Goal: Answer question/provide support: Share knowledge or assist other users

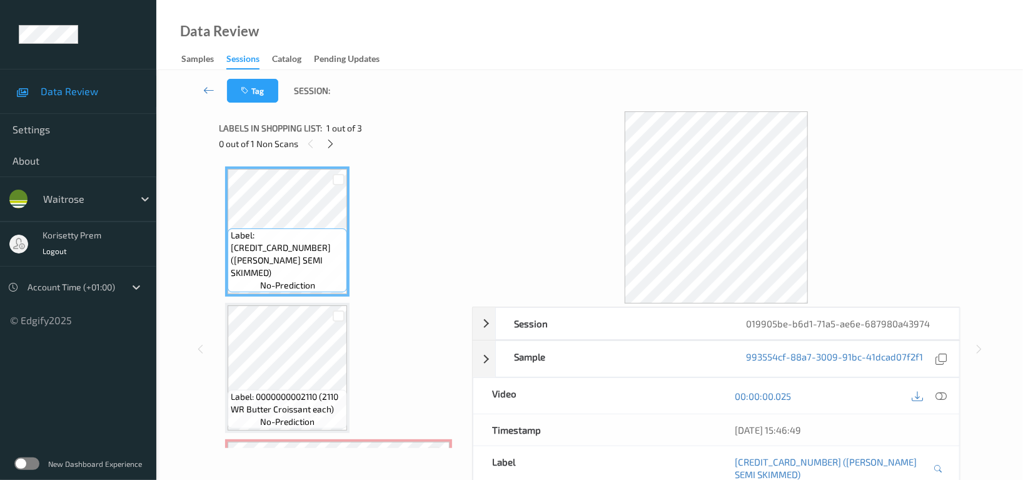
click at [340, 141] on div "0 out of 1 Non Scans" at bounding box center [341, 144] width 244 height 16
click at [333, 148] on icon at bounding box center [331, 143] width 11 height 11
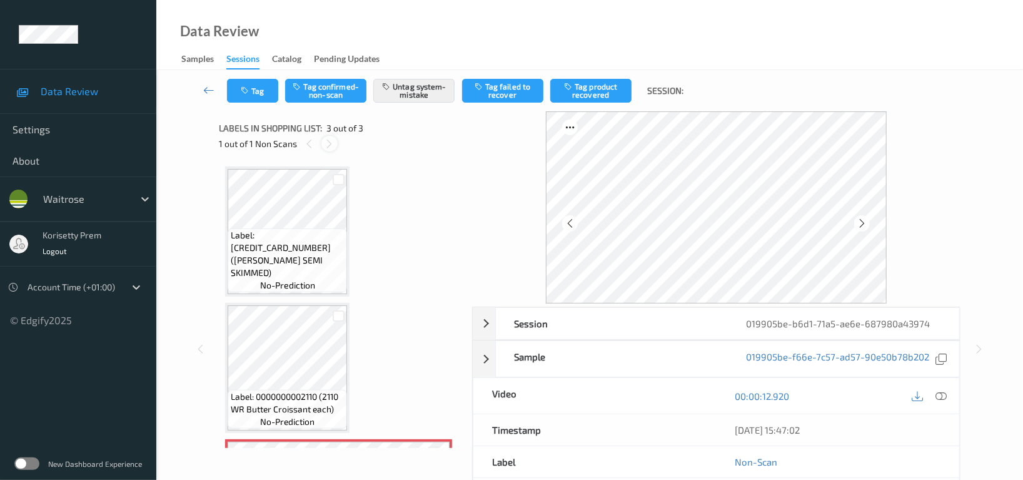
scroll to position [126, 0]
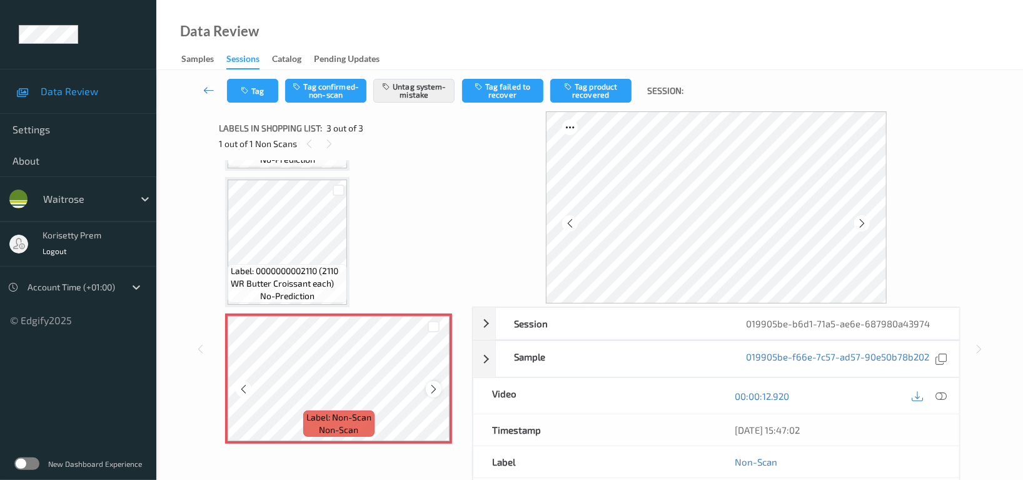
click at [437, 387] on icon at bounding box center [433, 388] width 11 height 11
click at [253, 89] on button "Tag" at bounding box center [252, 91] width 51 height 24
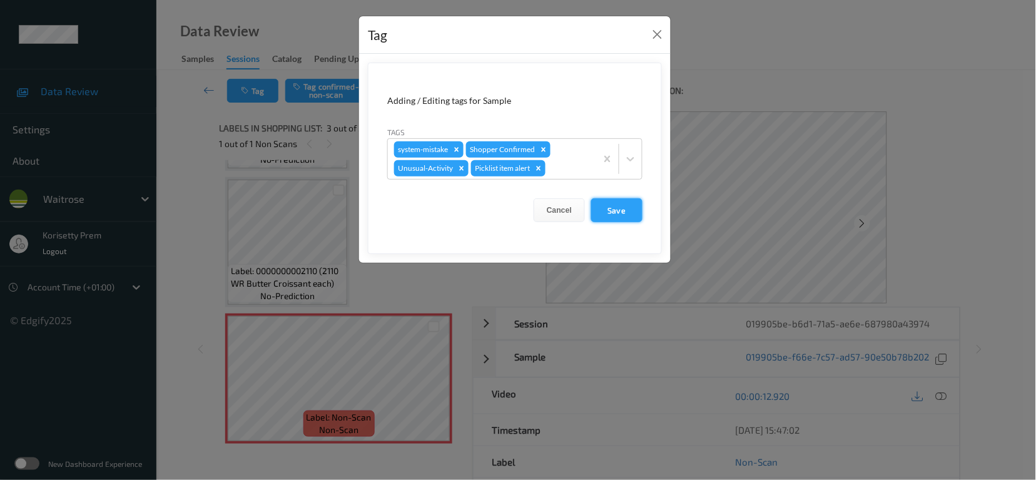
click at [612, 209] on button "Save" at bounding box center [616, 210] width 51 height 24
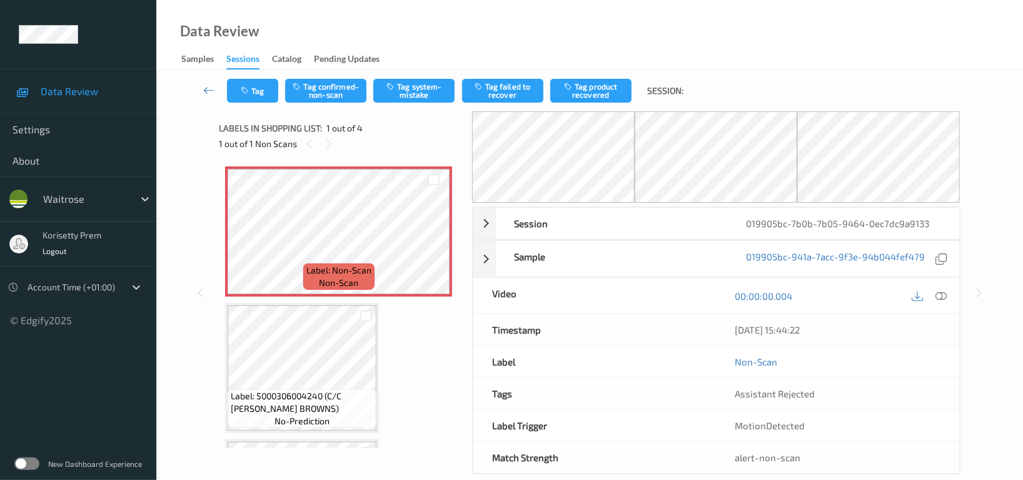
click at [498, 29] on div "Data Review Samples Sessions Catalog Pending Updates" at bounding box center [589, 35] width 867 height 70
click at [477, 47] on div "Data Review Samples Sessions Catalog Pending Updates" at bounding box center [589, 35] width 867 height 70
click at [433, 246] on icon at bounding box center [433, 241] width 11 height 11
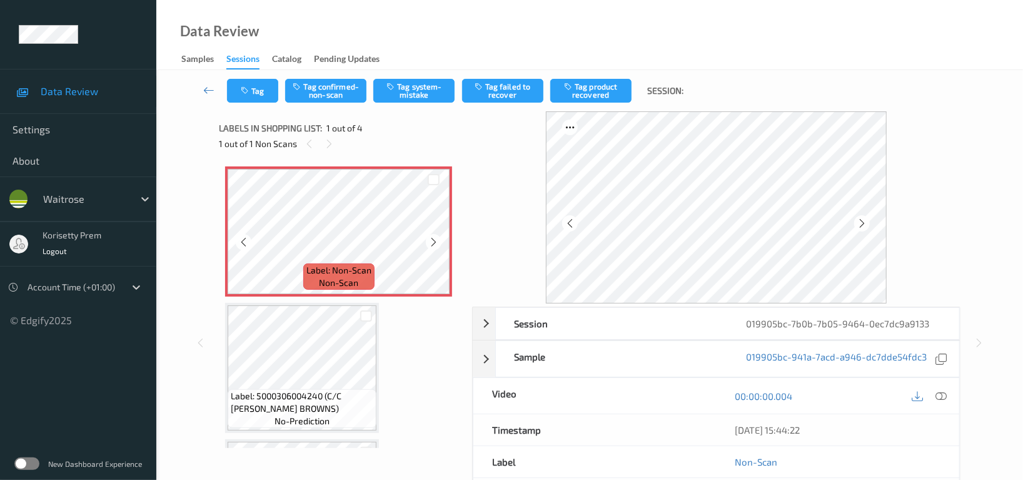
click at [433, 246] on icon at bounding box center [433, 241] width 11 height 11
click at [938, 396] on icon at bounding box center [940, 395] width 11 height 11
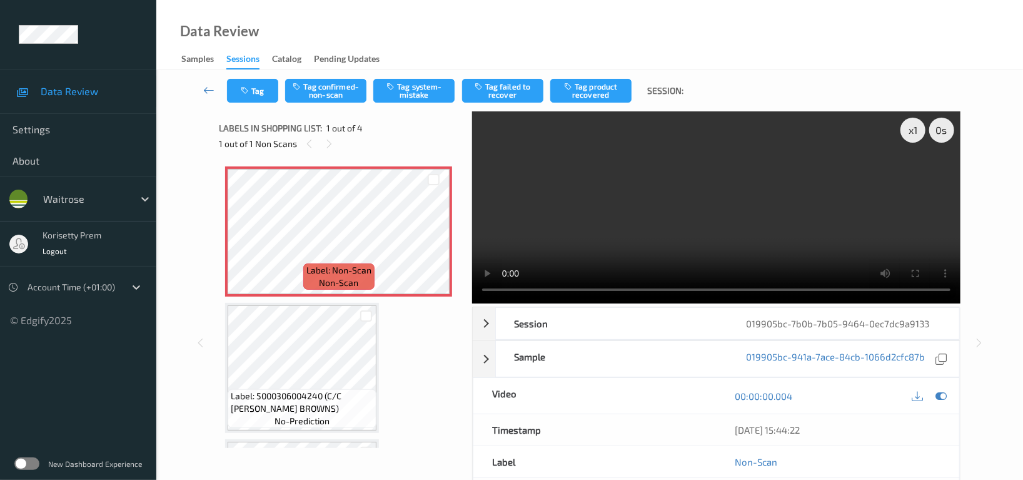
click at [717, 221] on video at bounding box center [716, 207] width 488 height 192
click at [688, 187] on video at bounding box center [716, 207] width 488 height 192
click at [273, 436] on div "Label: Non-Scan non-scan Label: Non-Scan non-scan Label: Non-Scan non-scan Labe…" at bounding box center [340, 435] width 231 height 539
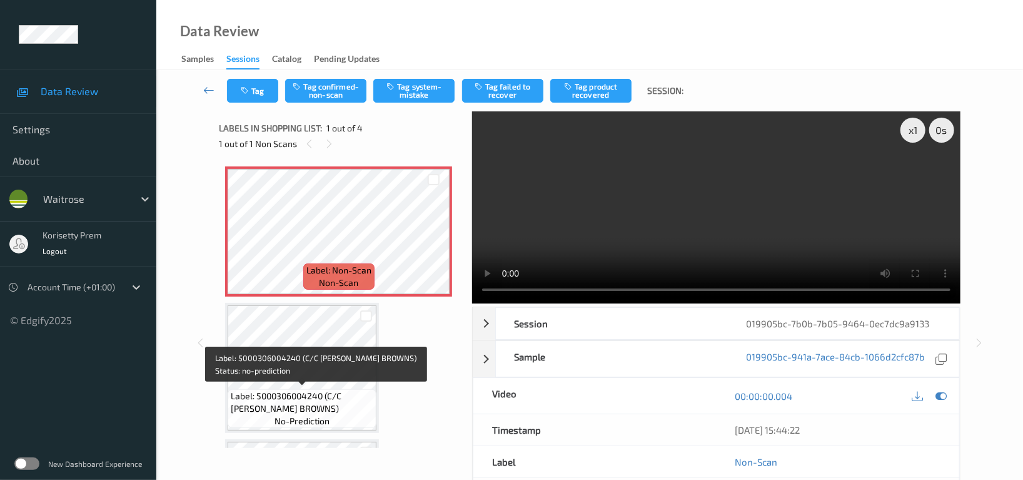
click at [293, 392] on span "Label: 5000306004240 (C/C BURFORD BROWNS)" at bounding box center [302, 402] width 143 height 25
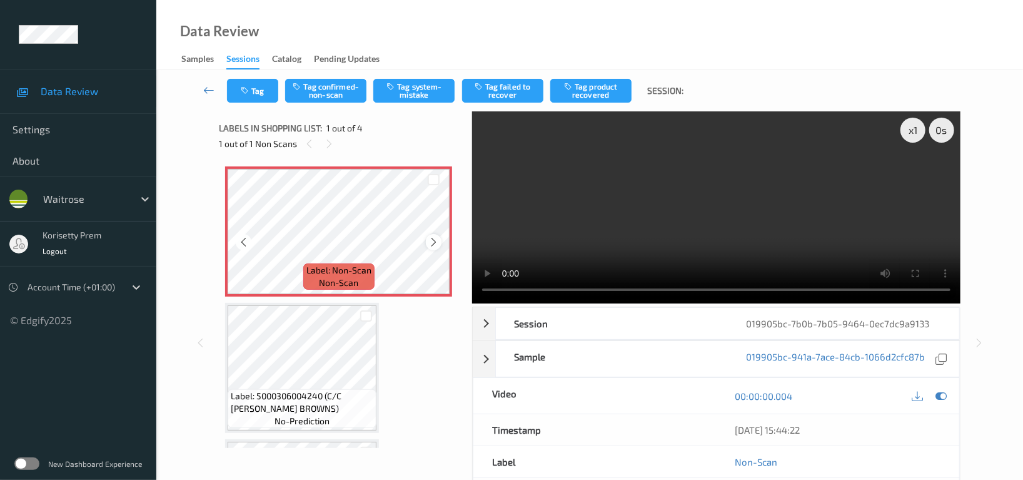
click at [431, 238] on icon at bounding box center [433, 241] width 11 height 11
click at [423, 93] on button "Tag system-mistake" at bounding box center [413, 91] width 81 height 24
click at [255, 94] on button "Tag" at bounding box center [252, 91] width 51 height 24
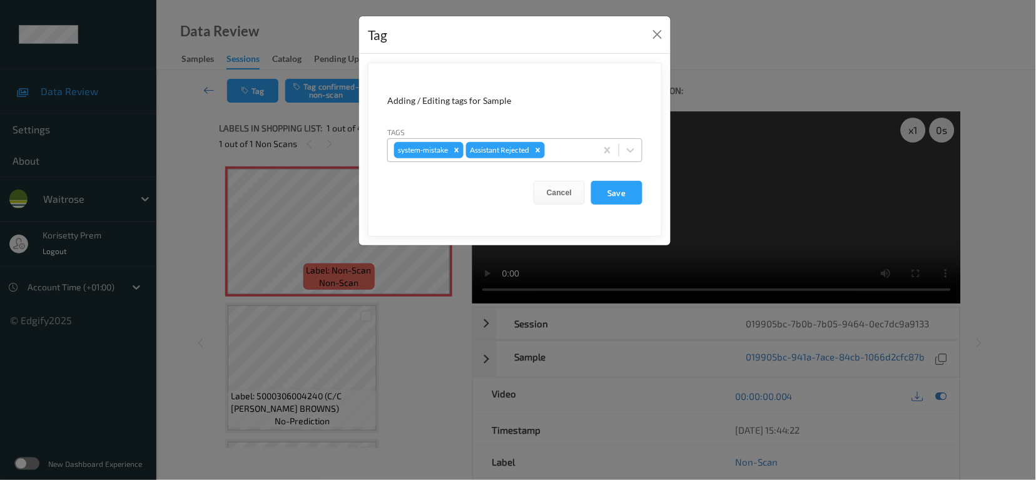
click at [570, 146] on div at bounding box center [568, 150] width 43 height 15
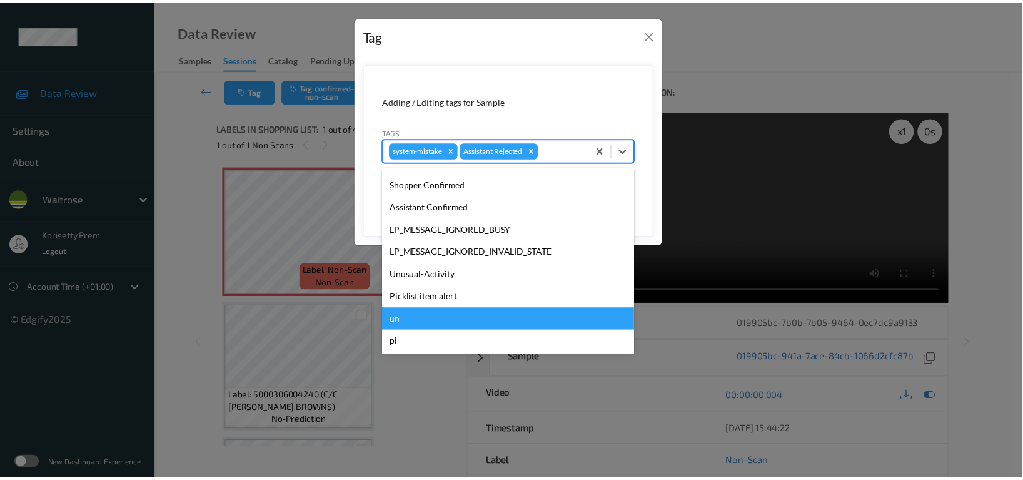
scroll to position [246, 0]
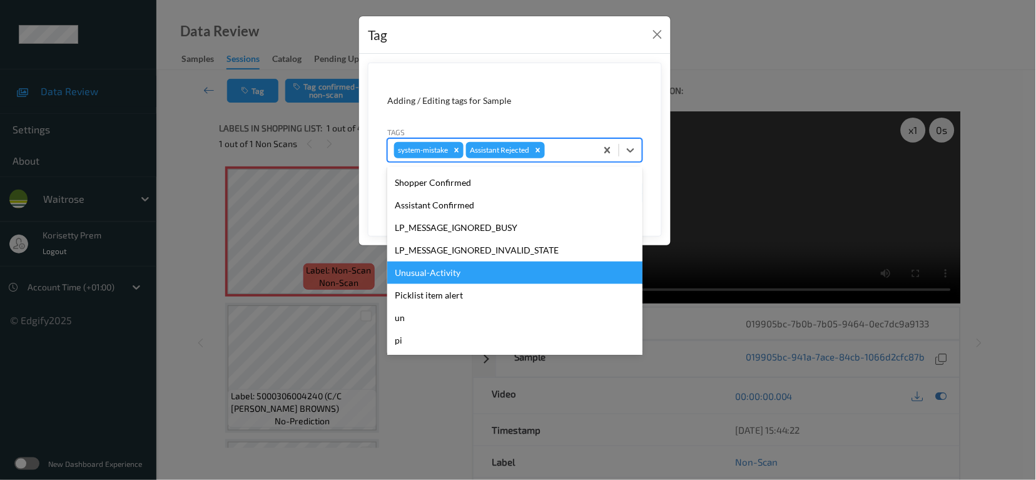
click at [433, 267] on div "Unusual-Activity" at bounding box center [514, 272] width 255 height 23
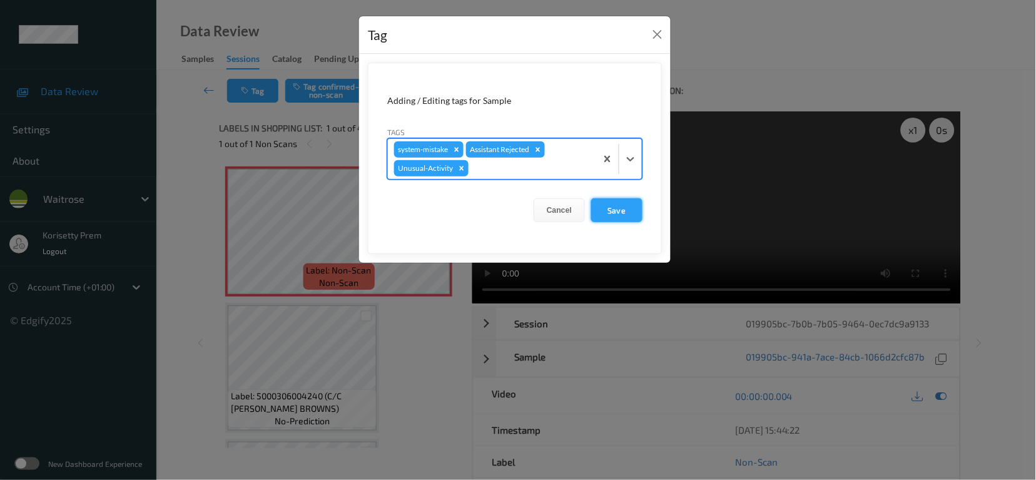
click at [627, 204] on button "Save" at bounding box center [616, 210] width 51 height 24
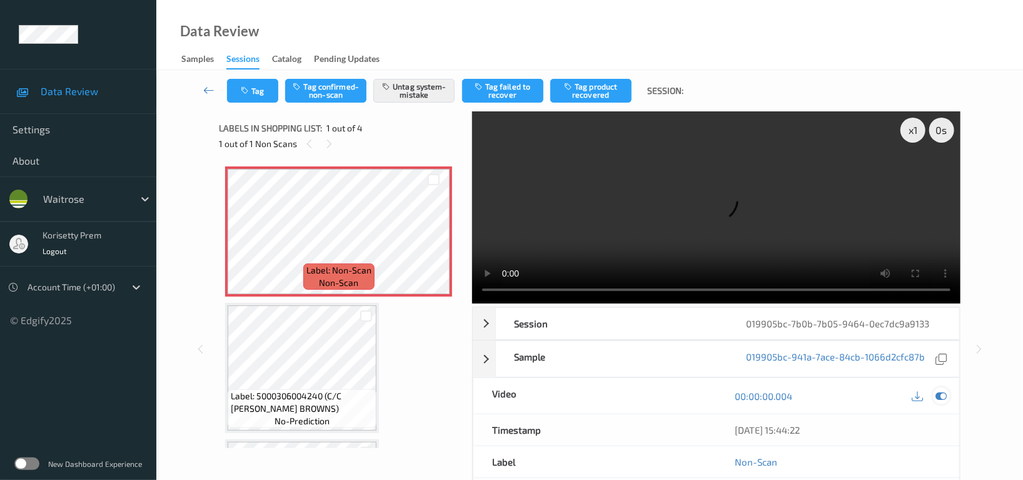
click at [942, 390] on icon at bounding box center [940, 395] width 11 height 11
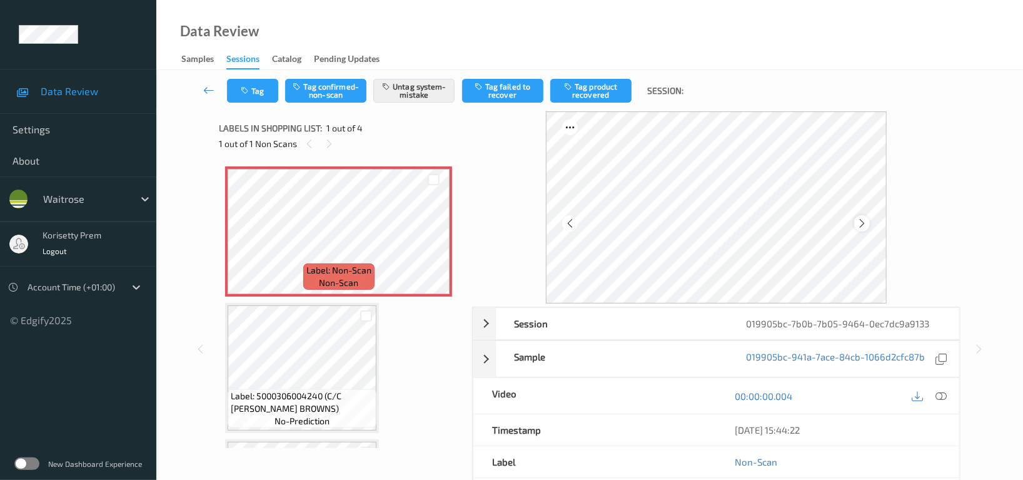
click at [856, 224] on div at bounding box center [862, 223] width 16 height 16
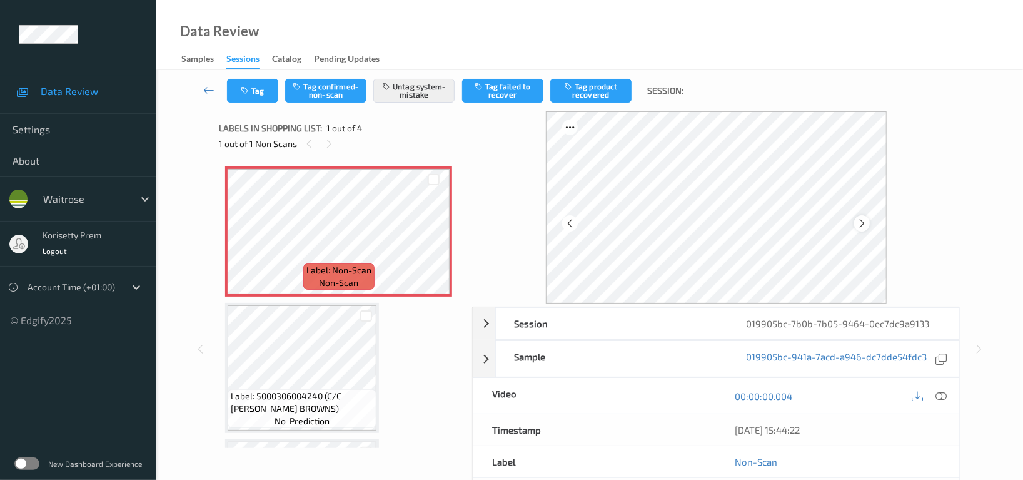
click at [867, 229] on div at bounding box center [862, 223] width 16 height 16
click at [938, 395] on icon at bounding box center [940, 395] width 11 height 11
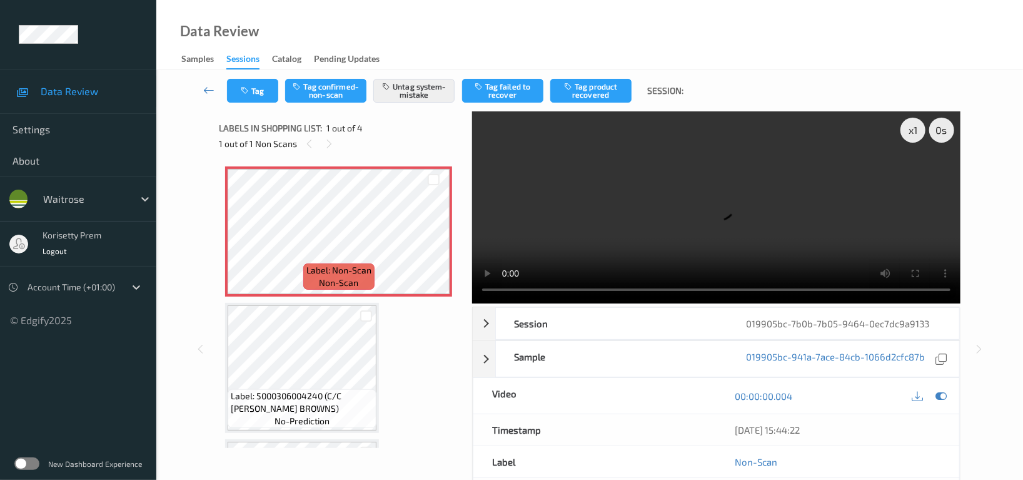
click at [787, 214] on video at bounding box center [716, 207] width 488 height 192
click at [687, 196] on video at bounding box center [716, 207] width 488 height 192
click at [256, 92] on button "Tag" at bounding box center [252, 91] width 51 height 24
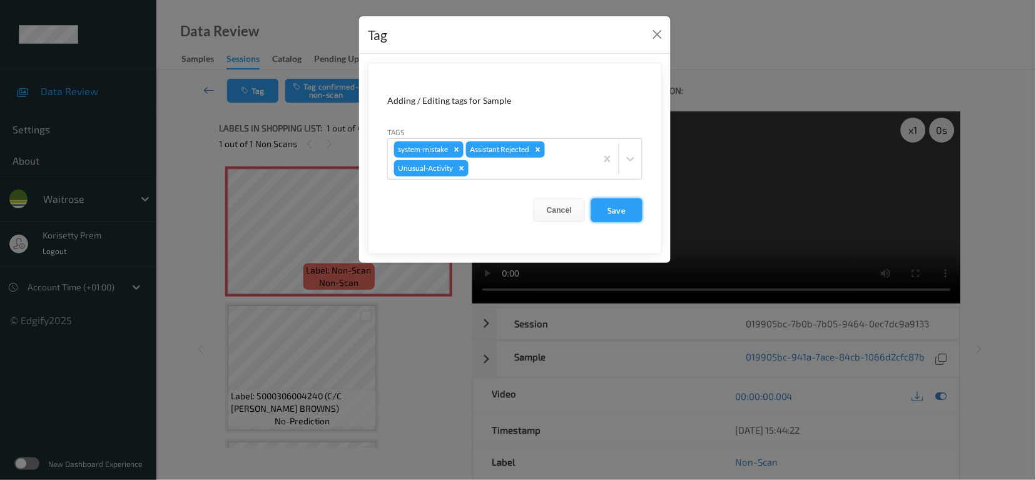
click at [615, 209] on button "Save" at bounding box center [616, 210] width 51 height 24
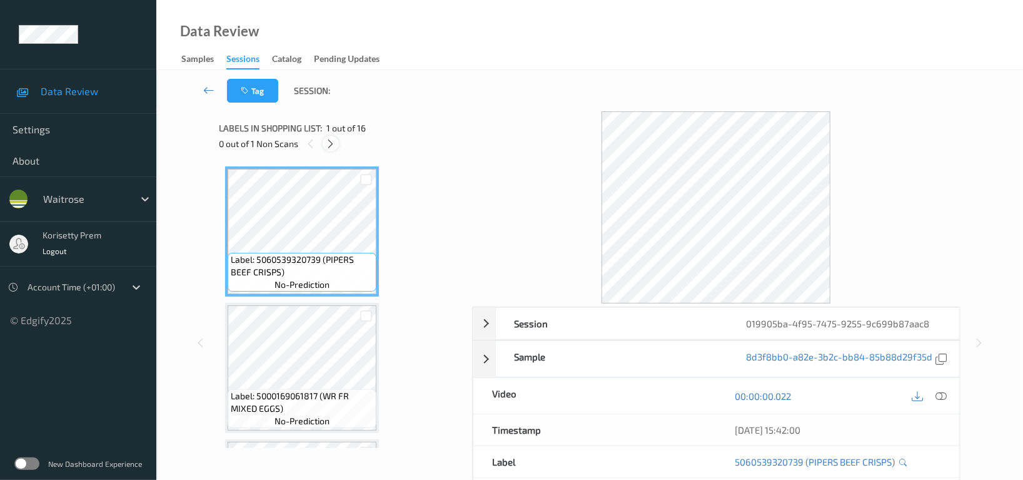
click at [330, 147] on icon at bounding box center [331, 143] width 11 height 11
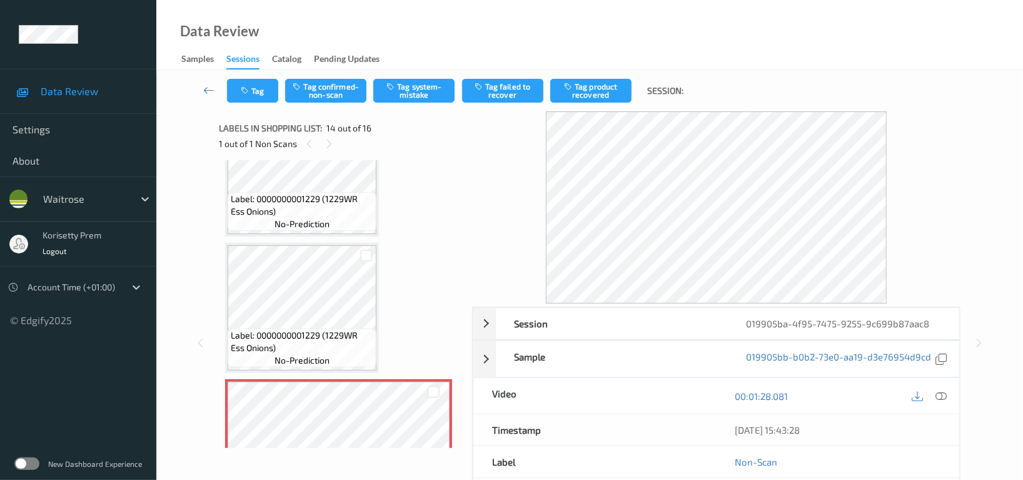
scroll to position [1558, 0]
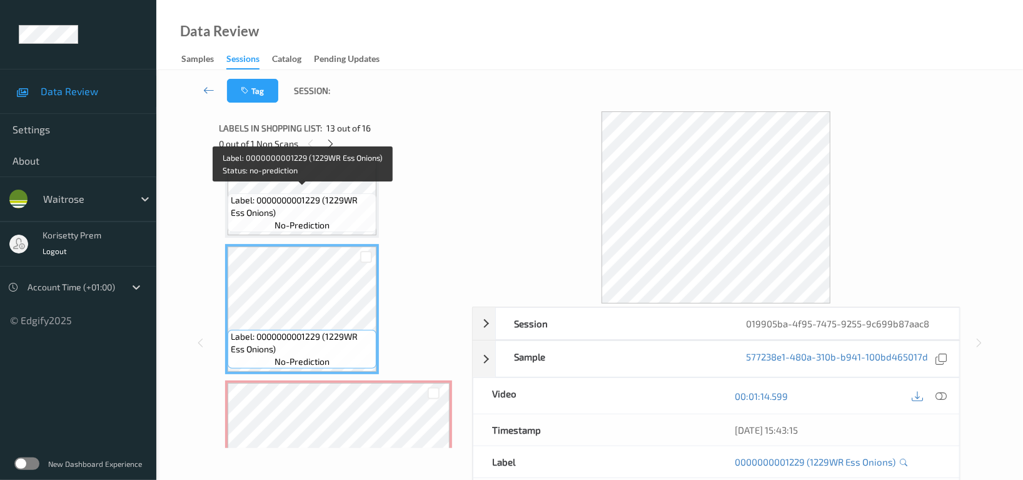
click at [301, 198] on span "Label: 0000000001229 (1229WR Ess Onions)" at bounding box center [302, 206] width 143 height 25
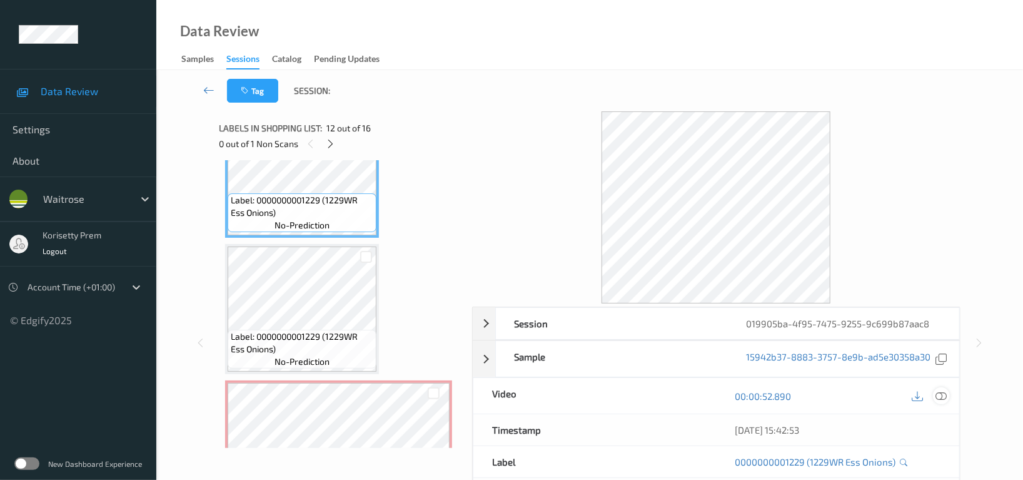
click at [938, 396] on icon at bounding box center [940, 395] width 11 height 11
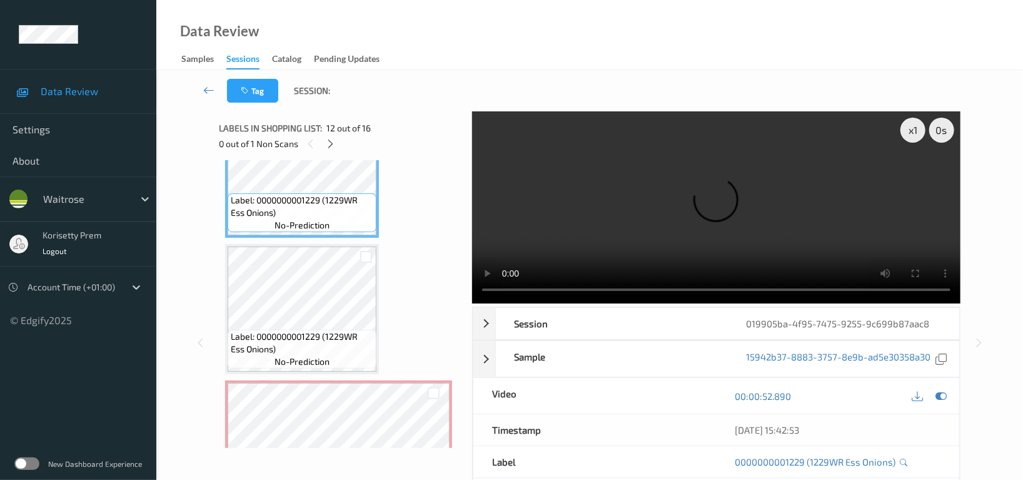
click at [810, 210] on video at bounding box center [716, 207] width 488 height 192
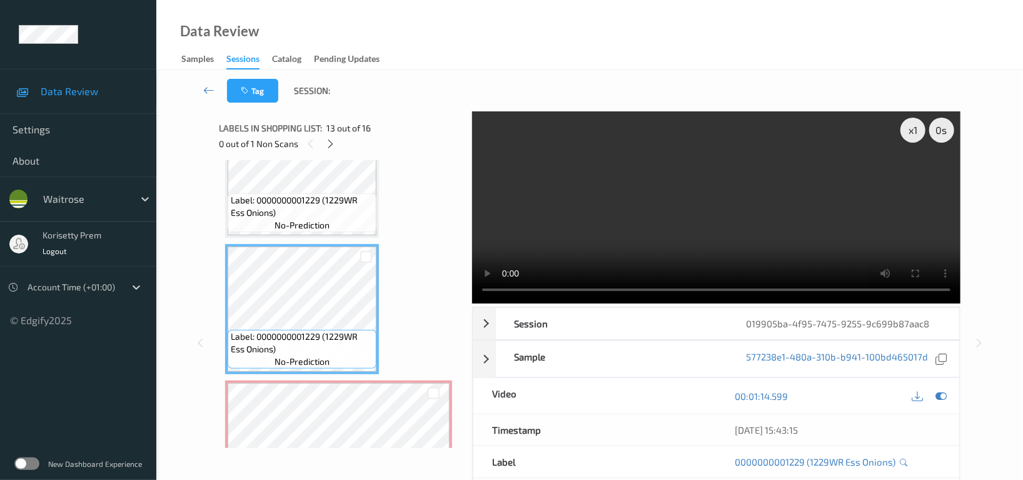
click at [313, 208] on span "Label: 0000000001229 (1229WR Ess Onions)" at bounding box center [302, 206] width 143 height 25
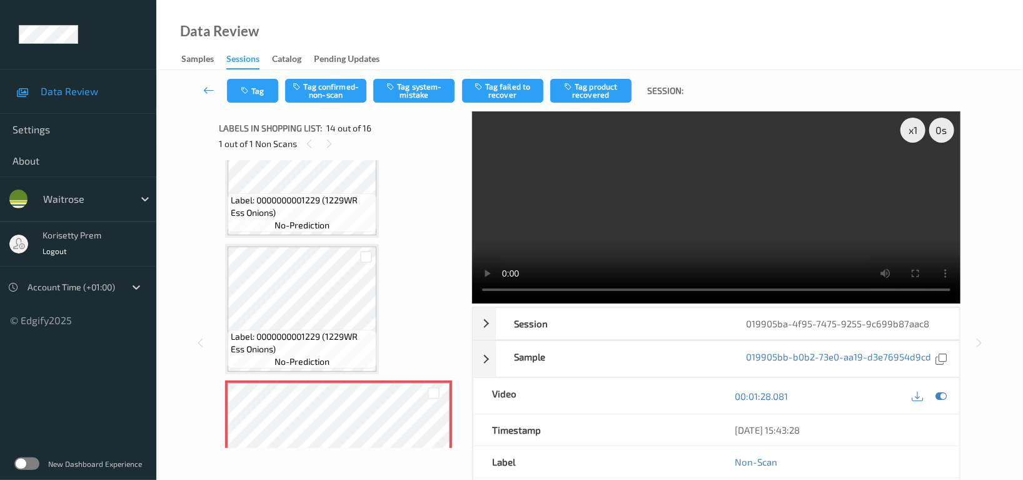
click at [651, 218] on video at bounding box center [716, 207] width 488 height 192
click at [420, 89] on button "Tag system-mistake" at bounding box center [413, 91] width 81 height 24
click at [259, 94] on button "Tag" at bounding box center [252, 91] width 51 height 24
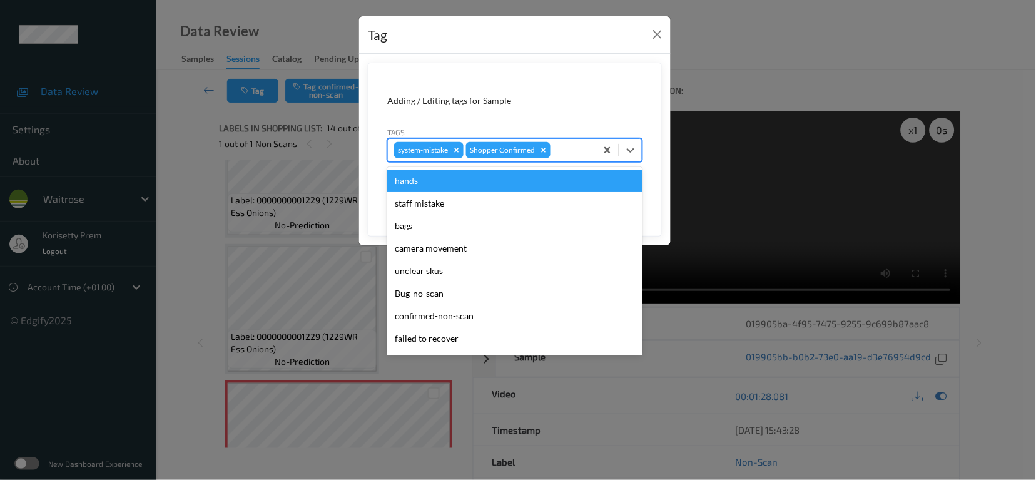
click at [567, 152] on div at bounding box center [571, 150] width 37 height 15
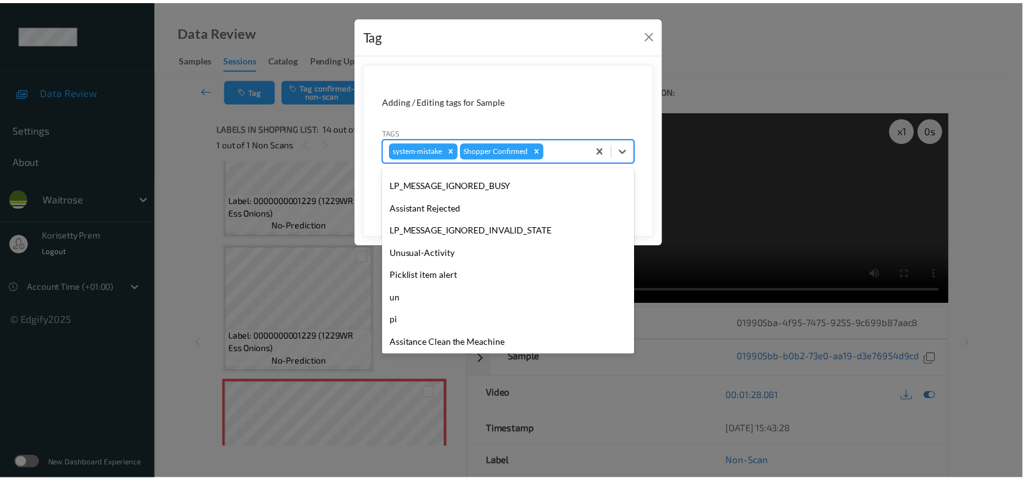
scroll to position [266, 0]
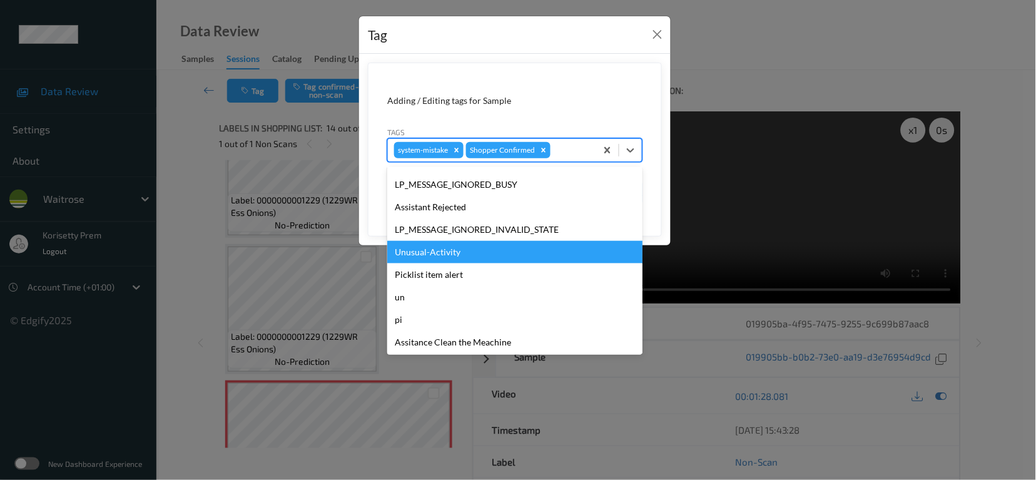
click at [445, 251] on div "Unusual-Activity" at bounding box center [514, 252] width 255 height 23
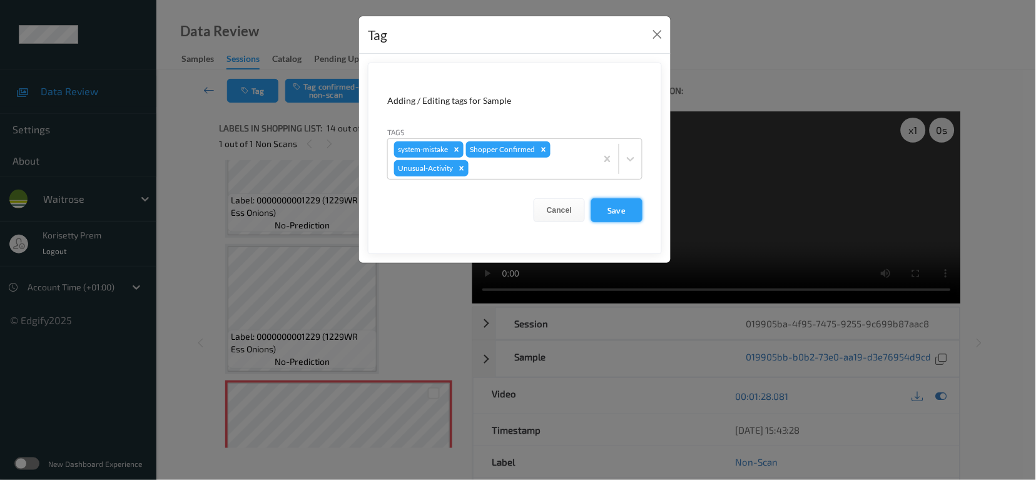
click at [615, 212] on button "Save" at bounding box center [616, 210] width 51 height 24
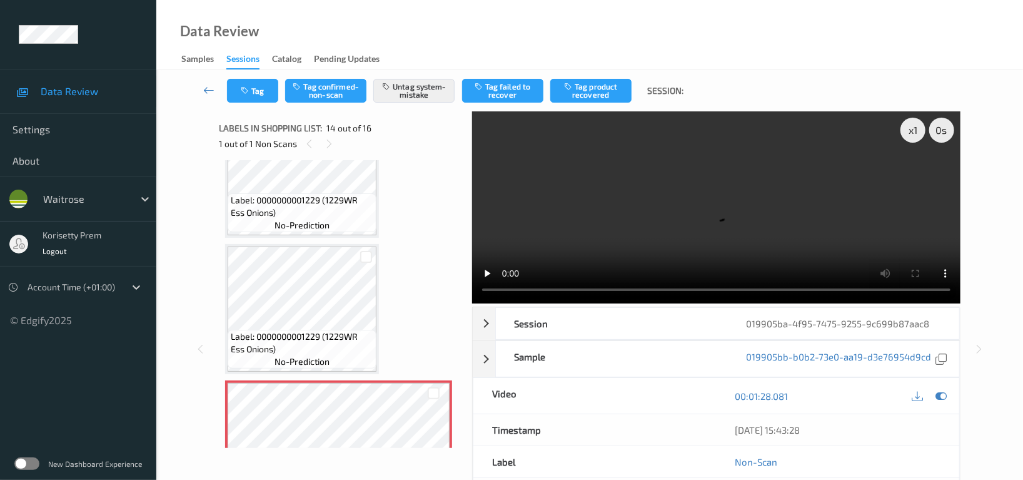
click at [380, 11] on div "Data Review Samples Sessions Catalog Pending Updates" at bounding box center [589, 35] width 867 height 70
click at [676, 226] on video at bounding box center [716, 207] width 488 height 192
click at [251, 99] on button "Tag" at bounding box center [252, 91] width 51 height 24
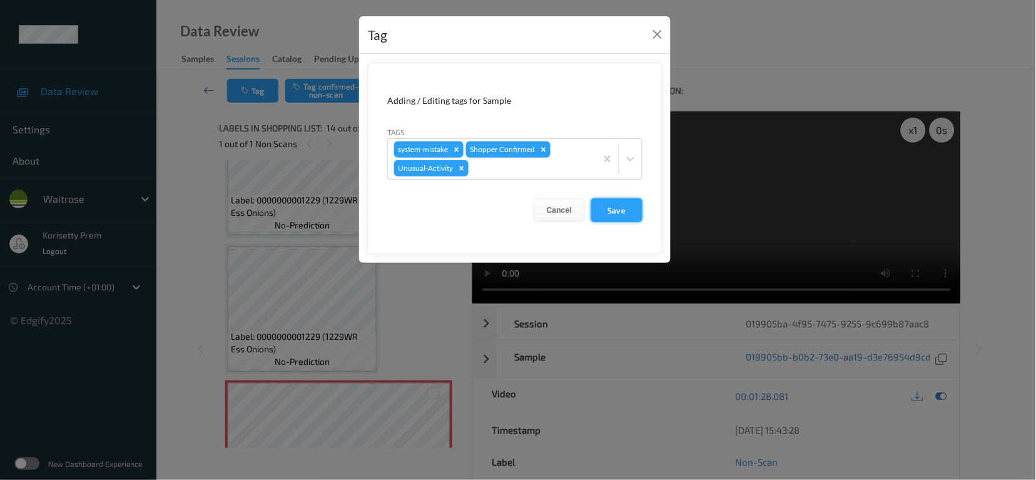
click at [610, 211] on button "Save" at bounding box center [616, 210] width 51 height 24
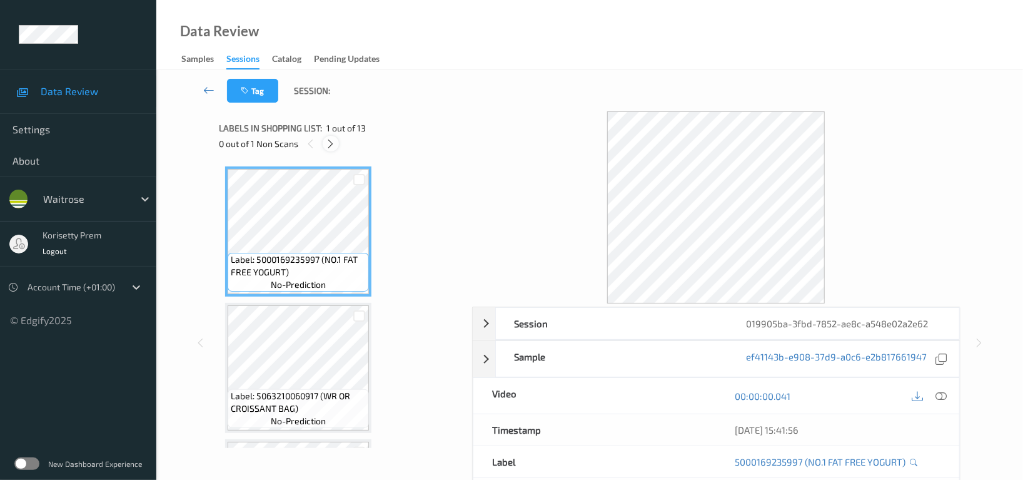
click at [334, 144] on icon at bounding box center [331, 143] width 11 height 11
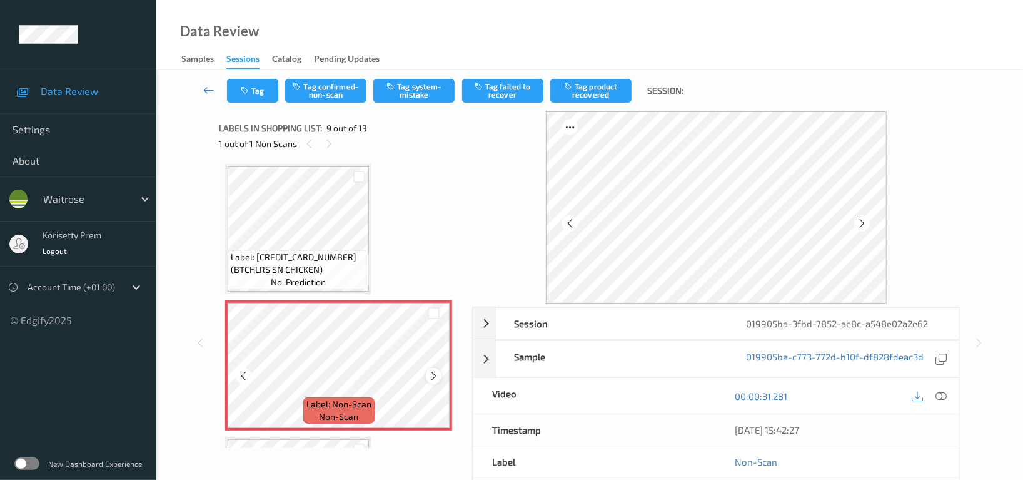
click at [435, 372] on icon at bounding box center [433, 375] width 11 height 11
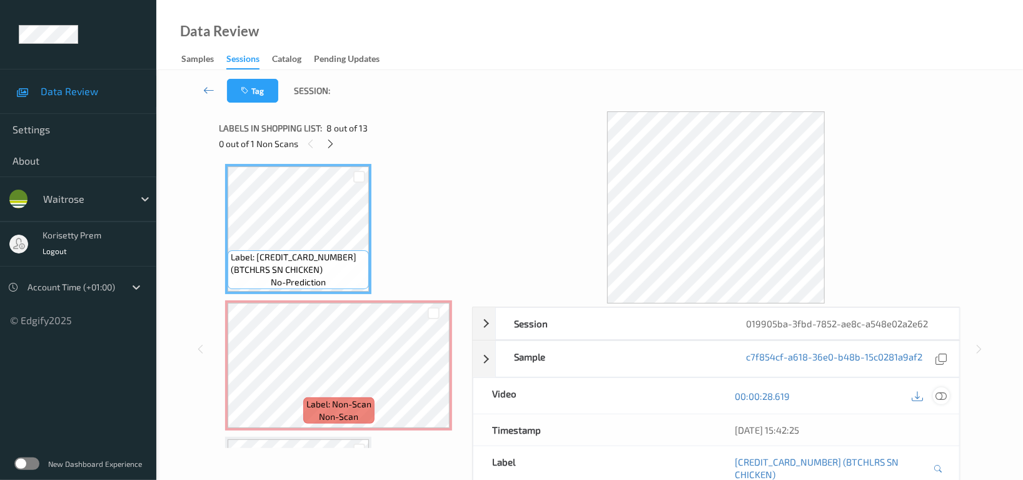
click at [945, 398] on icon at bounding box center [940, 395] width 11 height 11
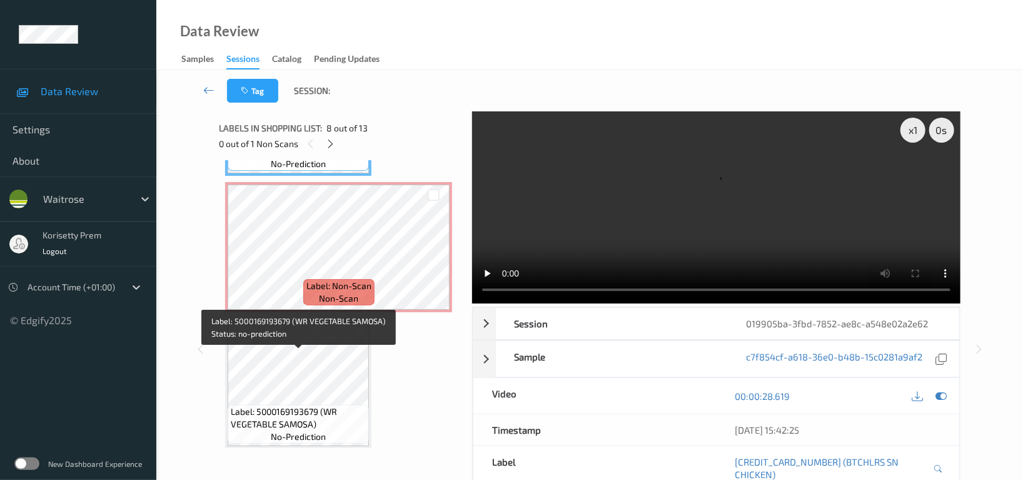
scroll to position [1041, 0]
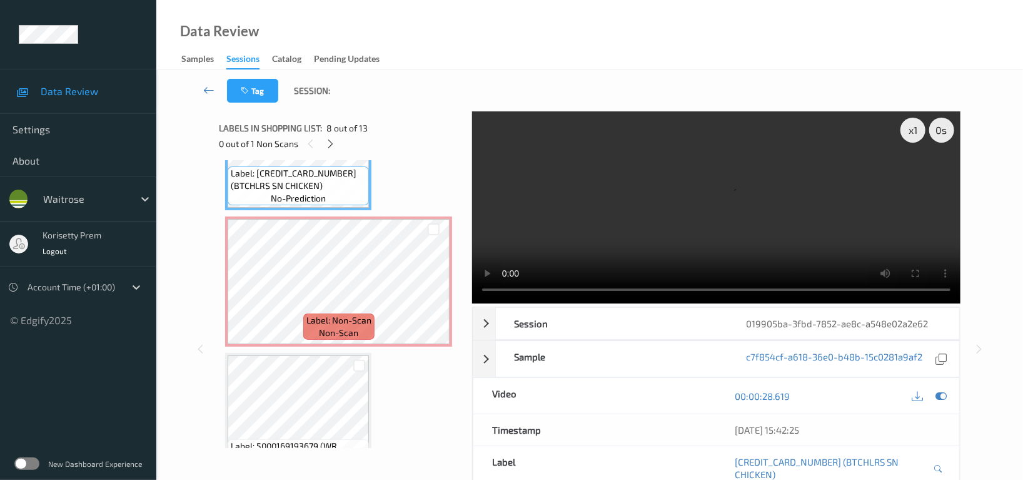
click at [627, 204] on video at bounding box center [716, 207] width 488 height 192
click at [630, 204] on video at bounding box center [716, 207] width 488 height 192
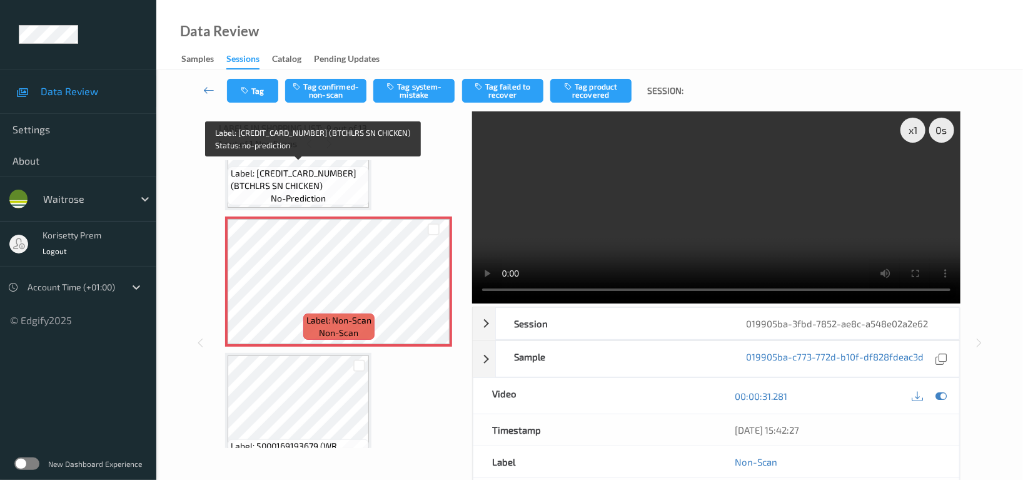
click at [299, 179] on span "Label: [CREDIT_CARD_NUMBER] (BTCHLRS SN CHICKEN)" at bounding box center [298, 179] width 135 height 25
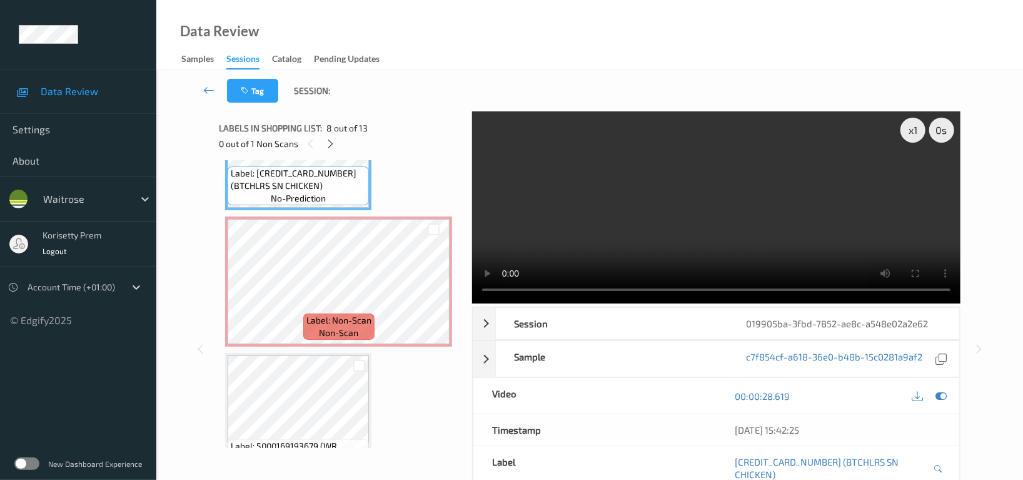
click at [685, 210] on video at bounding box center [716, 207] width 488 height 192
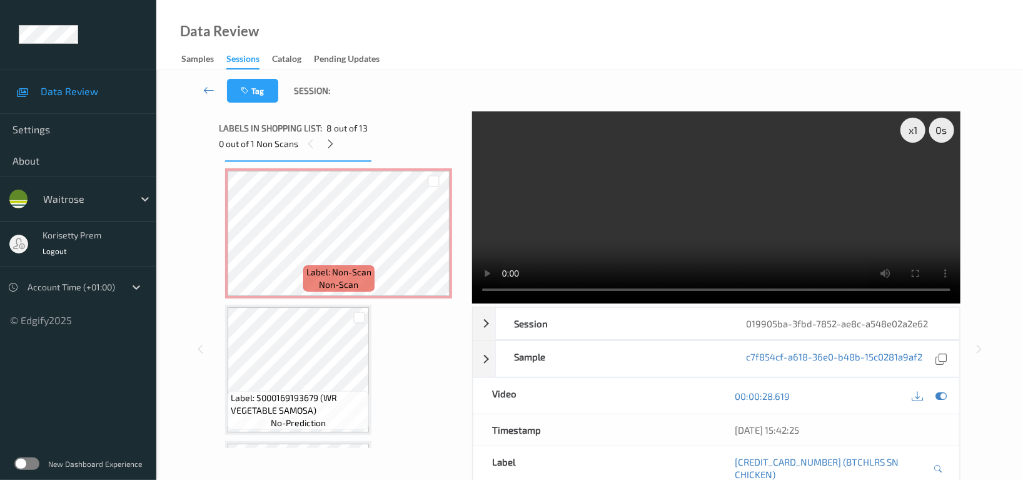
scroll to position [1124, 0]
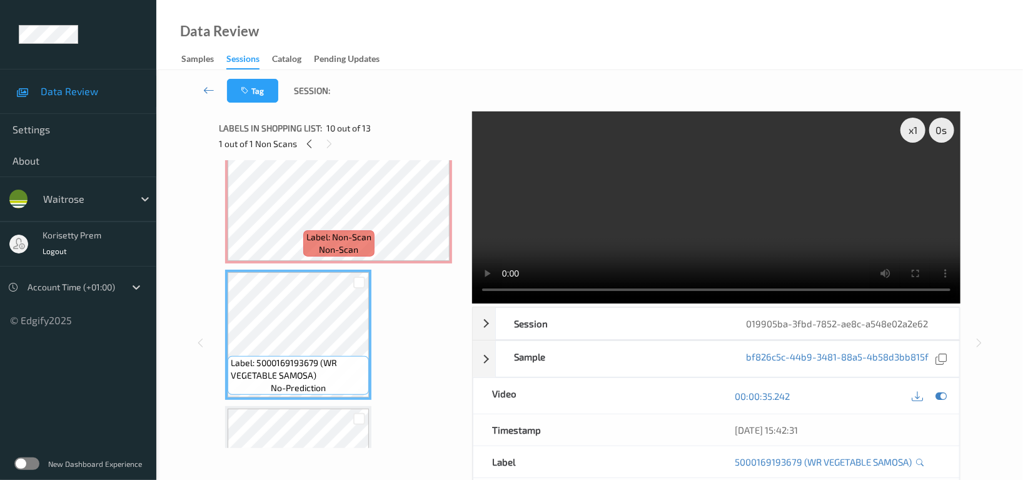
click at [721, 221] on video at bounding box center [716, 207] width 488 height 192
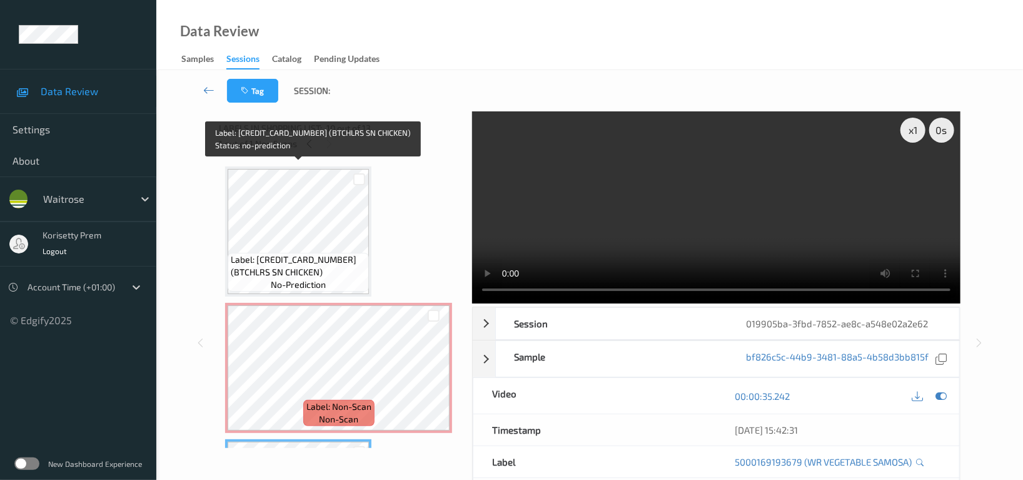
scroll to position [874, 0]
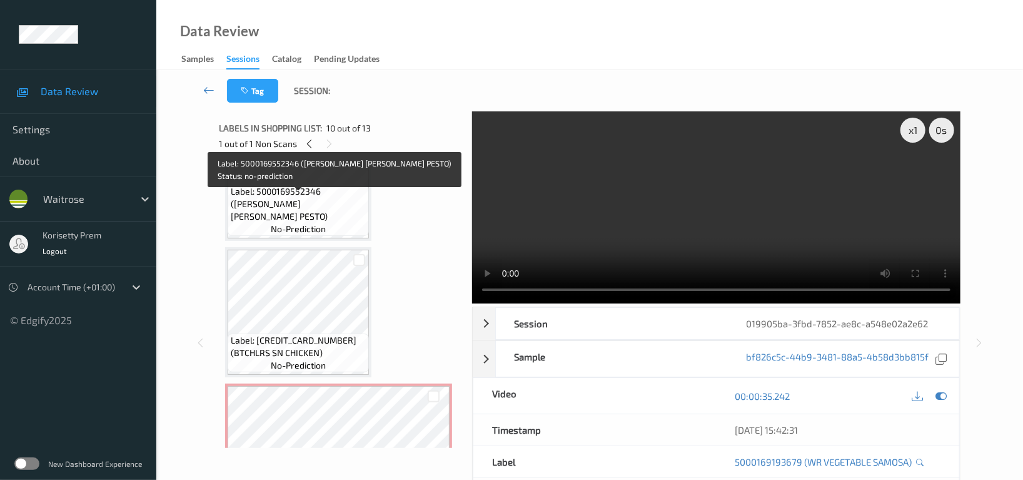
click at [288, 193] on span "Label: 5000169552346 (WR ESS BASIL PESTO)" at bounding box center [298, 204] width 135 height 38
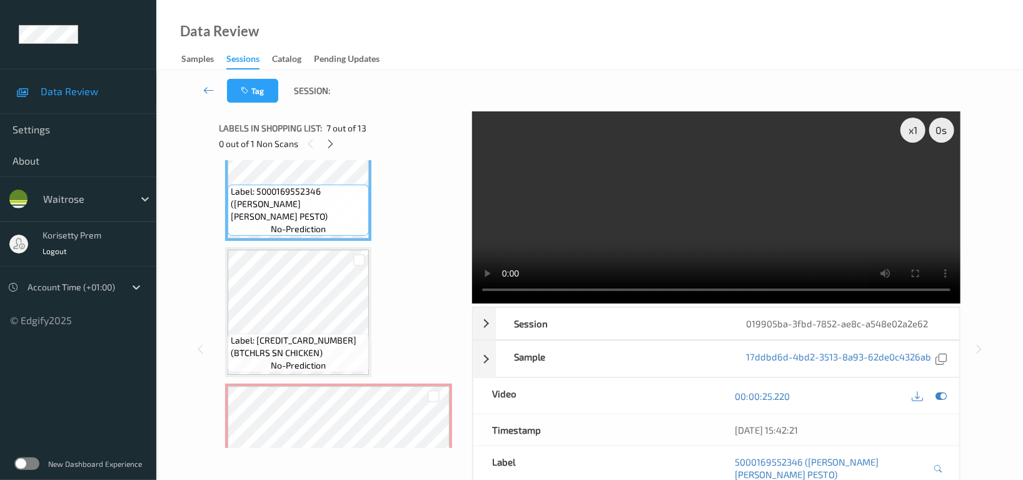
click at [707, 241] on video at bounding box center [716, 207] width 488 height 192
click at [627, 235] on video at bounding box center [716, 207] width 488 height 192
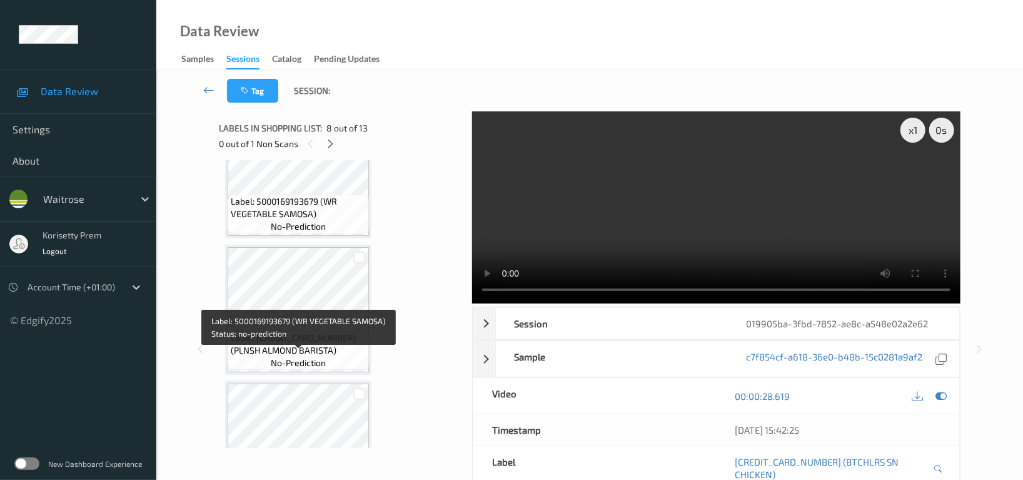
scroll to position [1291, 0]
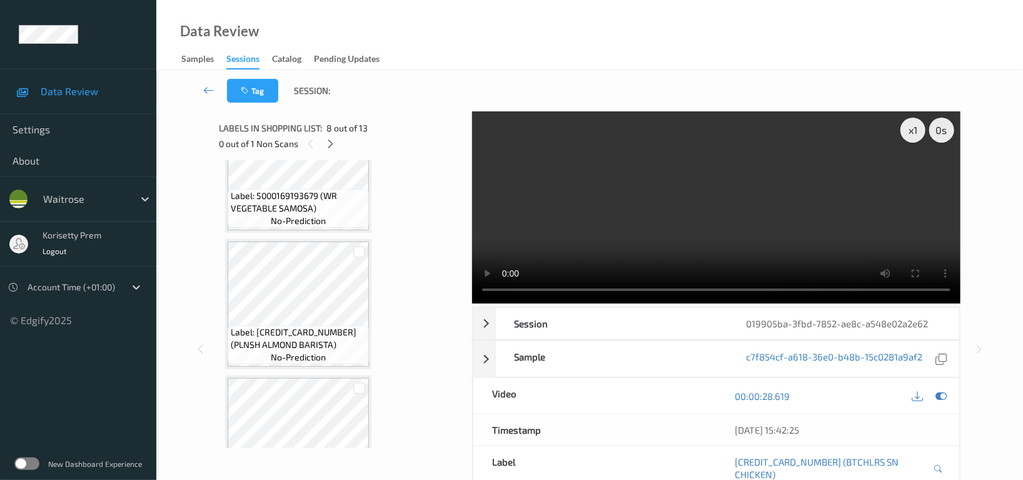
click at [690, 196] on video at bounding box center [716, 207] width 488 height 192
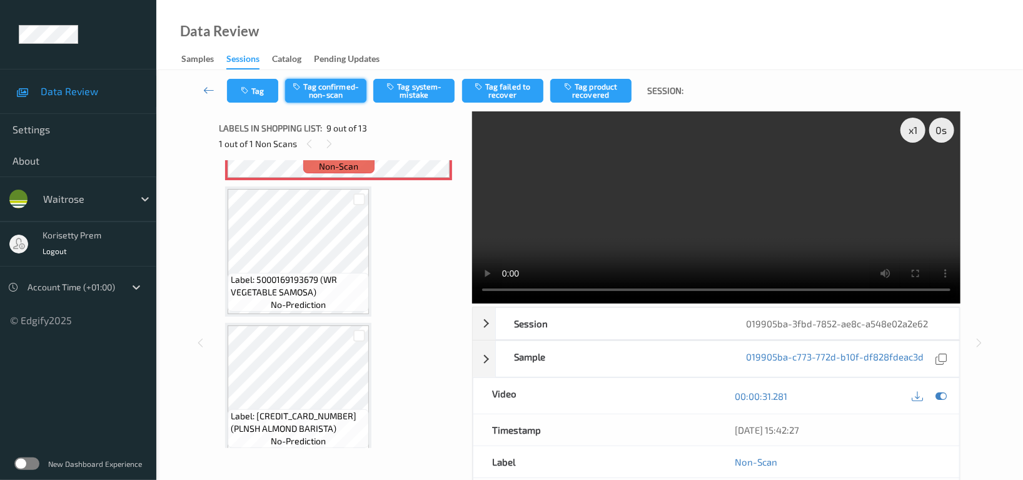
click at [341, 90] on button "Tag confirmed-non-scan" at bounding box center [325, 91] width 81 height 24
click at [596, 89] on button "Tag product recovered" at bounding box center [590, 91] width 81 height 24
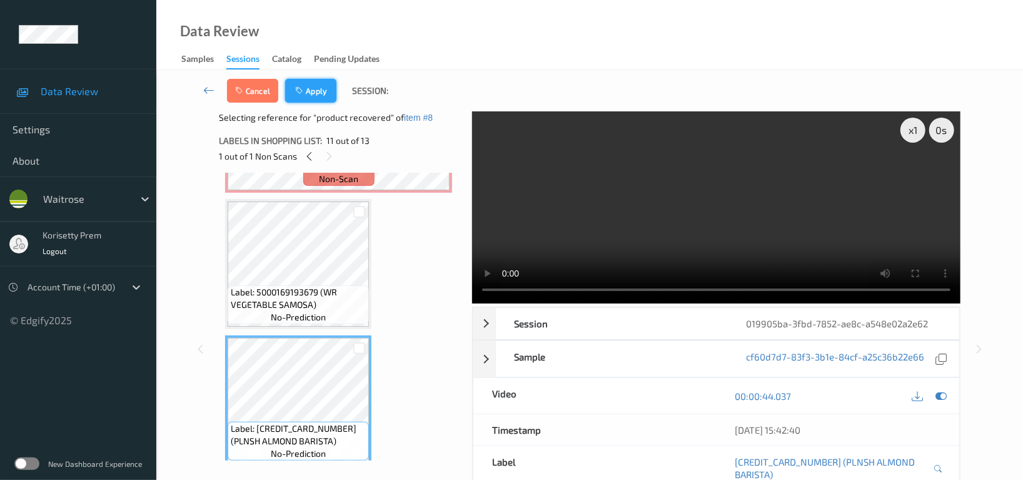
click at [298, 91] on icon "button" at bounding box center [300, 90] width 11 height 9
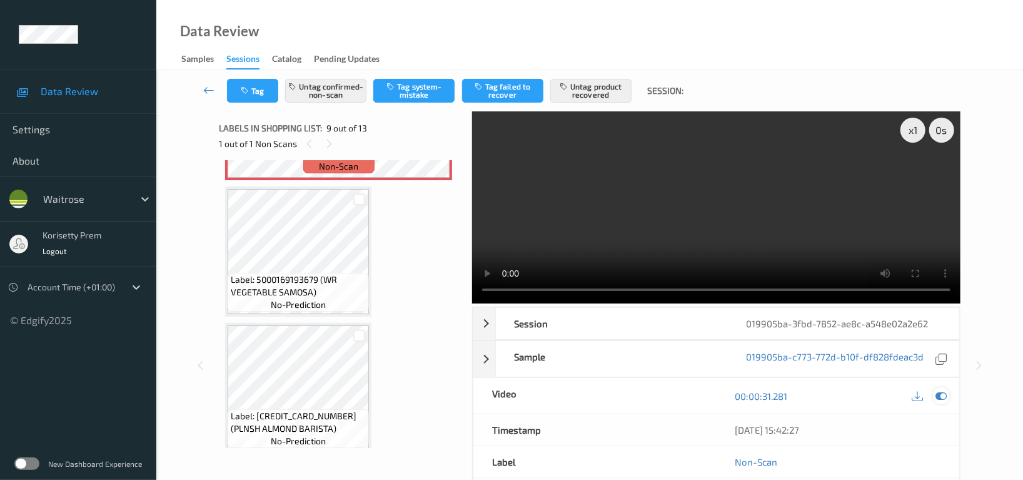
click at [940, 390] on icon at bounding box center [940, 395] width 11 height 11
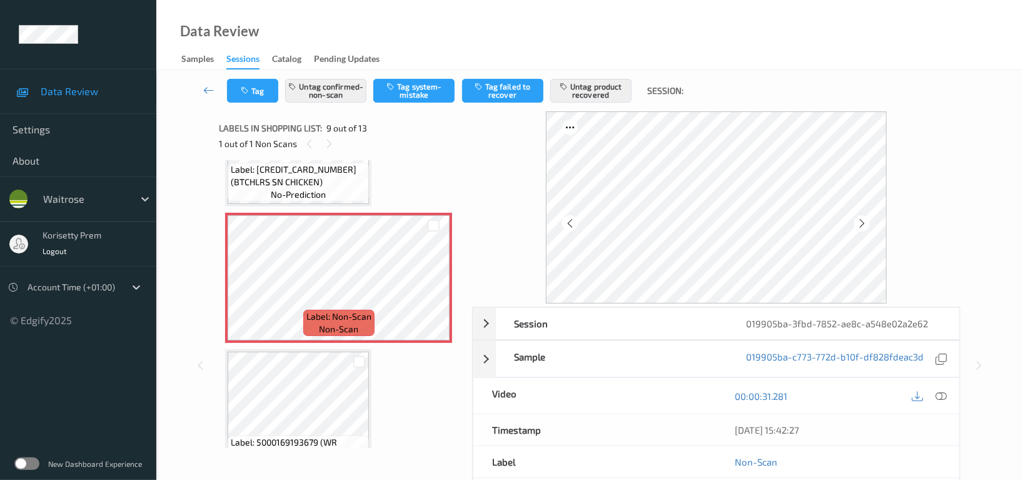
scroll to position [1041, 0]
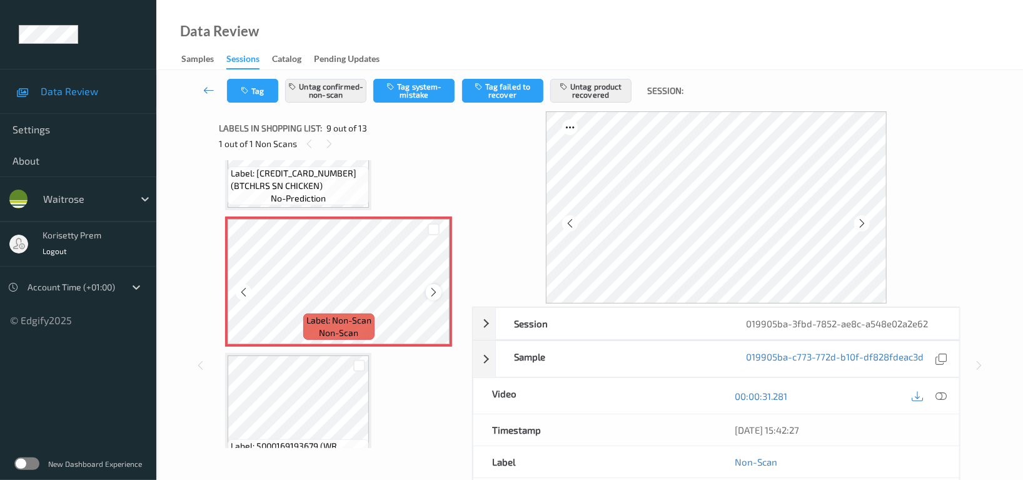
click at [433, 286] on icon at bounding box center [433, 291] width 11 height 11
click at [255, 86] on button "Tag" at bounding box center [252, 91] width 51 height 24
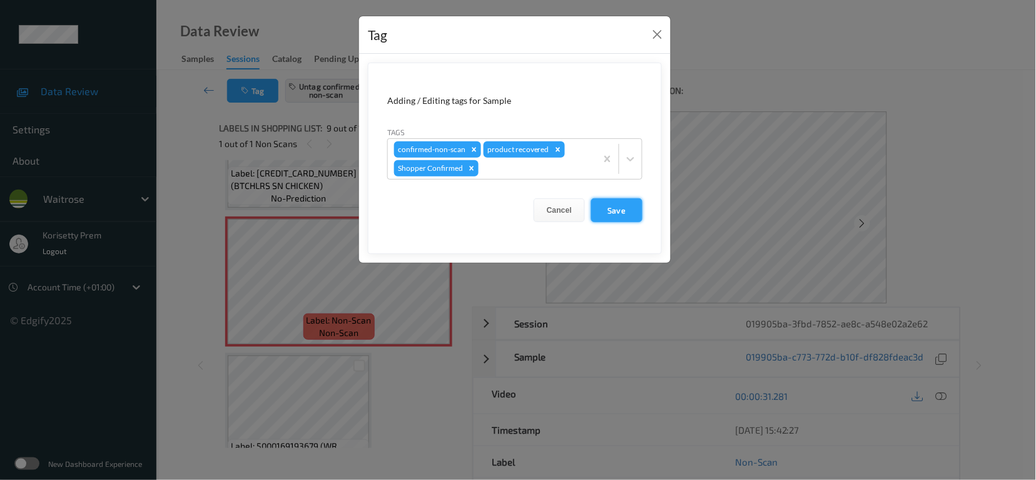
click at [618, 219] on button "Save" at bounding box center [616, 210] width 51 height 24
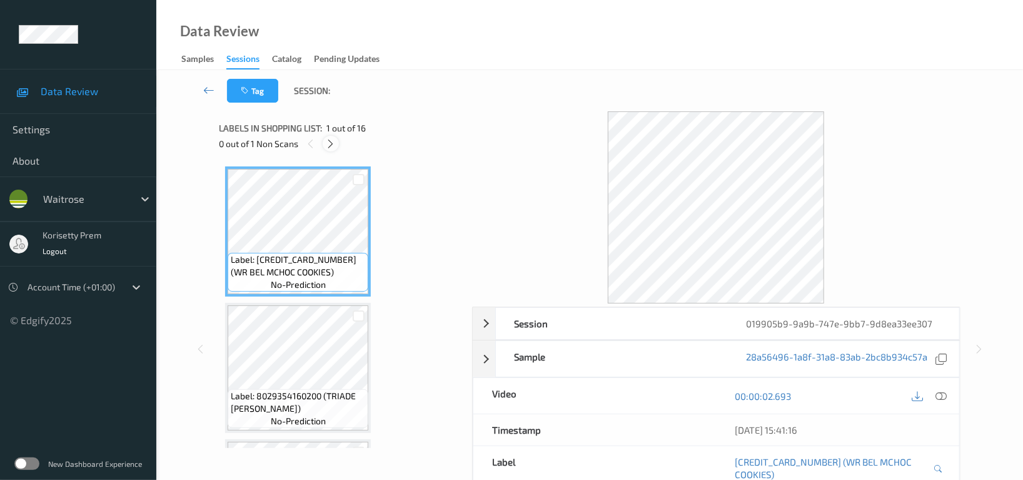
click at [329, 144] on icon at bounding box center [331, 143] width 11 height 11
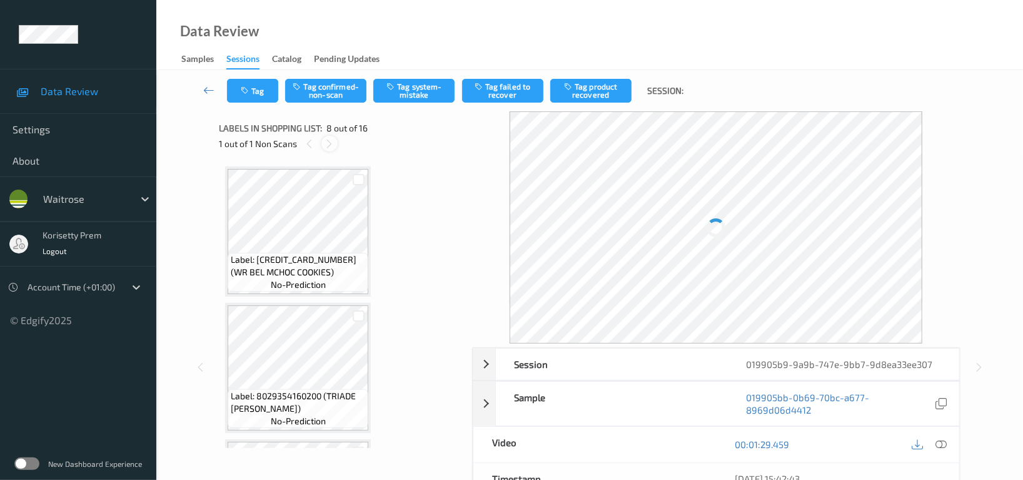
scroll to position [821, 0]
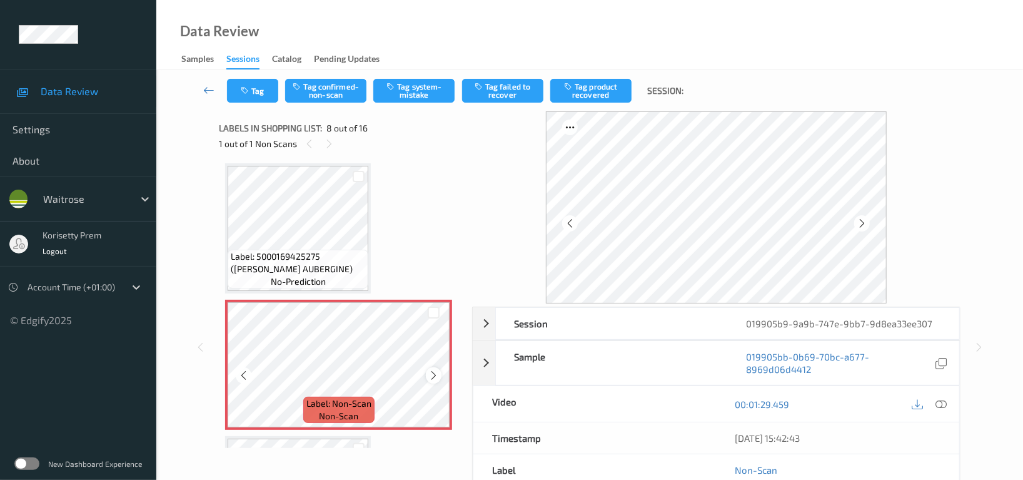
click at [434, 371] on icon at bounding box center [433, 375] width 11 height 11
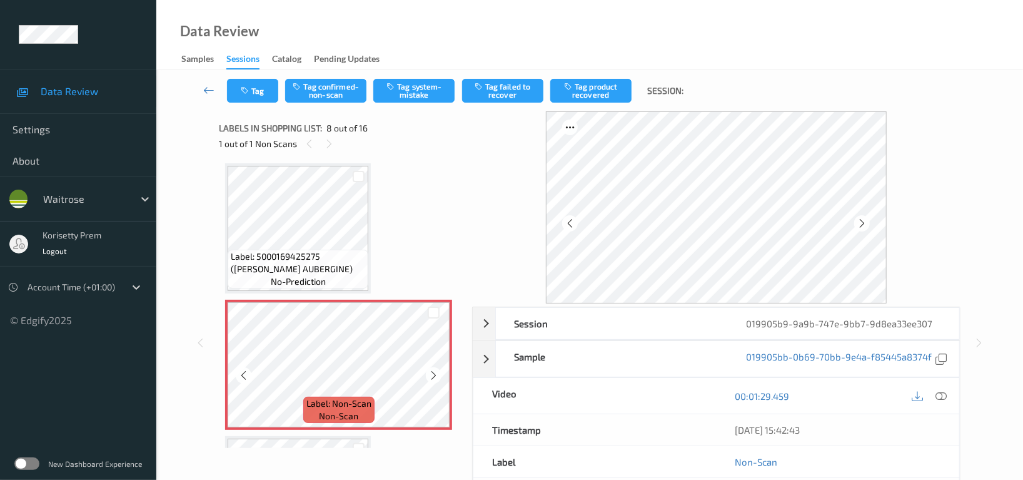
click at [434, 371] on icon at bounding box center [433, 375] width 11 height 11
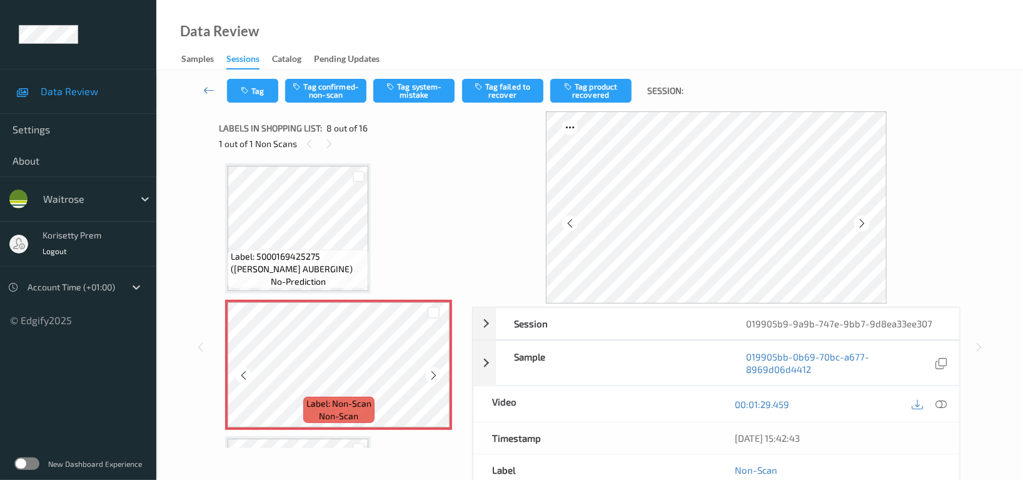
click at [434, 371] on icon at bounding box center [433, 375] width 11 height 11
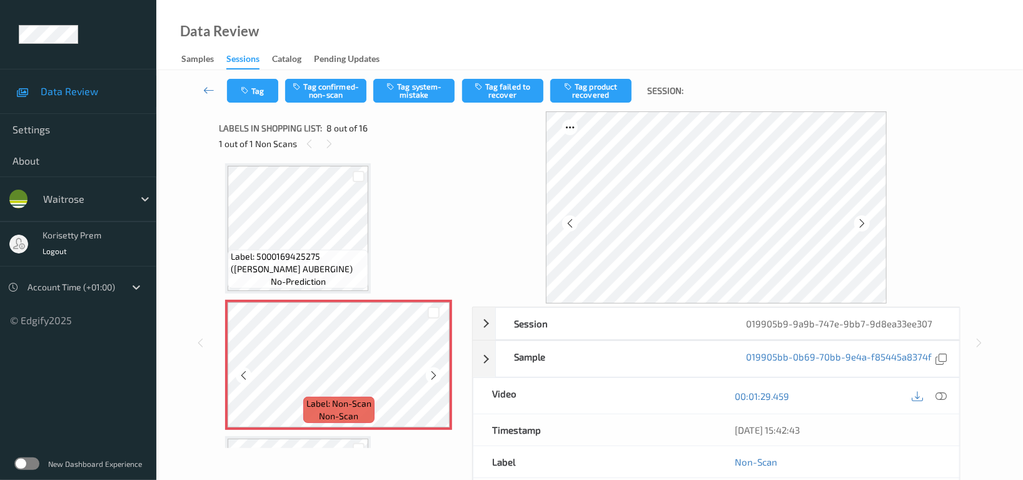
click at [434, 371] on icon at bounding box center [433, 375] width 11 height 11
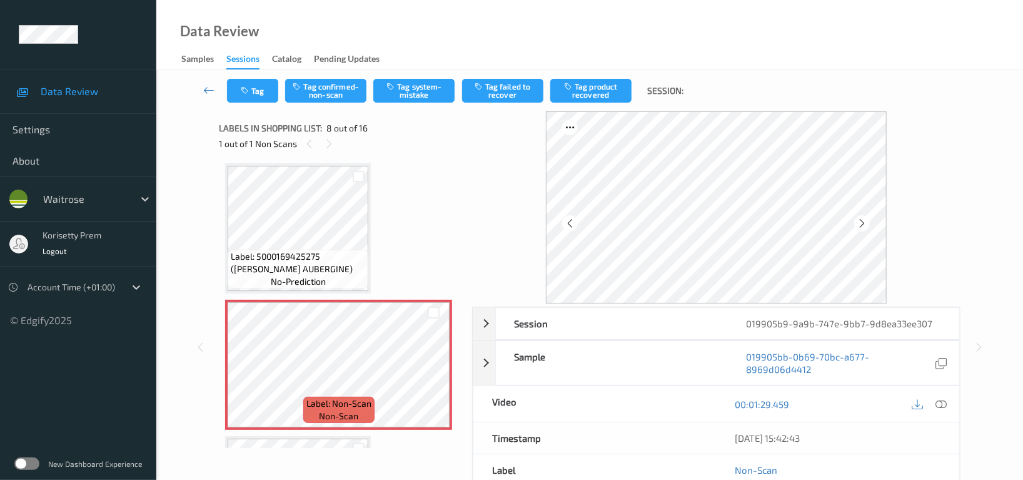
scroll to position [738, 0]
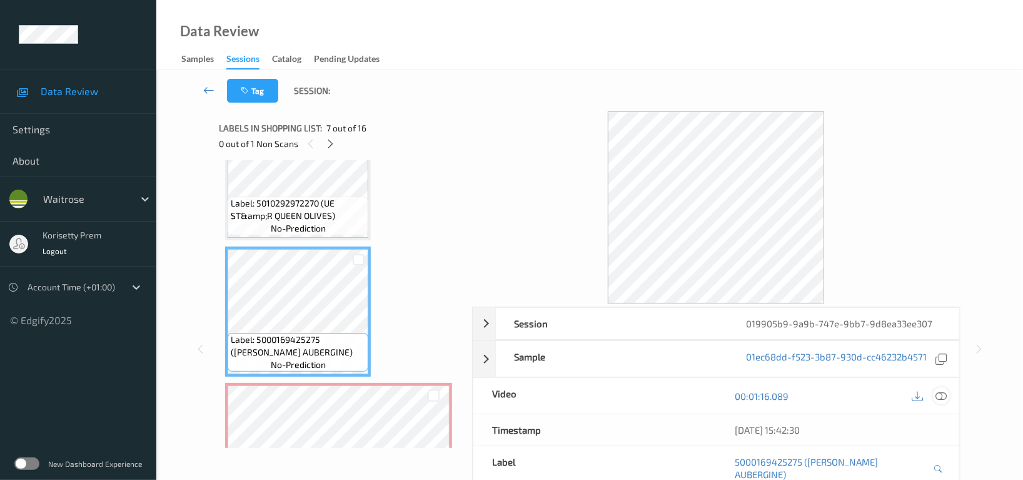
click at [941, 396] on icon at bounding box center [940, 395] width 11 height 11
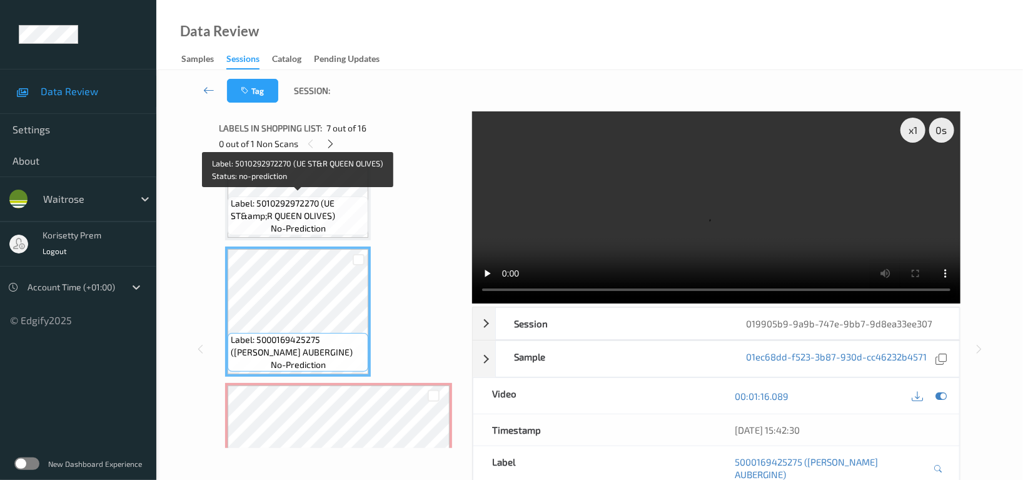
click at [284, 217] on span "Label: 5010292972270 (UE ST&amp;R QUEEN OLIVES)" at bounding box center [298, 209] width 134 height 25
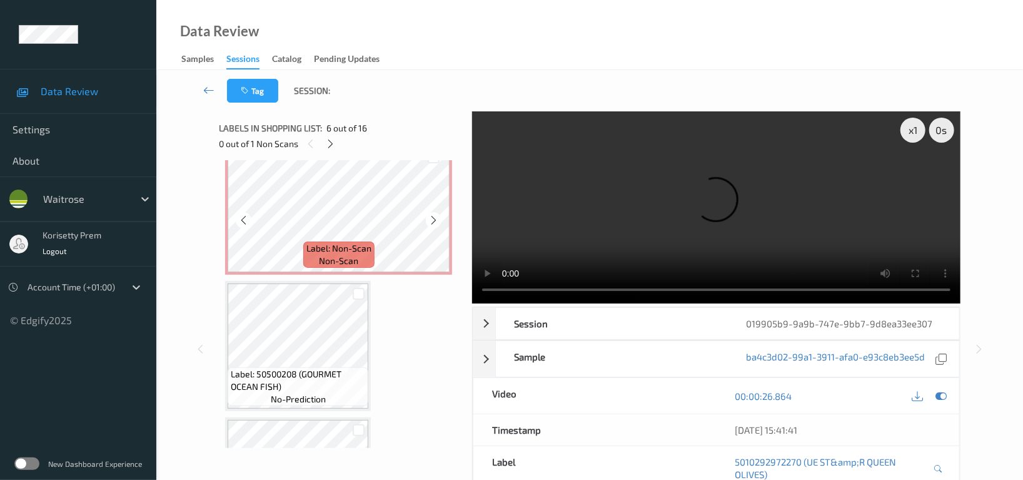
scroll to position [988, 0]
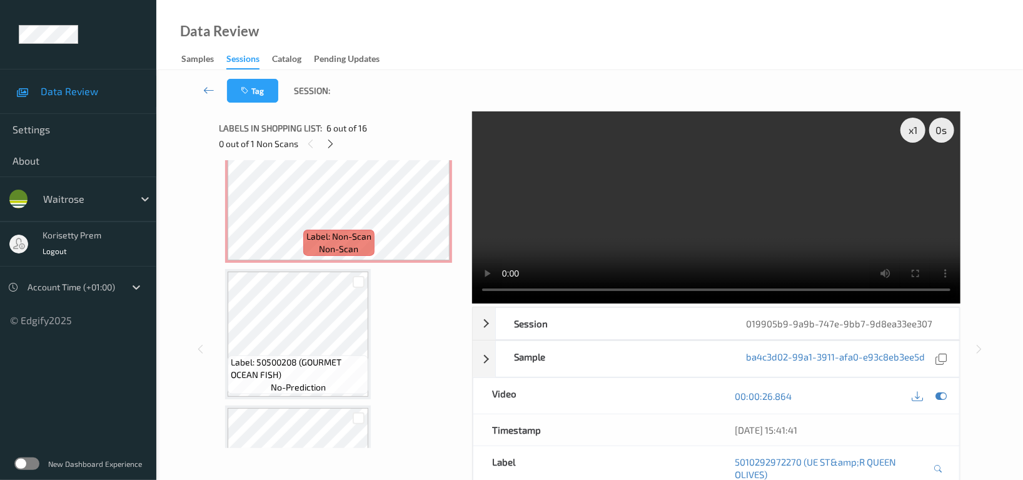
click at [568, 199] on video at bounding box center [716, 207] width 488 height 192
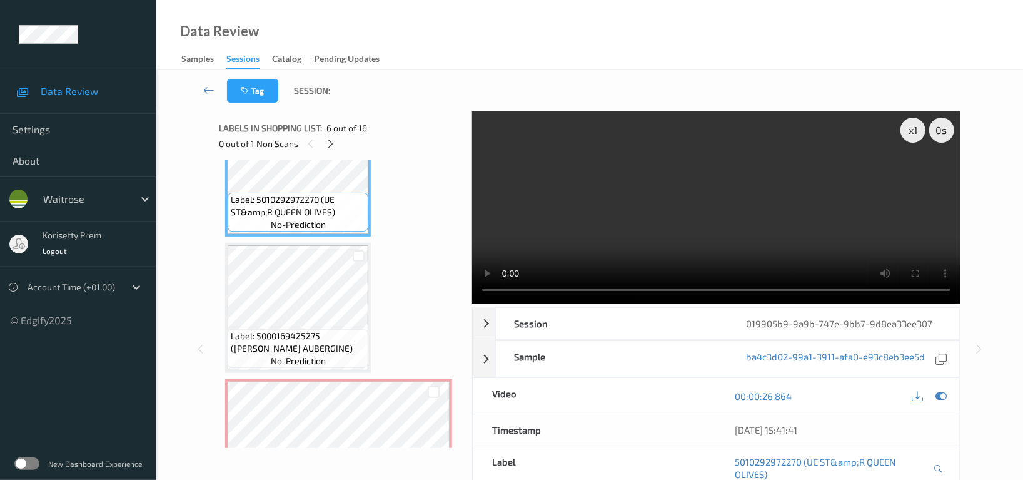
scroll to position [738, 0]
click at [715, 203] on video at bounding box center [716, 207] width 488 height 192
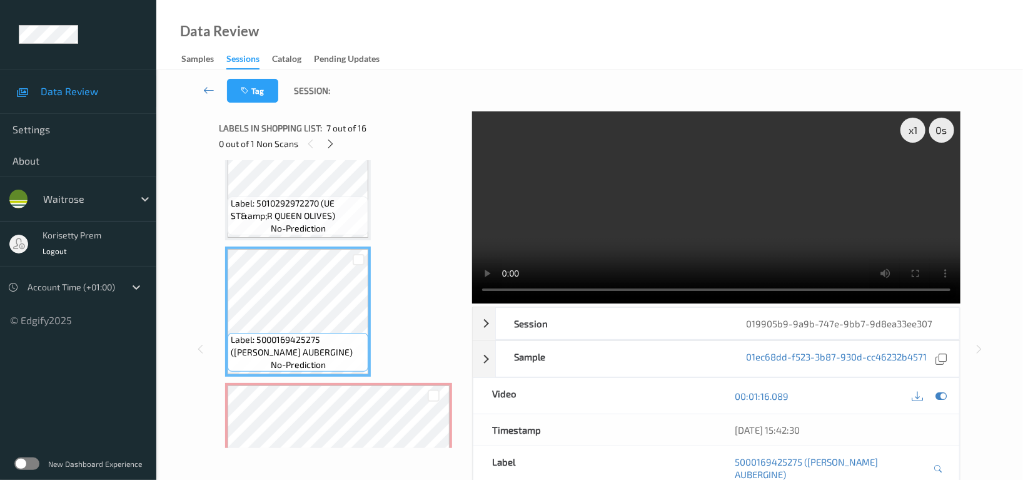
click at [645, 200] on video at bounding box center [716, 207] width 488 height 192
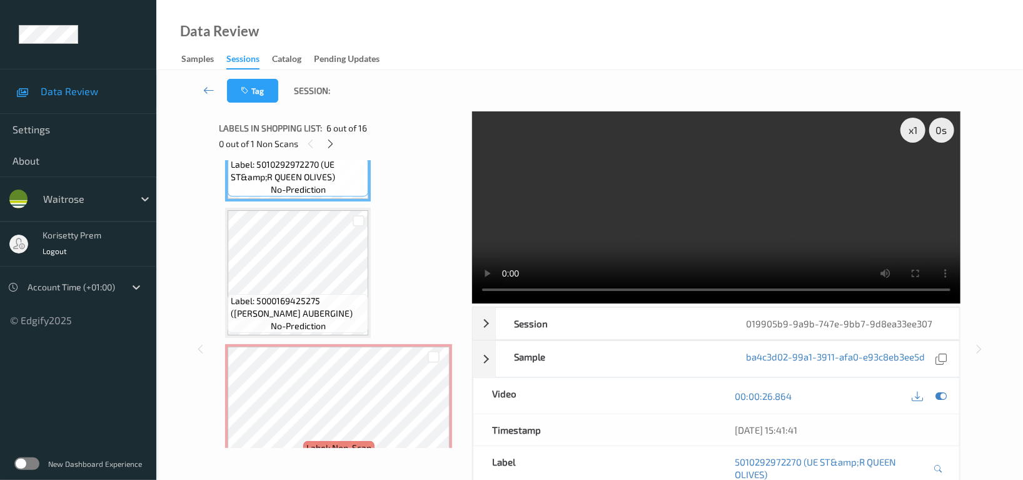
scroll to position [821, 0]
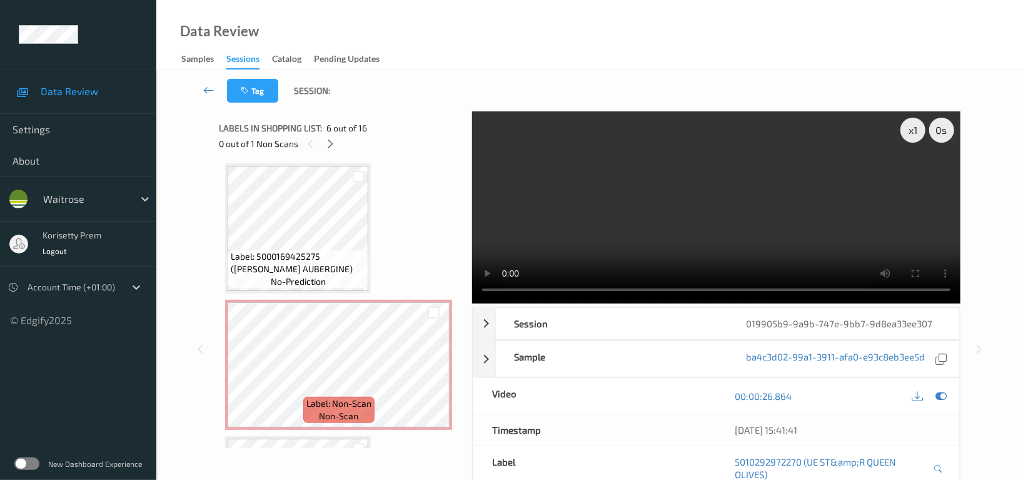
click at [723, 171] on video at bounding box center [716, 207] width 488 height 192
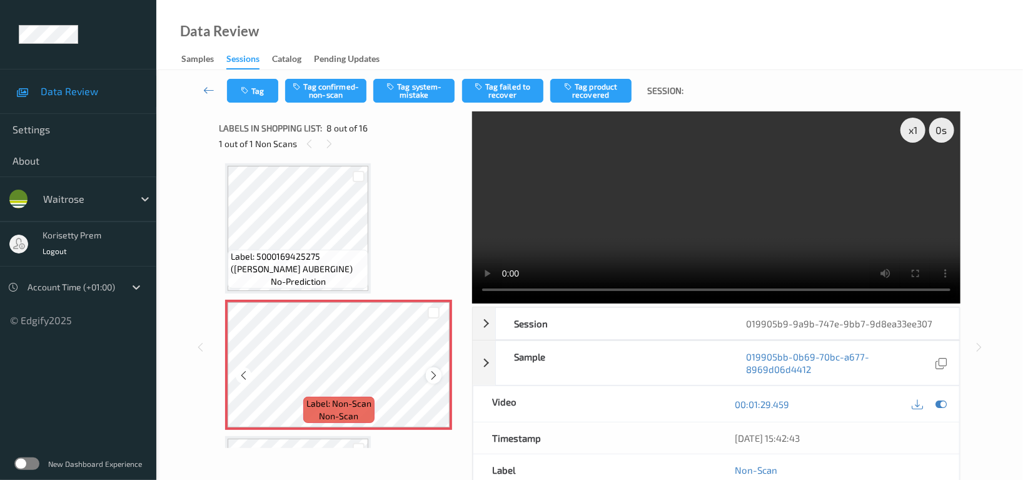
click at [433, 373] on icon at bounding box center [433, 375] width 11 height 11
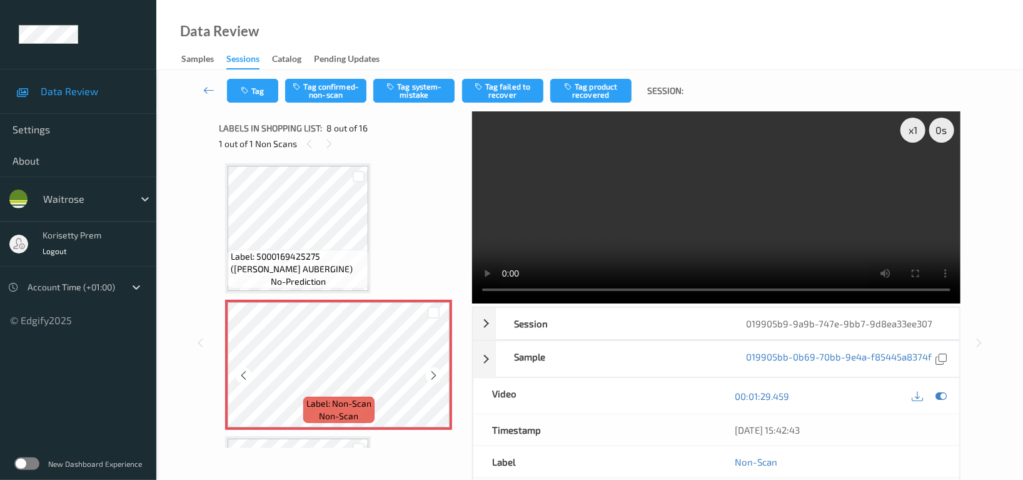
click at [433, 373] on icon at bounding box center [433, 375] width 11 height 11
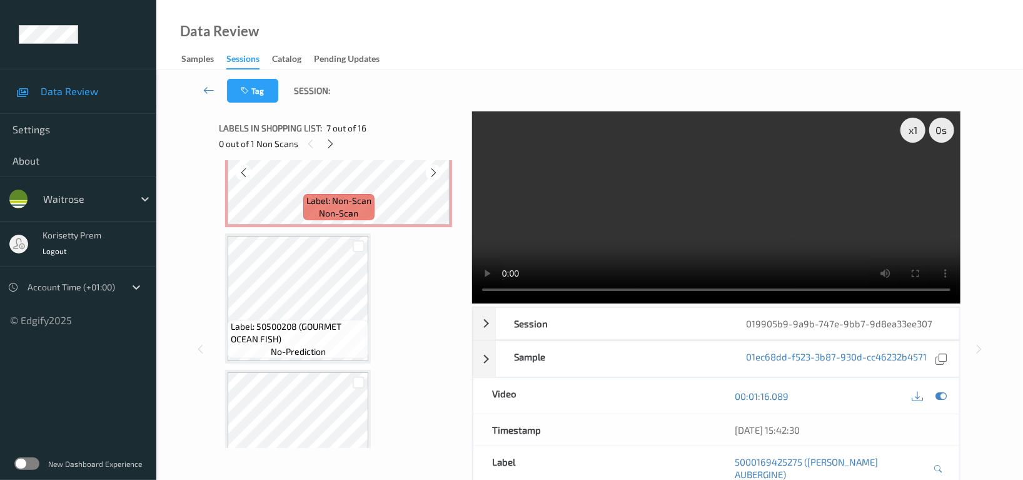
scroll to position [1071, 0]
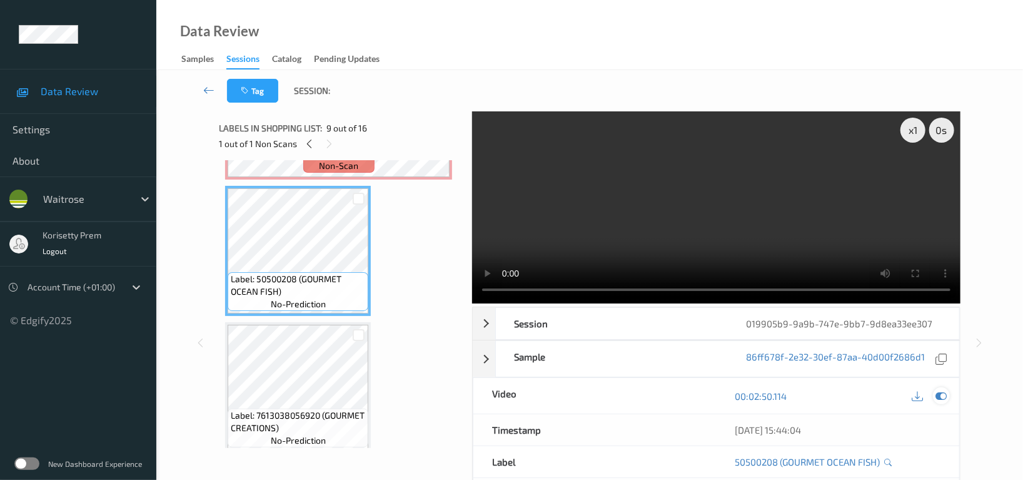
click at [942, 397] on icon at bounding box center [940, 395] width 11 height 11
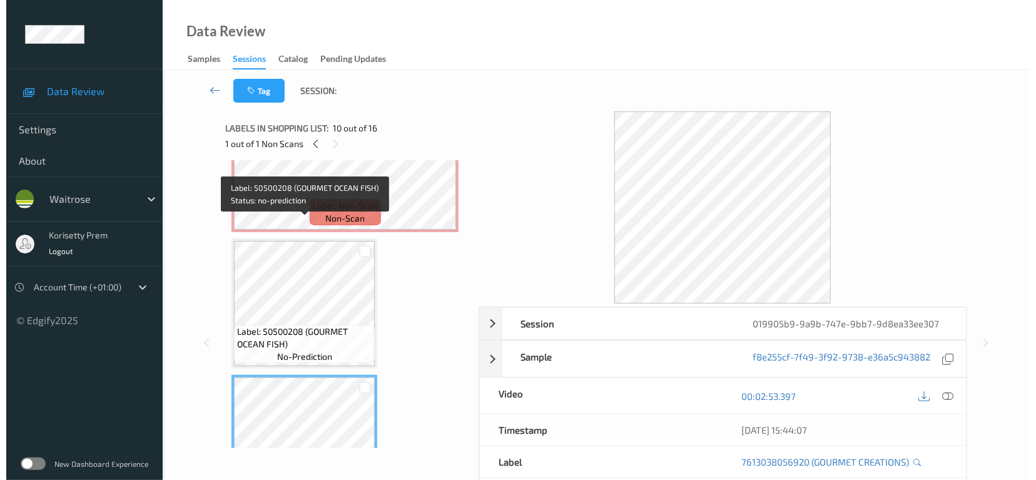
scroll to position [974, 0]
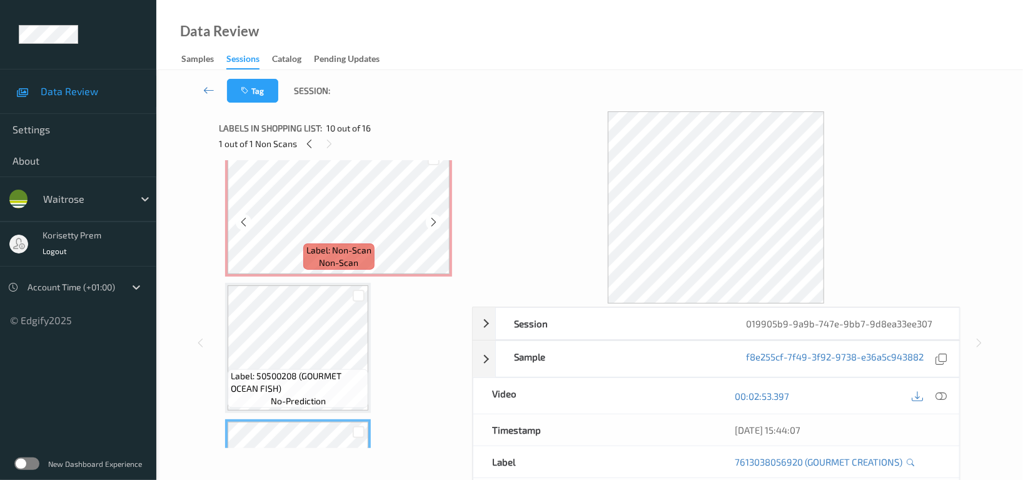
click at [248, 219] on icon at bounding box center [243, 221] width 11 height 11
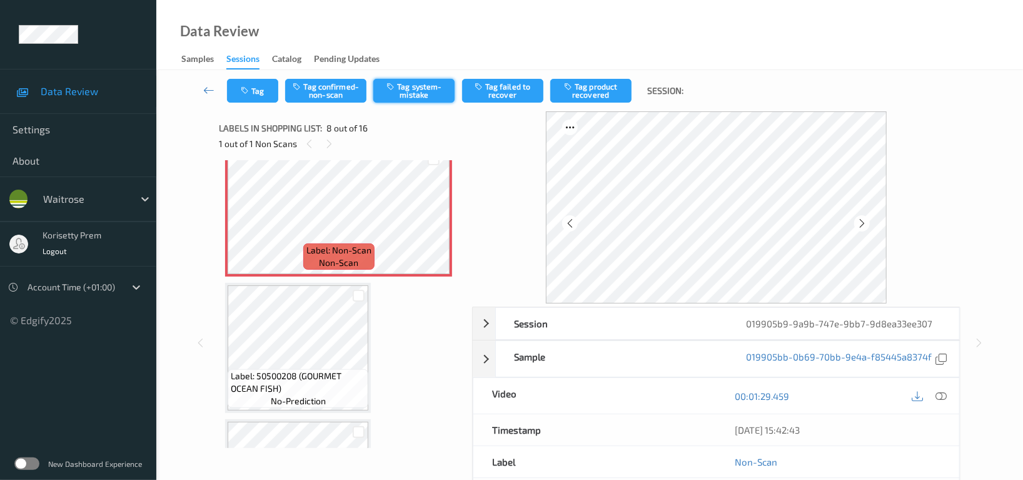
click at [415, 89] on button "Tag system-mistake" at bounding box center [413, 91] width 81 height 24
click at [249, 90] on icon "button" at bounding box center [246, 90] width 11 height 9
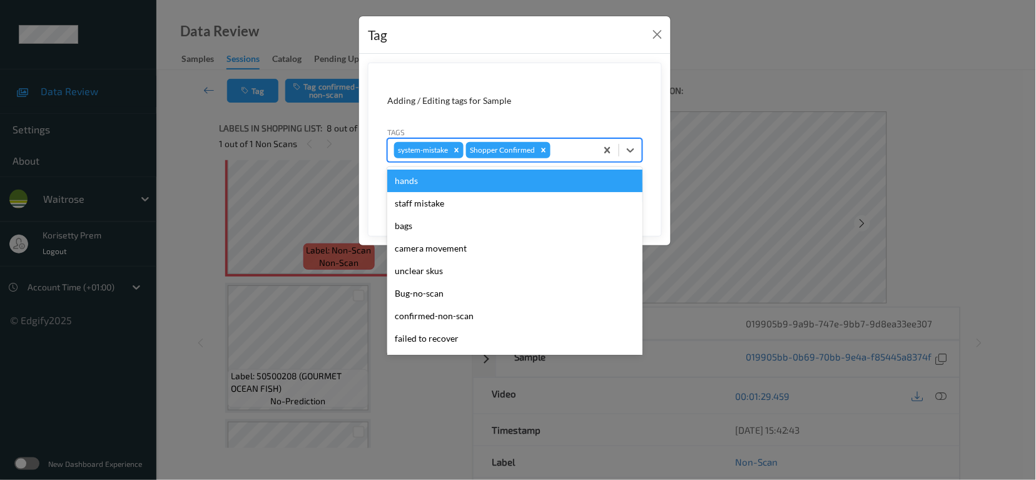
click at [577, 148] on div at bounding box center [571, 150] width 37 height 15
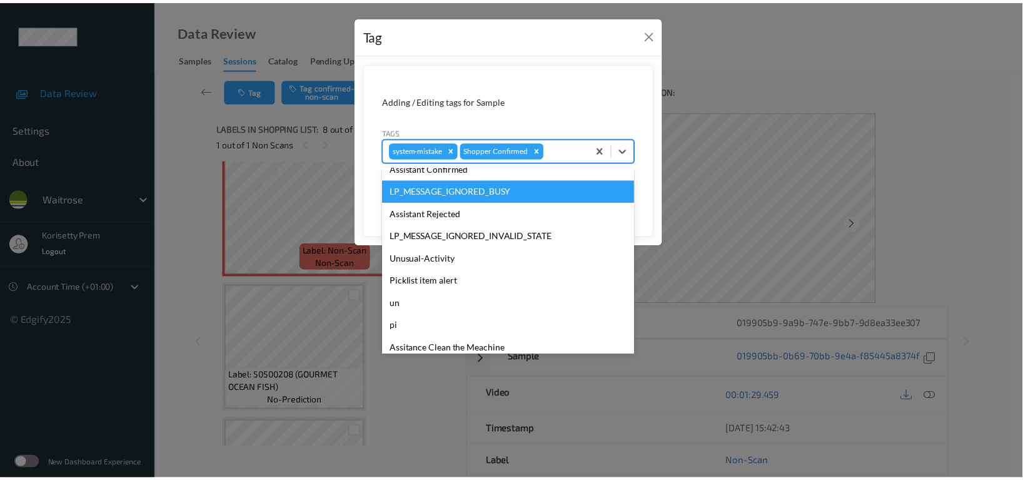
scroll to position [266, 0]
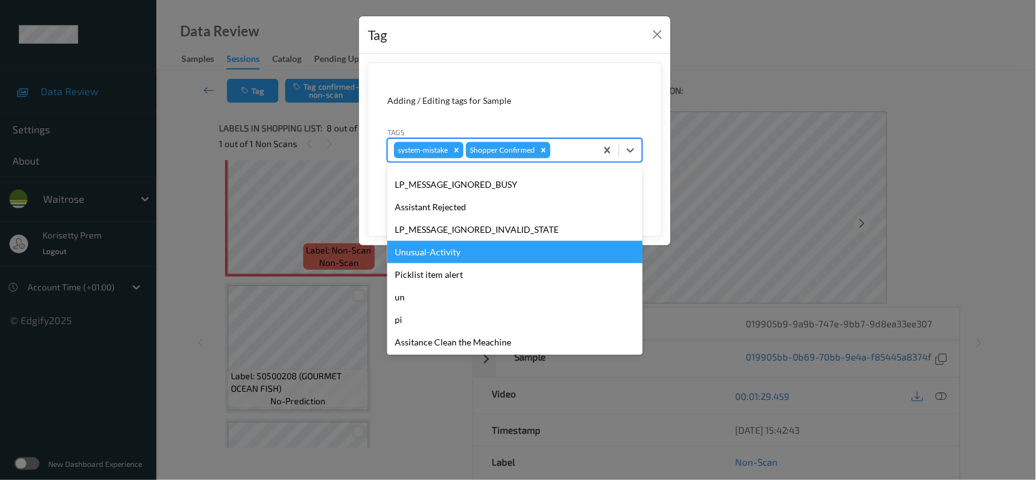
click at [441, 255] on div "Unusual-Activity" at bounding box center [514, 252] width 255 height 23
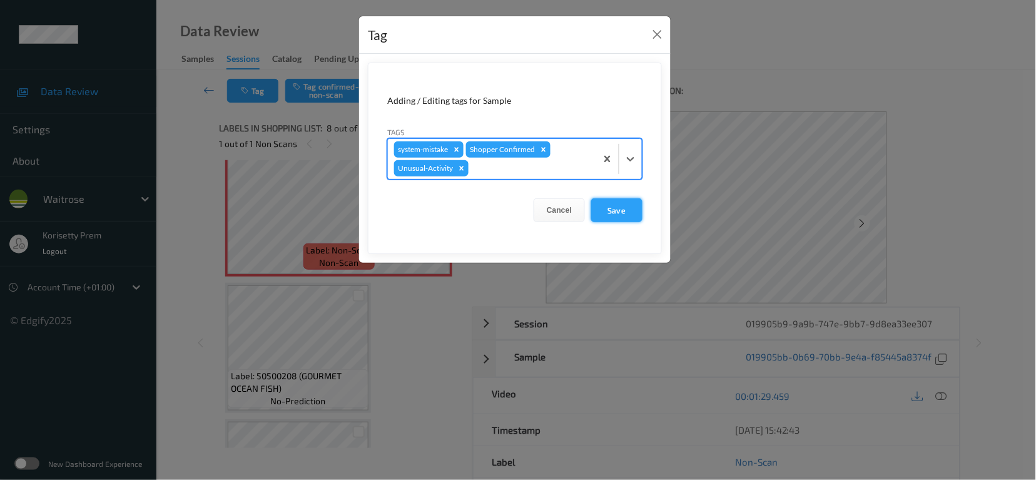
click at [620, 204] on button "Save" at bounding box center [616, 210] width 51 height 24
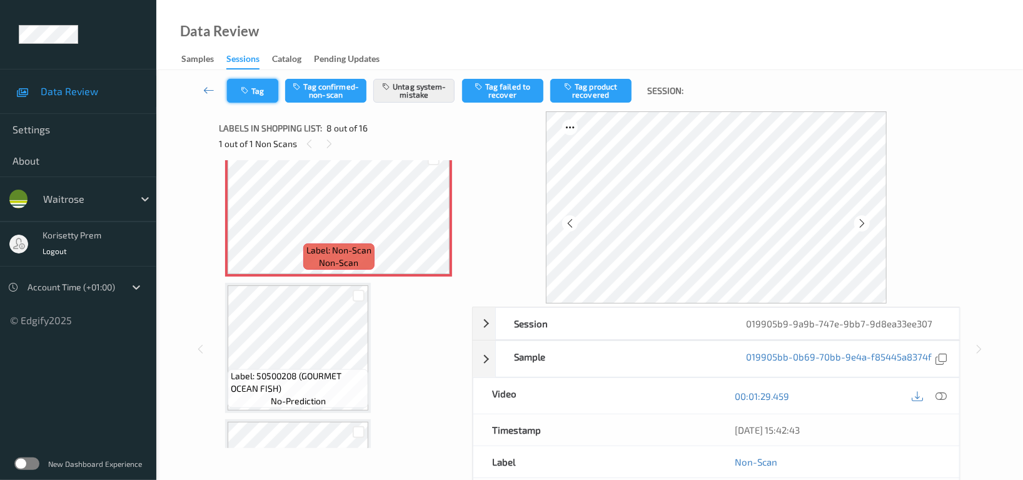
click at [244, 86] on icon "button" at bounding box center [246, 90] width 11 height 9
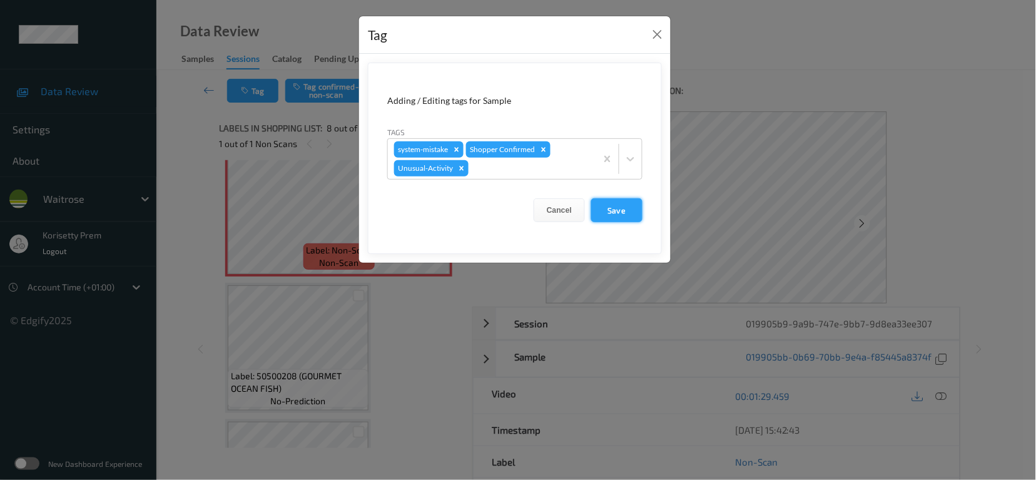
click at [615, 215] on button "Save" at bounding box center [616, 210] width 51 height 24
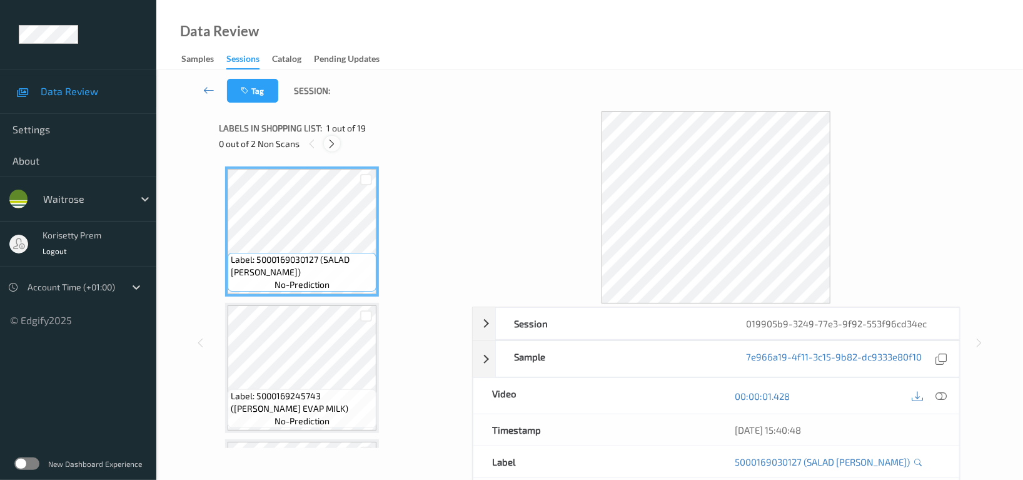
click at [331, 144] on icon at bounding box center [332, 143] width 11 height 11
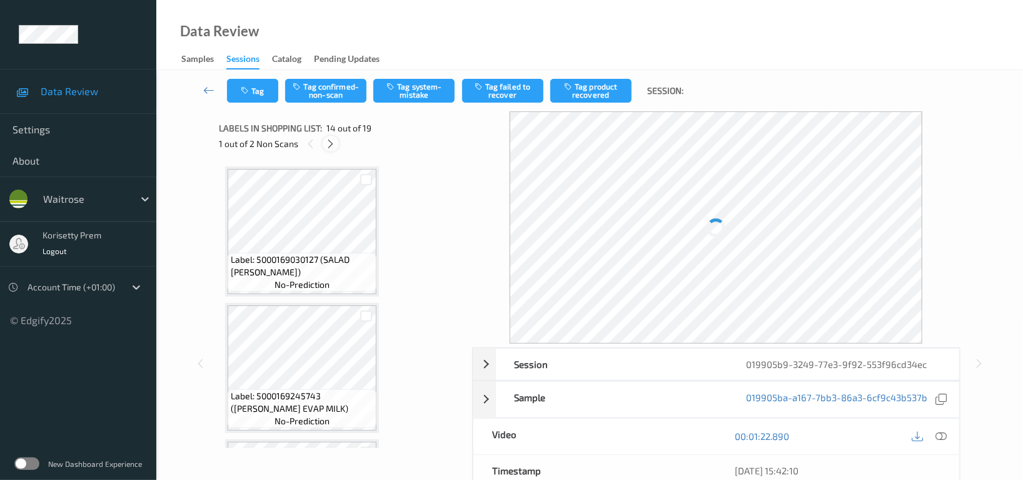
scroll to position [1636, 0]
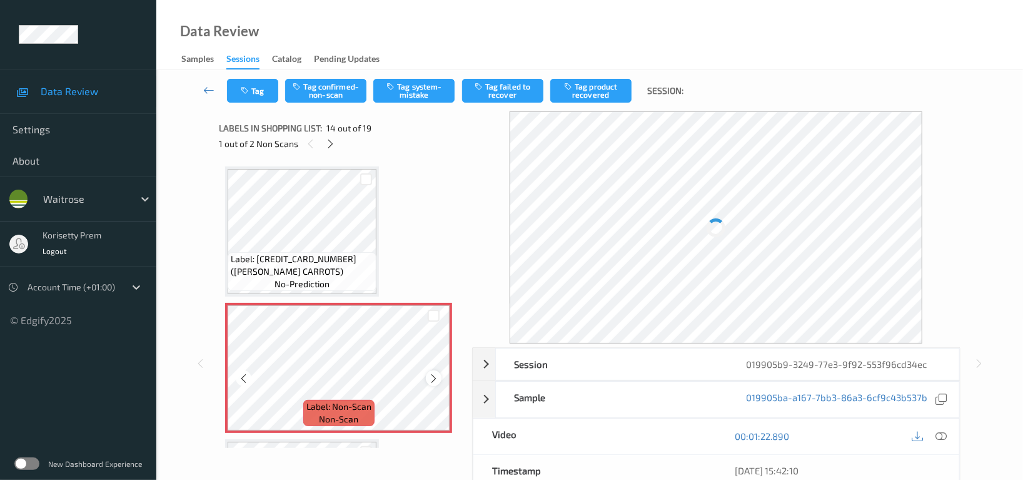
click at [433, 373] on icon at bounding box center [433, 378] width 11 height 11
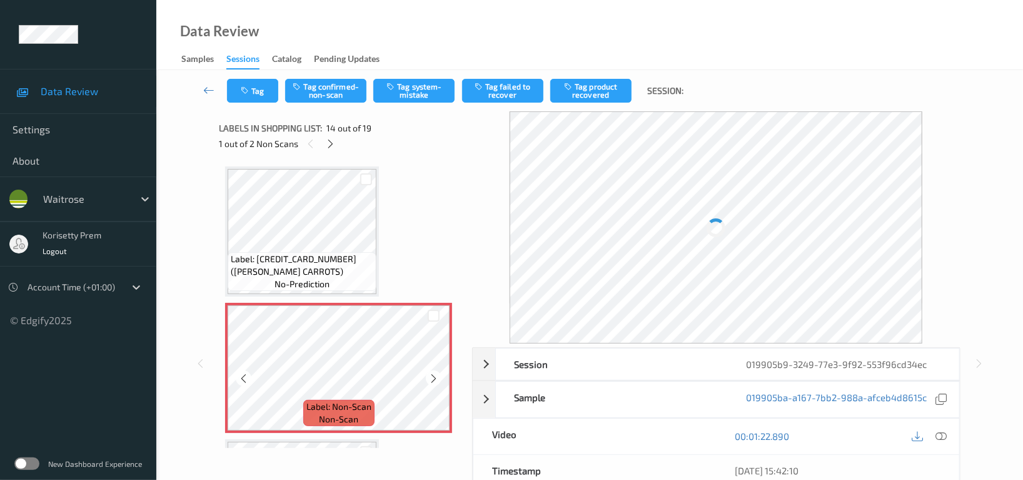
click at [433, 373] on icon at bounding box center [433, 378] width 11 height 11
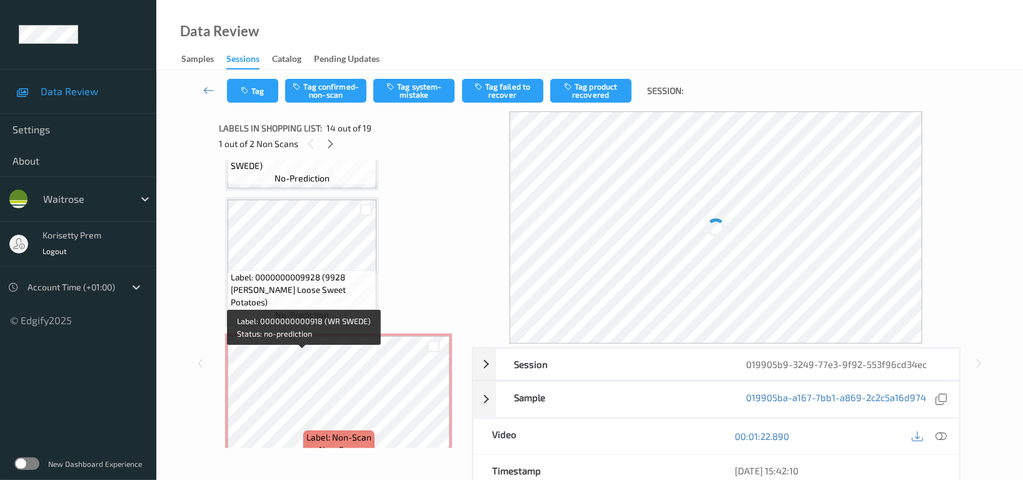
scroll to position [2053, 0]
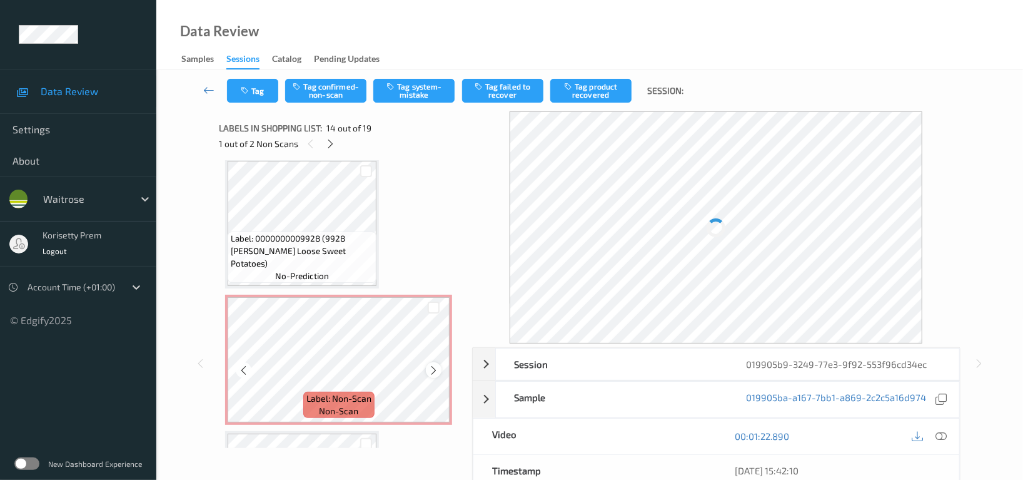
click at [431, 365] on icon at bounding box center [433, 370] width 11 height 11
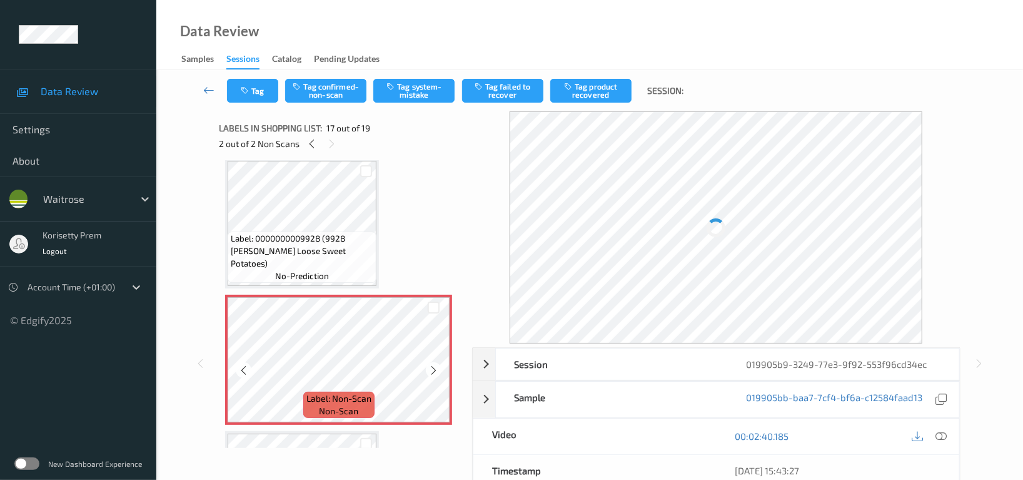
click at [431, 365] on icon at bounding box center [433, 370] width 11 height 11
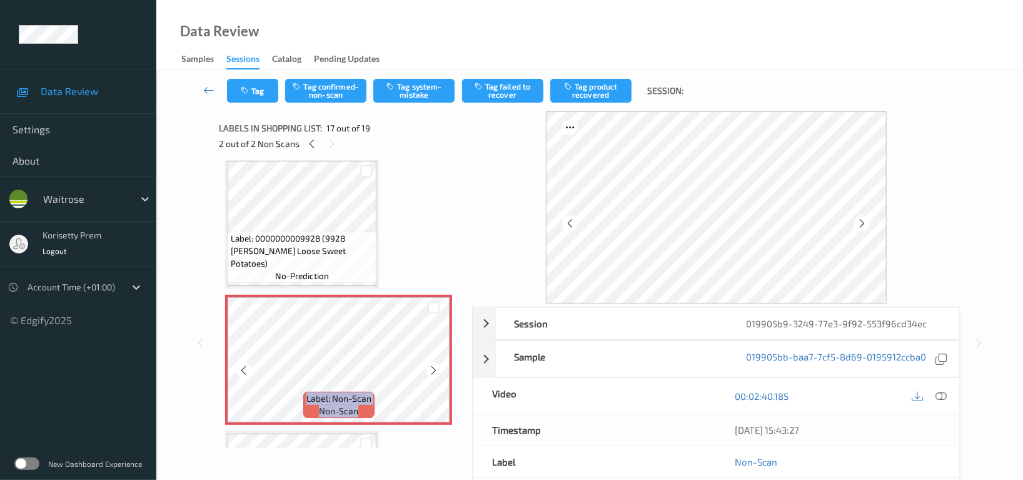
click at [431, 365] on icon at bounding box center [433, 370] width 11 height 11
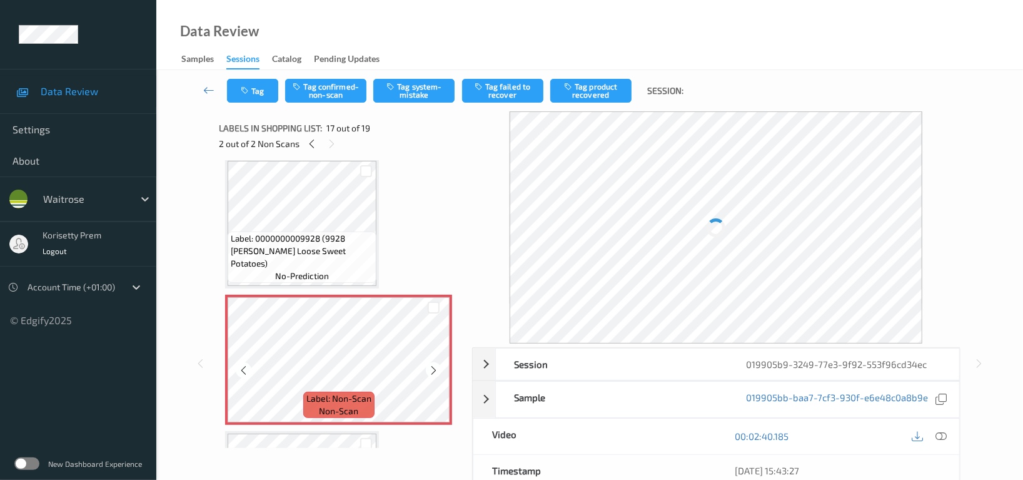
click at [431, 365] on icon at bounding box center [433, 370] width 11 height 11
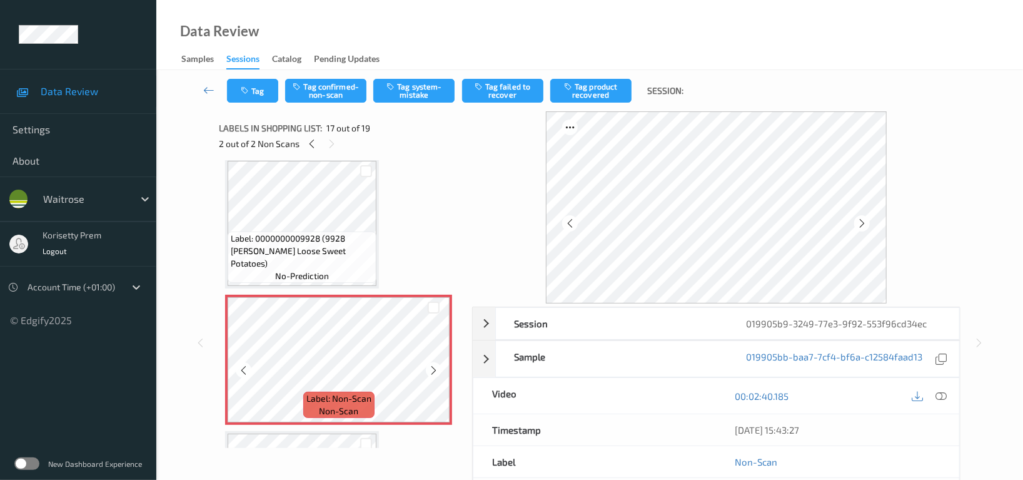
click at [431, 365] on icon at bounding box center [433, 370] width 11 height 11
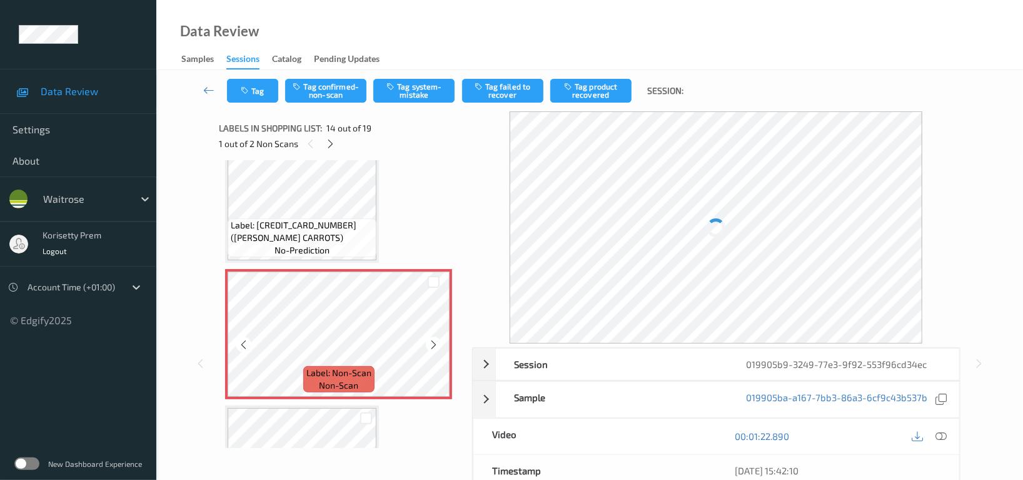
scroll to position [1636, 0]
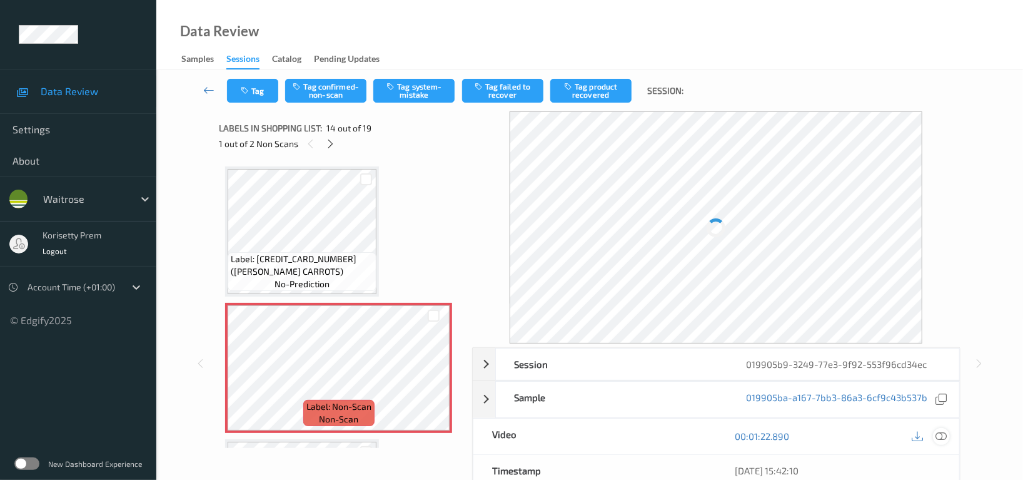
click at [942, 437] on icon at bounding box center [940, 435] width 11 height 11
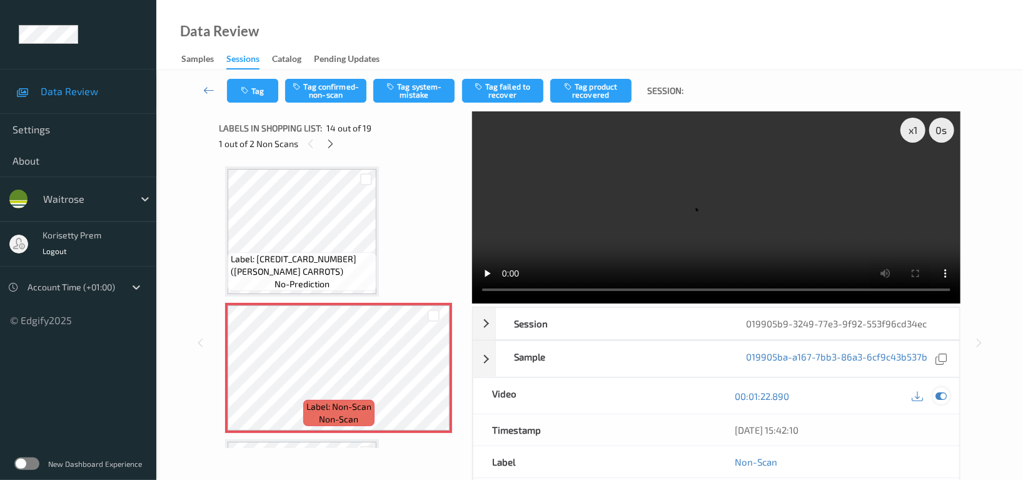
click at [941, 390] on icon at bounding box center [940, 395] width 11 height 11
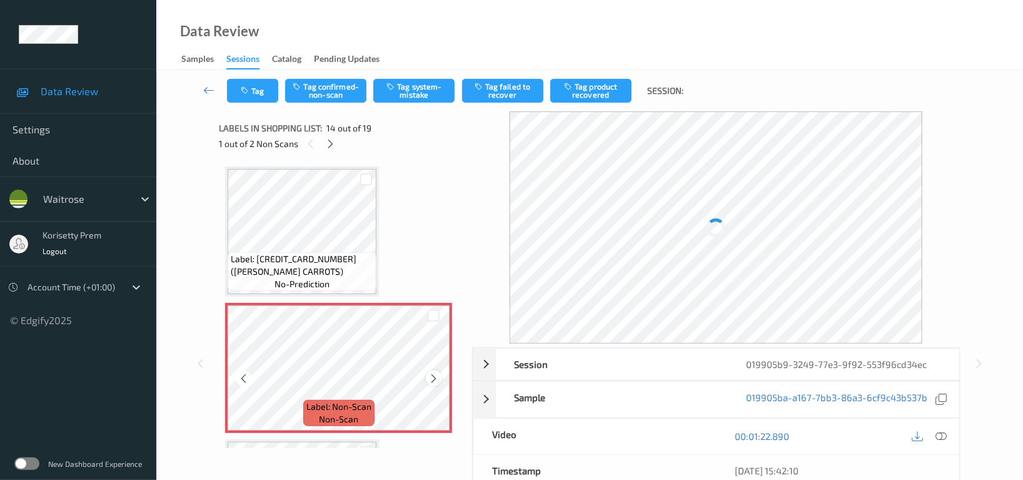
click at [438, 373] on icon at bounding box center [433, 378] width 11 height 11
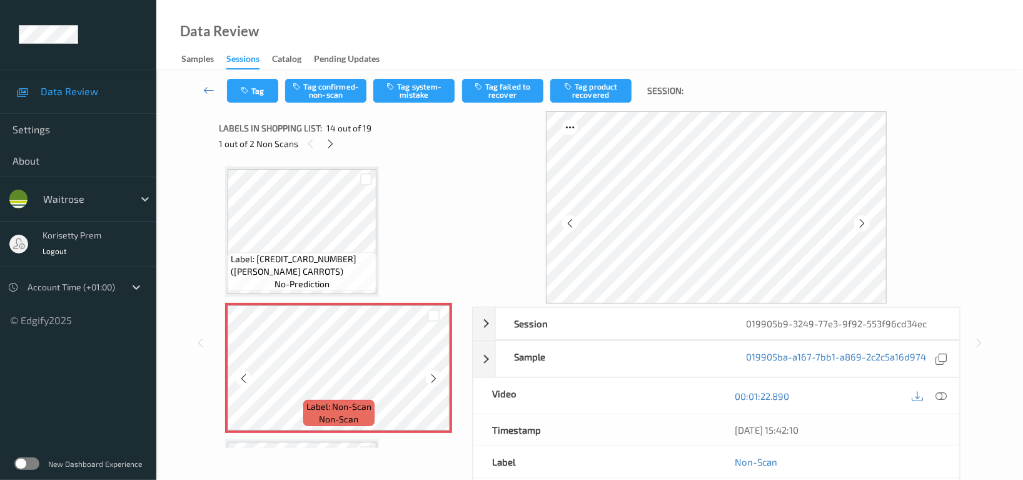
click at [438, 373] on icon at bounding box center [433, 378] width 11 height 11
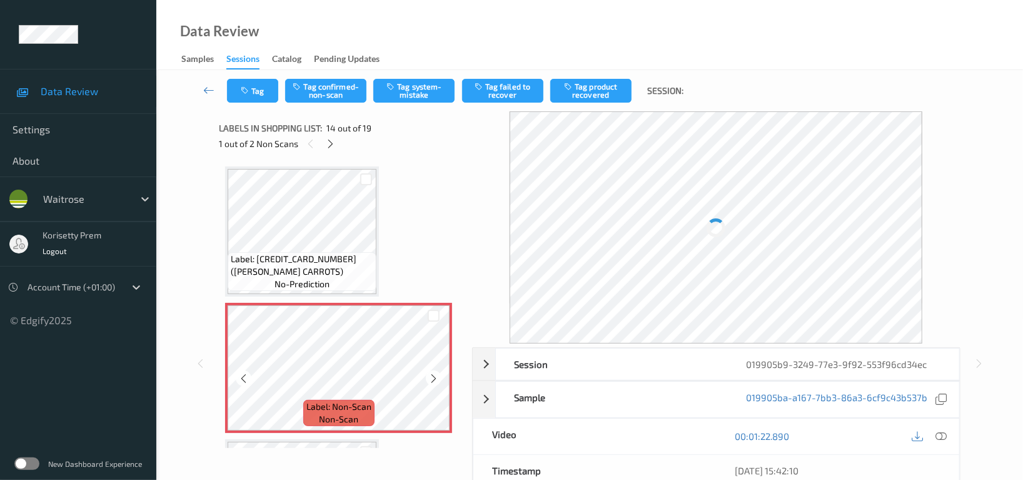
click at [438, 373] on icon at bounding box center [433, 378] width 11 height 11
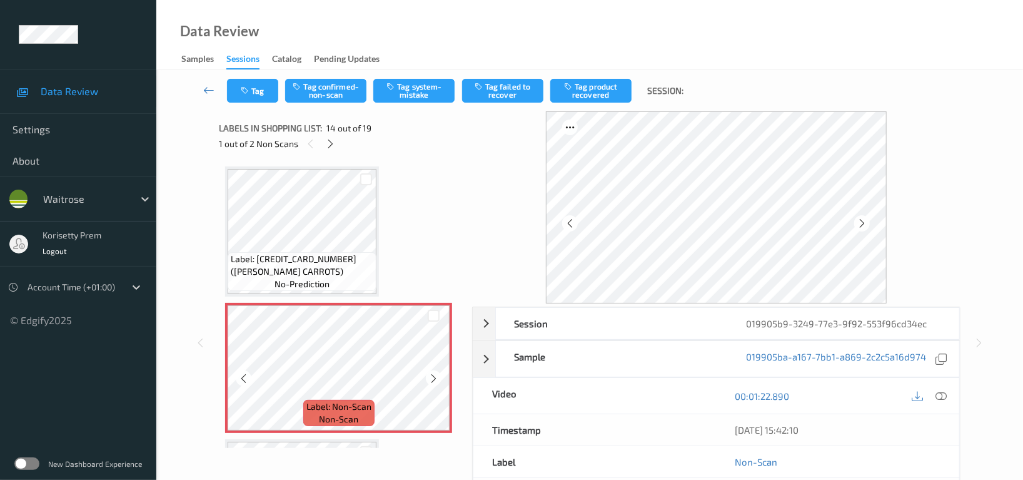
click at [438, 373] on icon at bounding box center [433, 378] width 11 height 11
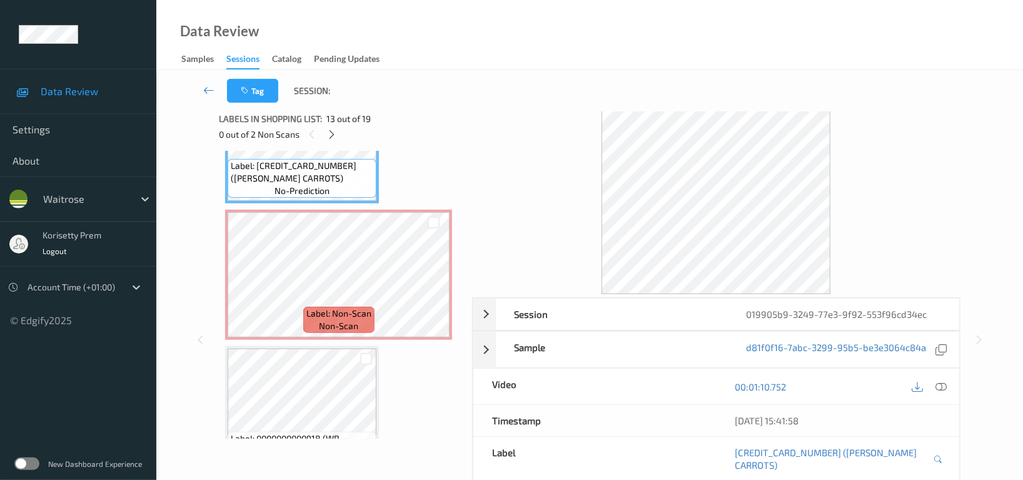
scroll to position [0, 0]
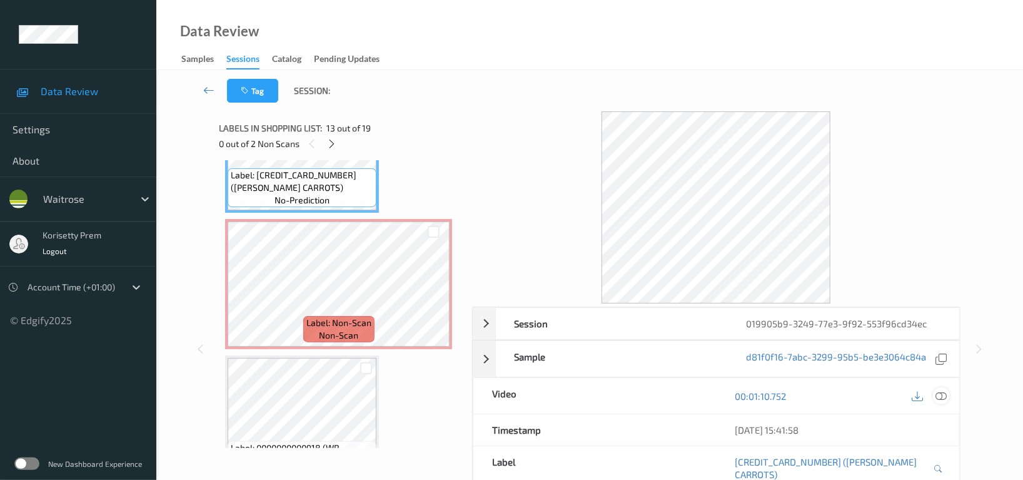
click at [938, 394] on icon at bounding box center [940, 395] width 11 height 11
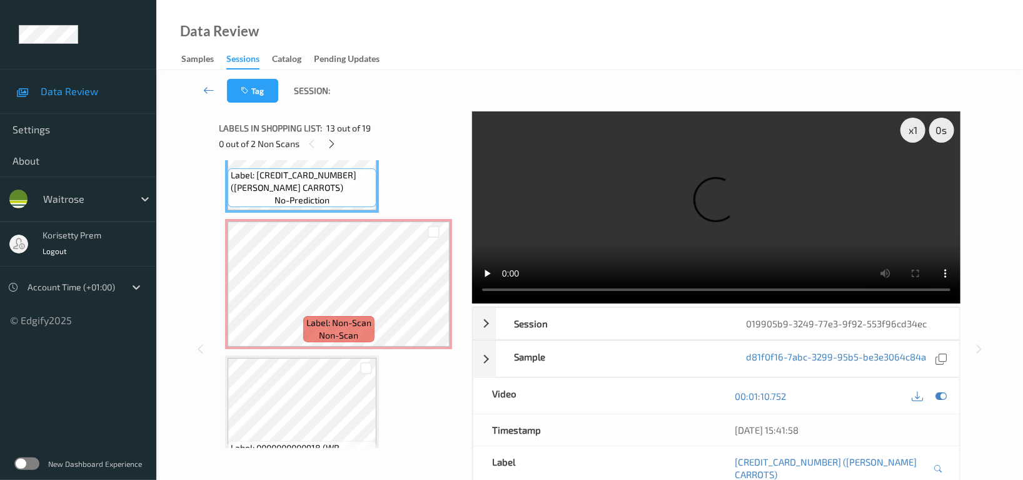
click at [682, 189] on video at bounding box center [716, 207] width 488 height 192
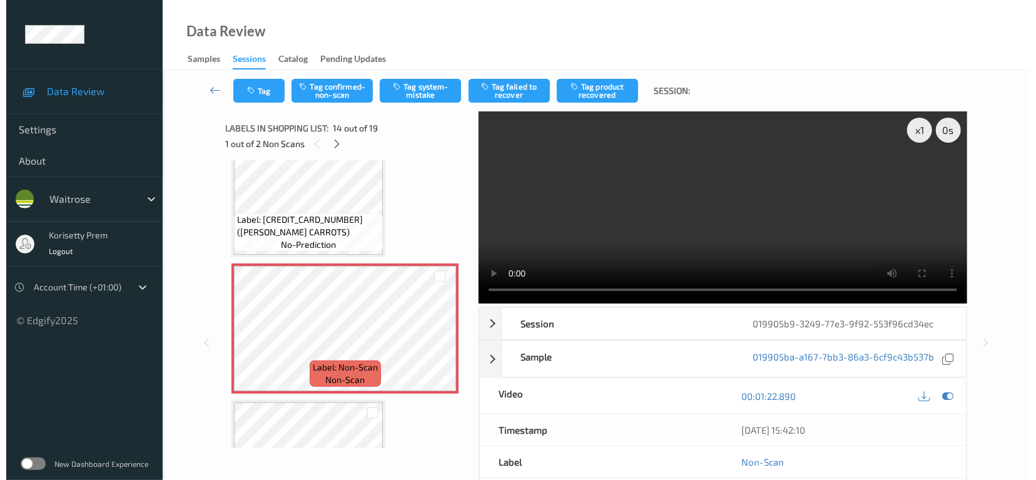
scroll to position [1636, 0]
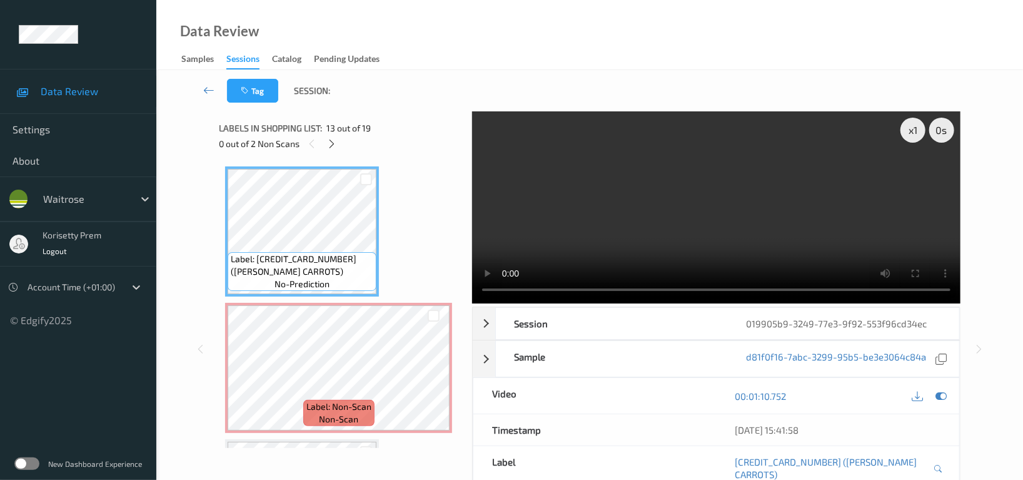
click at [716, 232] on video at bounding box center [716, 207] width 488 height 192
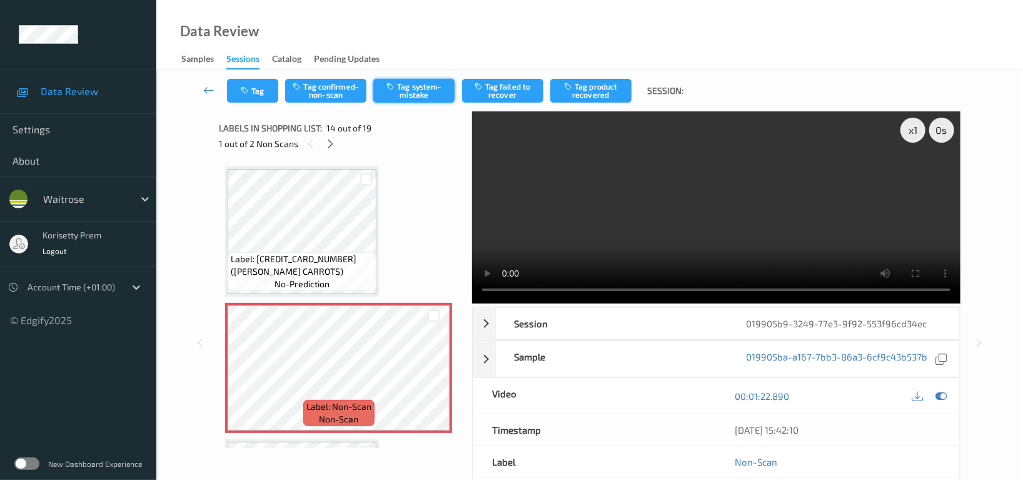
click at [427, 87] on button "Tag system-mistake" at bounding box center [413, 91] width 81 height 24
click at [260, 90] on button "Tag" at bounding box center [252, 91] width 51 height 24
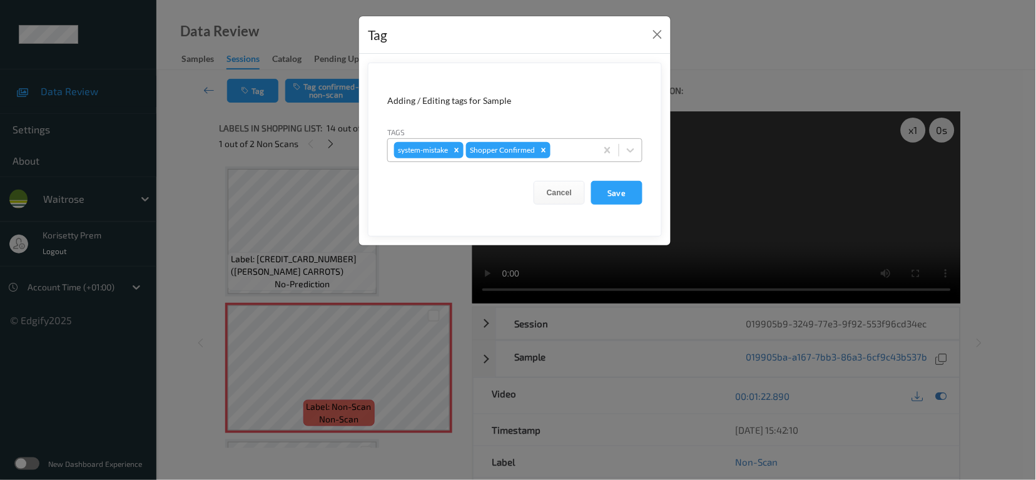
click at [580, 148] on div at bounding box center [571, 150] width 37 height 15
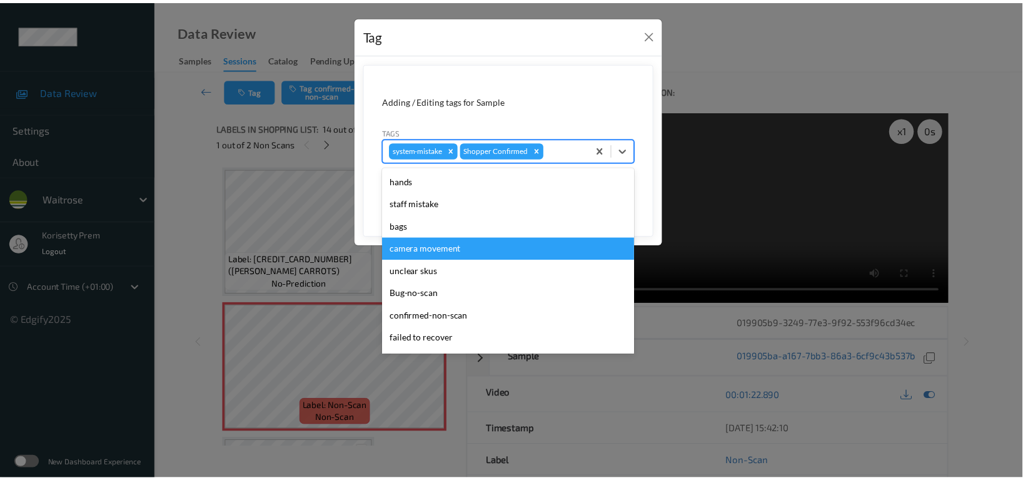
scroll to position [266, 0]
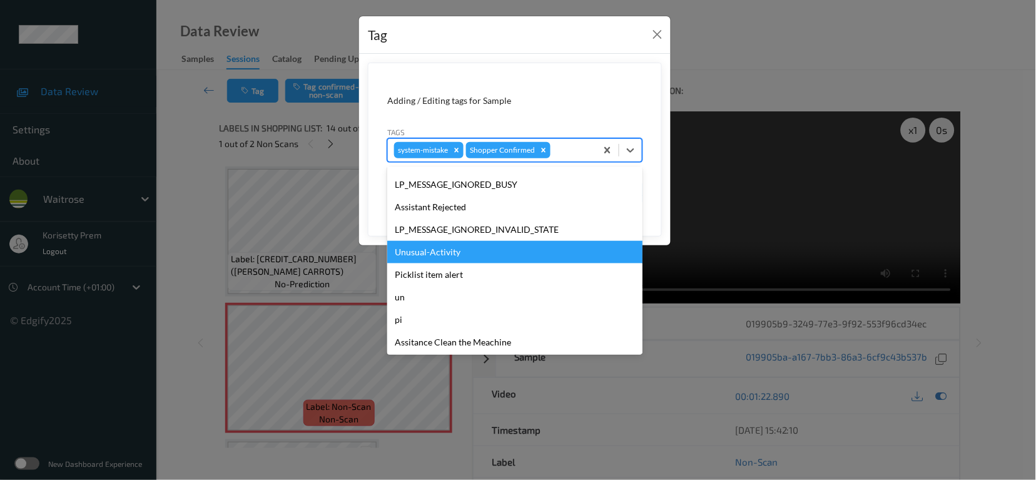
click at [422, 258] on div "Unusual-Activity" at bounding box center [514, 252] width 255 height 23
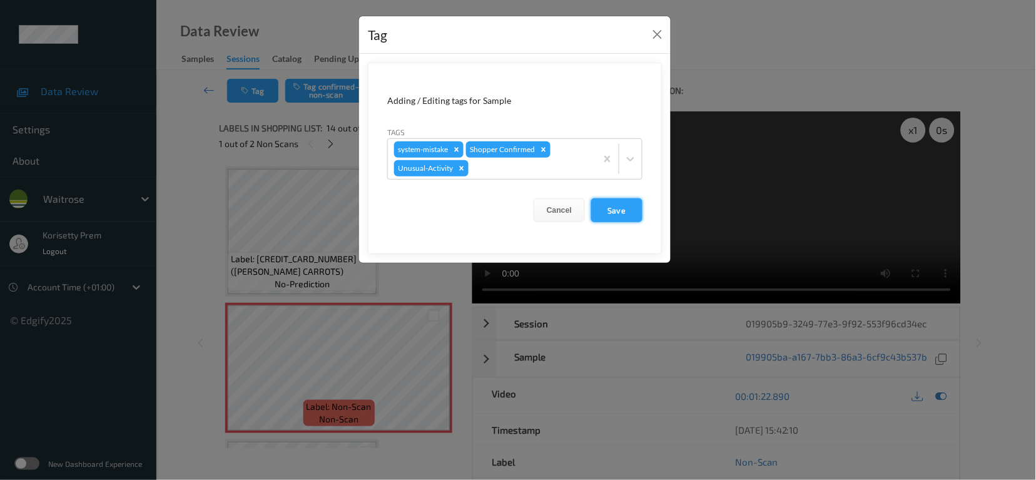
click at [617, 215] on button "Save" at bounding box center [616, 210] width 51 height 24
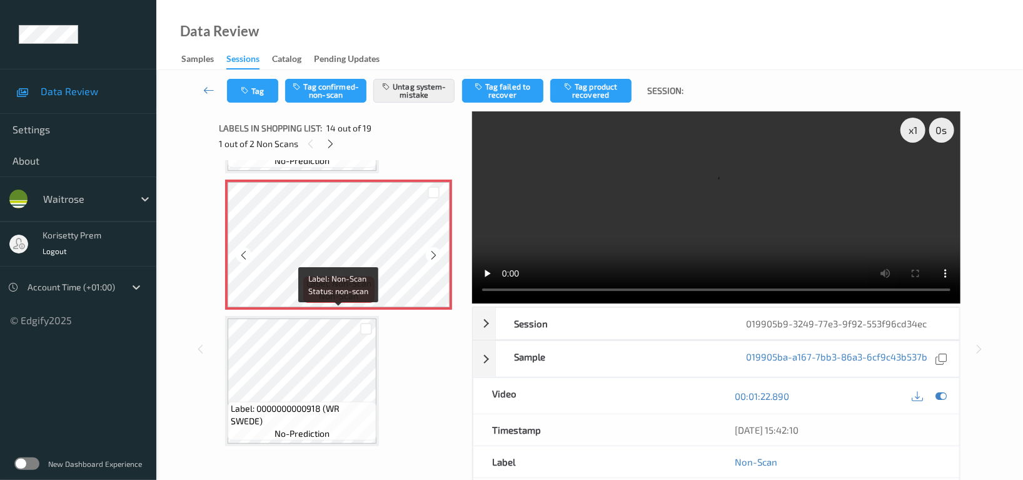
scroll to position [1803, 0]
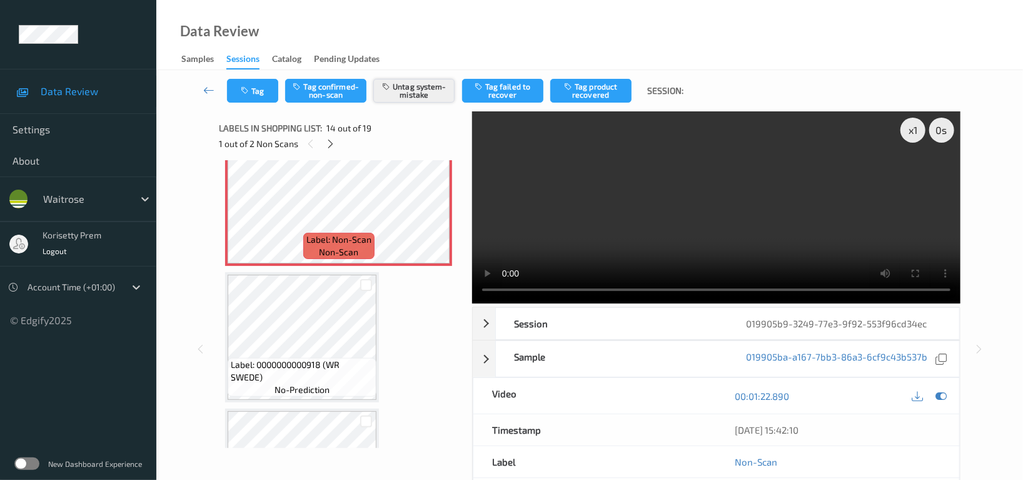
click at [420, 89] on button "Untag system-mistake" at bounding box center [413, 91] width 81 height 24
click at [253, 86] on button "Tag" at bounding box center [252, 91] width 51 height 24
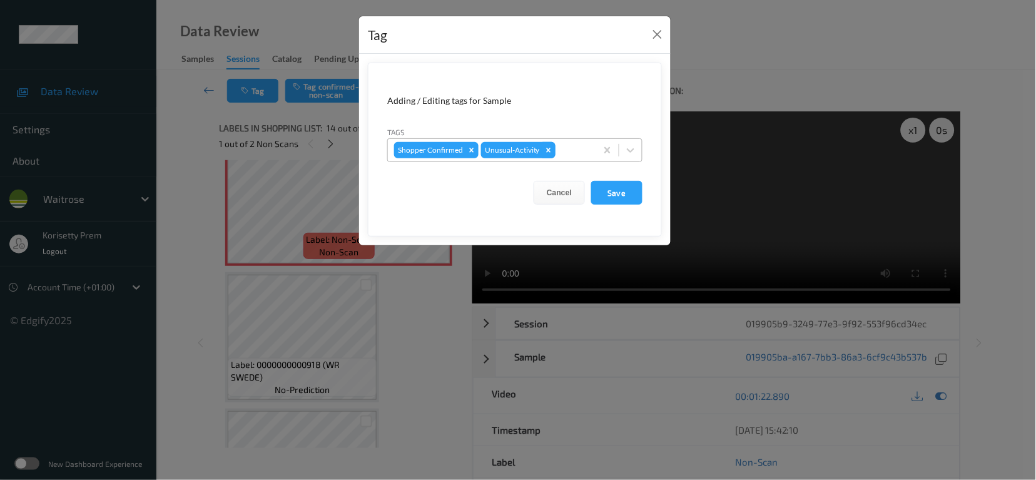
click at [551, 148] on icon "Remove Unusual-Activity" at bounding box center [548, 150] width 9 height 9
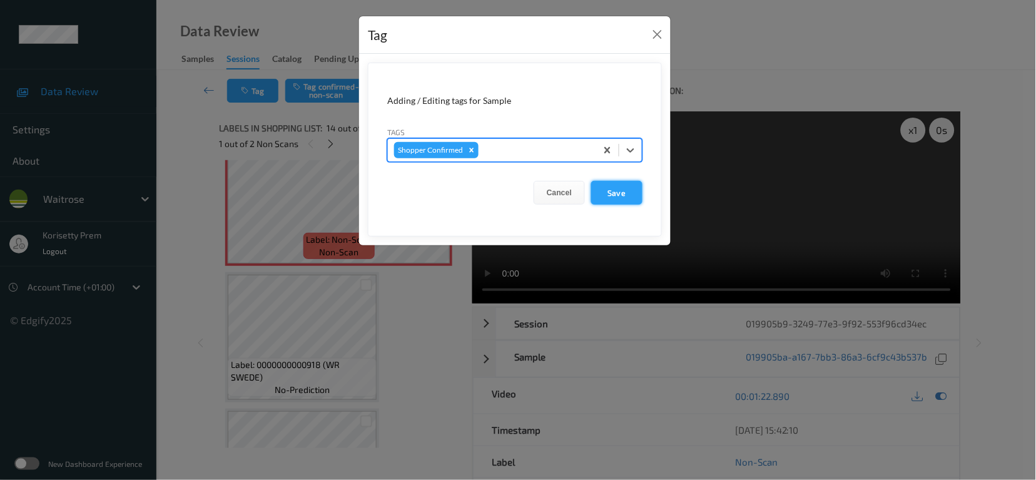
click at [616, 196] on button "Save" at bounding box center [616, 193] width 51 height 24
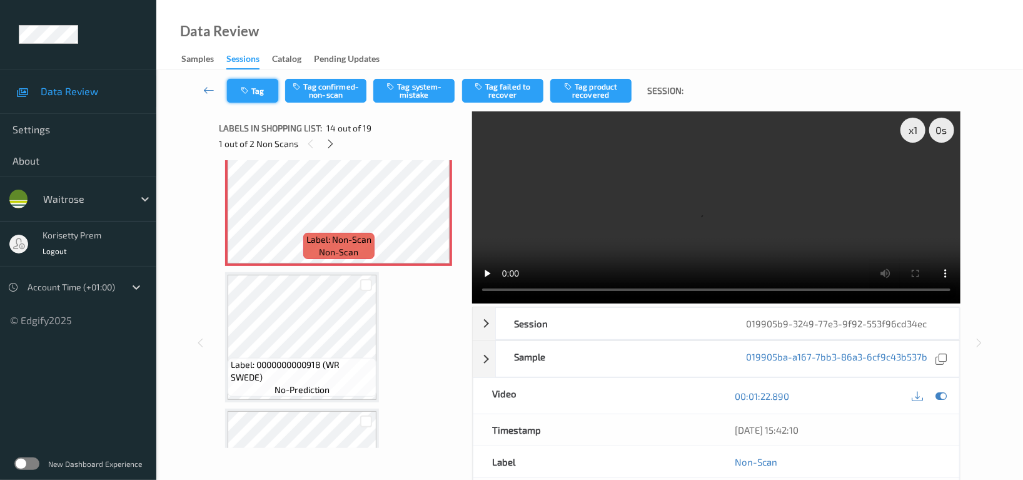
click at [250, 92] on icon "button" at bounding box center [246, 90] width 11 height 9
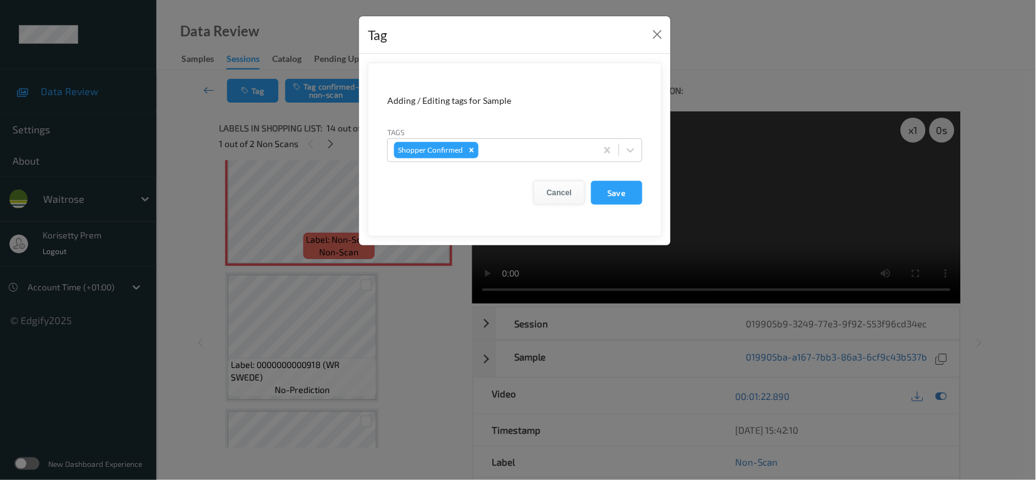
click at [547, 189] on button "Cancel" at bounding box center [558, 193] width 51 height 24
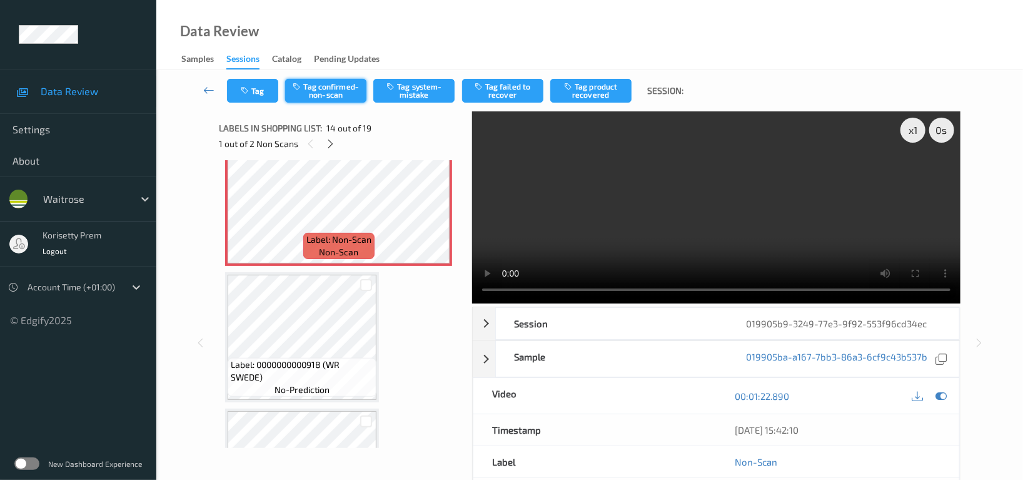
click at [338, 84] on button "Tag confirmed-non-scan" at bounding box center [325, 91] width 81 height 24
click at [596, 90] on button "Tag product recovered" at bounding box center [590, 91] width 81 height 24
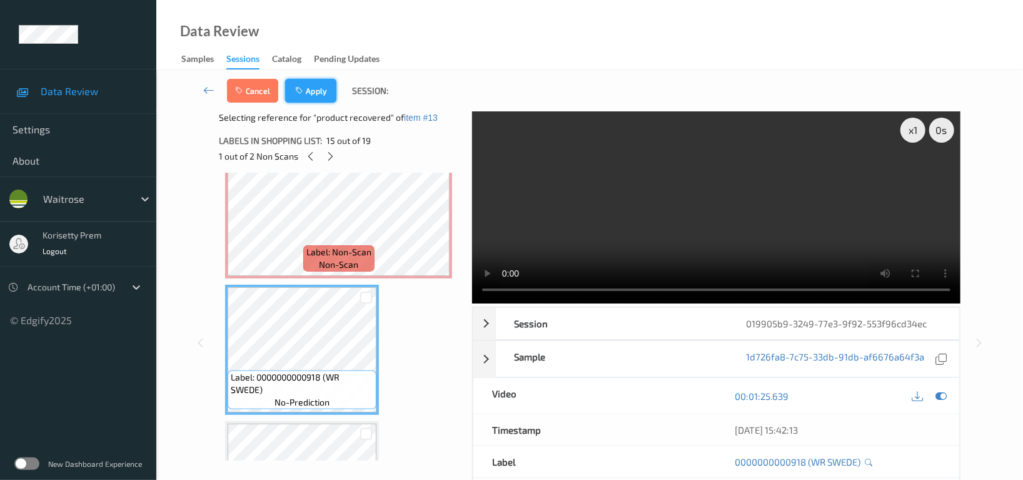
click at [305, 85] on button "Apply" at bounding box center [310, 91] width 51 height 24
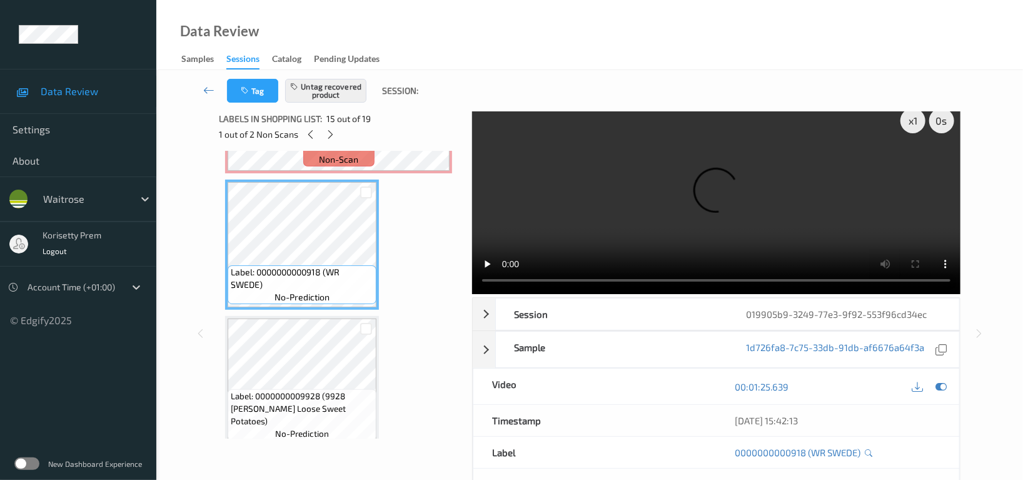
scroll to position [0, 0]
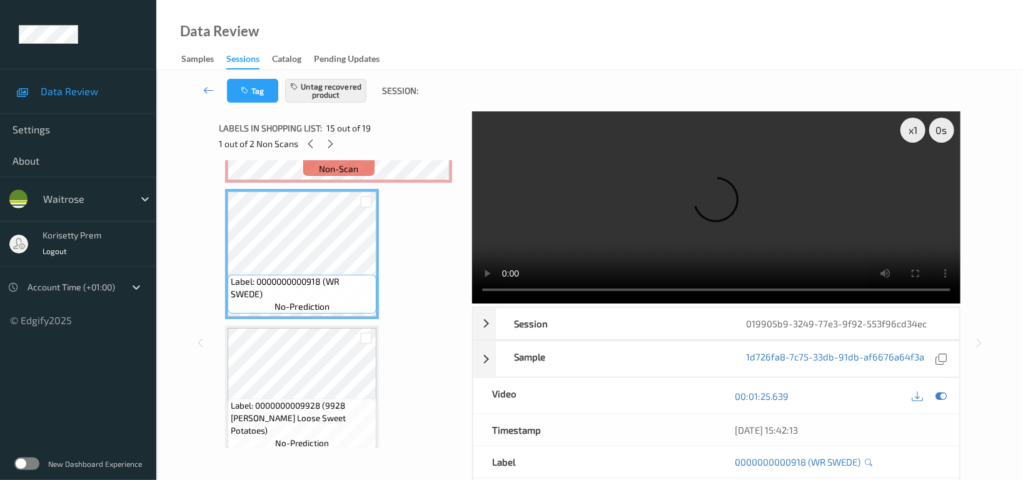
click at [585, 163] on video at bounding box center [716, 207] width 488 height 192
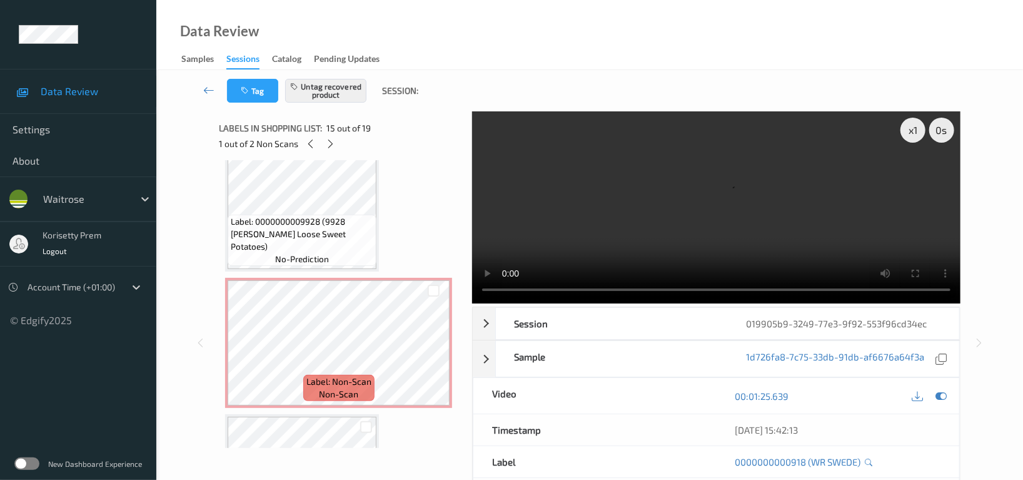
scroll to position [2053, 0]
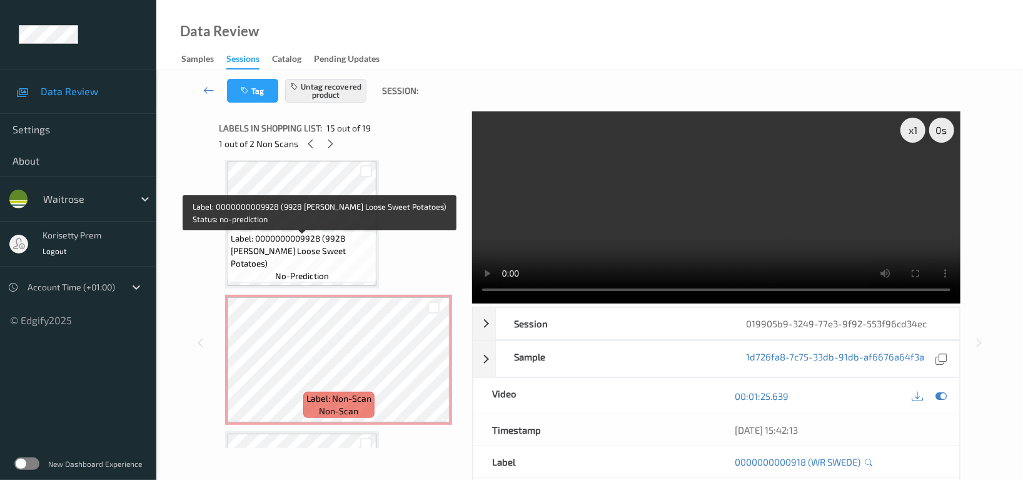
click at [283, 243] on span "Label: 0000000009928 (9928 WR Ess Loose Sweet Potatoes)" at bounding box center [302, 251] width 143 height 38
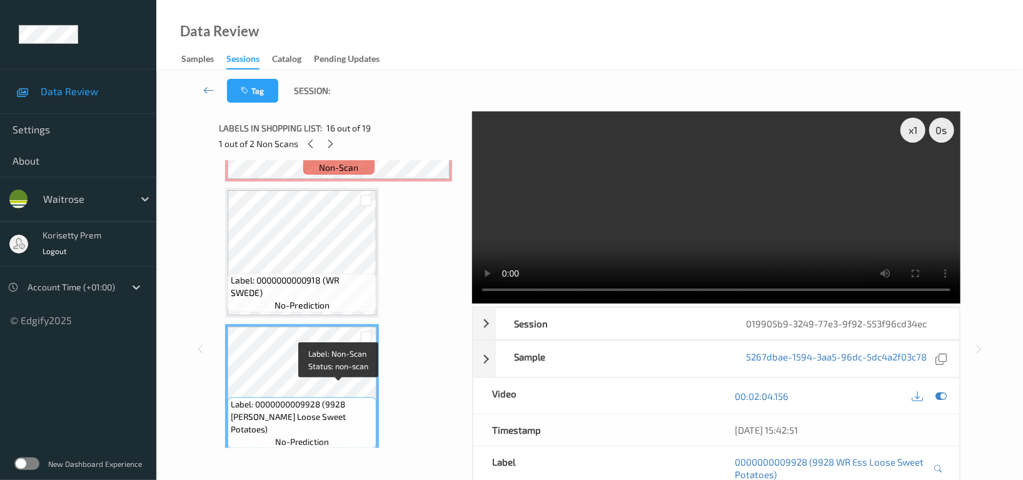
scroll to position [1886, 0]
click at [759, 183] on video at bounding box center [716, 207] width 488 height 192
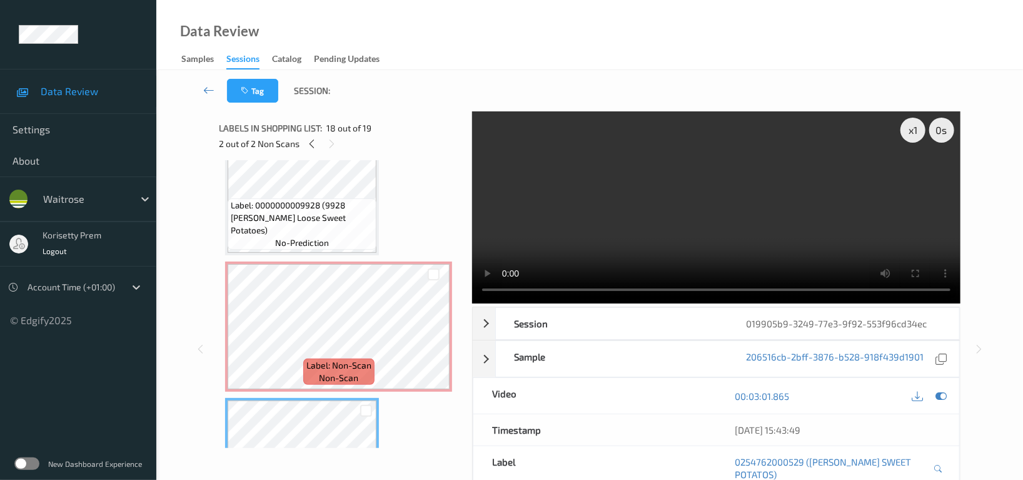
scroll to position [2053, 0]
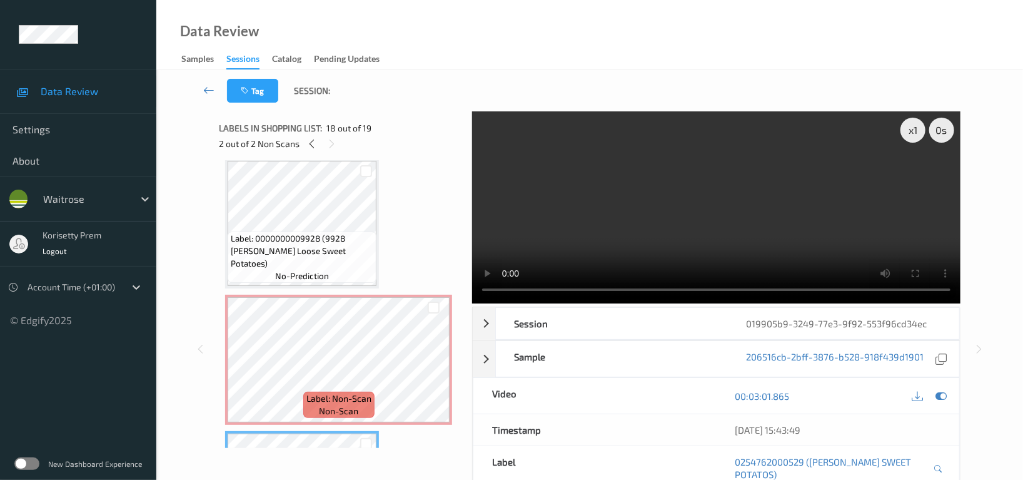
click at [690, 176] on video at bounding box center [716, 207] width 488 height 192
click at [333, 391] on div "Label: Non-Scan non-scan" at bounding box center [338, 404] width 71 height 26
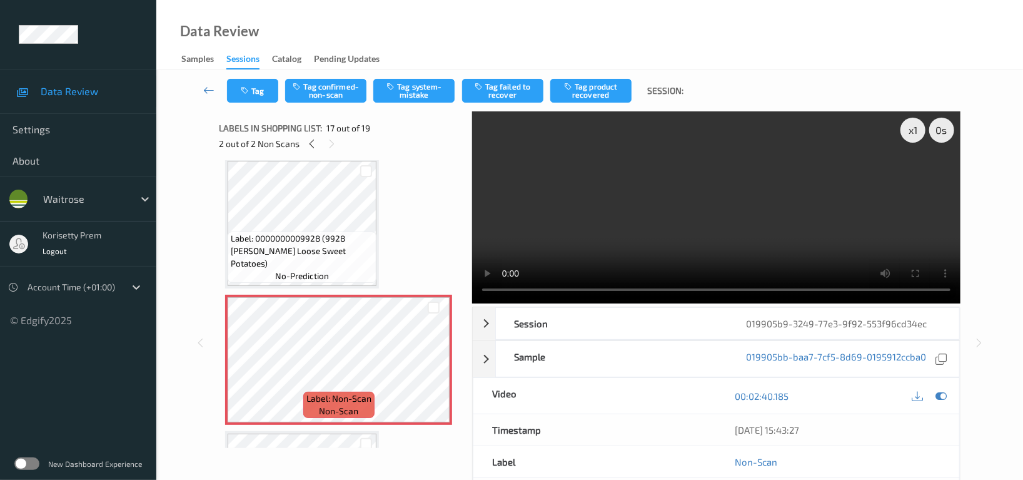
click at [598, 207] on video at bounding box center [716, 207] width 488 height 192
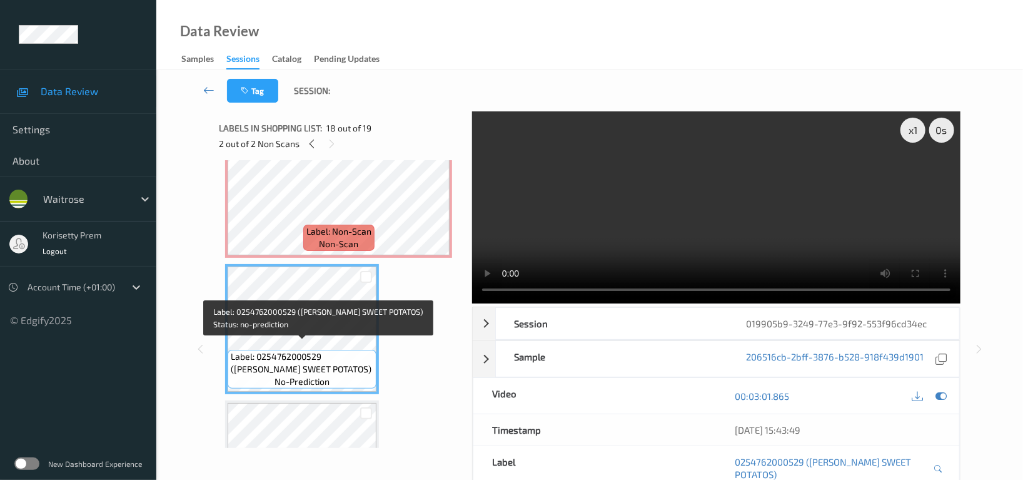
scroll to position [2299, 0]
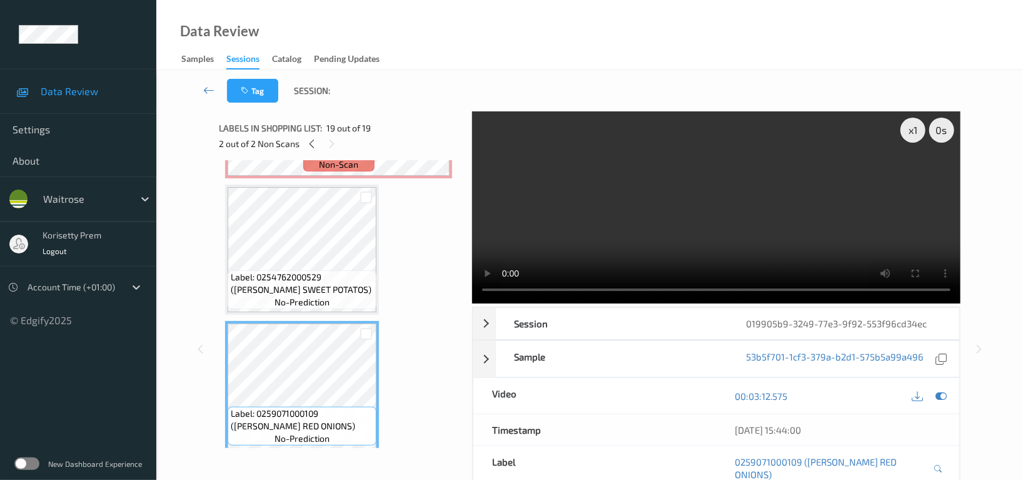
click at [690, 182] on video at bounding box center [716, 207] width 488 height 192
click at [604, 237] on video at bounding box center [716, 207] width 488 height 192
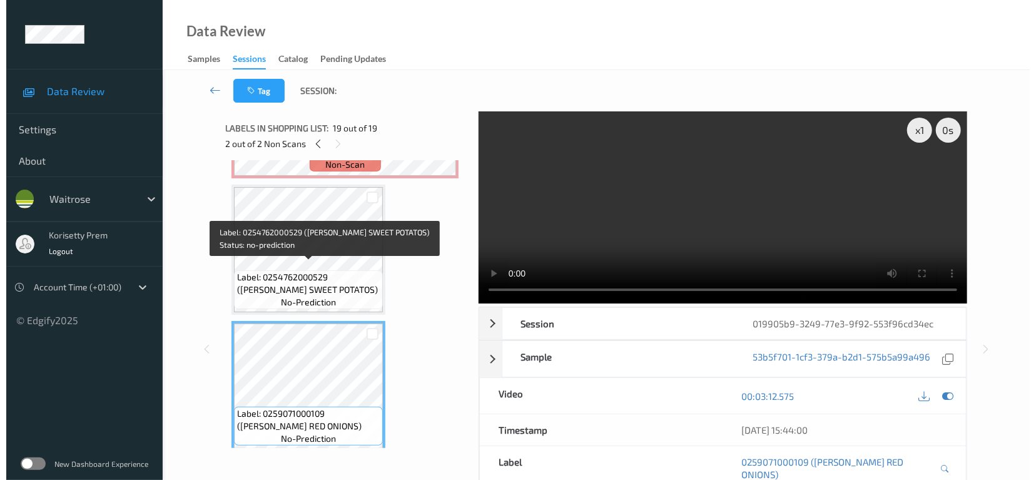
scroll to position [2132, 0]
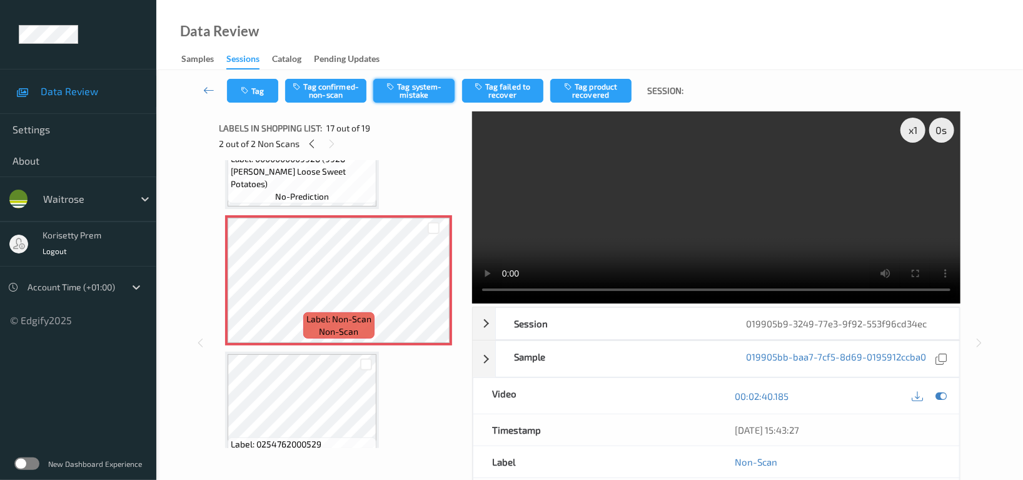
click at [423, 94] on button "Tag system-mistake" at bounding box center [413, 91] width 81 height 24
click at [258, 87] on button "Tag" at bounding box center [252, 91] width 51 height 24
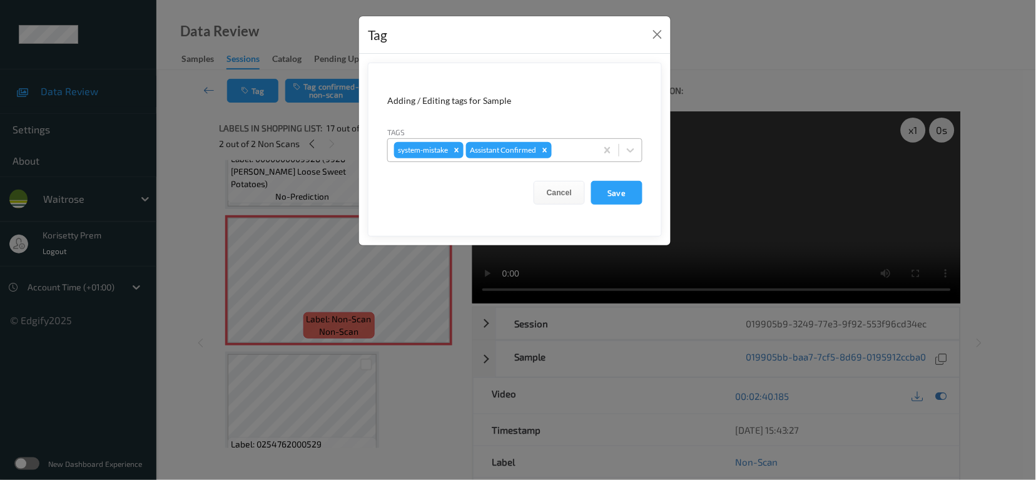
click at [594, 148] on div "system-mistake Assistant Confirmed" at bounding box center [492, 149] width 208 height 21
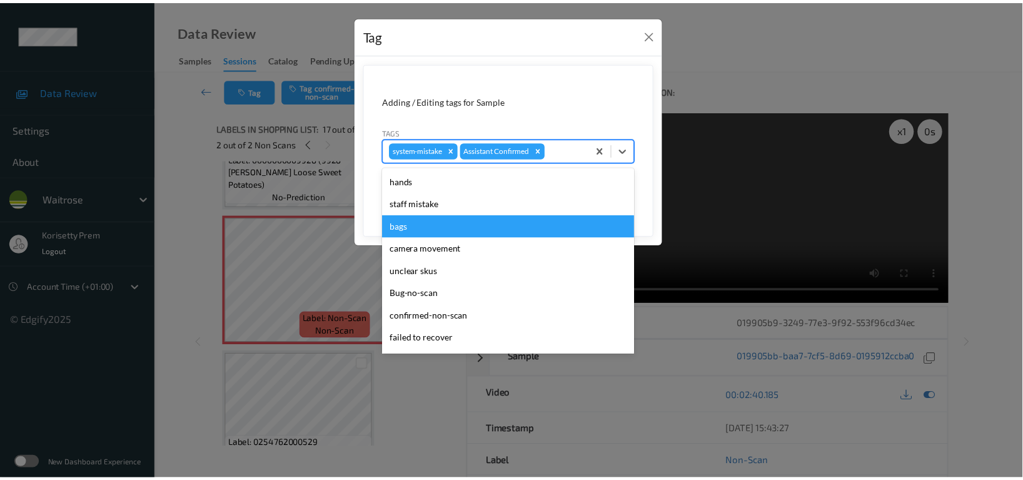
scroll to position [266, 0]
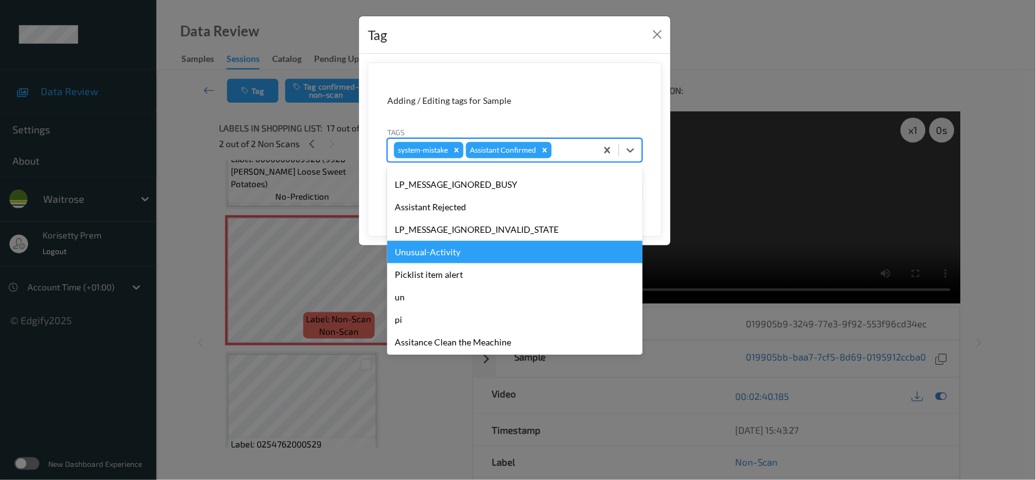
click at [450, 250] on div "Unusual-Activity" at bounding box center [514, 252] width 255 height 23
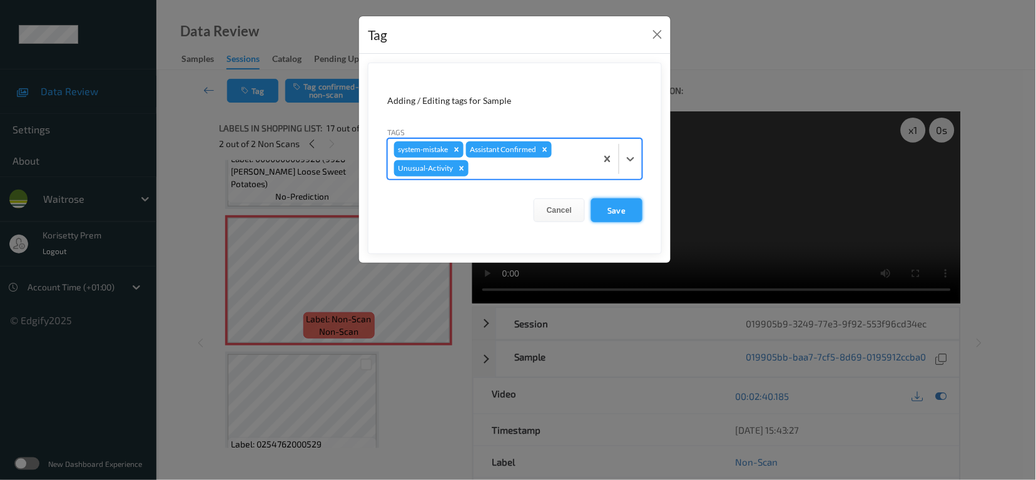
click at [616, 208] on button "Save" at bounding box center [616, 210] width 51 height 24
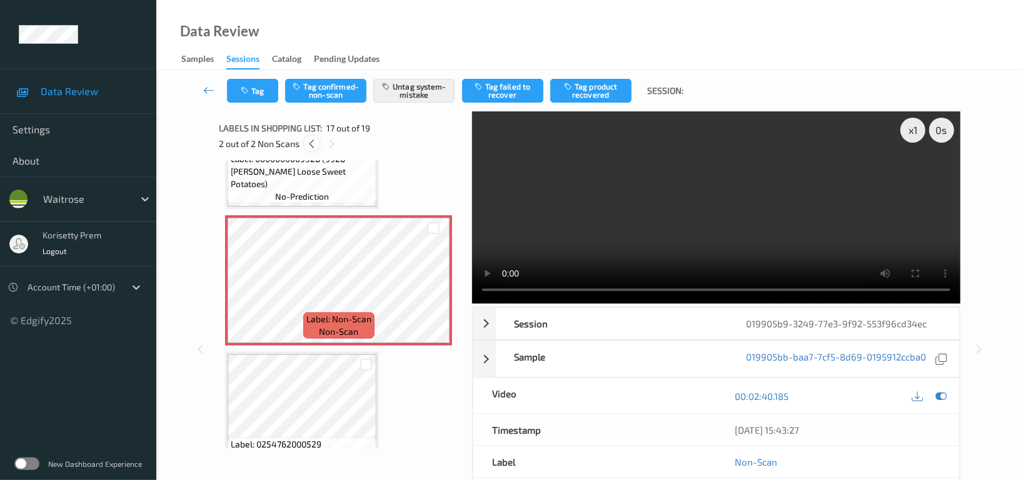
click at [309, 139] on icon at bounding box center [311, 143] width 11 height 11
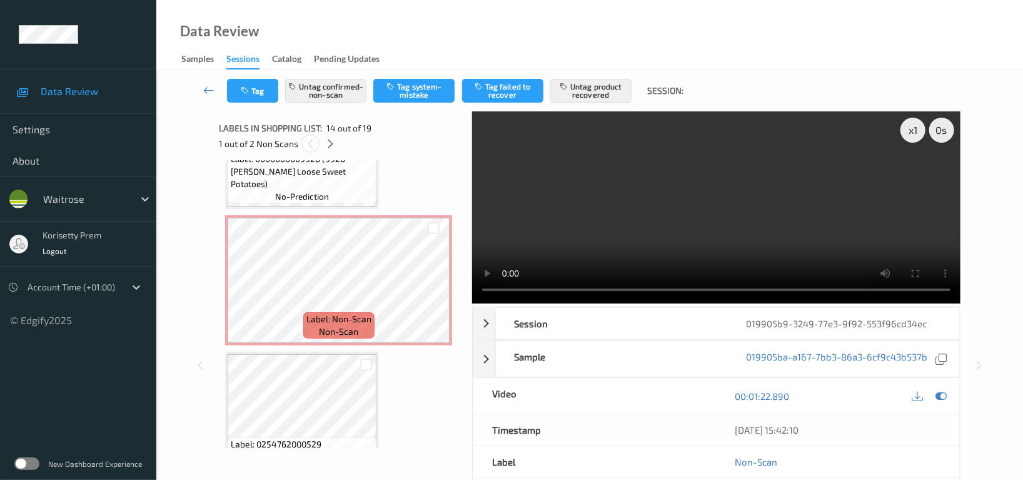
scroll to position [1636, 0]
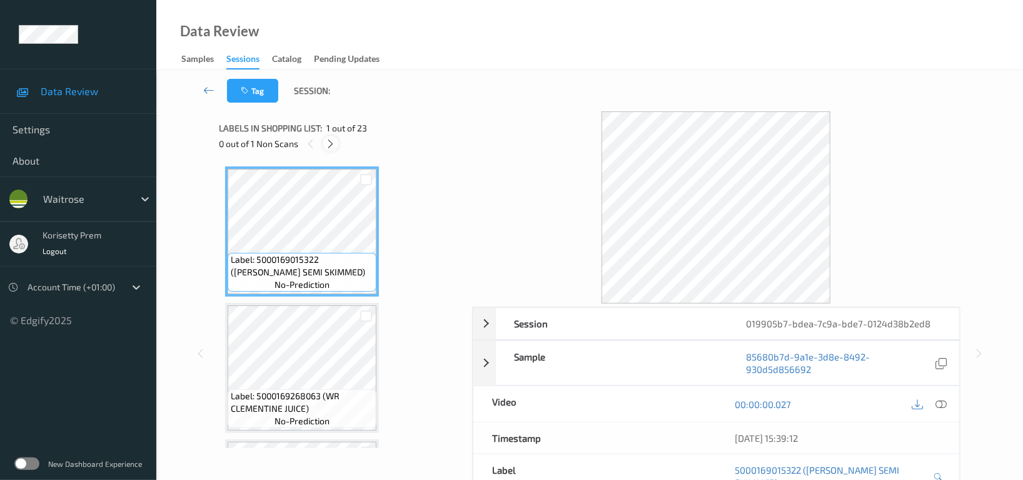
click at [333, 141] on icon at bounding box center [331, 143] width 11 height 11
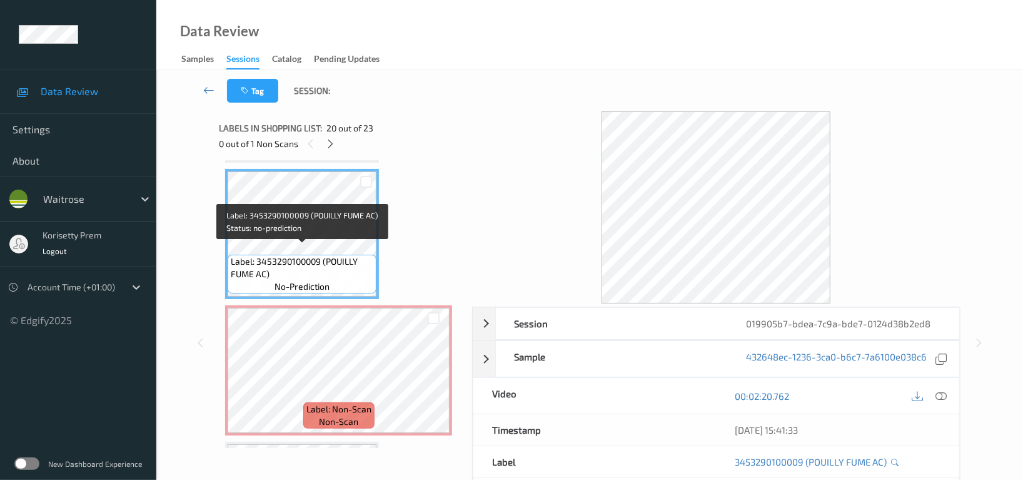
scroll to position [2504, 0]
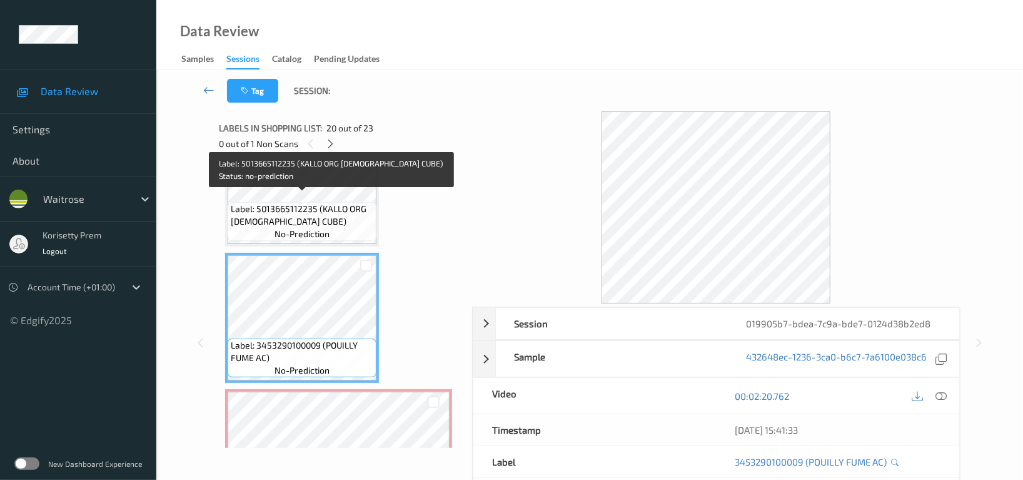
click at [281, 204] on span "Label: 5013665112235 (KALLO ORG CHICK CUBE)" at bounding box center [302, 215] width 143 height 25
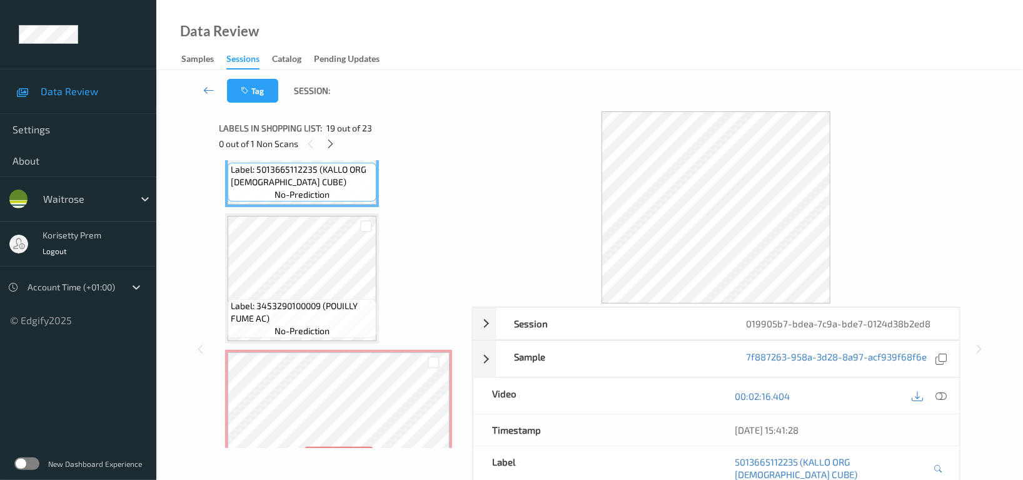
scroll to position [2509, 0]
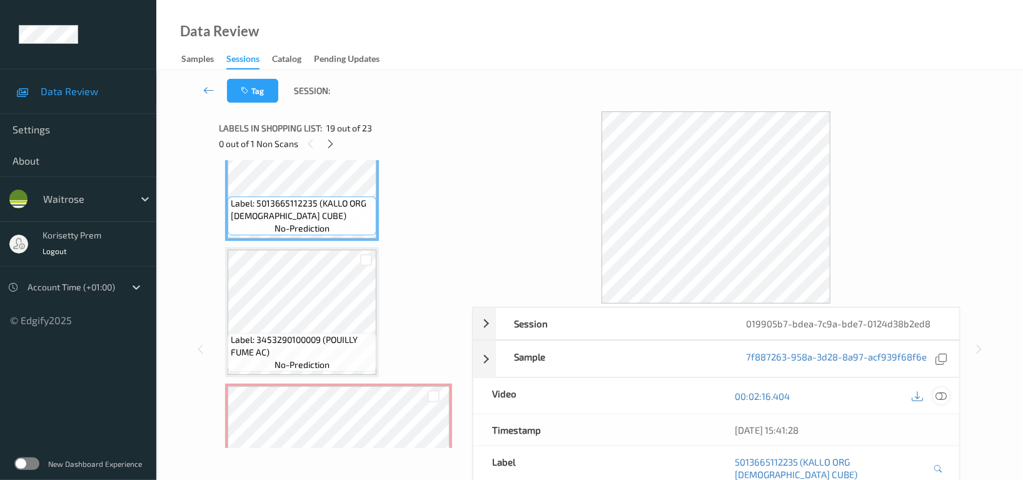
click at [934, 398] on div at bounding box center [941, 395] width 17 height 17
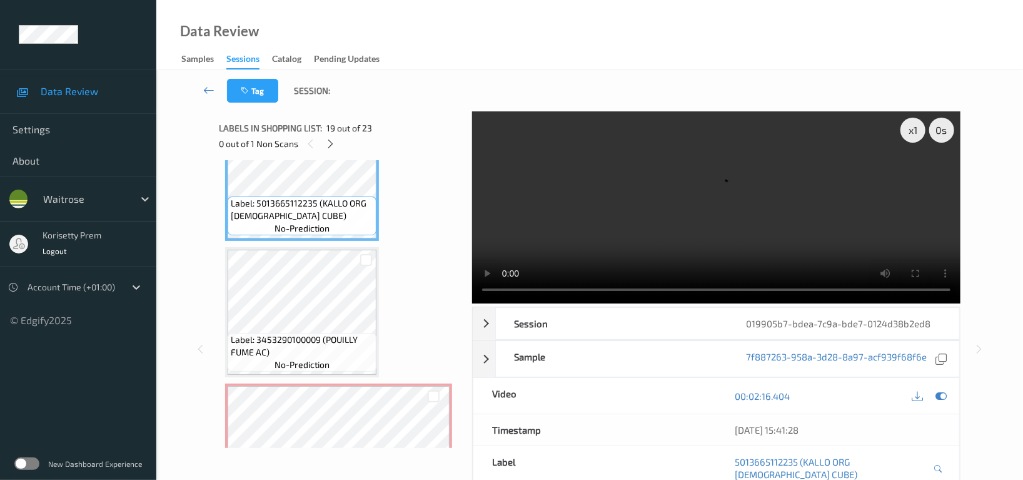
click at [562, 229] on video at bounding box center [716, 207] width 488 height 192
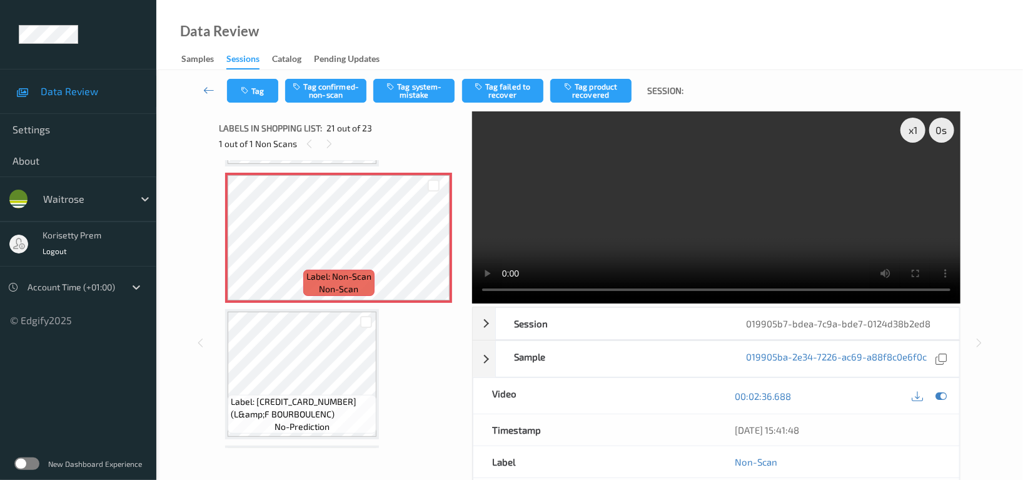
scroll to position [2760, 0]
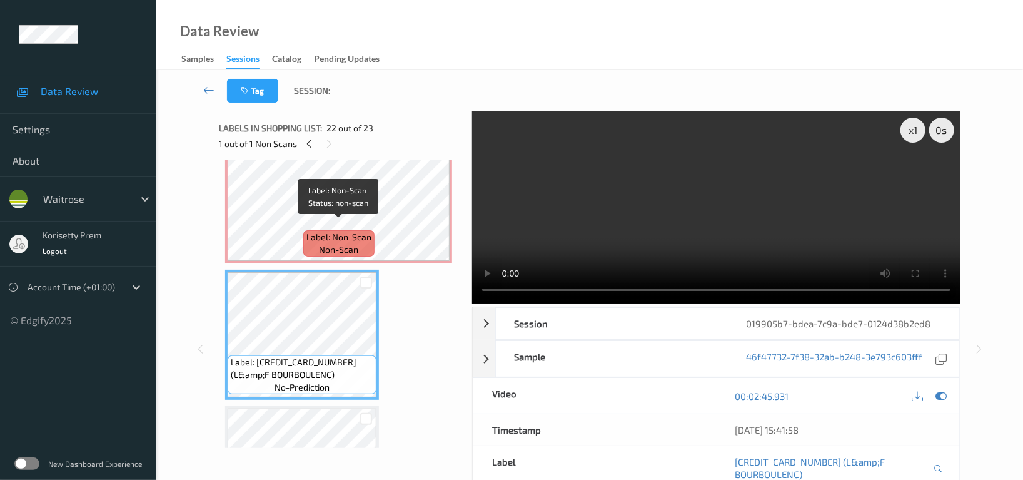
click at [334, 243] on span "non-scan" at bounding box center [338, 249] width 39 height 13
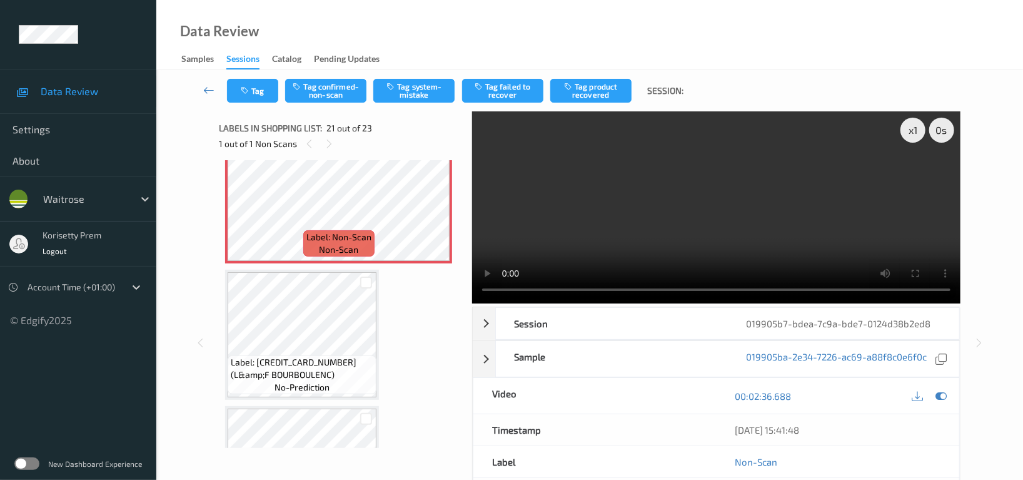
click at [807, 203] on video at bounding box center [716, 207] width 488 height 192
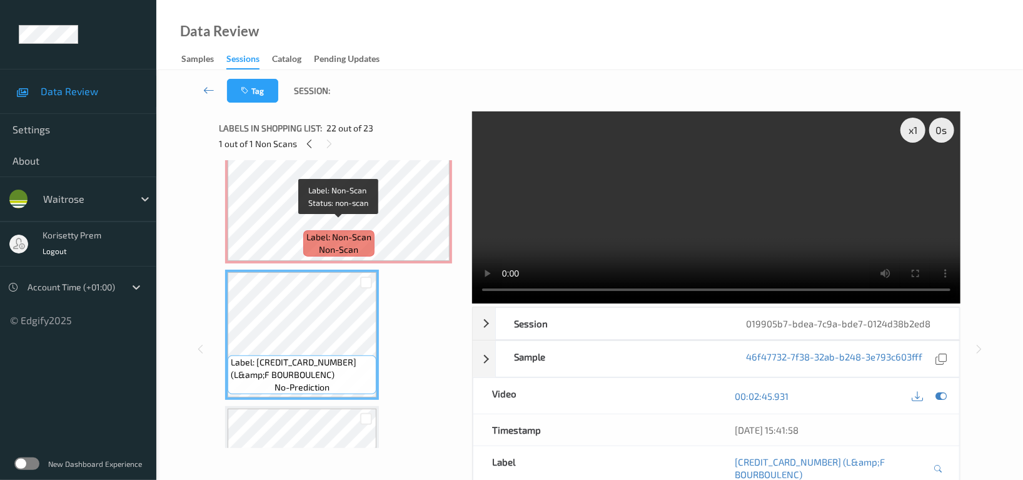
click at [304, 230] on div "Label: Non-Scan non-scan" at bounding box center [338, 243] width 71 height 26
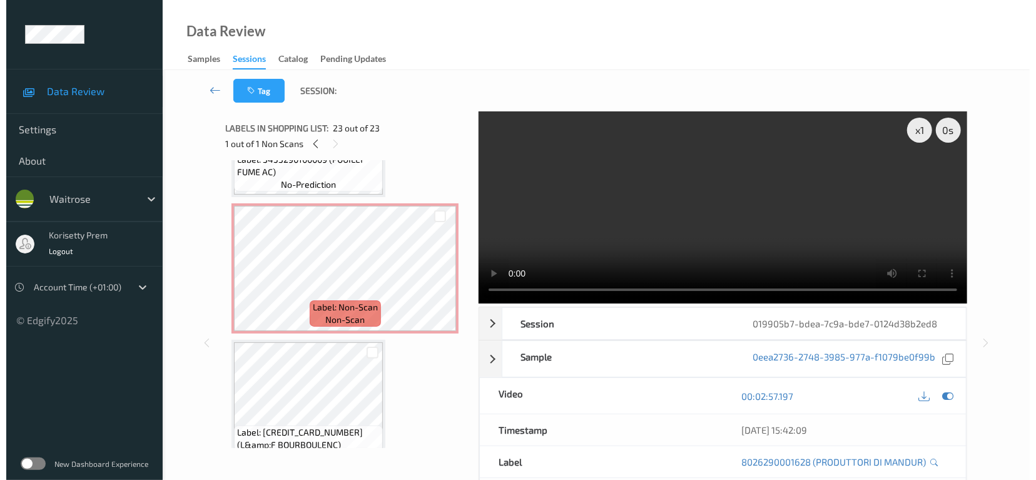
scroll to position [2676, 0]
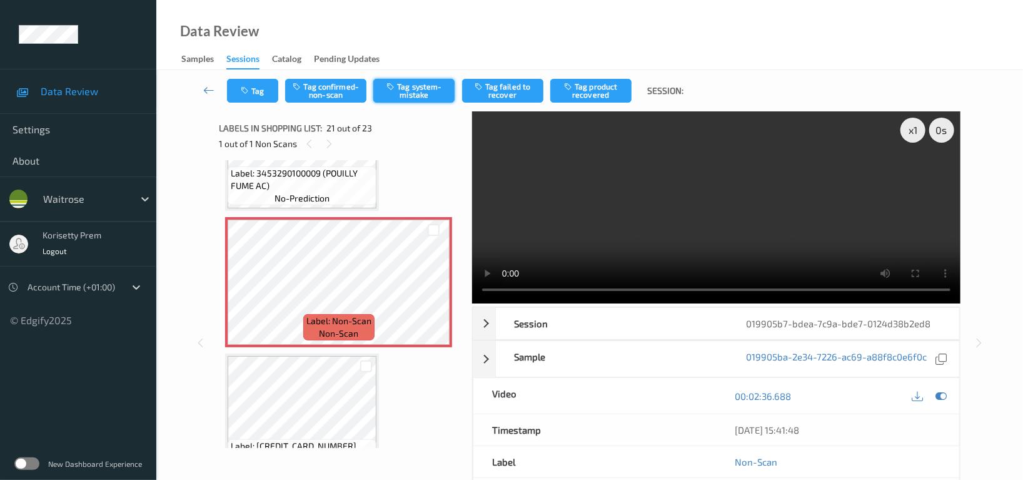
click at [423, 98] on button "Tag system-mistake" at bounding box center [413, 91] width 81 height 24
click at [252, 89] on button "Tag" at bounding box center [252, 91] width 51 height 24
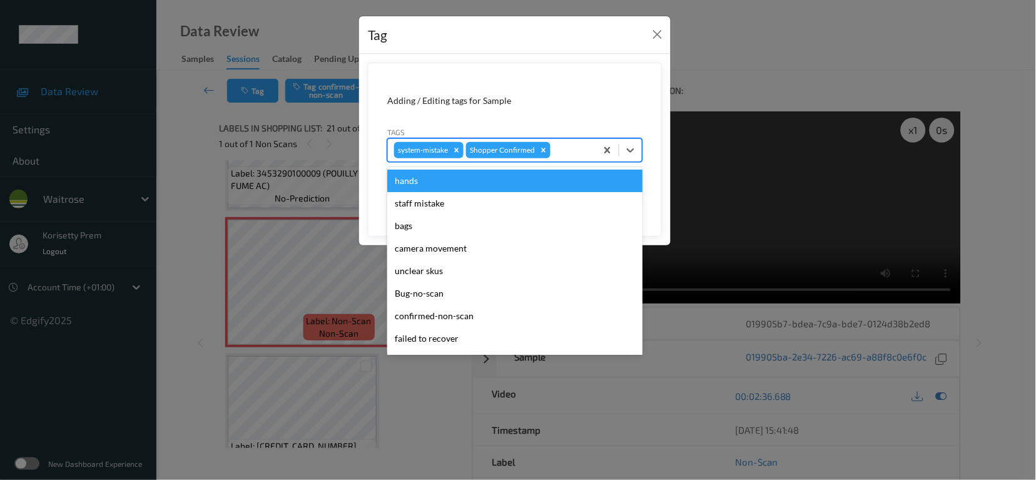
click at [584, 149] on div at bounding box center [571, 150] width 37 height 15
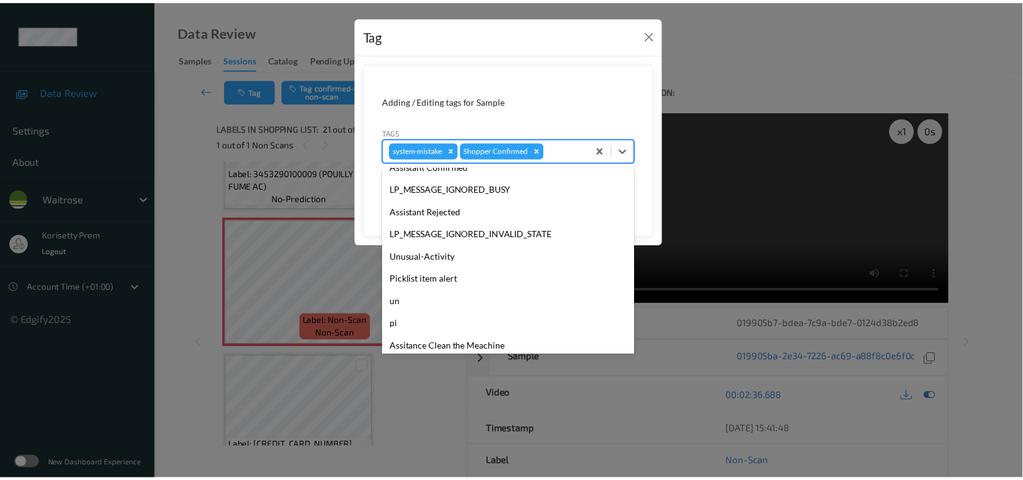
scroll to position [266, 0]
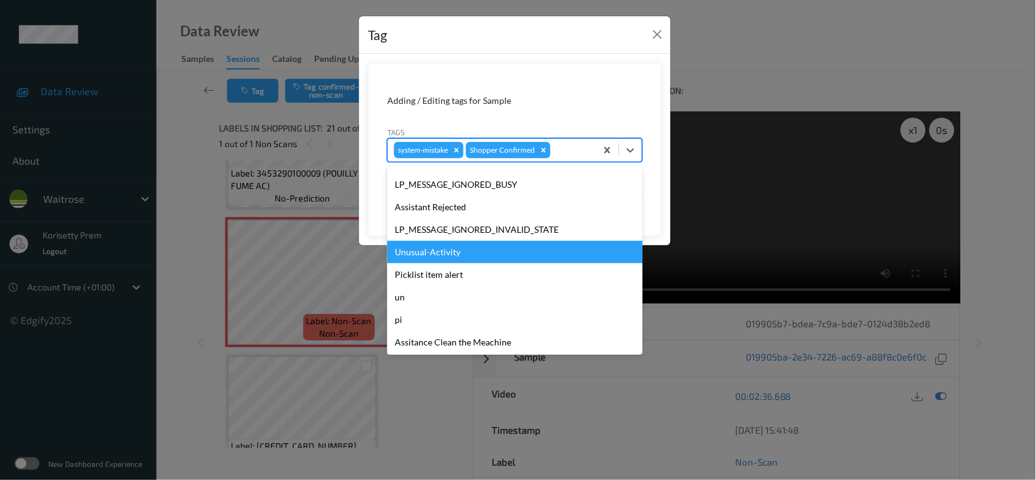
click at [454, 257] on div "Unusual-Activity" at bounding box center [514, 252] width 255 height 23
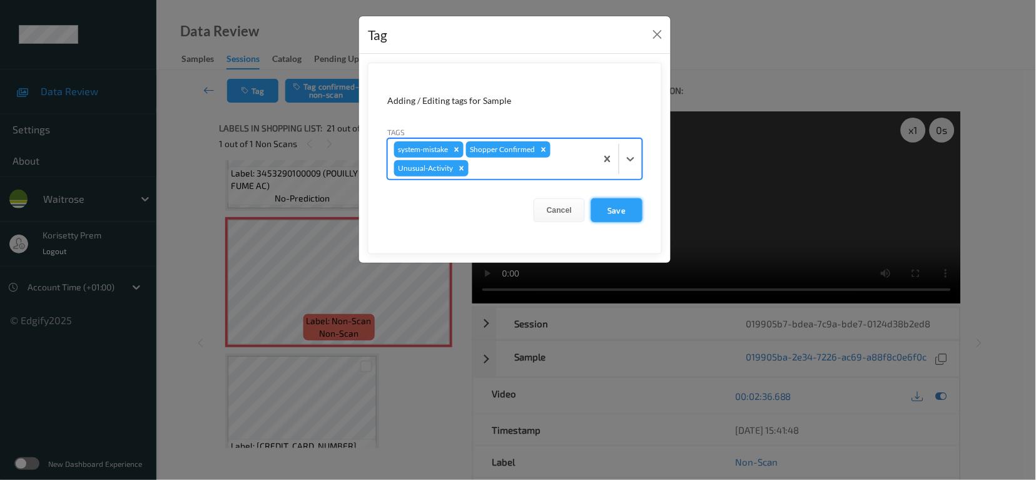
click at [616, 214] on button "Save" at bounding box center [616, 210] width 51 height 24
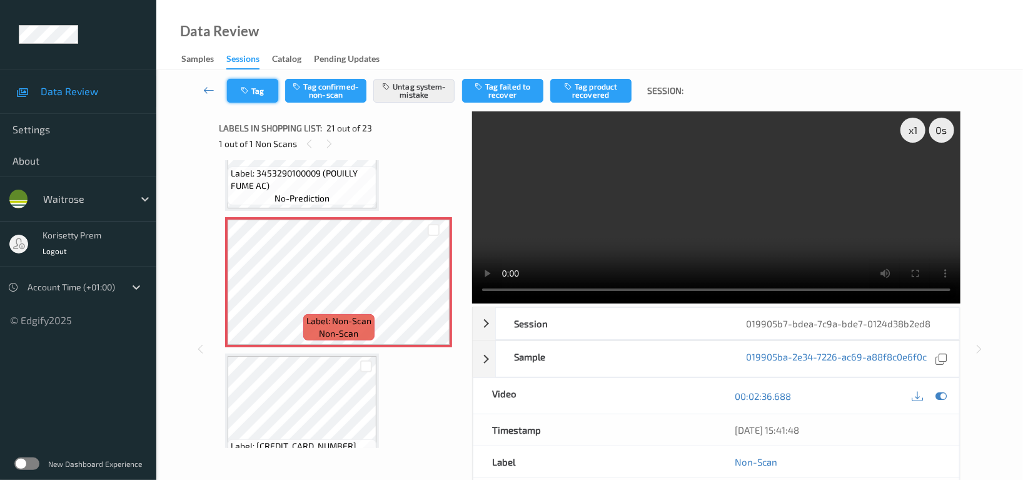
click at [256, 90] on button "Tag" at bounding box center [252, 91] width 51 height 24
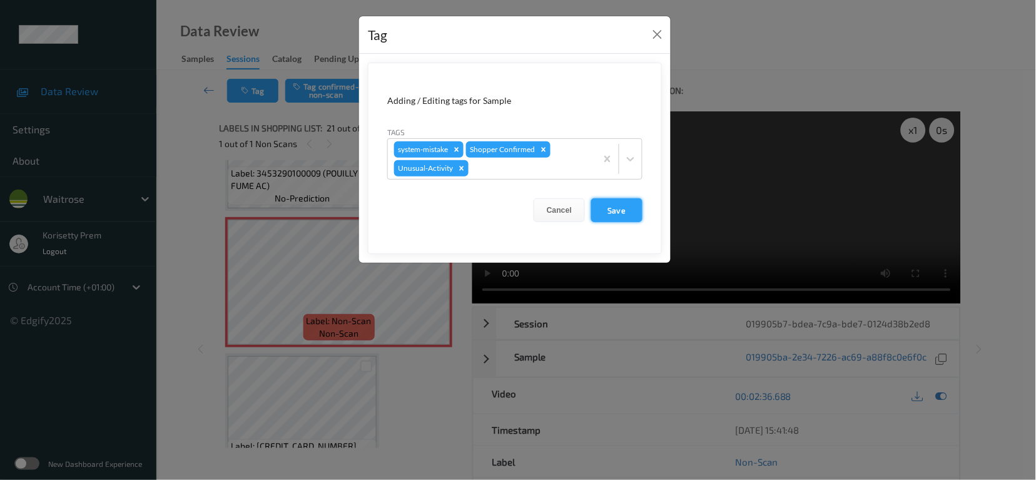
click at [627, 213] on button "Save" at bounding box center [616, 210] width 51 height 24
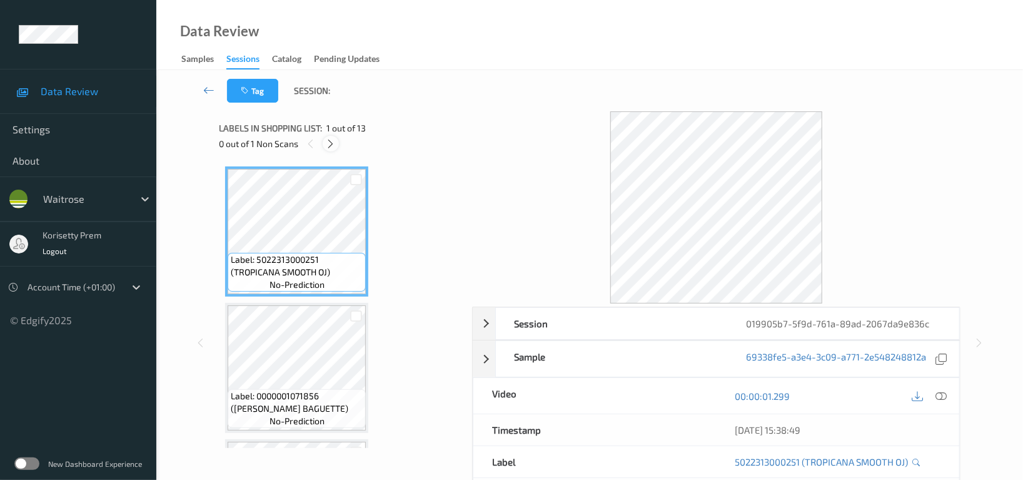
click at [335, 143] on icon at bounding box center [331, 143] width 11 height 11
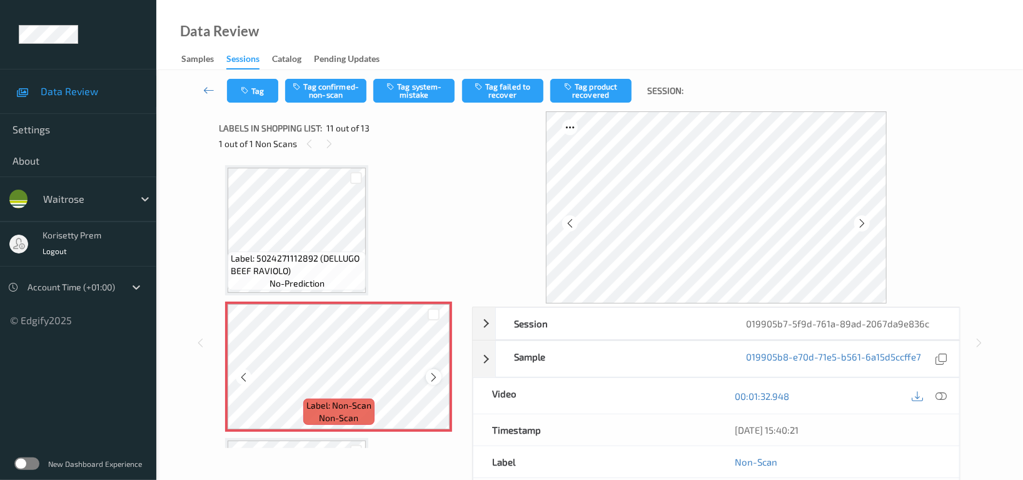
click at [438, 375] on icon at bounding box center [433, 376] width 11 height 11
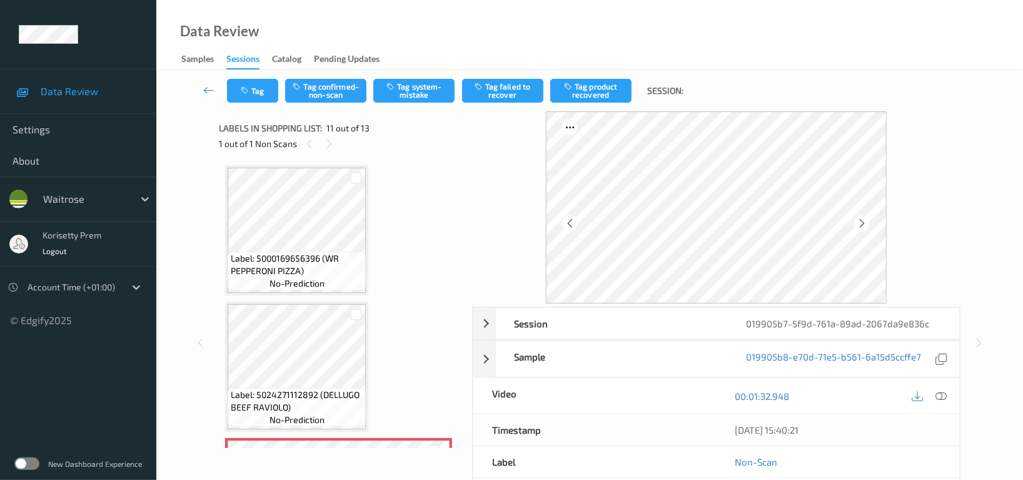
scroll to position [1062, 0]
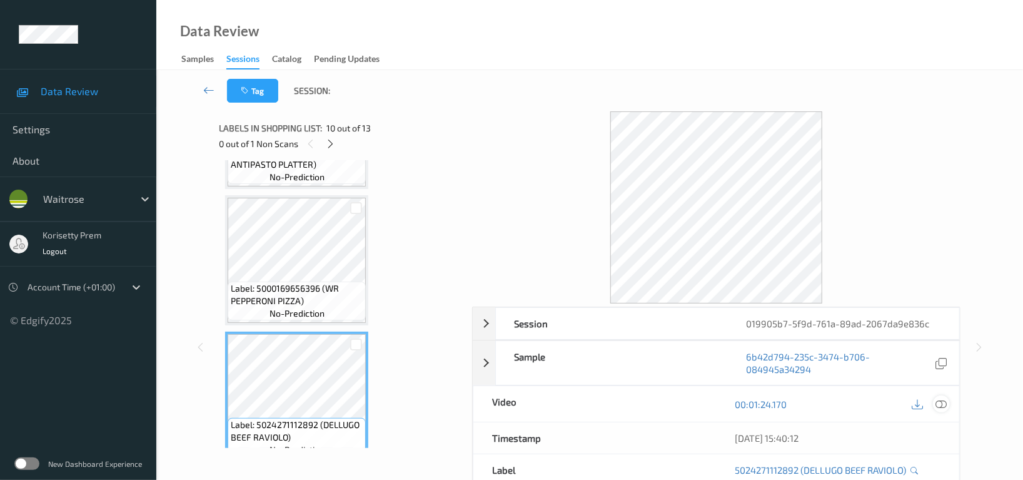
click at [942, 405] on icon at bounding box center [940, 403] width 11 height 11
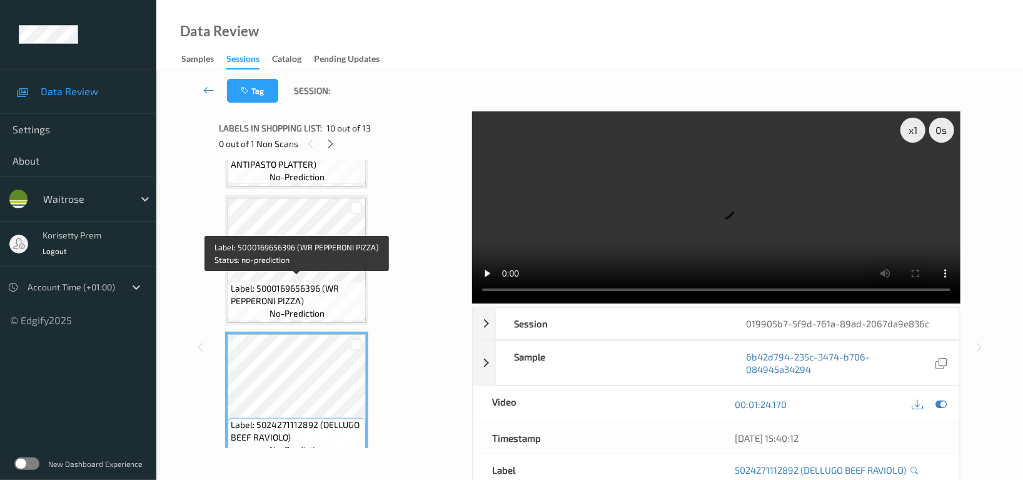
click at [294, 300] on span "Label: 5000169656396 (WR PEPPERONI PIZZA)" at bounding box center [297, 294] width 132 height 25
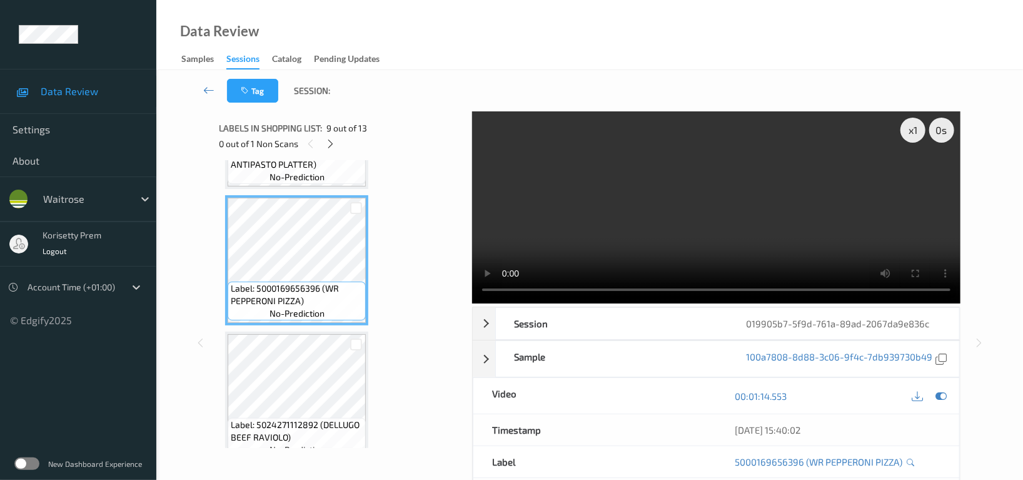
click at [613, 208] on video at bounding box center [716, 207] width 488 height 192
click at [759, 186] on video at bounding box center [716, 207] width 488 height 192
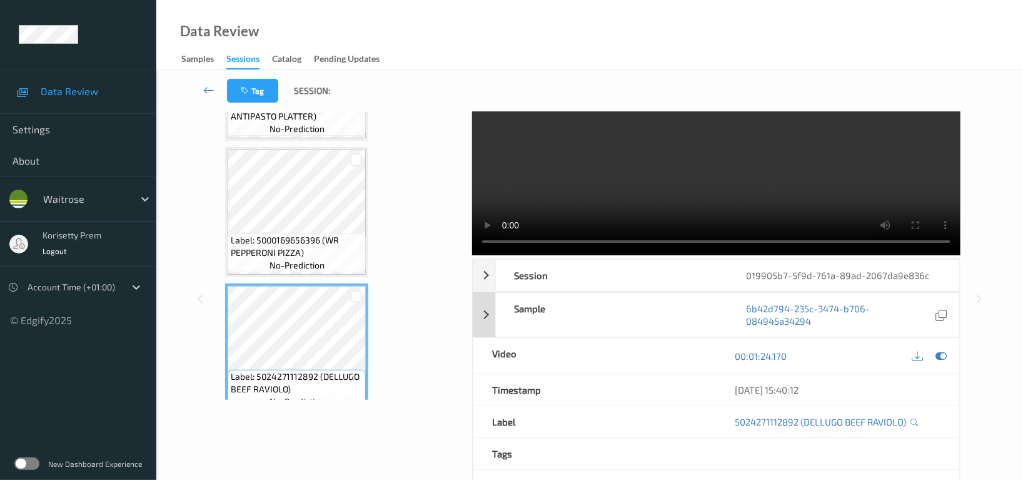
scroll to position [83, 0]
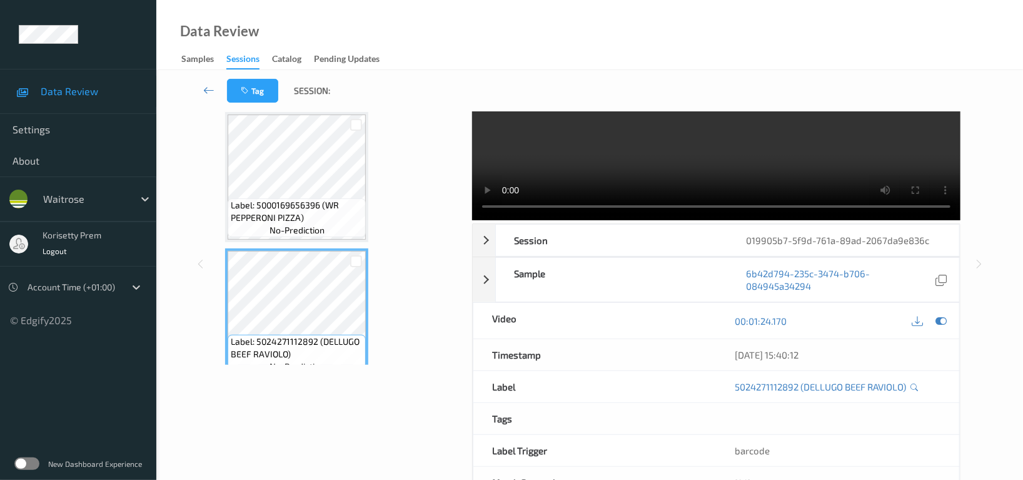
click at [675, 138] on video at bounding box center [716, 124] width 488 height 192
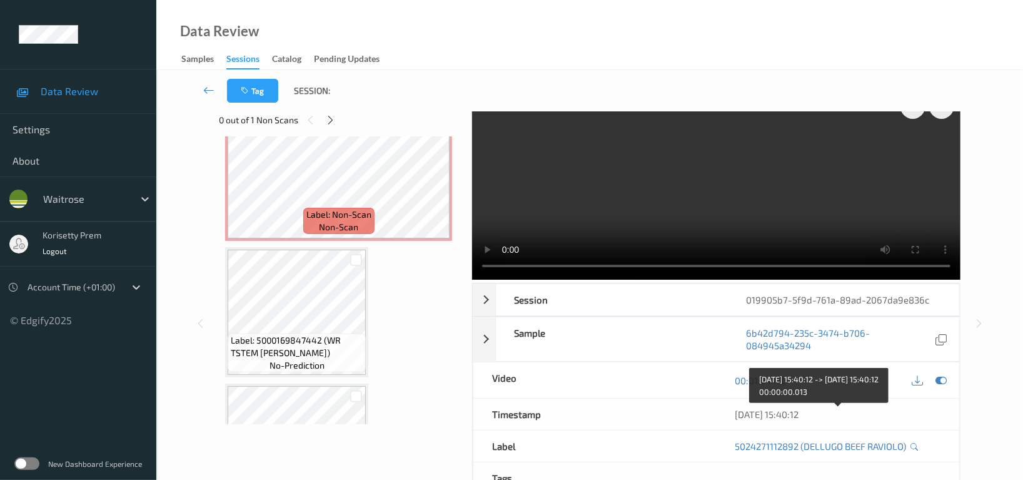
scroll to position [0, 0]
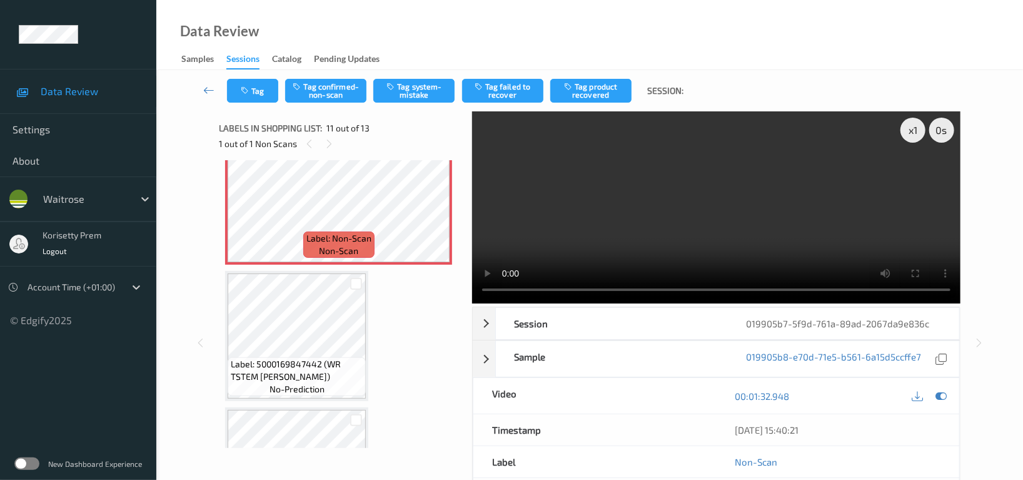
click at [667, 213] on video at bounding box center [716, 207] width 488 height 192
click at [695, 206] on video at bounding box center [716, 207] width 488 height 192
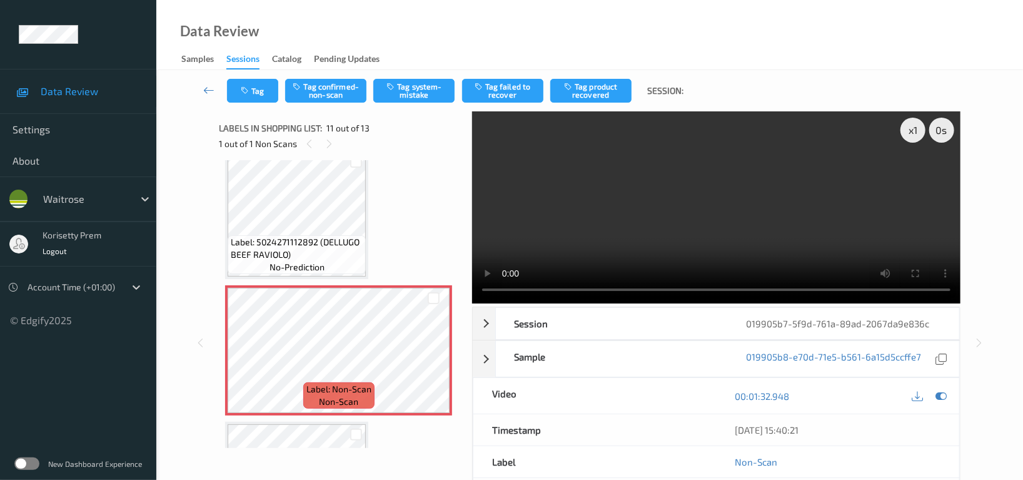
scroll to position [1228, 0]
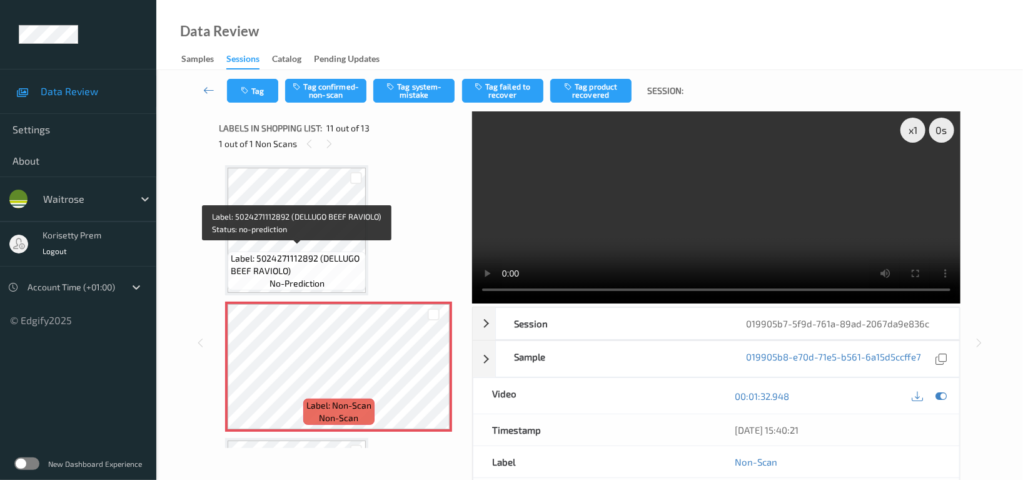
click at [280, 260] on span "Label: 5024271112892 (DELLUGO BEEF RAVIOLO)" at bounding box center [297, 264] width 132 height 25
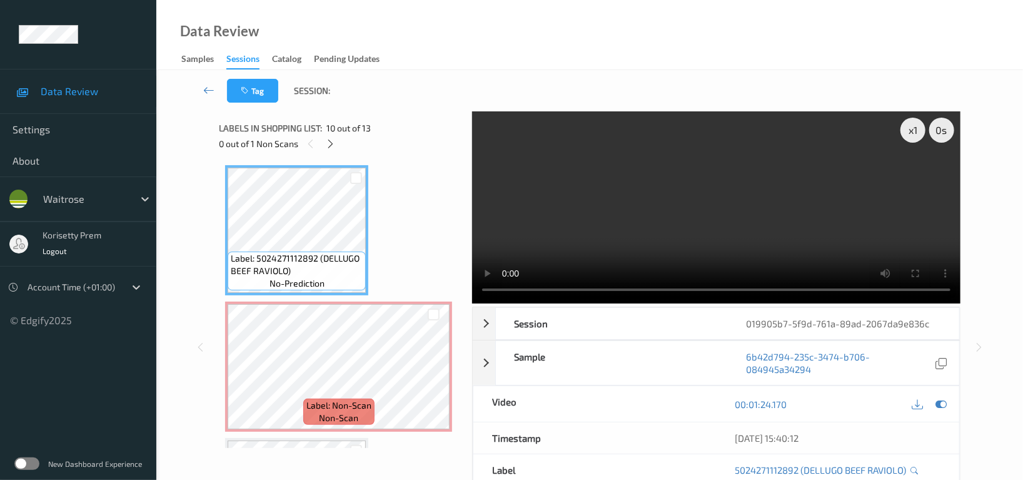
click at [717, 229] on video at bounding box center [716, 207] width 488 height 192
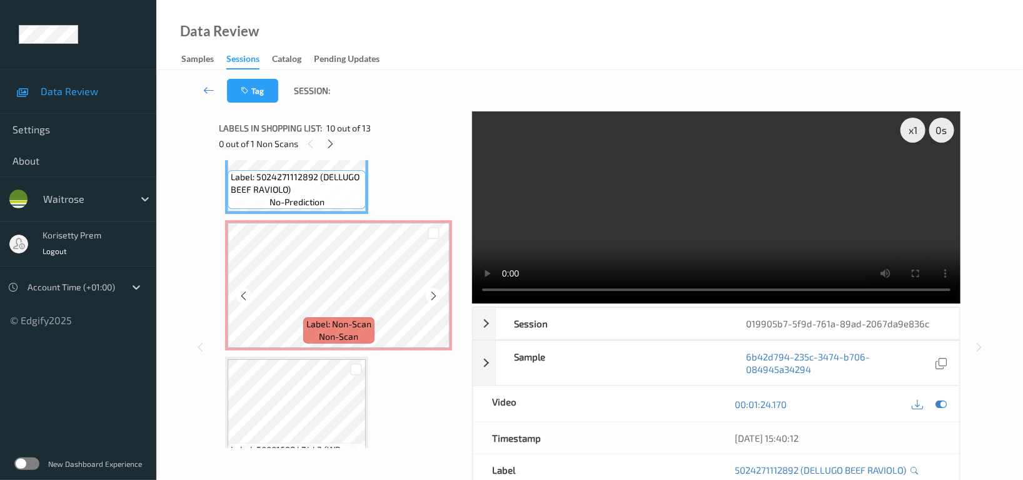
scroll to position [1312, 0]
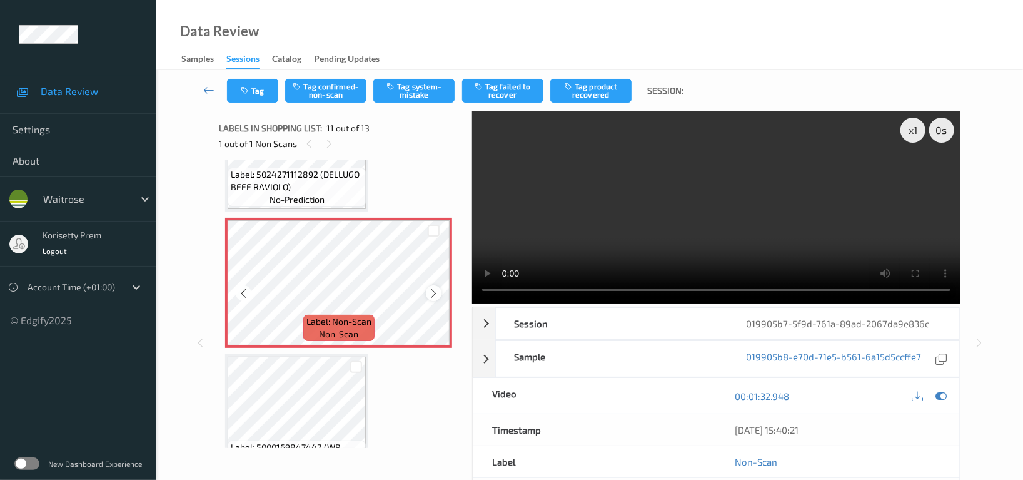
click at [428, 289] on icon at bounding box center [433, 293] width 11 height 11
click at [330, 96] on button "Tag confirmed-non-scan" at bounding box center [325, 91] width 81 height 24
click at [602, 83] on button "Tag product recovered" at bounding box center [590, 91] width 81 height 24
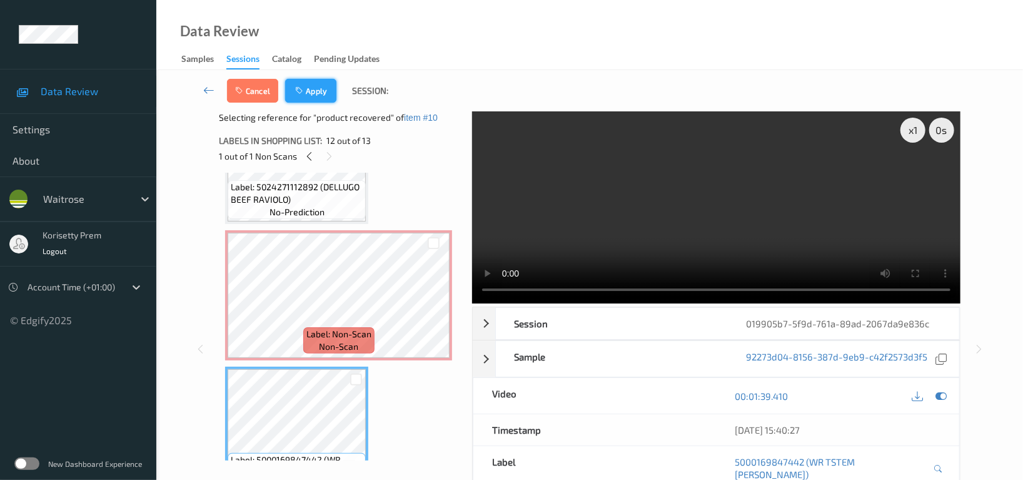
click at [308, 89] on button "Apply" at bounding box center [310, 91] width 51 height 24
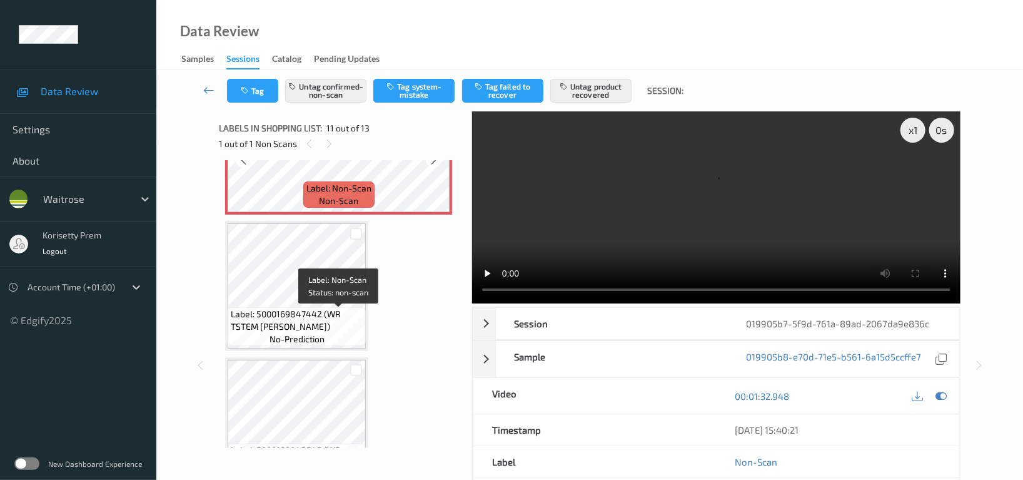
scroll to position [1478, 0]
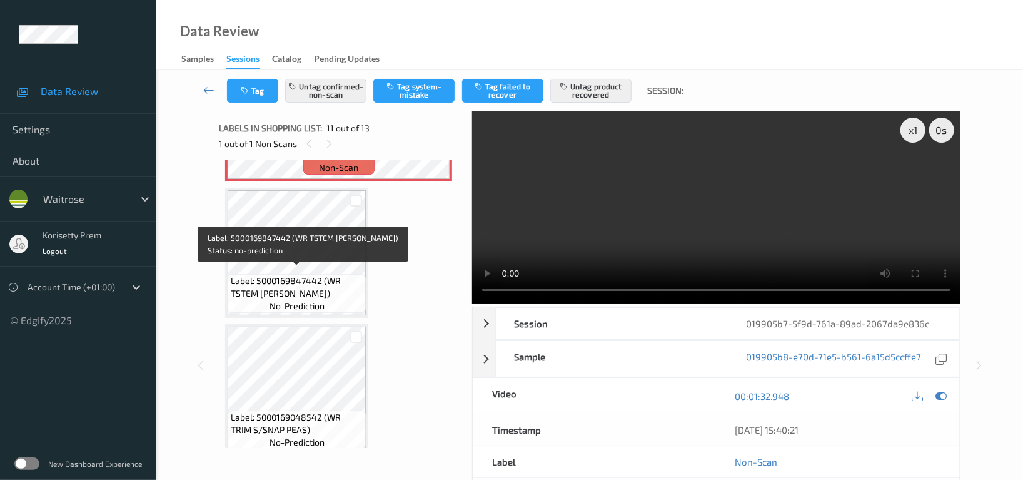
click at [297, 275] on span "Label: 5000169847442 (WR TSTEM BROC SPEARS)" at bounding box center [297, 287] width 132 height 25
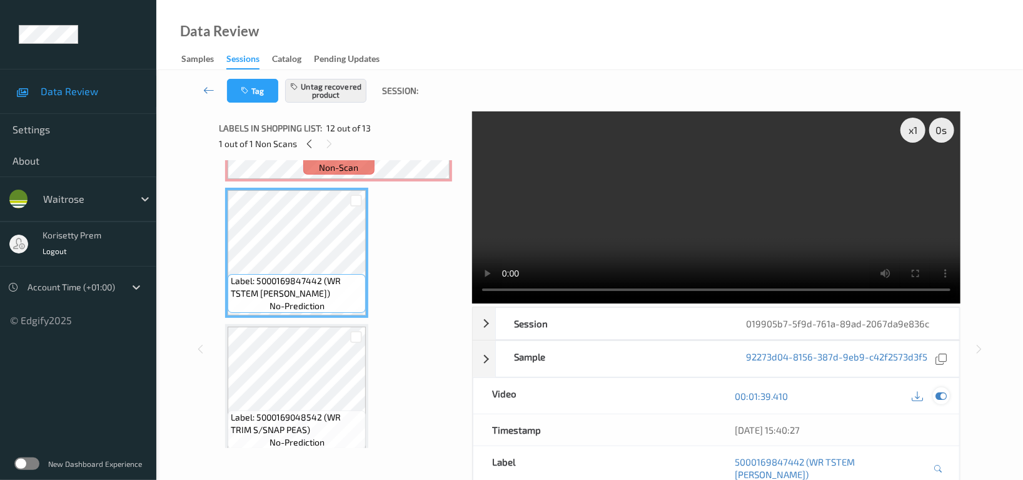
click at [938, 395] on icon at bounding box center [940, 395] width 11 height 11
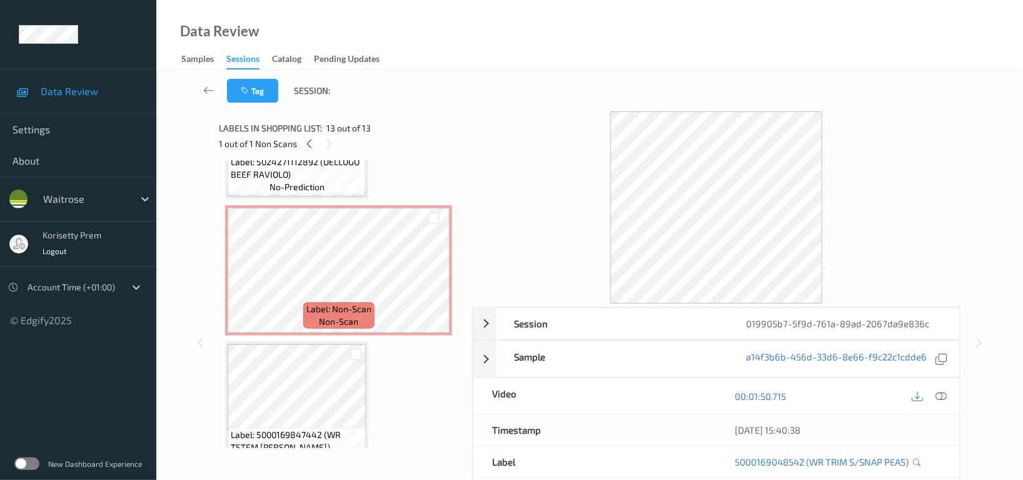
scroll to position [1318, 0]
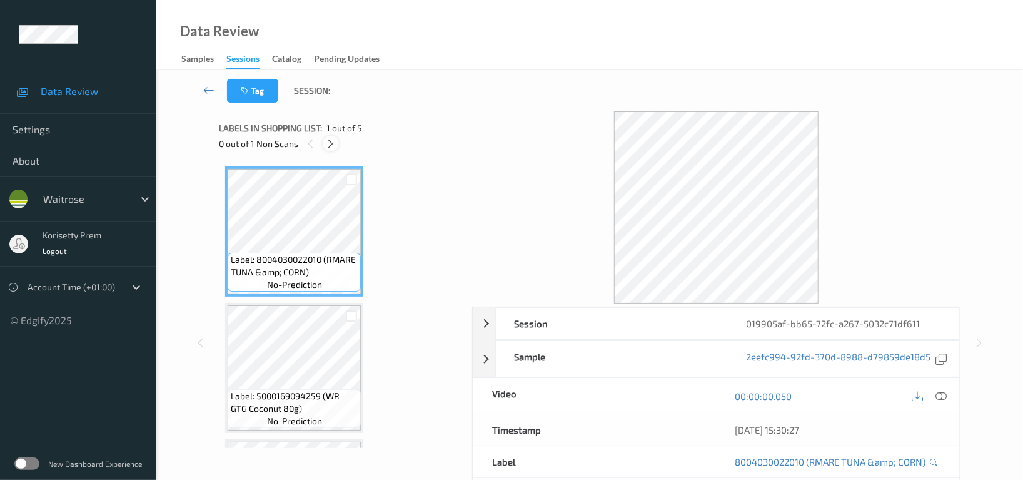
click at [329, 147] on icon at bounding box center [331, 143] width 11 height 11
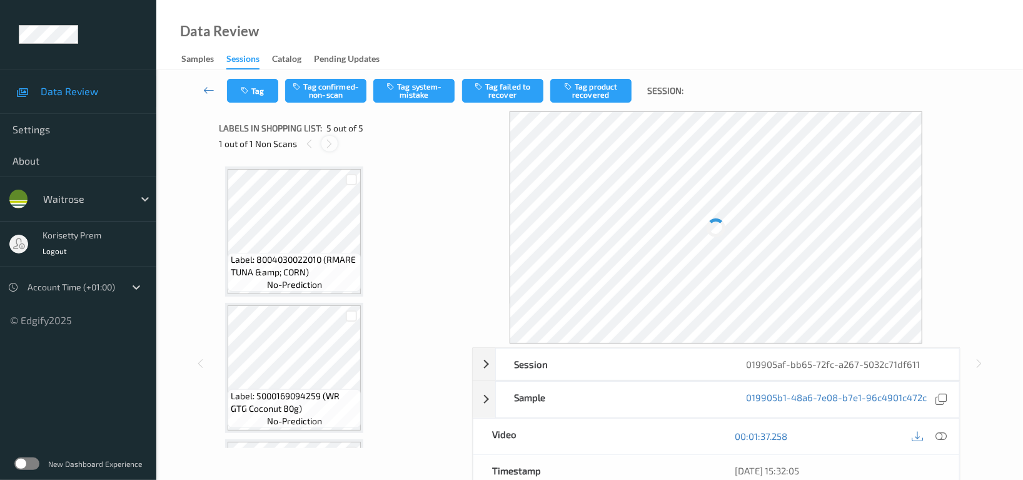
scroll to position [397, 0]
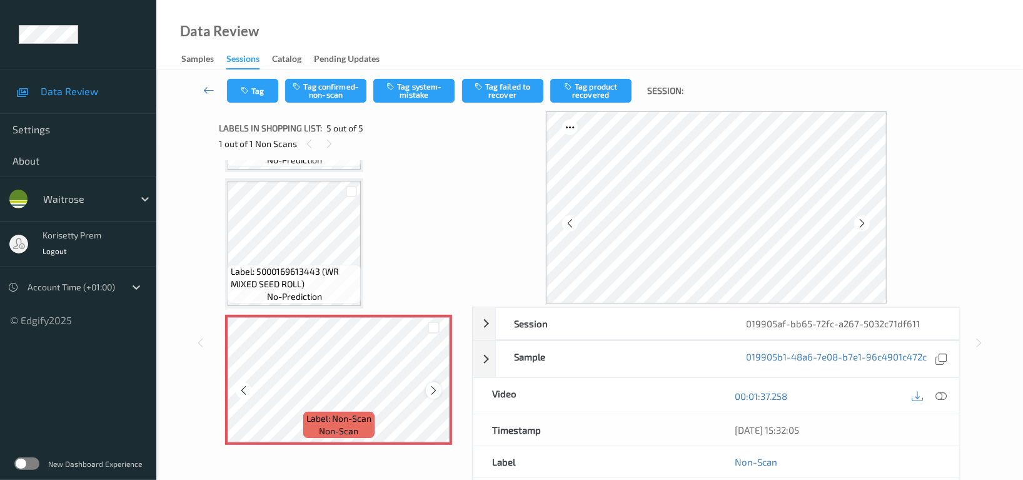
click at [436, 389] on icon at bounding box center [433, 390] width 11 height 11
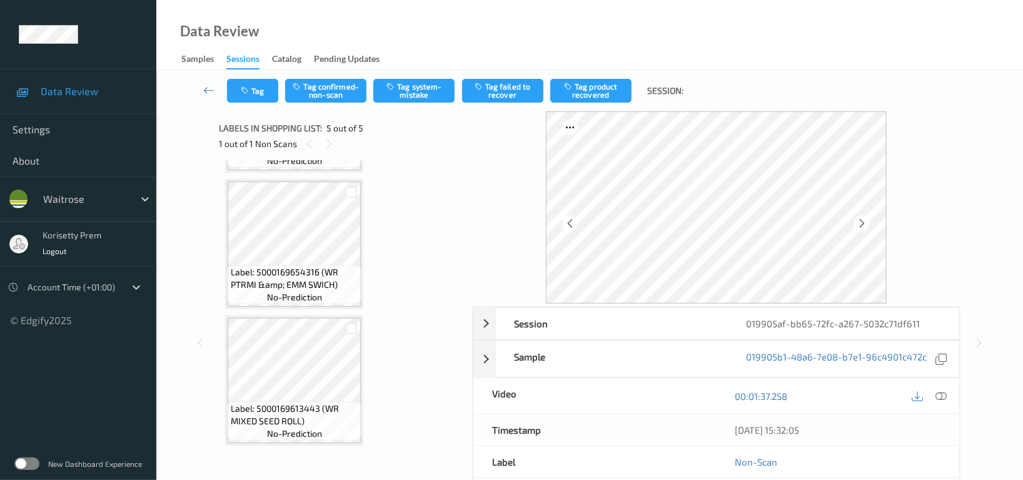
scroll to position [230, 0]
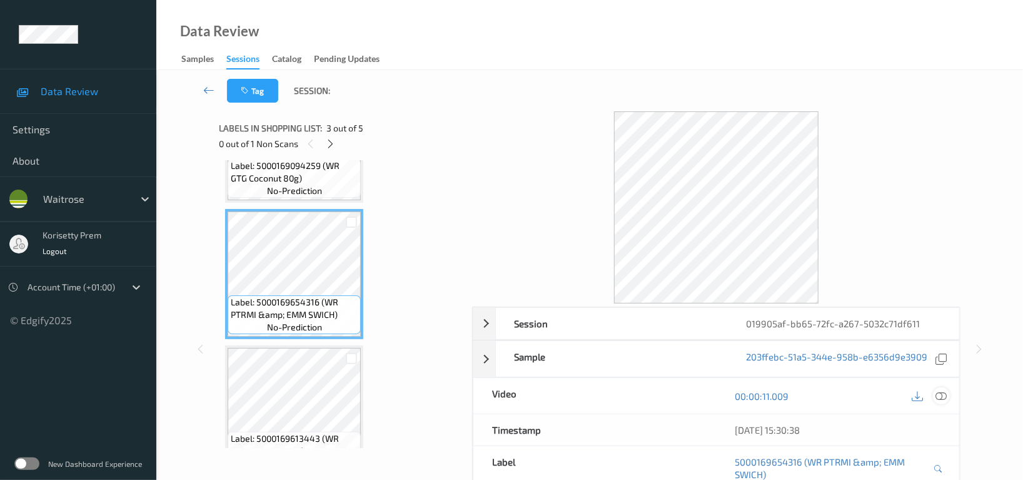
click at [942, 393] on icon at bounding box center [940, 395] width 11 height 11
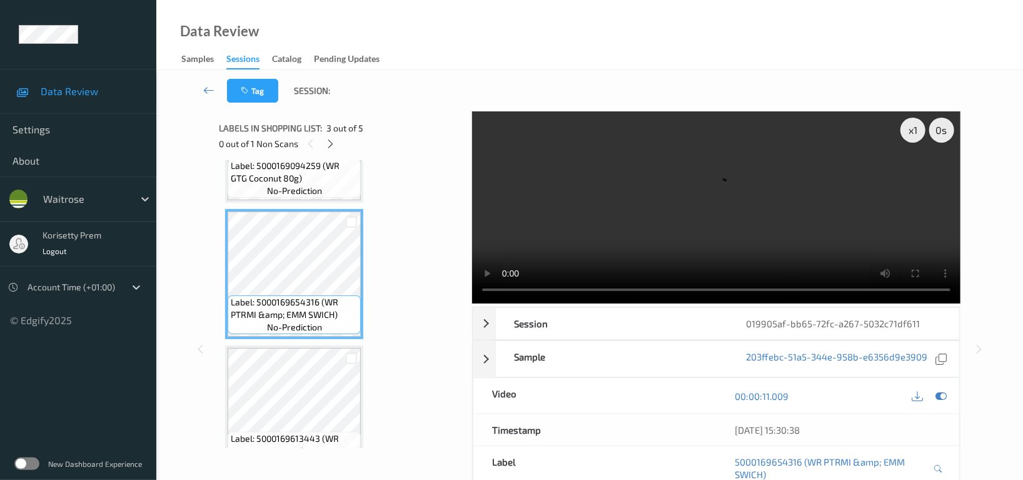
click at [691, 199] on video at bounding box center [716, 207] width 488 height 192
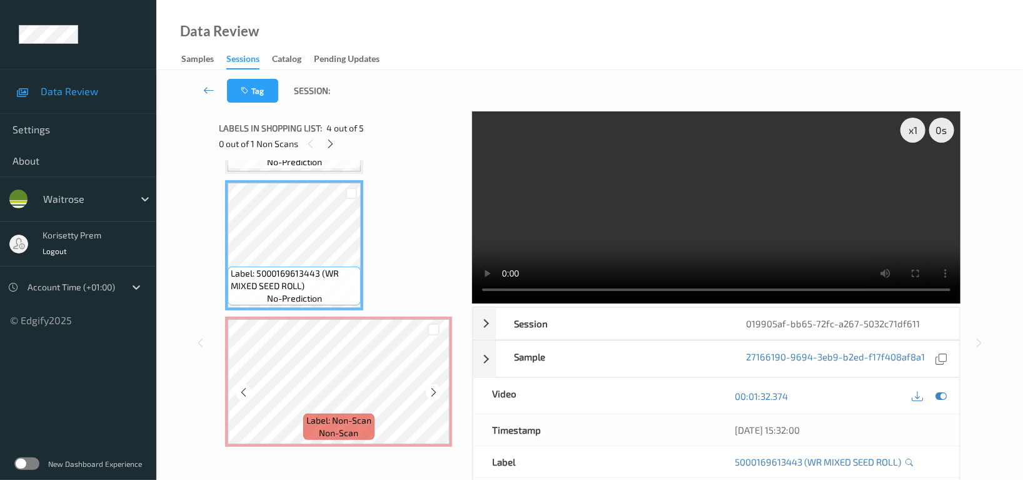
scroll to position [397, 0]
click at [427, 387] on div at bounding box center [434, 390] width 16 height 16
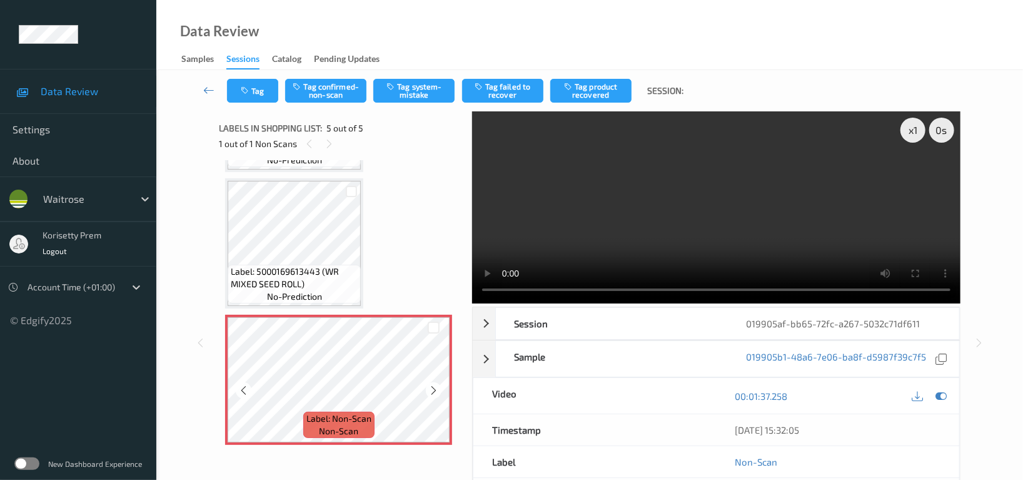
click at [427, 387] on div at bounding box center [434, 390] width 16 height 16
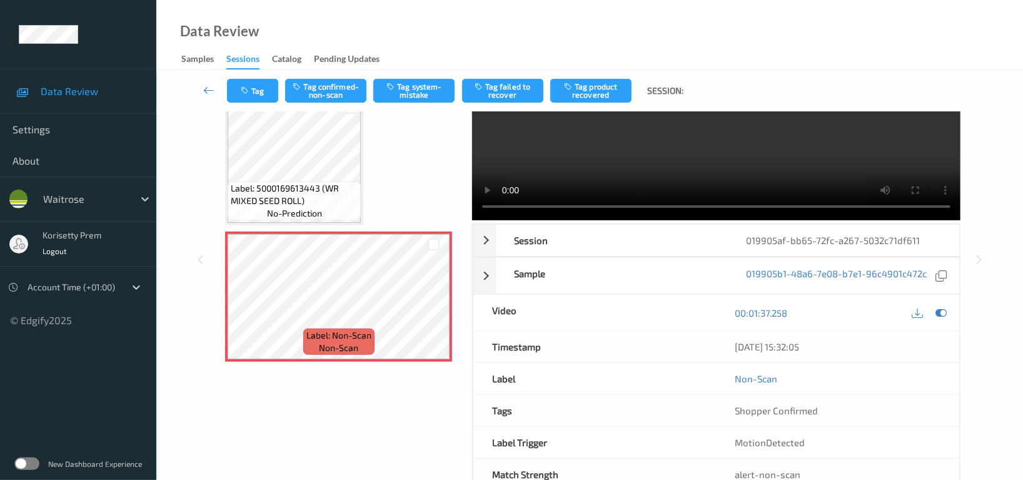
click at [563, 166] on video at bounding box center [716, 124] width 488 height 192
click at [426, 96] on button "Tag system-mistake" at bounding box center [413, 91] width 81 height 24
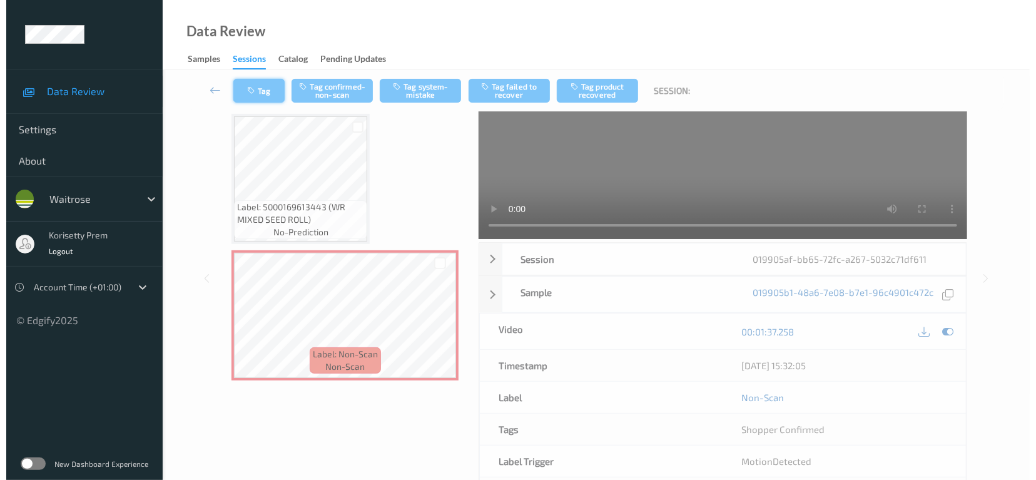
scroll to position [24, 0]
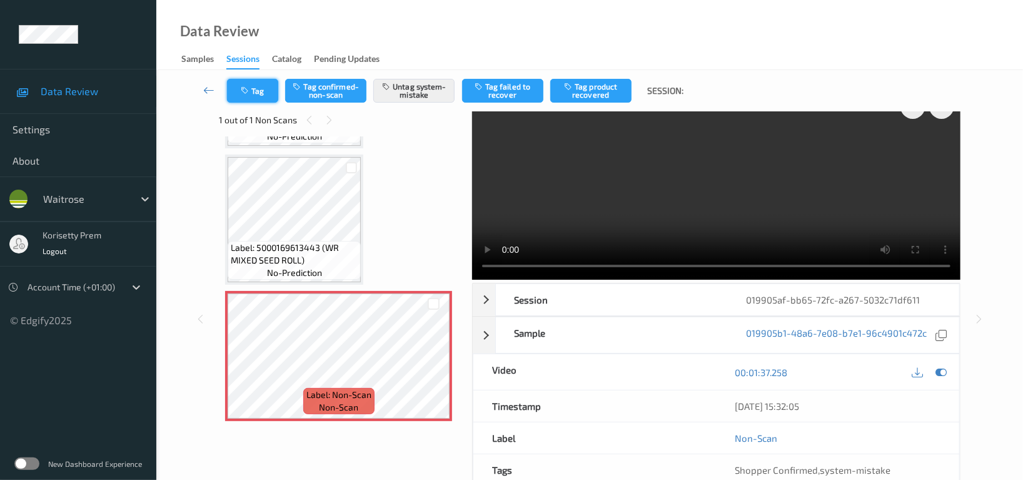
click at [255, 94] on button "Tag" at bounding box center [252, 91] width 51 height 24
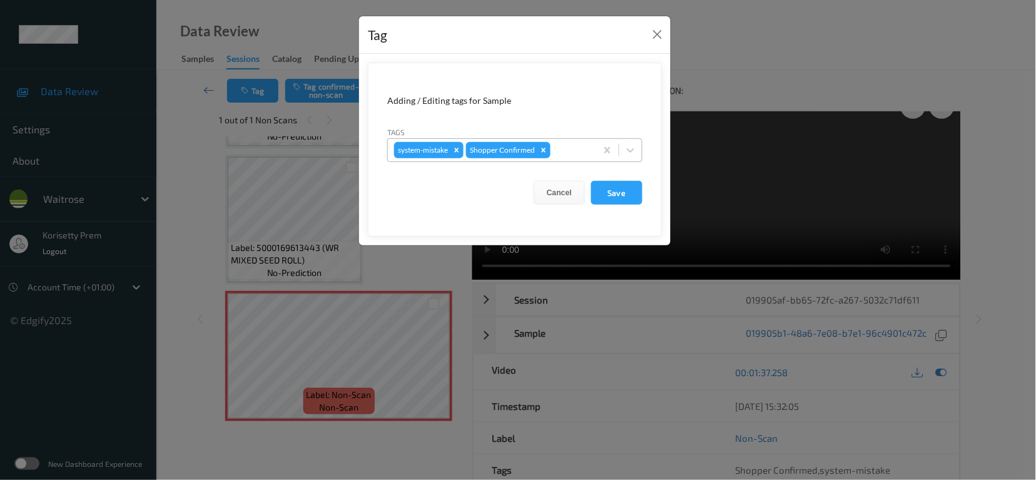
click at [574, 150] on div at bounding box center [571, 150] width 37 height 15
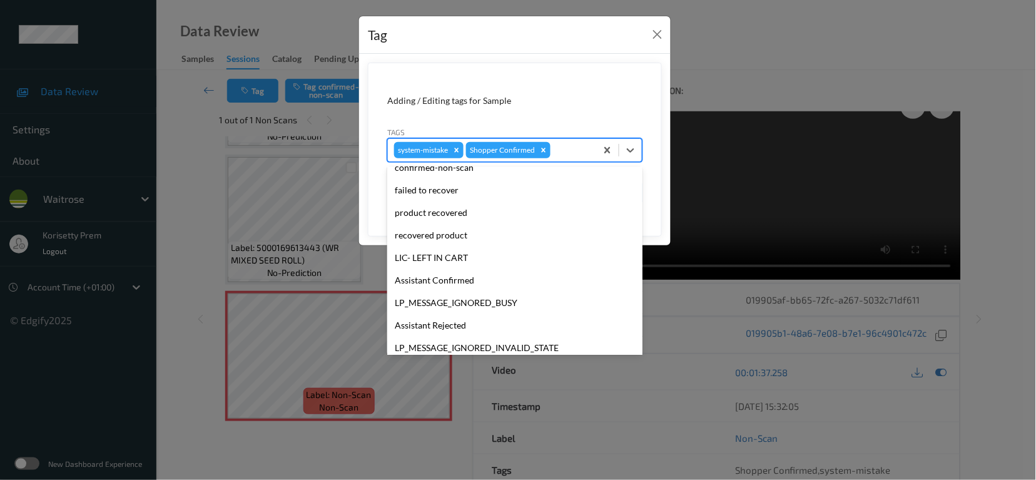
scroll to position [266, 0]
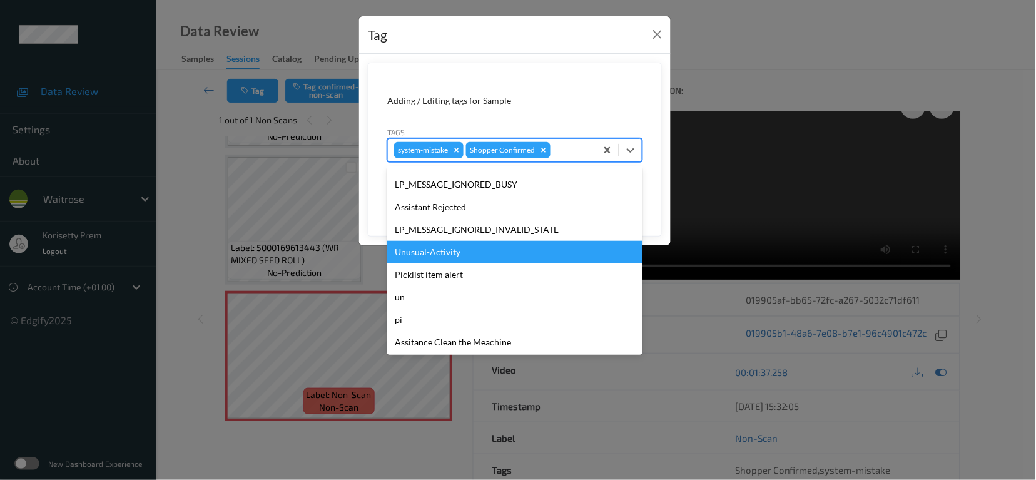
click at [463, 257] on div "Unusual-Activity" at bounding box center [514, 252] width 255 height 23
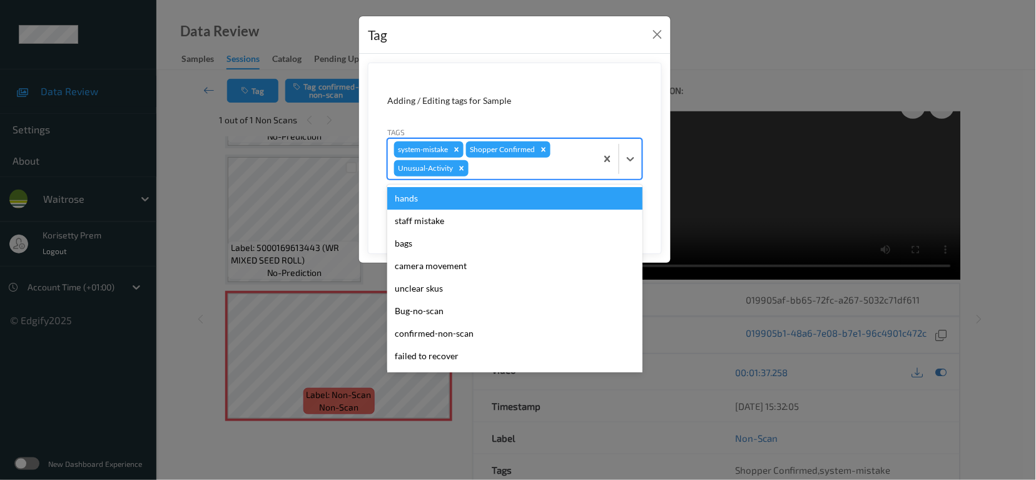
click at [500, 174] on div at bounding box center [530, 168] width 119 height 15
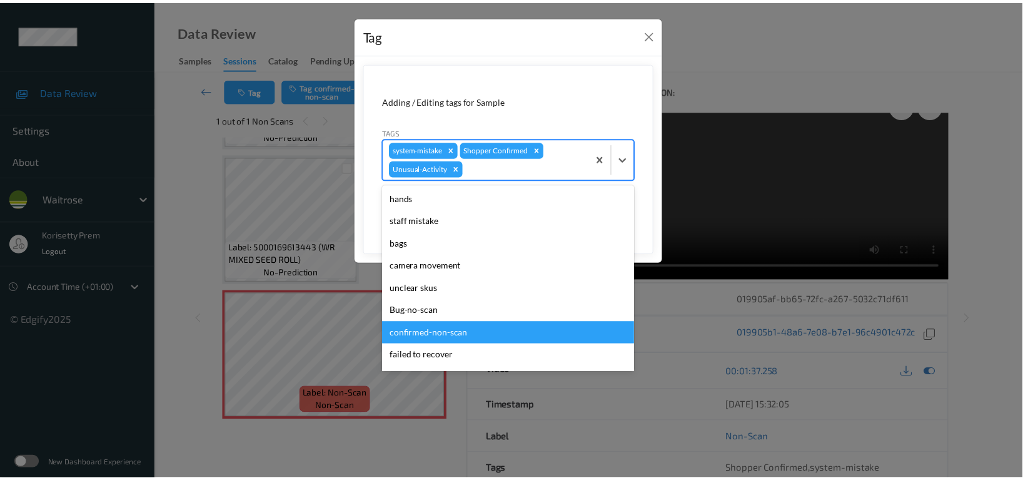
scroll to position [244, 0]
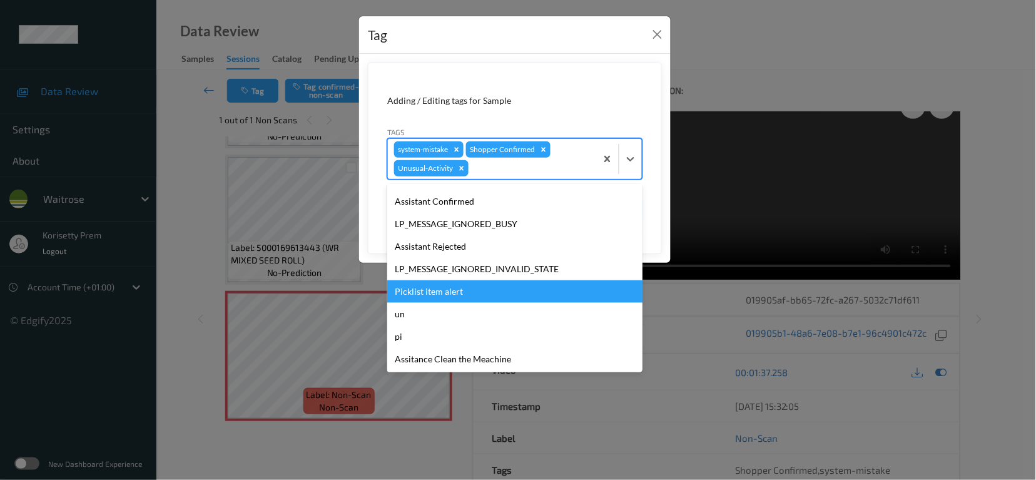
click at [449, 294] on div "Picklist item alert" at bounding box center [514, 291] width 255 height 23
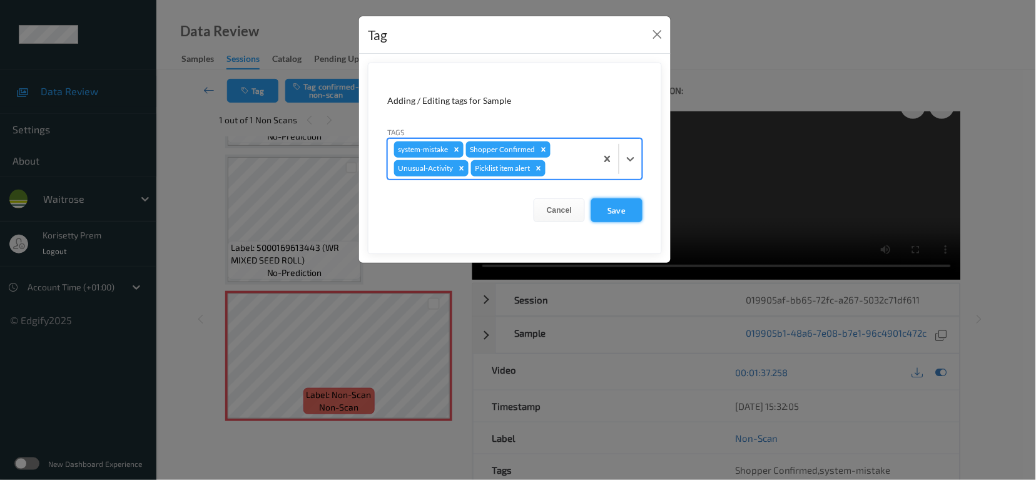
click at [610, 214] on button "Save" at bounding box center [616, 210] width 51 height 24
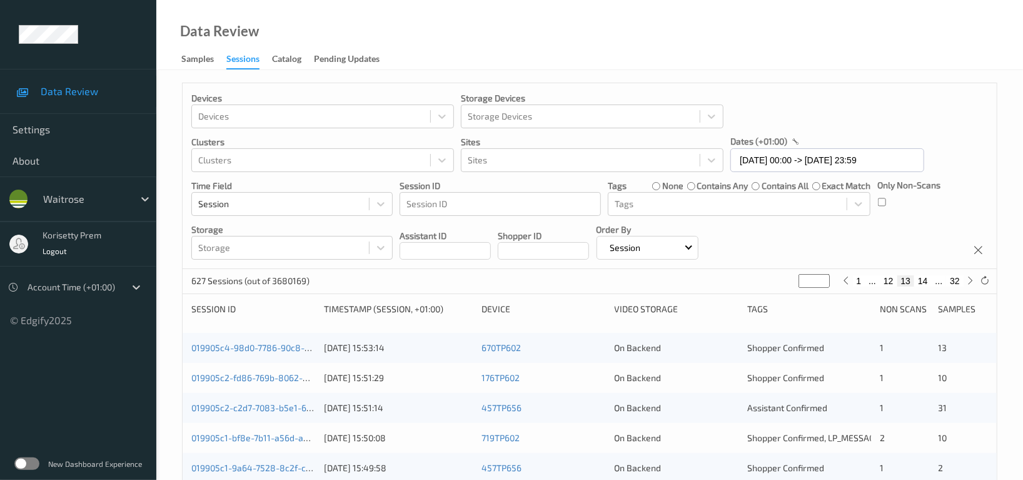
click at [924, 283] on button "14" at bounding box center [923, 280] width 18 height 11
type input "**"
click at [926, 283] on button "15" at bounding box center [923, 280] width 18 height 11
type input "**"
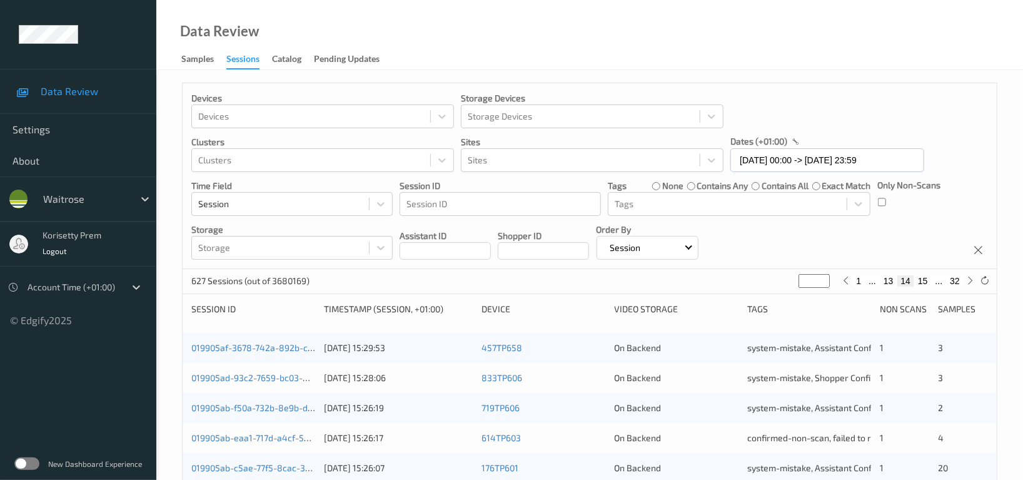
type input "**"
click at [926, 283] on button "16" at bounding box center [923, 280] width 18 height 11
type input "**"
click at [926, 283] on button "17" at bounding box center [923, 280] width 18 height 11
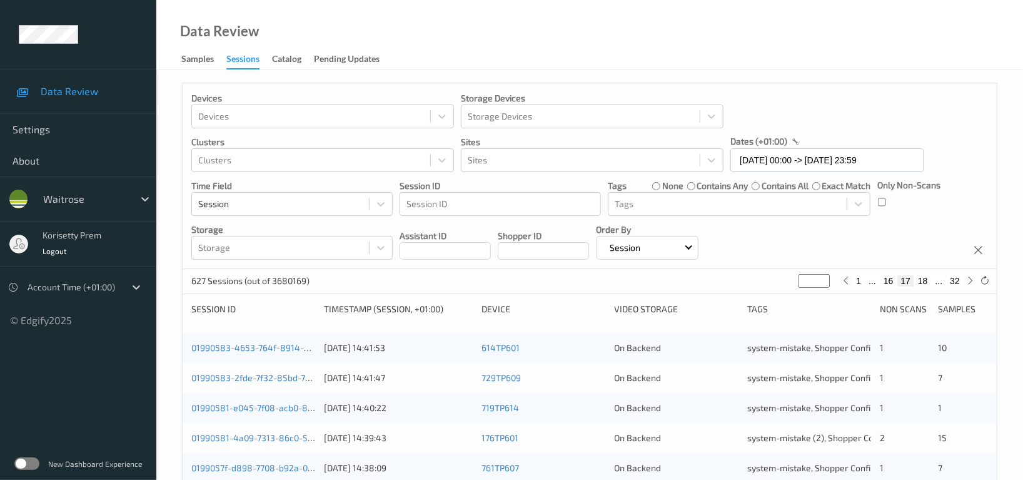
type input "**"
click at [926, 283] on button "18" at bounding box center [923, 280] width 18 height 11
type input "**"
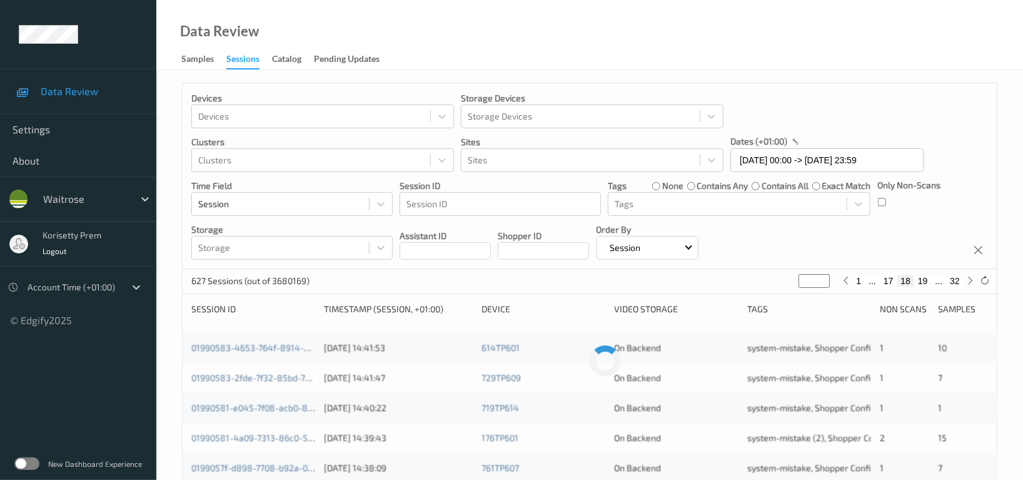
click at [926, 283] on button "19" at bounding box center [923, 280] width 18 height 11
type input "**"
click at [926, 283] on button "20" at bounding box center [923, 280] width 18 height 11
type input "**"
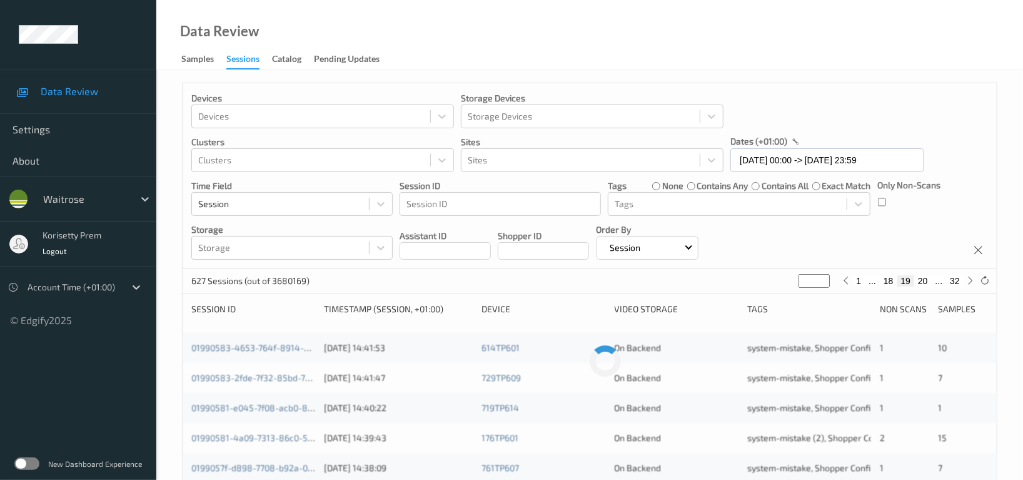
type input "**"
click at [926, 283] on button "21" at bounding box center [923, 280] width 18 height 11
type input "**"
click at [926, 283] on button "22" at bounding box center [923, 280] width 18 height 11
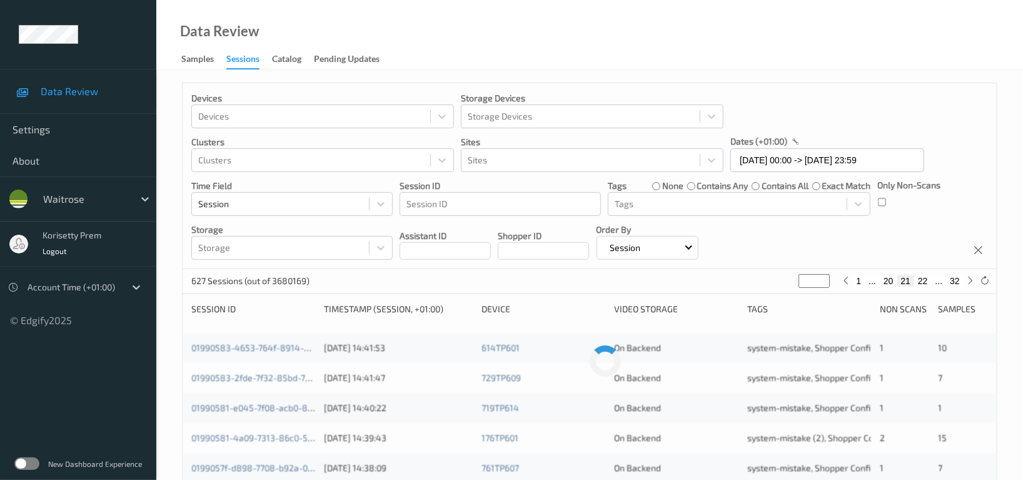
type input "**"
click at [926, 283] on button "23" at bounding box center [923, 280] width 18 height 11
type input "**"
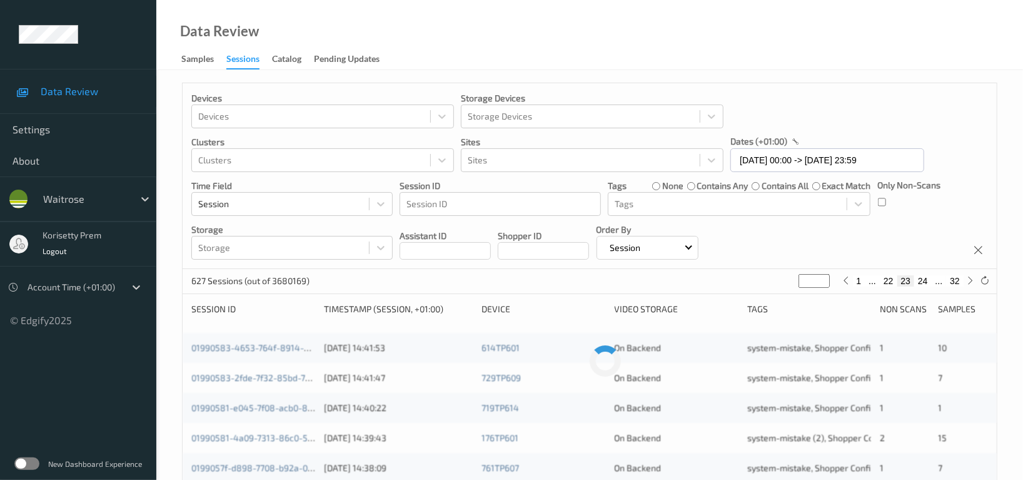
click at [926, 283] on button "24" at bounding box center [923, 280] width 18 height 11
type input "**"
click at [756, 258] on div "Devices Devices Storage Devices Storage Devices Clusters Clusters Sites Sites d…" at bounding box center [590, 176] width 814 height 186
click at [889, 283] on button "23" at bounding box center [889, 280] width 18 height 11
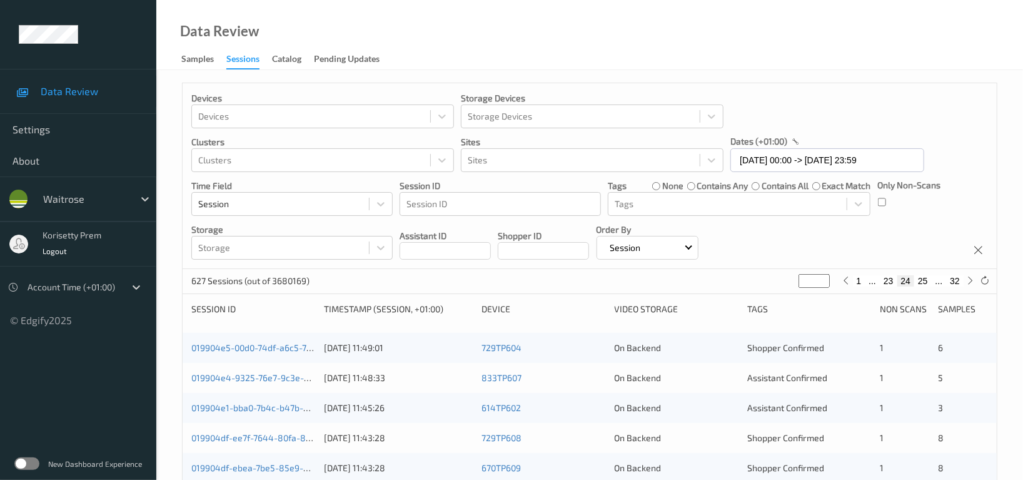
type input "**"
click at [922, 283] on button "24" at bounding box center [923, 280] width 18 height 11
type input "**"
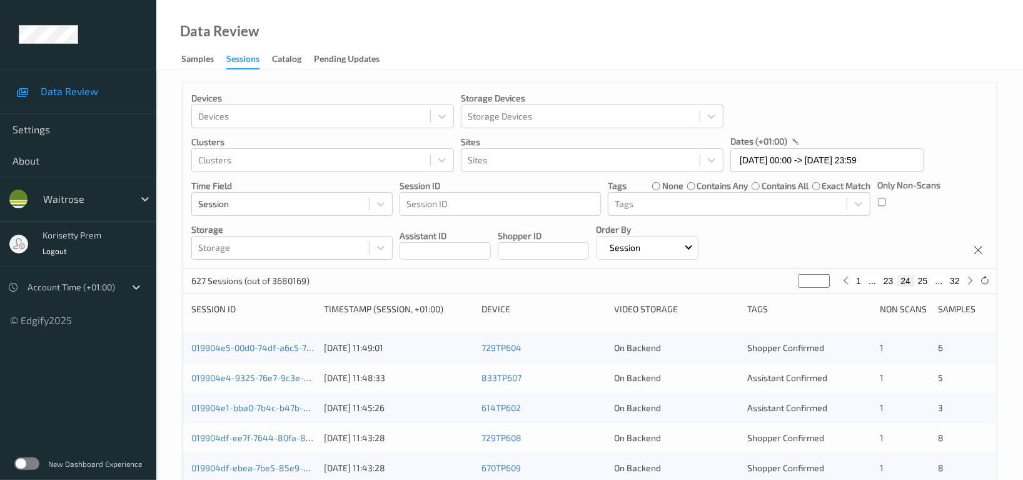
click at [891, 219] on div "Devices Devices Storage Devices Storage Devices Clusters Clusters Sites Sites d…" at bounding box center [590, 176] width 814 height 186
click at [804, 226] on div "Devices Devices Storage Devices Storage Devices Clusters Clusters Sites Sites d…" at bounding box center [590, 176] width 814 height 186
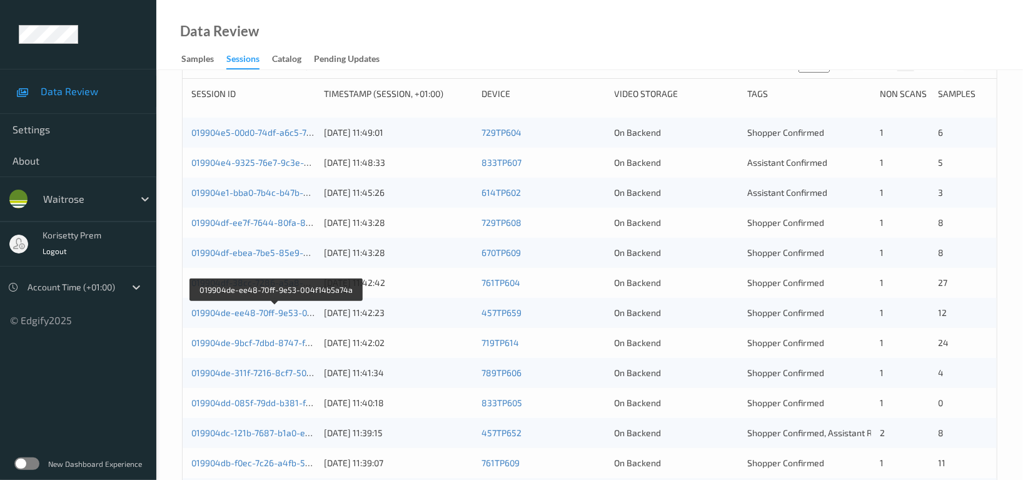
scroll to position [250, 0]
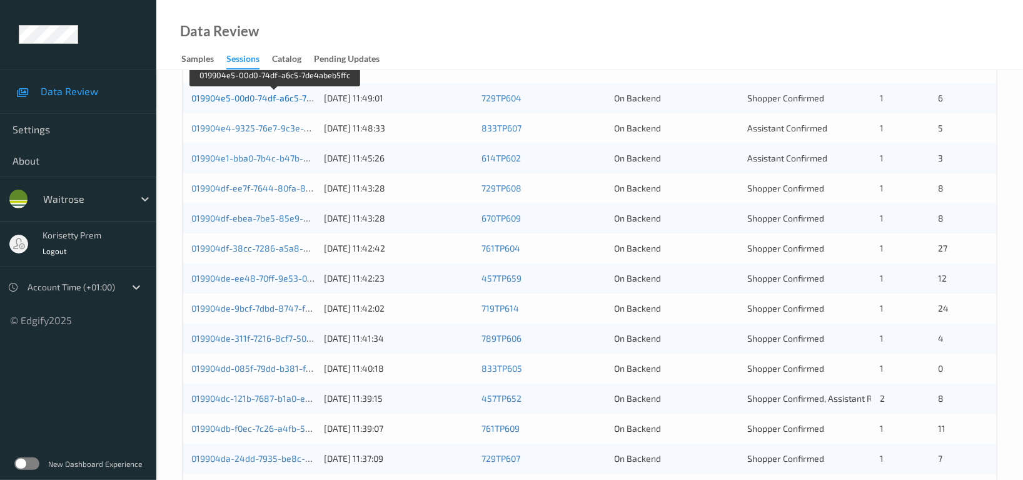
click at [285, 98] on link "019904e5-00d0-74df-a6c5-7de4abeb5ffc" at bounding box center [274, 98] width 166 height 11
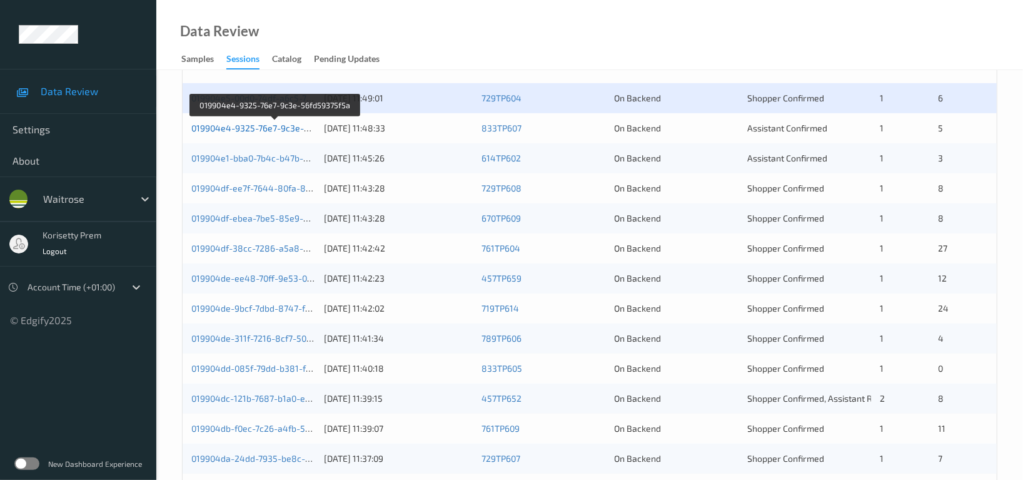
click at [291, 129] on link "019904e4-9325-76e7-9c3e-56fd59375f5a" at bounding box center [275, 128] width 168 height 11
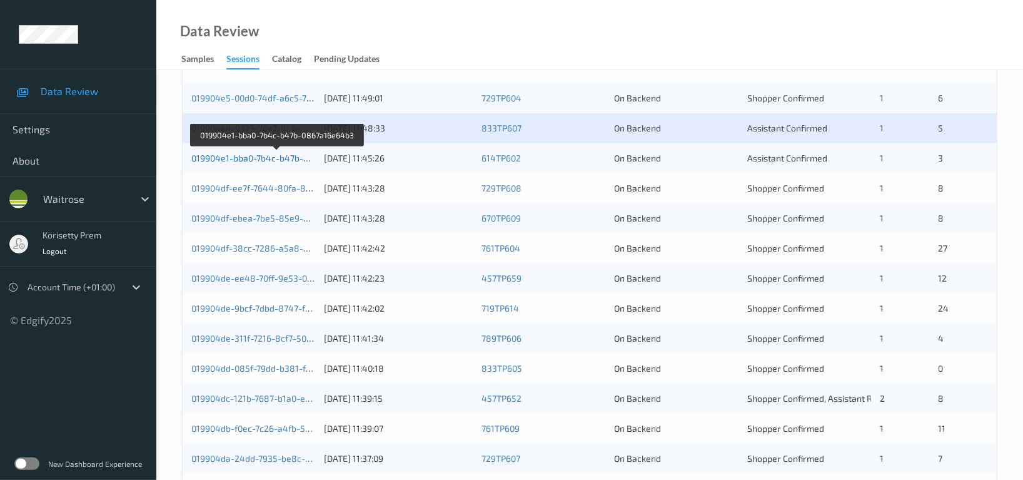
click at [283, 158] on link "019904e1-bba0-7b4c-b47b-0867a16e64b3" at bounding box center [276, 158] width 171 height 11
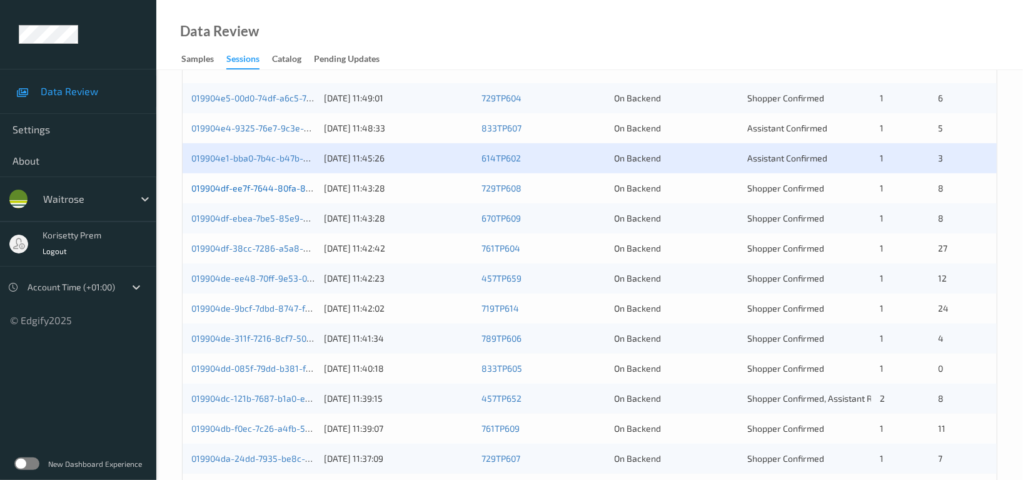
click at [287, 188] on link "019904df-ee7f-7644-80fa-81c17f4131f2" at bounding box center [271, 188] width 160 height 11
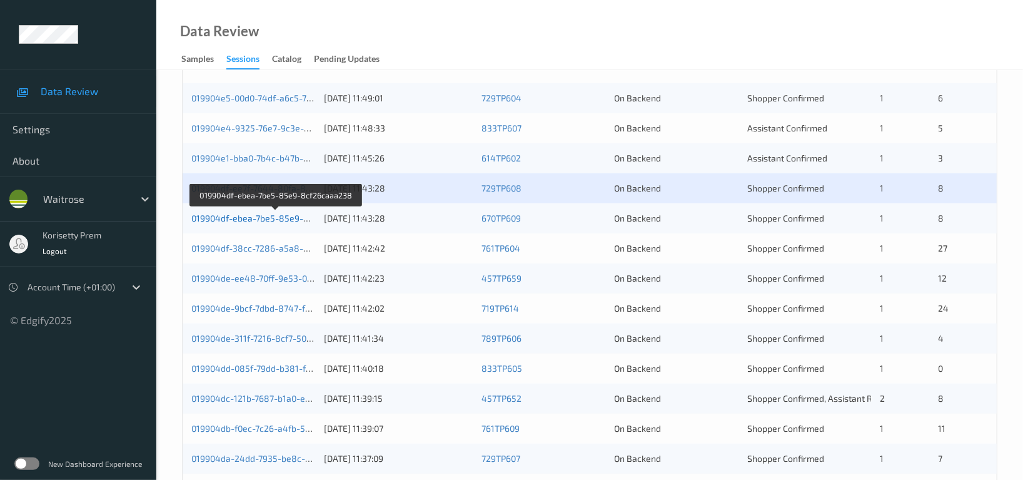
click at [300, 214] on link "019904df-ebea-7be5-85e9-8cf26caaa238" at bounding box center [276, 218] width 170 height 11
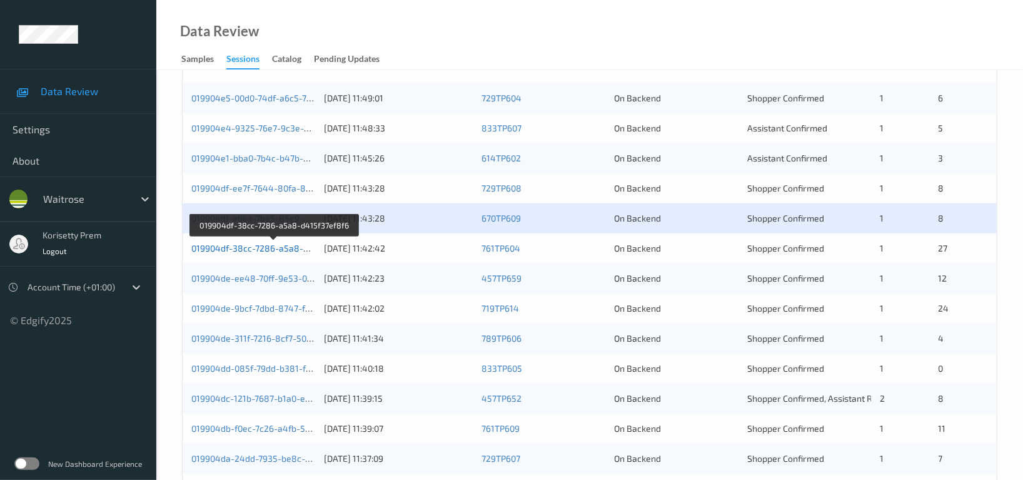
click at [287, 247] on link "019904df-38cc-7286-a5a8-d415f37ef8f6" at bounding box center [274, 248] width 166 height 11
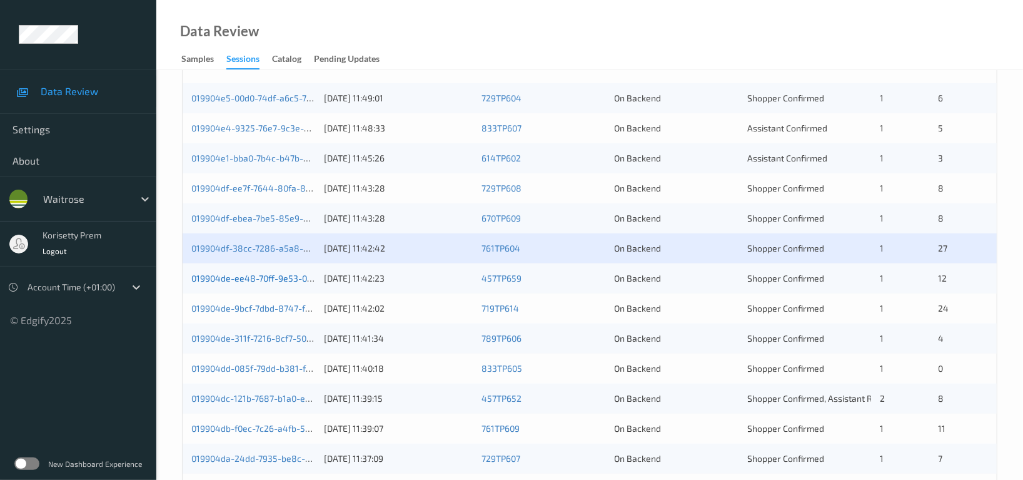
click at [295, 278] on link "019904de-ee48-70ff-9e53-004f14b5a74a" at bounding box center [275, 278] width 169 height 11
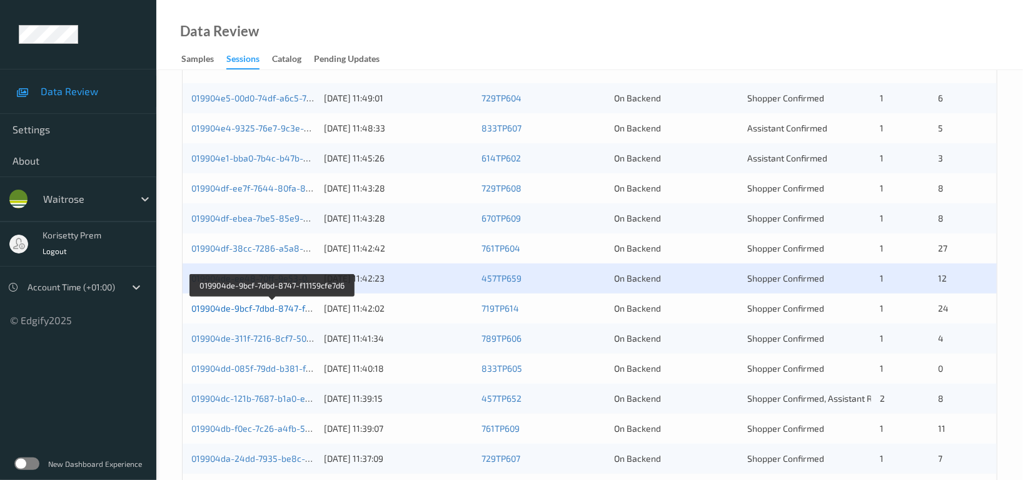
click at [285, 309] on link "019904de-9bcf-7dbd-8747-f11159cfe7d6" at bounding box center [272, 308] width 162 height 11
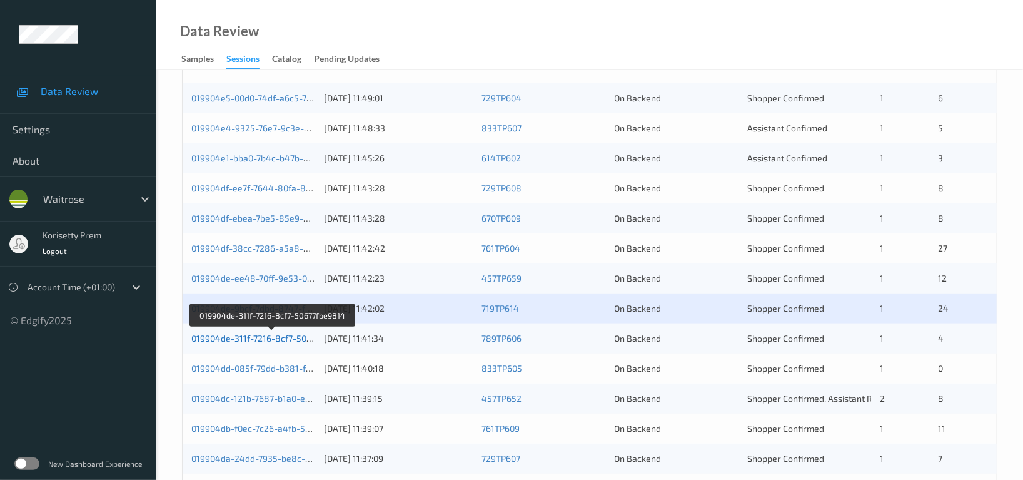
click at [286, 340] on link "019904de-311f-7216-8cf7-50677fbe9814" at bounding box center [272, 338] width 162 height 11
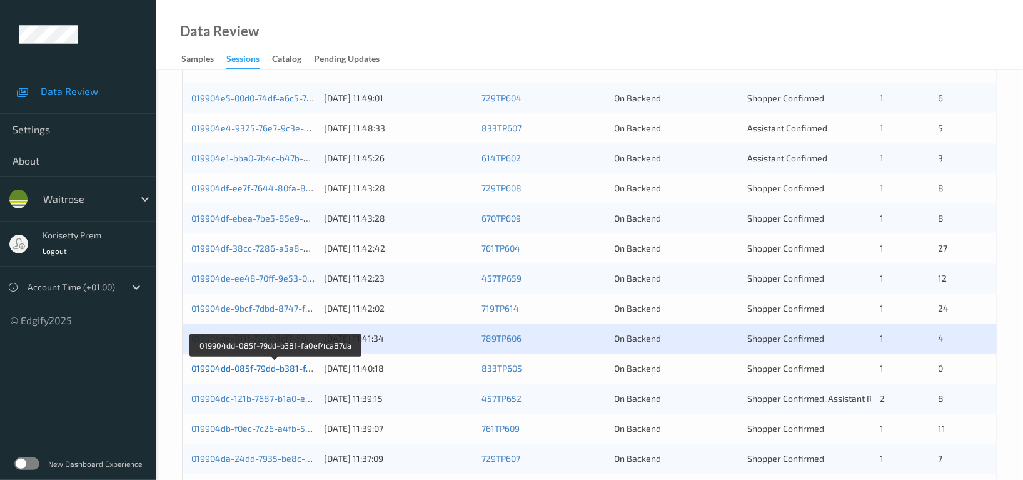
click at [286, 368] on link "019904dd-085f-79dd-b381-fa0ef4ca87da" at bounding box center [275, 368] width 168 height 11
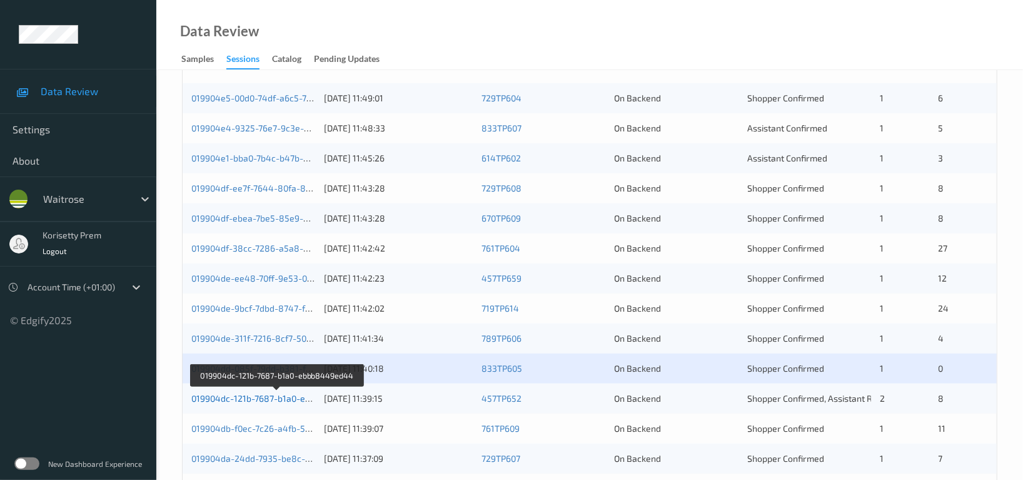
click at [290, 400] on link "019904dc-121b-7687-b1a0-ebbb8449ed44" at bounding box center [277, 398] width 172 height 11
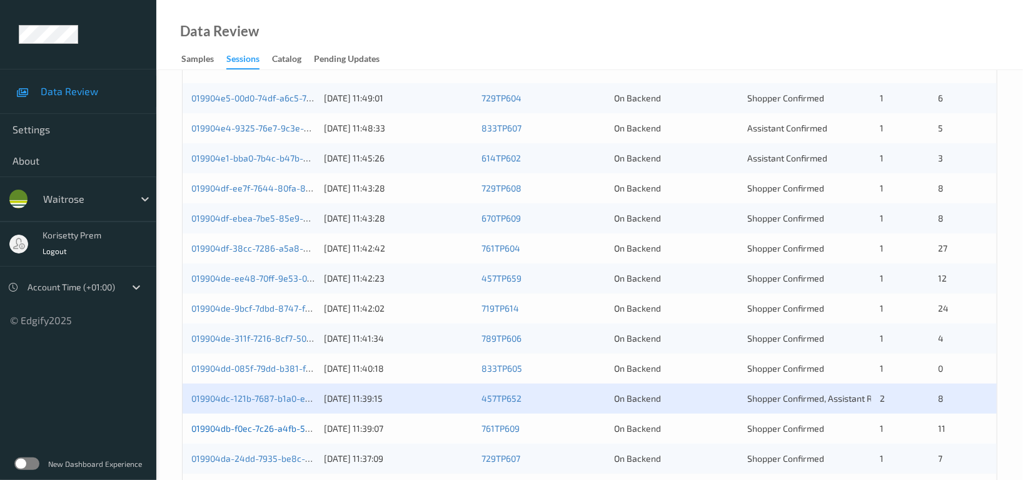
click at [298, 429] on link "019904db-f0ec-7c26-a4fb-55a8470415ae" at bounding box center [275, 428] width 169 height 11
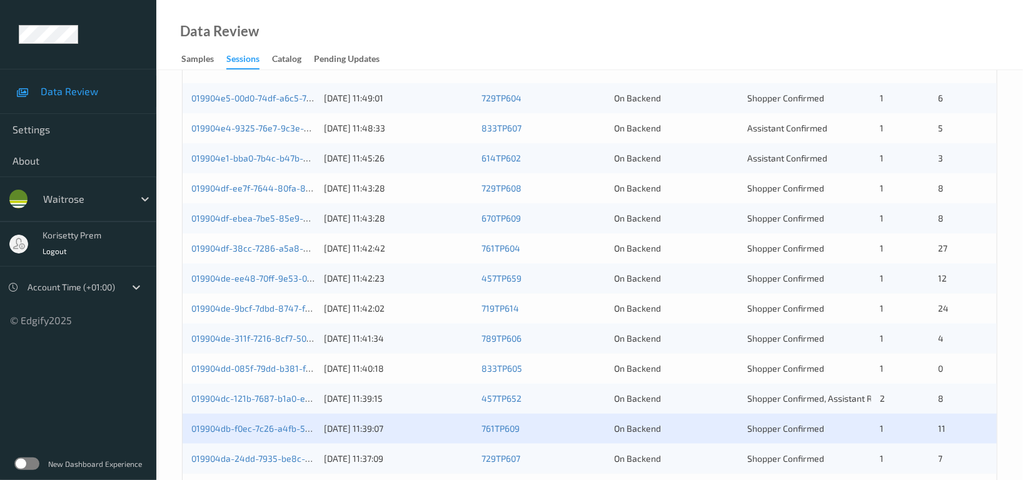
click at [887, 401] on div "2" at bounding box center [904, 398] width 49 height 13
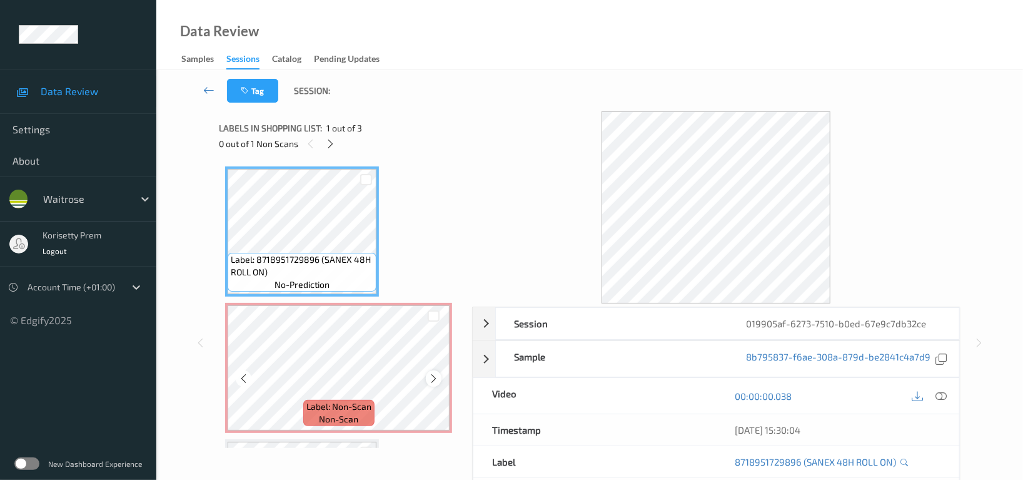
click at [427, 380] on div at bounding box center [434, 378] width 16 height 16
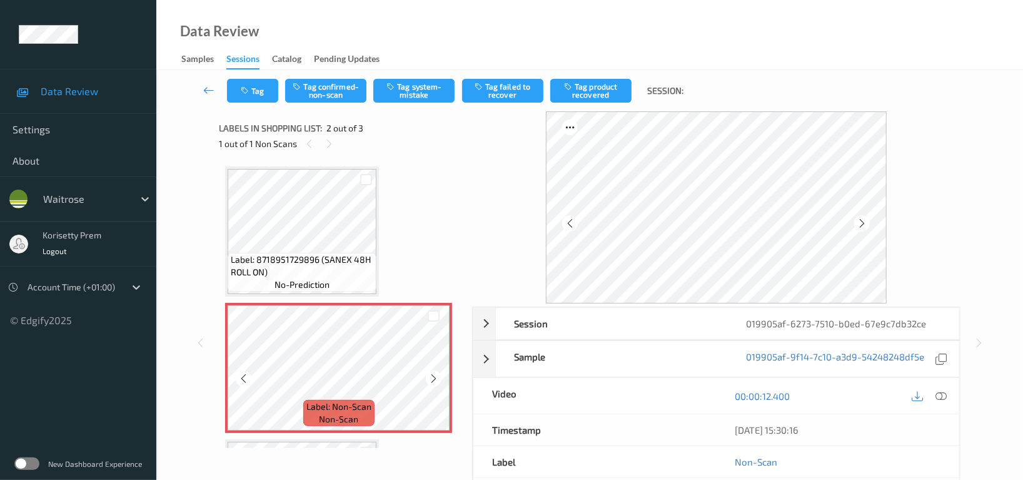
click at [427, 380] on div at bounding box center [434, 378] width 16 height 16
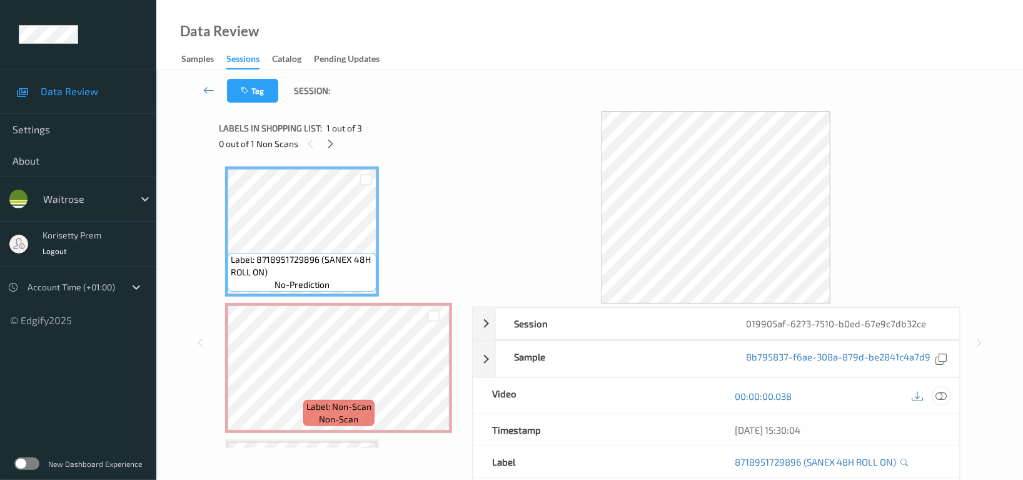
click at [941, 396] on icon at bounding box center [940, 395] width 11 height 11
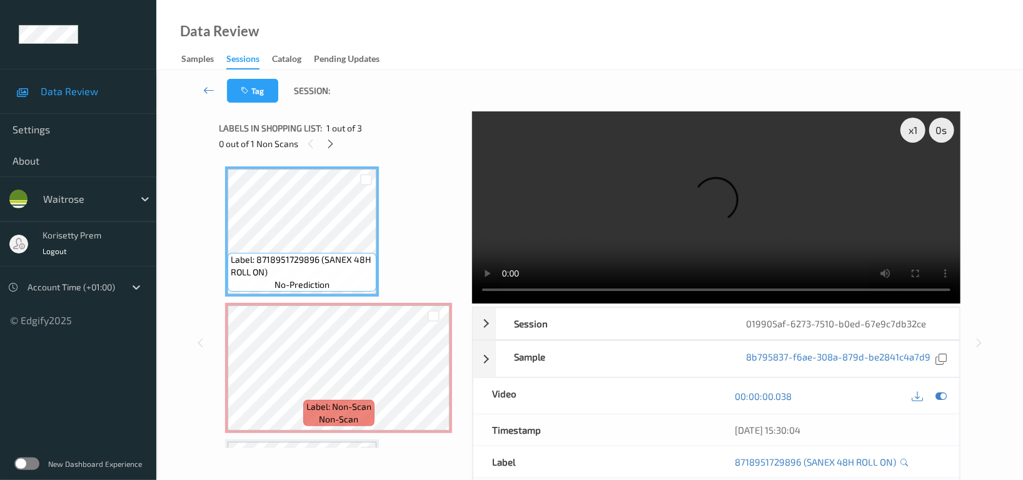
click at [573, 203] on video at bounding box center [716, 207] width 488 height 192
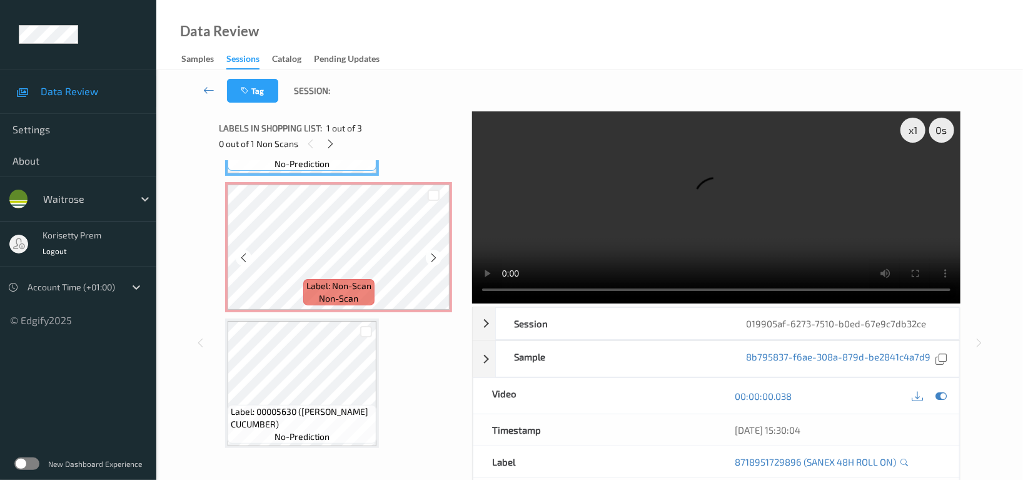
scroll to position [126, 0]
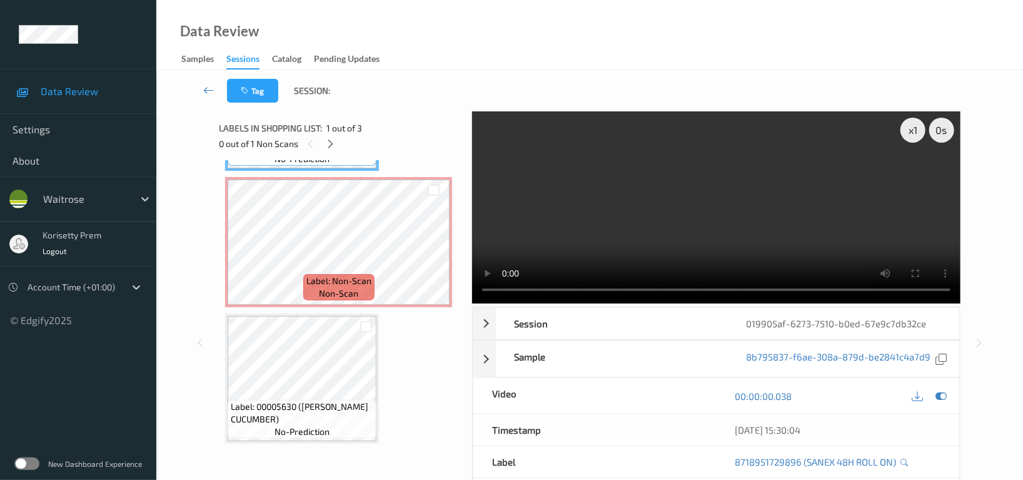
click at [702, 206] on video at bounding box center [716, 207] width 488 height 192
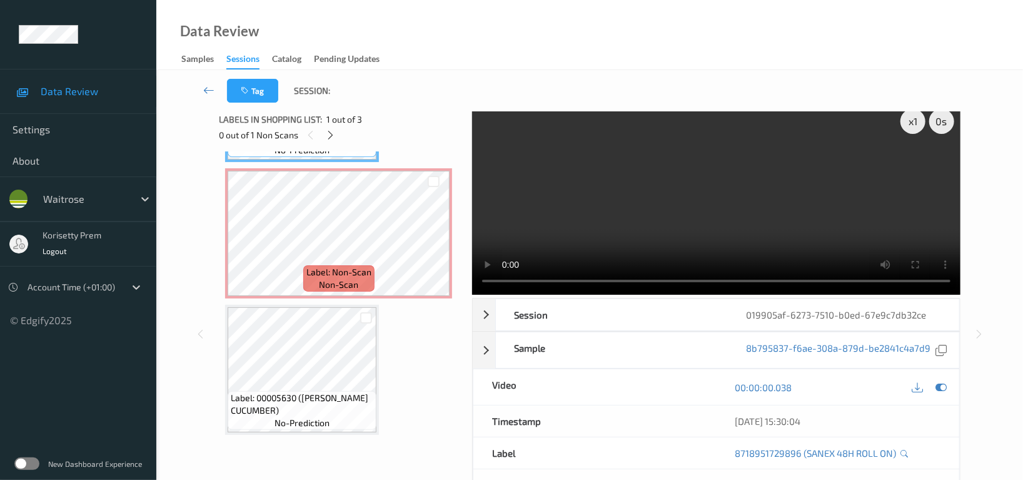
scroll to position [0, 0]
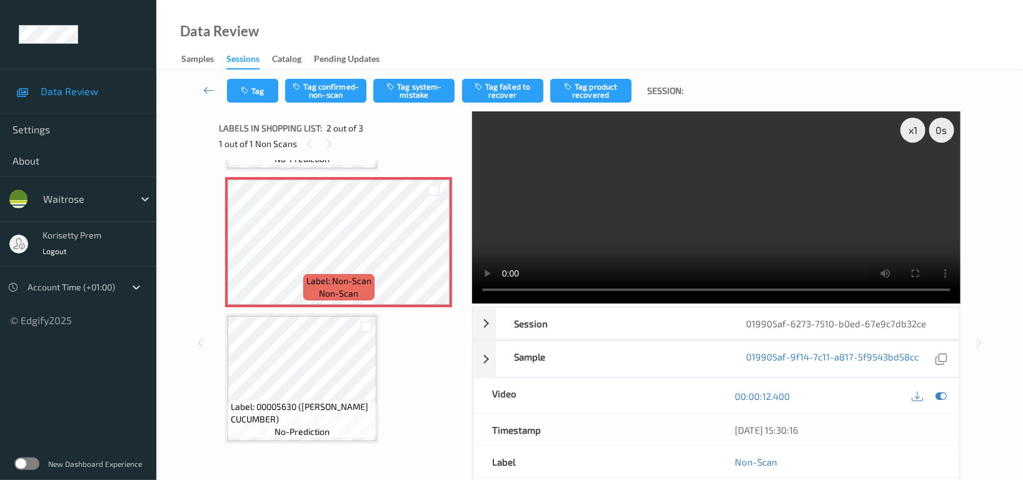
click at [934, 389] on div at bounding box center [929, 395] width 41 height 17
click at [934, 394] on div at bounding box center [941, 395] width 17 height 17
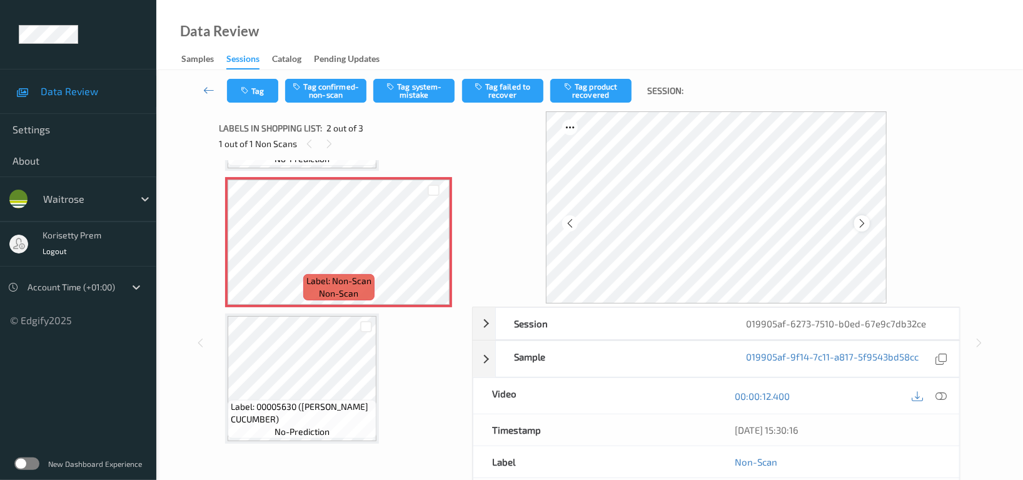
click at [860, 223] on icon at bounding box center [862, 223] width 11 height 11
click at [870, 226] on div at bounding box center [862, 223] width 16 height 16
click at [864, 221] on icon at bounding box center [862, 223] width 11 height 11
click at [411, 93] on button "Tag system-mistake" at bounding box center [413, 91] width 81 height 24
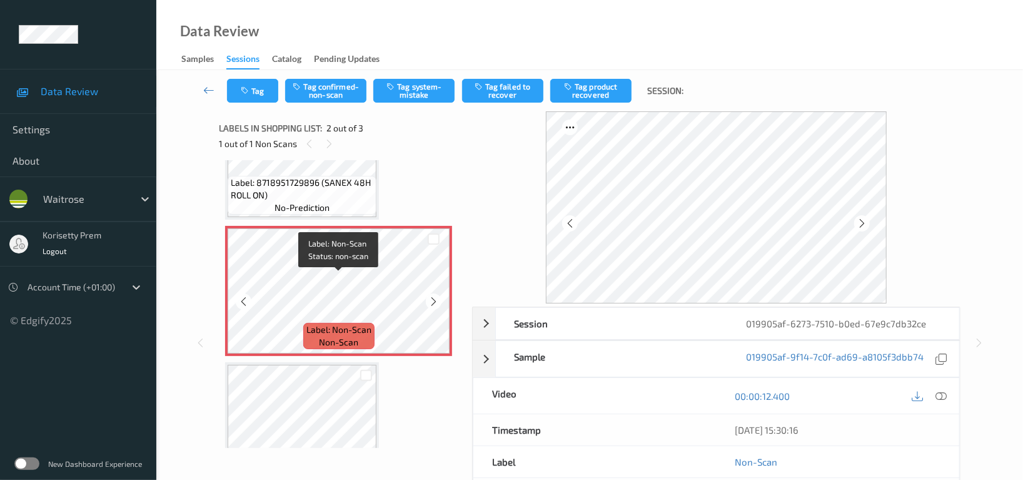
scroll to position [42, 0]
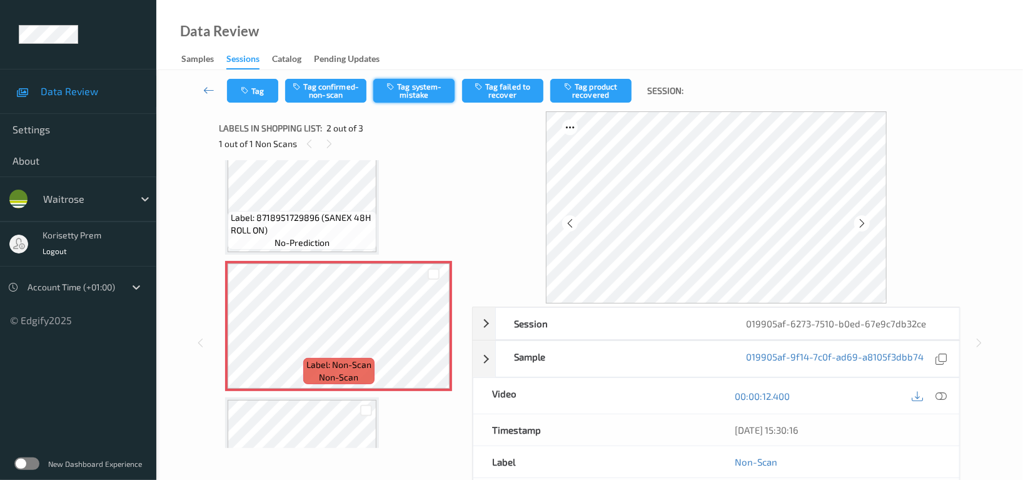
click at [426, 94] on button "Tag system-mistake" at bounding box center [413, 91] width 81 height 24
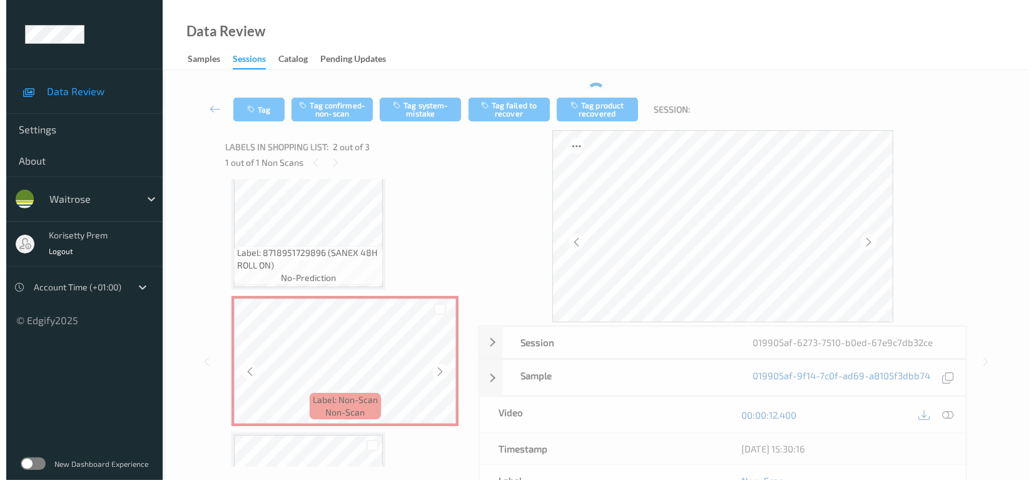
scroll to position [0, 0]
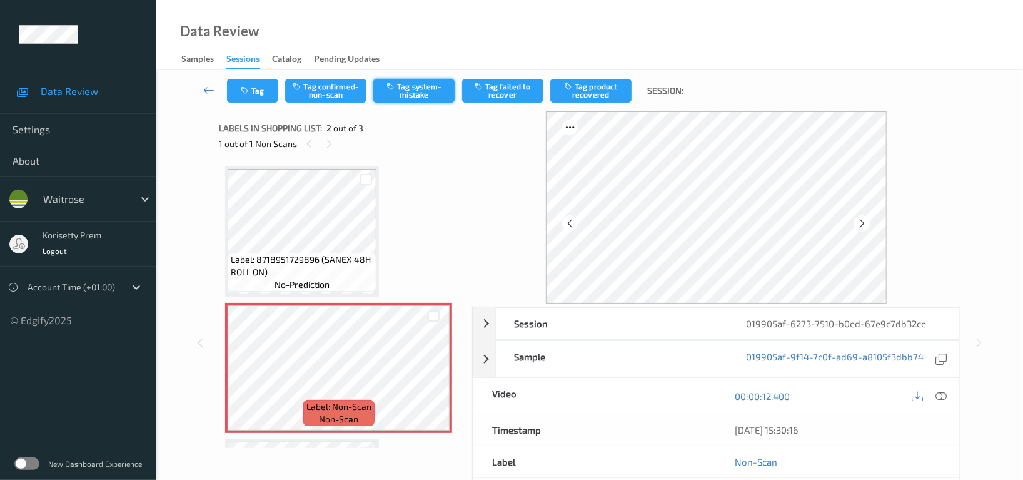
click at [423, 89] on button "Tag system-mistake" at bounding box center [413, 91] width 81 height 24
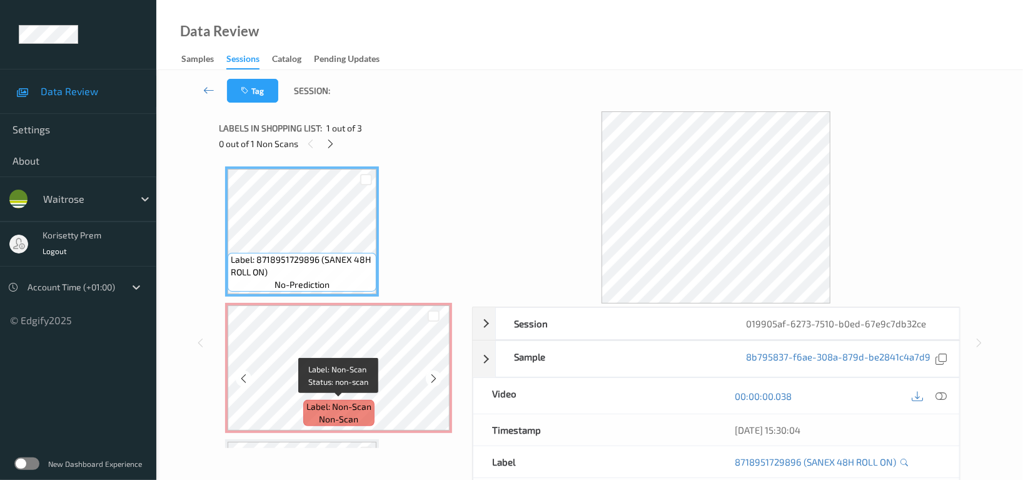
click at [335, 405] on span "Label: Non-Scan" at bounding box center [338, 406] width 65 height 13
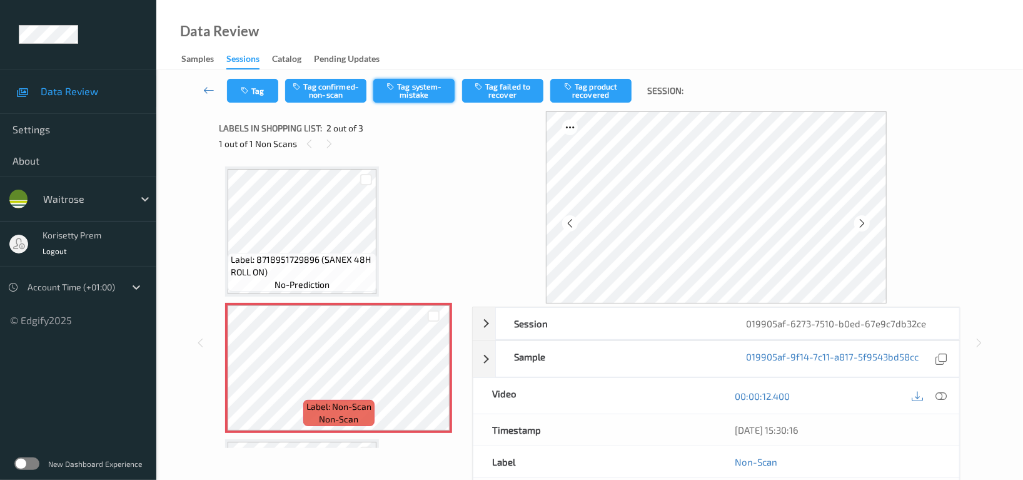
click at [410, 93] on button "Tag system-mistake" at bounding box center [413, 91] width 81 height 24
click at [422, 82] on button "Tag system-mistake" at bounding box center [413, 91] width 81 height 24
click at [255, 86] on button "Tag" at bounding box center [252, 91] width 51 height 24
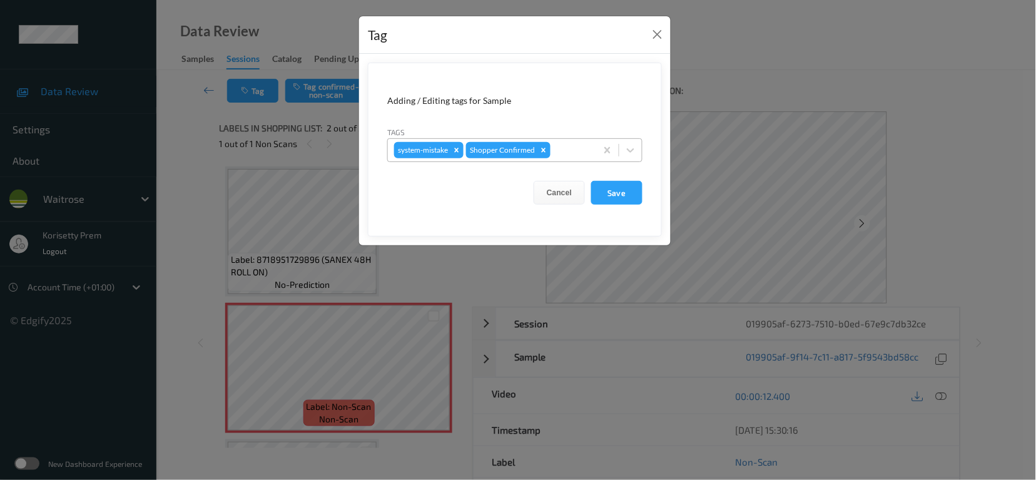
click at [576, 144] on div at bounding box center [571, 150] width 37 height 15
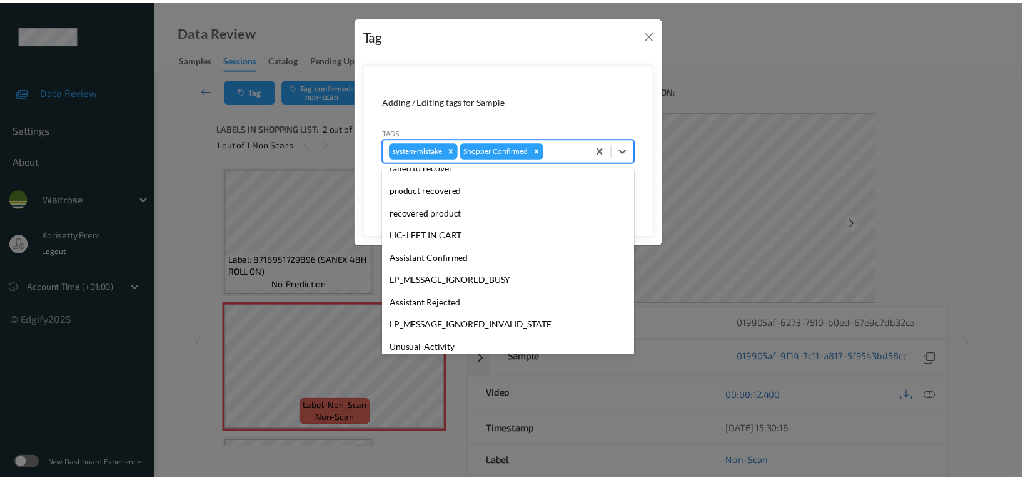
scroll to position [266, 0]
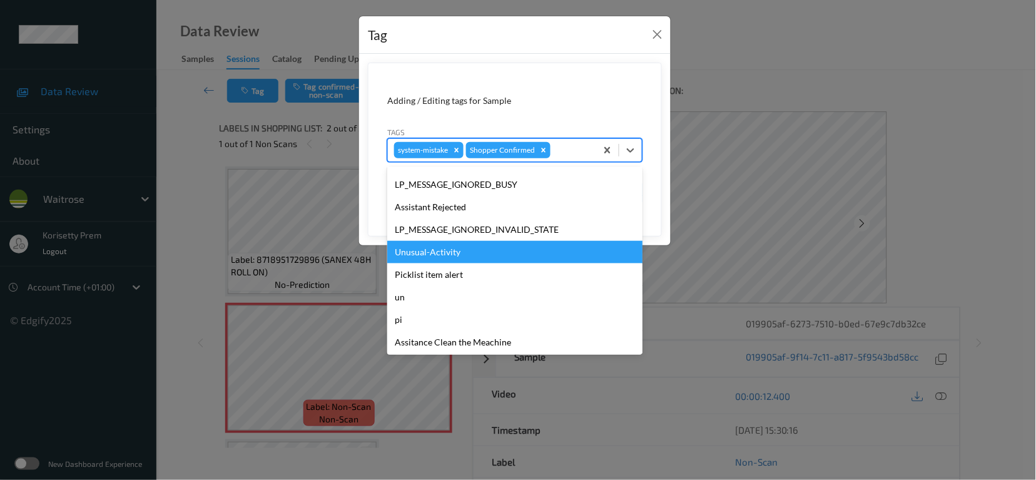
click at [415, 251] on div "Unusual-Activity" at bounding box center [514, 252] width 255 height 23
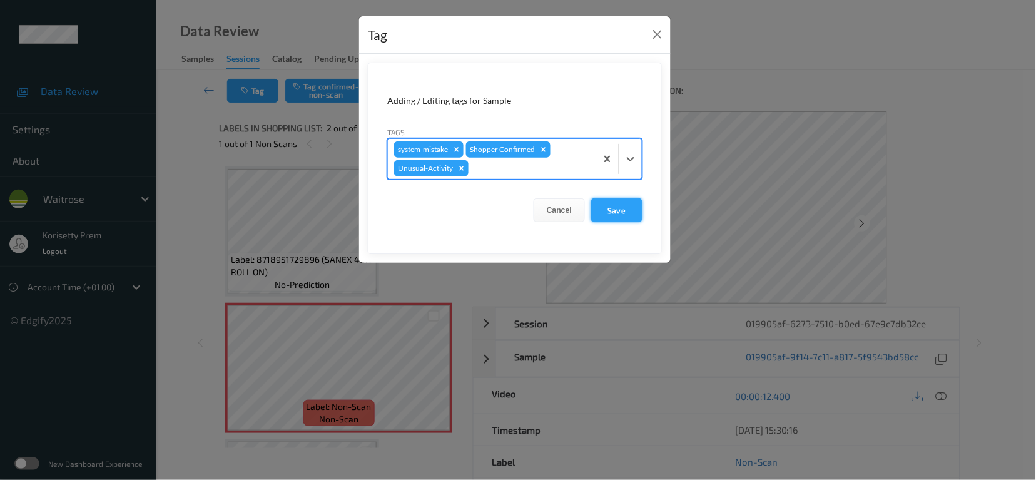
click at [610, 213] on button "Save" at bounding box center [616, 210] width 51 height 24
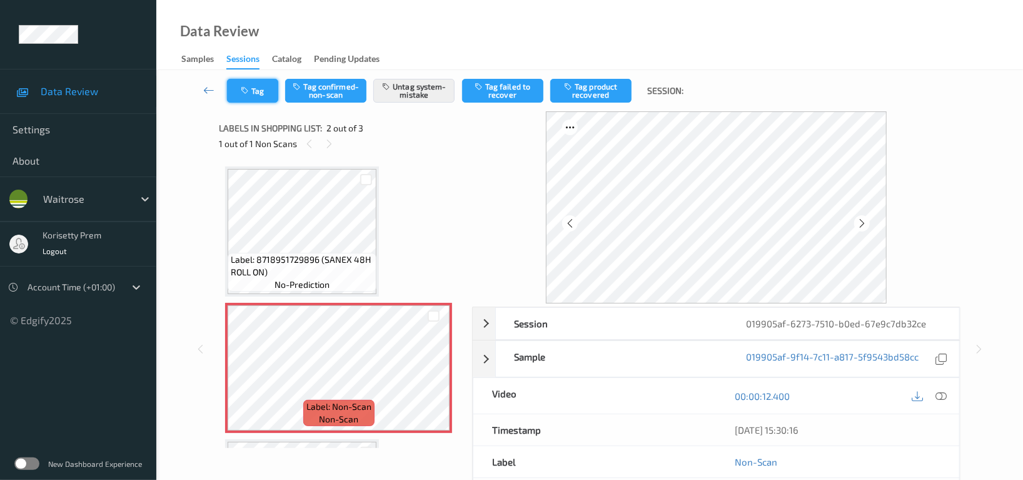
click at [255, 85] on button "Tag" at bounding box center [252, 91] width 51 height 24
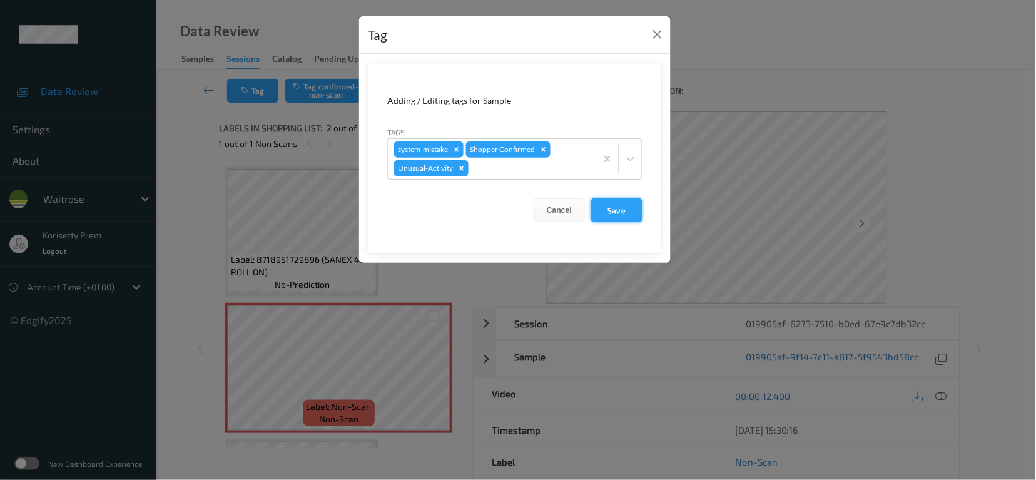
click at [620, 207] on button "Save" at bounding box center [616, 210] width 51 height 24
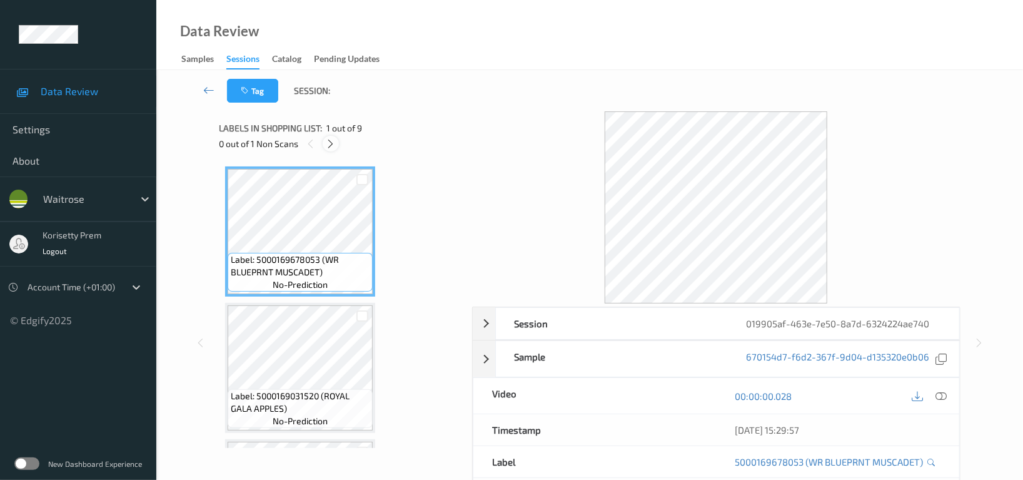
click at [328, 143] on icon at bounding box center [331, 143] width 11 height 11
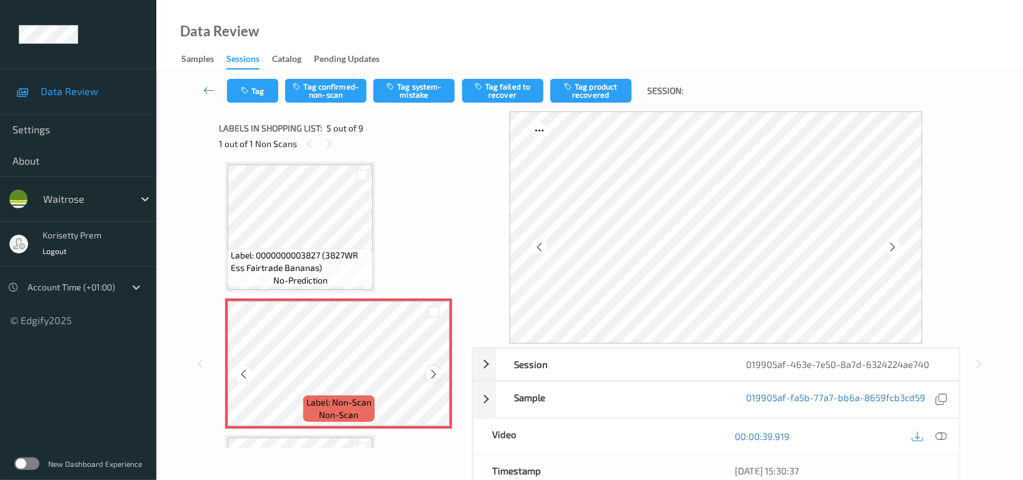
click at [430, 369] on icon at bounding box center [433, 373] width 11 height 11
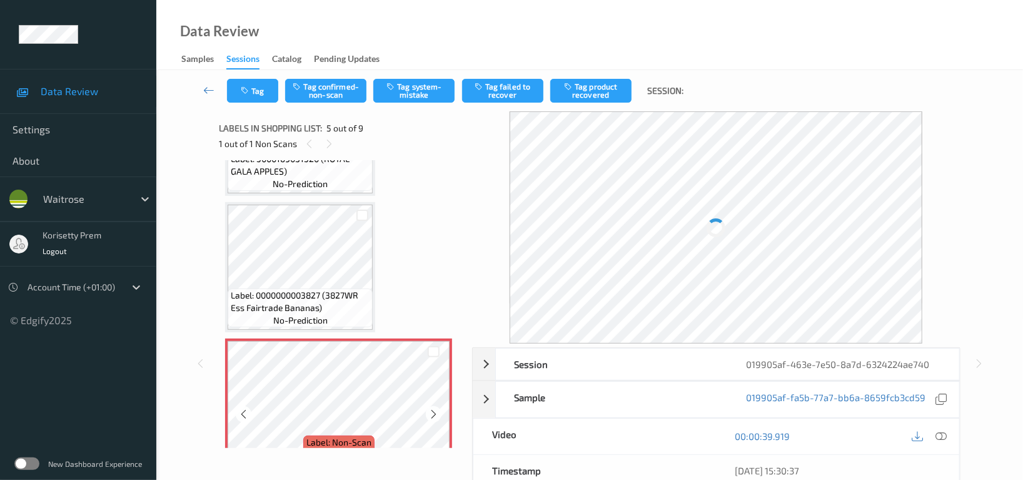
scroll to position [330, 0]
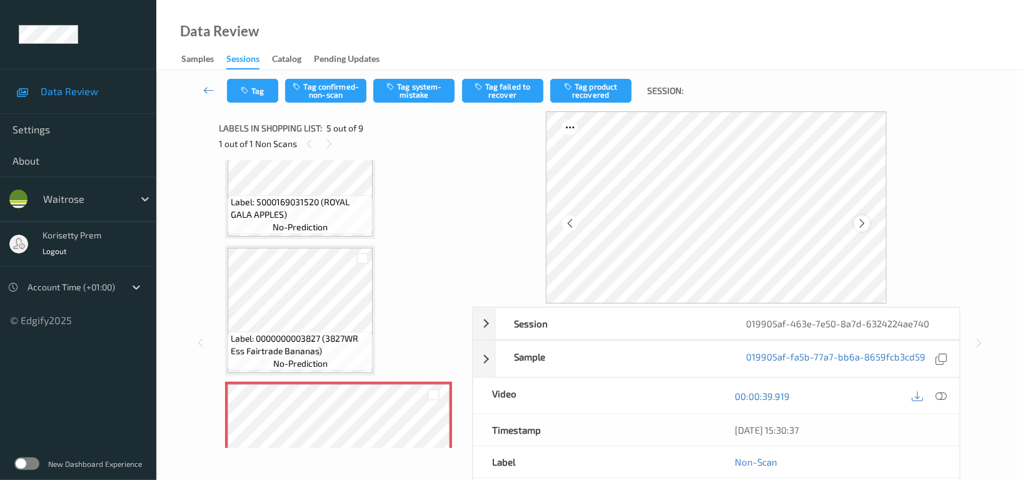
click at [859, 229] on div at bounding box center [862, 223] width 16 height 16
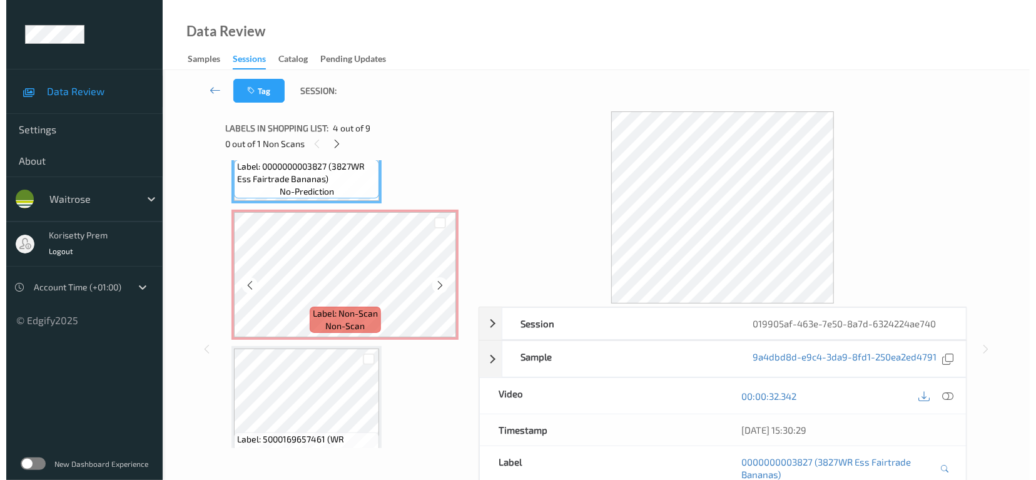
scroll to position [500, 0]
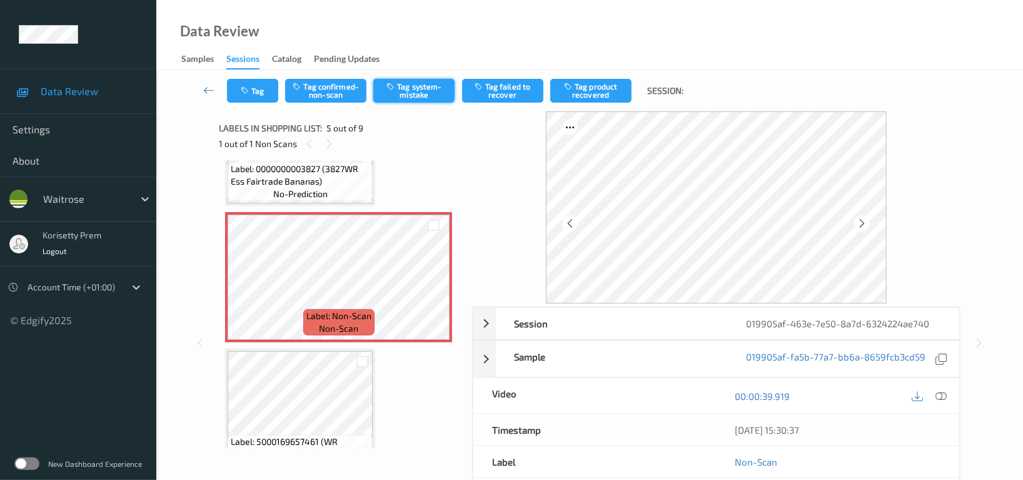
click at [413, 91] on button "Tag system-mistake" at bounding box center [413, 91] width 81 height 24
click at [234, 87] on button "Tag" at bounding box center [252, 91] width 51 height 24
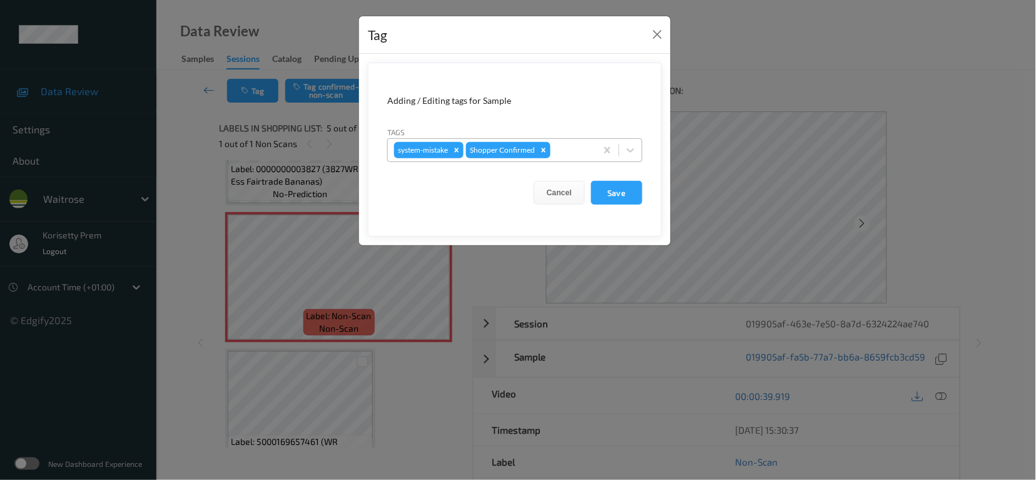
click at [583, 159] on div "system-mistake Shopper Confirmed" at bounding box center [492, 149] width 208 height 21
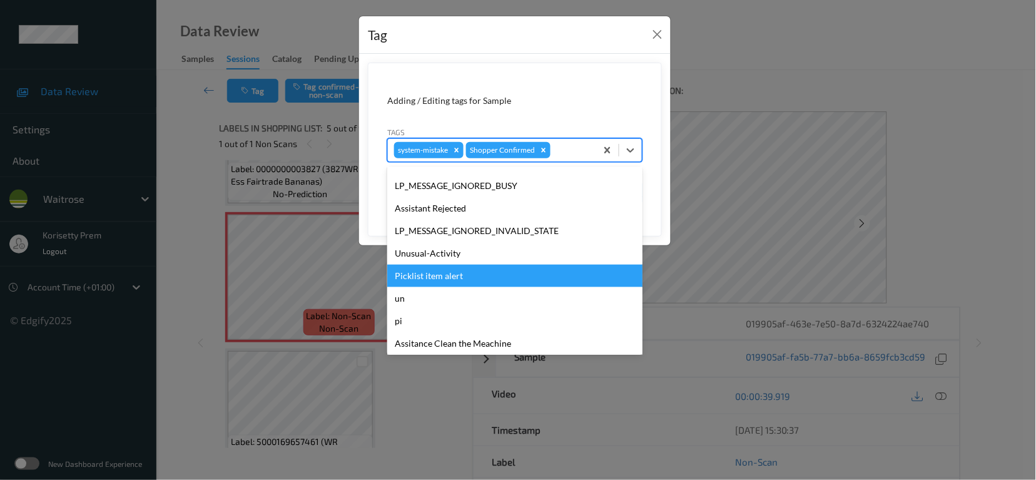
scroll to position [266, 0]
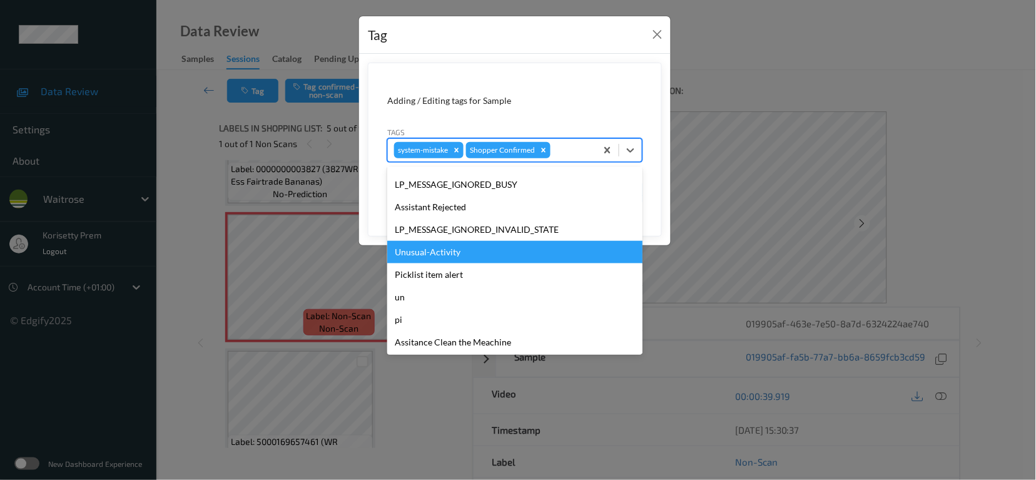
click at [441, 261] on div "Unusual-Activity" at bounding box center [514, 252] width 255 height 23
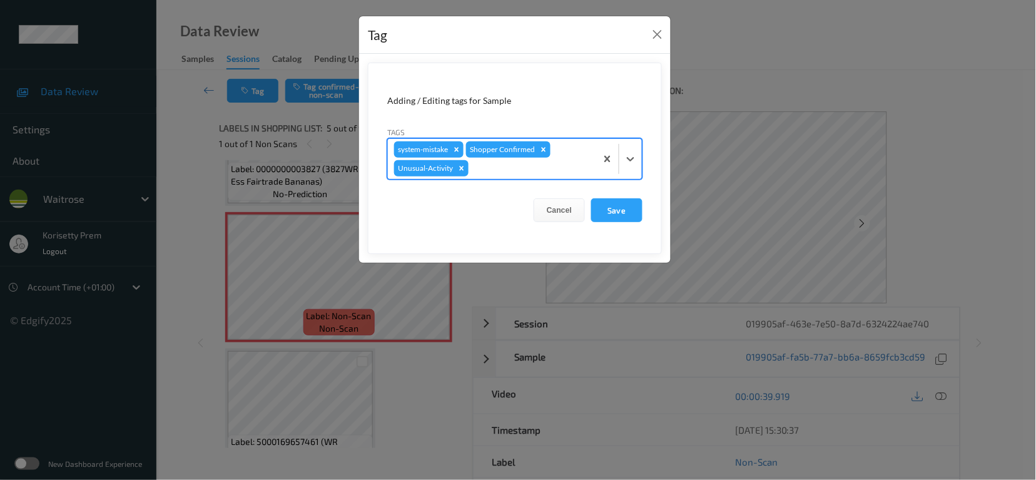
click at [508, 167] on div at bounding box center [530, 168] width 119 height 15
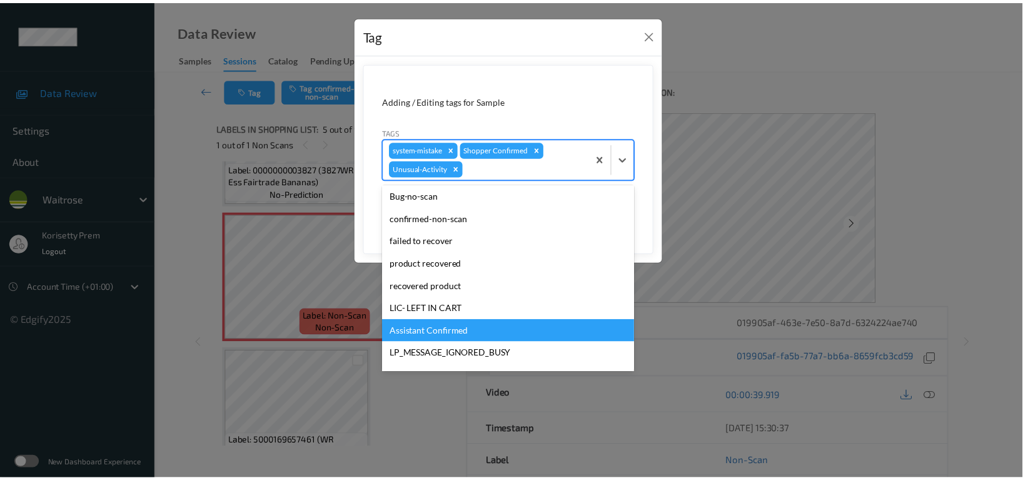
scroll to position [244, 0]
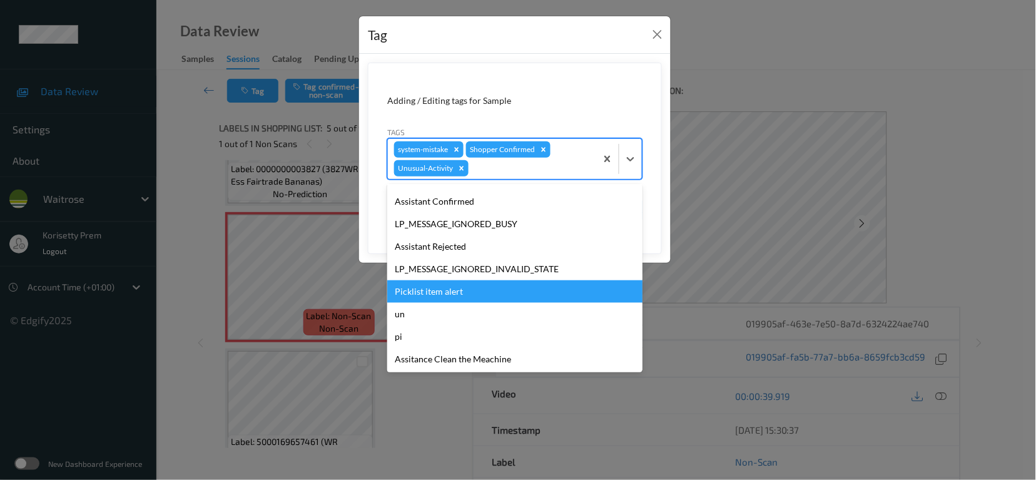
click at [426, 296] on div "Picklist item alert" at bounding box center [514, 291] width 255 height 23
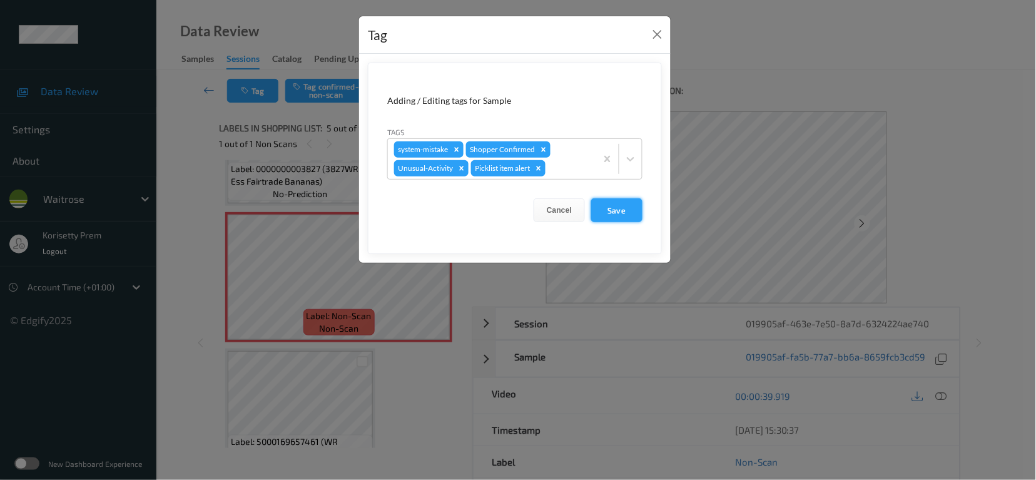
click at [628, 217] on button "Save" at bounding box center [616, 210] width 51 height 24
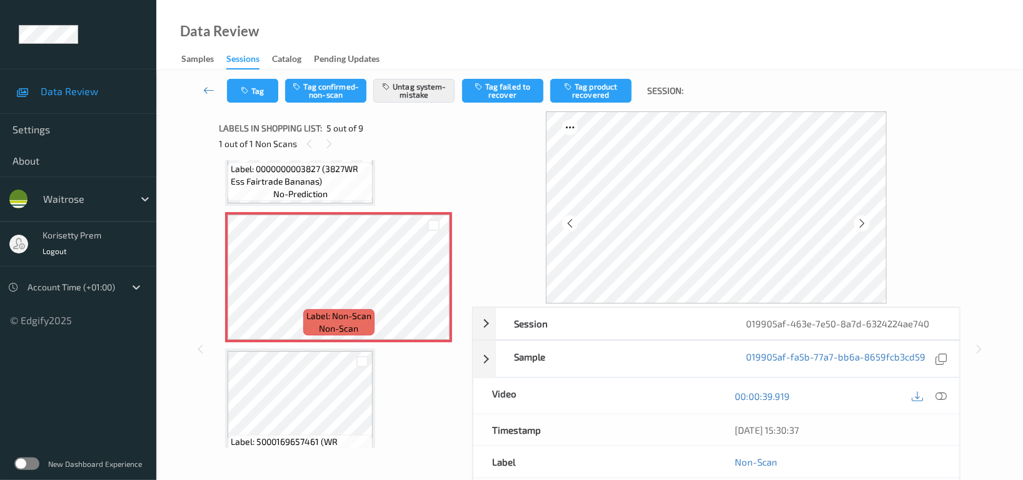
click at [309, 178] on span "Label: 0000000003827 (3827WR Ess Fairtrade Bananas)" at bounding box center [300, 175] width 139 height 25
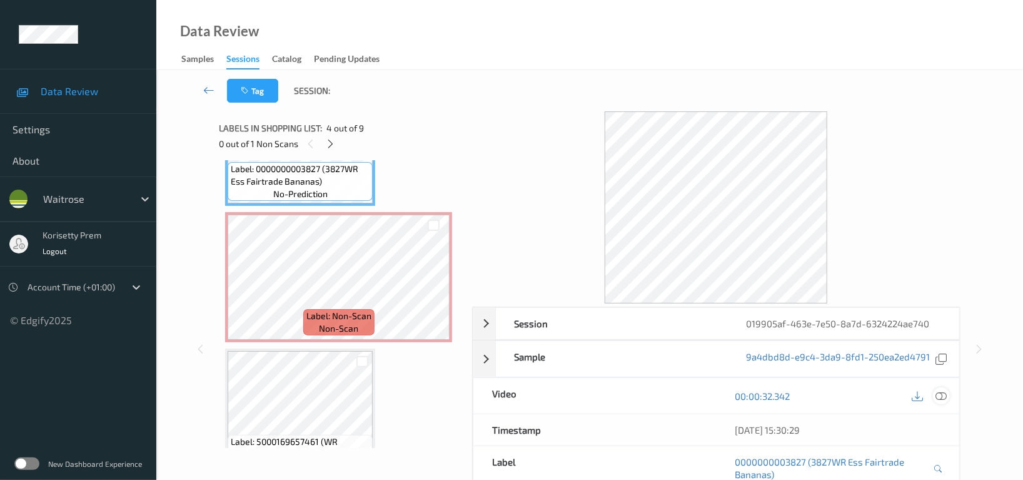
click at [945, 397] on icon at bounding box center [940, 395] width 11 height 11
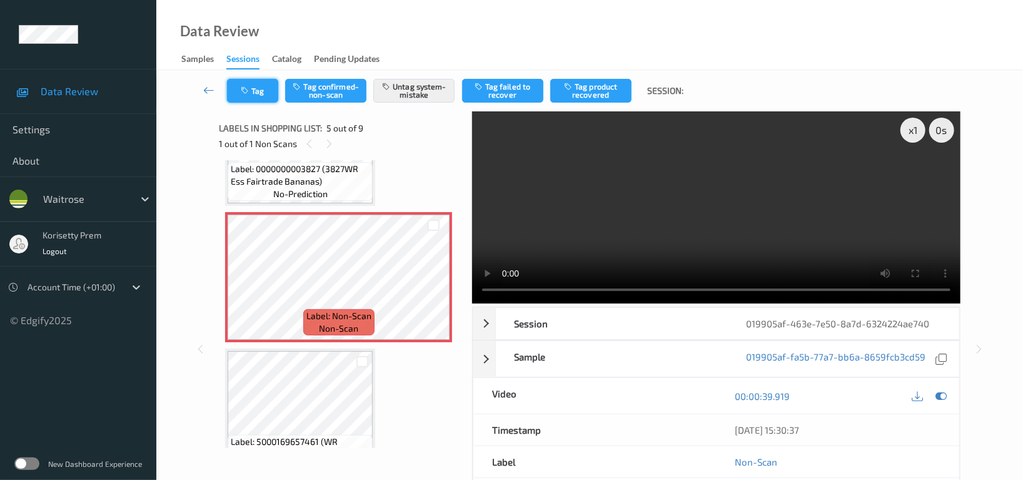
click at [266, 92] on button "Tag" at bounding box center [252, 91] width 51 height 24
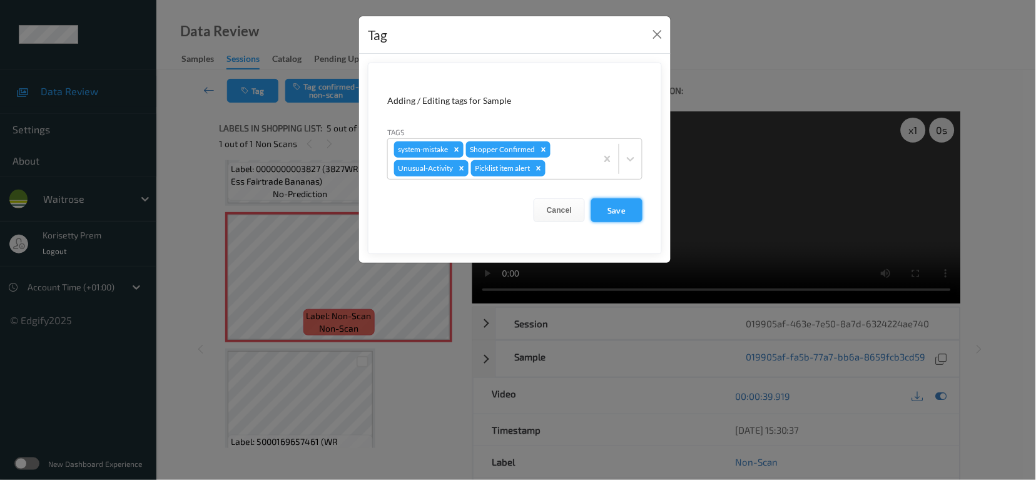
click at [612, 216] on button "Save" at bounding box center [616, 210] width 51 height 24
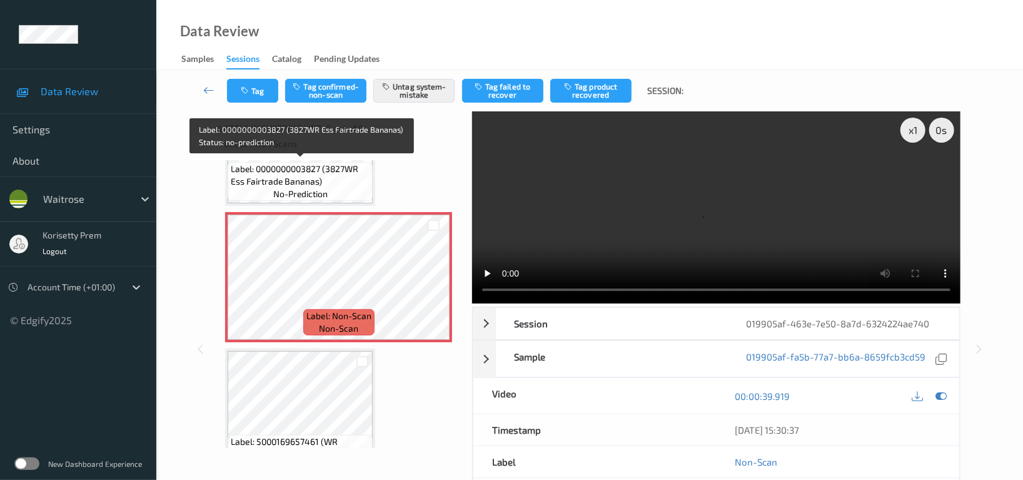
click at [275, 192] on span "no-prediction" at bounding box center [300, 194] width 54 height 13
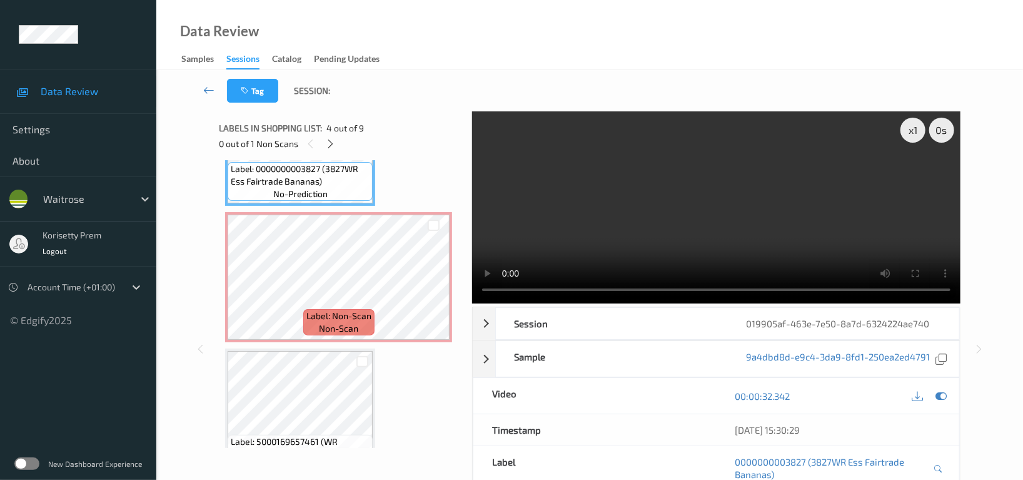
click at [683, 207] on video at bounding box center [716, 207] width 488 height 192
click at [682, 214] on video at bounding box center [716, 207] width 488 height 192
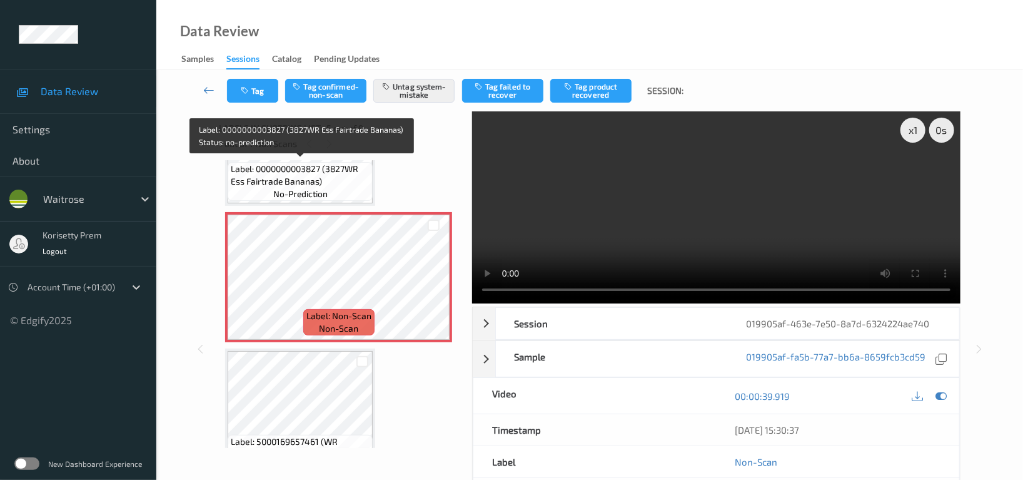
click at [285, 164] on span "Label: 0000000003827 (3827WR Ess Fairtrade Bananas)" at bounding box center [300, 175] width 139 height 25
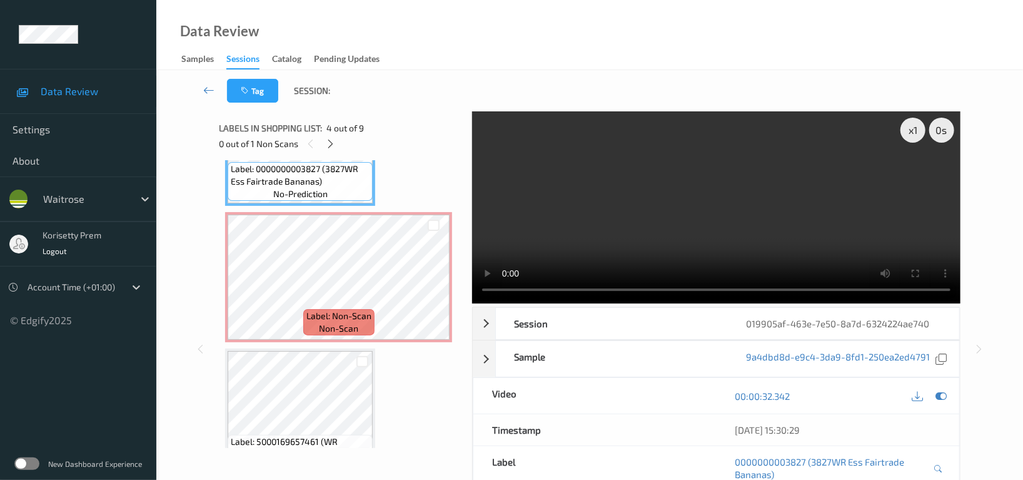
click at [854, 188] on video at bounding box center [716, 207] width 488 height 192
click at [802, 169] on video at bounding box center [716, 207] width 488 height 192
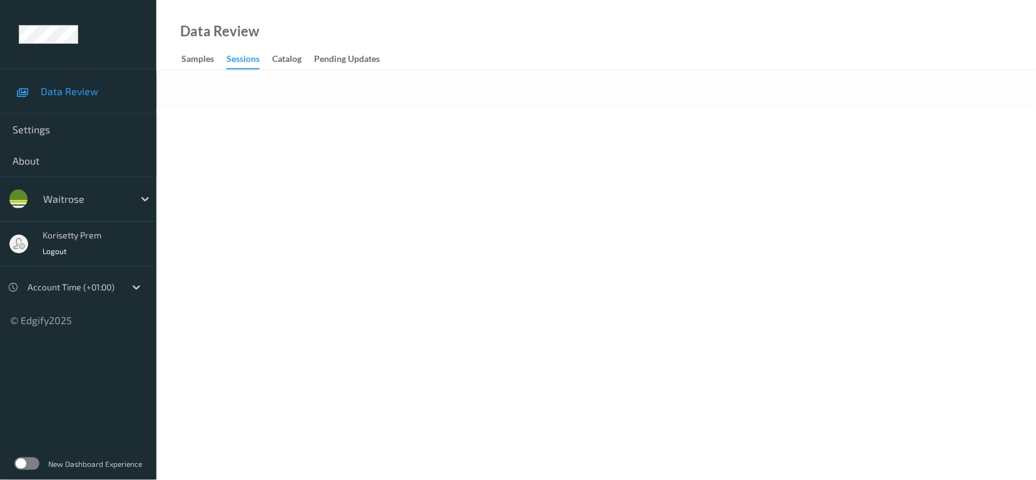
click at [575, 113] on body "Data Review Settings About waitrose korisetty prem Logout Account Time (+01:00)…" at bounding box center [518, 240] width 1036 height 480
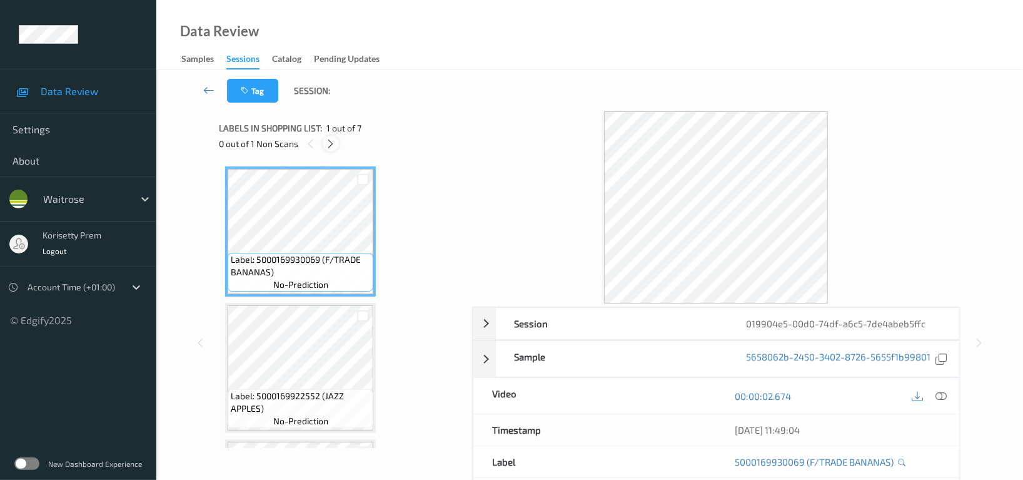
click at [330, 146] on icon at bounding box center [331, 143] width 11 height 11
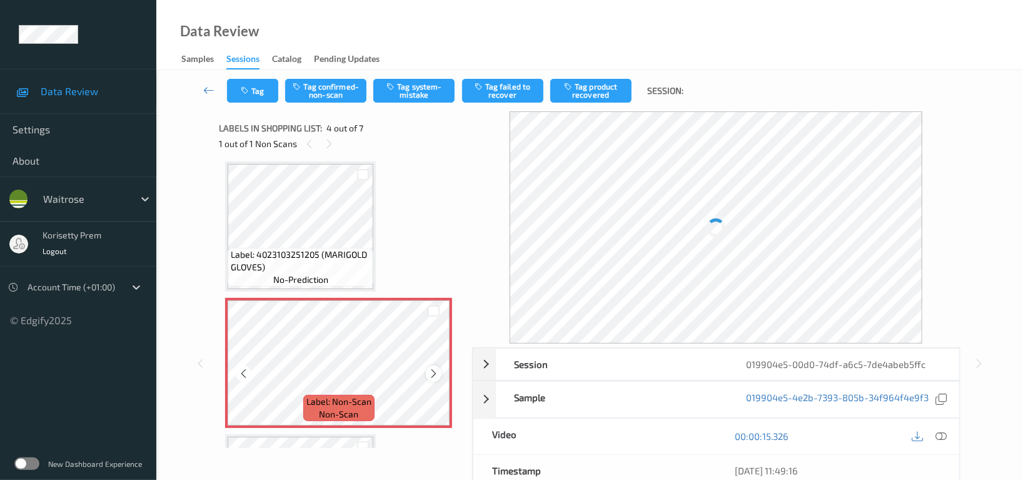
click at [433, 369] on icon at bounding box center [433, 373] width 11 height 11
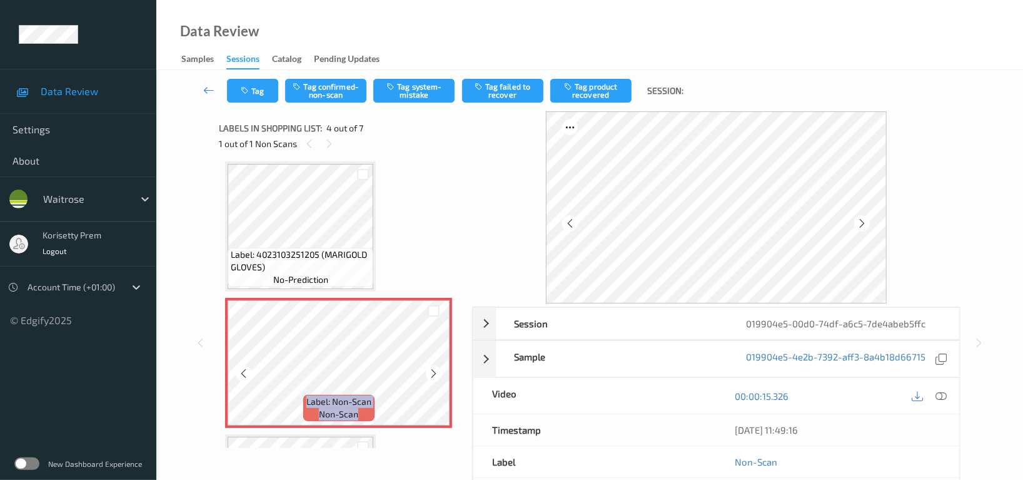
click at [433, 369] on icon at bounding box center [433, 373] width 11 height 11
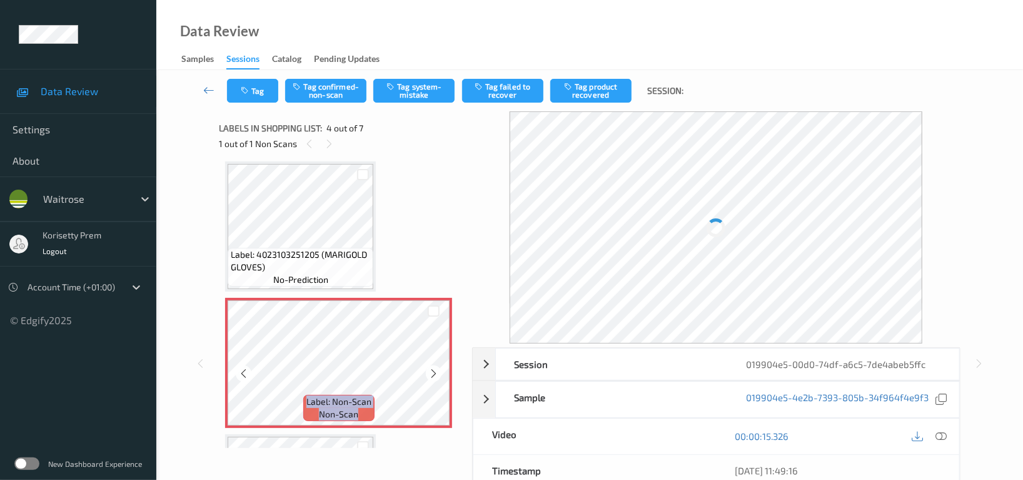
click at [433, 369] on icon at bounding box center [433, 373] width 11 height 11
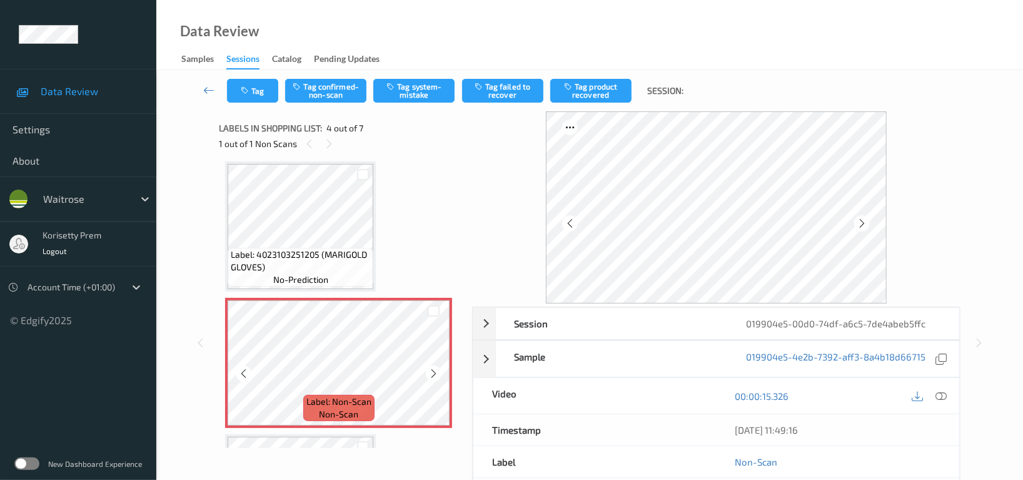
click at [433, 369] on icon at bounding box center [433, 373] width 11 height 11
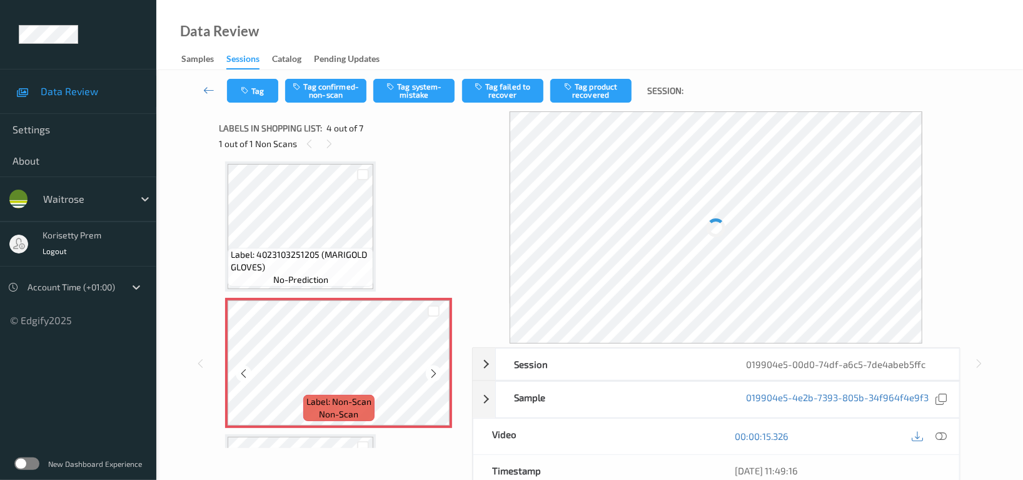
click at [433, 369] on icon at bounding box center [433, 373] width 11 height 11
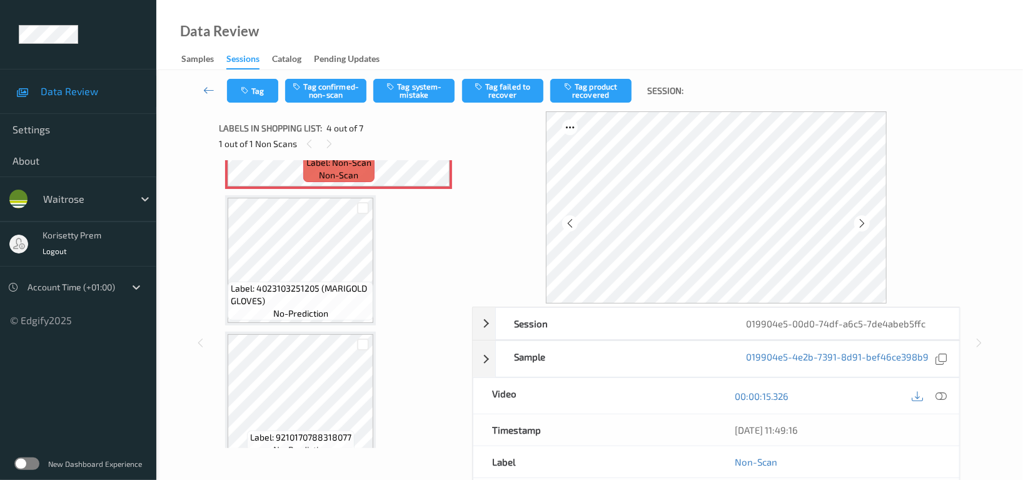
scroll to position [528, 0]
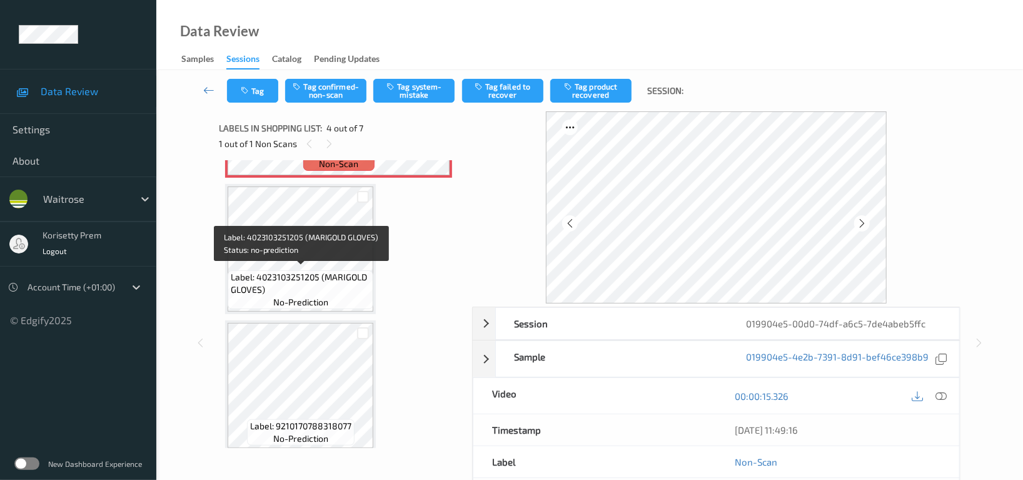
click at [278, 272] on span "Label: 4023103251205 (MARIGOLD GLOVES)" at bounding box center [300, 283] width 139 height 25
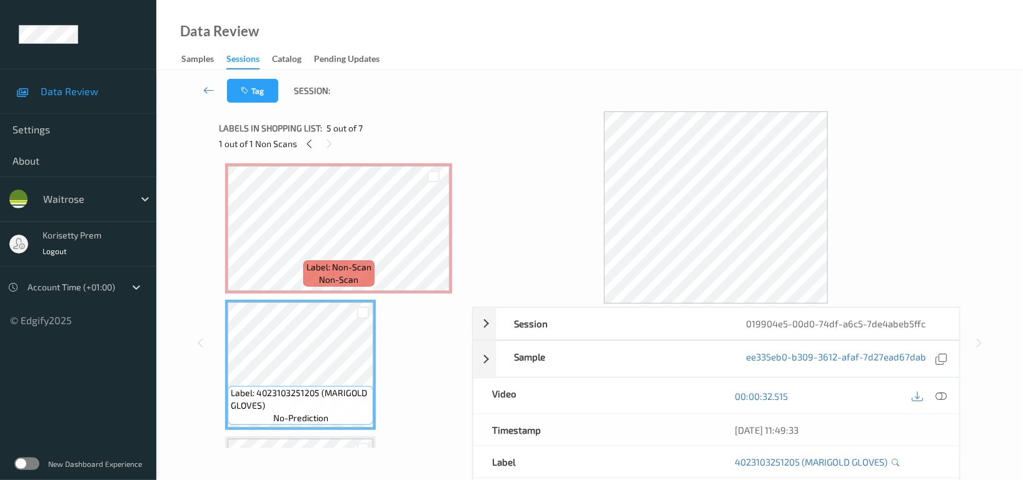
scroll to position [361, 0]
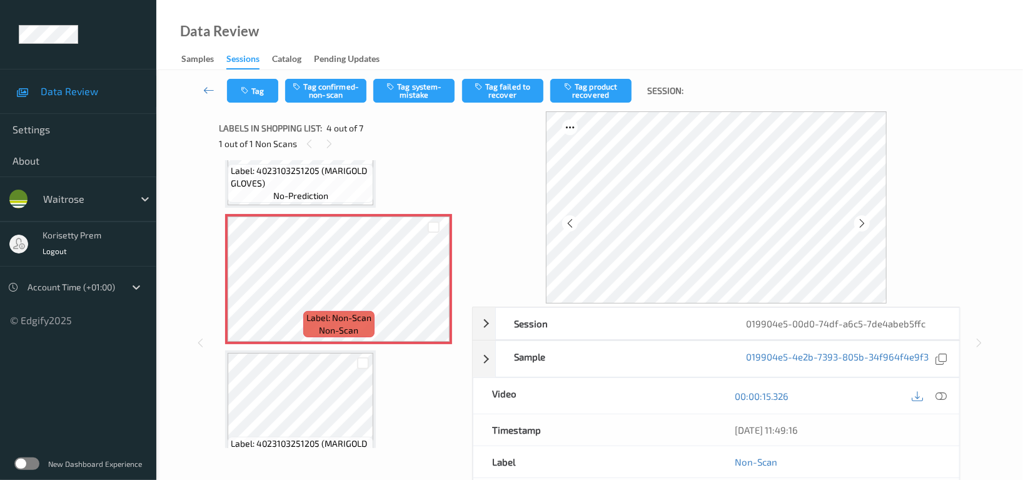
click at [335, 191] on div "Label: 4023103251205 (MARIGOLD GLOVES) no-prediction" at bounding box center [301, 183] width 146 height 39
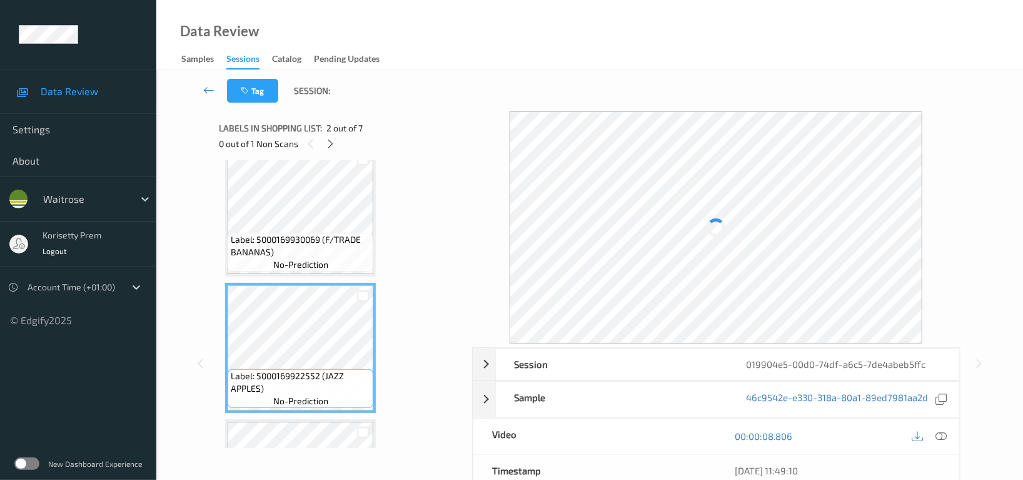
scroll to position [0, 0]
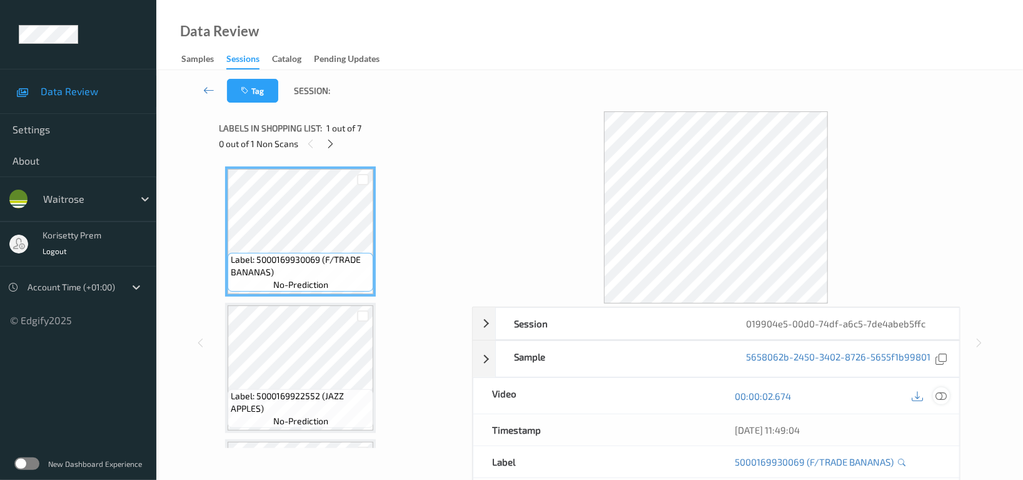
click at [942, 400] on icon at bounding box center [940, 395] width 11 height 11
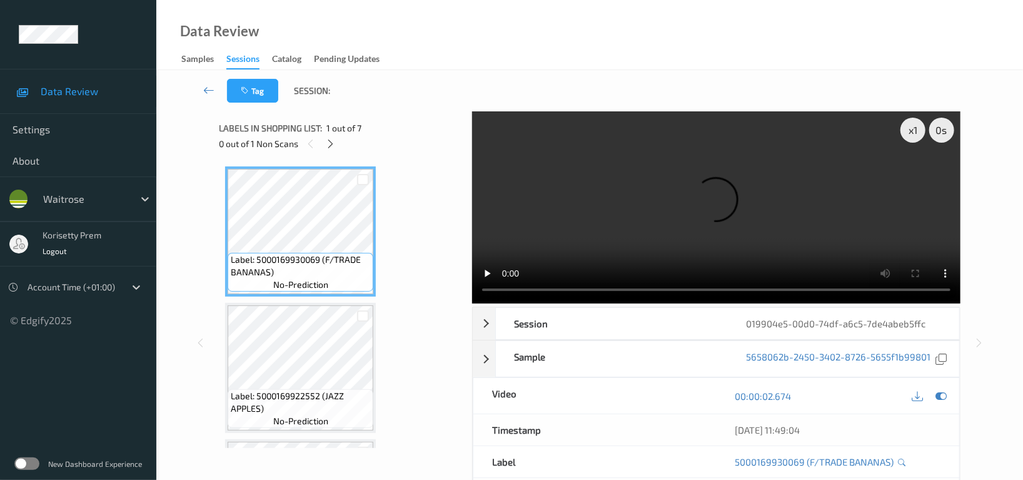
click at [687, 185] on video at bounding box center [716, 207] width 488 height 192
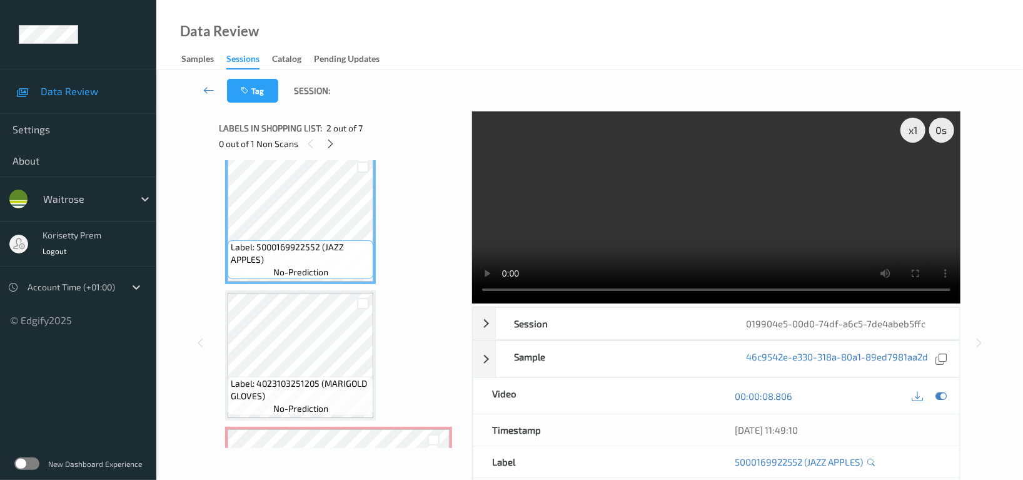
scroll to position [166, 0]
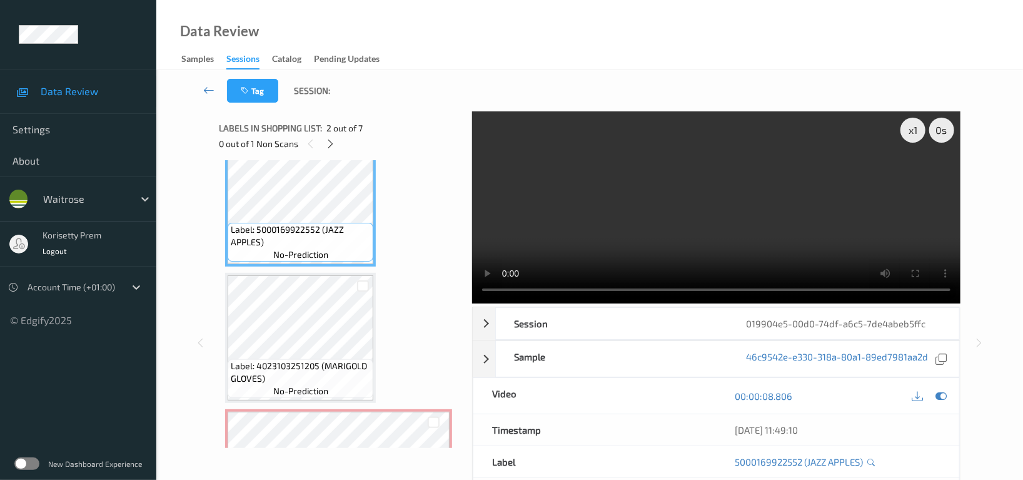
click at [755, 153] on video at bounding box center [716, 207] width 488 height 192
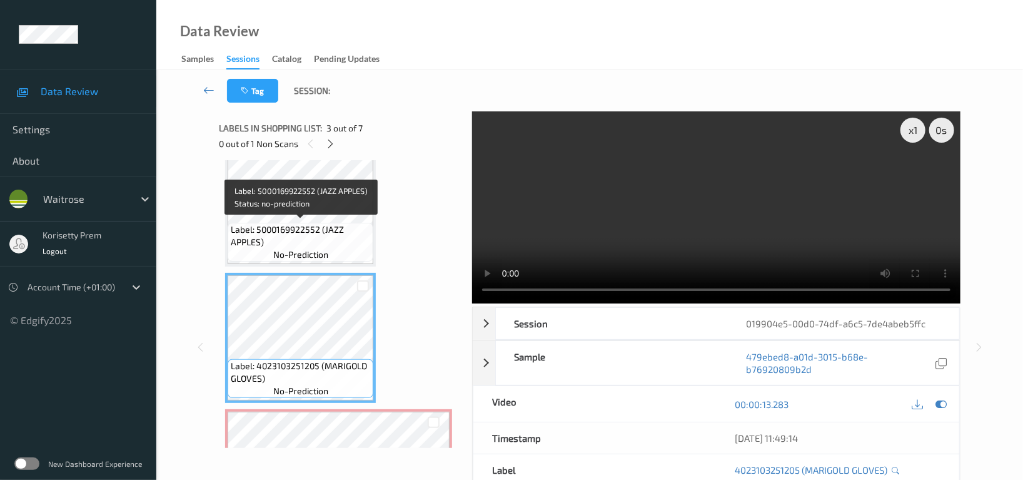
click at [321, 229] on span "Label: 5000169922552 (JAZZ APPLES)" at bounding box center [300, 235] width 139 height 25
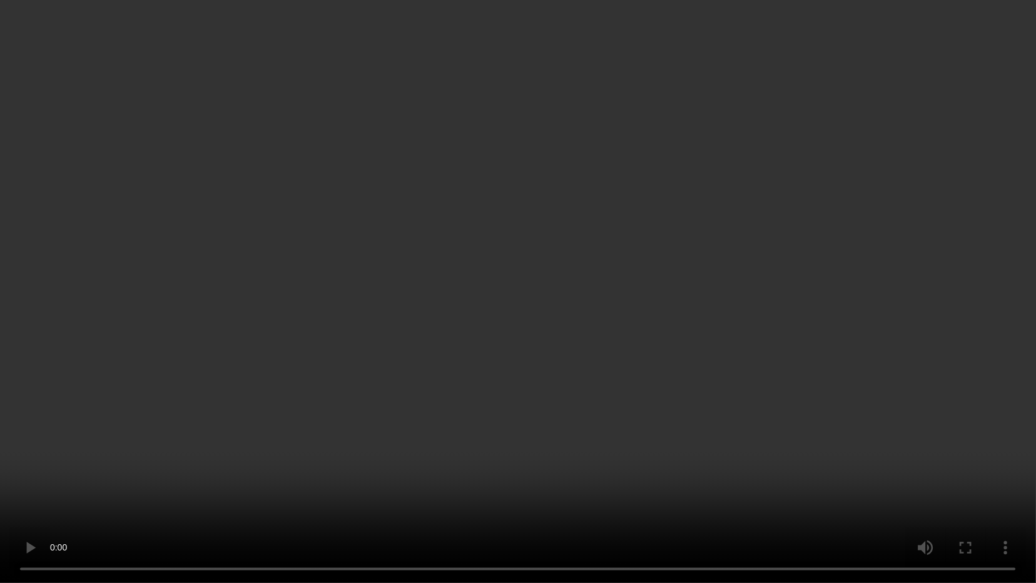
click at [488, 376] on video at bounding box center [518, 291] width 1036 height 583
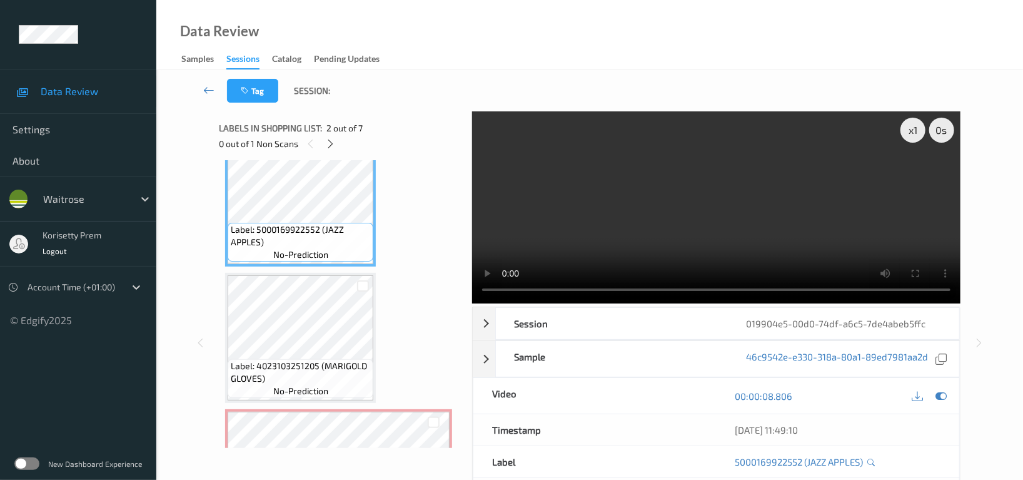
click at [728, 173] on video at bounding box center [716, 207] width 488 height 192
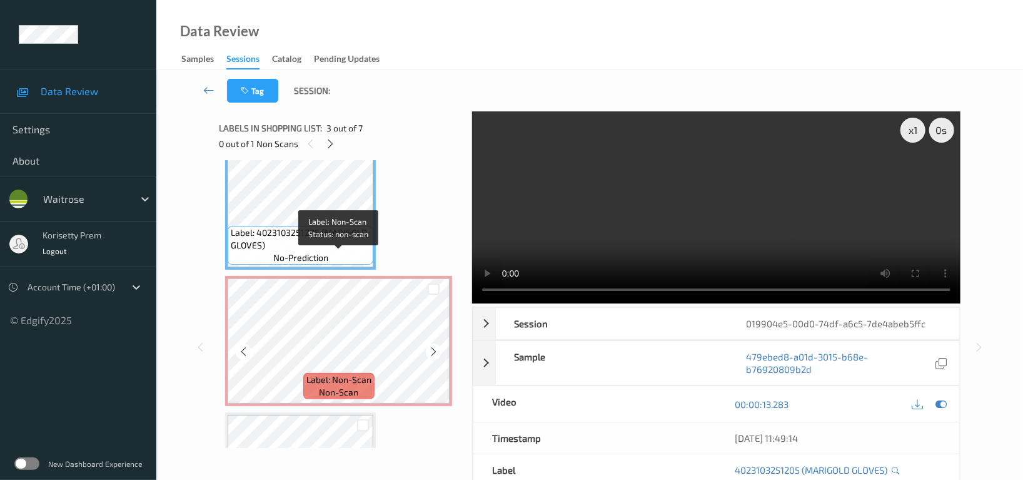
scroll to position [252, 0]
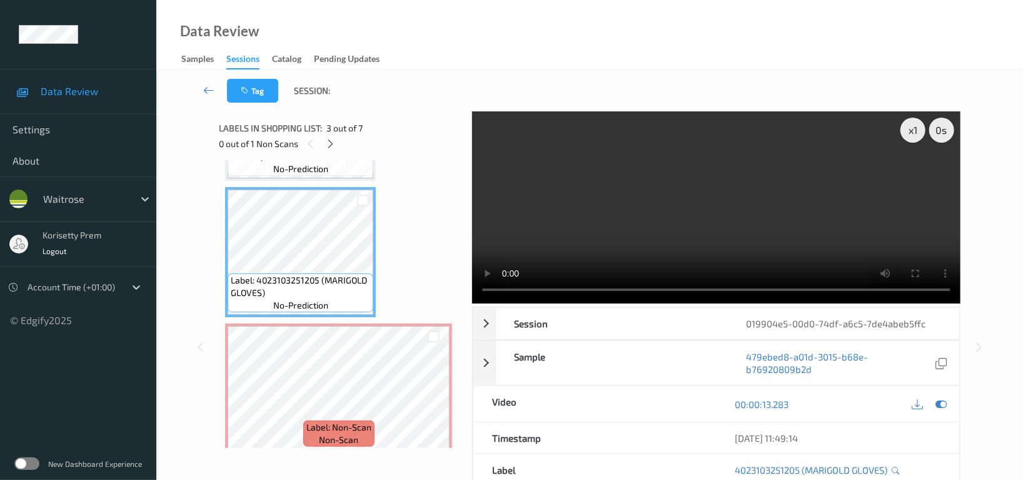
click at [659, 221] on video at bounding box center [716, 207] width 488 height 192
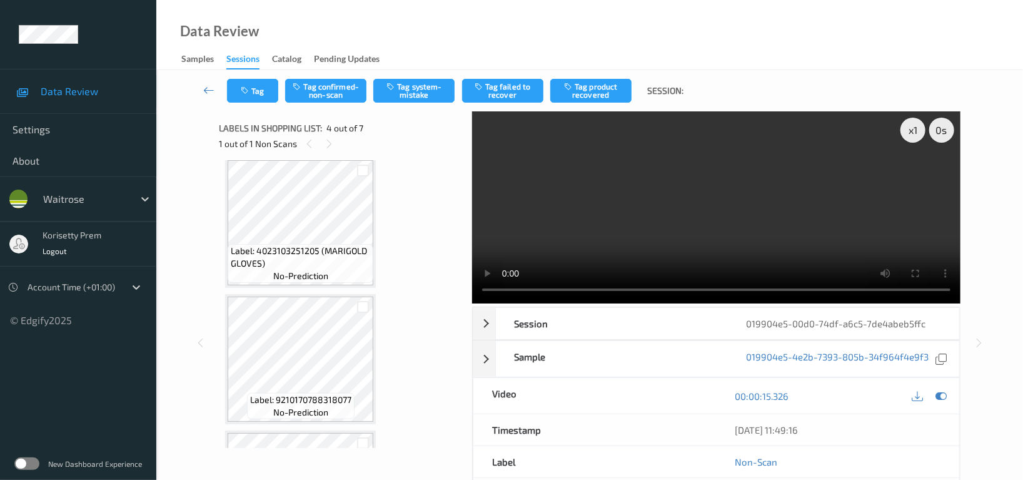
scroll to position [585, 0]
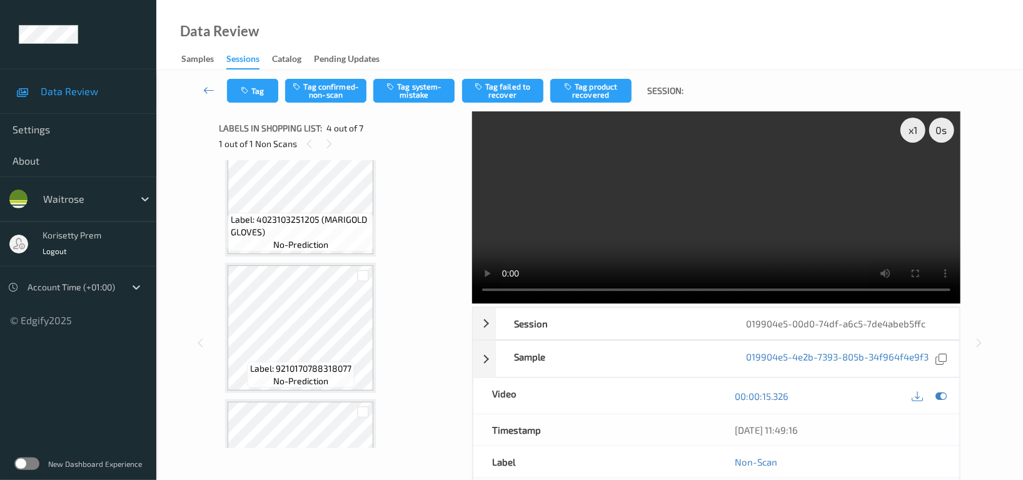
click at [674, 239] on video at bounding box center [716, 207] width 488 height 192
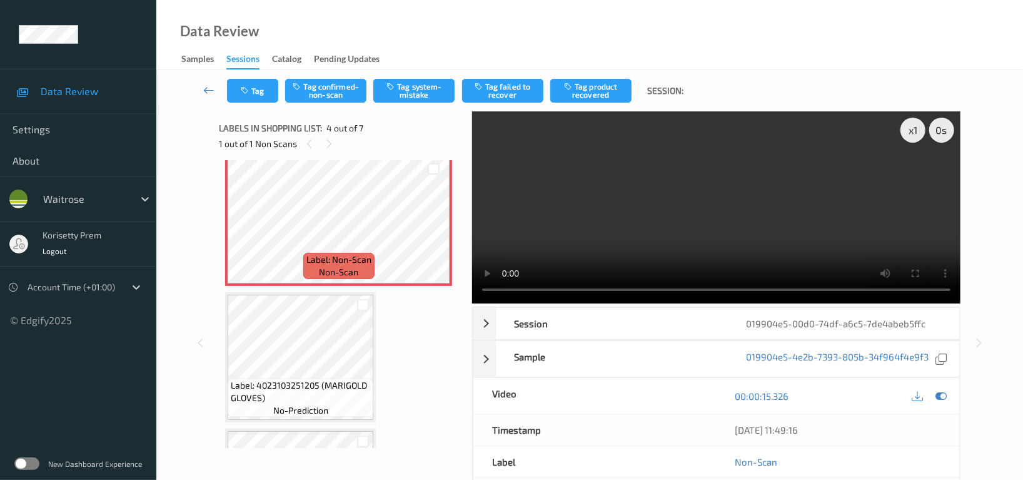
scroll to position [419, 0]
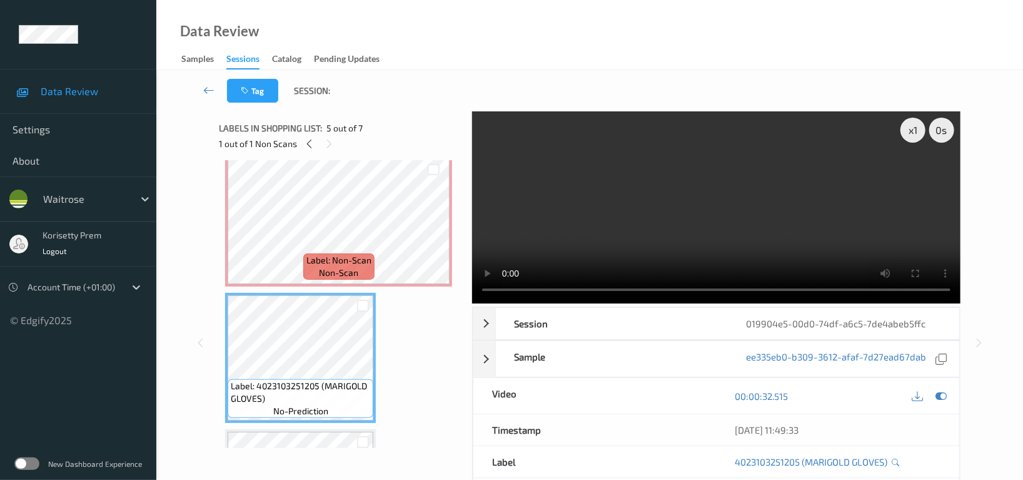
click at [658, 211] on video at bounding box center [716, 207] width 488 height 192
click at [640, 222] on video at bounding box center [716, 207] width 488 height 192
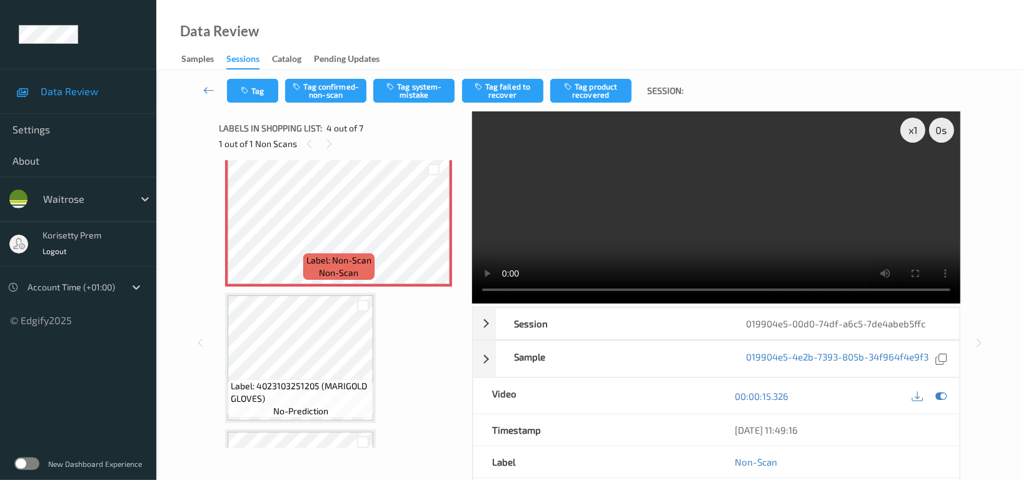
click at [855, 162] on video at bounding box center [716, 207] width 488 height 192
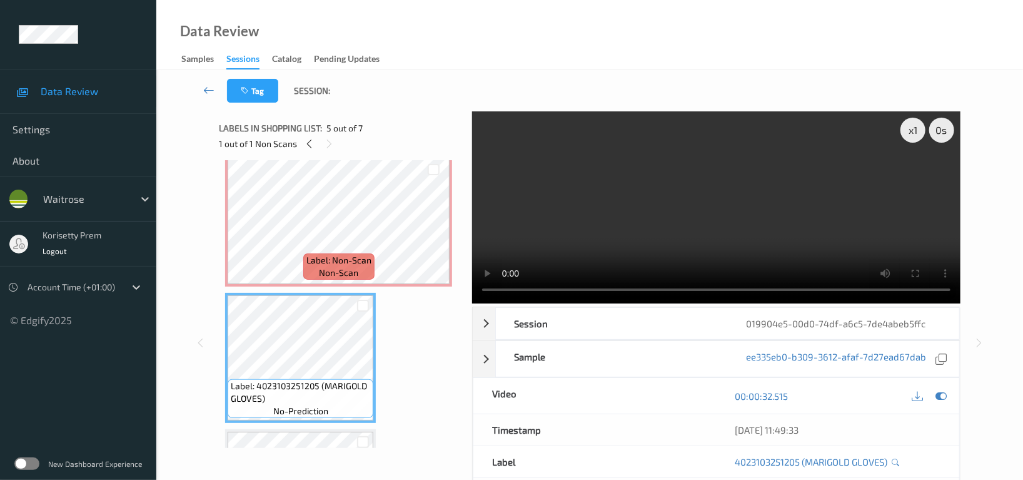
click at [763, 208] on video at bounding box center [716, 207] width 488 height 192
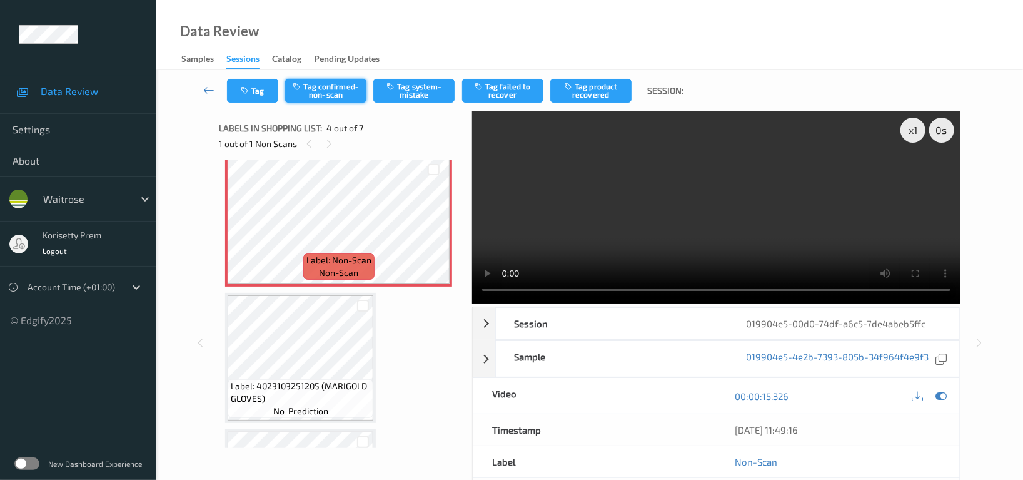
click at [327, 83] on button "Tag confirmed-non-scan" at bounding box center [325, 91] width 81 height 24
click at [592, 92] on button "Tag product recovered" at bounding box center [590, 91] width 81 height 24
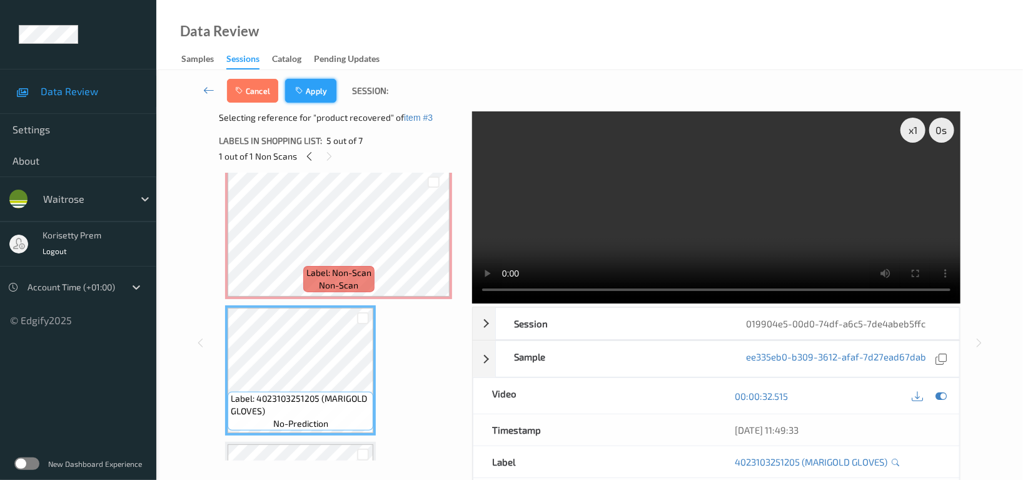
click at [313, 94] on button "Apply" at bounding box center [310, 91] width 51 height 24
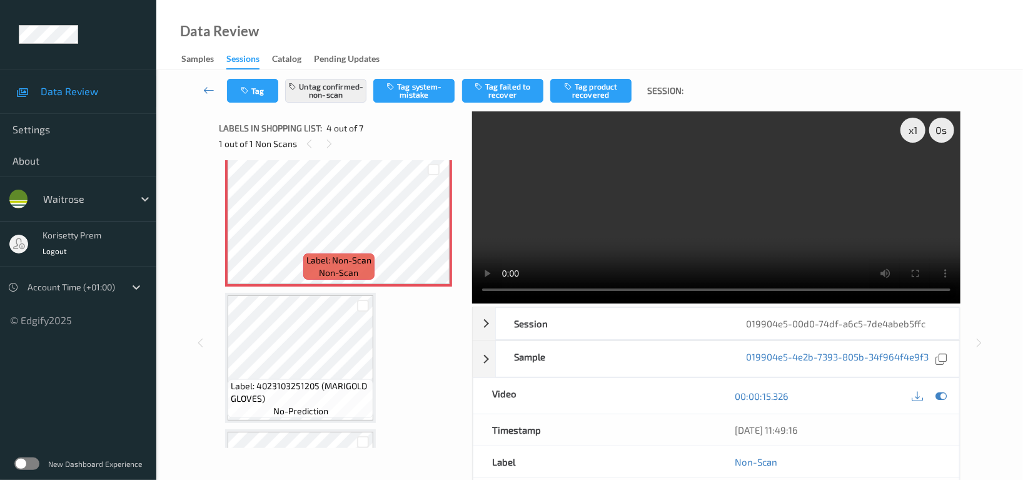
scroll to position [278, 0]
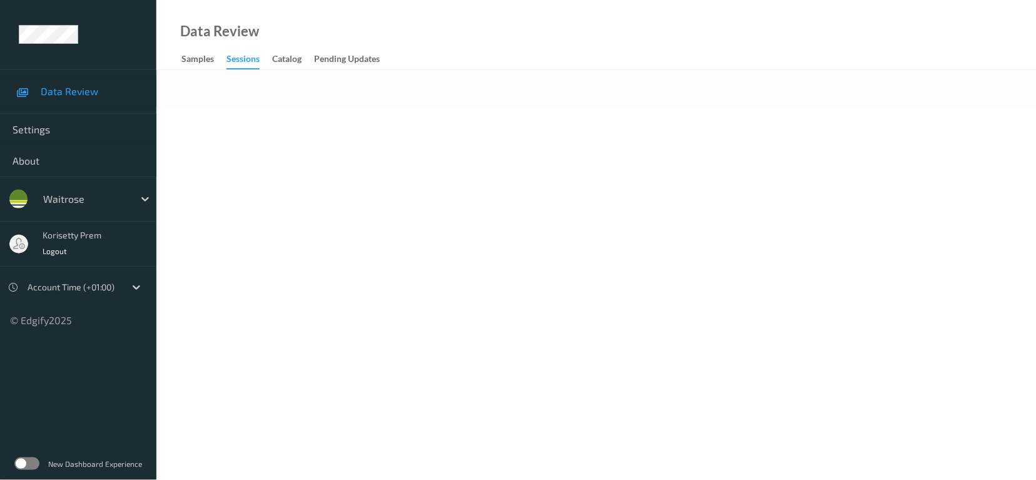
click at [485, 79] on div at bounding box center [595, 89] width 879 height 38
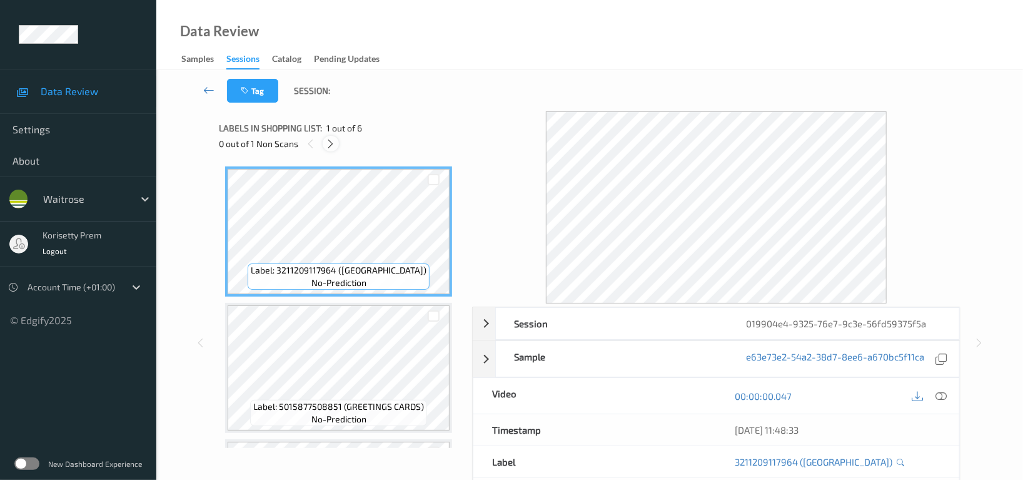
click at [331, 146] on icon at bounding box center [331, 143] width 11 height 11
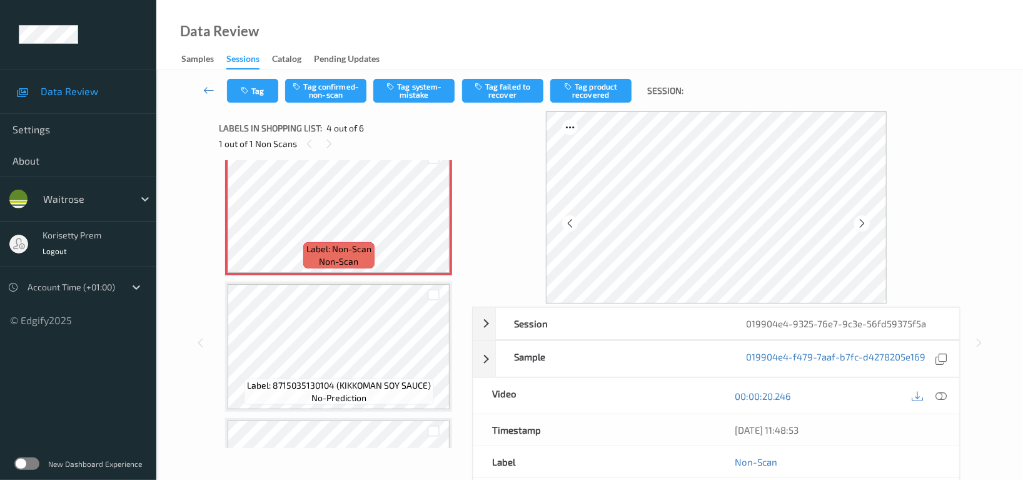
scroll to position [445, 0]
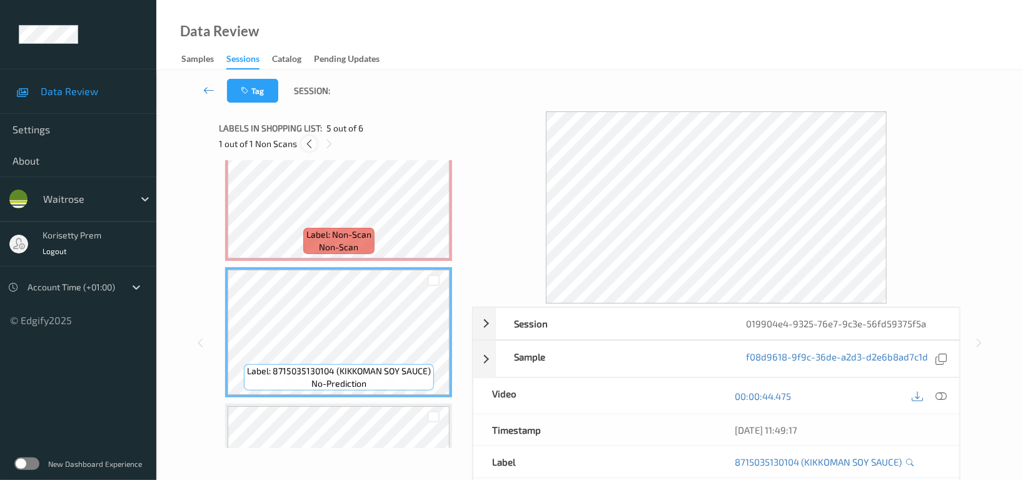
click at [308, 144] on icon at bounding box center [309, 143] width 11 height 11
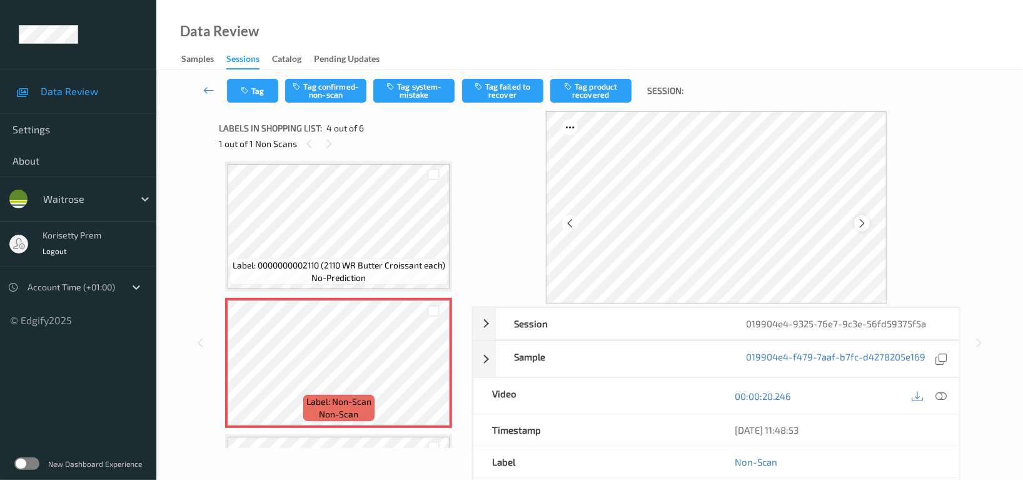
click at [856, 223] on div at bounding box center [862, 223] width 16 height 16
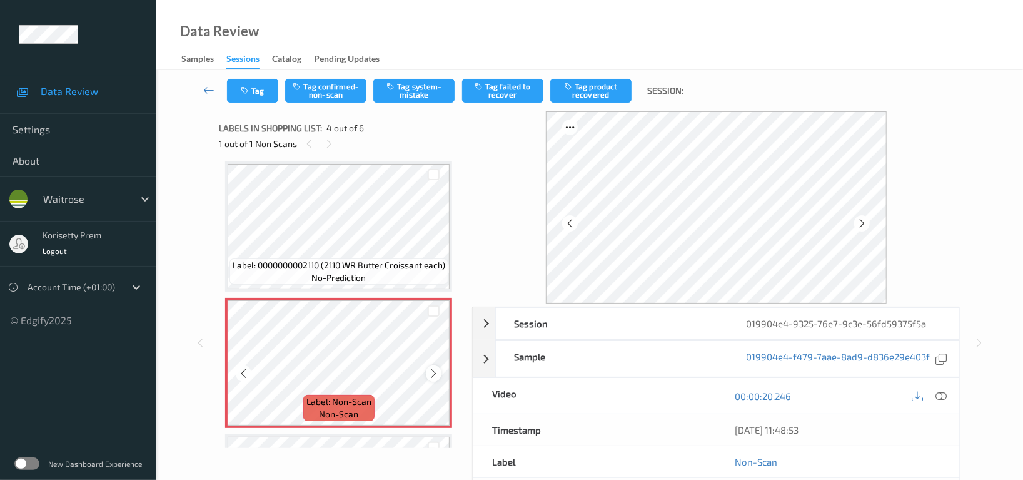
click at [441, 373] on div at bounding box center [434, 373] width 16 height 16
click at [433, 371] on icon at bounding box center [433, 373] width 11 height 11
click at [435, 371] on icon at bounding box center [433, 373] width 11 height 11
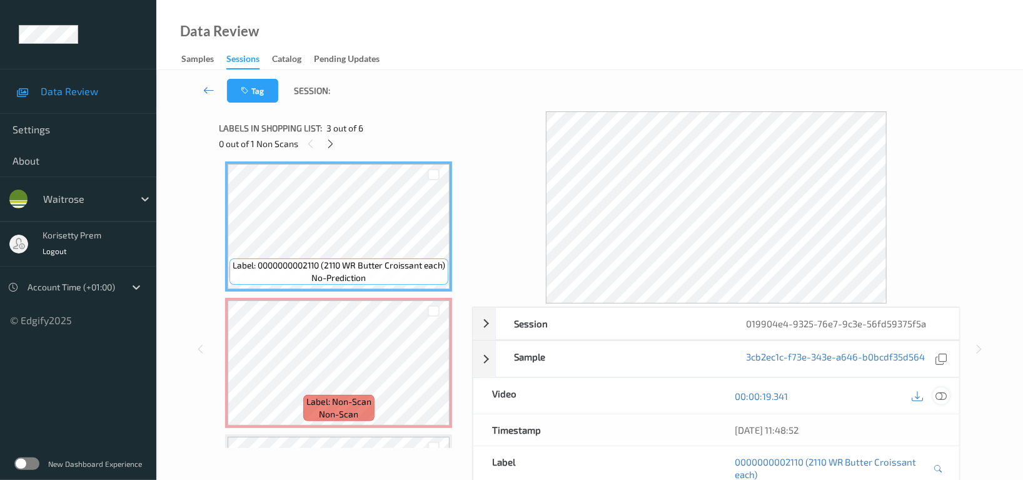
click at [946, 398] on icon at bounding box center [940, 395] width 11 height 11
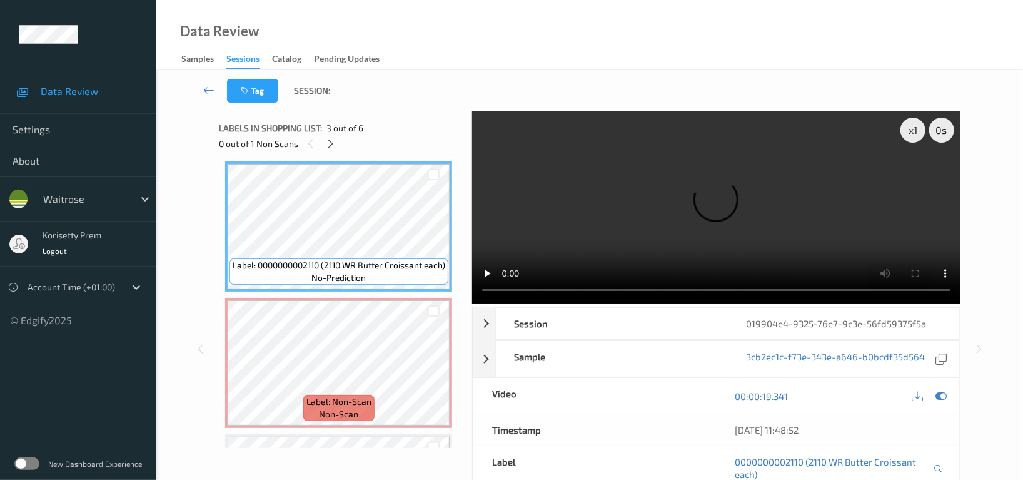
click at [717, 193] on video at bounding box center [716, 207] width 488 height 192
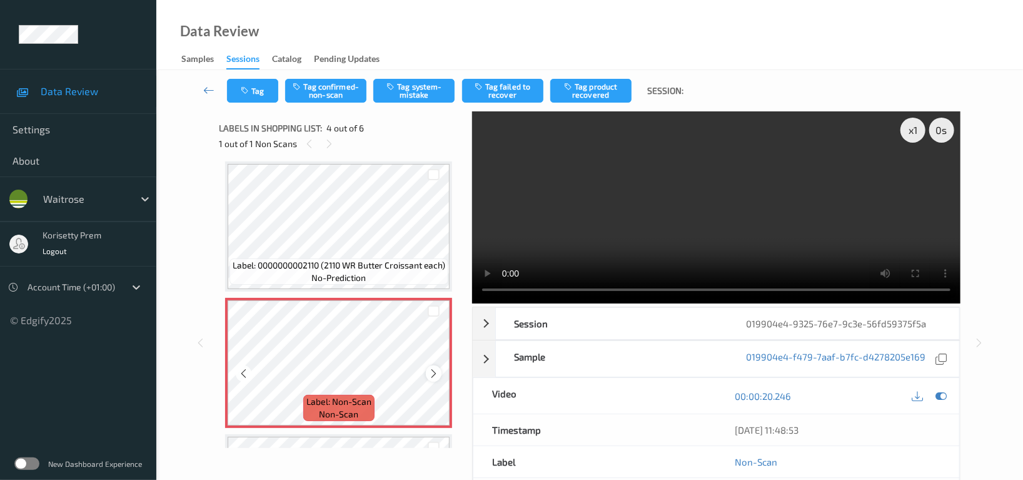
click at [433, 372] on icon at bounding box center [433, 373] width 11 height 11
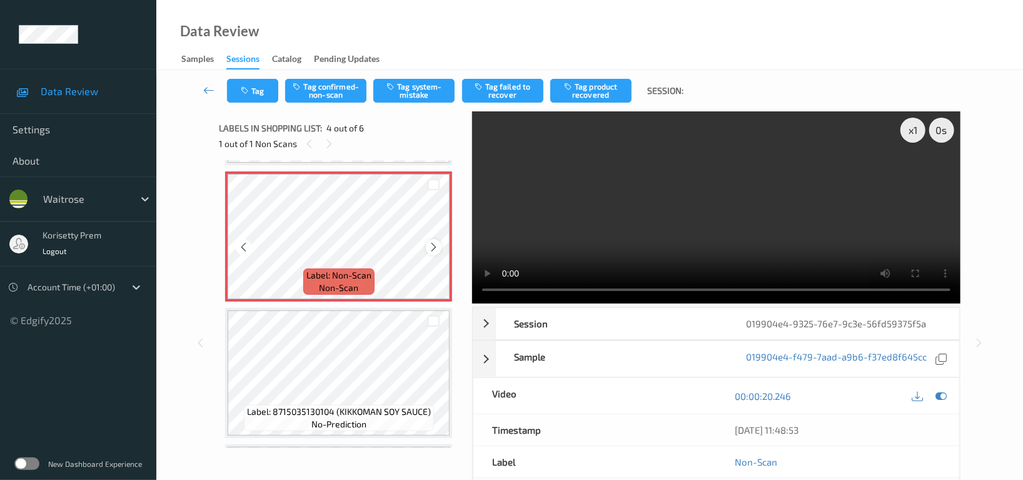
scroll to position [445, 0]
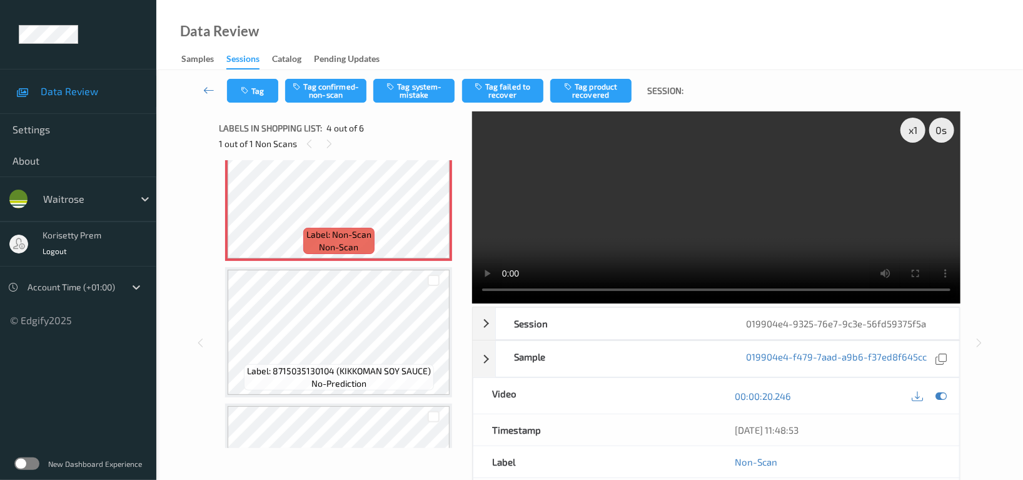
click at [627, 215] on video at bounding box center [716, 207] width 488 height 192
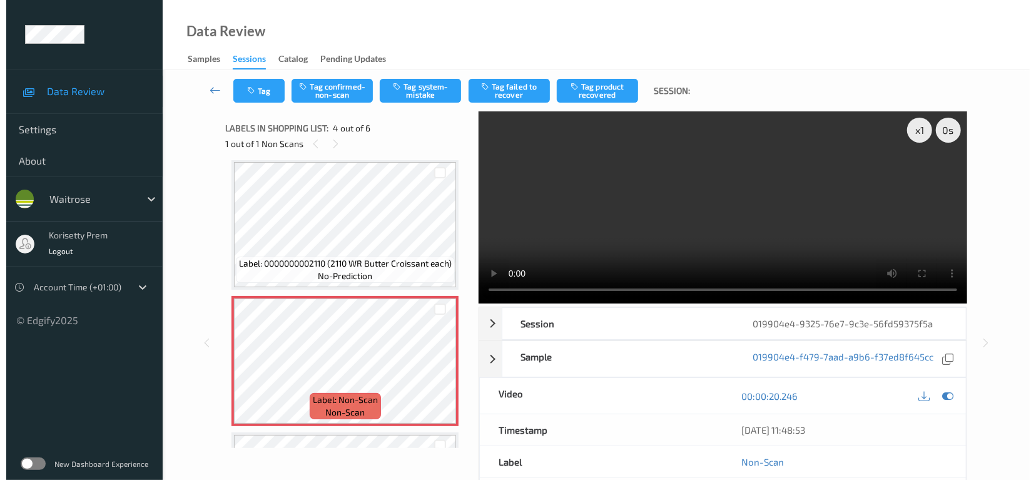
scroll to position [278, 0]
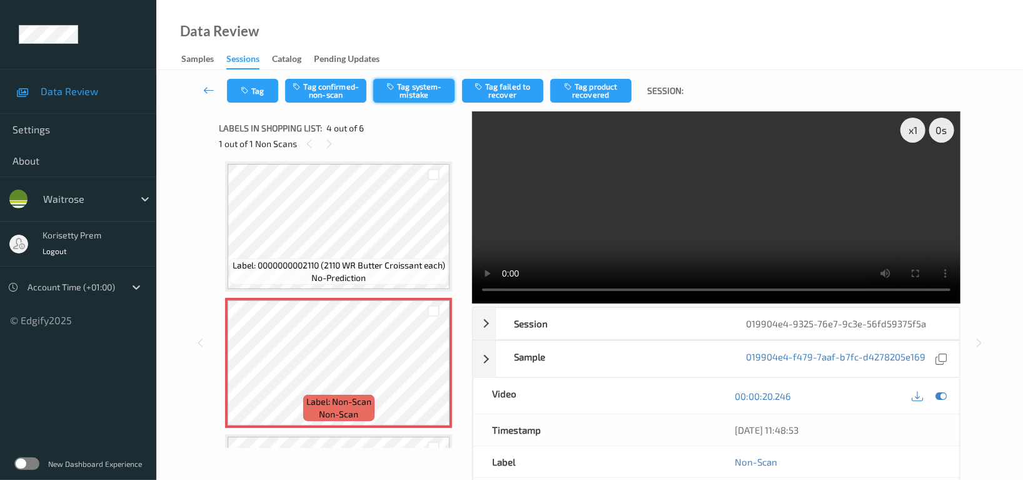
click at [420, 84] on button "Tag system-mistake" at bounding box center [413, 91] width 81 height 24
click at [256, 88] on button "Tag" at bounding box center [252, 91] width 51 height 24
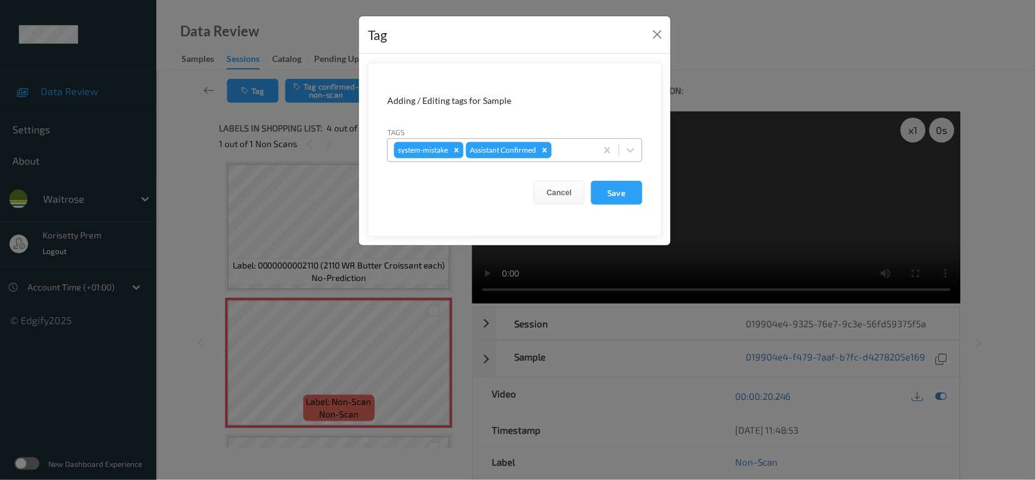
click at [571, 146] on div at bounding box center [572, 150] width 36 height 15
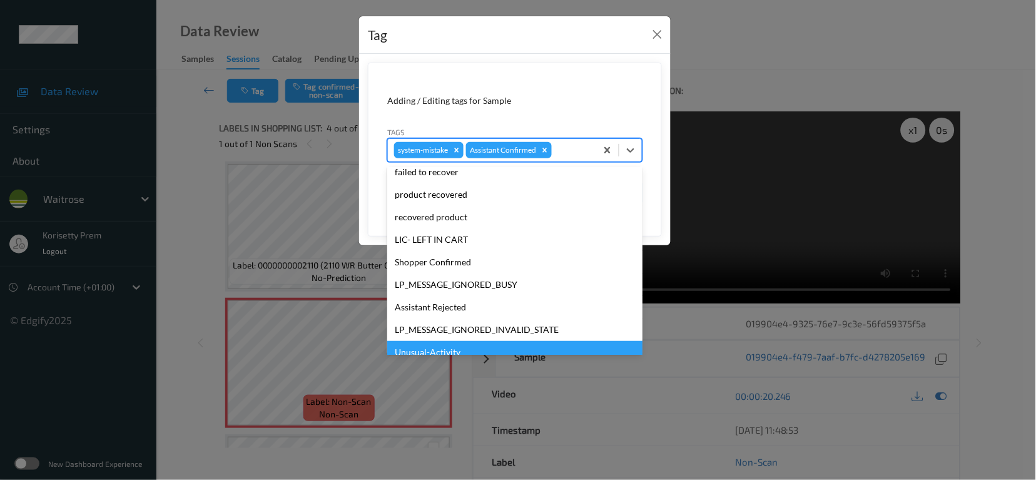
scroll to position [266, 0]
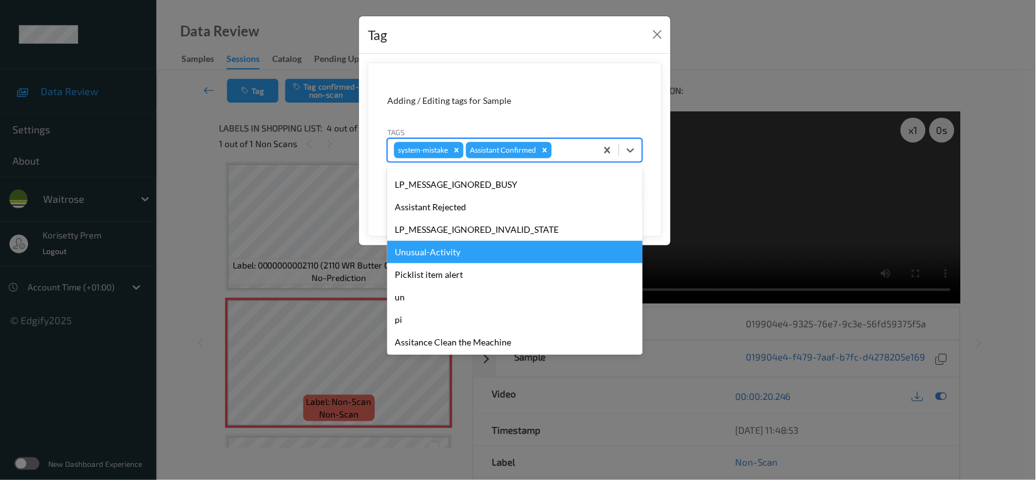
click at [435, 250] on div "Unusual-Activity" at bounding box center [514, 252] width 255 height 23
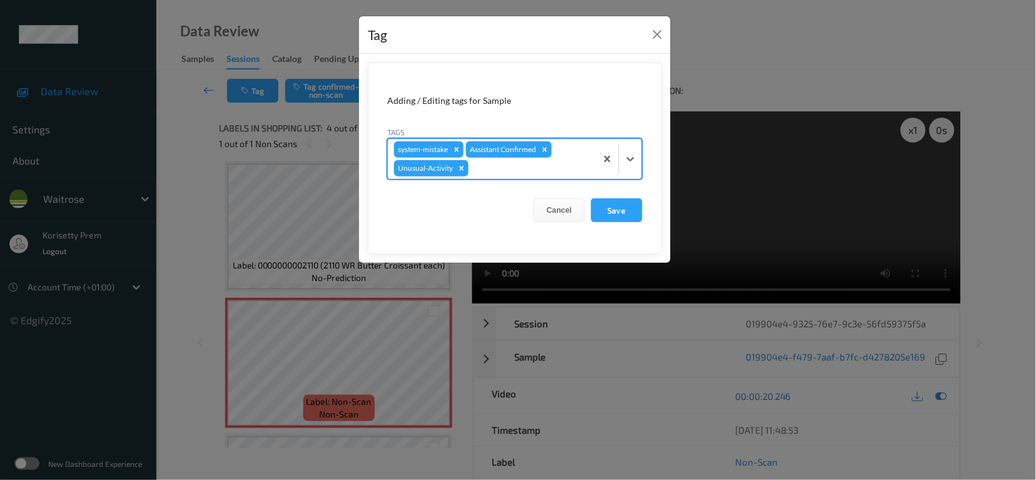
click at [513, 169] on div at bounding box center [530, 168] width 119 height 15
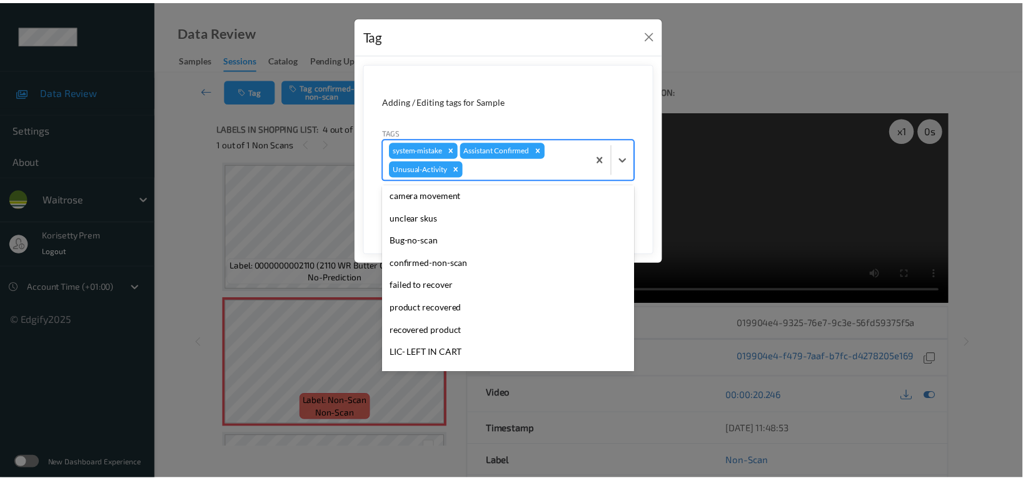
scroll to position [244, 0]
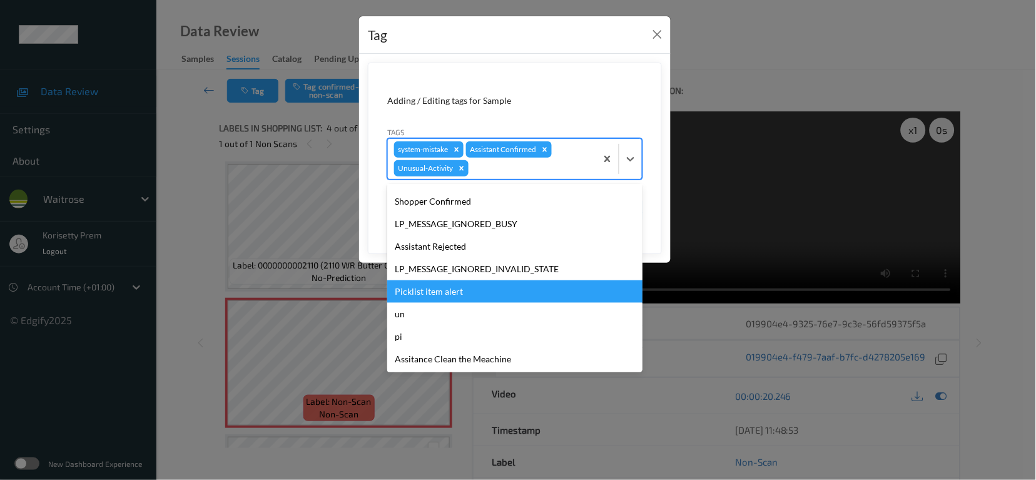
click at [458, 294] on div "Picklist item alert" at bounding box center [514, 291] width 255 height 23
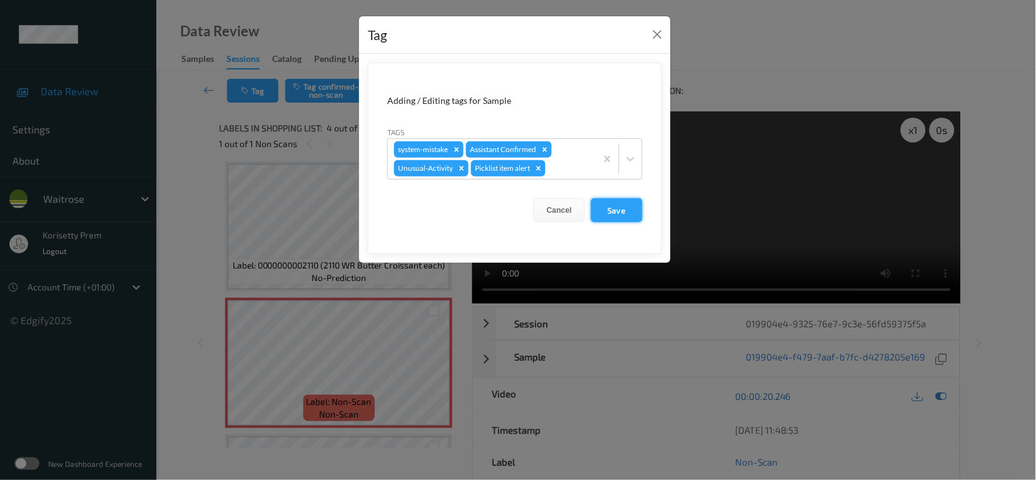
click at [617, 219] on button "Save" at bounding box center [616, 210] width 51 height 24
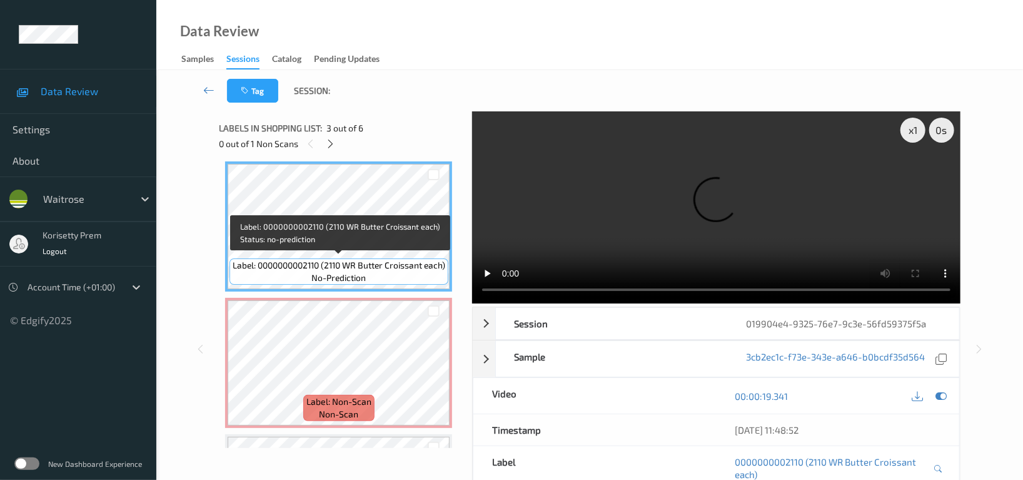
drag, startPoint x: 323, startPoint y: 262, endPoint x: 443, endPoint y: 262, distance: 120.1
click at [443, 262] on span "Label: 0000000002110 (2110 WR Butter Croissant each)" at bounding box center [339, 265] width 213 height 13
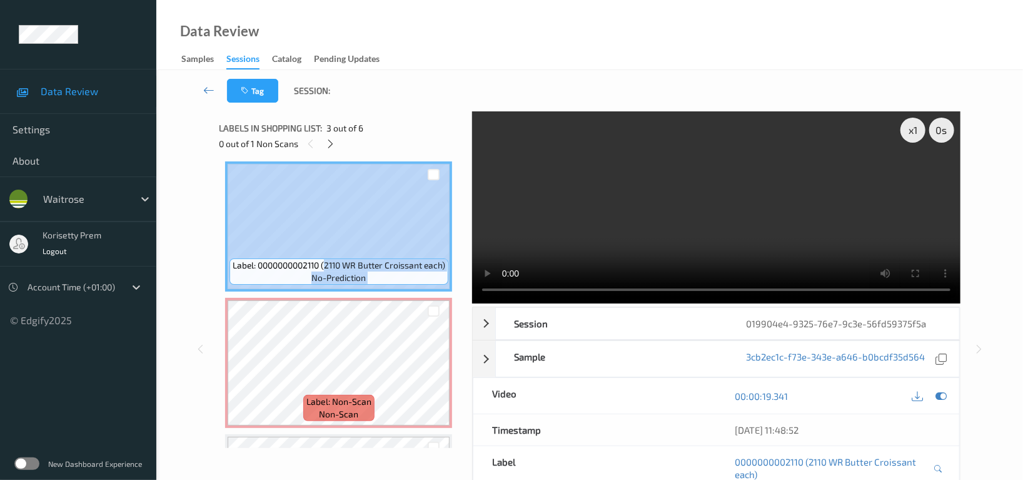
drag, startPoint x: 324, startPoint y: 263, endPoint x: 450, endPoint y: 260, distance: 125.7
click at [450, 260] on div "Label: 0000000002110 (2110 WR Butter Croissant each) no-prediction" at bounding box center [338, 226] width 227 height 130
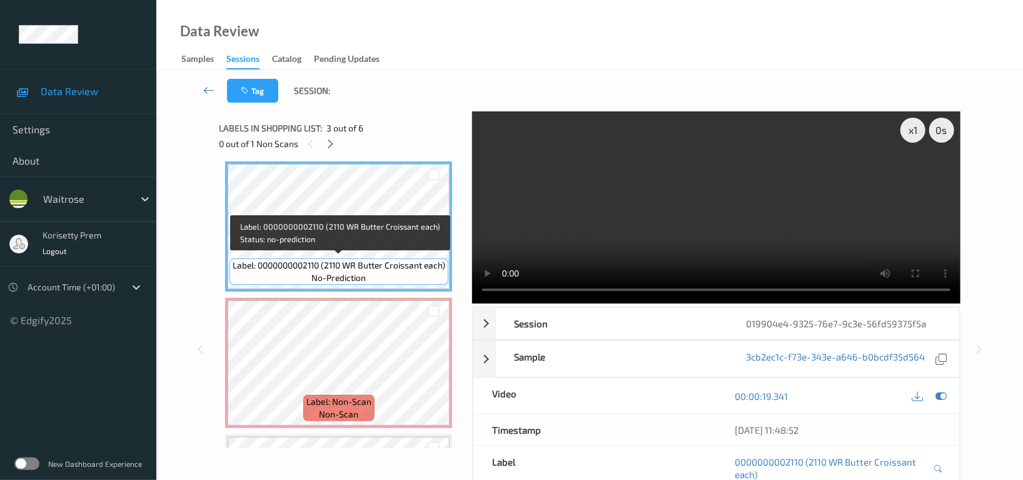
click at [321, 263] on span "Label: 0000000002110 (2110 WR Butter Croissant each)" at bounding box center [339, 265] width 213 height 13
drag, startPoint x: 323, startPoint y: 261, endPoint x: 440, endPoint y: 261, distance: 117.6
click at [440, 261] on span "Label: 0000000002110 (2110 WR Butter Croissant each)" at bounding box center [339, 265] width 213 height 13
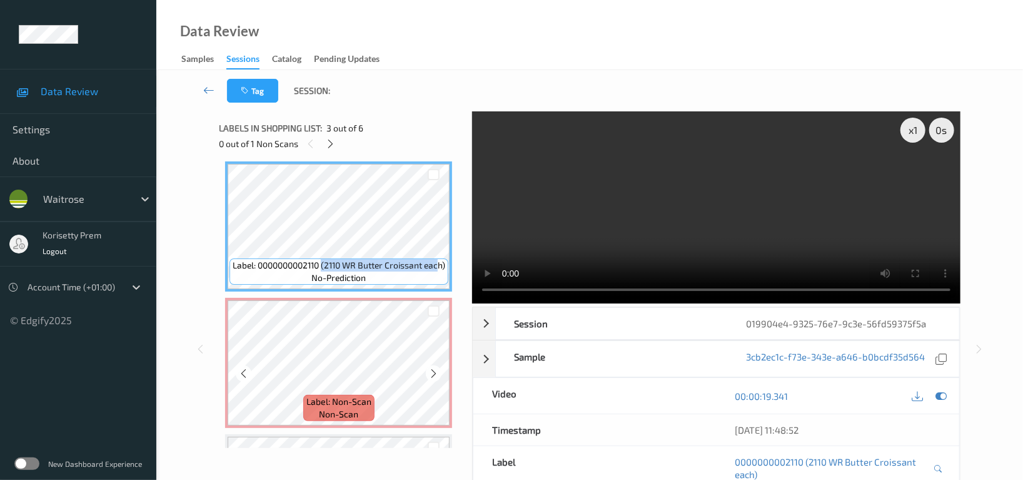
copy span "(2110 WR Butter Croissant eac"
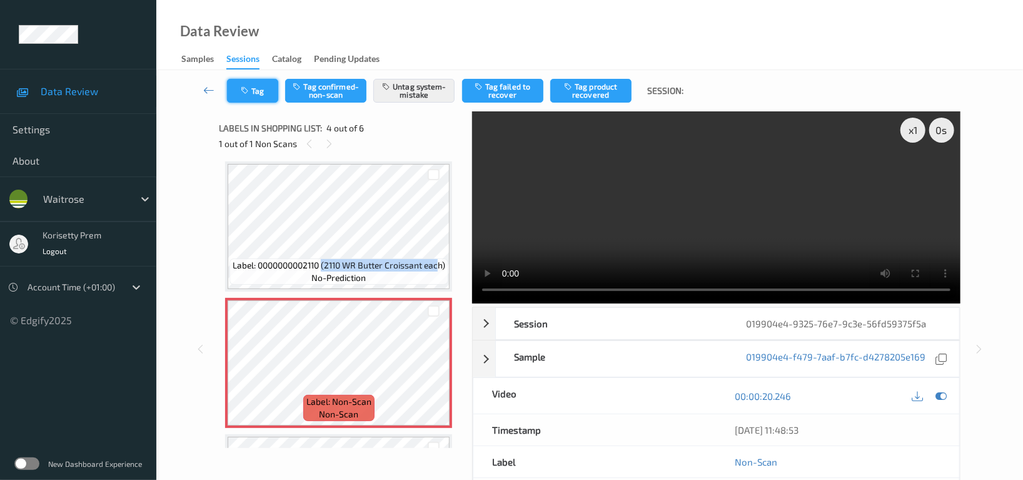
click at [249, 82] on button "Tag" at bounding box center [252, 91] width 51 height 24
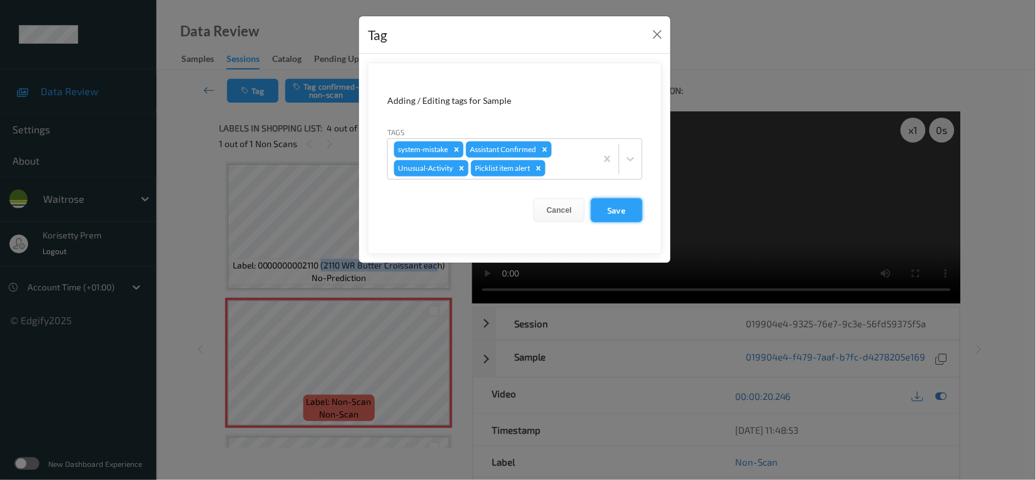
click at [620, 206] on button "Save" at bounding box center [616, 210] width 51 height 24
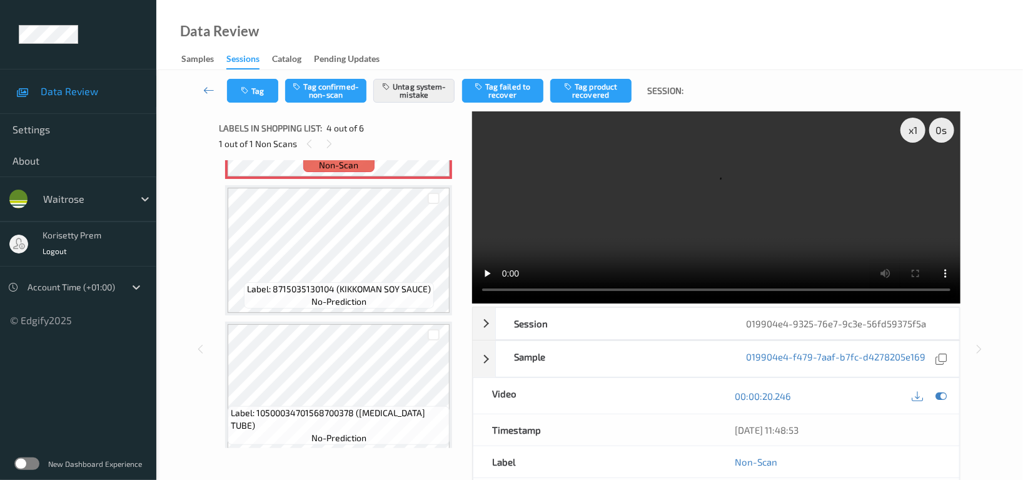
scroll to position [533, 0]
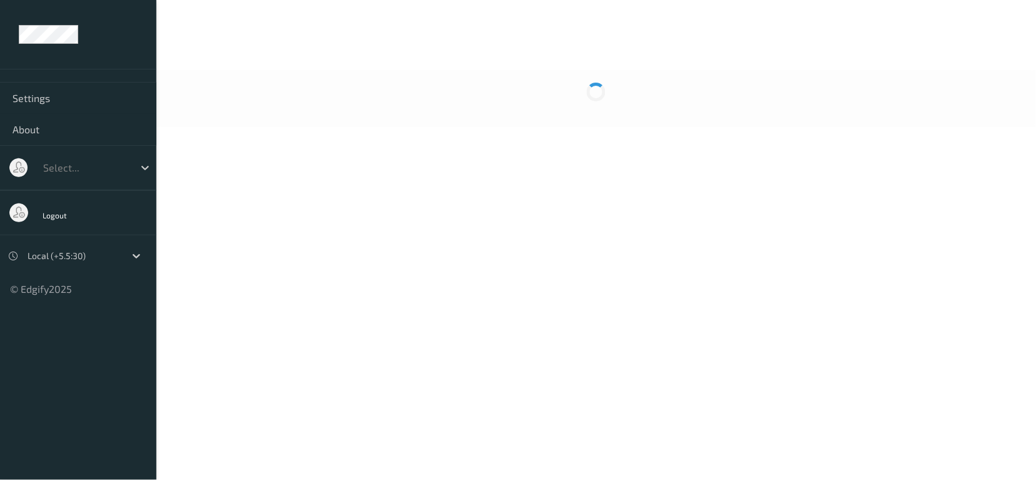
click at [508, 93] on div at bounding box center [595, 98] width 879 height 57
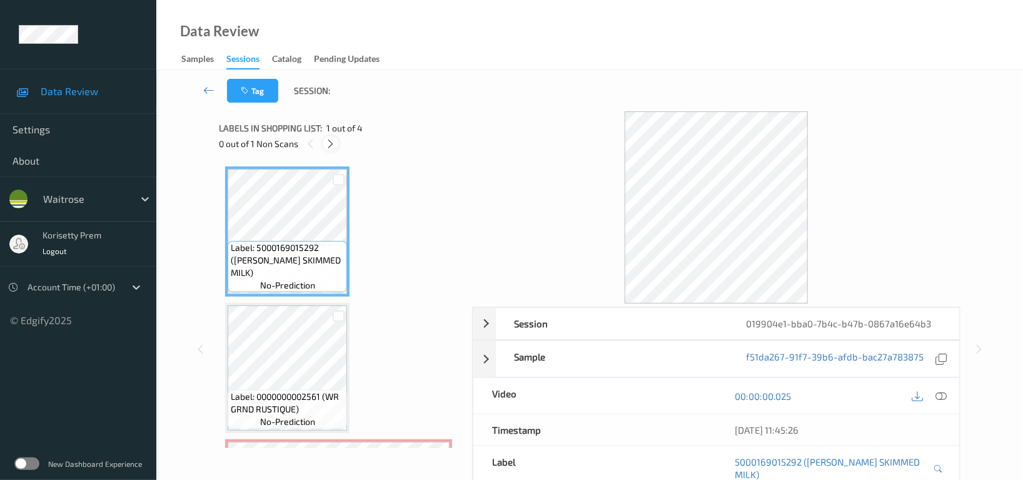
click at [330, 140] on icon at bounding box center [331, 143] width 11 height 11
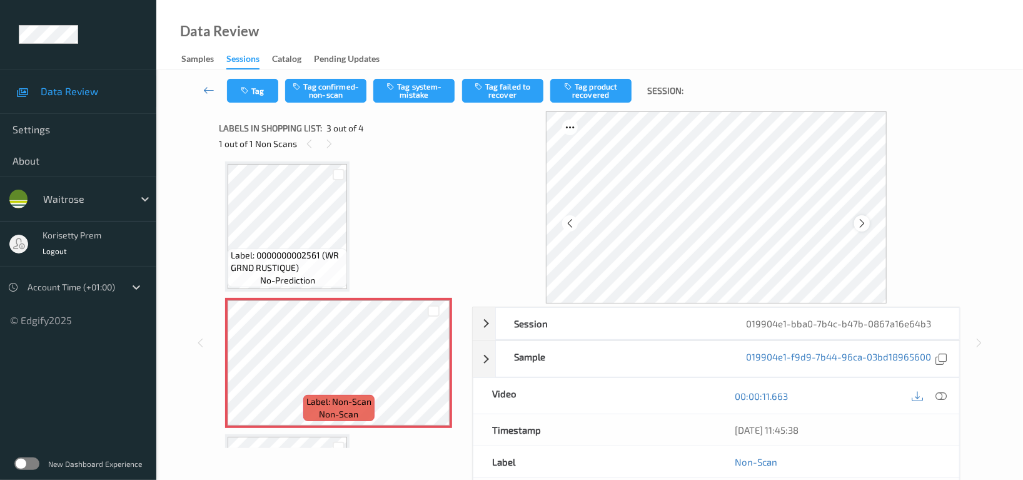
click at [862, 221] on icon at bounding box center [862, 223] width 11 height 11
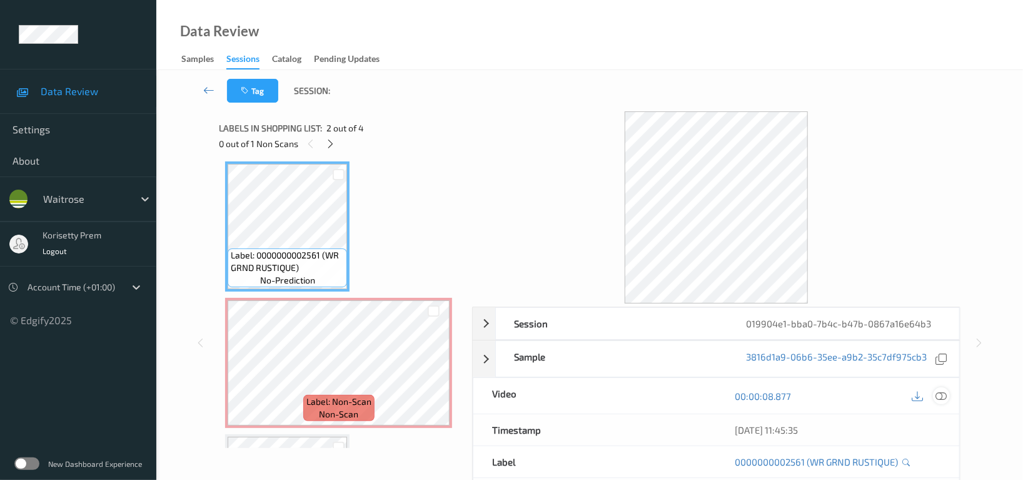
click at [940, 397] on icon at bounding box center [940, 395] width 11 height 11
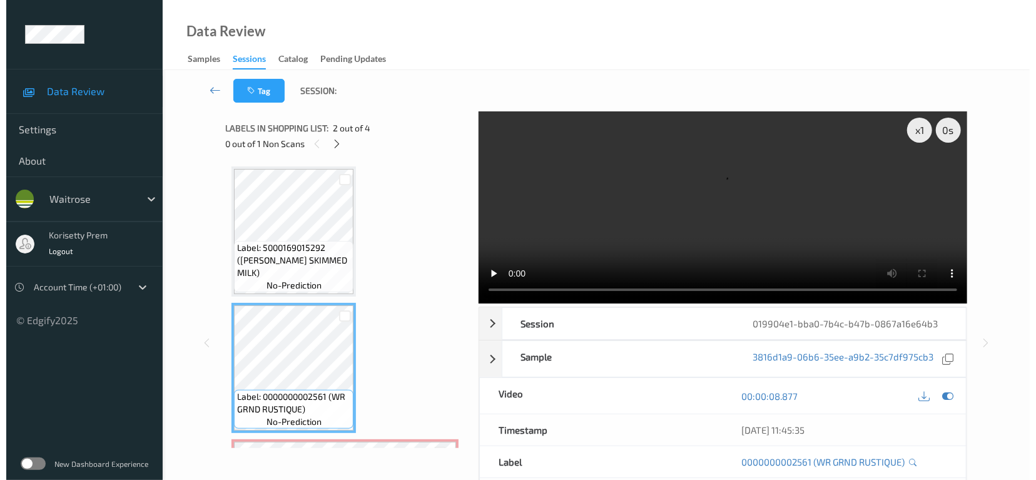
scroll to position [83, 0]
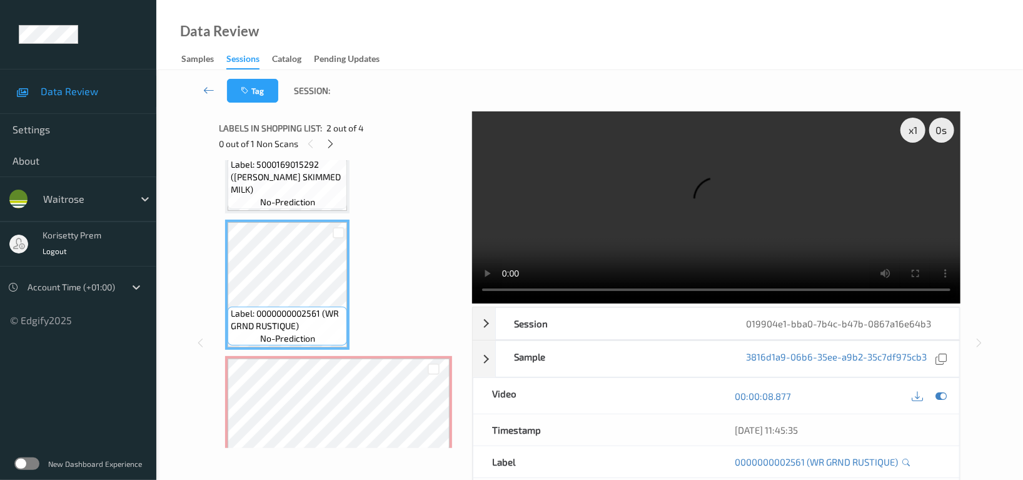
click at [744, 218] on video at bounding box center [716, 207] width 488 height 192
click at [713, 235] on video at bounding box center [716, 207] width 488 height 192
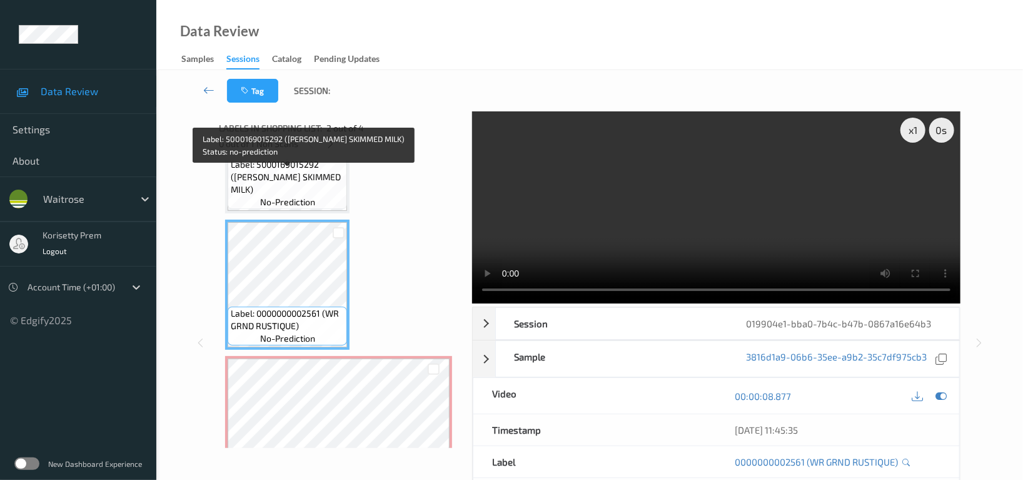
click at [278, 187] on span "Label: 5000169015292 (WR ESS SKIMMED MILK)" at bounding box center [287, 177] width 113 height 38
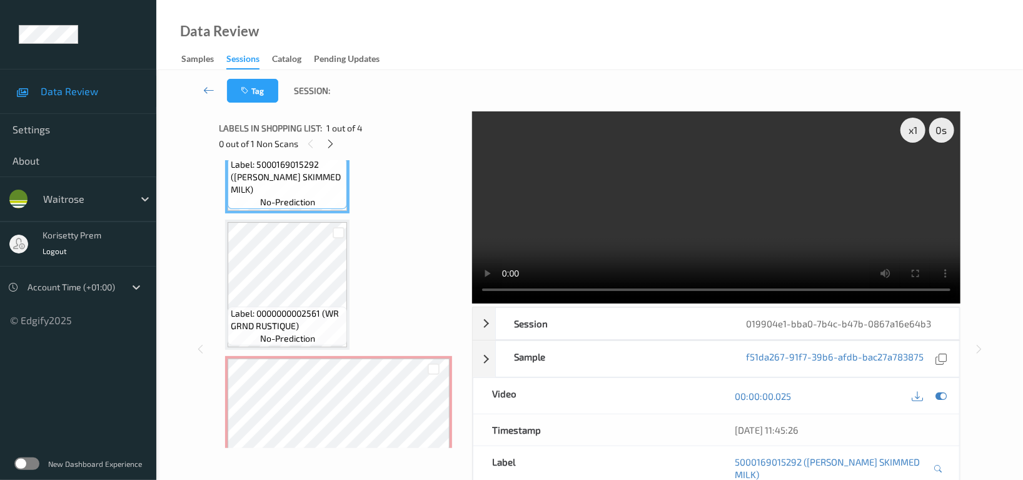
click at [744, 233] on video at bounding box center [716, 207] width 488 height 192
click at [717, 214] on video at bounding box center [716, 207] width 488 height 192
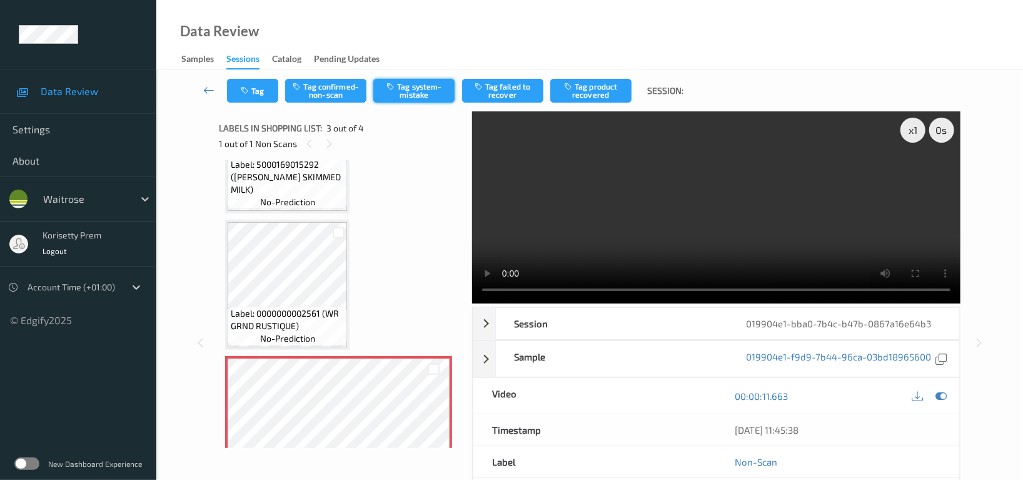
click at [433, 88] on button "Tag system-mistake" at bounding box center [413, 91] width 81 height 24
click at [260, 92] on div "Tag Tag confirmed-non-scan Tag system-mistake Tag failed to recover Tag product…" at bounding box center [589, 90] width 815 height 41
click at [256, 80] on button "Tag" at bounding box center [252, 91] width 51 height 24
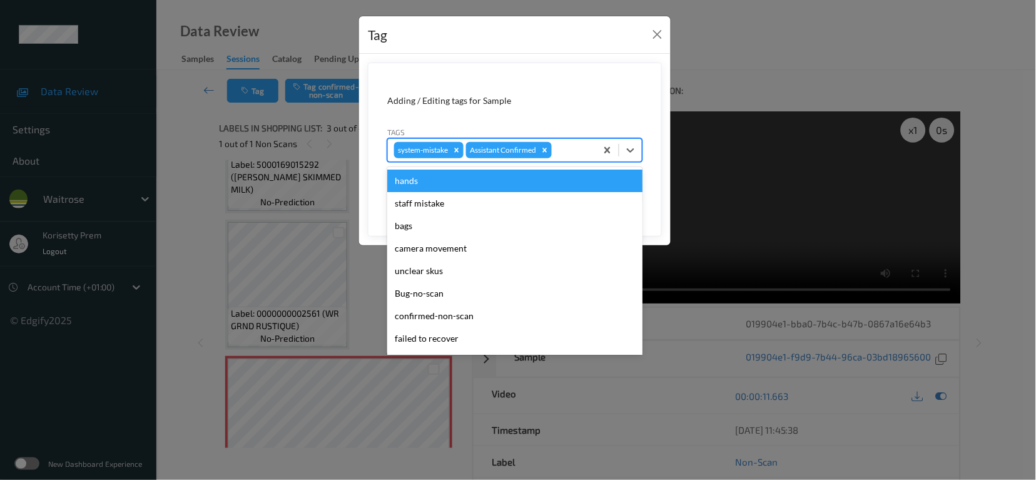
click at [572, 142] on div "system-mistake Assistant Confirmed" at bounding box center [492, 149] width 208 height 21
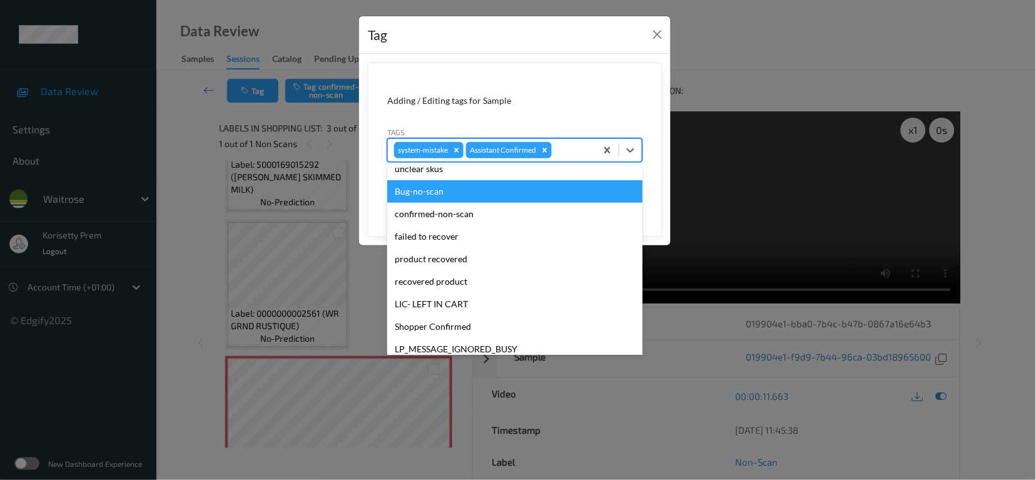
scroll to position [250, 0]
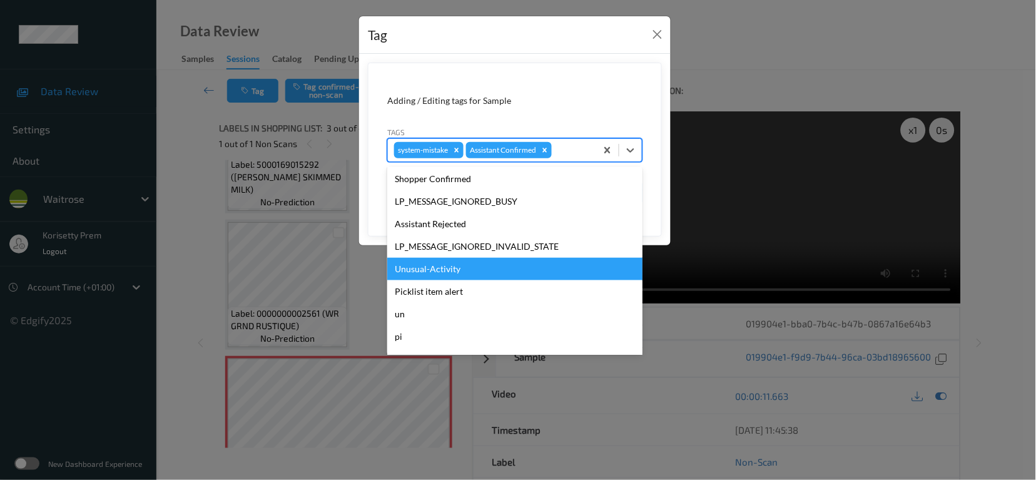
click at [441, 271] on div "Unusual-Activity" at bounding box center [514, 269] width 255 height 23
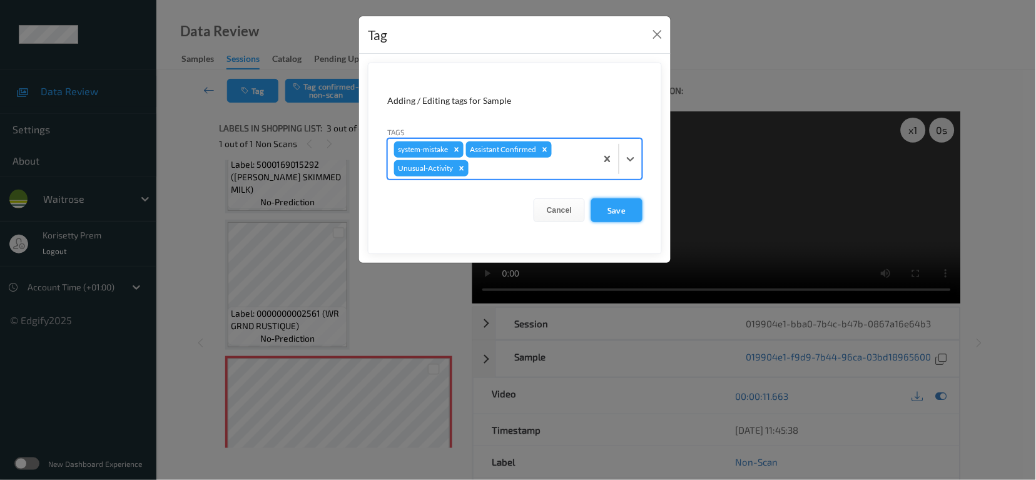
click at [617, 207] on button "Save" at bounding box center [616, 210] width 51 height 24
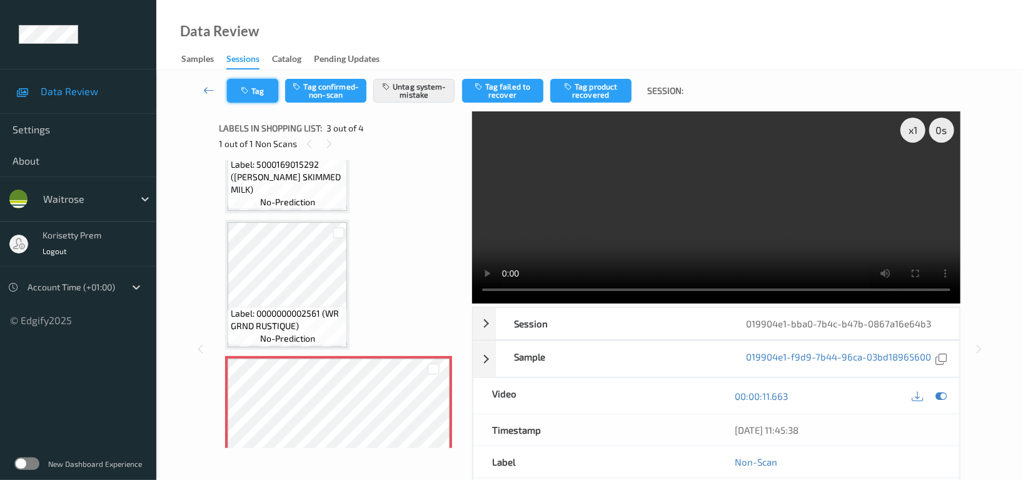
click at [258, 83] on button "Tag" at bounding box center [252, 91] width 51 height 24
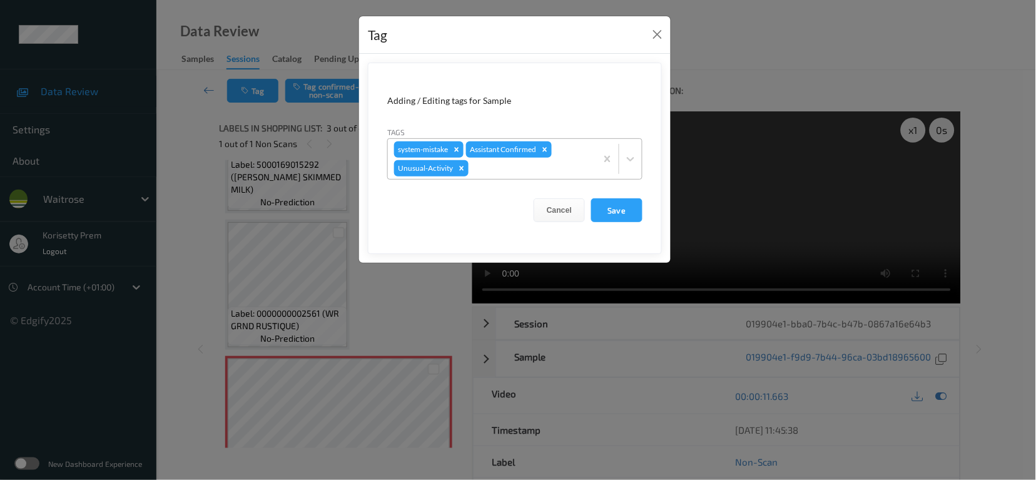
click at [522, 169] on div at bounding box center [530, 168] width 119 height 15
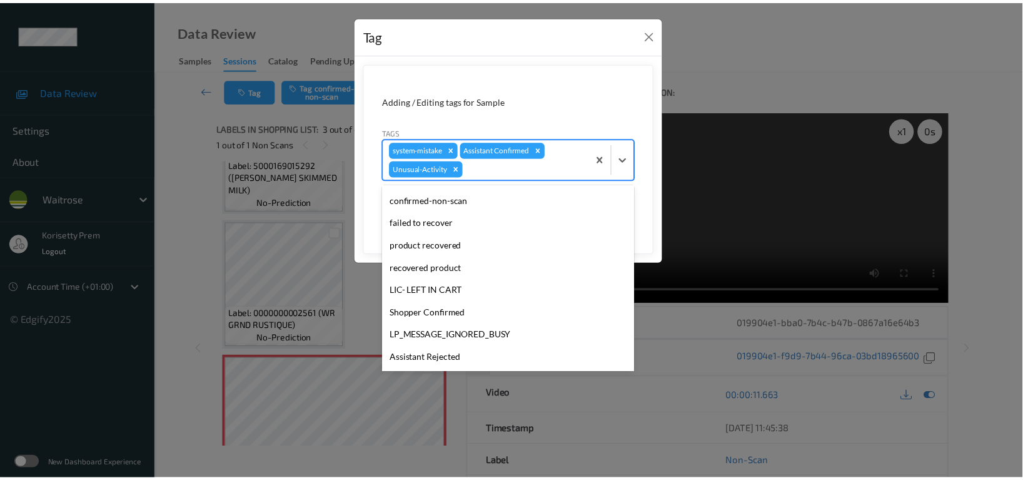
scroll to position [244, 0]
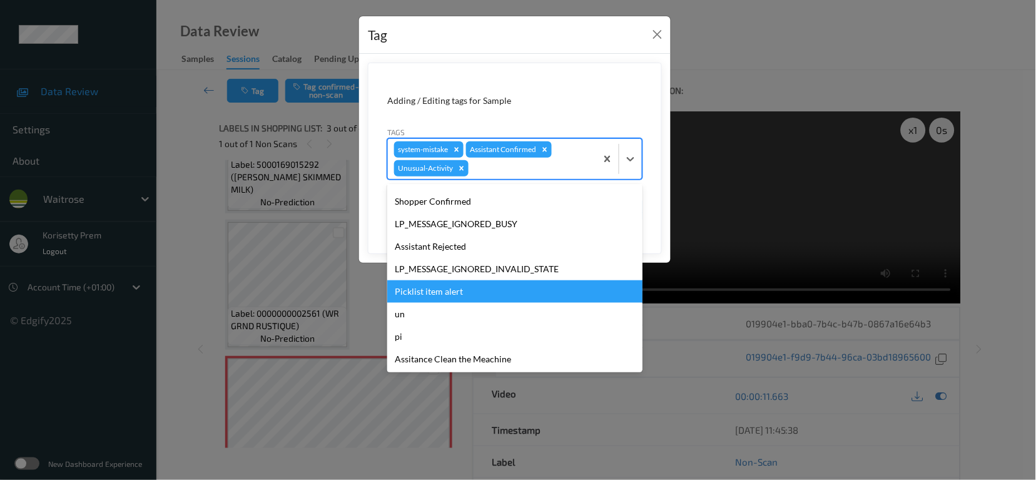
click at [445, 292] on div "Picklist item alert" at bounding box center [514, 291] width 255 height 23
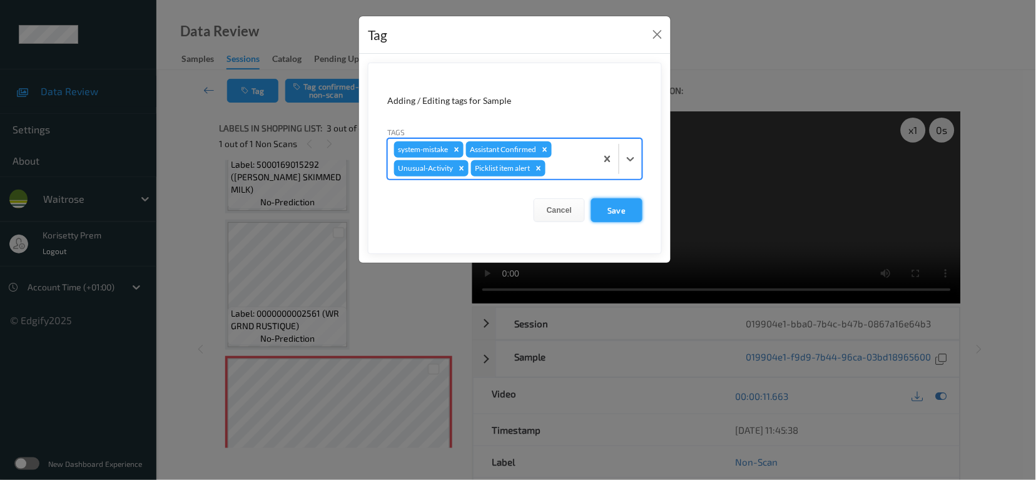
click at [620, 209] on button "Save" at bounding box center [616, 210] width 51 height 24
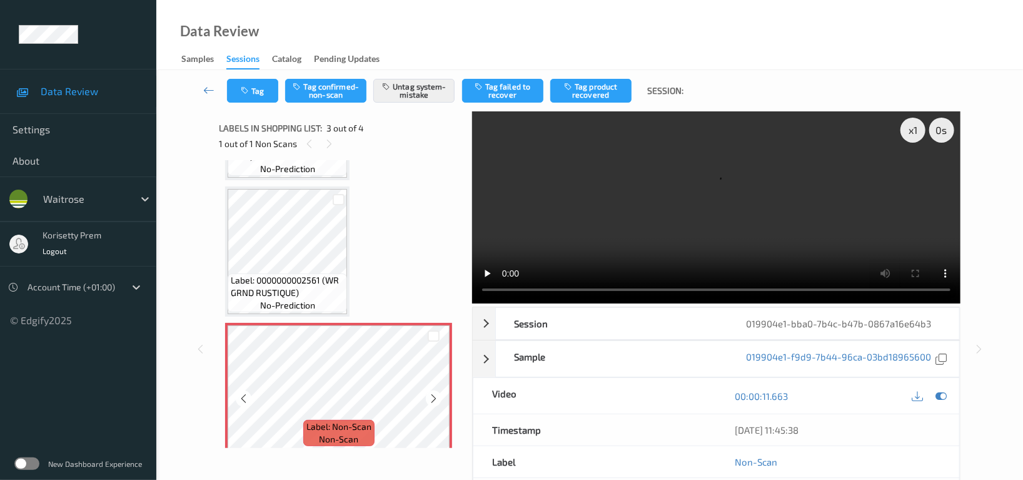
scroll to position [94, 0]
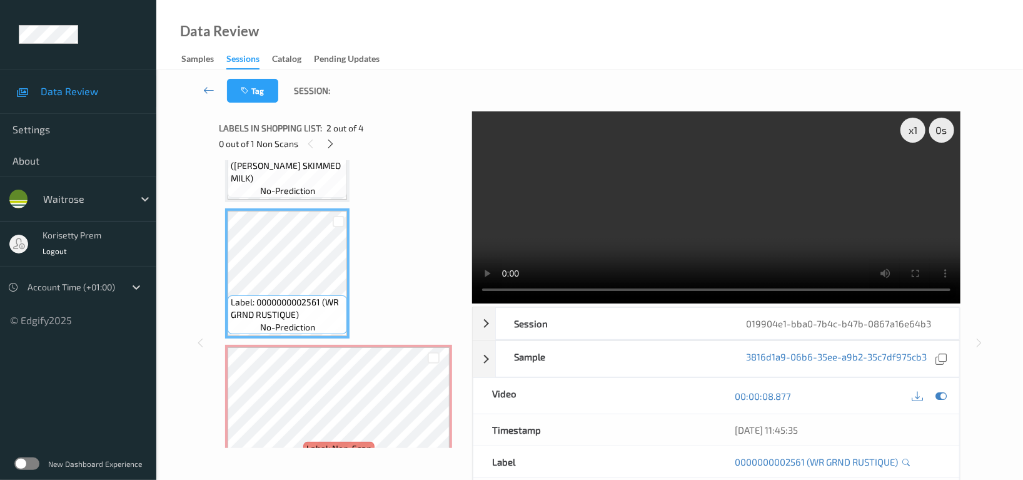
click at [698, 229] on video at bounding box center [716, 207] width 488 height 192
click at [597, 207] on video at bounding box center [716, 207] width 488 height 192
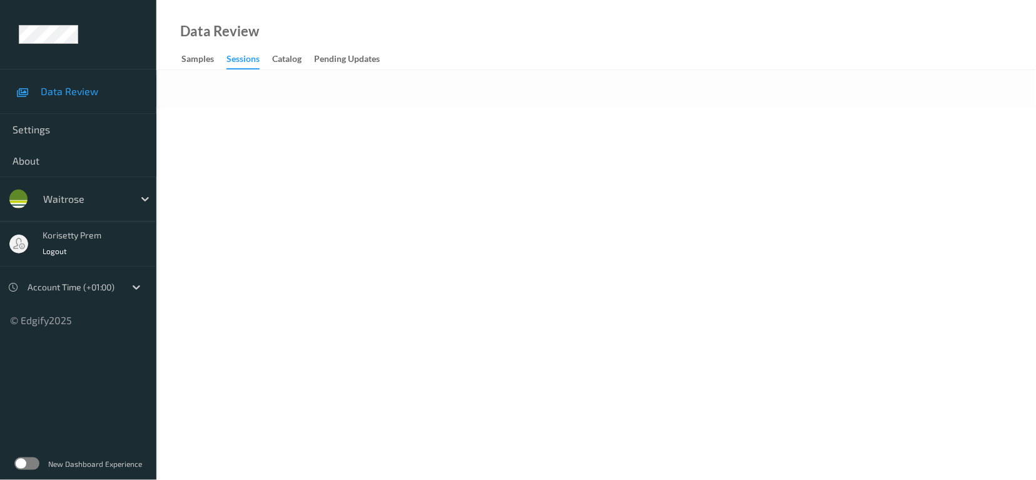
click at [490, 110] on body "Data Review Settings About waitrose korisetty prem Logout Account Time (+01:00)…" at bounding box center [518, 240] width 1036 height 480
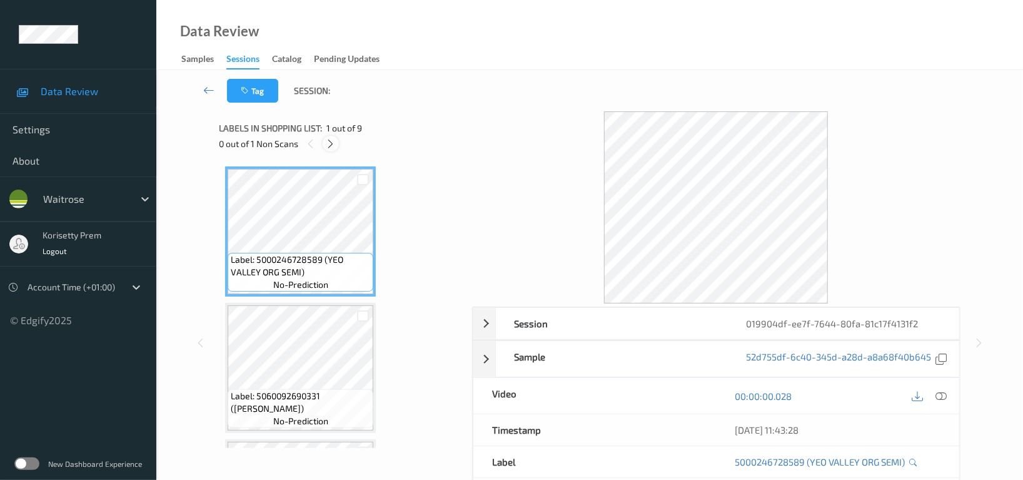
click at [331, 141] on icon at bounding box center [331, 143] width 11 height 11
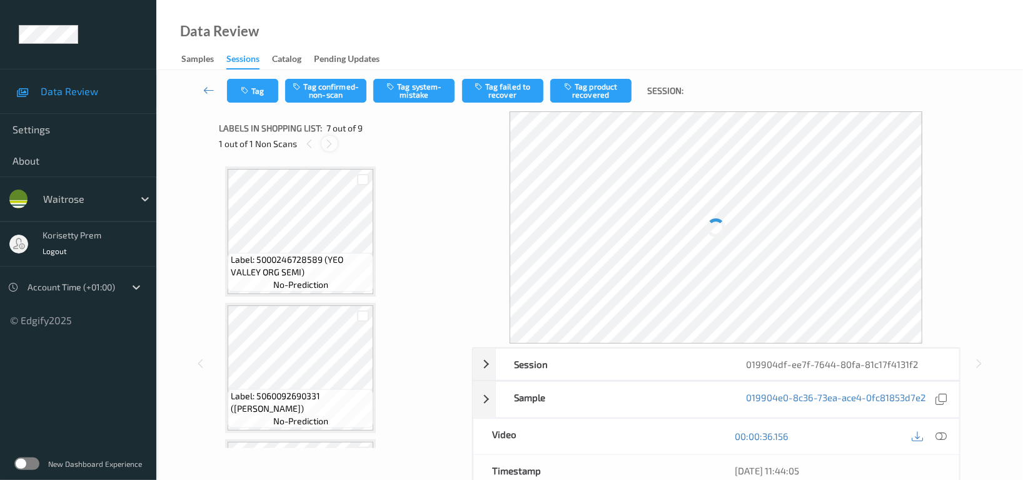
scroll to position [685, 0]
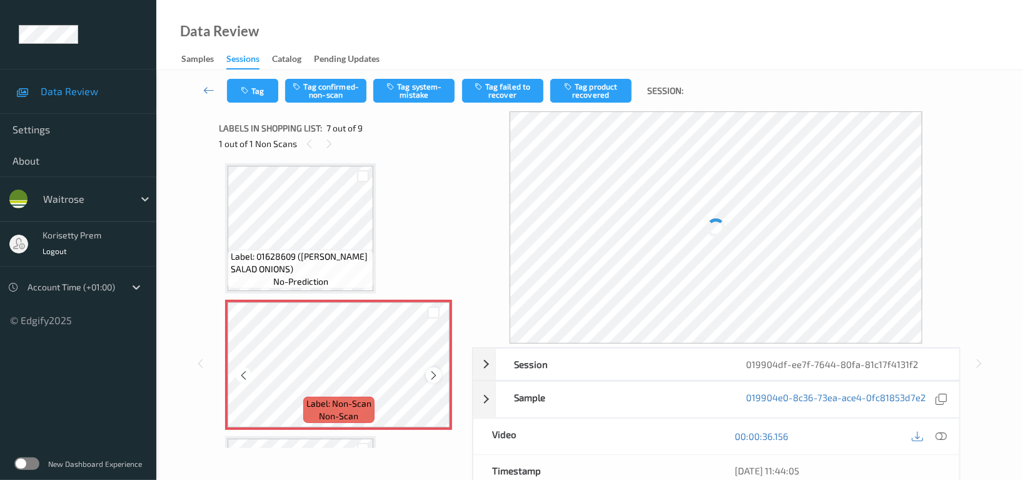
click at [434, 375] on icon at bounding box center [433, 375] width 11 height 11
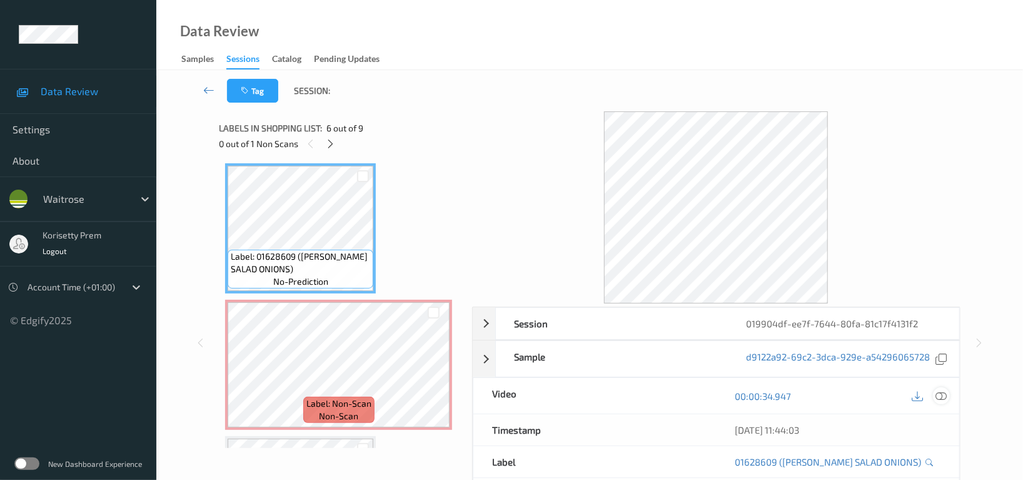
click at [940, 395] on icon at bounding box center [940, 395] width 11 height 11
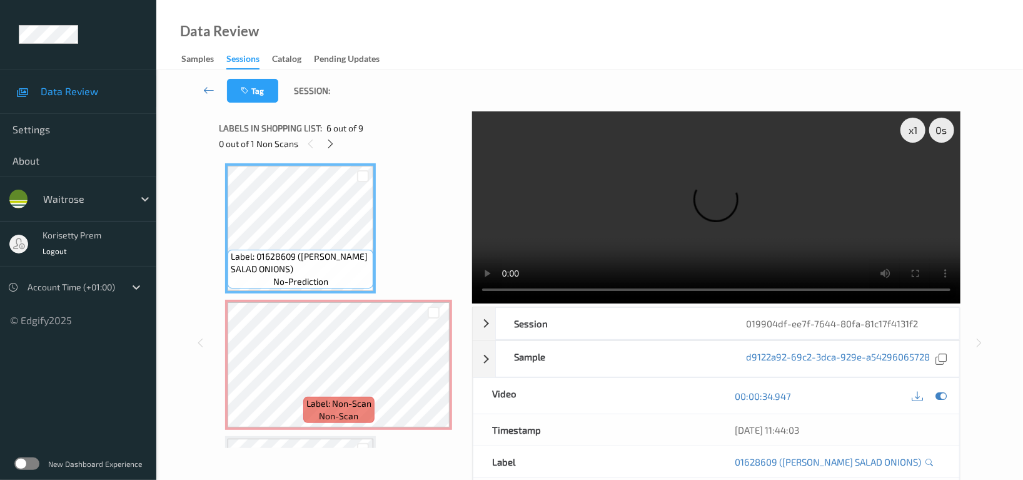
click at [612, 210] on video at bounding box center [716, 207] width 488 height 192
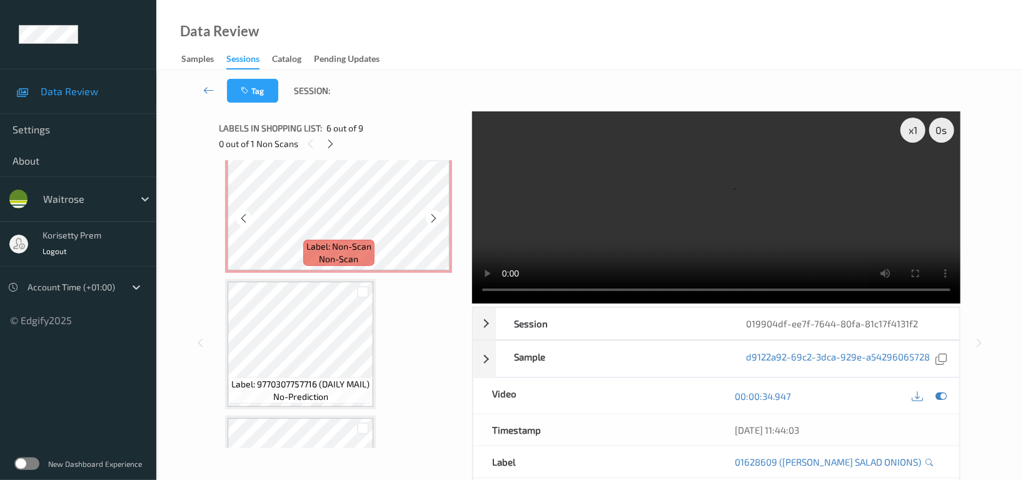
scroll to position [852, 0]
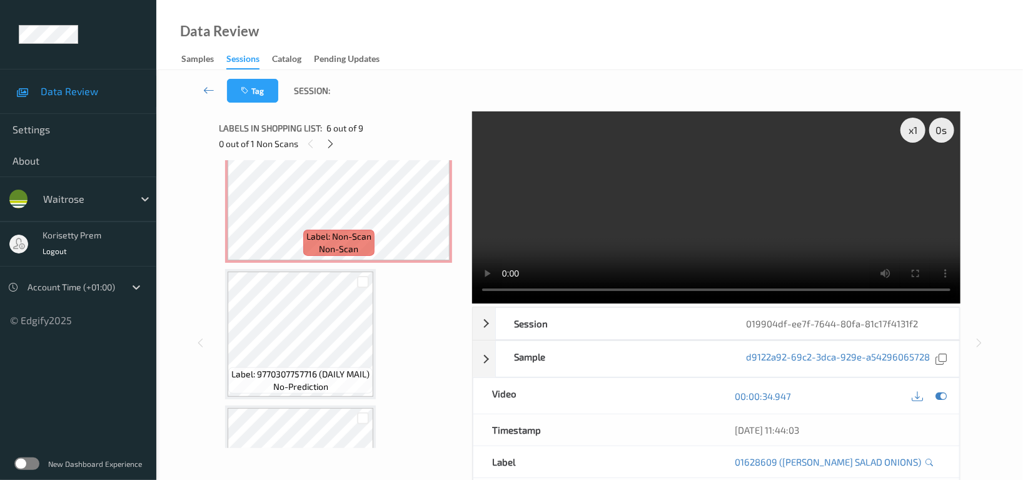
click at [617, 239] on video at bounding box center [716, 207] width 488 height 192
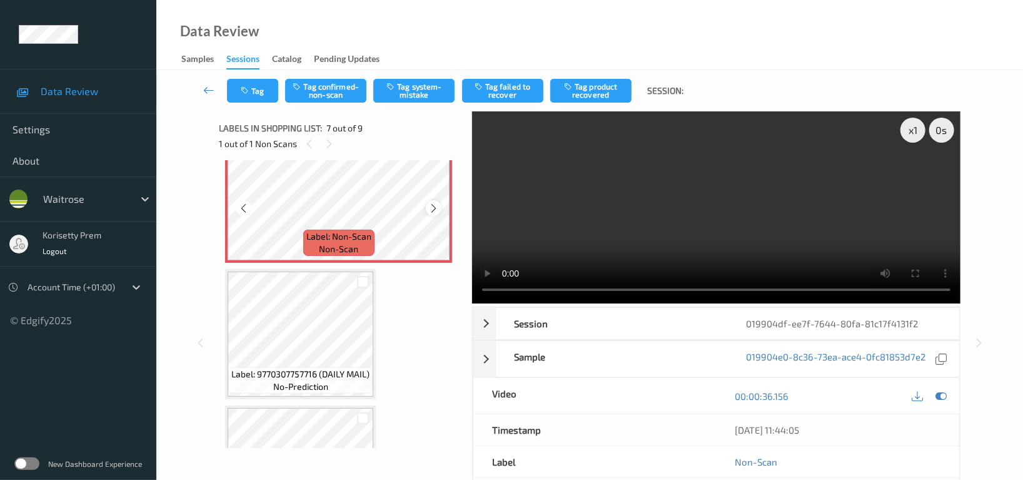
click at [429, 203] on icon at bounding box center [433, 208] width 11 height 11
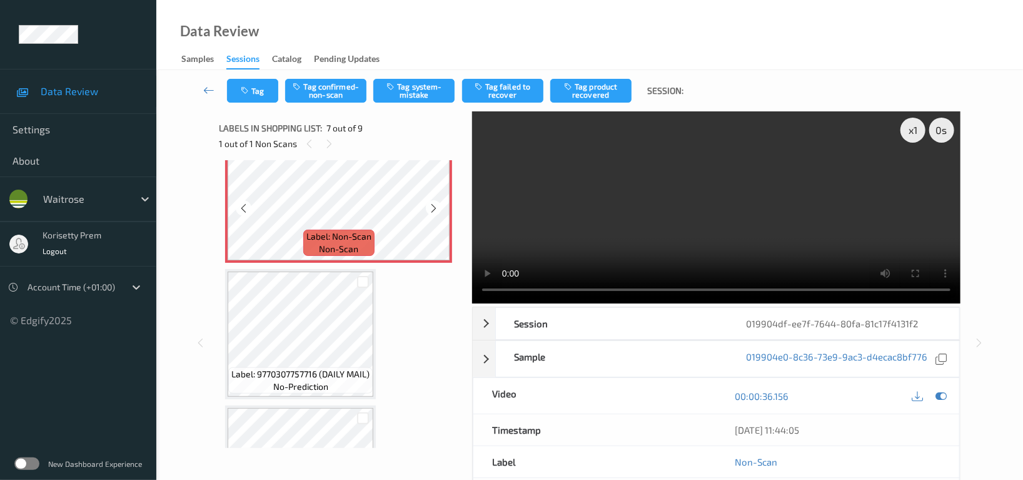
click at [429, 203] on icon at bounding box center [433, 208] width 11 height 11
click at [944, 398] on icon at bounding box center [940, 395] width 11 height 11
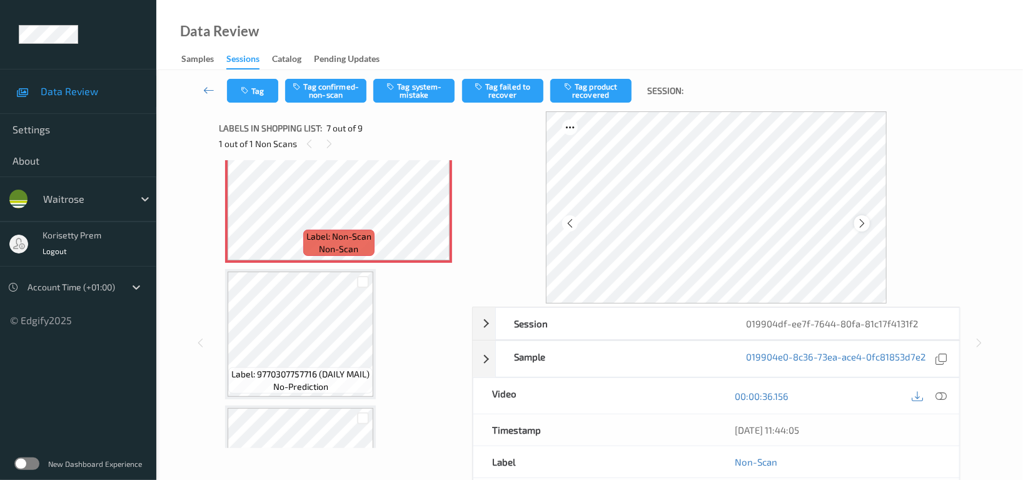
click at [859, 219] on icon at bounding box center [862, 223] width 11 height 11
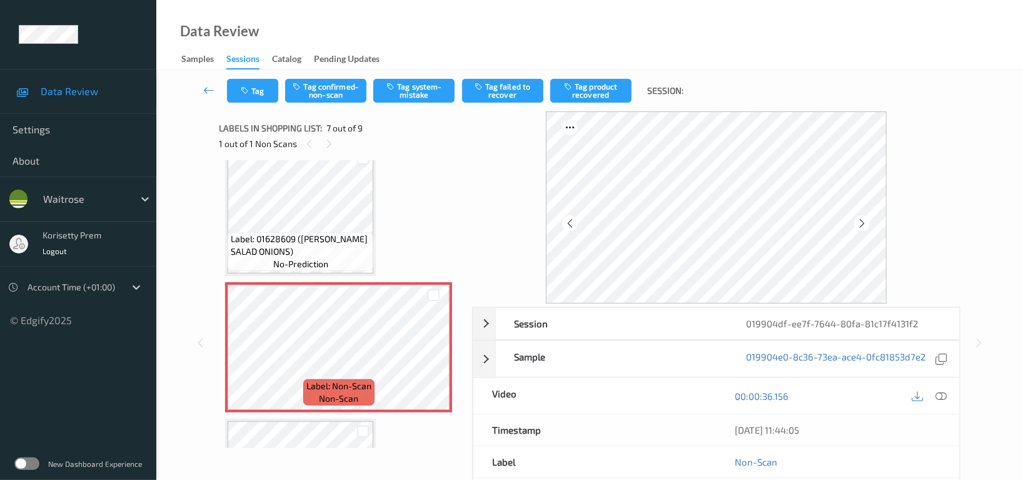
scroll to position [685, 0]
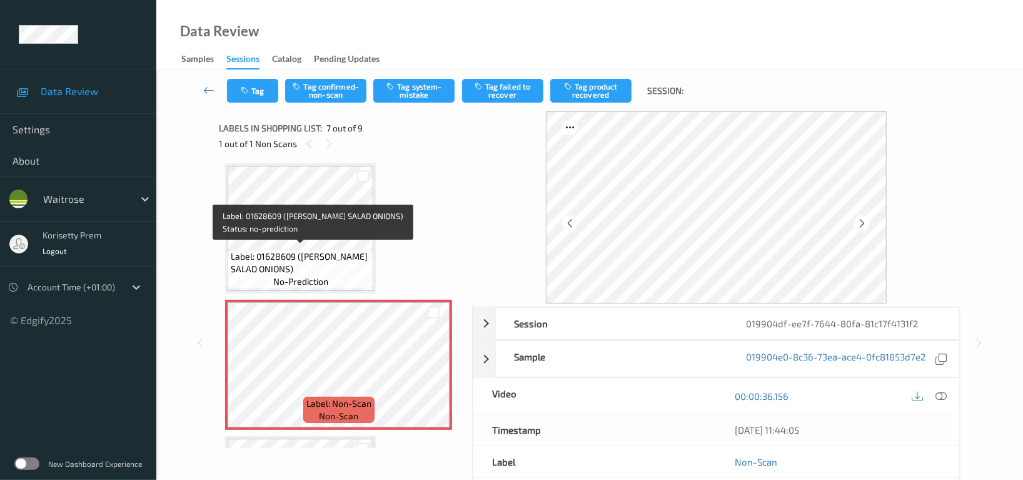
click at [300, 250] on span "Label: 01628609 (WR DORG SALAD ONIONS)" at bounding box center [300, 262] width 139 height 25
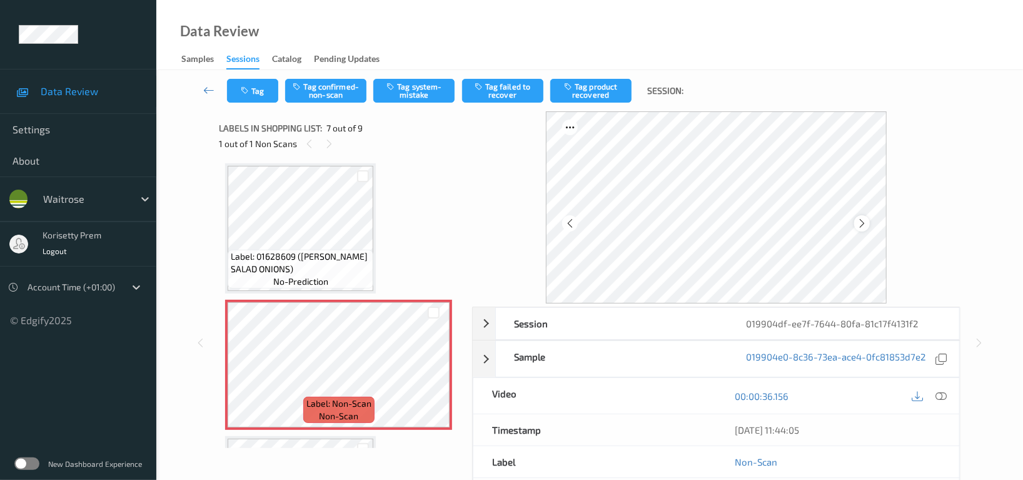
click at [862, 222] on icon at bounding box center [862, 223] width 11 height 11
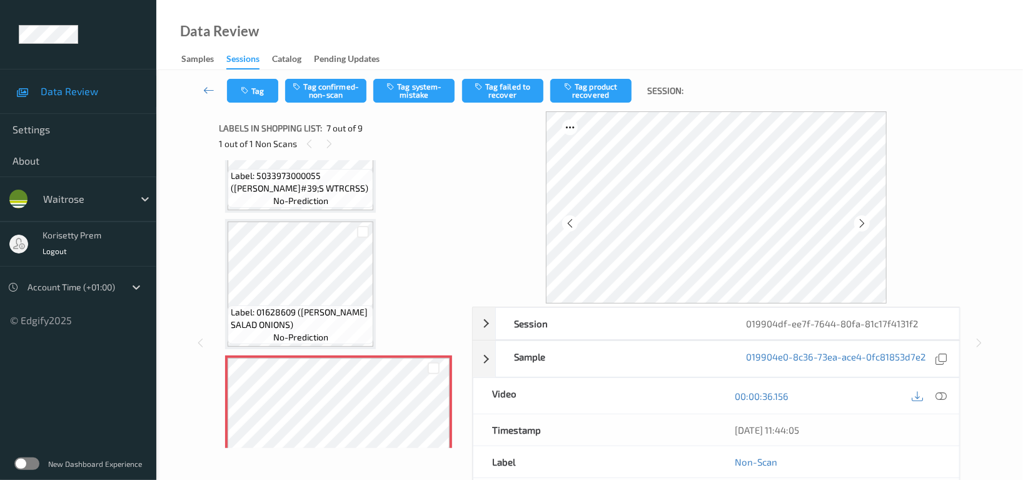
scroll to position [602, 0]
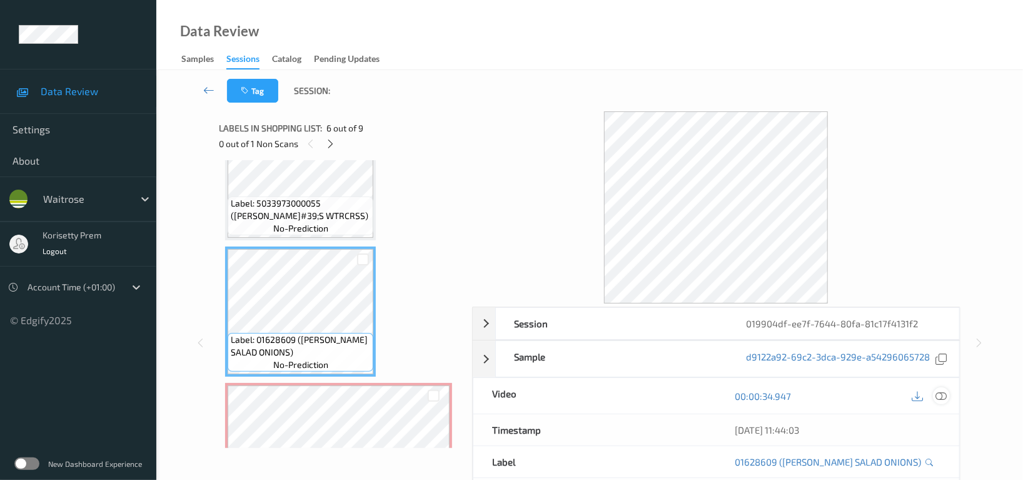
click at [944, 393] on icon at bounding box center [940, 395] width 11 height 11
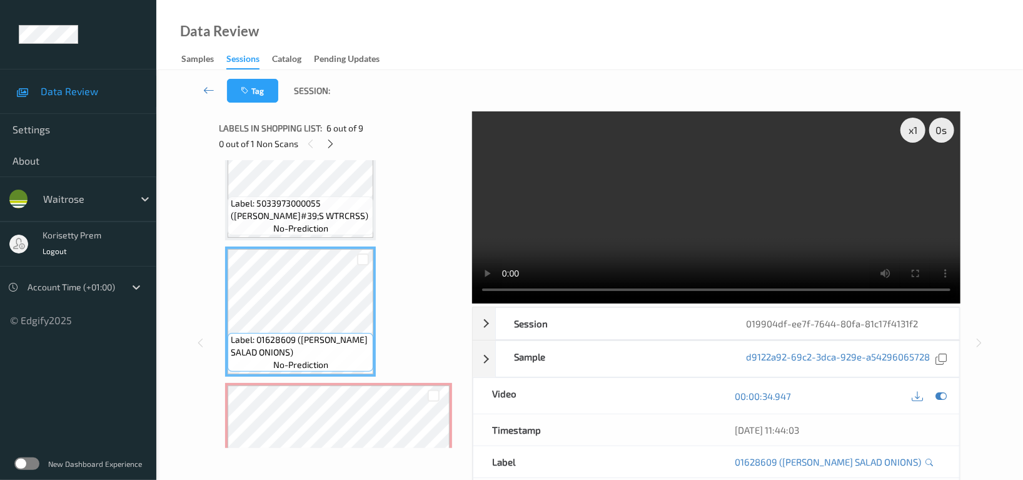
click at [731, 186] on video at bounding box center [716, 207] width 488 height 192
click at [698, 221] on video at bounding box center [716, 207] width 488 height 192
click at [917, 394] on icon at bounding box center [917, 395] width 11 height 11
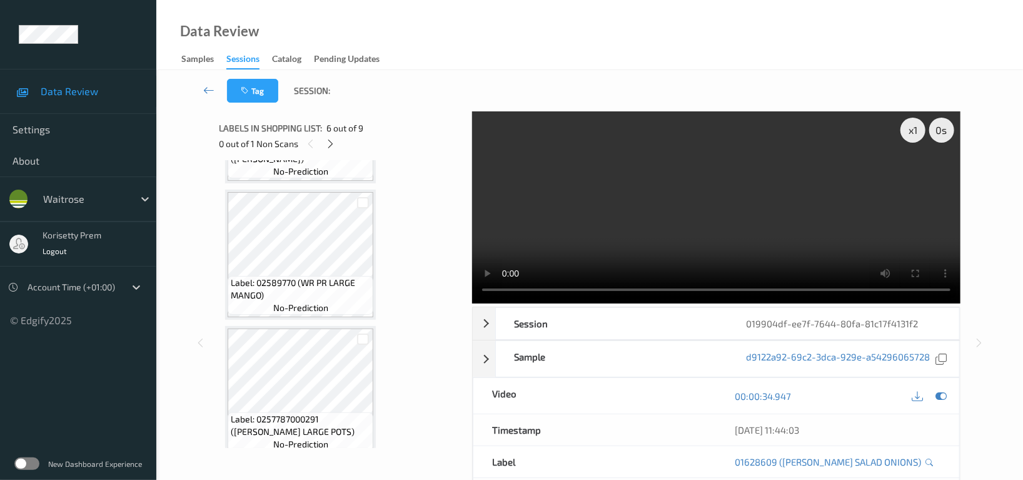
scroll to position [583, 0]
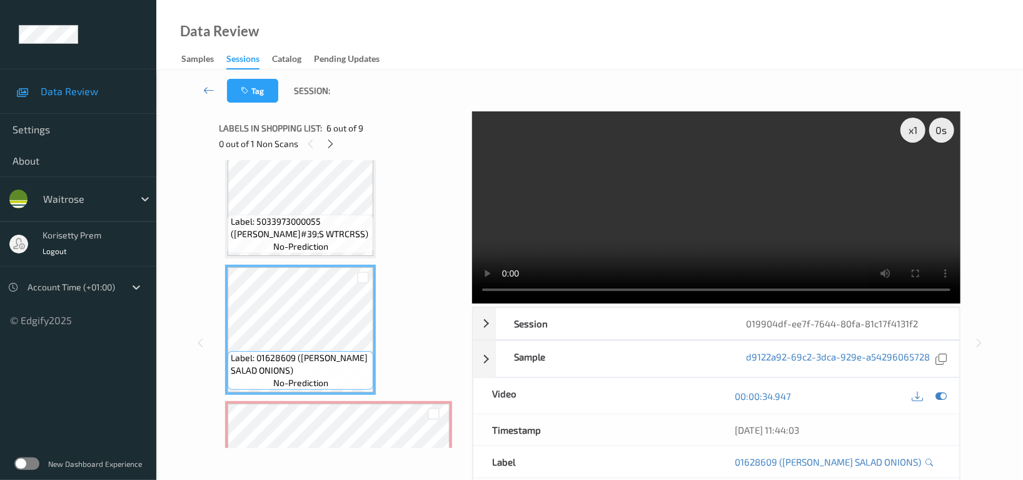
click at [321, 450] on div "Labels in shopping list: 6 out of 9 0 out of 1 Non Scans Label: 5000246728589 (…" at bounding box center [341, 342] width 244 height 463
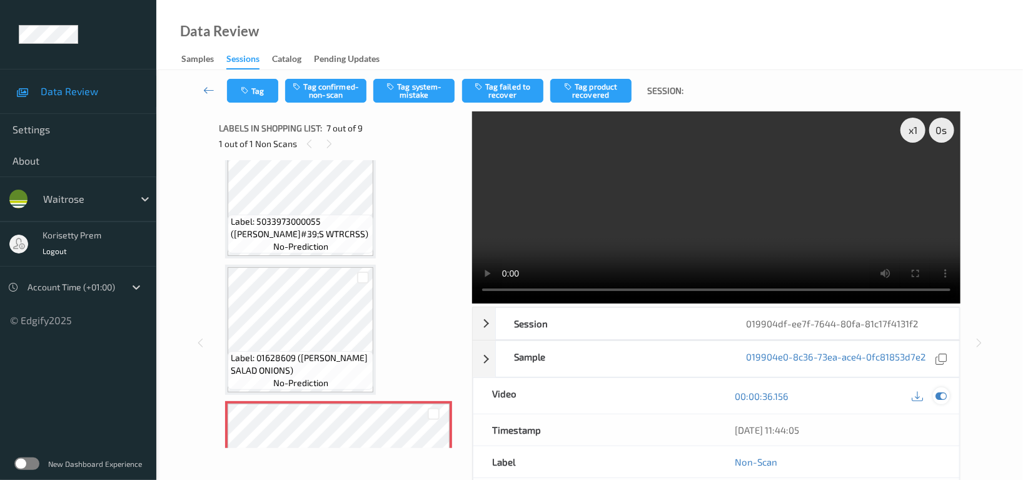
click at [940, 398] on icon at bounding box center [940, 395] width 11 height 11
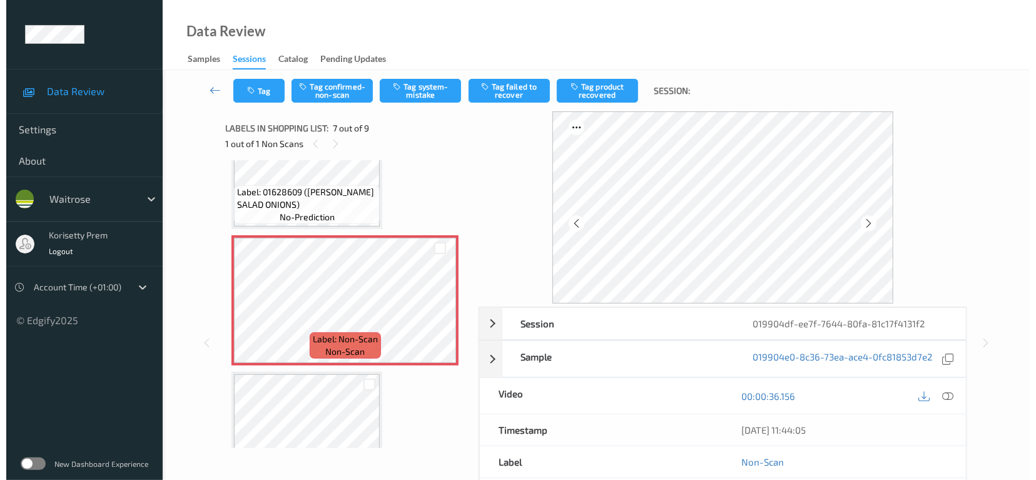
scroll to position [667, 0]
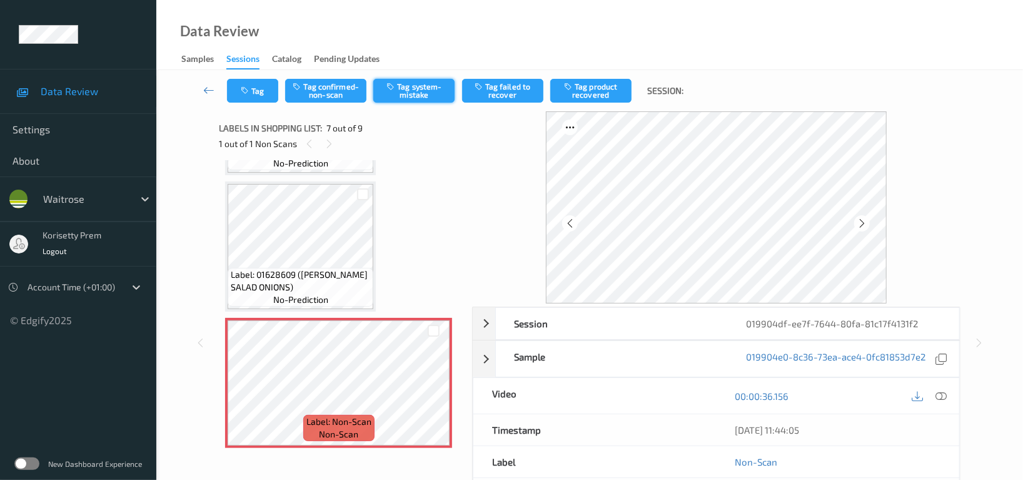
click at [391, 89] on icon "button" at bounding box center [391, 86] width 11 height 9
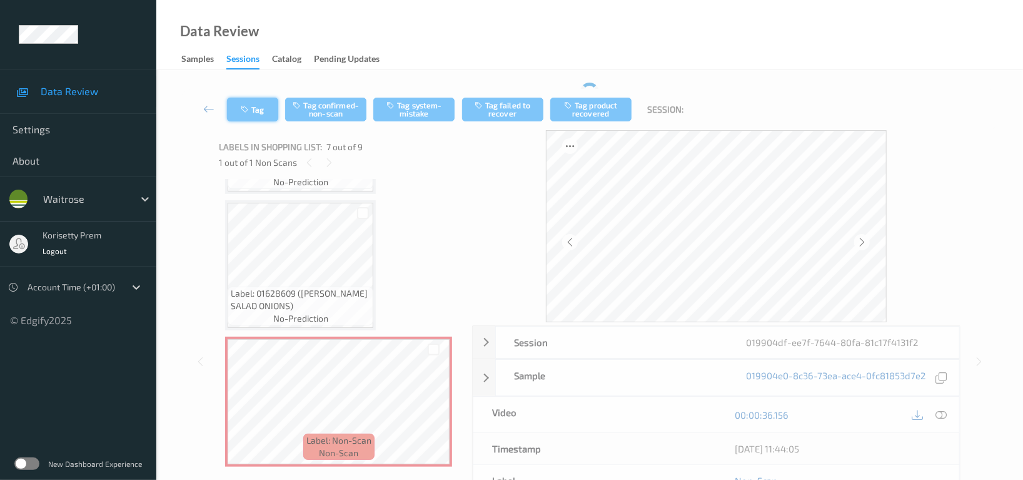
click at [247, 105] on icon "button" at bounding box center [246, 109] width 11 height 9
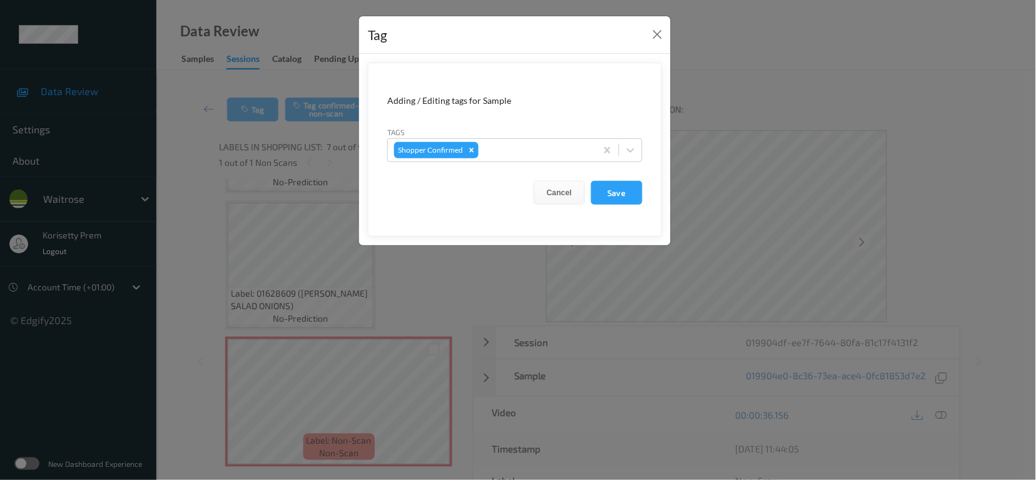
click at [538, 310] on div "Tag Adding / Editing tags for Sample Tags Shopper Confirmed Cancel Save" at bounding box center [518, 240] width 1036 height 480
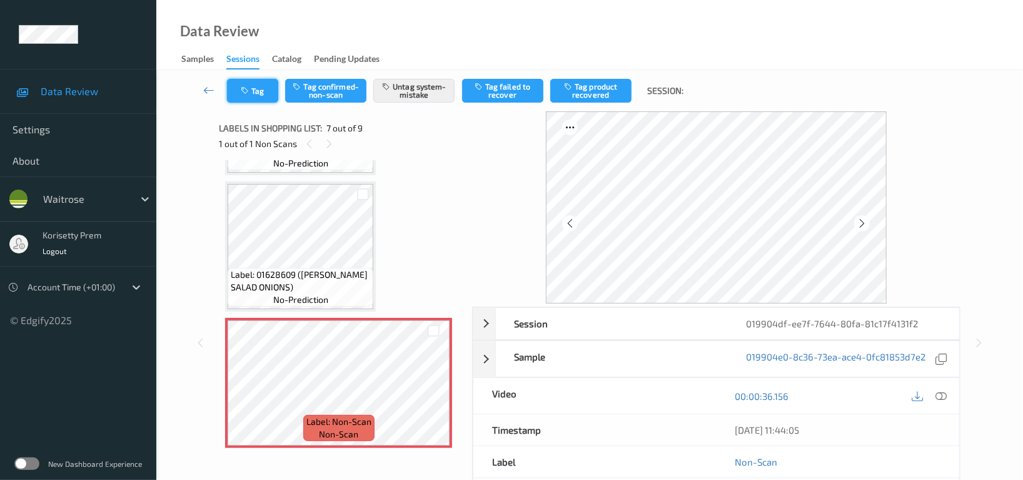
click at [256, 96] on button "Tag" at bounding box center [252, 91] width 51 height 24
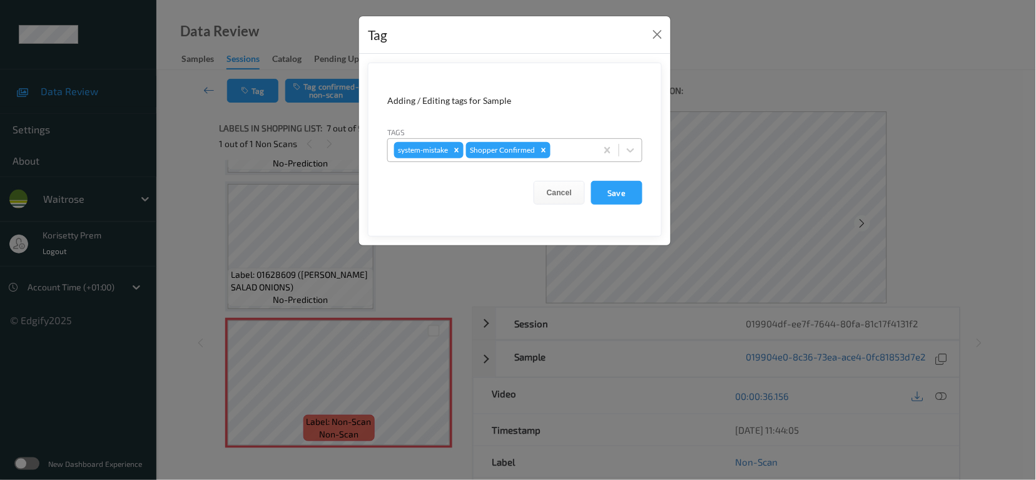
click at [570, 147] on div at bounding box center [571, 150] width 37 height 15
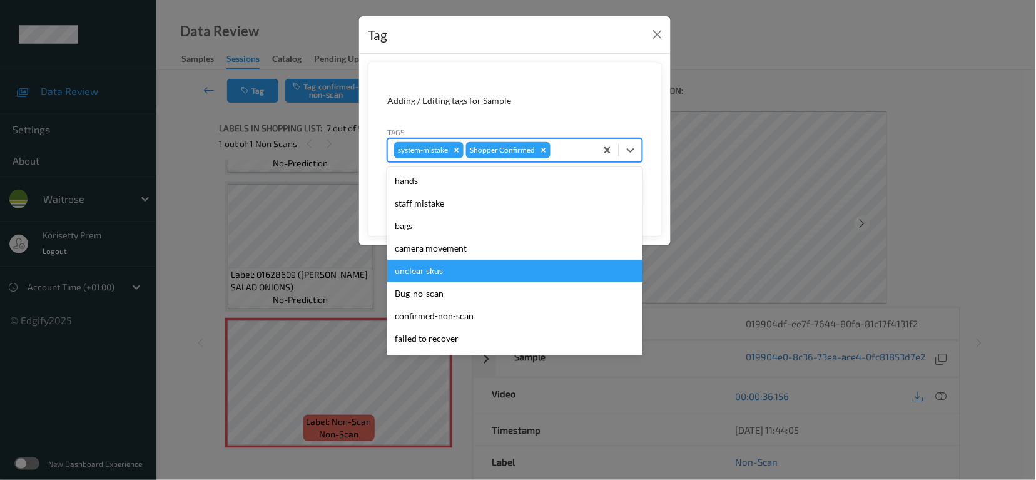
scroll to position [266, 0]
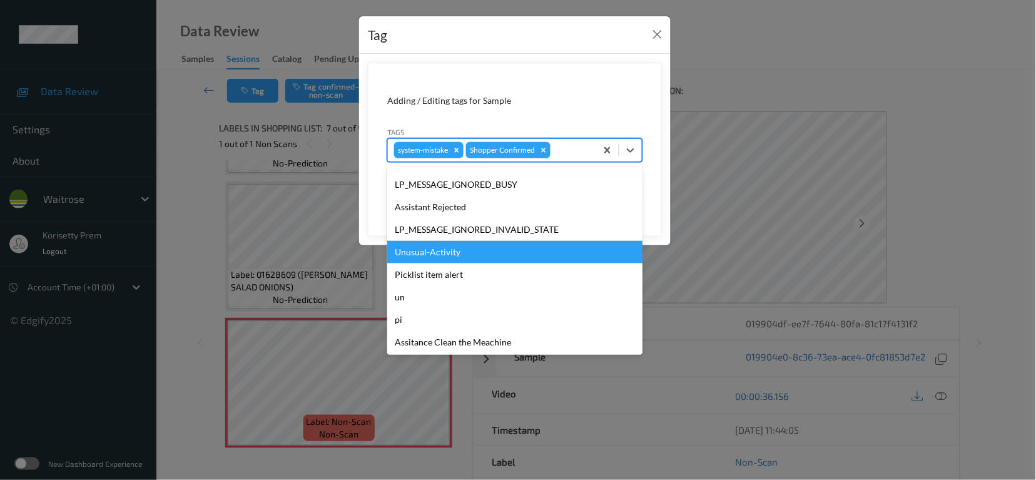
click at [433, 254] on div "Unusual-Activity" at bounding box center [514, 252] width 255 height 23
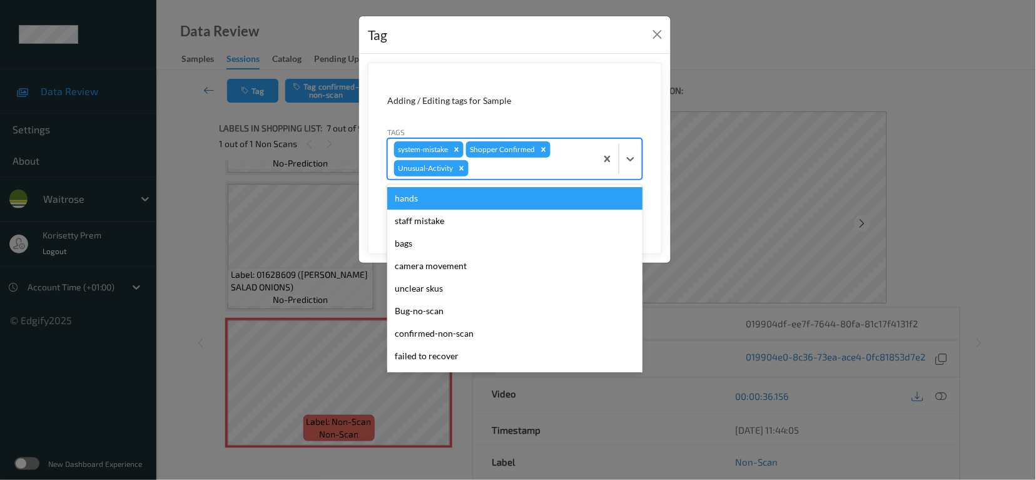
click at [499, 167] on div at bounding box center [530, 168] width 119 height 15
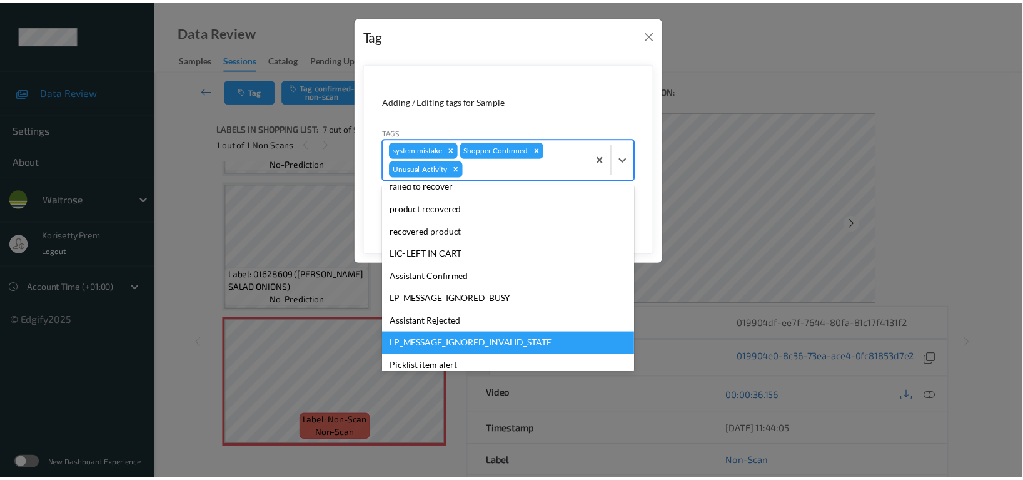
scroll to position [244, 0]
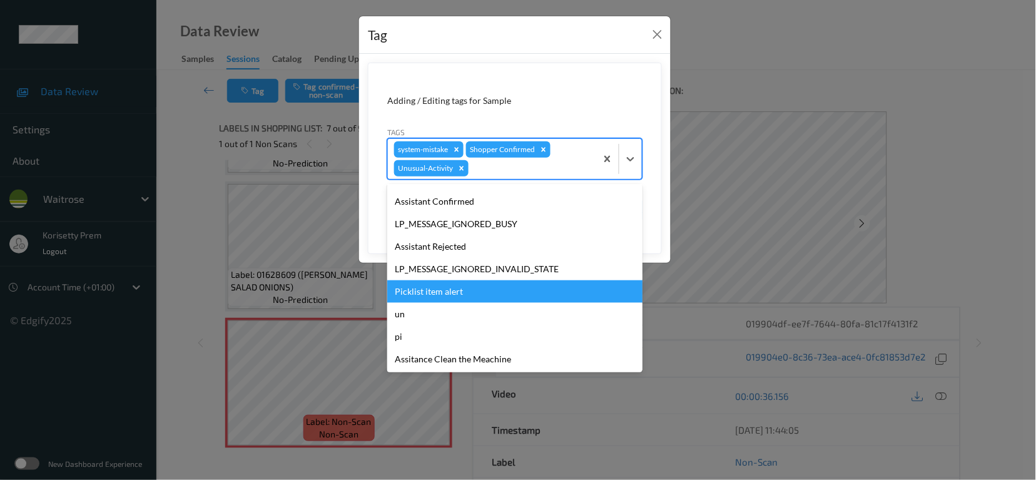
click at [451, 295] on div "Picklist item alert" at bounding box center [514, 291] width 255 height 23
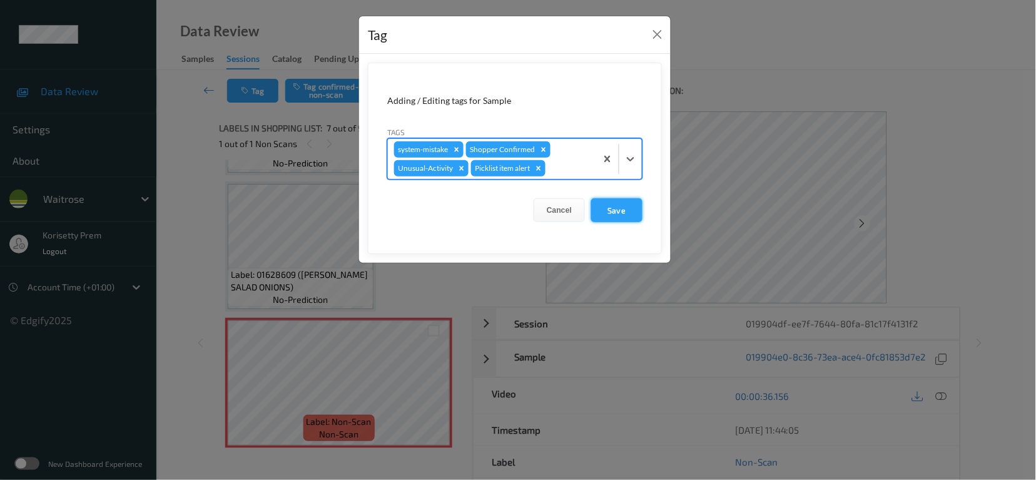
click at [615, 204] on button "Save" at bounding box center [616, 210] width 51 height 24
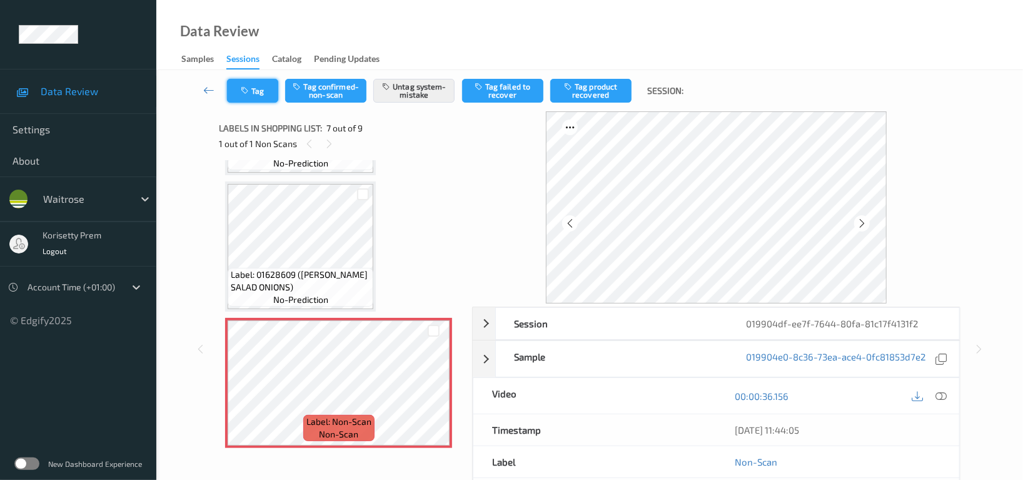
click at [256, 96] on button "Tag" at bounding box center [252, 91] width 51 height 24
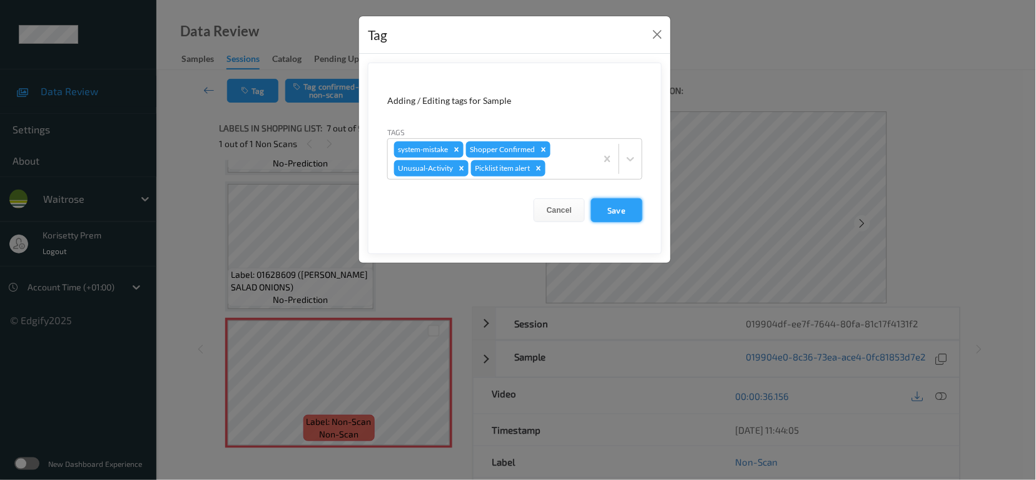
click at [606, 207] on button "Save" at bounding box center [616, 210] width 51 height 24
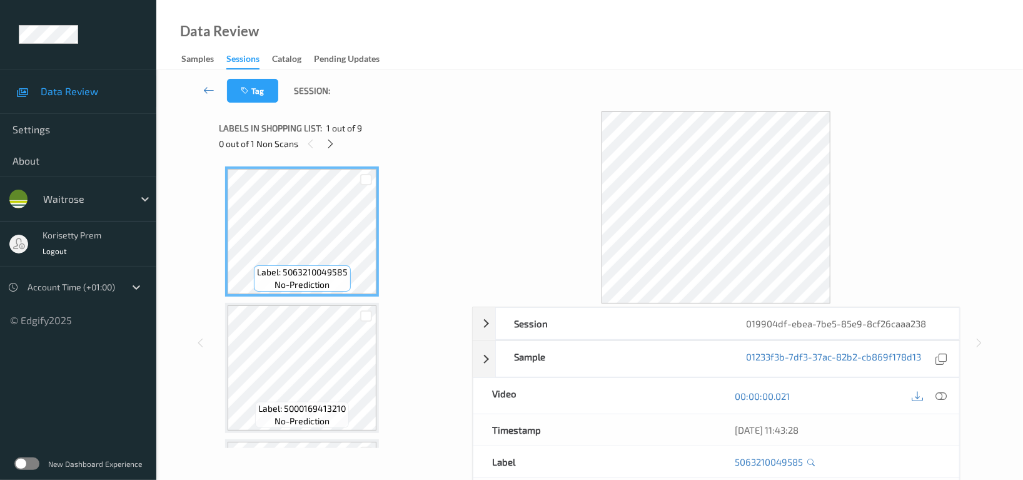
click at [528, 91] on div "Tag Session:" at bounding box center [589, 90] width 815 height 41
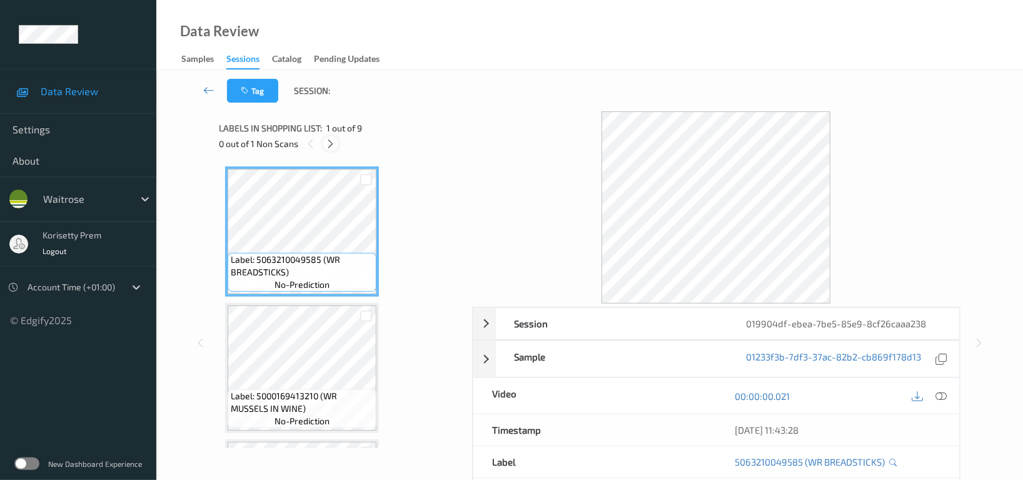
click at [334, 143] on icon at bounding box center [331, 143] width 11 height 11
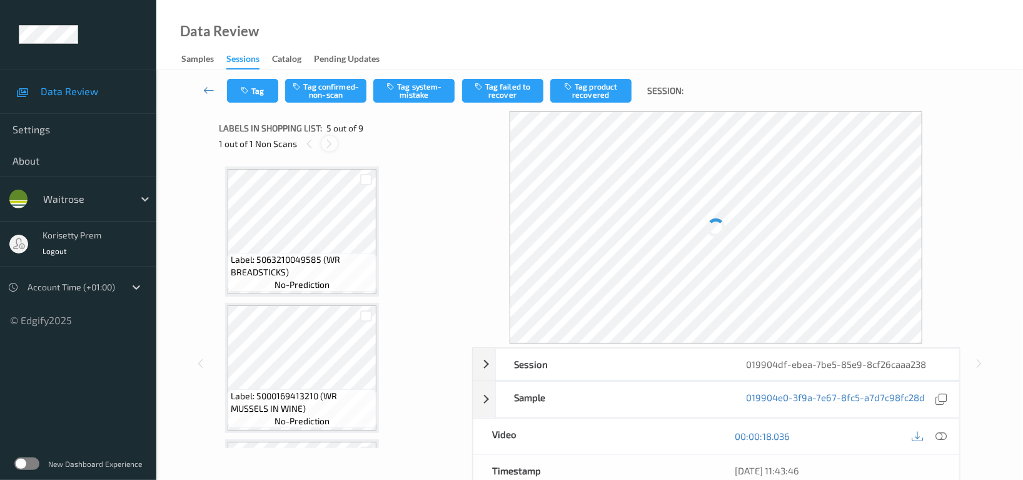
scroll to position [413, 0]
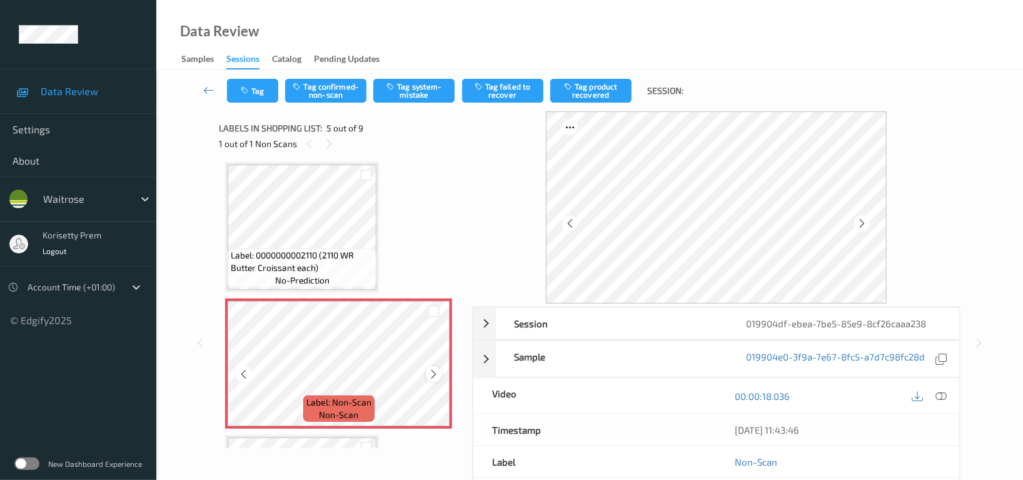
click at [431, 372] on icon at bounding box center [433, 373] width 11 height 11
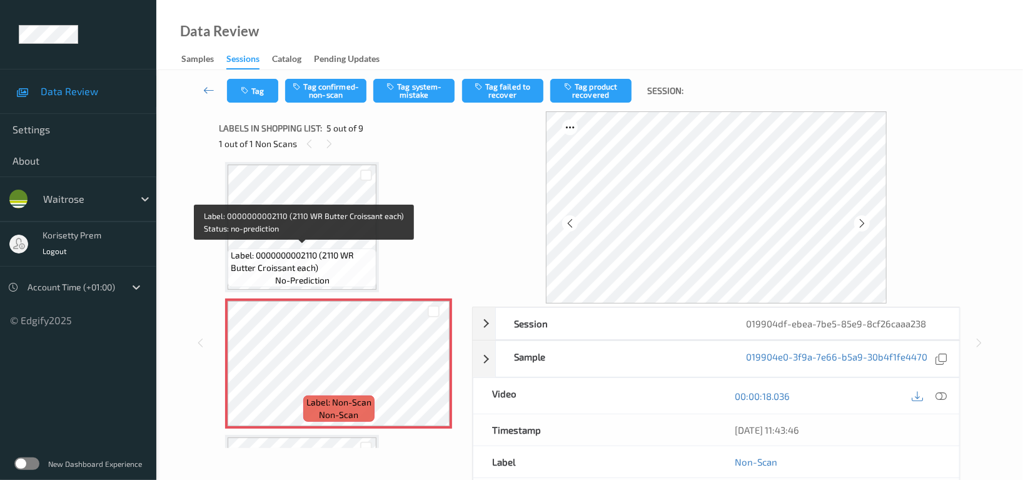
click at [287, 249] on span "Label: 0000000002110 (2110 WR Butter Croissant each)" at bounding box center [302, 261] width 143 height 25
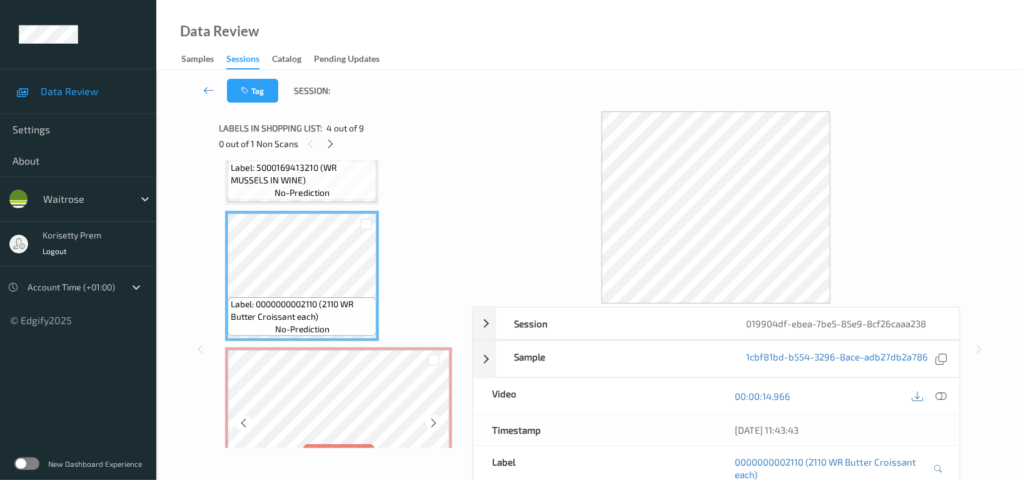
scroll to position [330, 0]
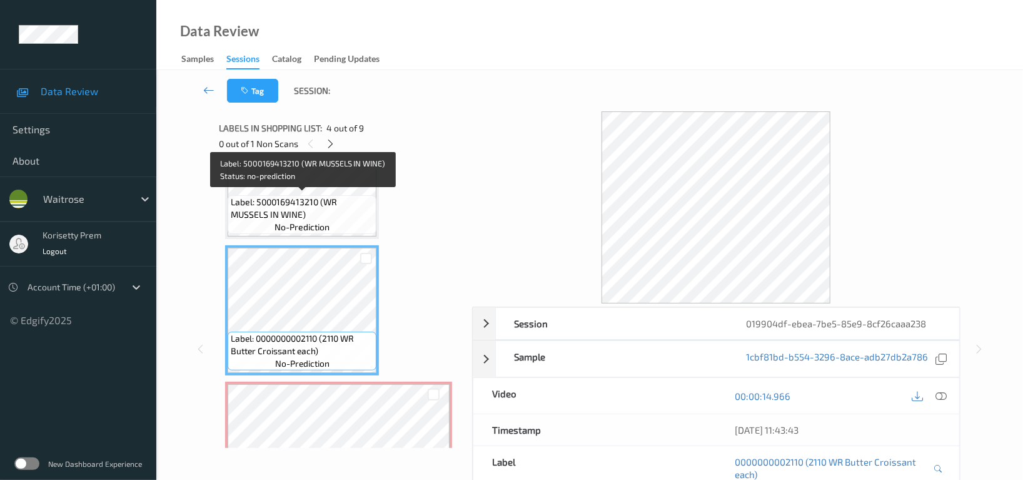
click at [305, 196] on span "Label: 5000169413210 (WR MUSSELS IN WINE)" at bounding box center [302, 208] width 143 height 25
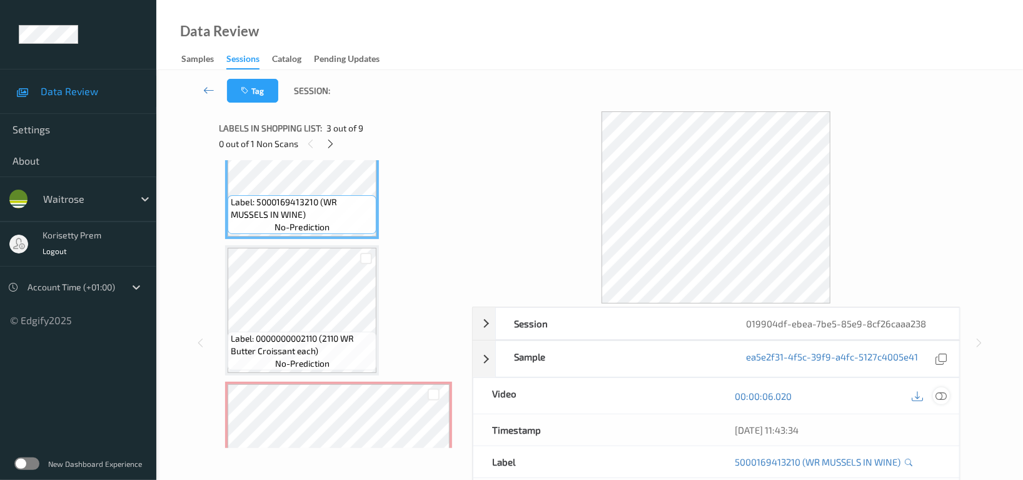
click at [944, 394] on icon at bounding box center [940, 395] width 11 height 11
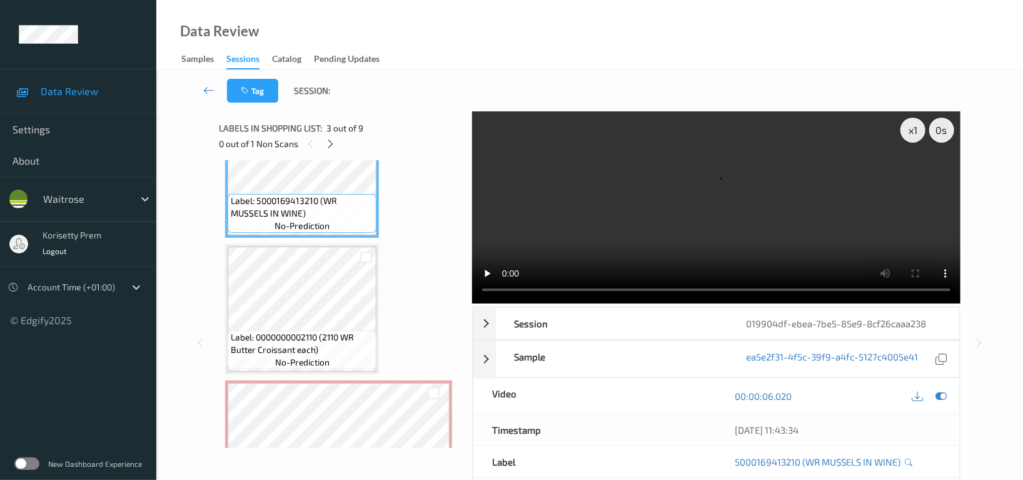
scroll to position [247, 0]
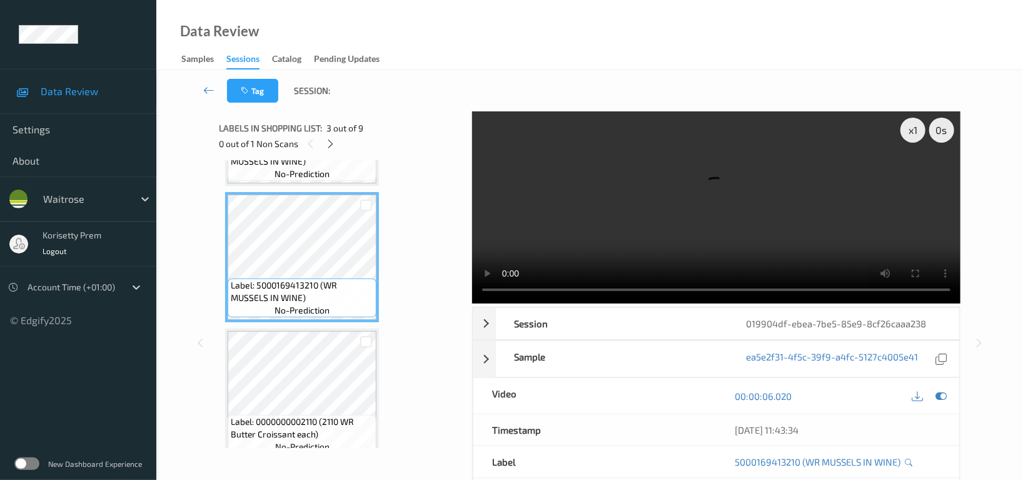
click at [665, 215] on video at bounding box center [716, 207] width 488 height 192
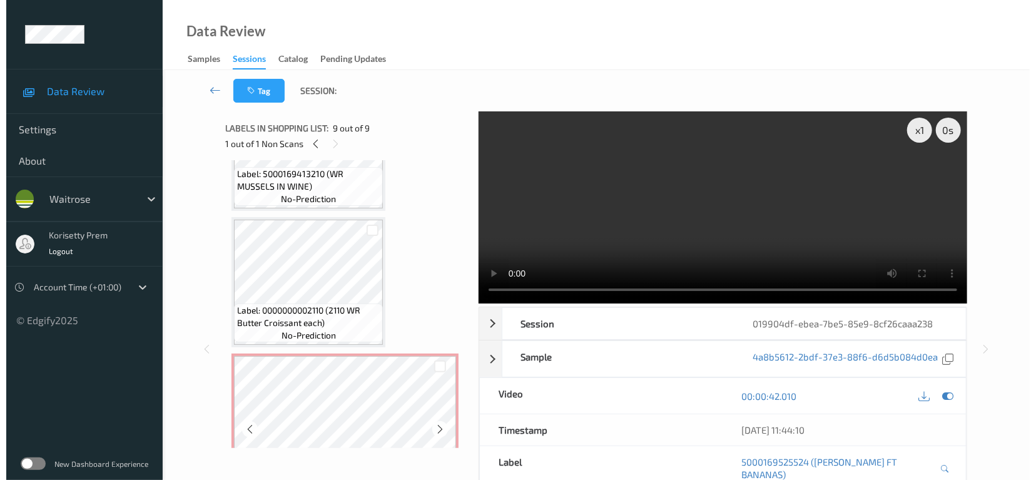
scroll to position [356, 0]
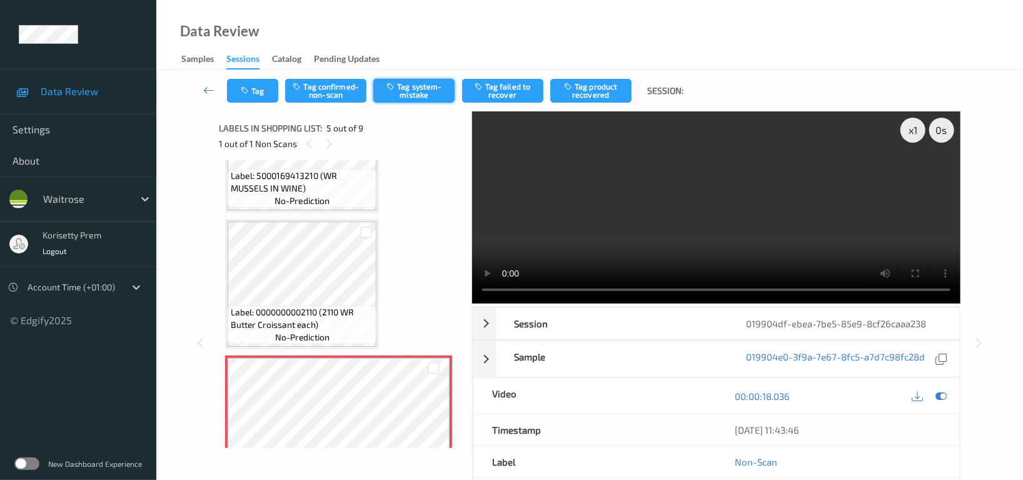
click at [411, 88] on button "Tag system-mistake" at bounding box center [413, 91] width 81 height 24
click at [253, 90] on button "Tag" at bounding box center [252, 91] width 51 height 24
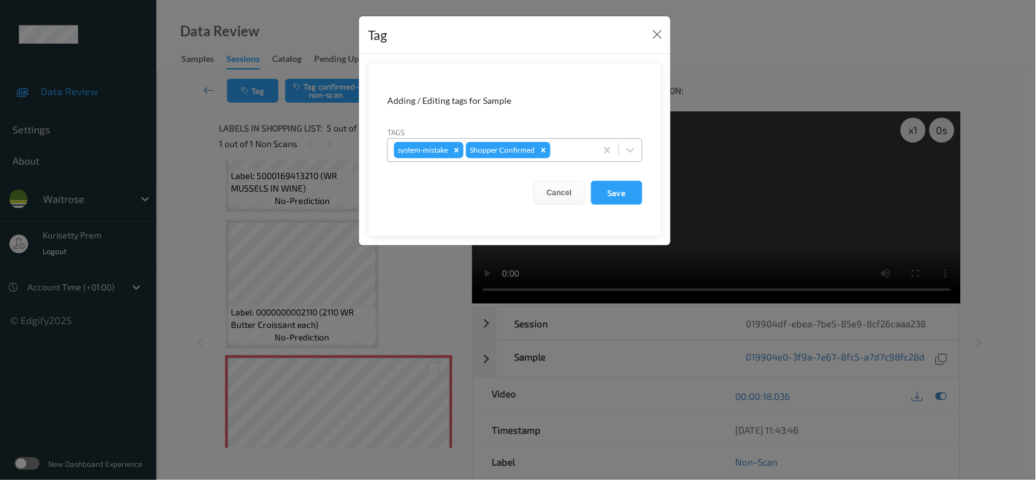
click at [587, 146] on div at bounding box center [571, 150] width 37 height 15
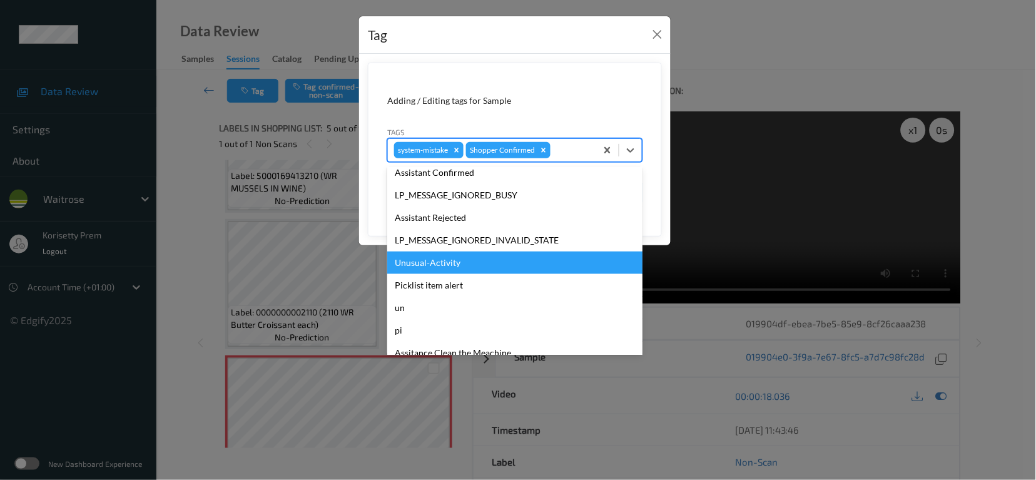
scroll to position [266, 0]
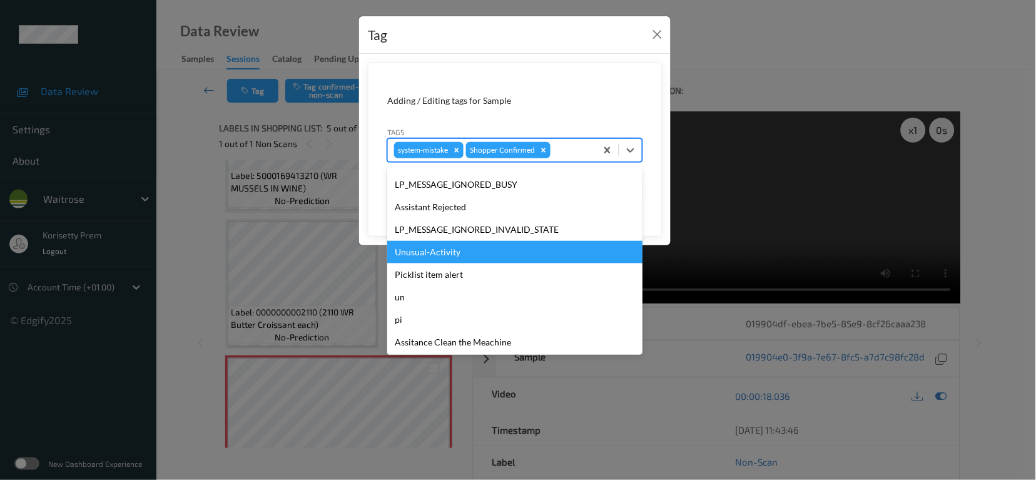
click at [428, 243] on div "Unusual-Activity" at bounding box center [514, 252] width 255 height 23
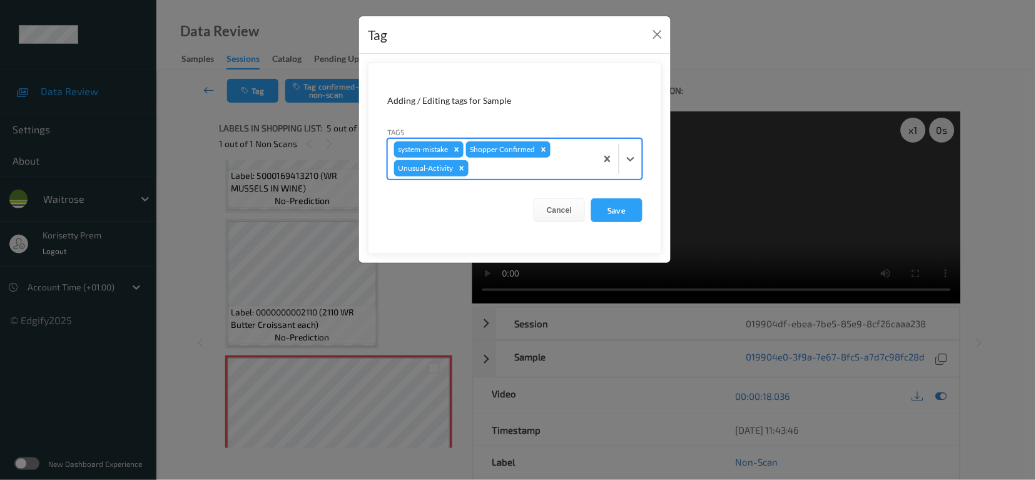
click at [495, 161] on div at bounding box center [530, 168] width 119 height 15
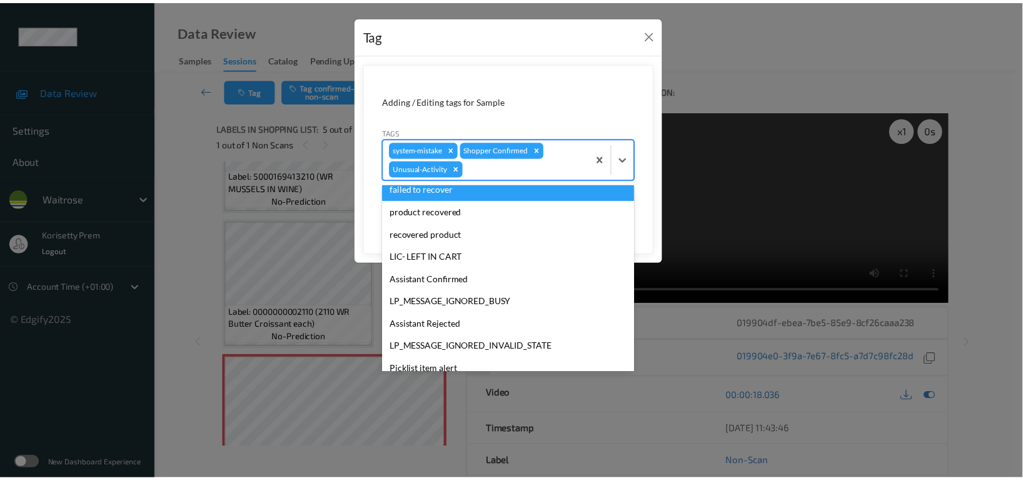
scroll to position [244, 0]
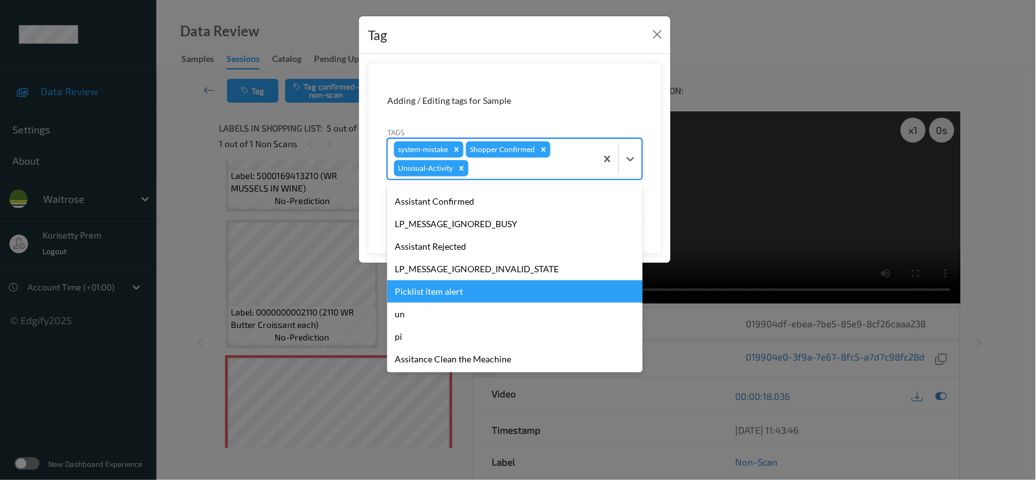
click at [431, 296] on div "Picklist item alert" at bounding box center [514, 291] width 255 height 23
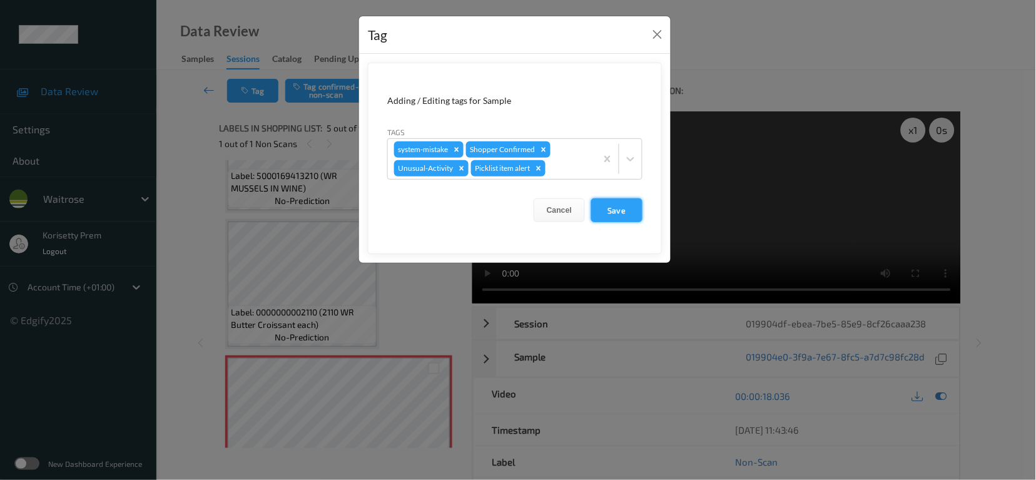
click at [629, 204] on button "Save" at bounding box center [616, 210] width 51 height 24
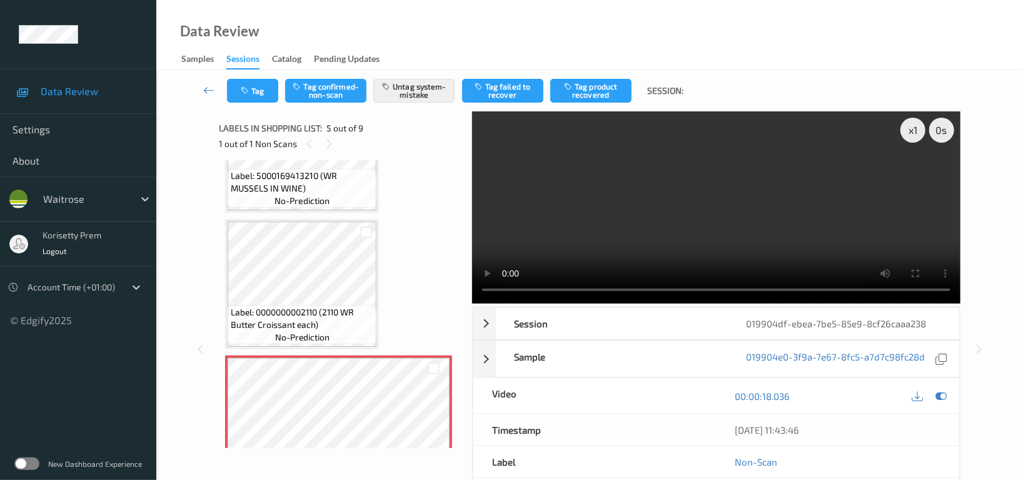
click at [672, 221] on video at bounding box center [716, 207] width 488 height 192
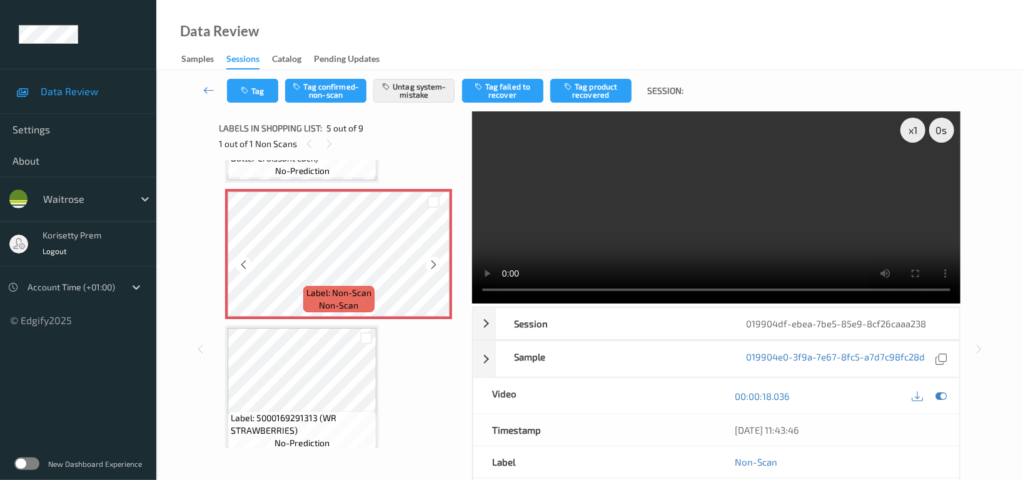
scroll to position [523, 0]
click at [253, 90] on button "Tag" at bounding box center [252, 91] width 51 height 24
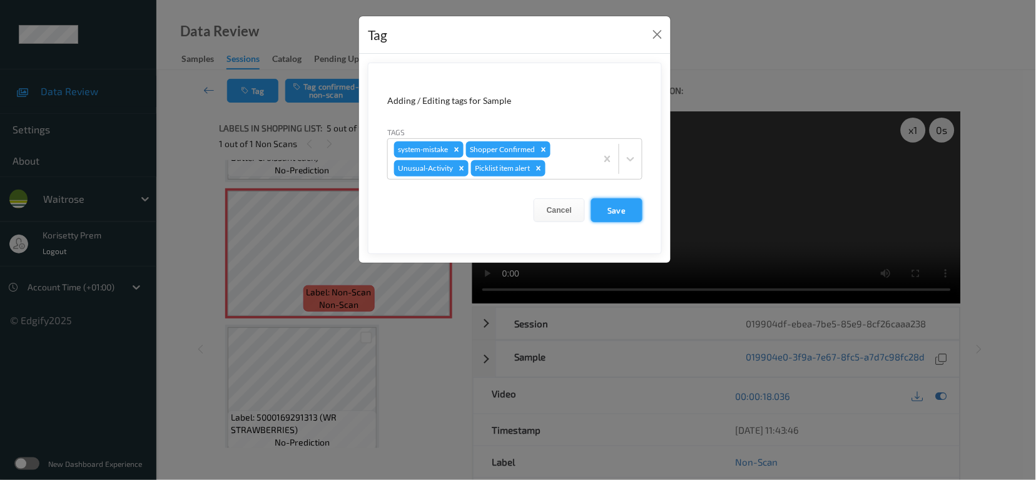
click at [612, 207] on button "Save" at bounding box center [616, 210] width 51 height 24
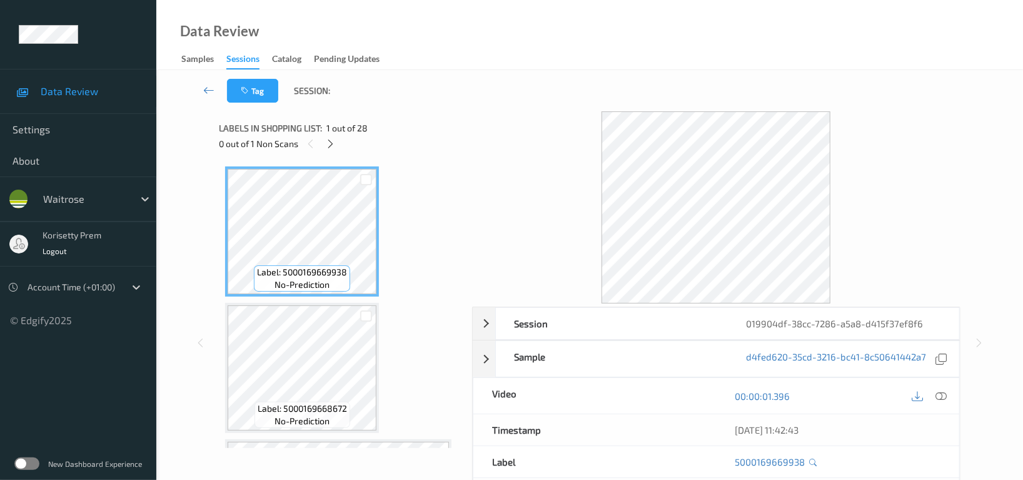
click at [476, 85] on div "Tag Session:" at bounding box center [589, 90] width 815 height 41
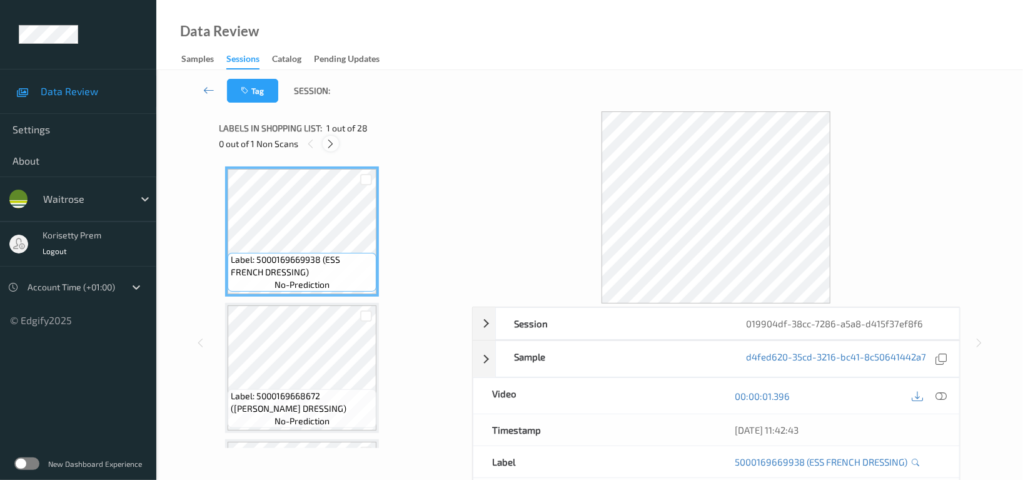
click at [334, 146] on icon at bounding box center [331, 143] width 11 height 11
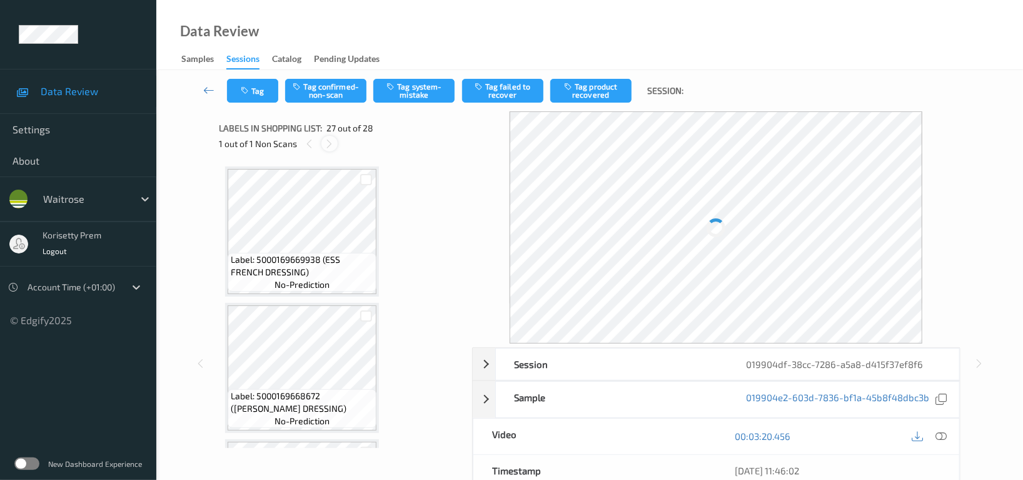
scroll to position [3402, 0]
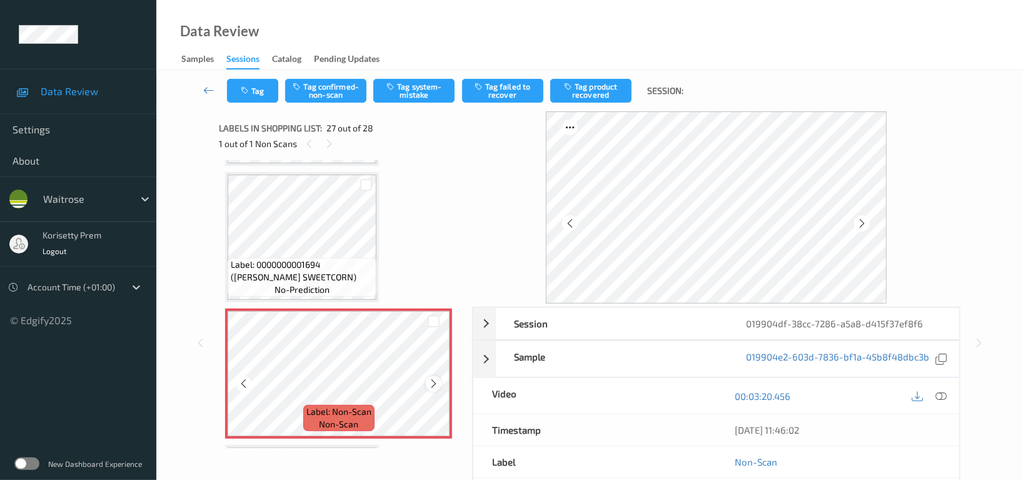
click at [438, 378] on icon at bounding box center [433, 383] width 11 height 11
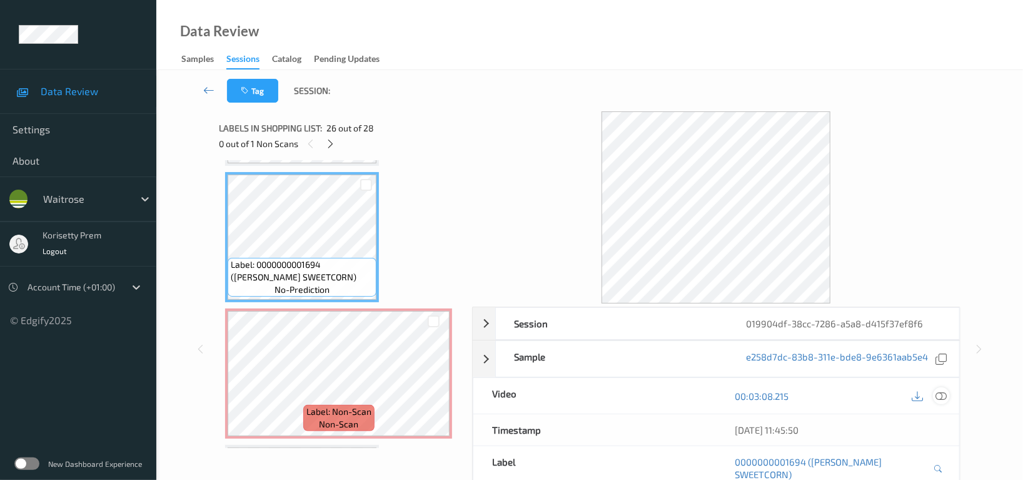
click at [938, 392] on icon at bounding box center [940, 395] width 11 height 11
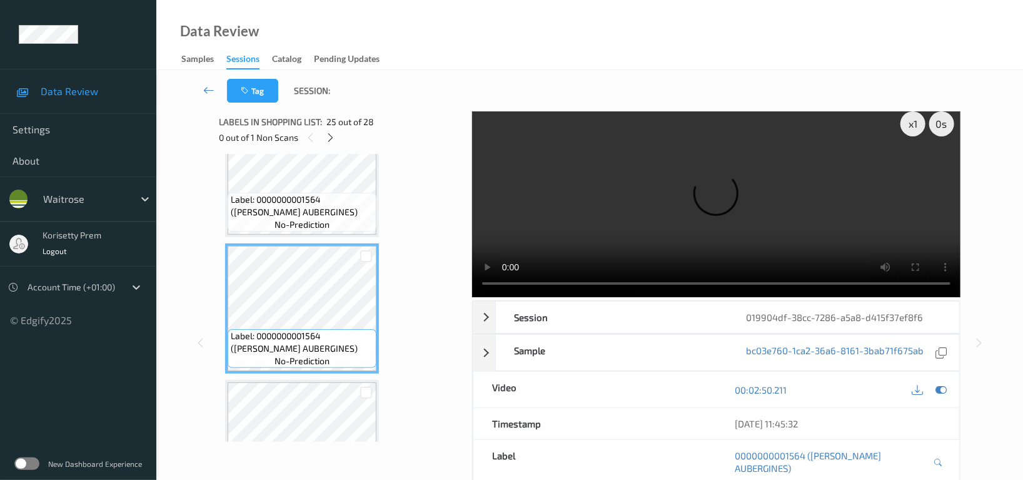
scroll to position [0, 0]
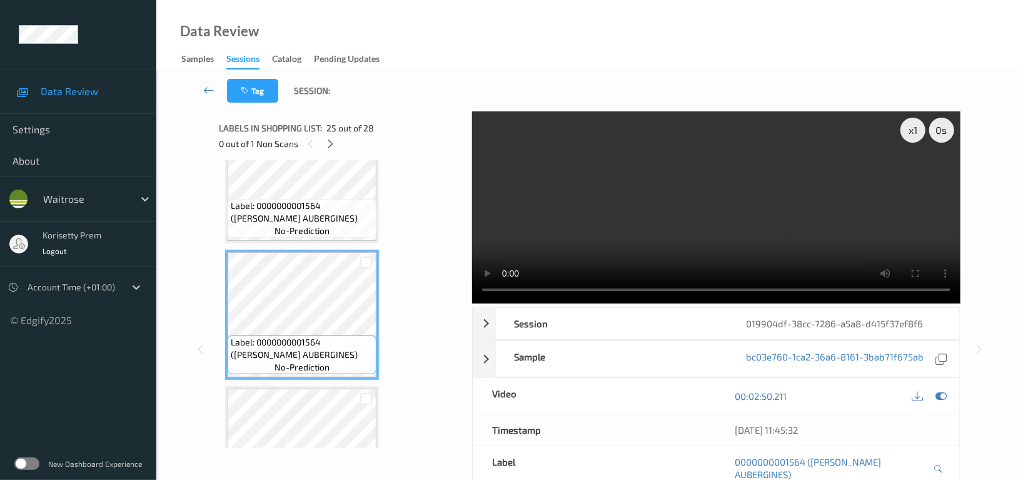
click at [588, 218] on video at bounding box center [716, 207] width 488 height 192
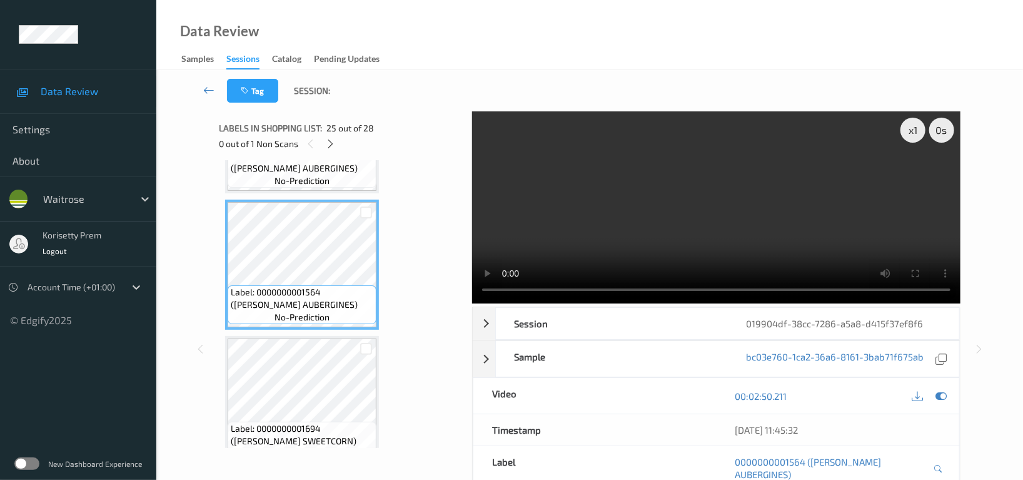
scroll to position [3272, 0]
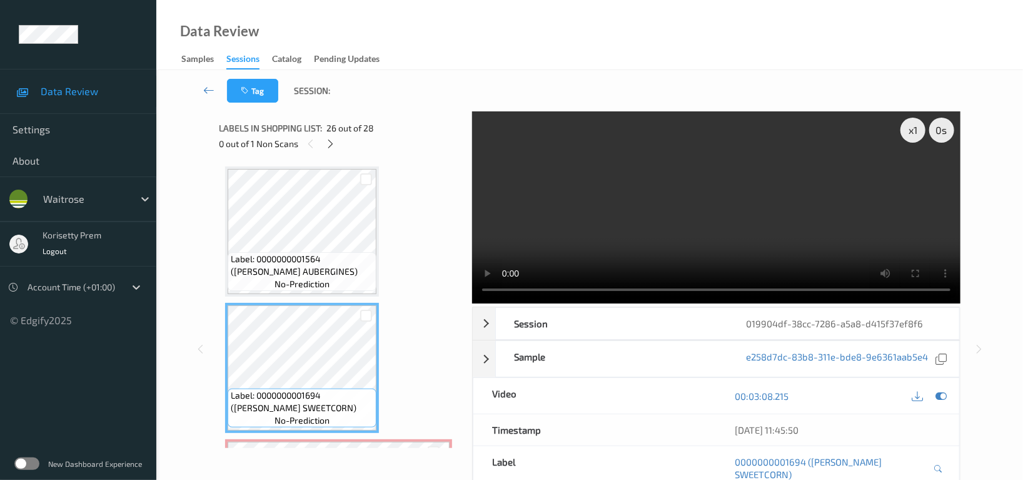
click at [304, 253] on span "Label: 0000000001564 ([PERSON_NAME] AUBERGINES)" at bounding box center [302, 265] width 143 height 25
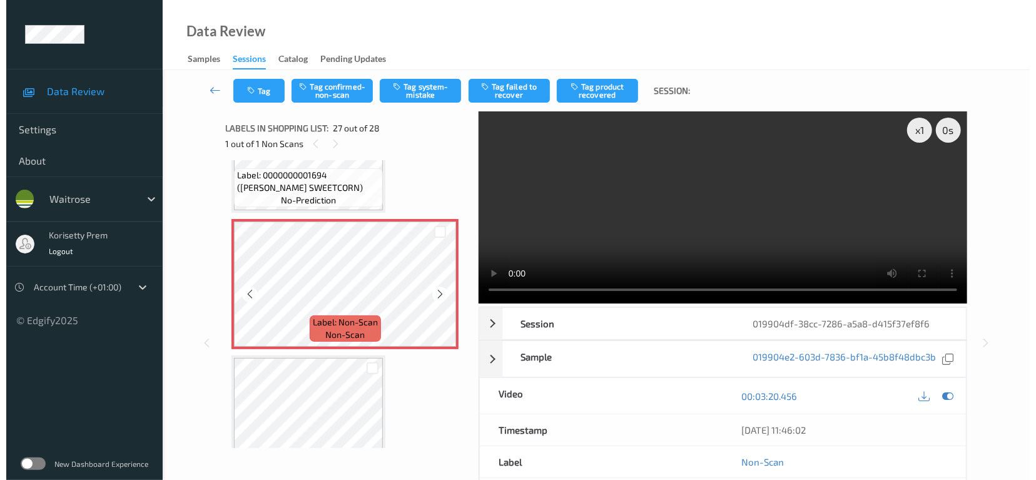
scroll to position [3522, 0]
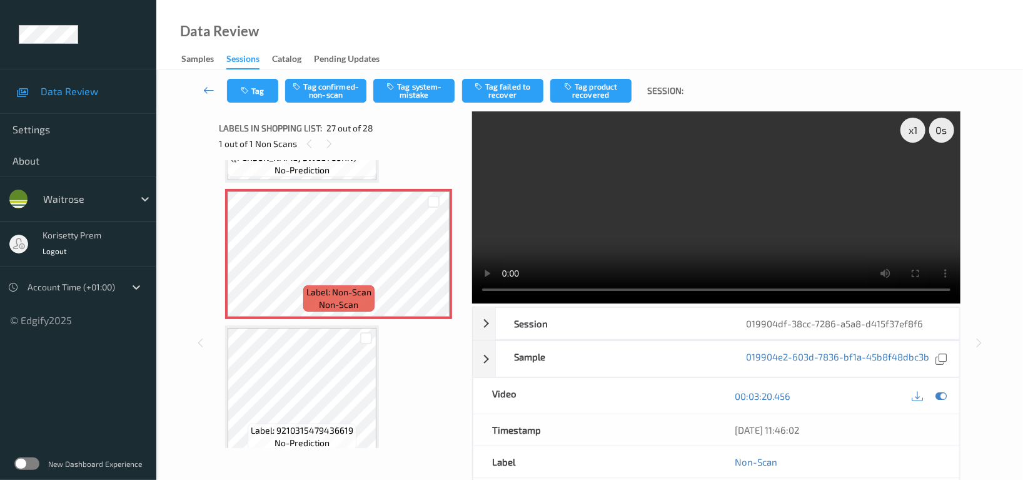
click at [523, 221] on video at bounding box center [716, 207] width 488 height 192
click at [405, 81] on button "Tag system-mistake" at bounding box center [413, 91] width 81 height 24
click at [256, 83] on button "Tag" at bounding box center [252, 91] width 51 height 24
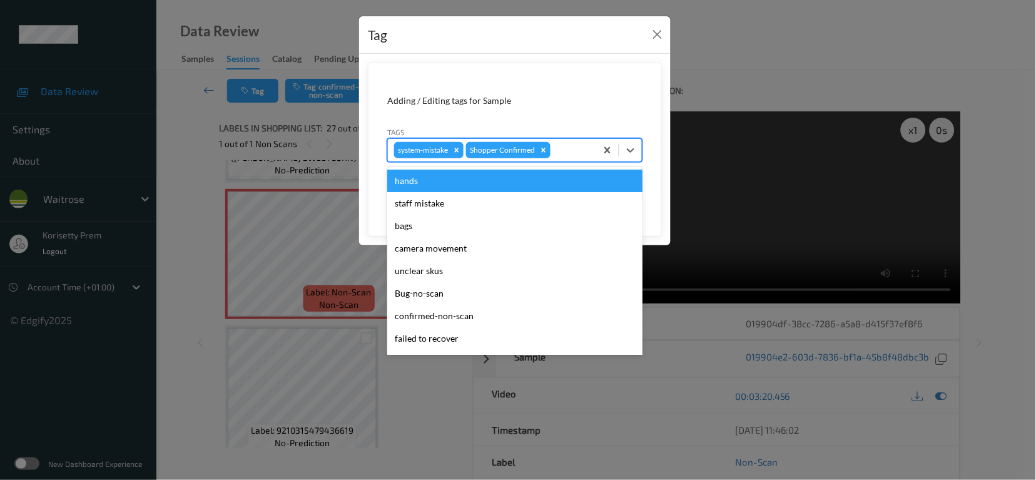
click at [565, 151] on div at bounding box center [571, 150] width 37 height 15
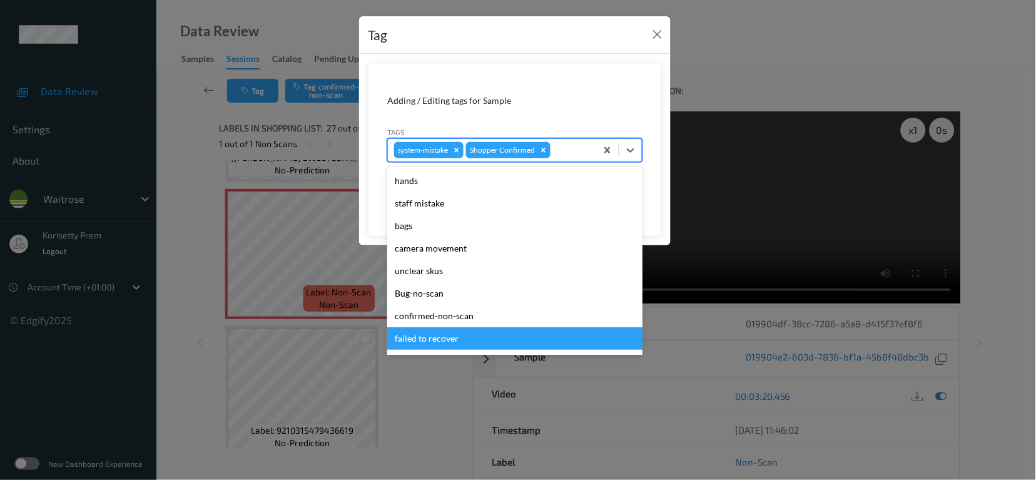
scroll to position [266, 0]
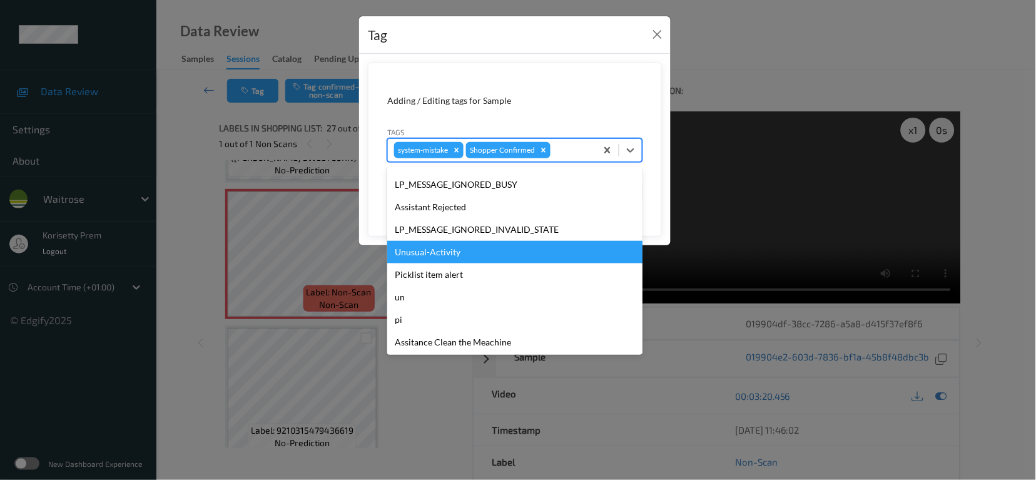
click at [437, 251] on div "Unusual-Activity" at bounding box center [514, 252] width 255 height 23
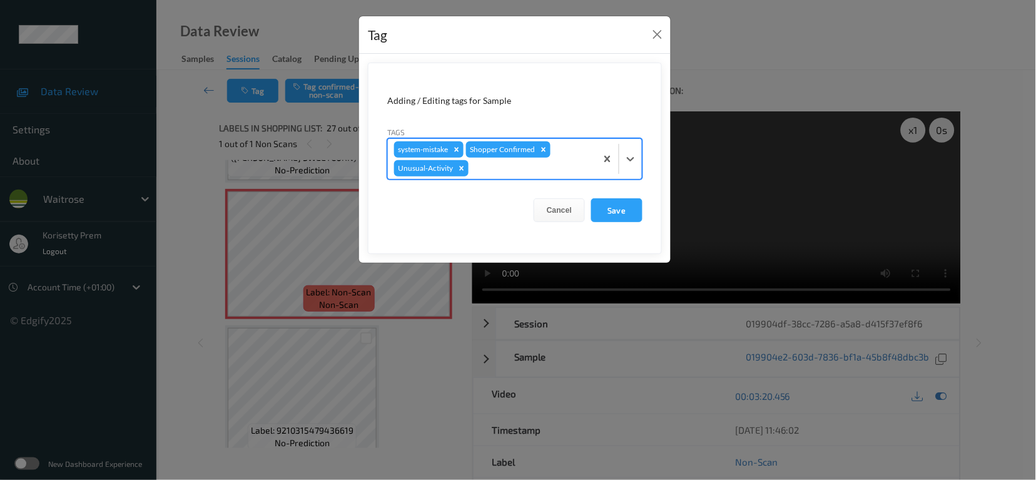
click at [494, 162] on div at bounding box center [530, 168] width 119 height 15
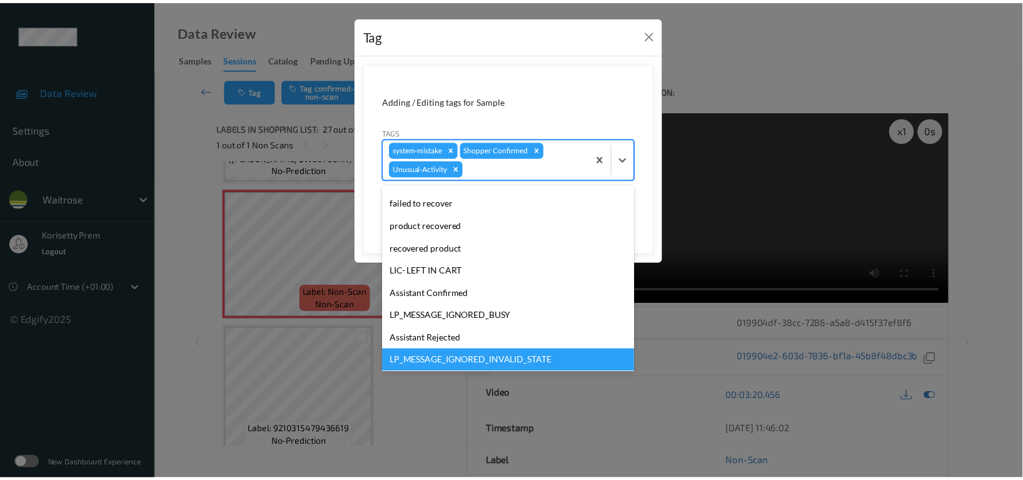
scroll to position [244, 0]
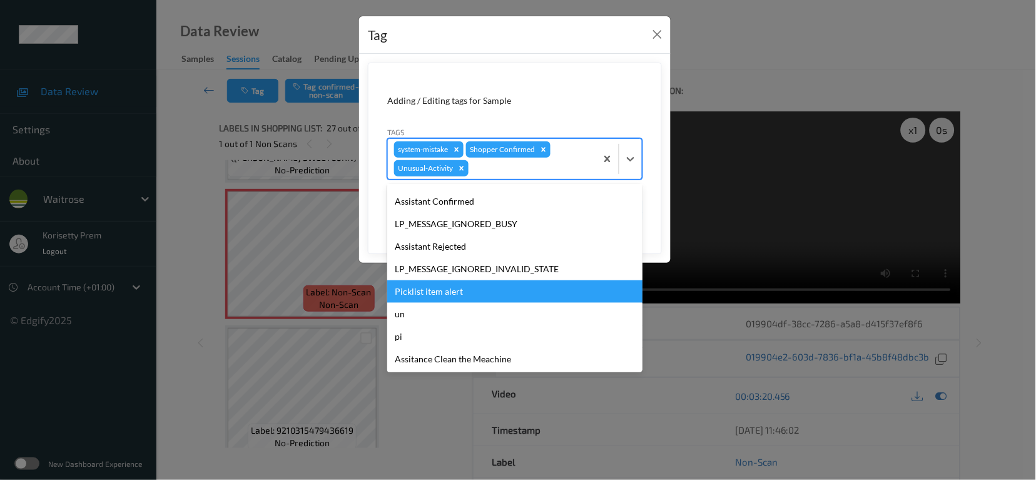
click at [448, 295] on div "Picklist item alert" at bounding box center [514, 291] width 255 height 23
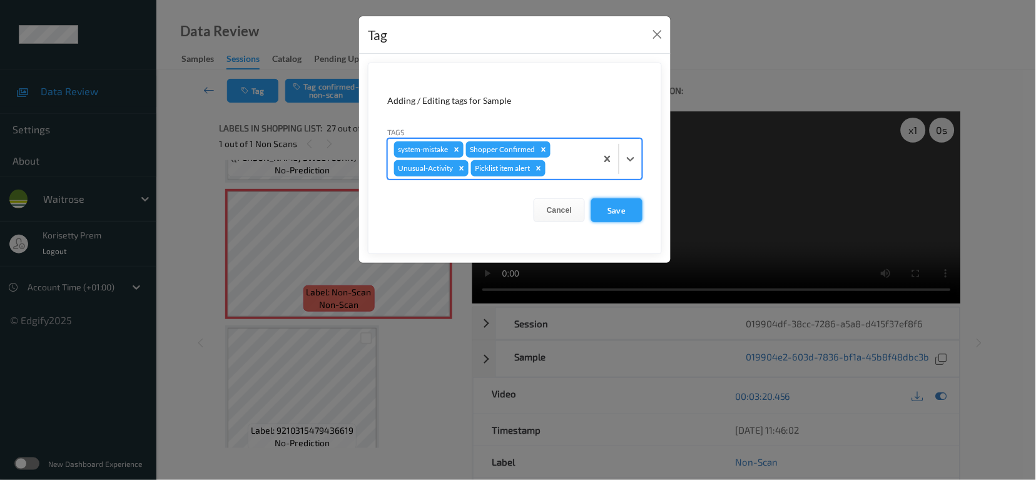
click at [617, 210] on button "Save" at bounding box center [616, 210] width 51 height 24
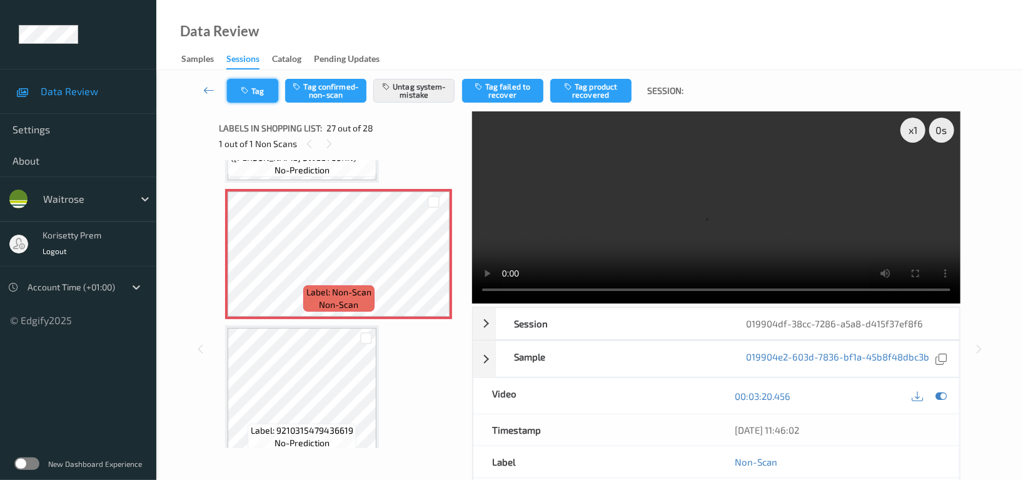
click at [260, 92] on button "Tag" at bounding box center [252, 91] width 51 height 24
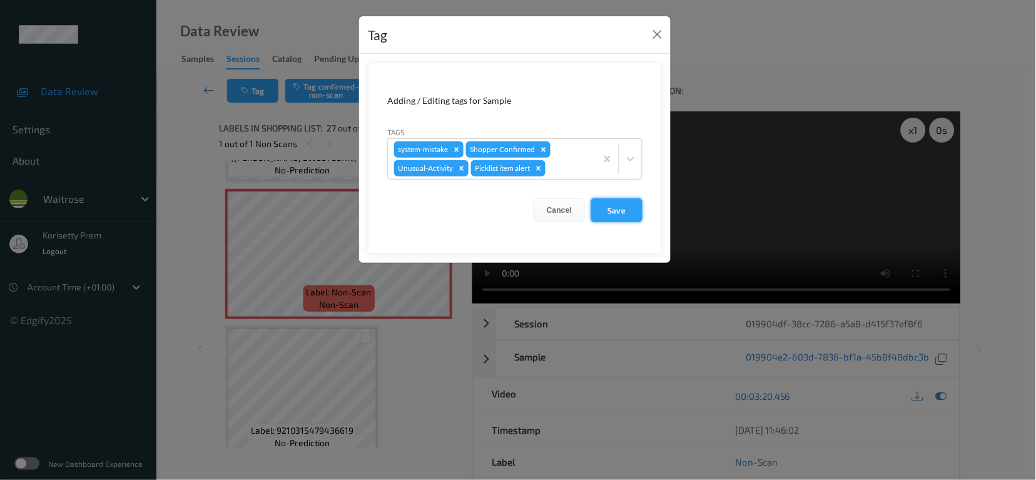
click at [619, 213] on button "Save" at bounding box center [616, 210] width 51 height 24
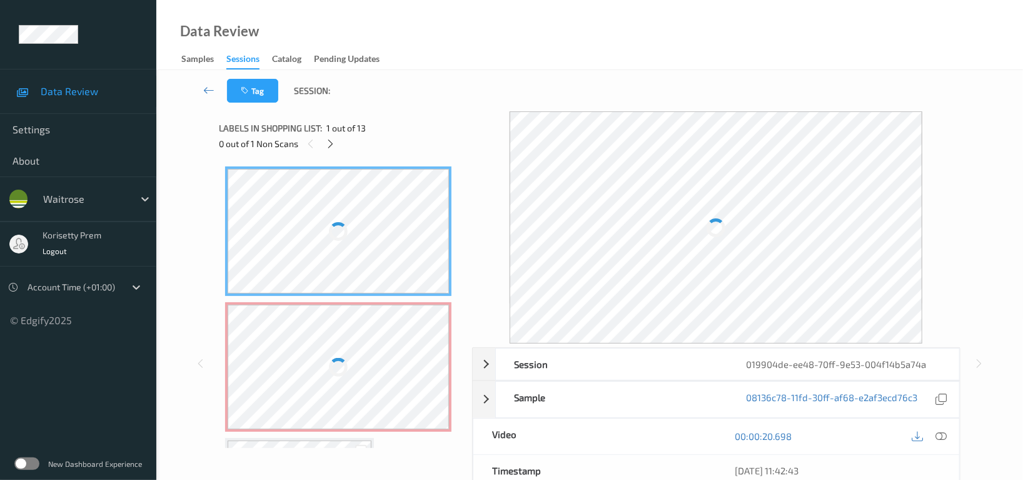
click at [567, 108] on div "Tag Session:" at bounding box center [589, 90] width 815 height 41
click at [599, 57] on div "Data Review Samples Sessions Catalog Pending Updates" at bounding box center [589, 35] width 867 height 70
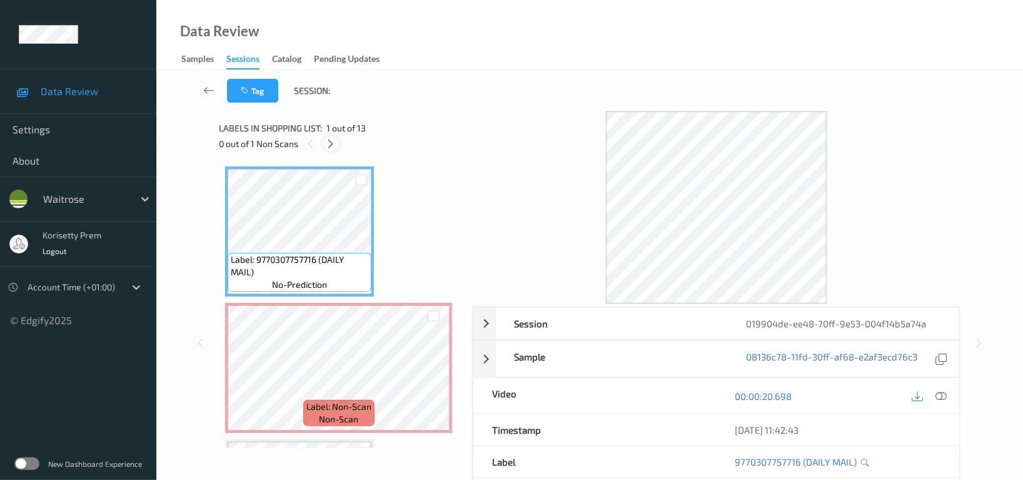
click at [330, 142] on icon at bounding box center [331, 143] width 11 height 11
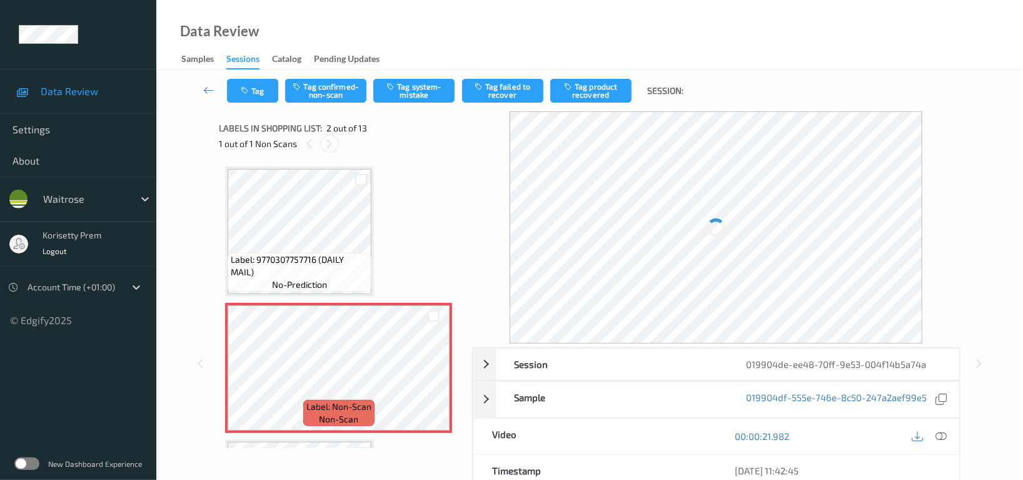
scroll to position [6, 0]
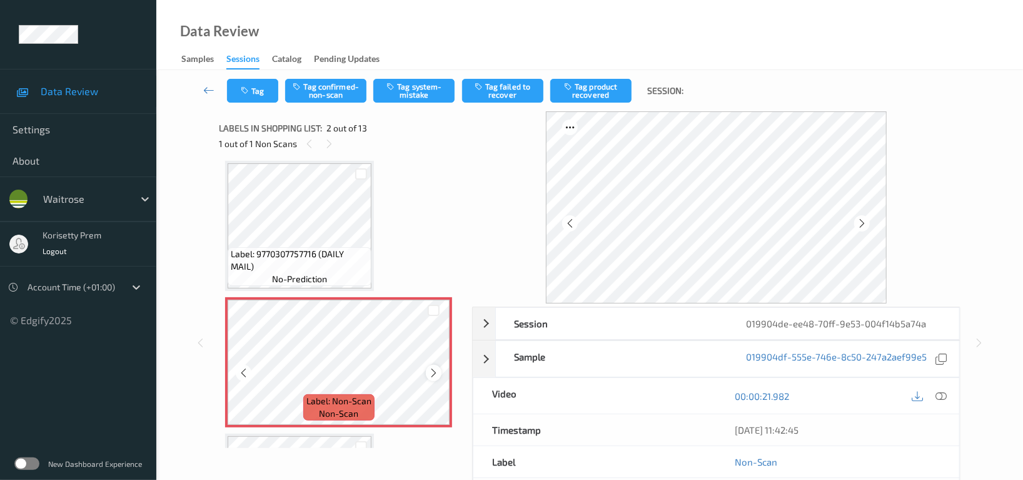
click at [434, 369] on icon at bounding box center [433, 372] width 11 height 11
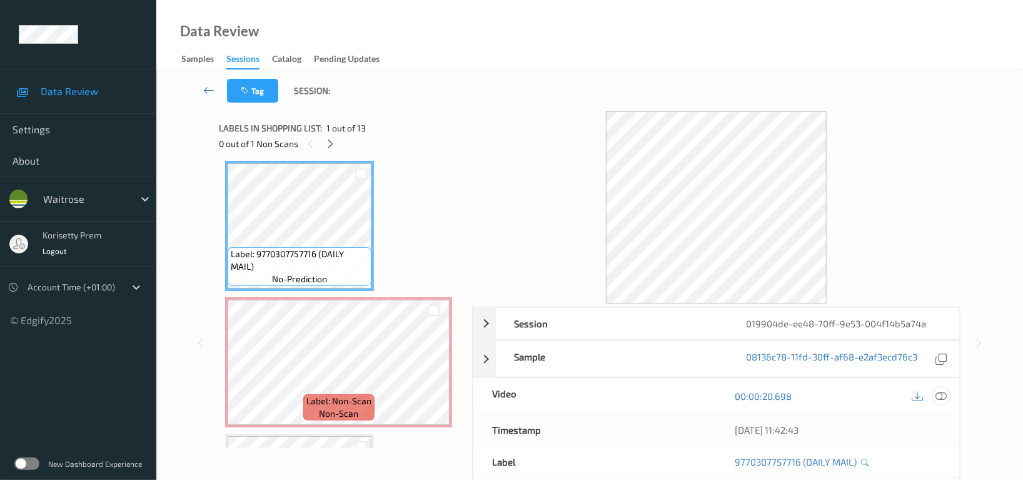
click at [944, 398] on icon at bounding box center [940, 395] width 11 height 11
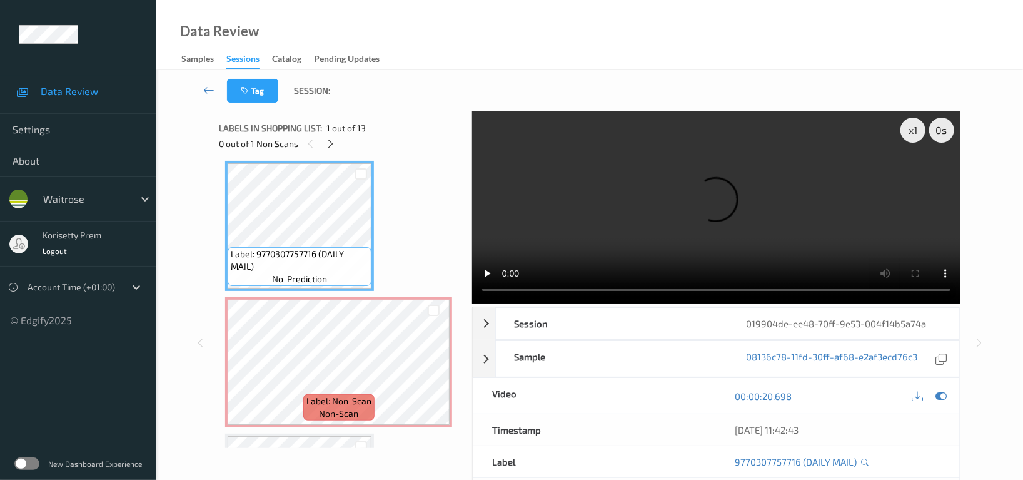
click at [642, 213] on video at bounding box center [716, 207] width 488 height 192
click at [641, 229] on video at bounding box center [716, 207] width 488 height 192
click at [585, 207] on video at bounding box center [716, 207] width 488 height 192
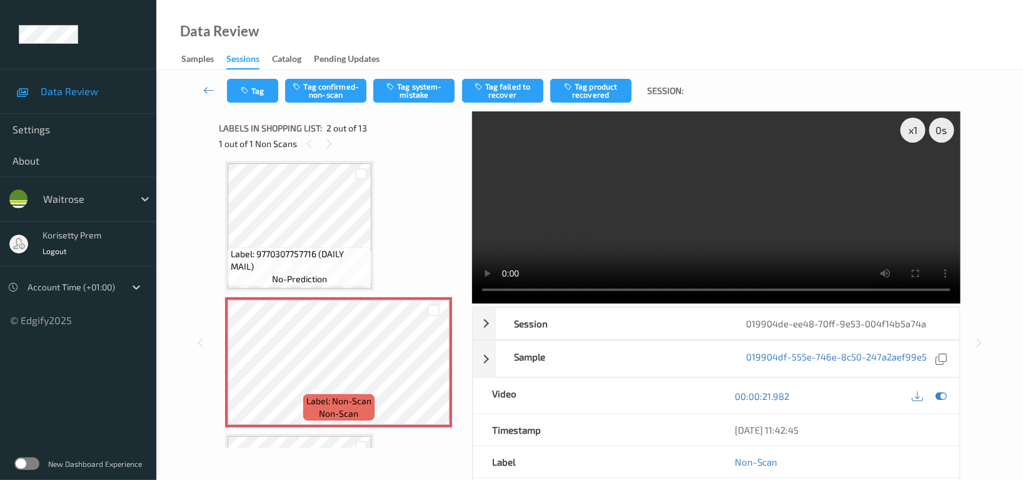
click at [727, 206] on video at bounding box center [716, 207] width 488 height 192
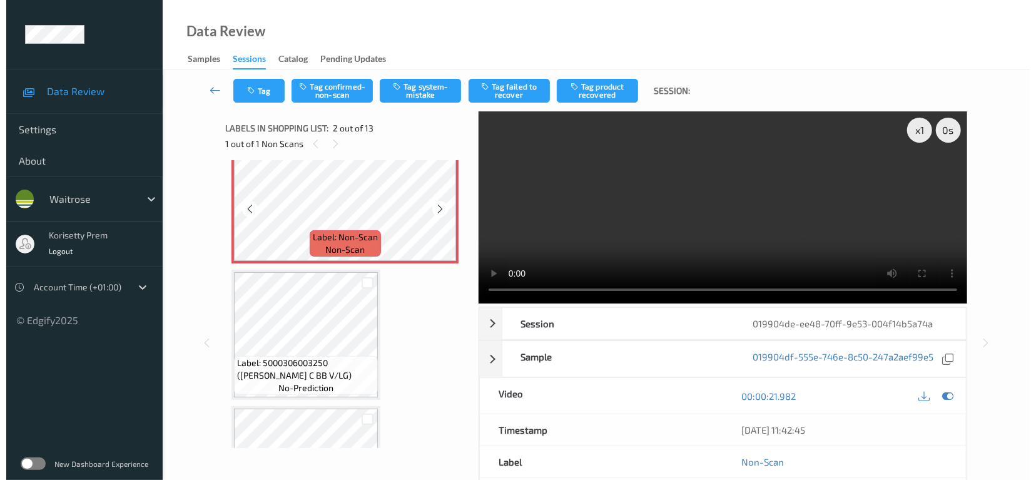
scroll to position [173, 0]
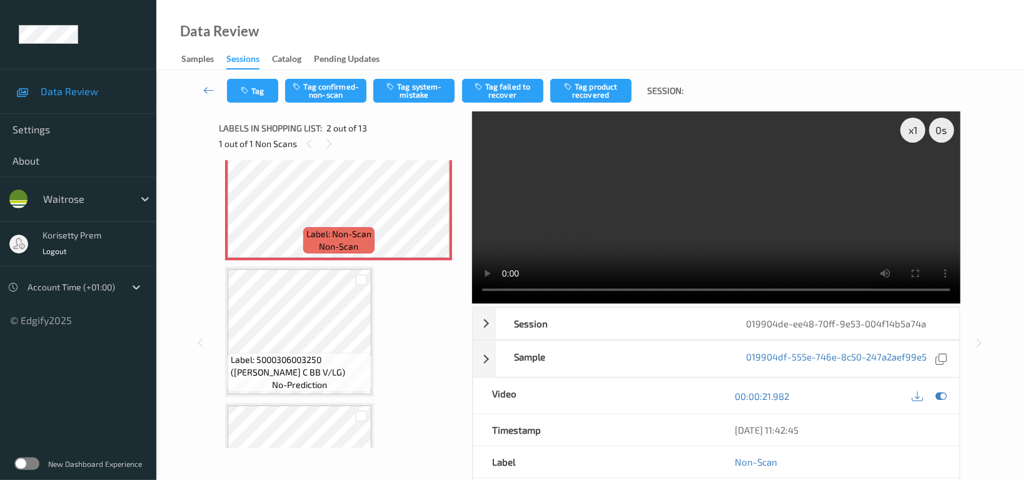
click at [771, 203] on video at bounding box center [716, 207] width 488 height 192
click at [415, 71] on div "Tag Tag confirmed-non-scan Tag system-mistake Tag failed to recover Tag product…" at bounding box center [589, 90] width 815 height 41
click at [417, 87] on button "Tag system-mistake" at bounding box center [413, 91] width 81 height 24
click at [409, 90] on button "Tag system-mistake" at bounding box center [413, 91] width 81 height 24
click at [244, 86] on icon "button" at bounding box center [246, 90] width 11 height 9
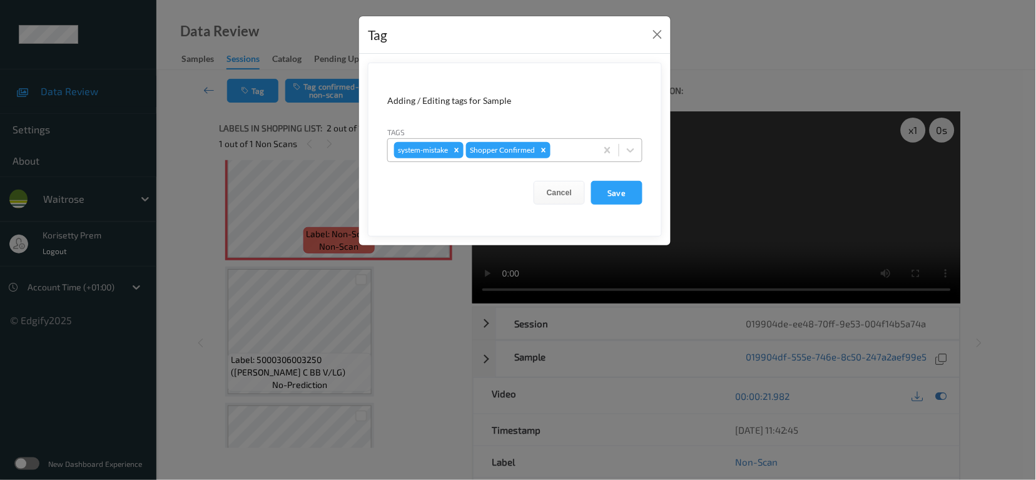
click at [563, 152] on div at bounding box center [571, 150] width 37 height 15
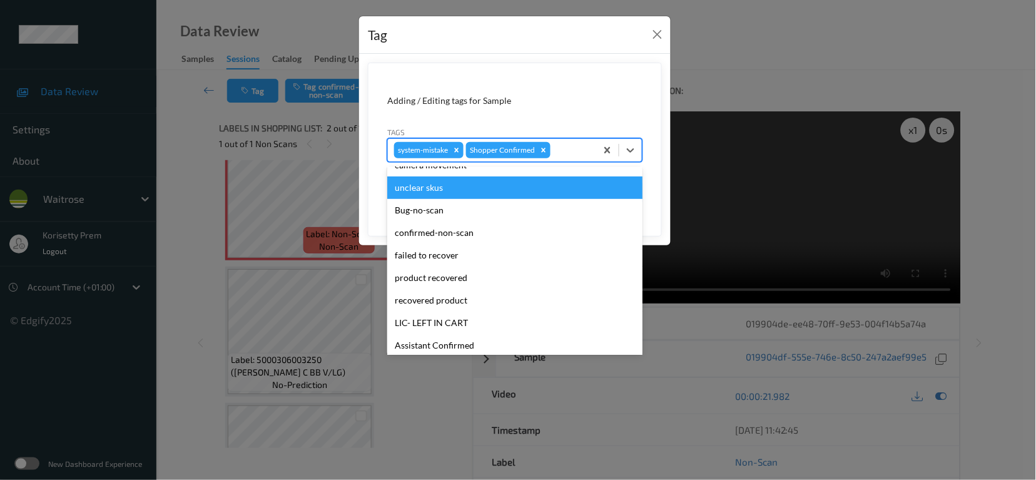
scroll to position [266, 0]
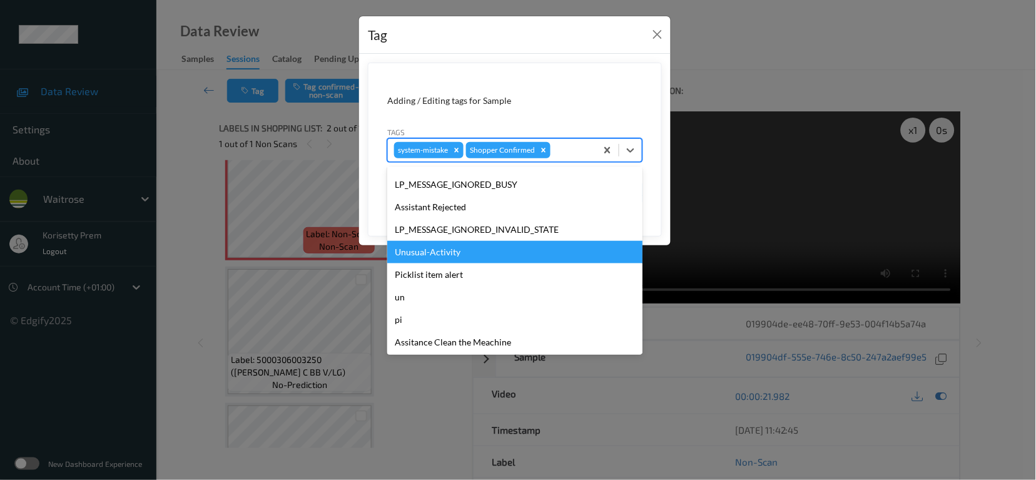
click at [429, 251] on div "Unusual-Activity" at bounding box center [514, 252] width 255 height 23
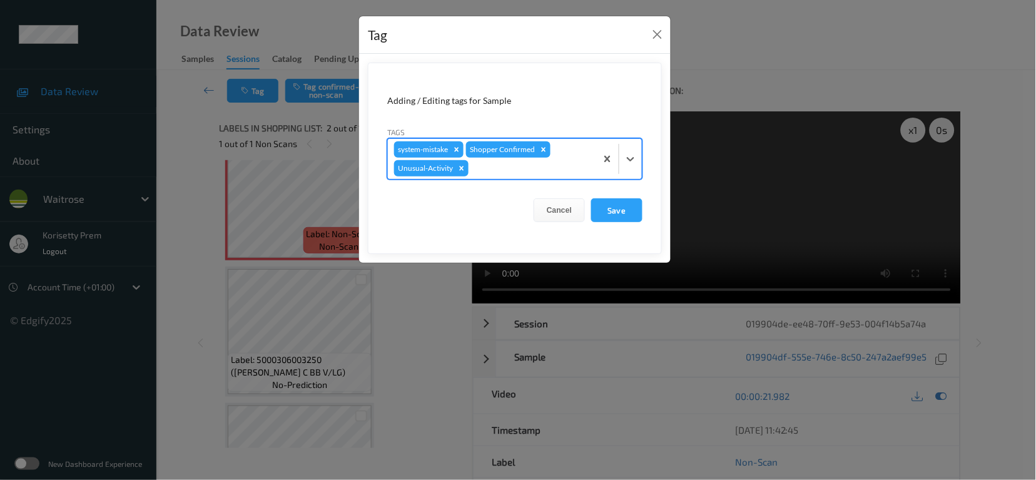
click at [495, 173] on div at bounding box center [530, 168] width 119 height 15
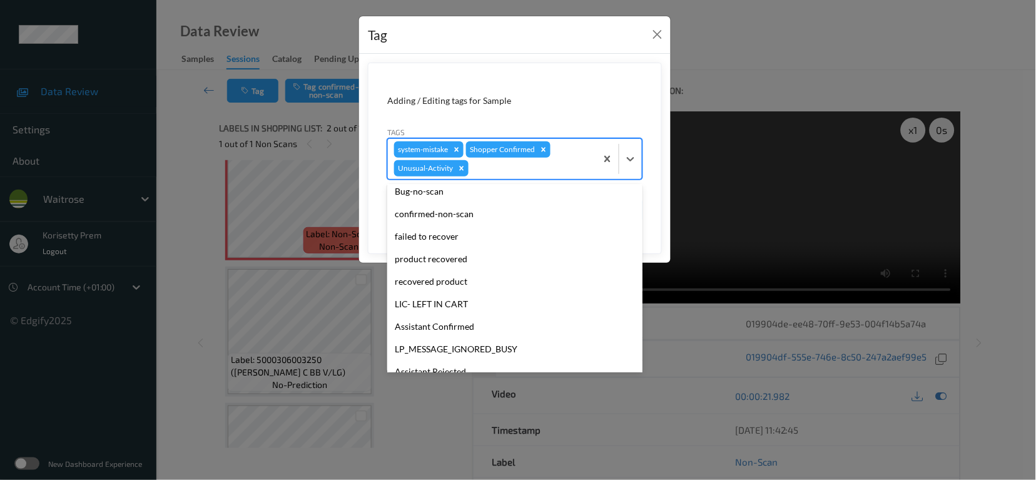
scroll to position [244, 0]
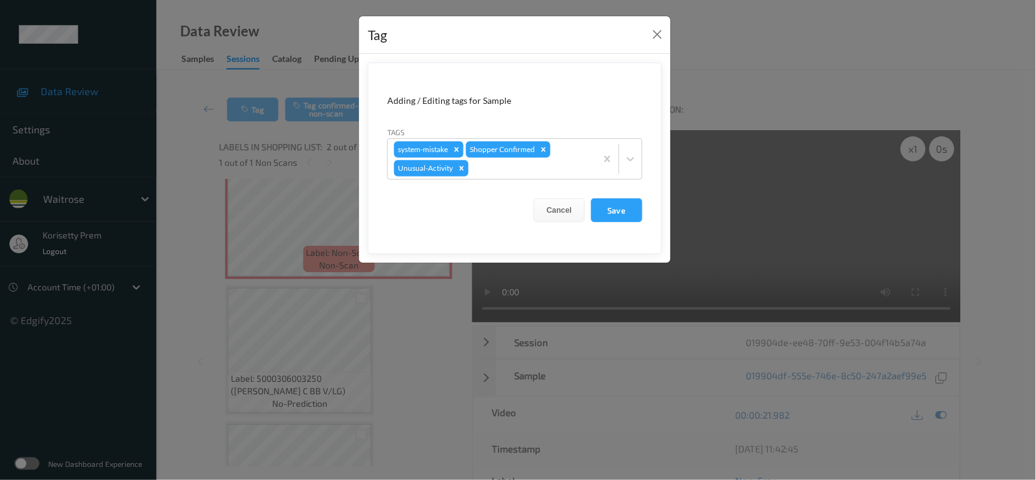
click at [613, 64] on form "Adding / Editing tags for Sample Tags system-mistake Shopper Confirmed Unusual-…" at bounding box center [515, 158] width 294 height 191
click at [612, 213] on form "Adding / Editing tags for Sample Tags system-mistake Shopper Confirmed Unusual-…" at bounding box center [515, 158] width 294 height 191
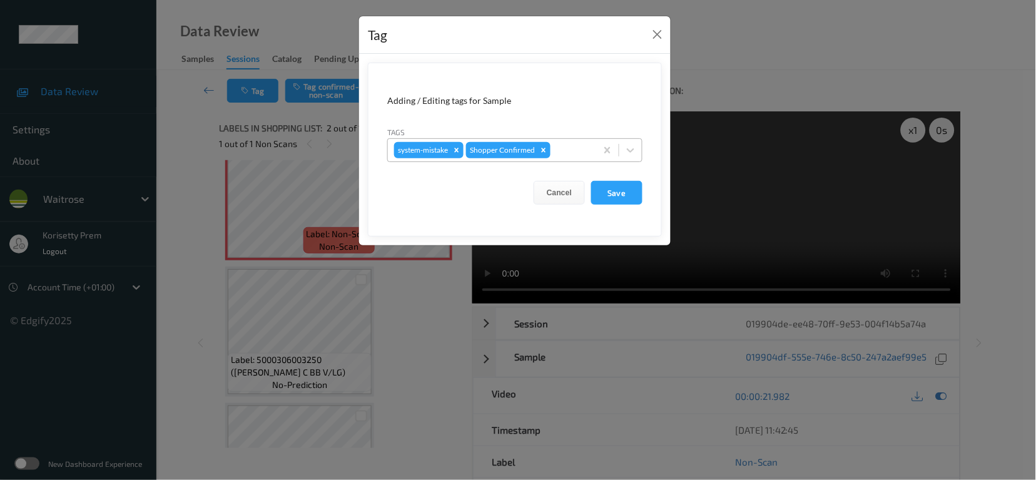
click at [563, 158] on div at bounding box center [571, 150] width 37 height 15
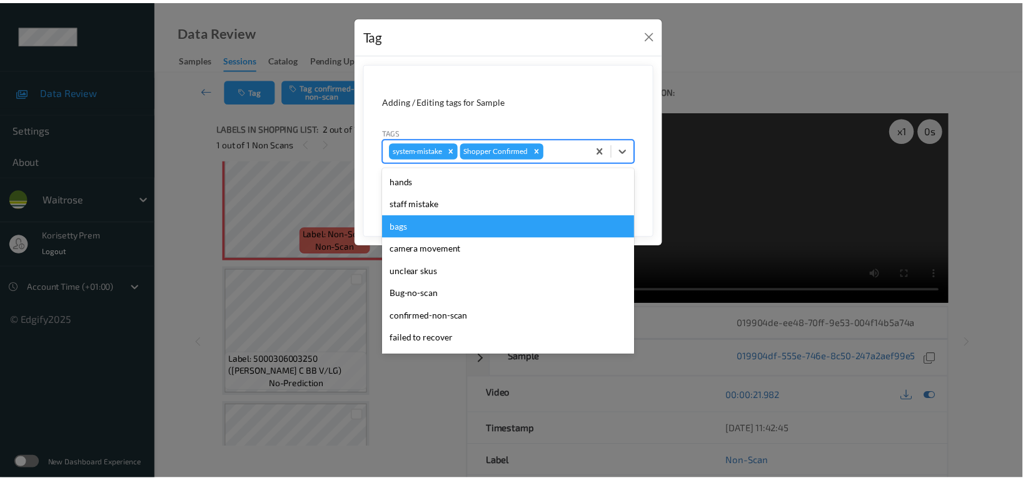
scroll to position [250, 0]
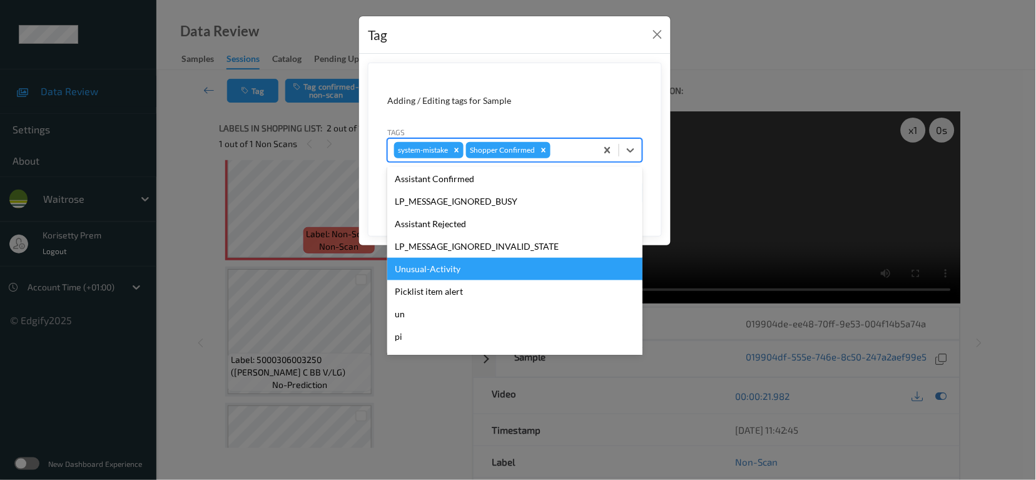
click at [430, 275] on div "Unusual-Activity" at bounding box center [514, 269] width 255 height 23
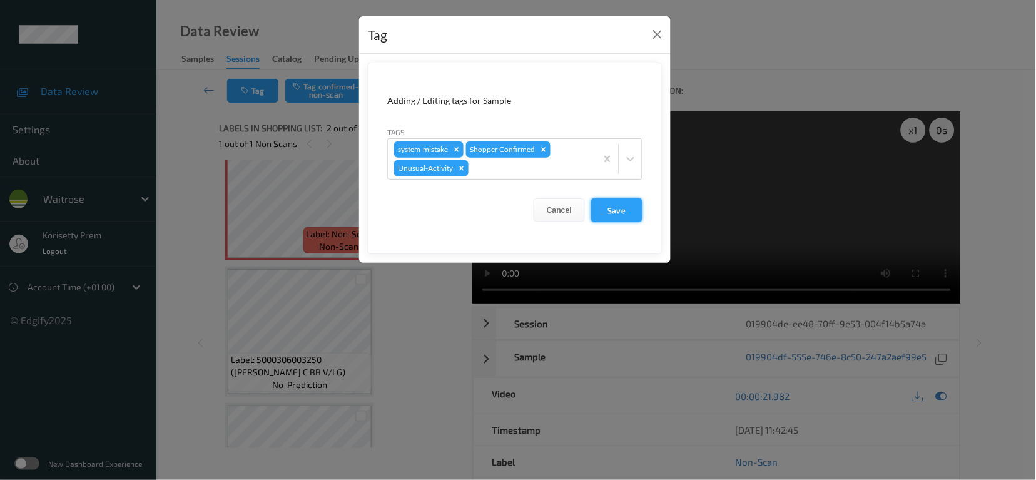
click at [617, 208] on button "Save" at bounding box center [616, 210] width 51 height 24
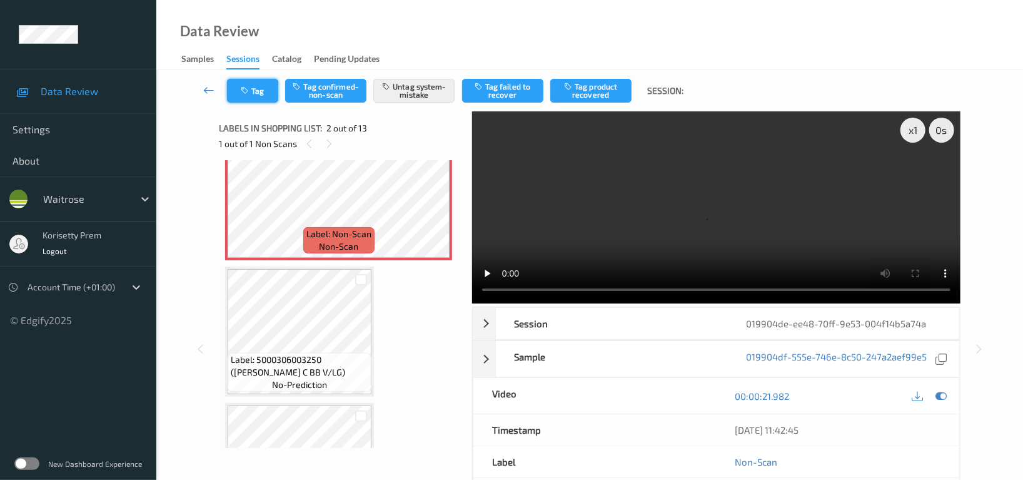
click at [250, 83] on button "Tag" at bounding box center [252, 91] width 51 height 24
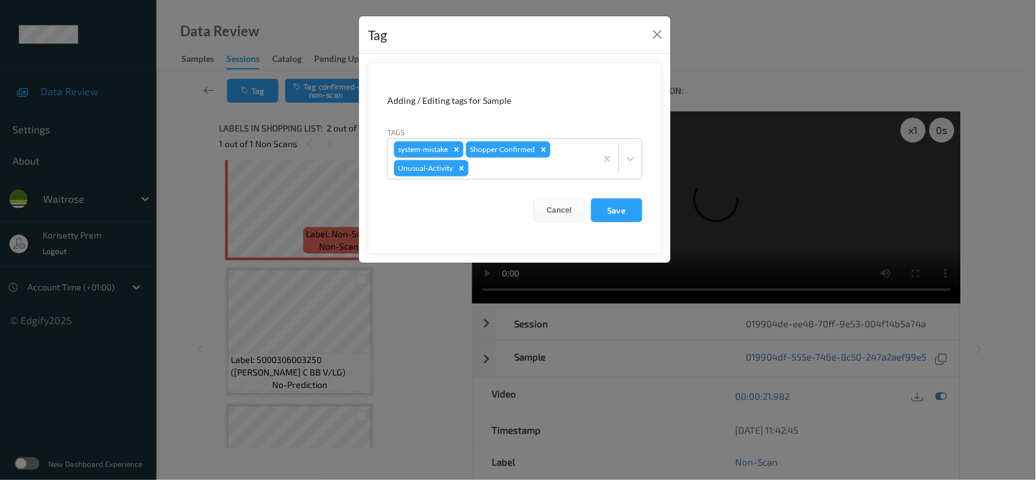
click at [710, 64] on div "Tag Adding / Editing tags for Sample Tags system-mistake Shopper Confirmed Unus…" at bounding box center [518, 240] width 1036 height 480
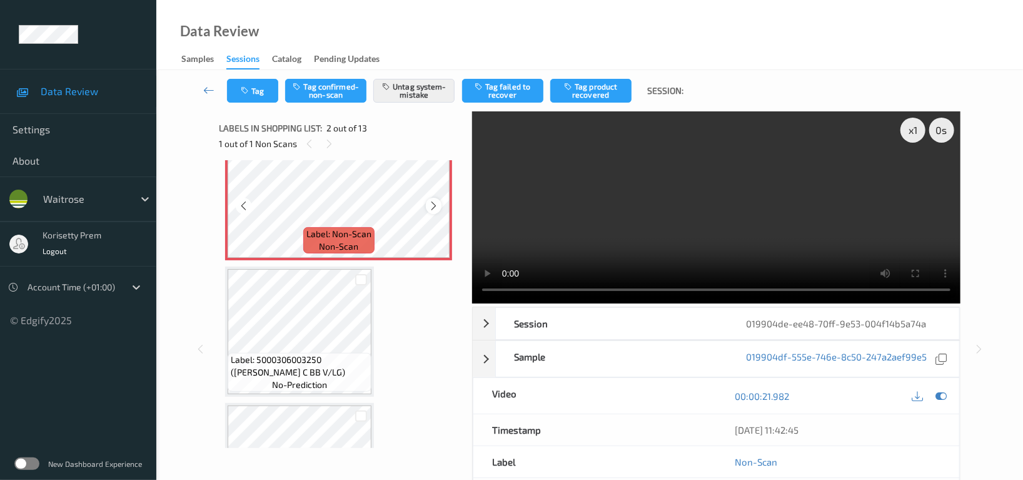
click at [426, 206] on div at bounding box center [434, 206] width 16 height 16
click at [940, 393] on icon at bounding box center [940, 395] width 11 height 11
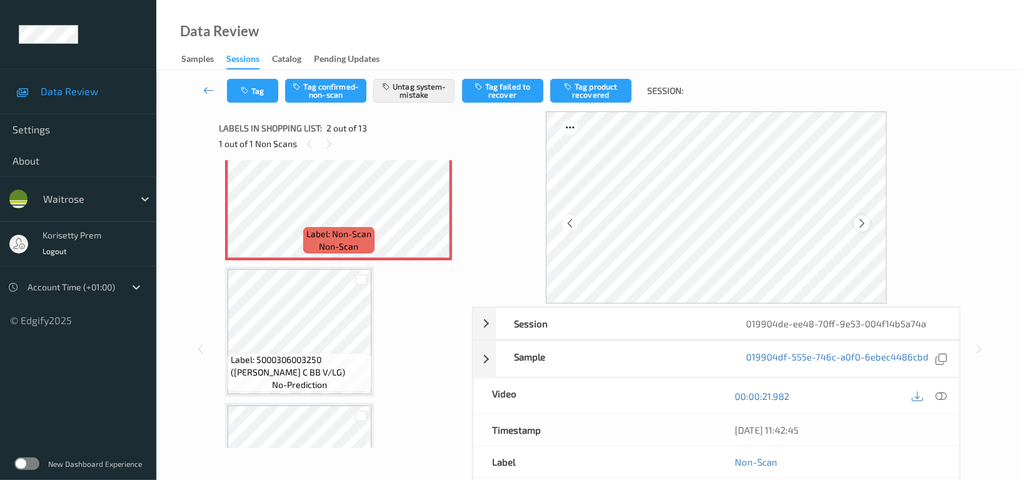
click at [859, 226] on icon at bounding box center [862, 223] width 11 height 11
click at [250, 89] on icon "button" at bounding box center [246, 90] width 11 height 9
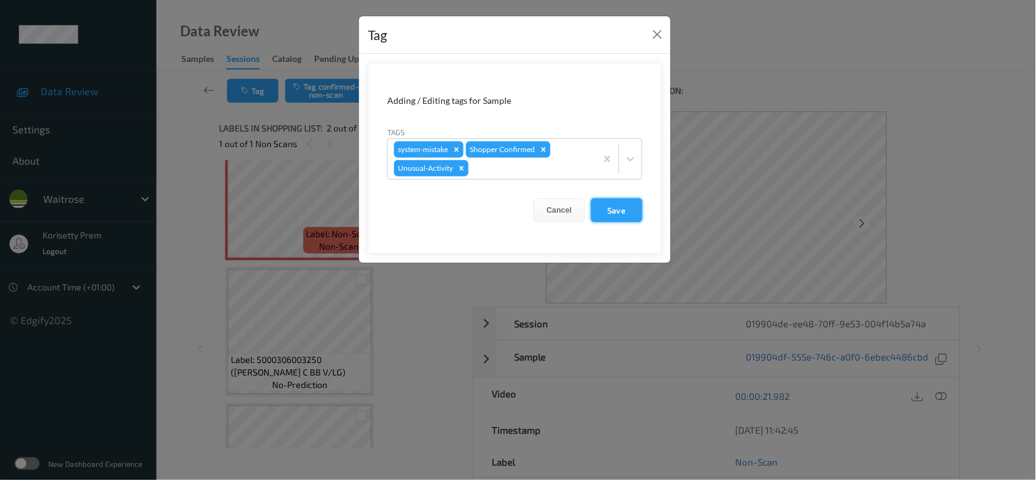
click at [617, 208] on button "Save" at bounding box center [616, 210] width 51 height 24
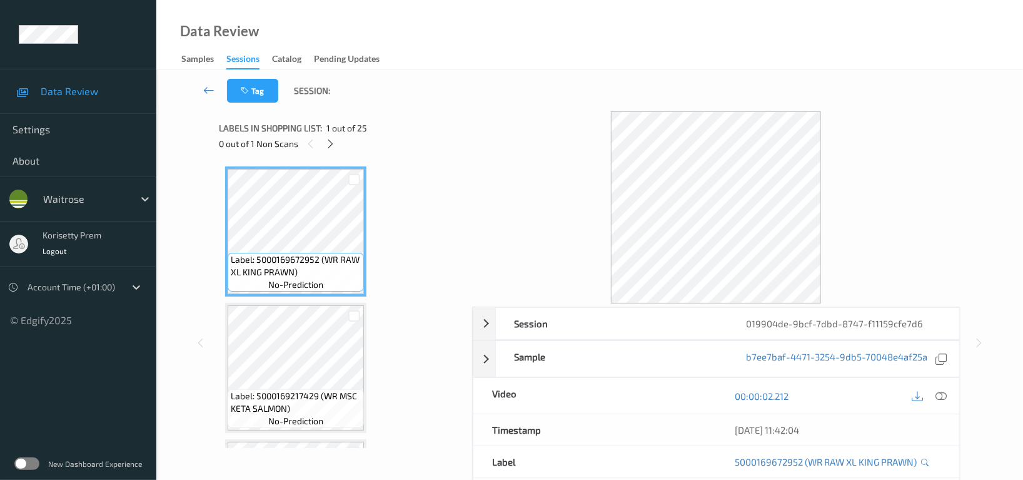
click at [519, 81] on div "Tag Session:" at bounding box center [589, 90] width 815 height 41
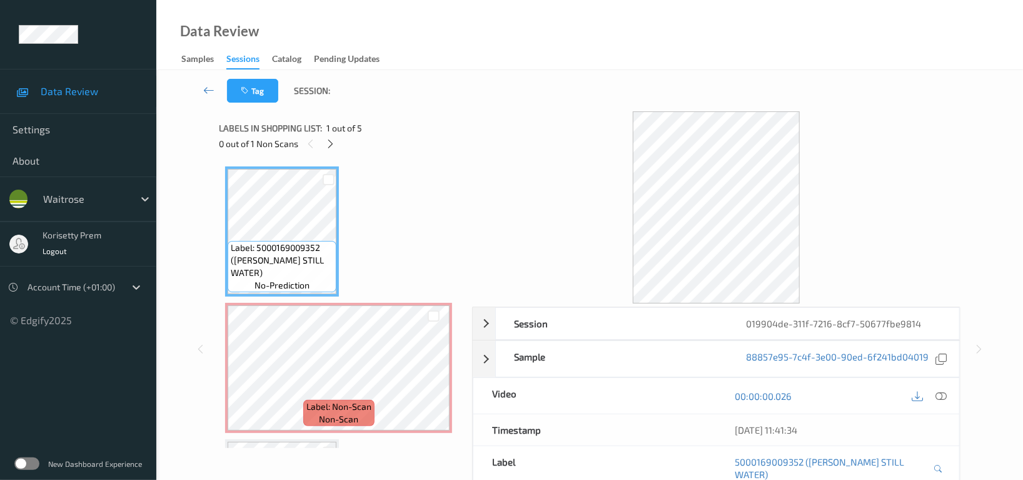
click at [573, 80] on div "Tag Session:" at bounding box center [589, 90] width 815 height 41
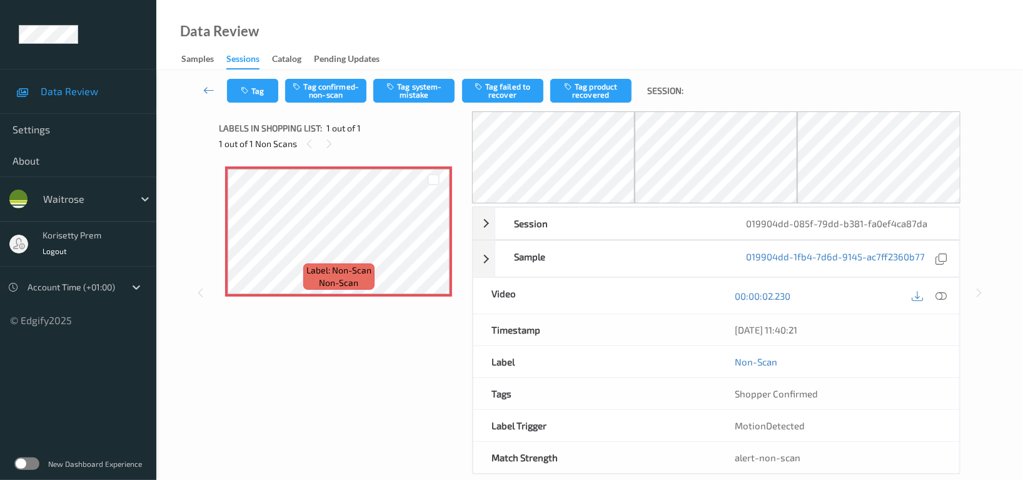
click at [553, 60] on div "Data Review Samples Sessions Catalog Pending Updates" at bounding box center [589, 35] width 867 height 70
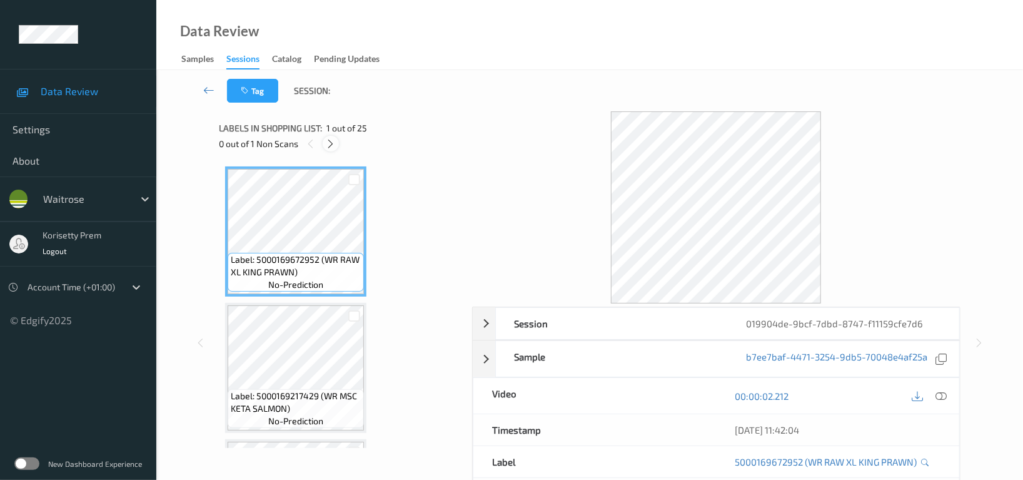
click at [335, 146] on icon at bounding box center [331, 143] width 11 height 11
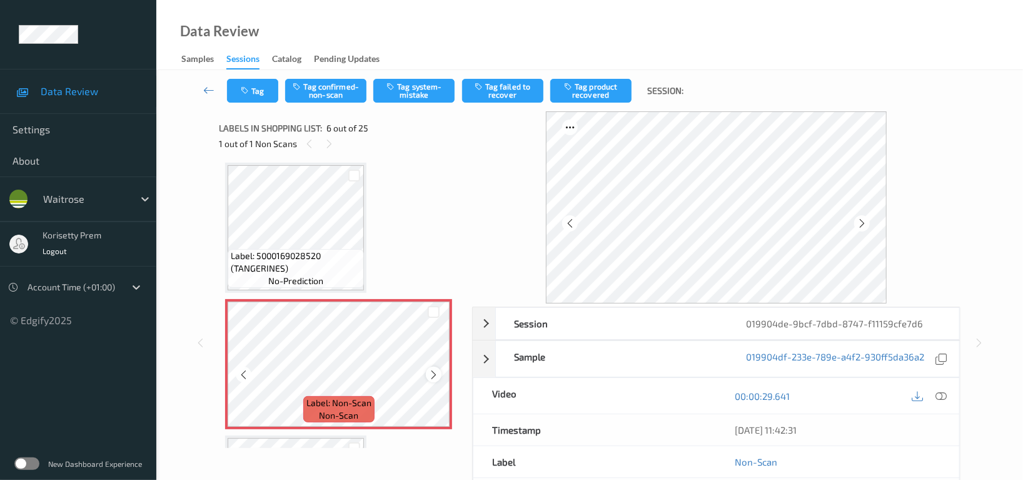
click at [430, 369] on icon at bounding box center [433, 374] width 11 height 11
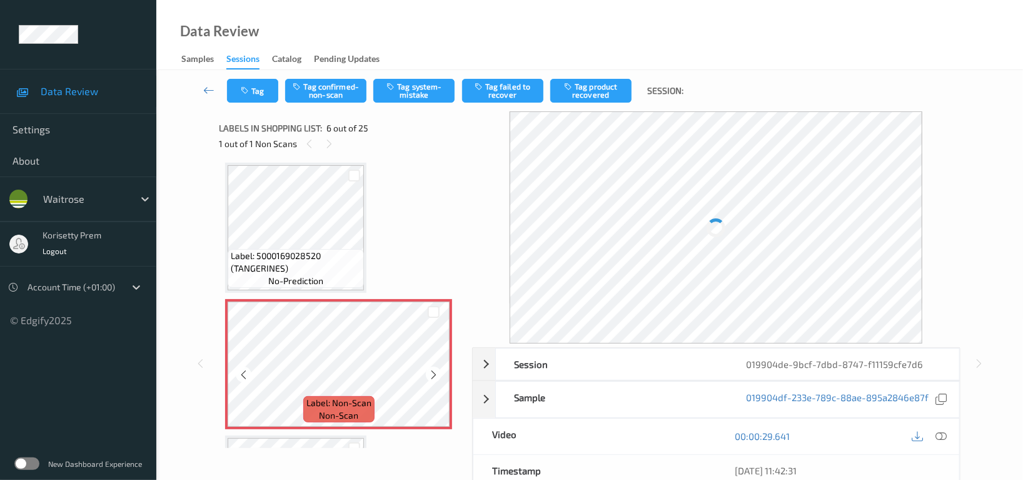
click at [430, 369] on icon at bounding box center [433, 374] width 11 height 11
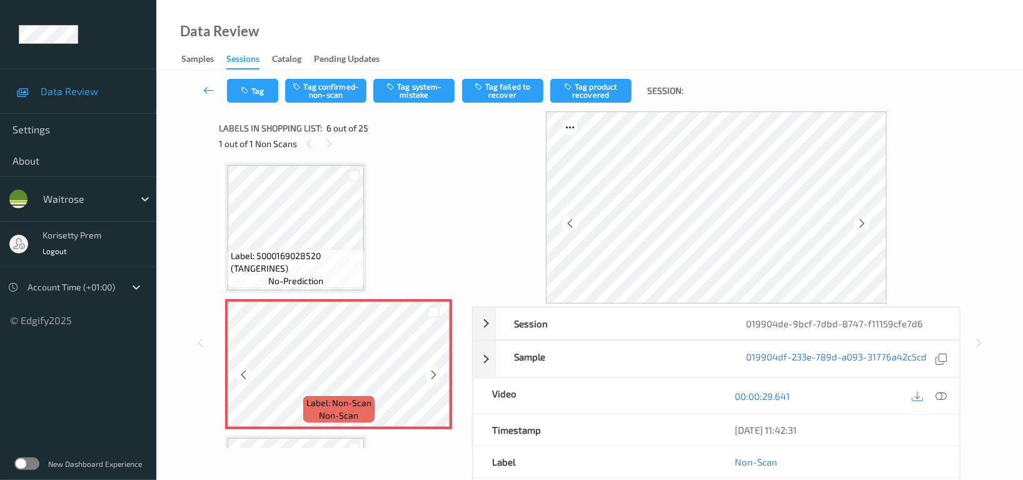
click at [430, 369] on icon at bounding box center [433, 374] width 11 height 11
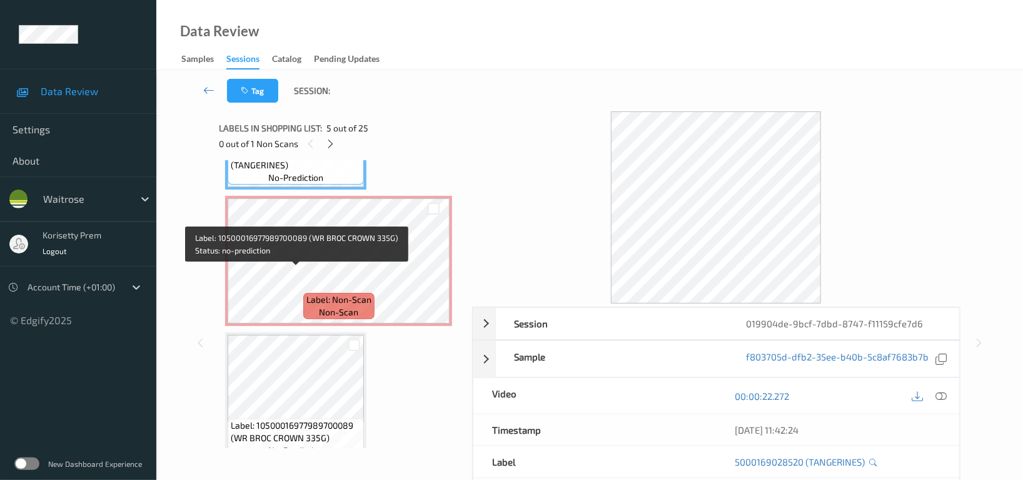
scroll to position [633, 0]
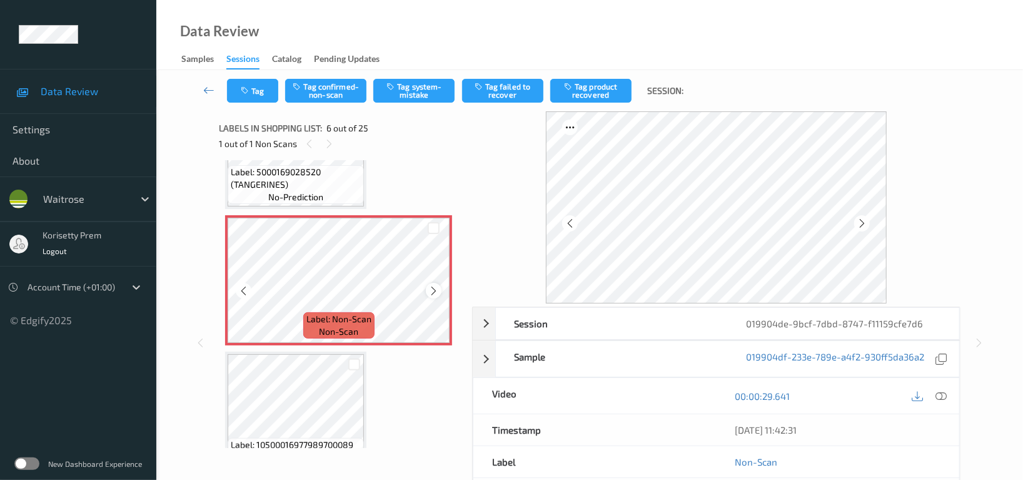
click at [436, 290] on icon at bounding box center [433, 290] width 11 height 11
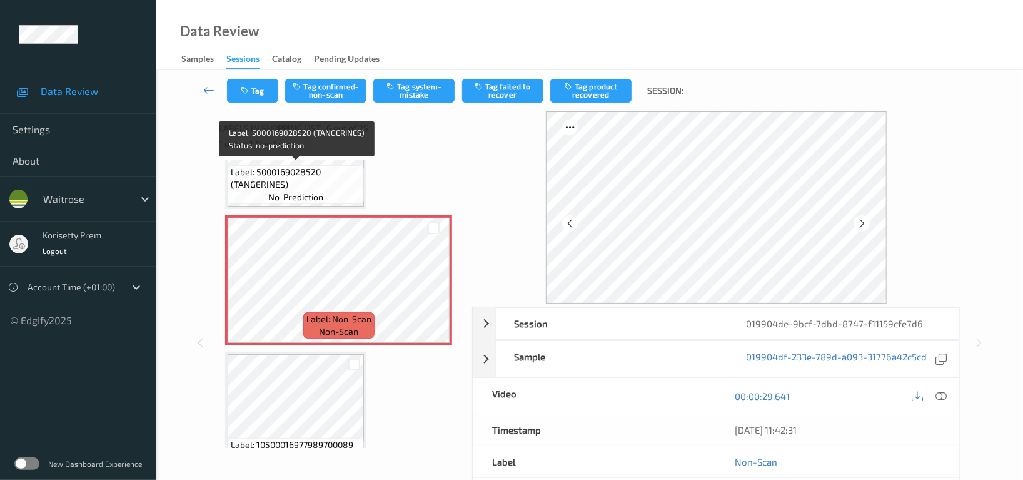
click at [288, 182] on span "Label: 5000169028520 (TANGERINES)" at bounding box center [296, 178] width 130 height 25
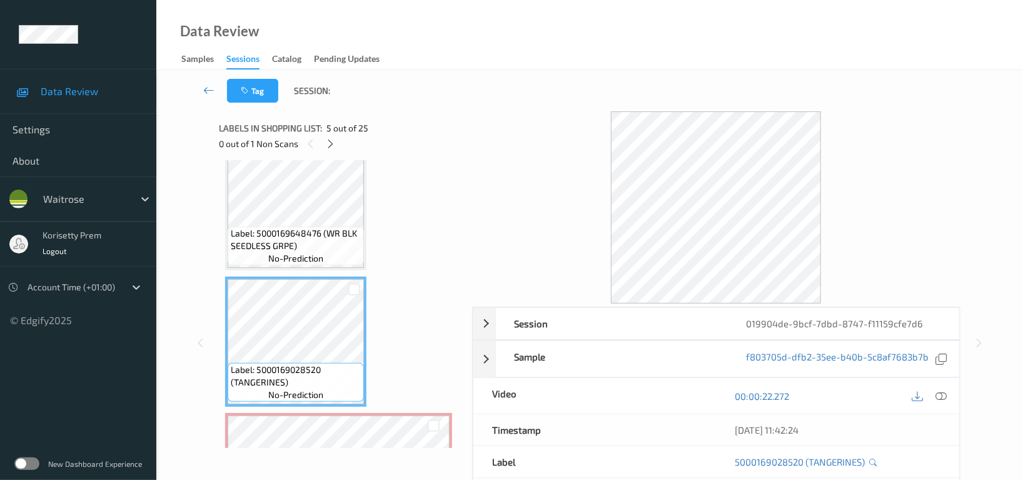
scroll to position [549, 0]
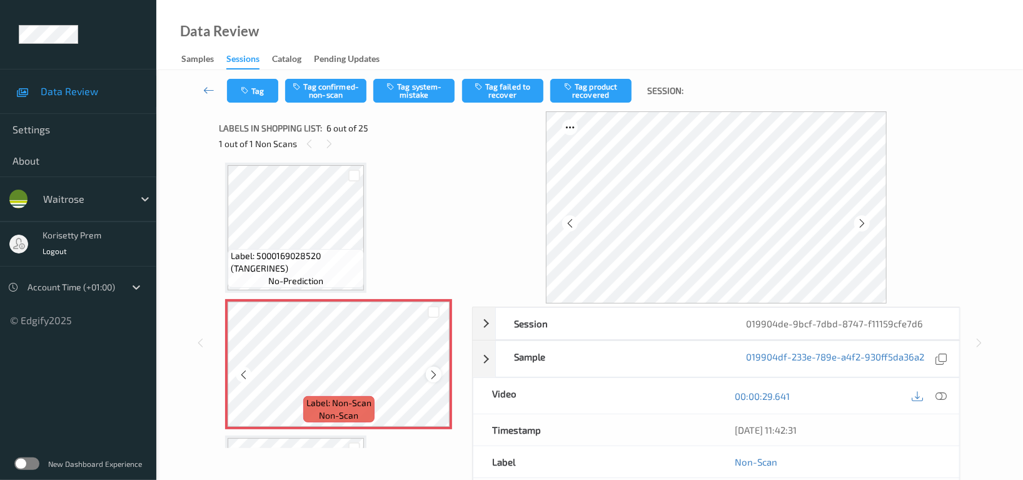
click at [438, 371] on icon at bounding box center [433, 374] width 11 height 11
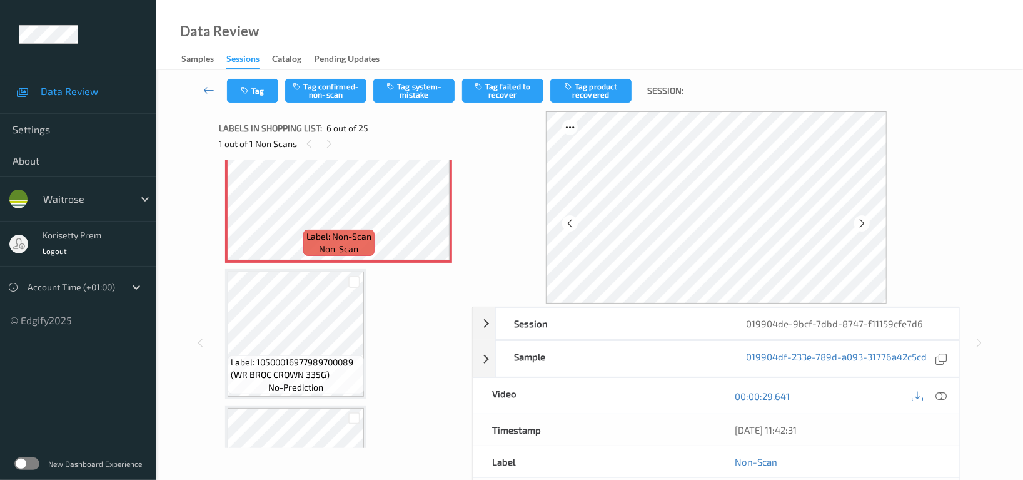
scroll to position [716, 0]
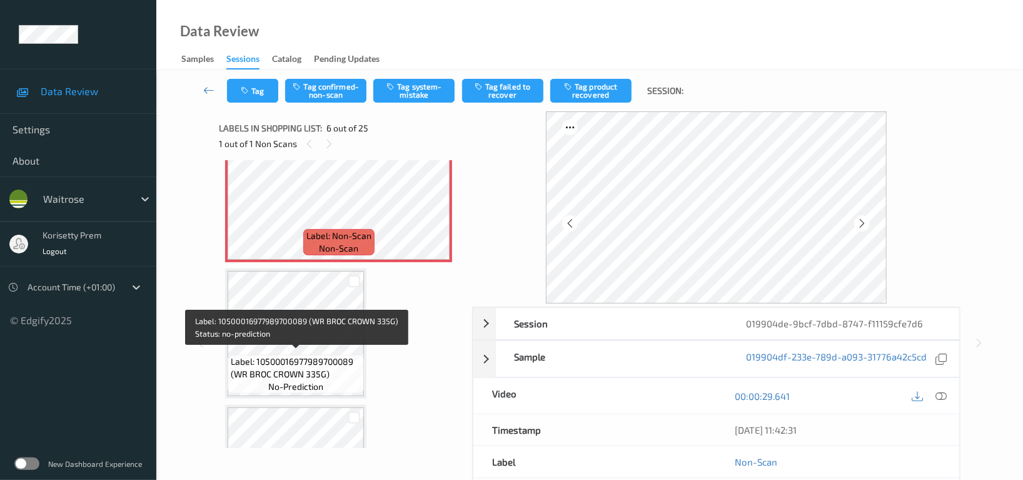
click at [305, 355] on span "Label: 10500016977989700089 (WR BROC CROWN 335G)" at bounding box center [296, 367] width 130 height 25
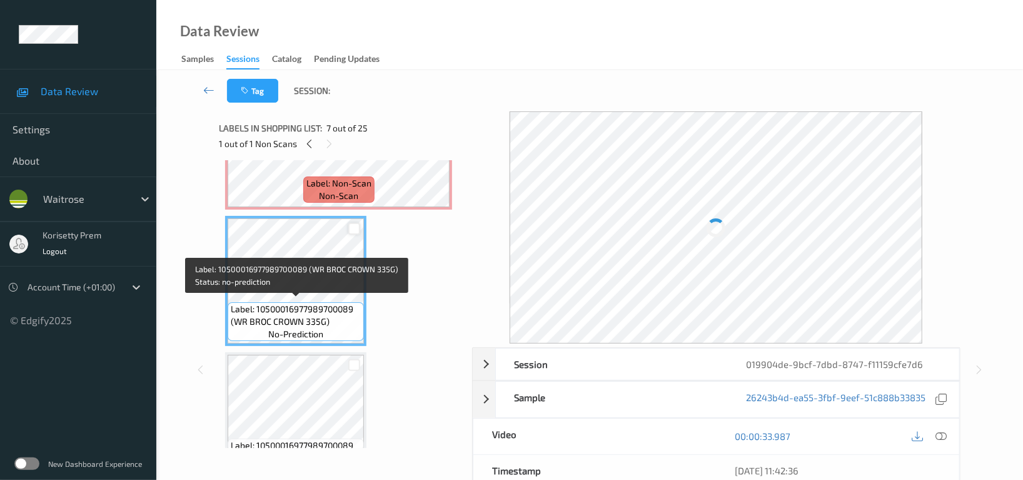
scroll to position [799, 0]
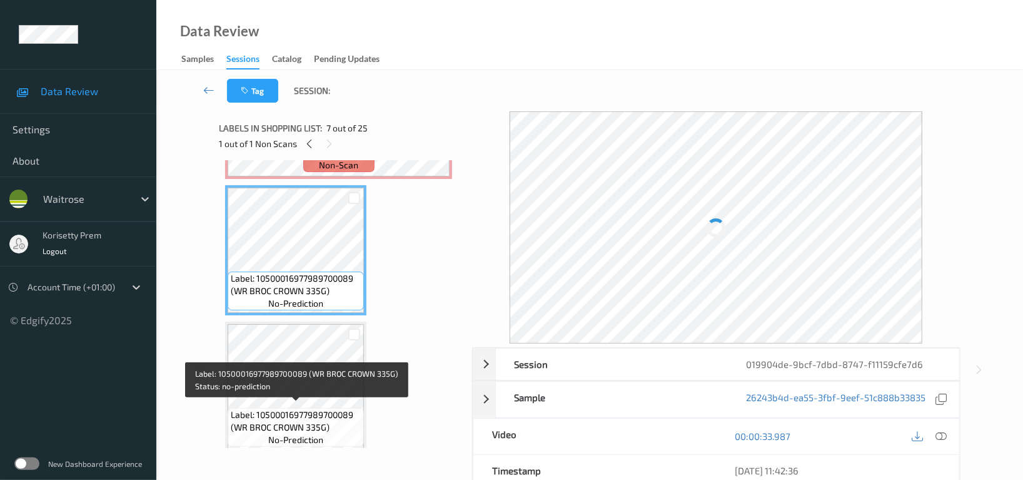
click at [299, 408] on span "Label: 10500016977989700089 (WR BROC CROWN 335G)" at bounding box center [296, 420] width 130 height 25
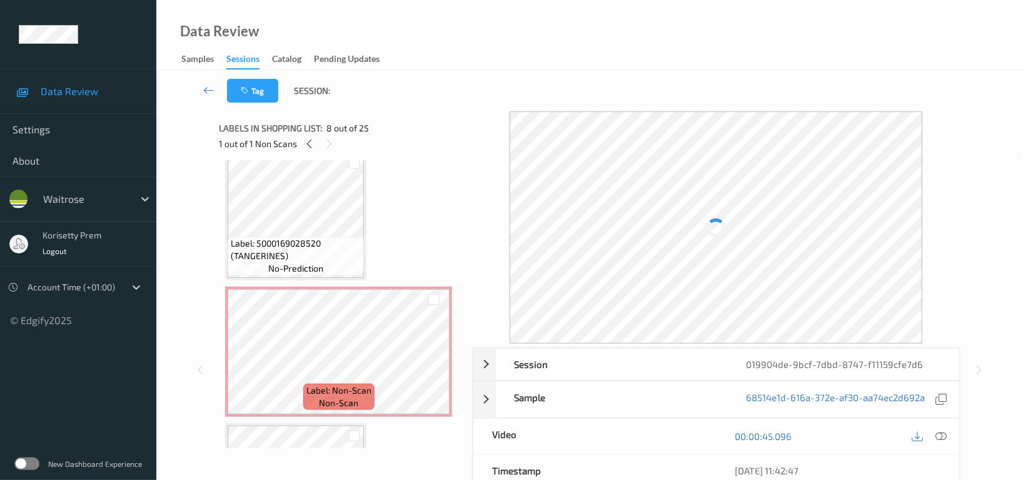
scroll to position [549, 0]
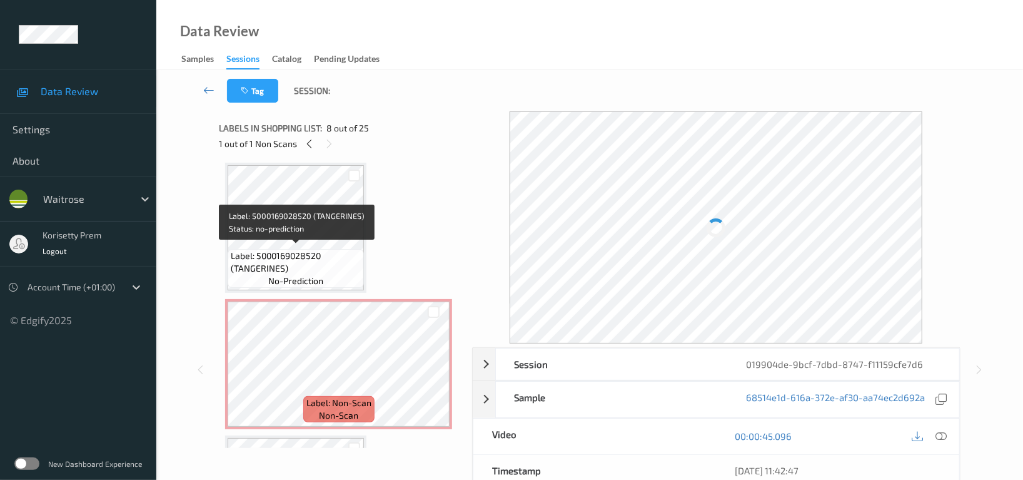
click at [288, 250] on span "Label: 5000169028520 (TANGERINES)" at bounding box center [296, 262] width 130 height 25
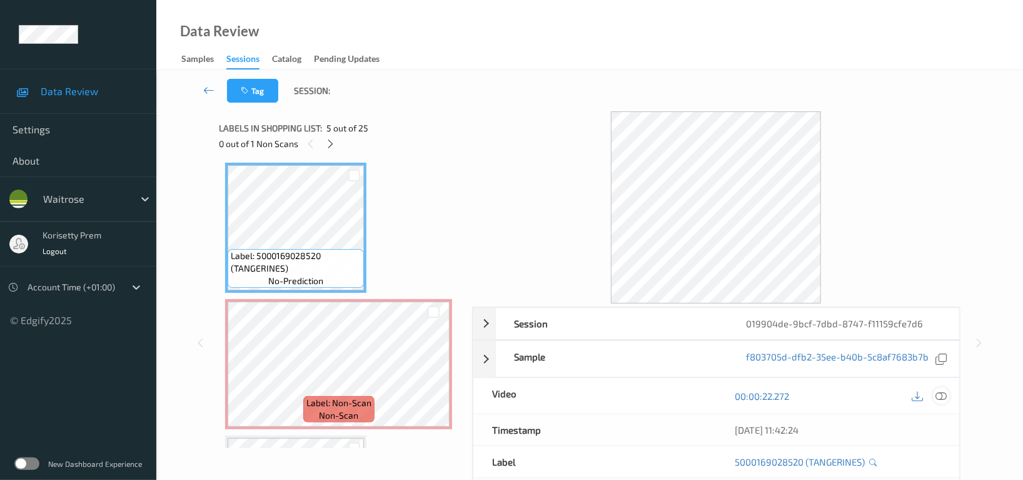
click at [947, 401] on div at bounding box center [941, 395] width 17 height 17
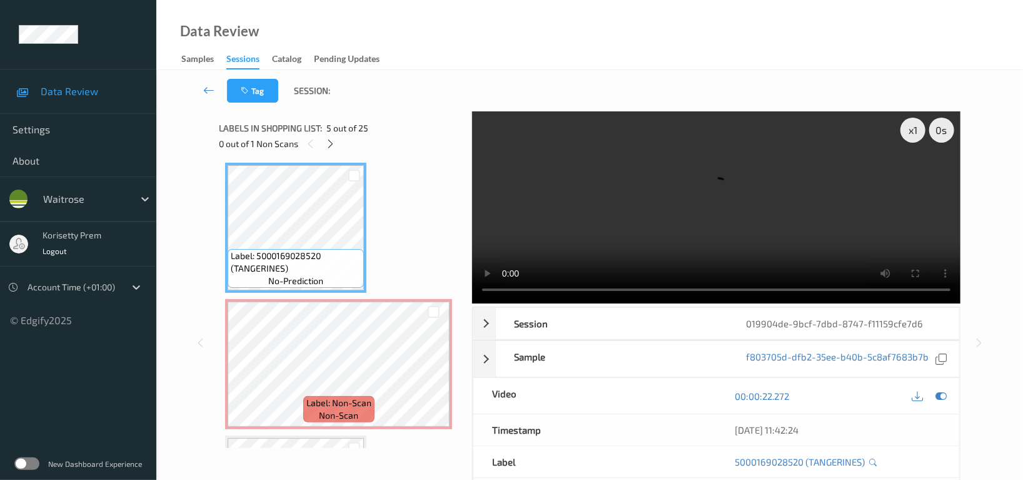
click at [601, 218] on video at bounding box center [716, 207] width 488 height 192
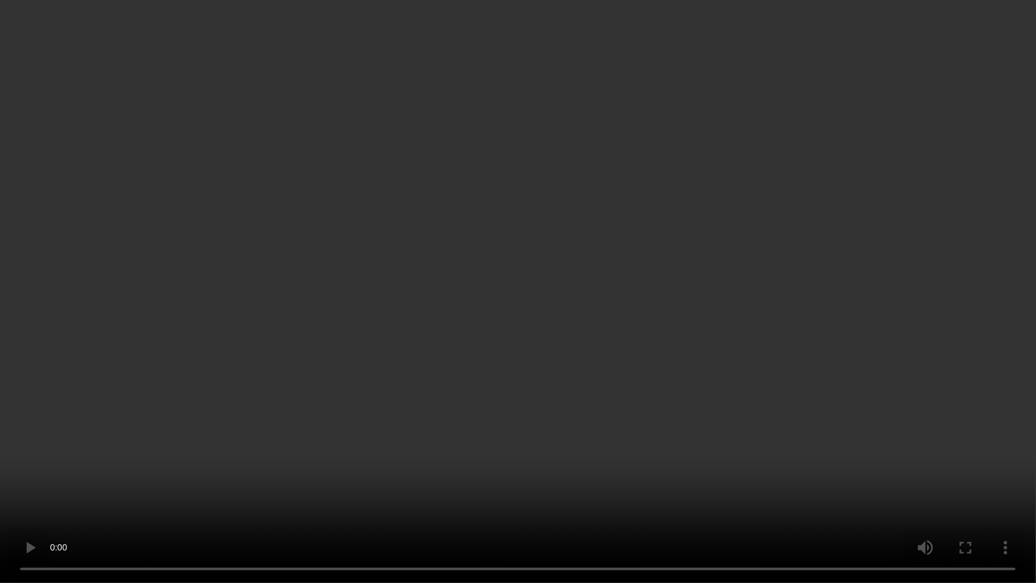
click at [565, 342] on video at bounding box center [518, 291] width 1036 height 583
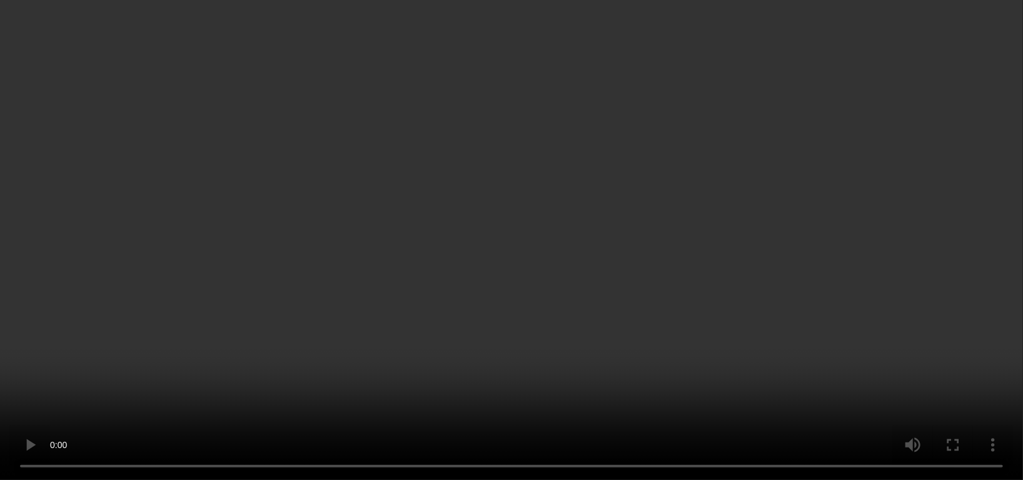
scroll to position [883, 0]
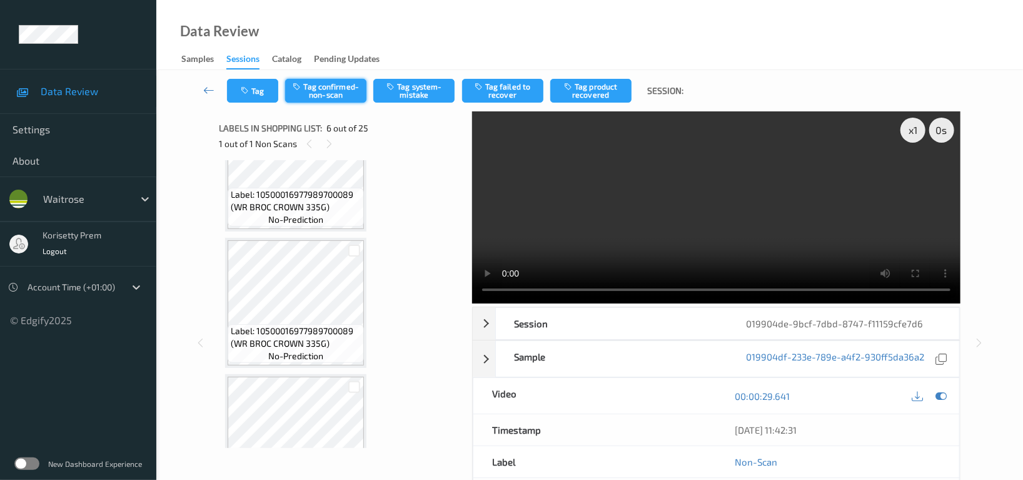
click at [323, 89] on button "Tag confirmed-non-scan" at bounding box center [325, 91] width 81 height 24
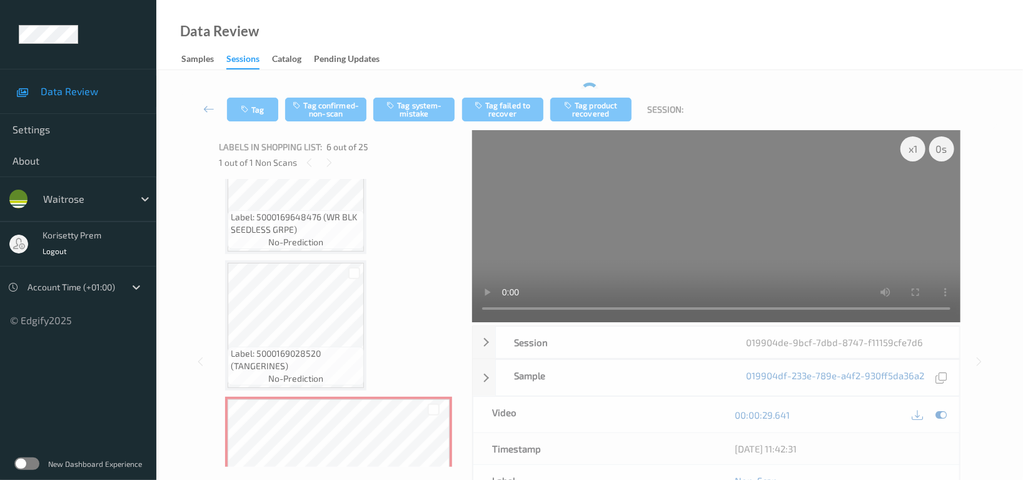
scroll to position [466, 0]
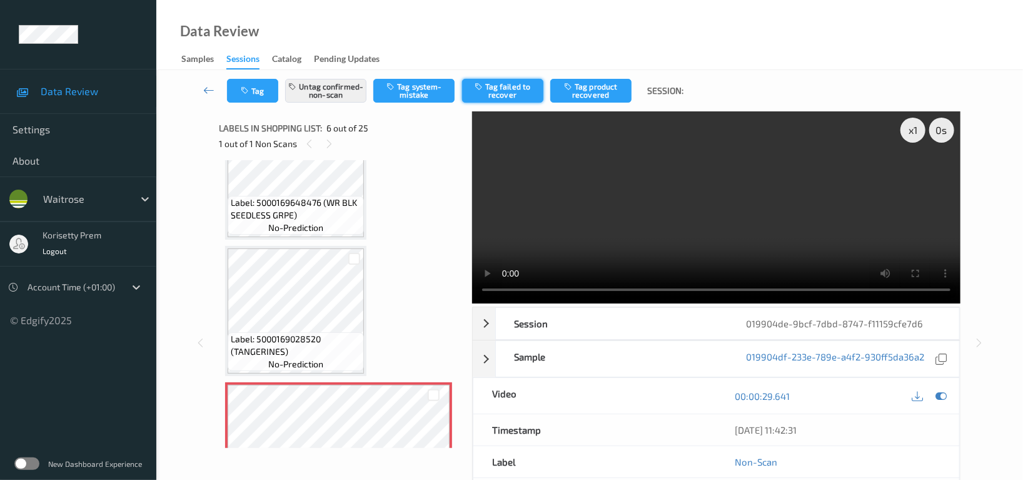
click at [510, 86] on button "Tag failed to recover" at bounding box center [502, 91] width 81 height 24
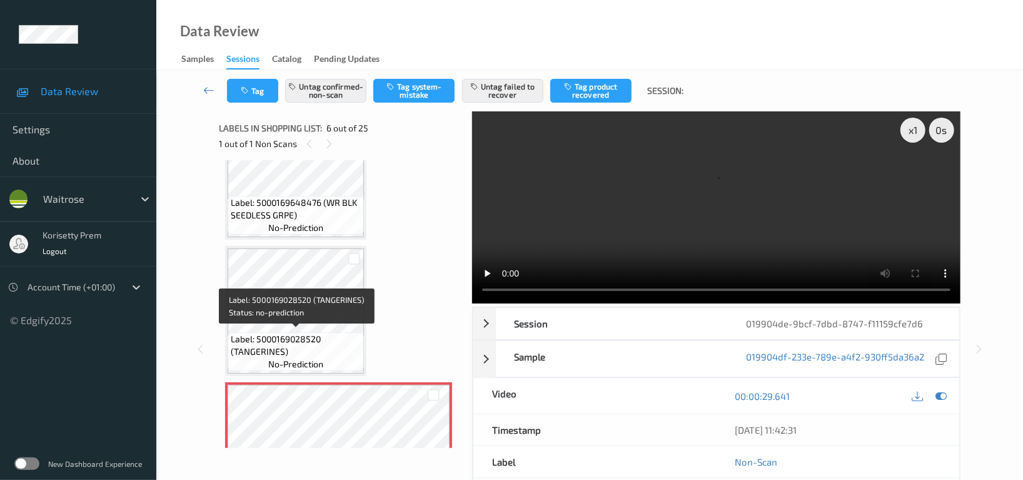
scroll to position [549, 0]
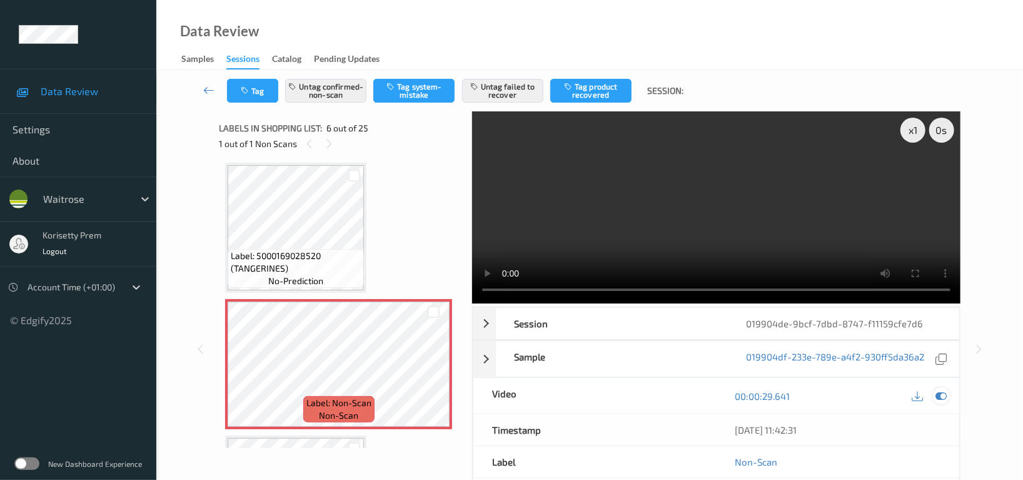
click at [944, 390] on icon at bounding box center [940, 395] width 11 height 11
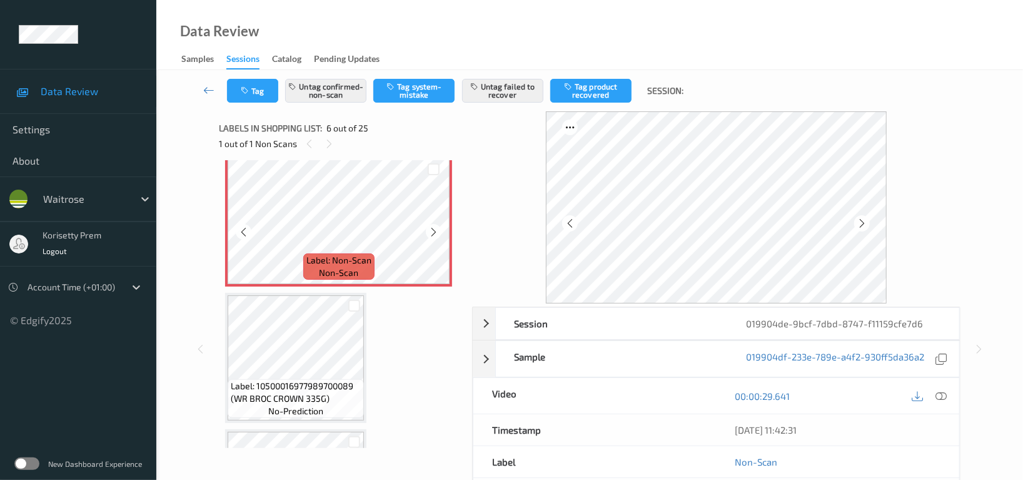
scroll to position [716, 0]
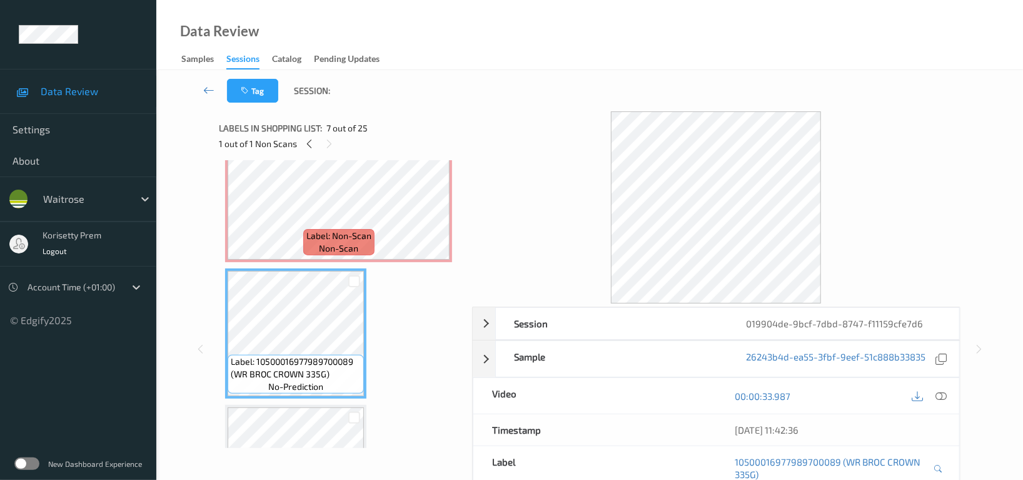
click at [291, 394] on div "Label: 10500016977989700089 (WR BROC CROWN 335G) no-prediction" at bounding box center [295, 333] width 141 height 130
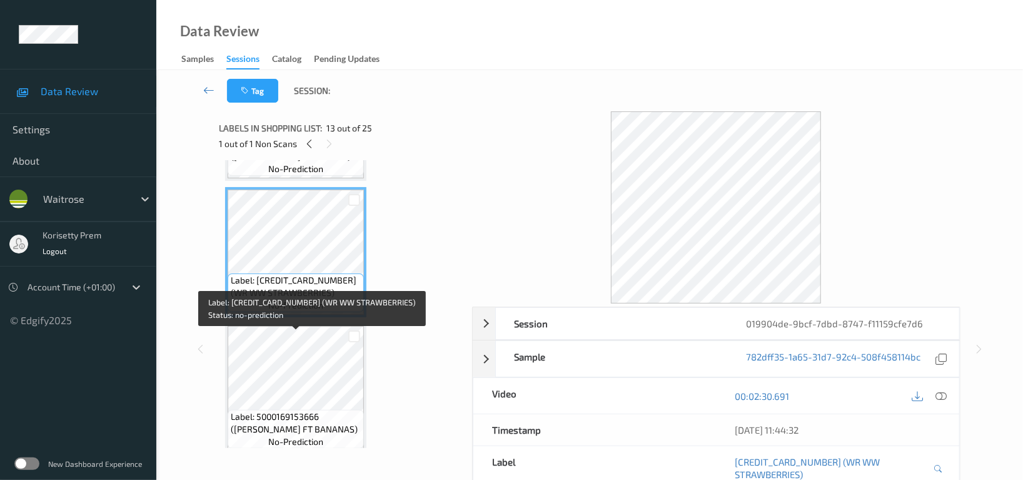
scroll to position [1716, 0]
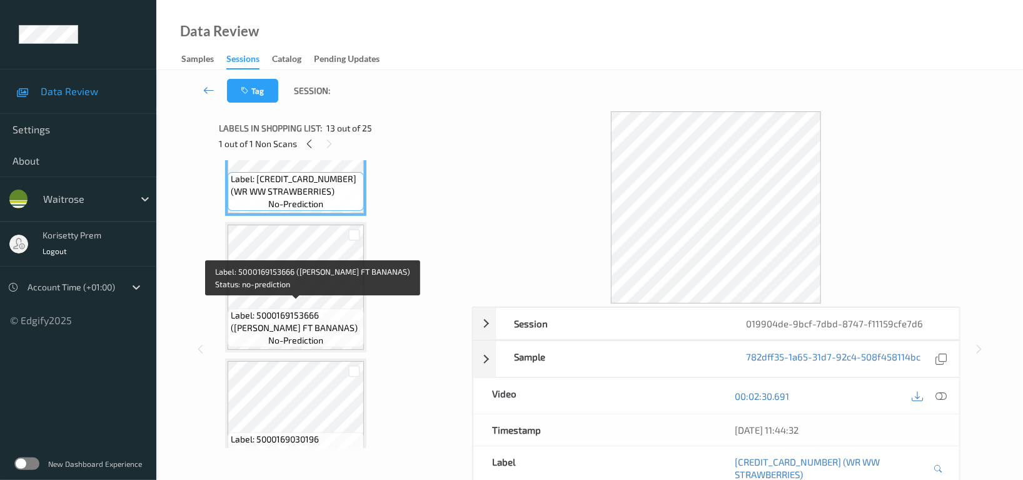
click at [298, 309] on span "Label: 5000169153666 (WR ESS FT BANANAS)" at bounding box center [296, 321] width 130 height 25
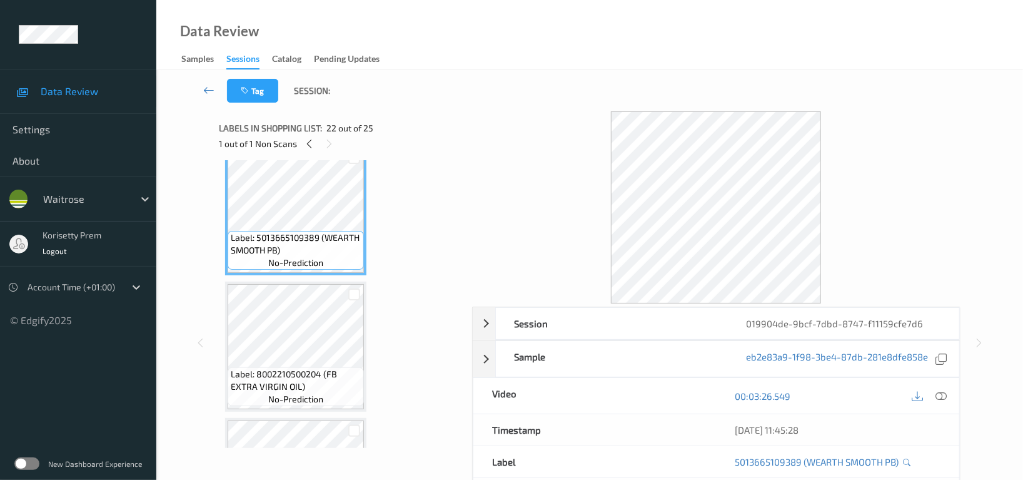
scroll to position [3114, 0]
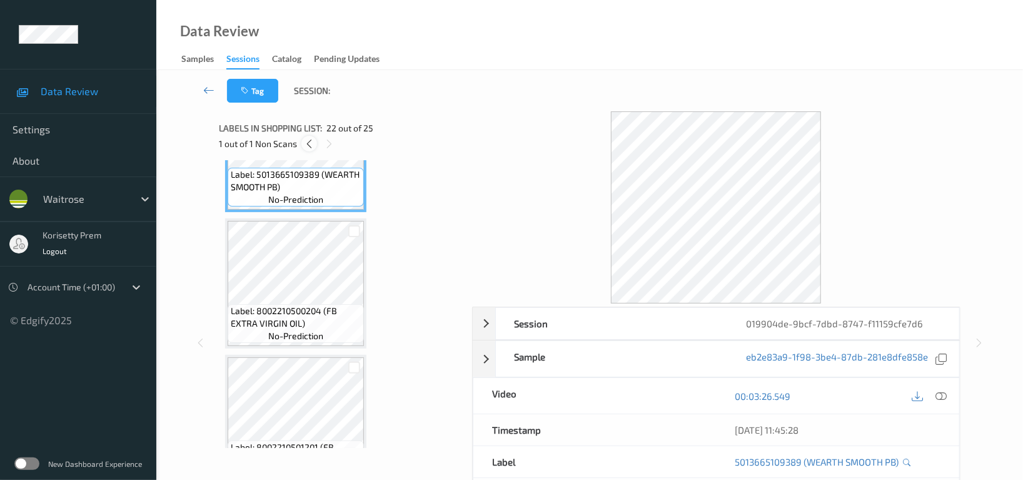
click at [312, 147] on icon at bounding box center [309, 143] width 11 height 11
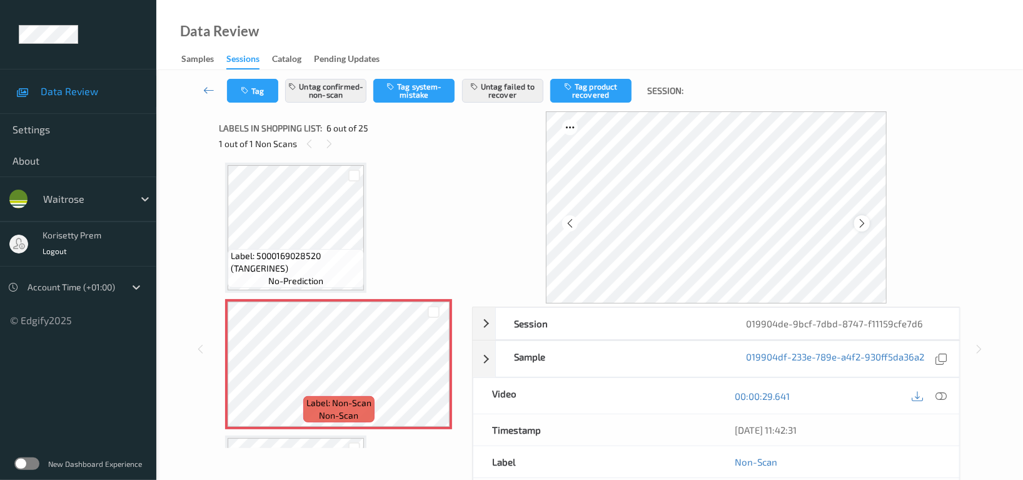
click at [867, 218] on icon at bounding box center [862, 223] width 11 height 11
click at [258, 93] on button "Tag" at bounding box center [252, 91] width 51 height 24
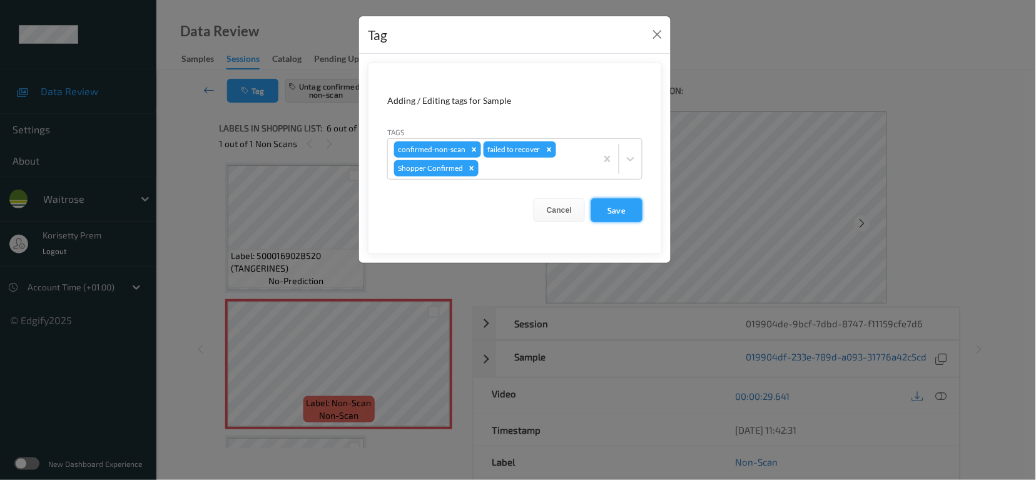
click at [631, 206] on button "Save" at bounding box center [616, 210] width 51 height 24
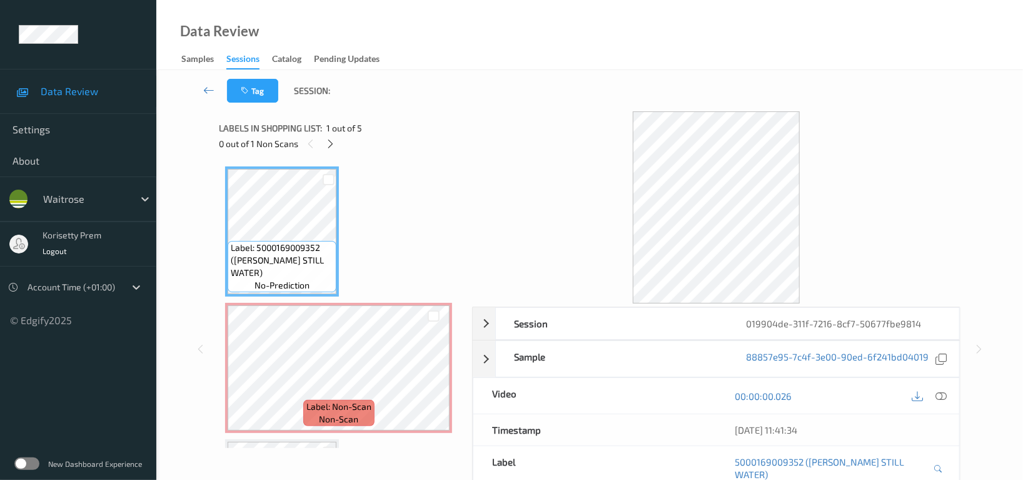
click at [616, 57] on div "Data Review Samples Sessions Catalog Pending Updates" at bounding box center [589, 35] width 867 height 70
click at [433, 380] on icon at bounding box center [433, 378] width 11 height 11
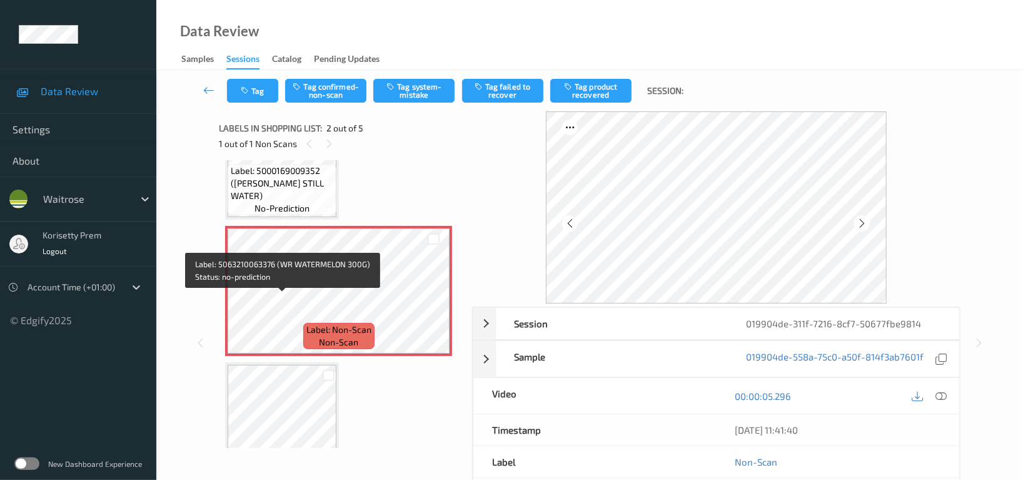
scroll to position [63, 0]
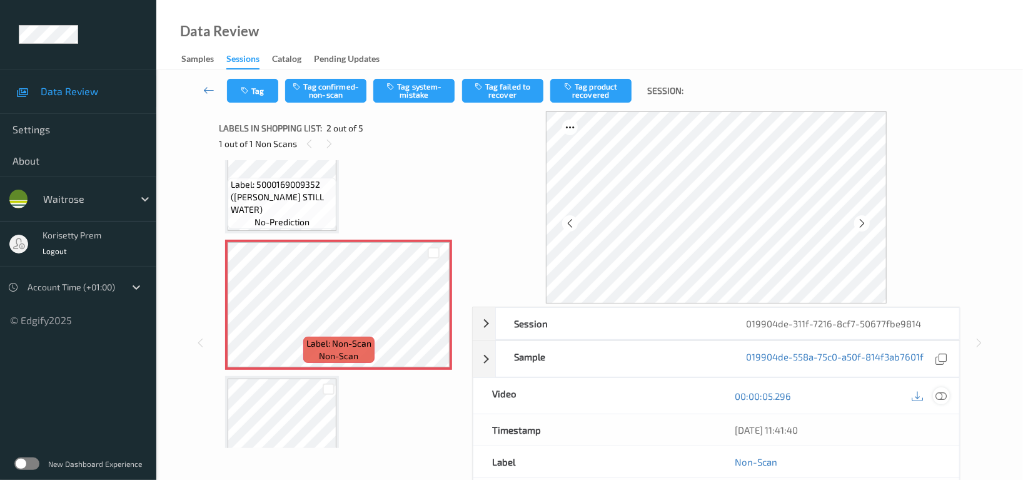
click at [937, 398] on icon at bounding box center [940, 395] width 11 height 11
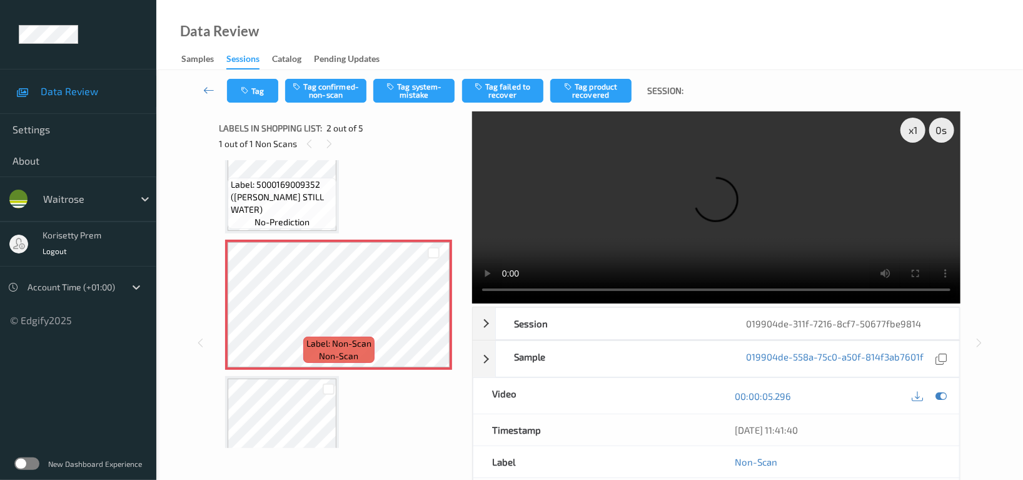
click at [742, 251] on video at bounding box center [716, 207] width 488 height 192
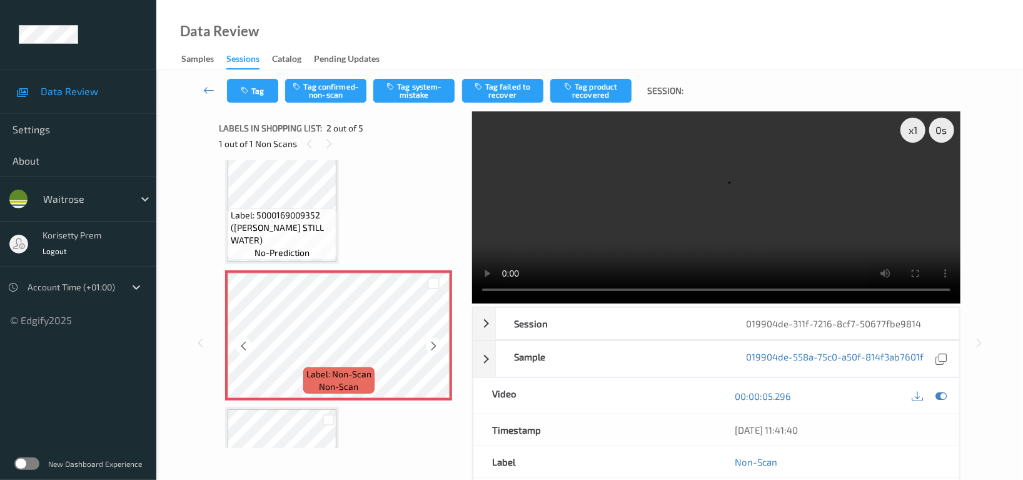
scroll to position [0, 0]
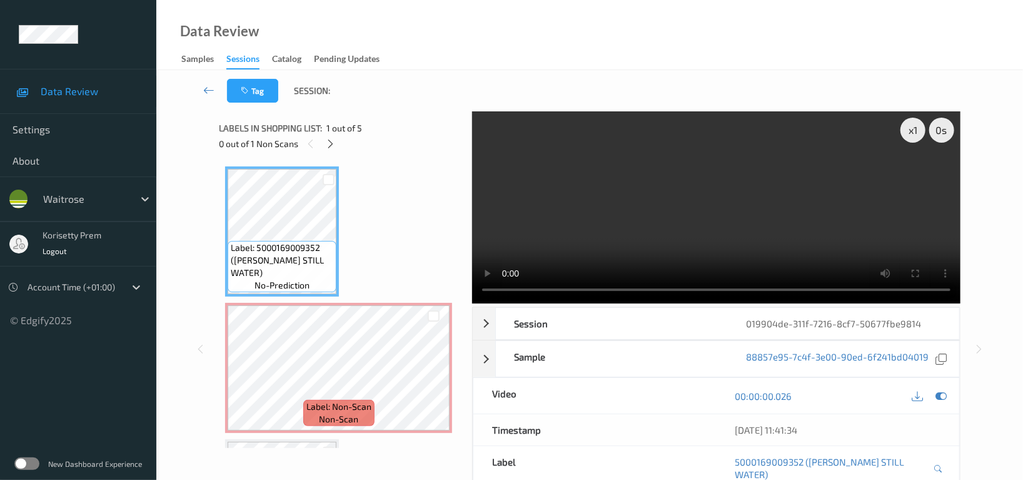
click at [683, 242] on video at bounding box center [716, 207] width 488 height 192
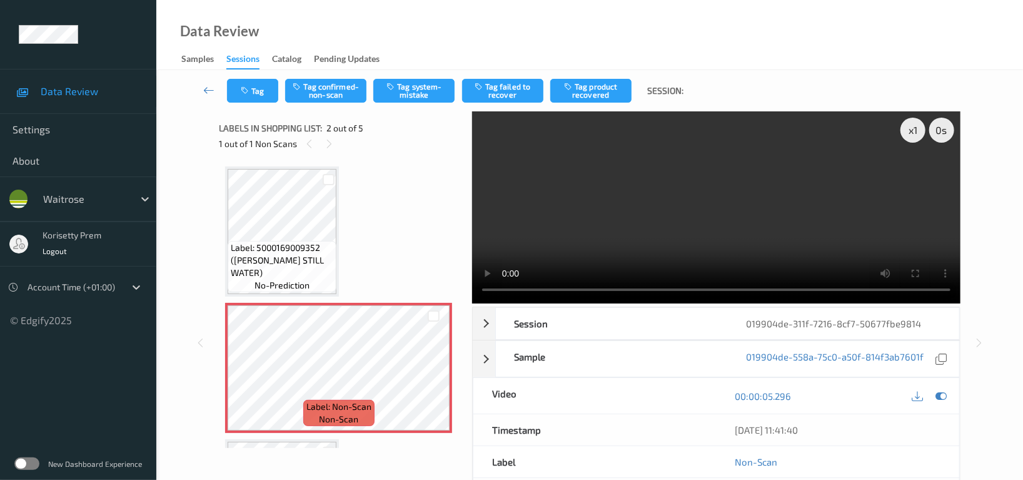
click at [758, 181] on video at bounding box center [716, 207] width 488 height 192
click at [430, 376] on icon at bounding box center [433, 378] width 11 height 11
click at [617, 209] on video at bounding box center [716, 207] width 488 height 192
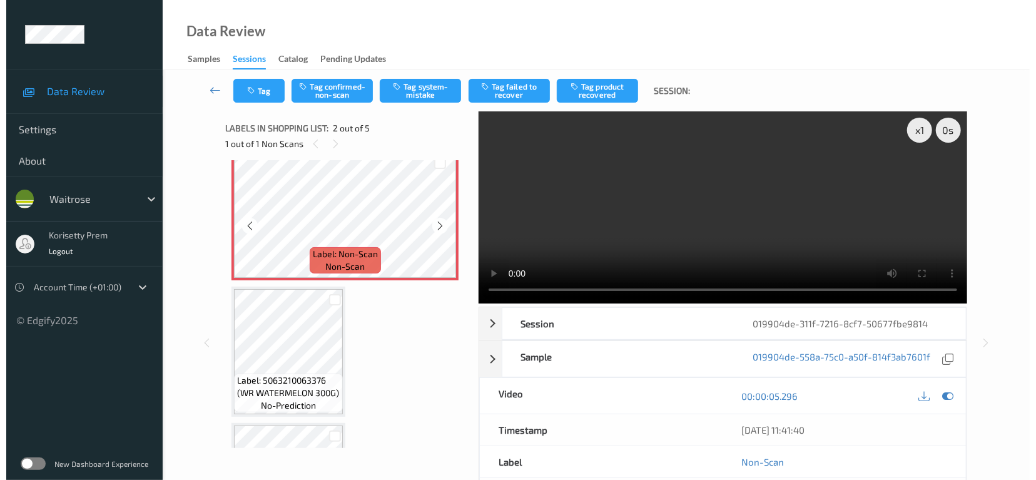
scroll to position [166, 0]
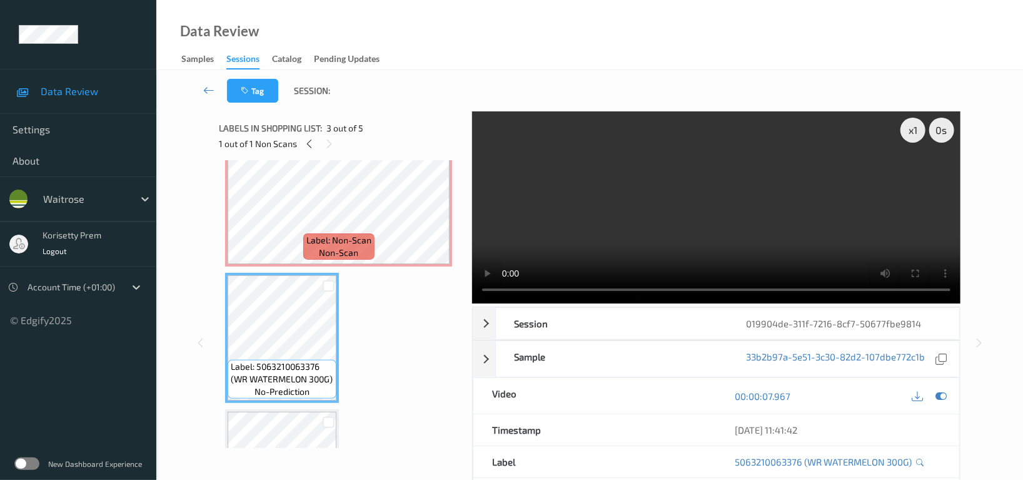
click at [616, 219] on video at bounding box center [716, 207] width 488 height 192
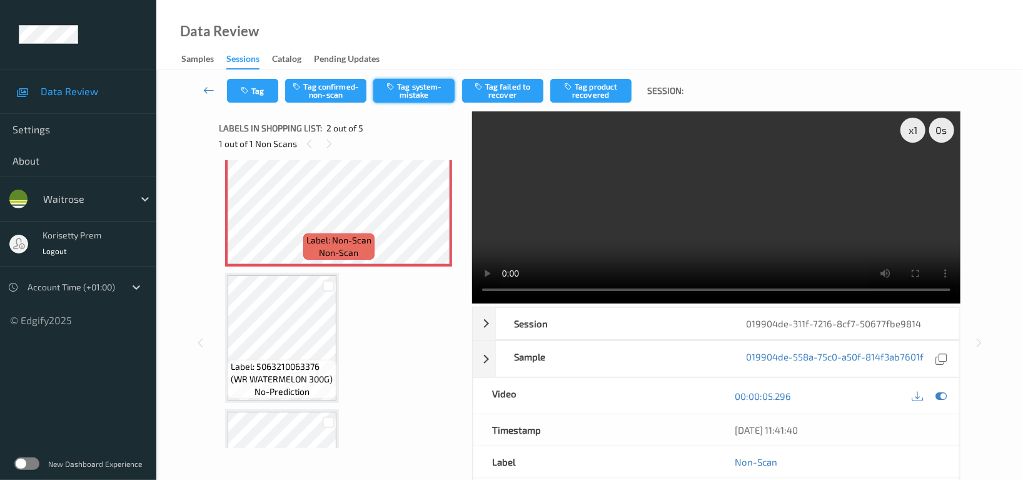
click at [430, 88] on button "Tag system-mistake" at bounding box center [413, 91] width 81 height 24
click at [255, 92] on button "Tag" at bounding box center [252, 91] width 51 height 24
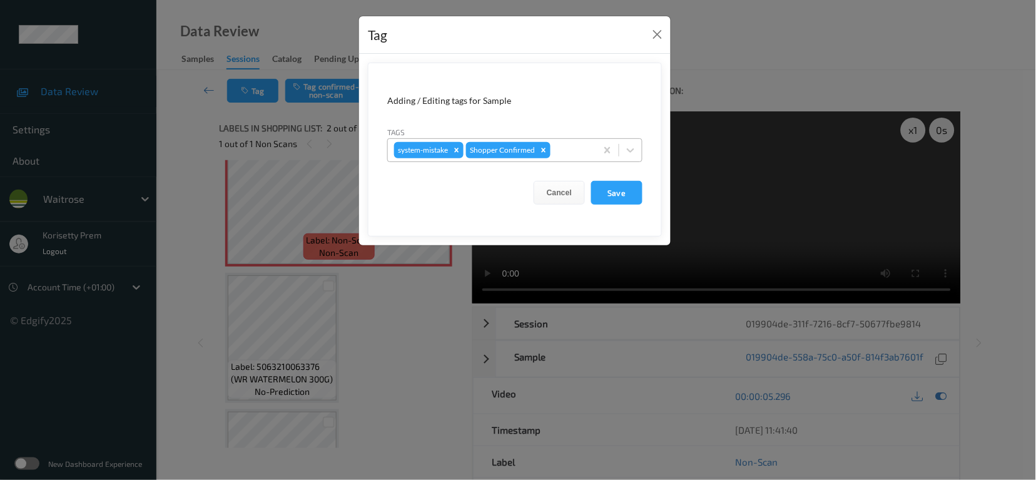
click at [592, 154] on div "system-mistake Shopper Confirmed" at bounding box center [492, 149] width 208 height 21
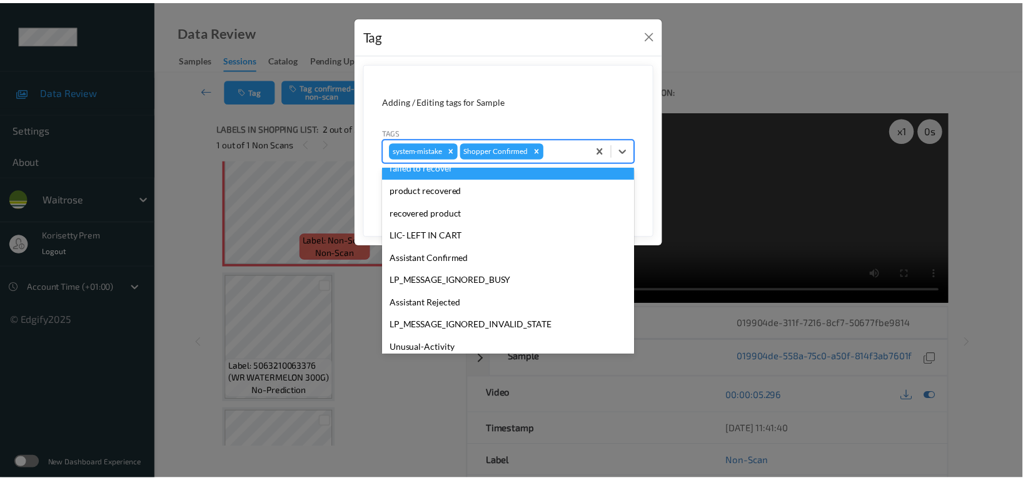
scroll to position [266, 0]
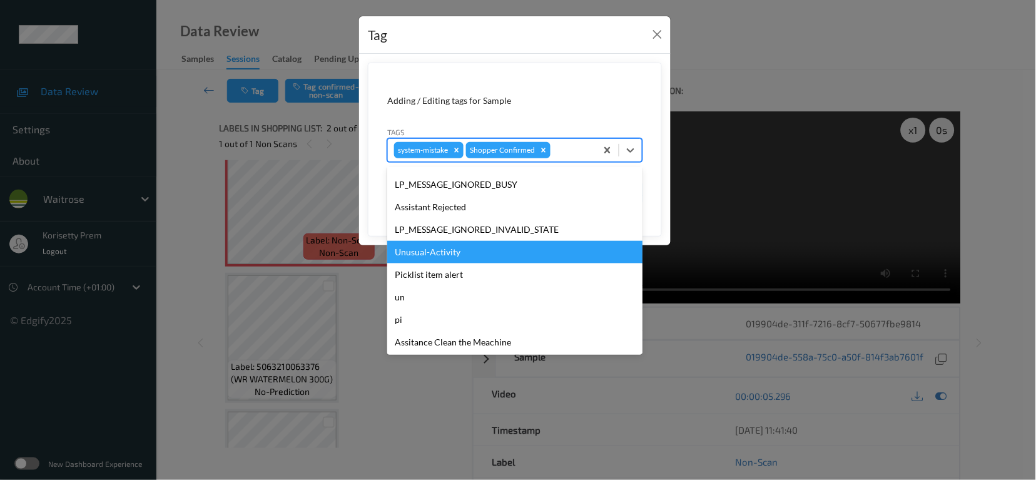
click at [458, 251] on div "Unusual-Activity" at bounding box center [514, 252] width 255 height 23
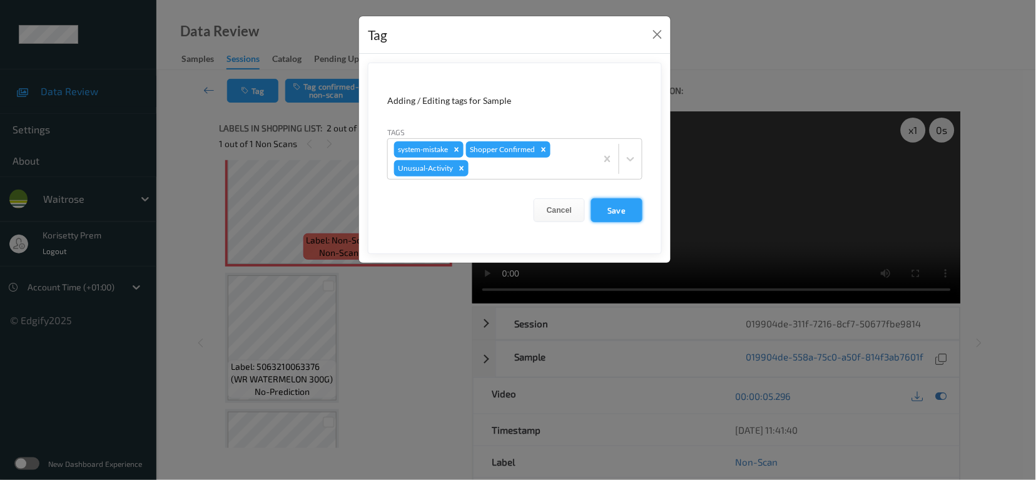
click at [608, 212] on button "Save" at bounding box center [616, 210] width 51 height 24
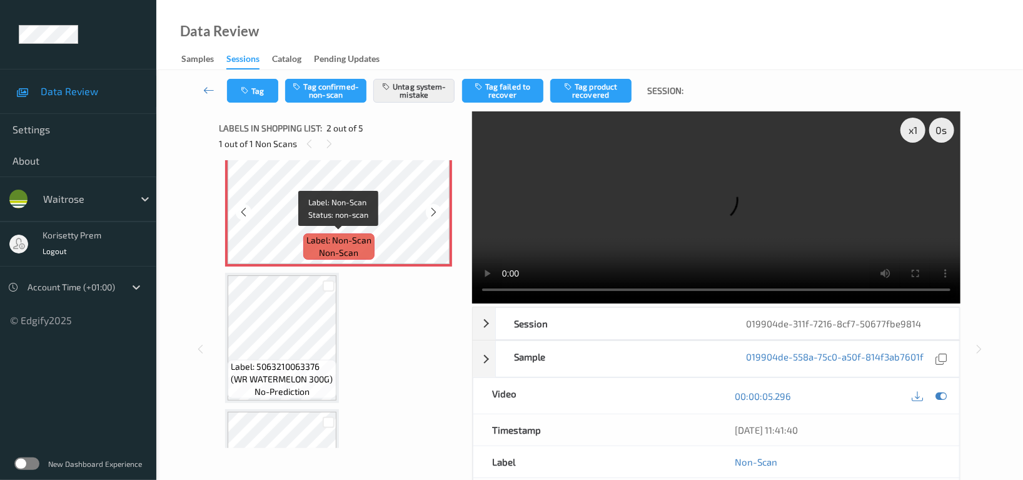
click at [333, 236] on span "Label: Non-Scan" at bounding box center [338, 240] width 65 height 13
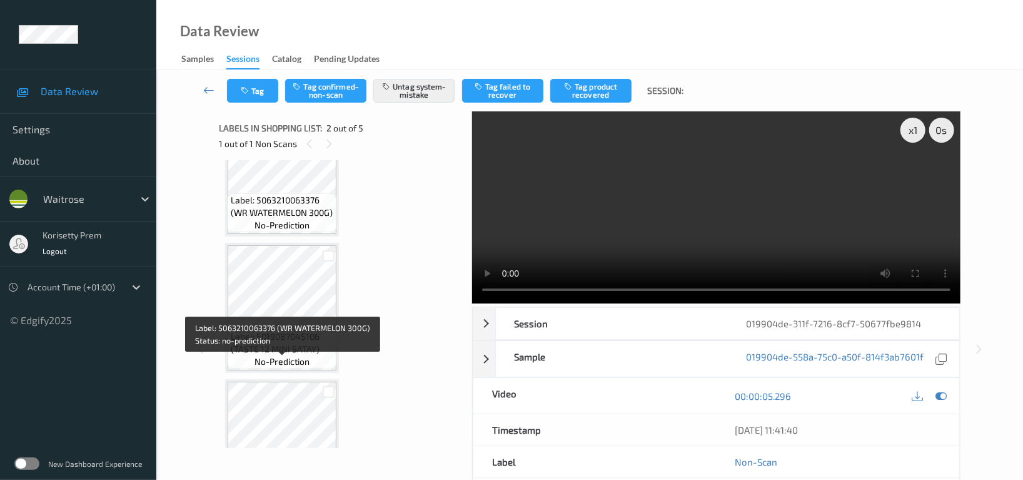
scroll to position [333, 0]
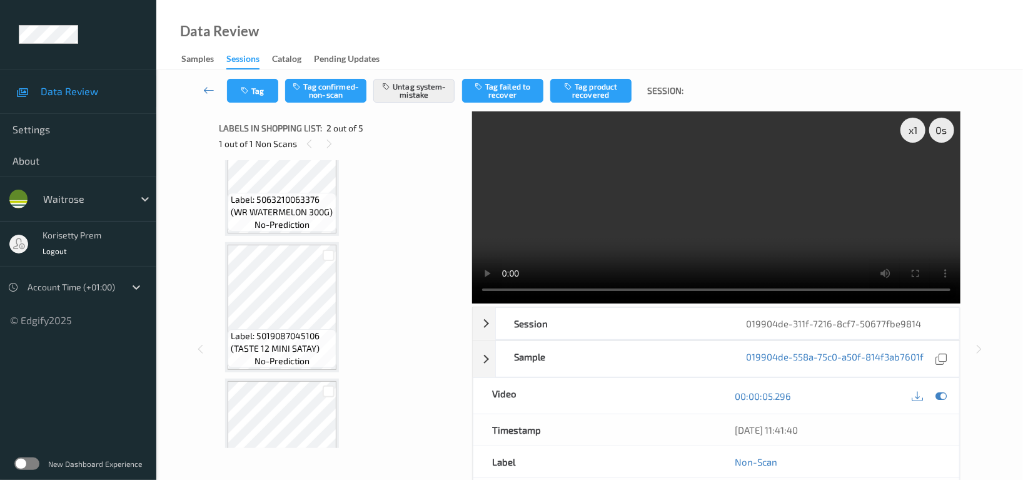
click at [555, 221] on video at bounding box center [716, 207] width 488 height 192
click at [783, 236] on video at bounding box center [716, 207] width 488 height 192
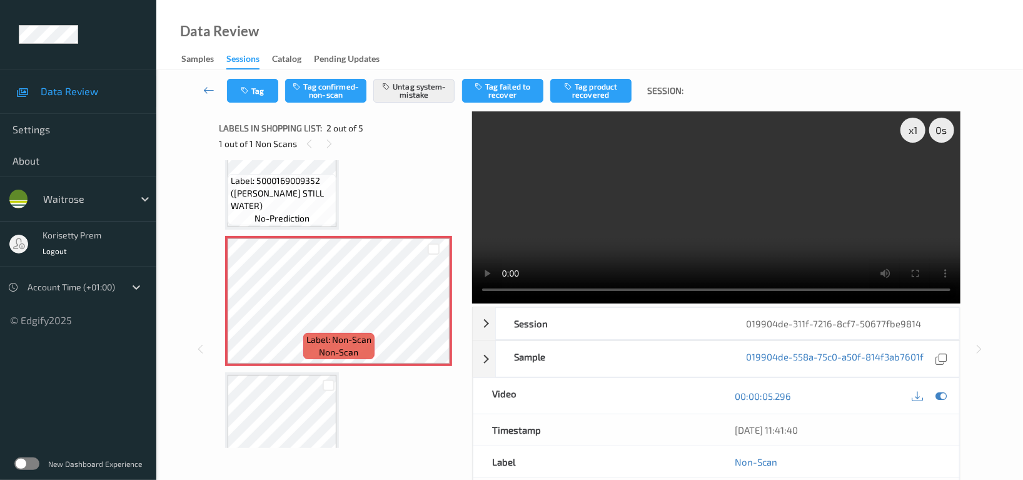
scroll to position [0, 0]
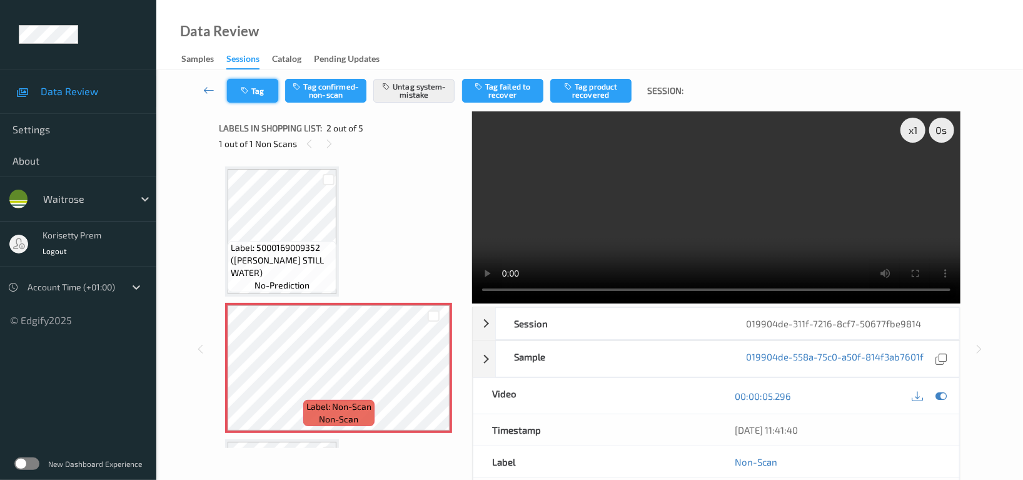
click at [242, 84] on button "Tag" at bounding box center [252, 91] width 51 height 24
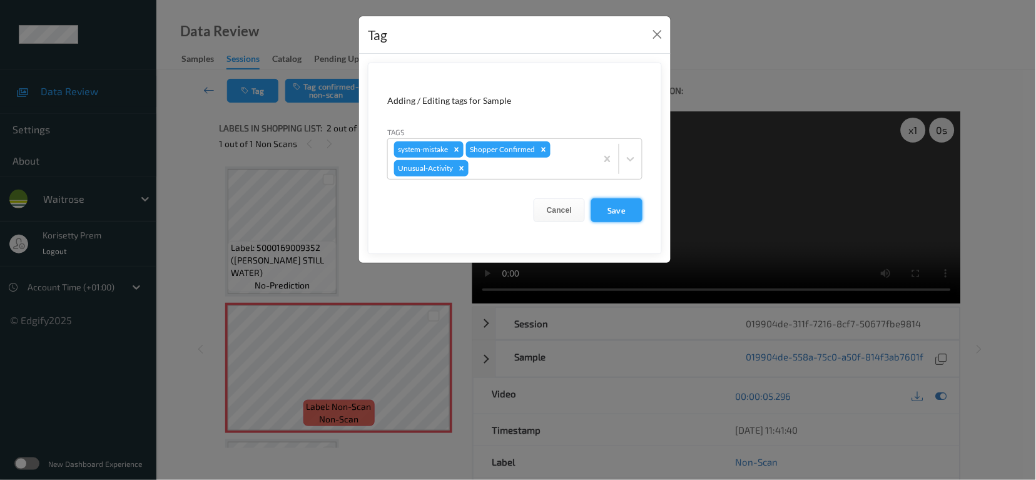
click at [629, 210] on button "Save" at bounding box center [616, 210] width 51 height 24
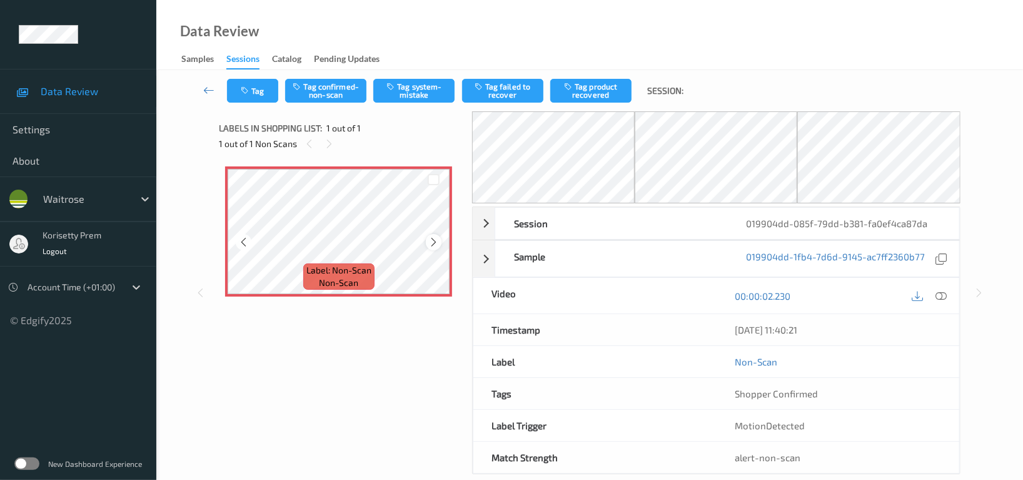
click at [433, 236] on icon at bounding box center [433, 241] width 11 height 11
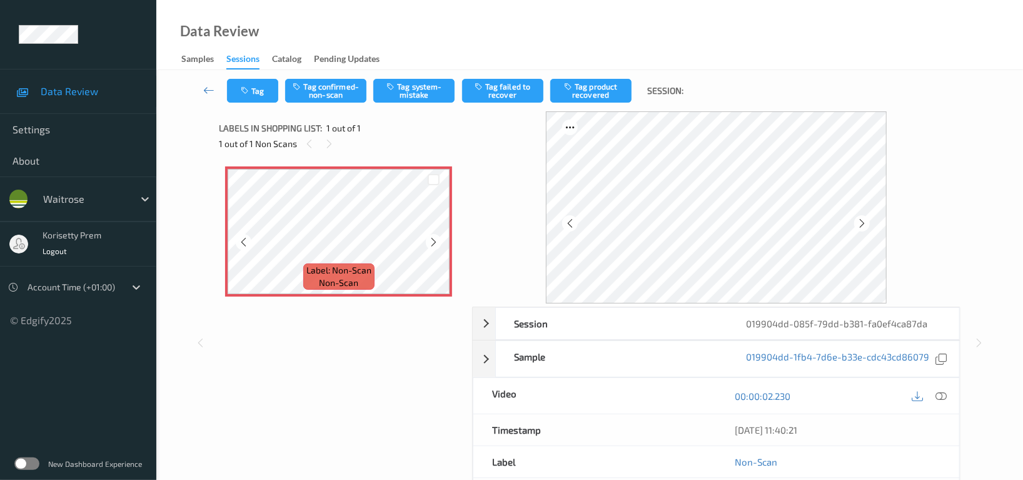
click at [433, 236] on icon at bounding box center [433, 241] width 11 height 11
click at [942, 398] on icon at bounding box center [940, 395] width 11 height 11
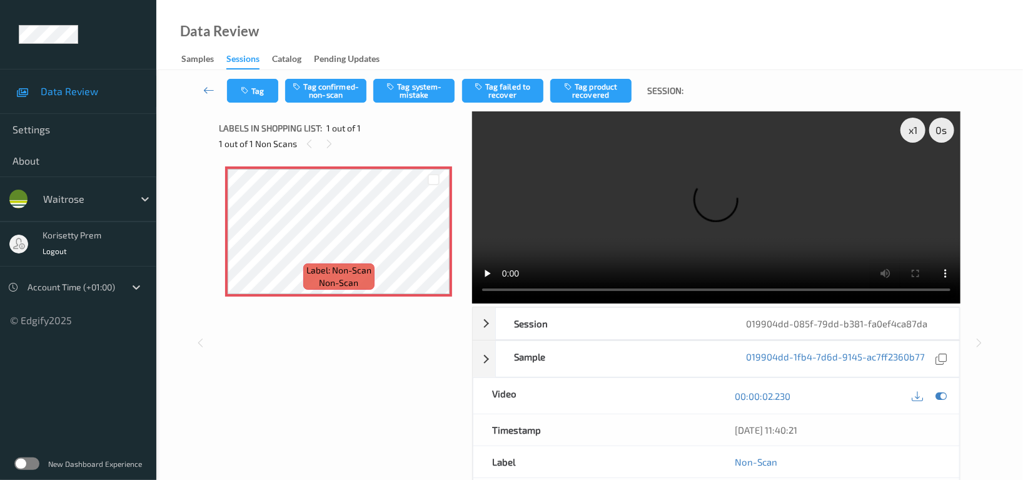
click at [605, 138] on video at bounding box center [716, 207] width 488 height 192
click at [431, 246] on icon at bounding box center [433, 241] width 11 height 11
click at [813, 214] on video at bounding box center [716, 207] width 488 height 192
click at [663, 192] on video at bounding box center [716, 207] width 488 height 192
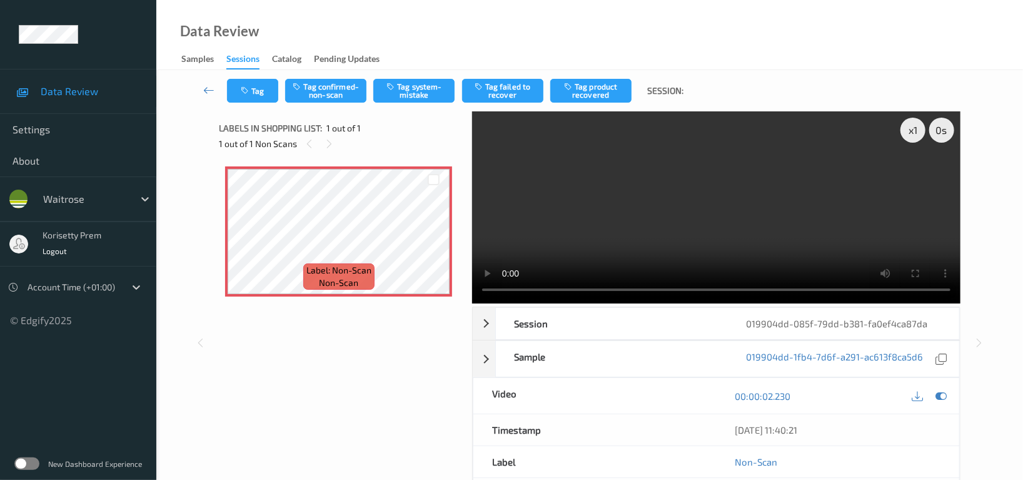
click at [663, 192] on video at bounding box center [716, 207] width 488 height 192
click at [431, 246] on icon at bounding box center [433, 241] width 11 height 11
click at [329, 83] on button "Tag confirmed-non-scan" at bounding box center [325, 91] width 81 height 24
click at [499, 90] on button "Tag failed to recover" at bounding box center [502, 91] width 81 height 24
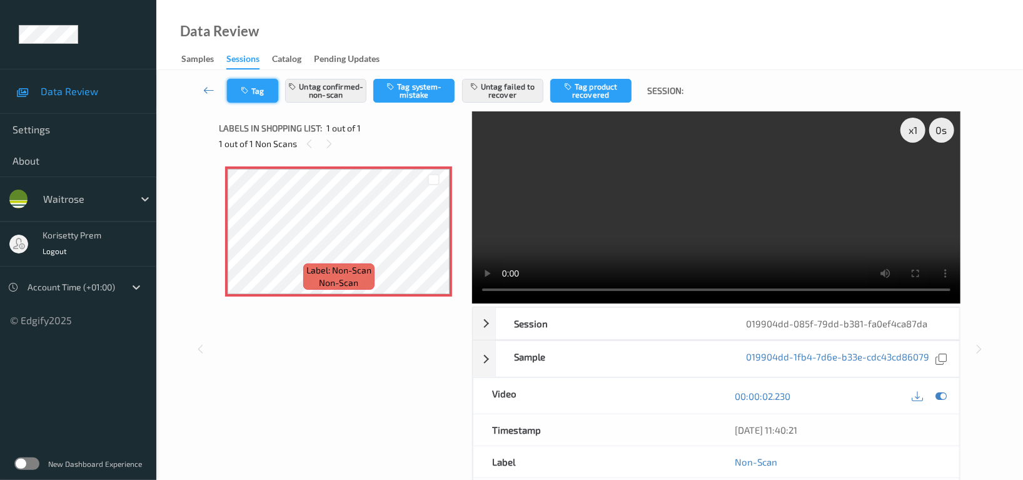
click at [268, 93] on button "Tag" at bounding box center [252, 91] width 51 height 24
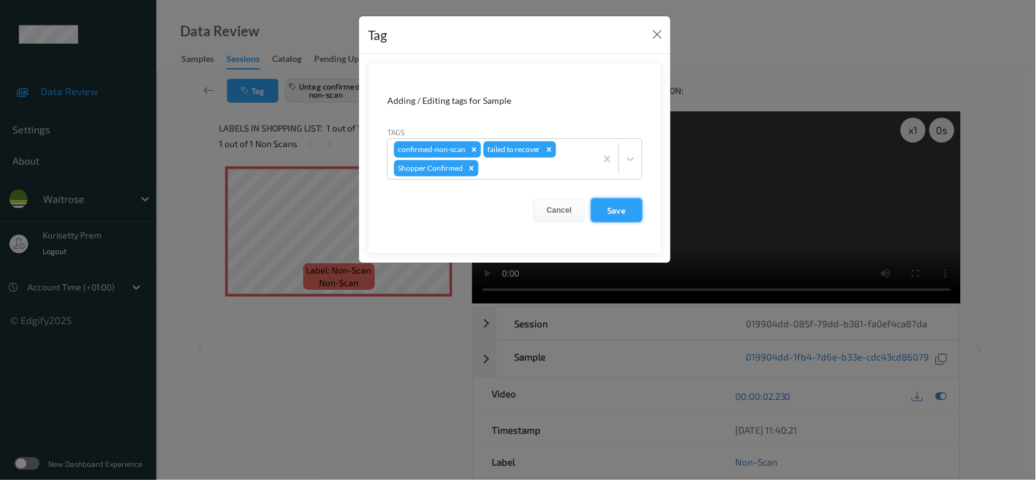
click at [619, 214] on button "Save" at bounding box center [616, 210] width 51 height 24
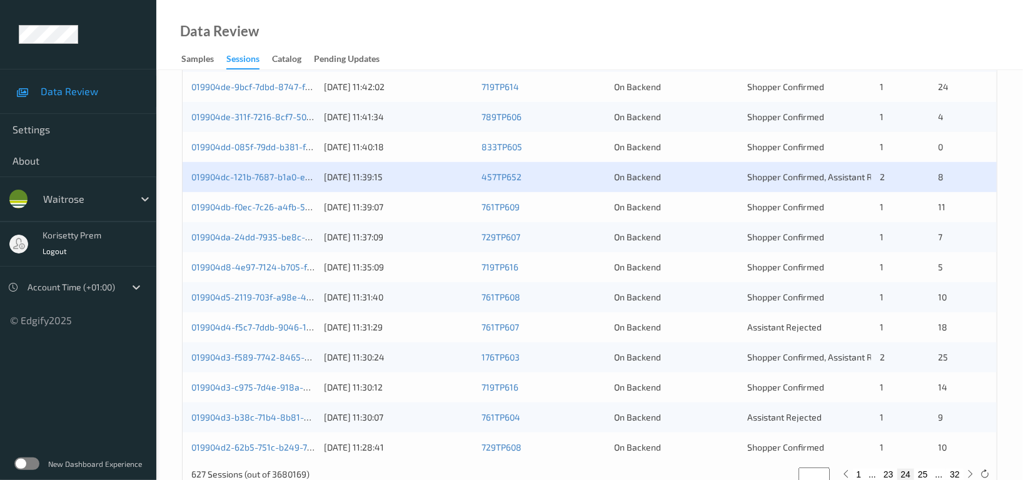
scroll to position [505, 0]
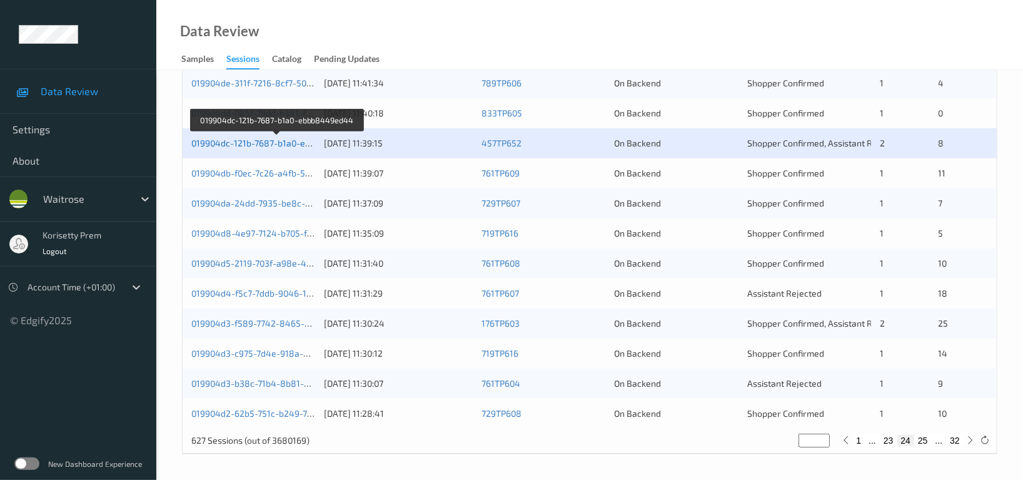
click at [272, 146] on link "019904dc-121b-7687-b1a0-ebbb8449ed44" at bounding box center [277, 143] width 172 height 11
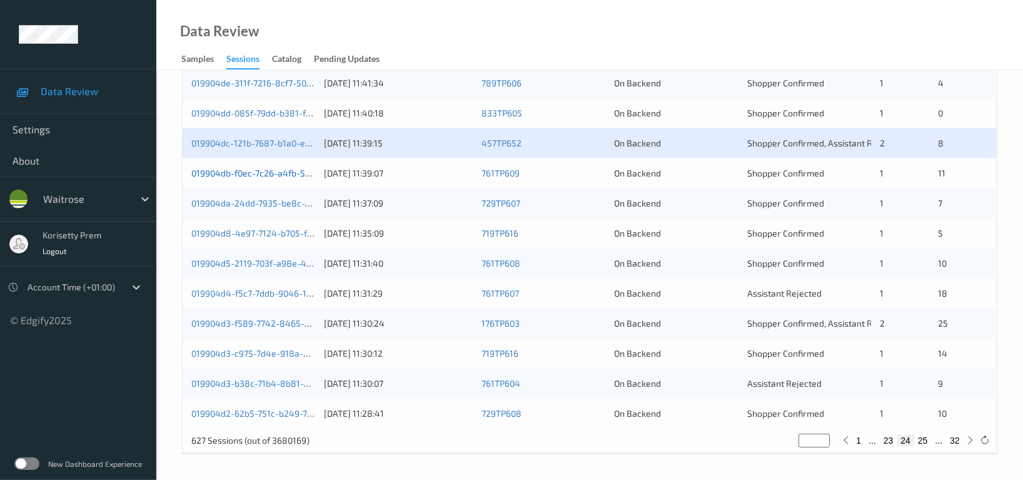
click at [285, 176] on link "019904db-f0ec-7c26-a4fb-55a8470415ae" at bounding box center [275, 173] width 169 height 11
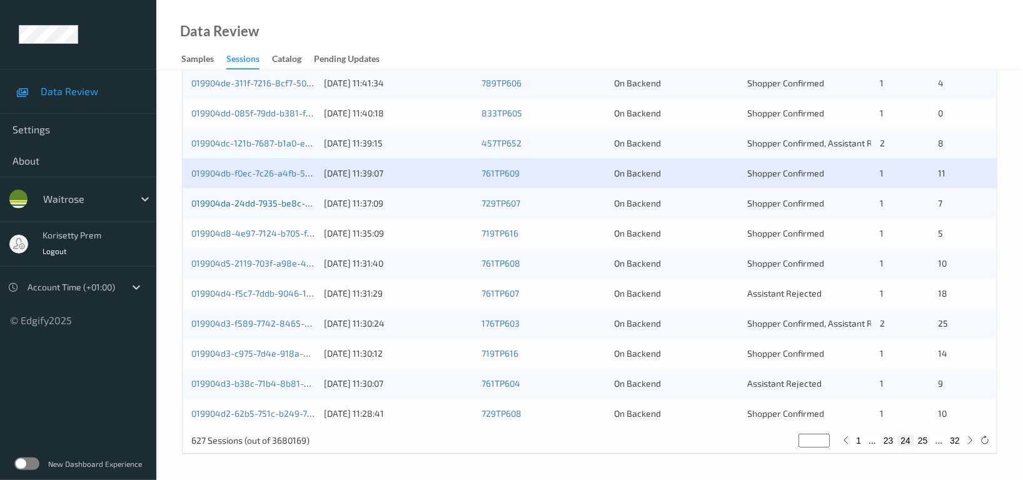
click at [276, 204] on link "019904da-24dd-7935-be8c-b4c8ec822dcd" at bounding box center [278, 203] width 174 height 11
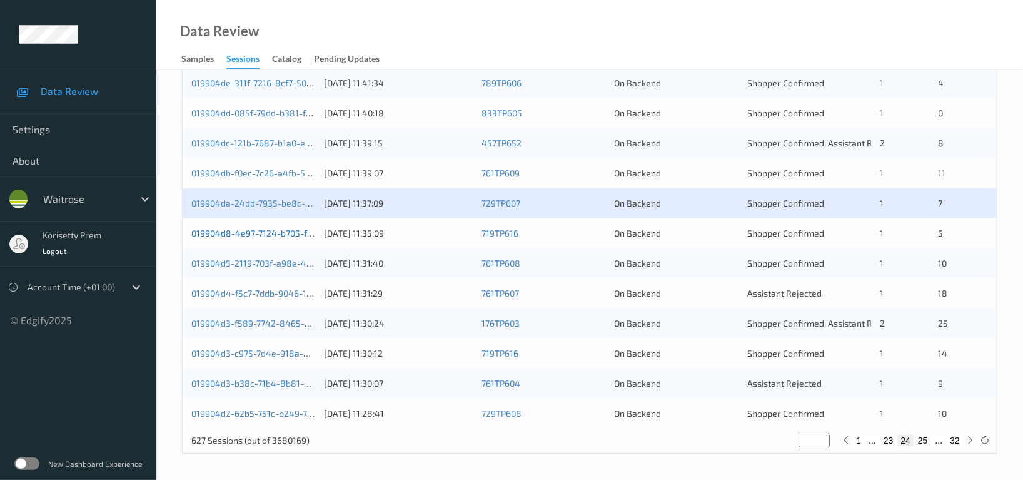
click at [281, 233] on link "019904d8-4e97-7124-b705-fa0dab2f6298" at bounding box center [275, 233] width 169 height 11
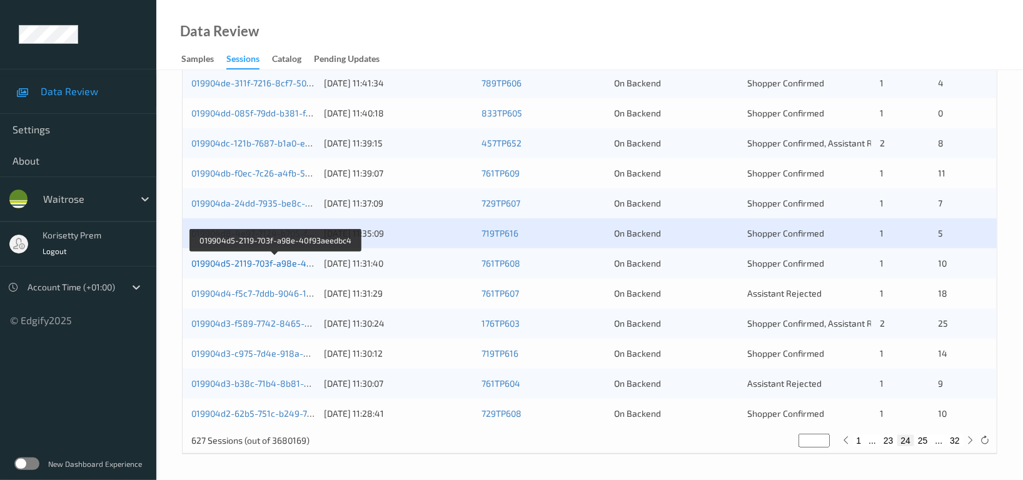
click at [296, 266] on link "019904d5-2119-703f-a98e-40f93aeedbc4" at bounding box center [275, 263] width 168 height 11
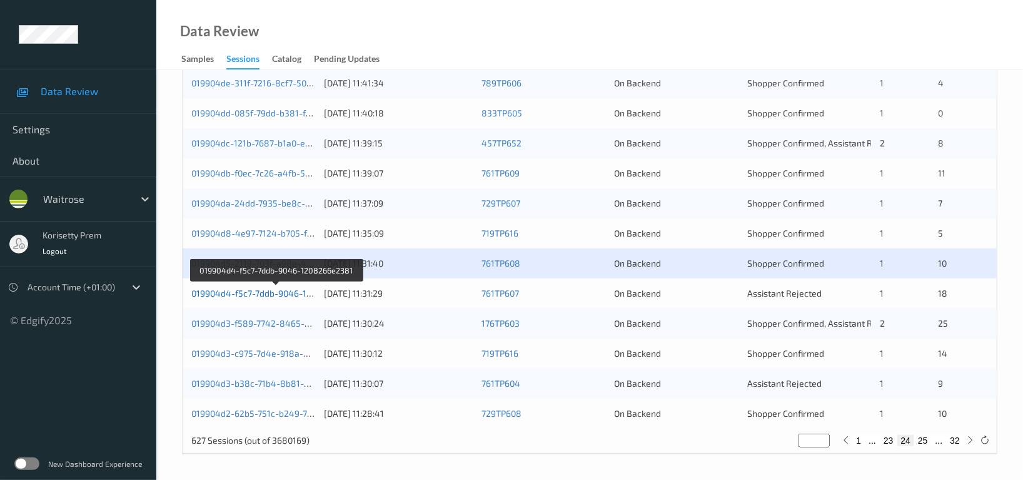
click at [287, 296] on link "019904d4-f5c7-7ddb-9046-1208266e2381" at bounding box center [276, 293] width 170 height 11
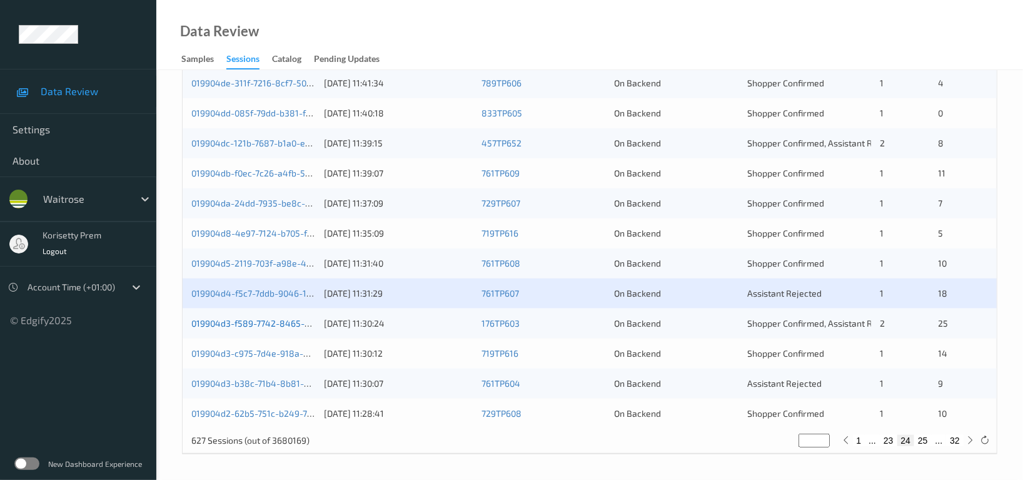
click at [291, 323] on link "019904d3-f589-7742-8465-8ed46a8a570a" at bounding box center [278, 323] width 174 height 11
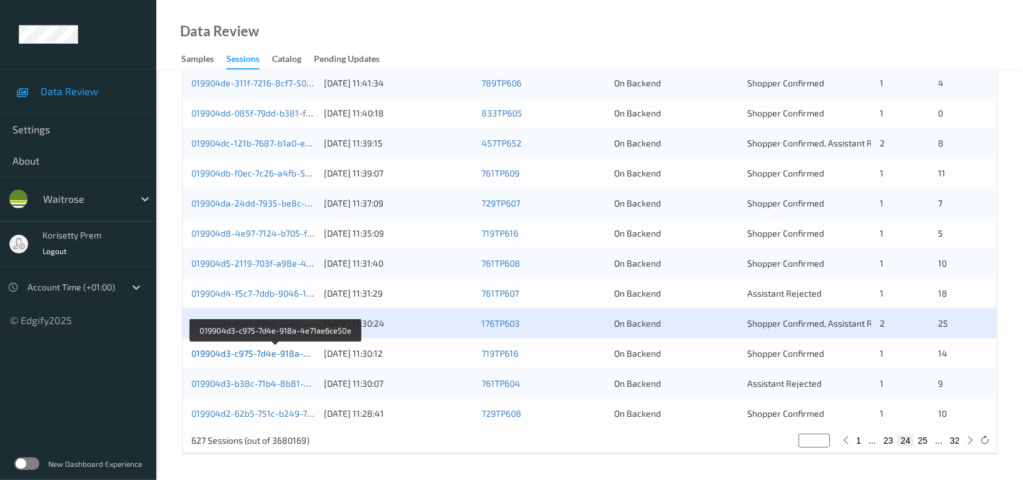
click at [291, 353] on link "019904d3-c975-7d4e-918a-4e71ae6ce50e" at bounding box center [276, 353] width 170 height 11
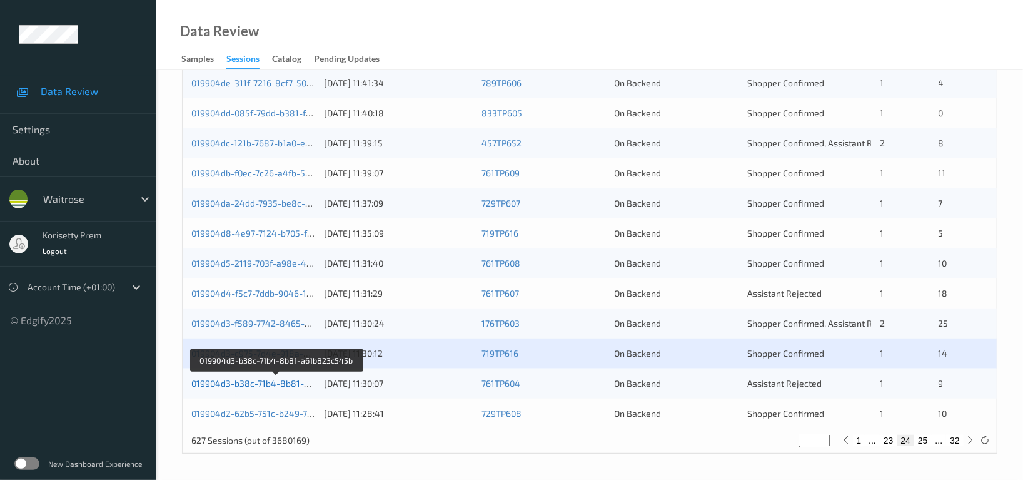
click at [292, 381] on link "019904d3-b38c-71b4-8b81-a61b823c545b" at bounding box center [277, 383] width 172 height 11
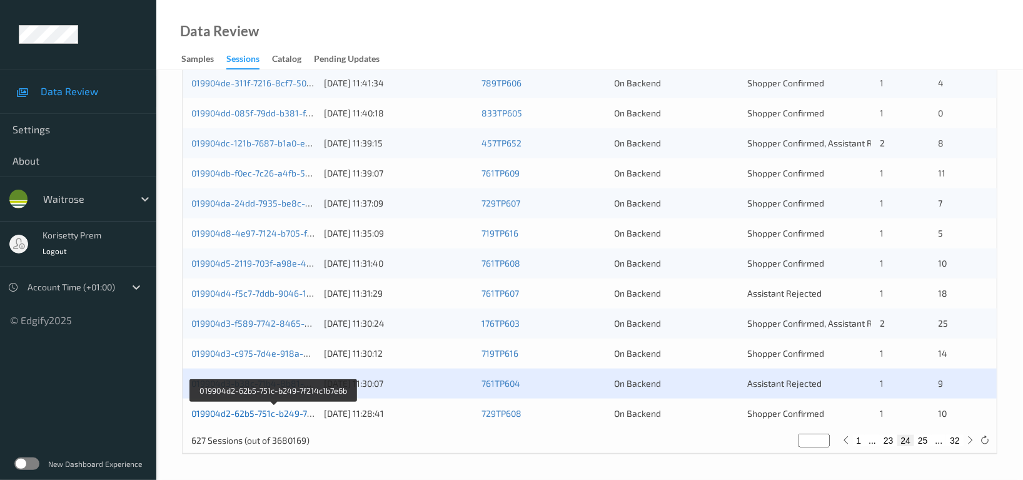
click at [290, 409] on link "019904d2-62b5-751c-b249-7f214c1b7e6b" at bounding box center [274, 413] width 166 height 11
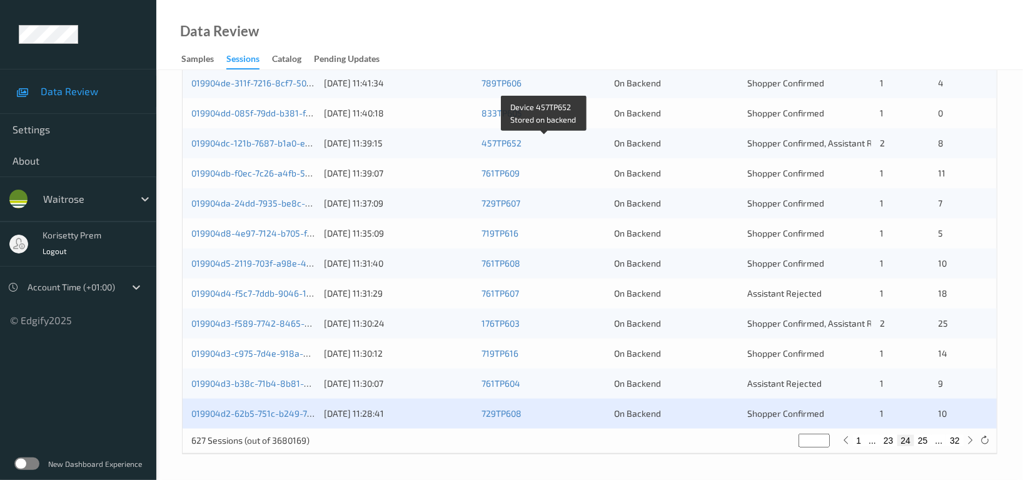
click at [568, 139] on div "457TP652" at bounding box center [543, 143] width 124 height 13
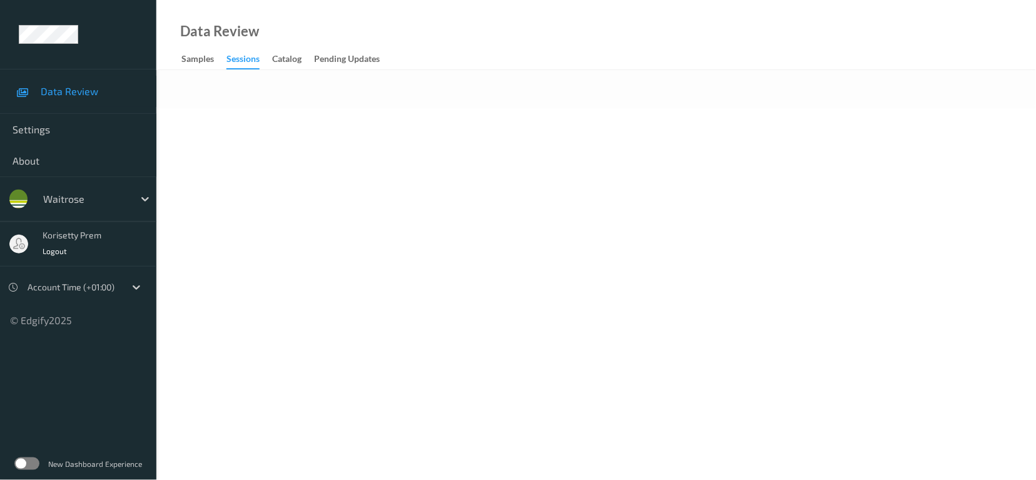
click at [527, 86] on div at bounding box center [595, 89] width 879 height 38
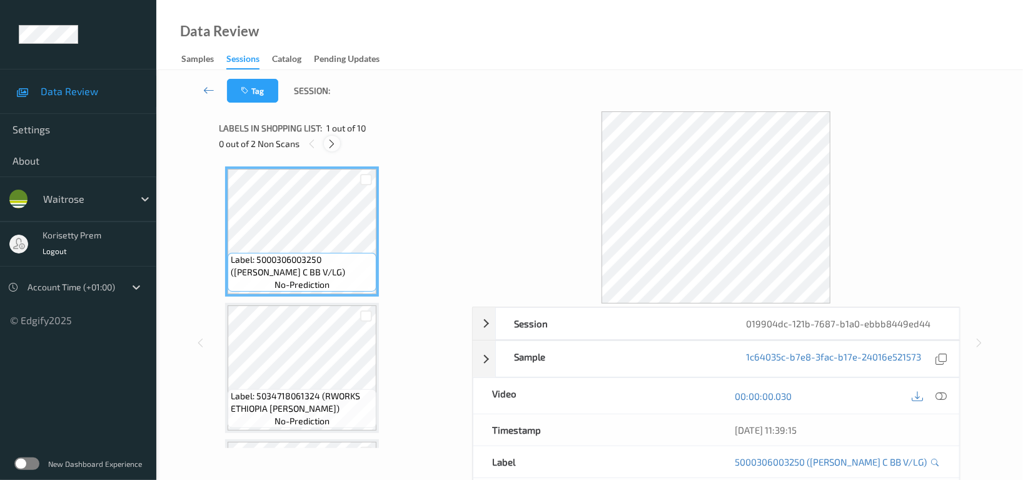
click at [335, 144] on icon at bounding box center [332, 143] width 11 height 11
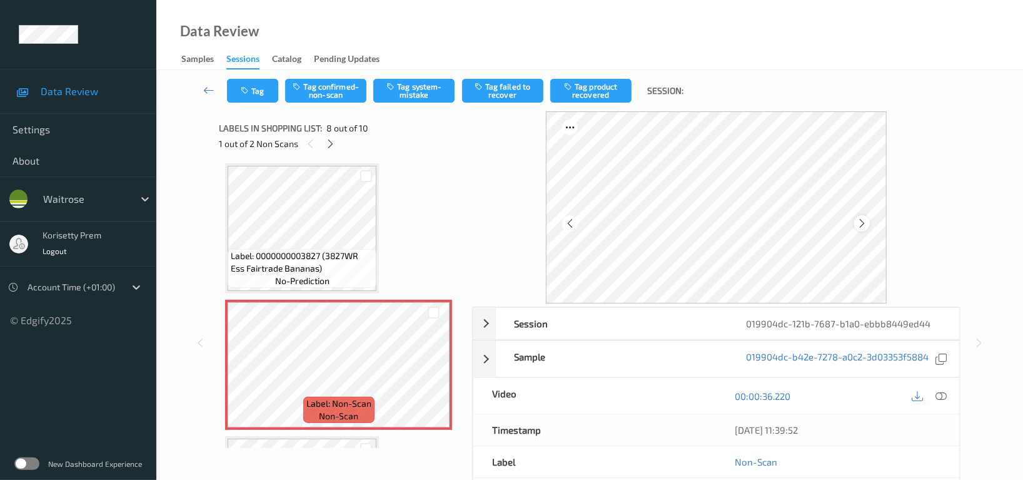
click at [864, 225] on icon at bounding box center [862, 223] width 11 height 11
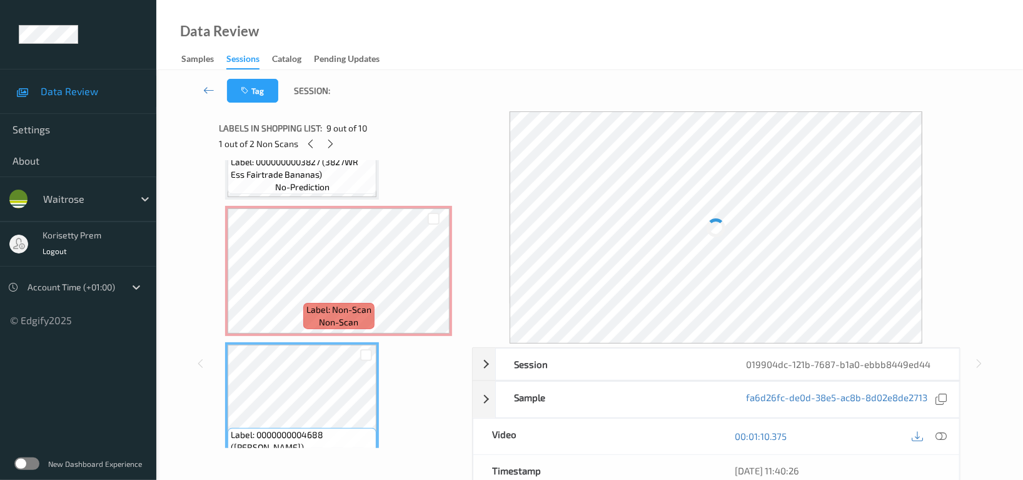
scroll to position [905, 0]
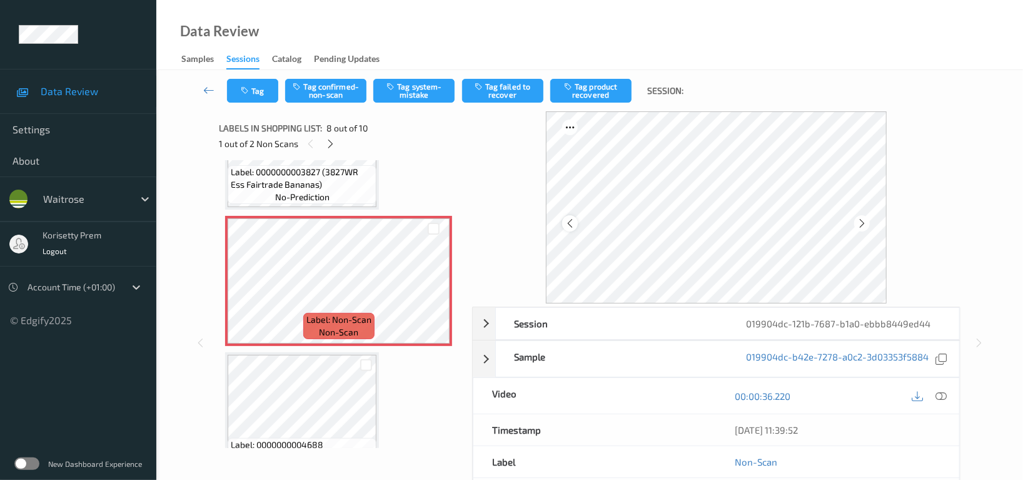
click at [577, 225] on div at bounding box center [570, 223] width 16 height 16
click at [318, 179] on span "Label: 0000000003827 (3827WR Ess Fairtrade Bananas)" at bounding box center [302, 178] width 143 height 25
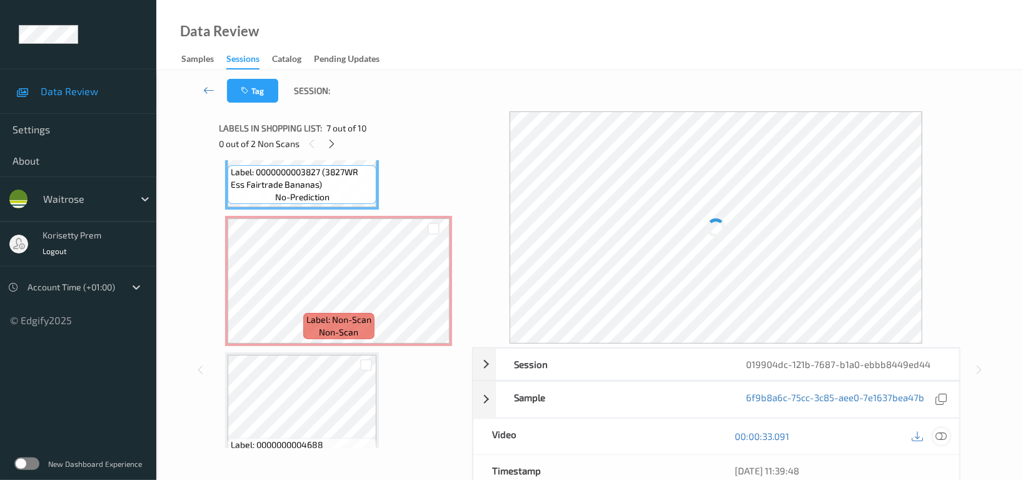
click at [940, 437] on icon at bounding box center [940, 435] width 11 height 11
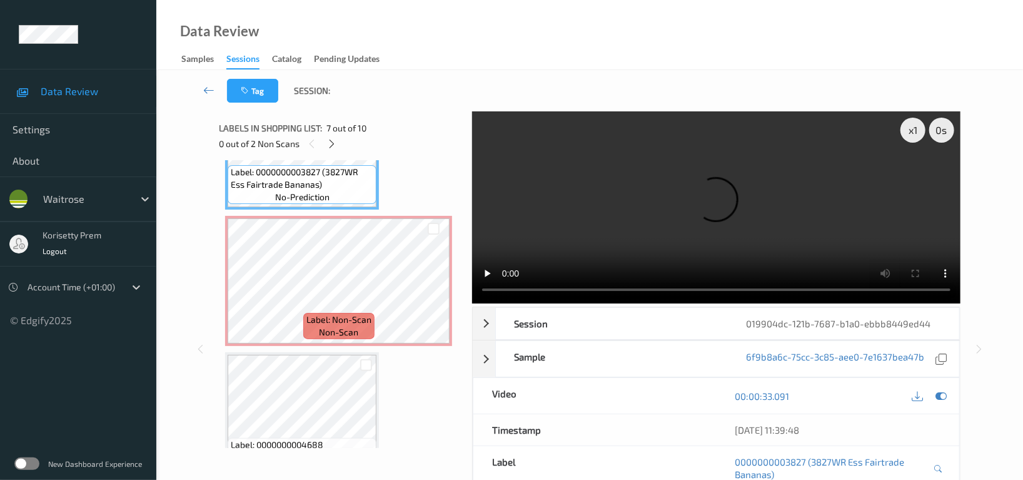
click at [704, 211] on video at bounding box center [716, 207] width 488 height 192
click at [772, 211] on video at bounding box center [716, 207] width 488 height 192
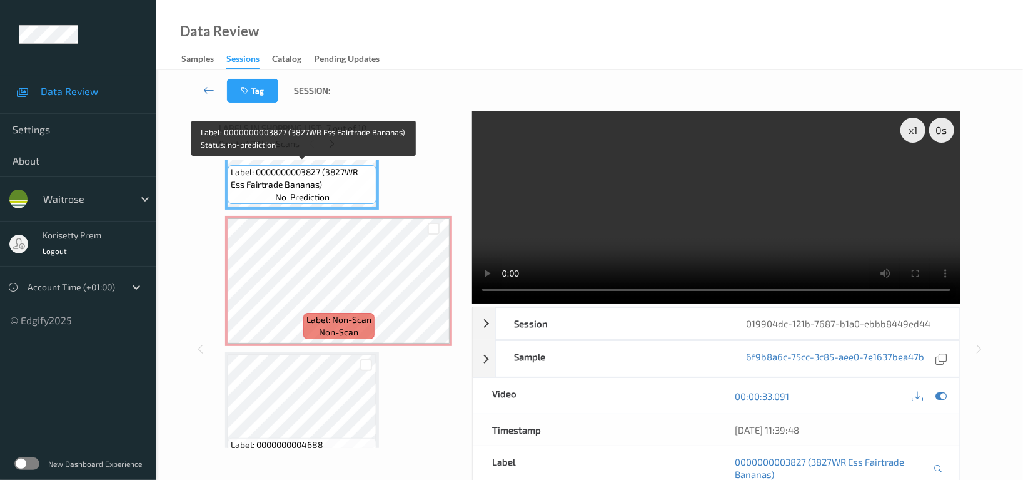
click at [308, 196] on span "no-prediction" at bounding box center [302, 197] width 54 height 13
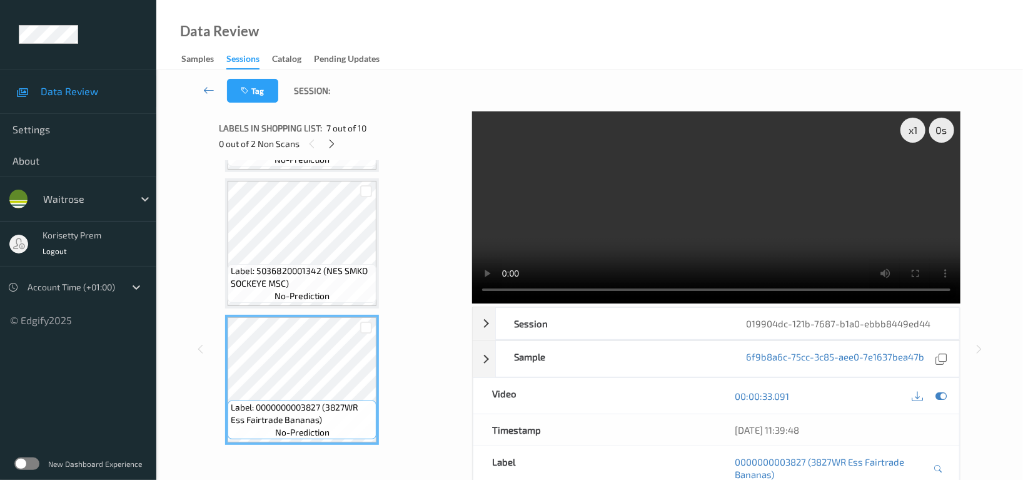
scroll to position [655, 0]
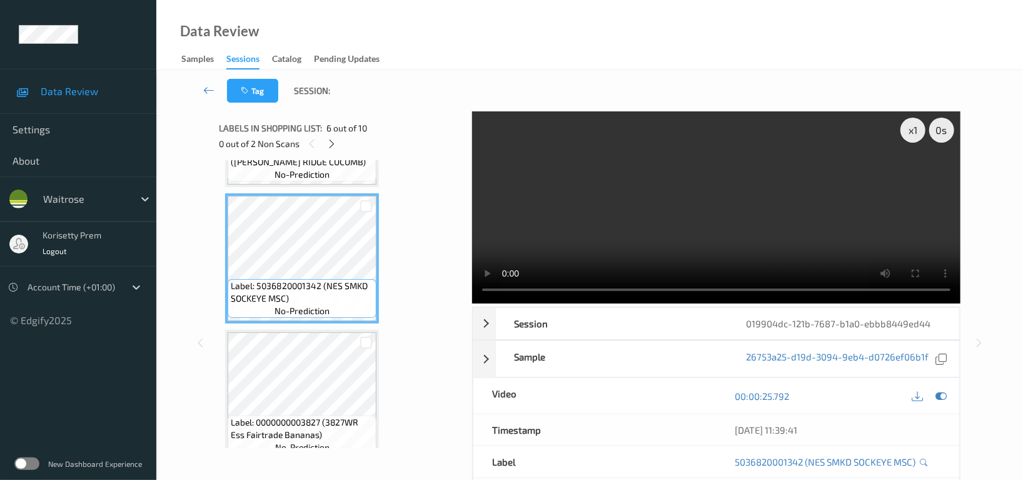
click at [759, 208] on video at bounding box center [716, 207] width 488 height 192
click at [740, 246] on video at bounding box center [716, 207] width 488 height 192
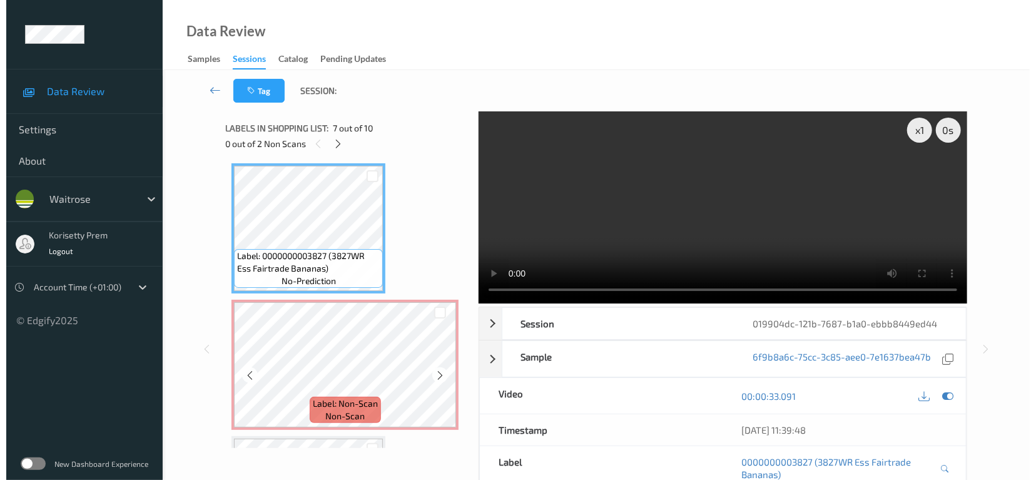
scroll to position [905, 0]
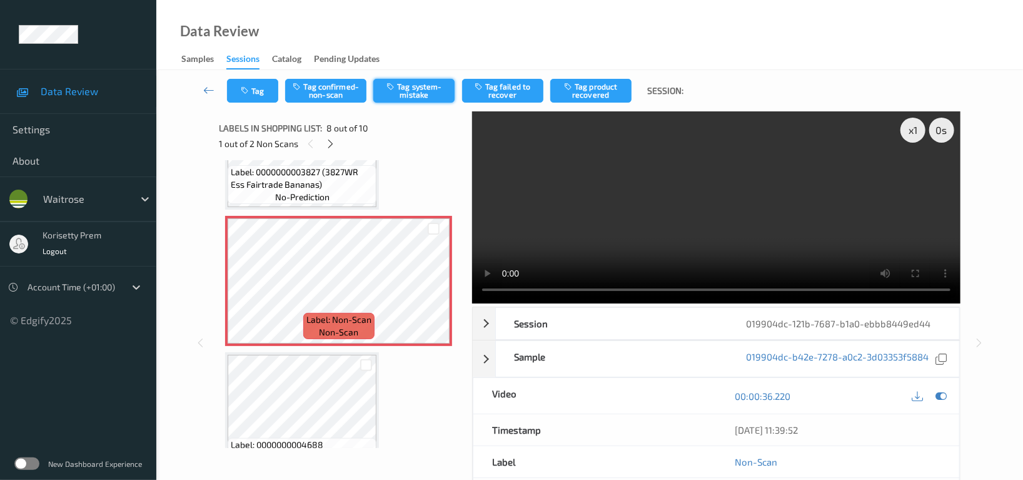
click at [415, 84] on button "Tag system-mistake" at bounding box center [413, 91] width 81 height 24
click at [251, 96] on button "Tag" at bounding box center [252, 91] width 51 height 24
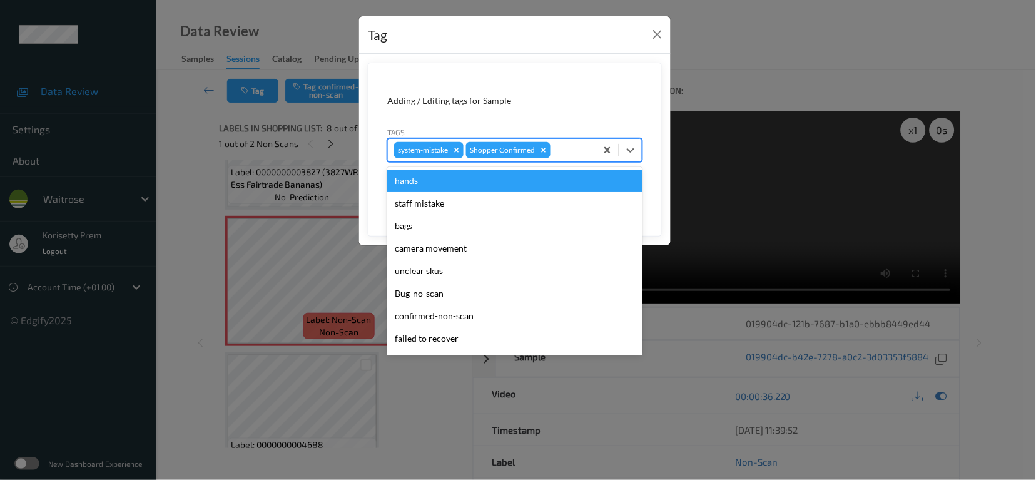
click at [585, 156] on div at bounding box center [571, 150] width 37 height 15
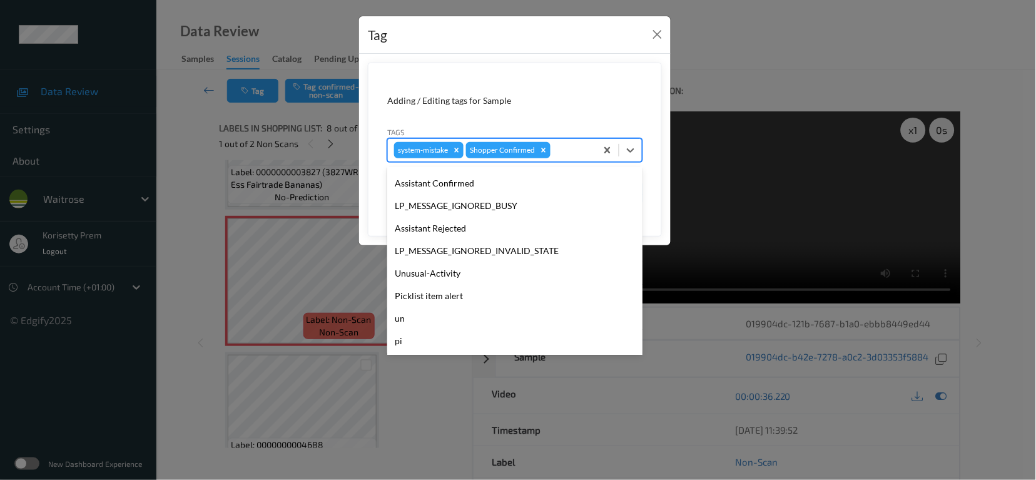
scroll to position [250, 0]
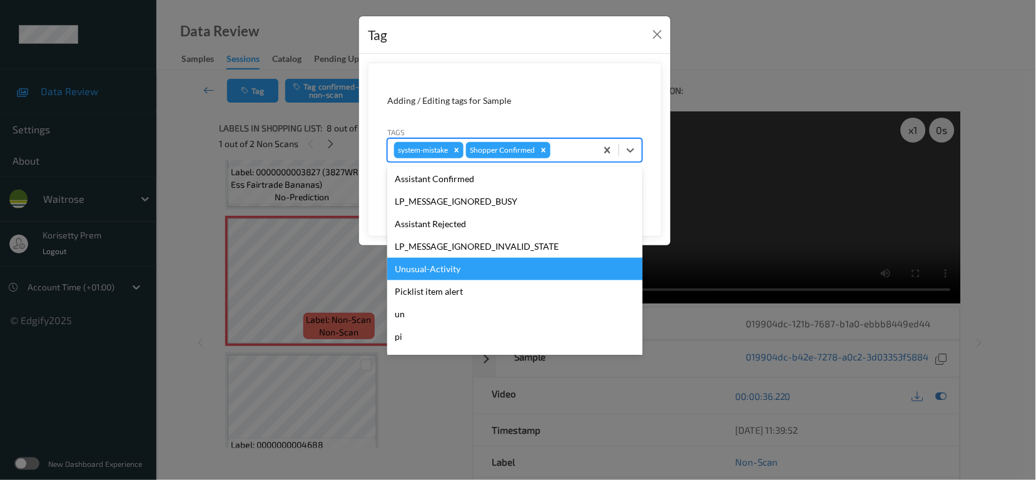
click at [423, 268] on div "Unusual-Activity" at bounding box center [514, 269] width 255 height 23
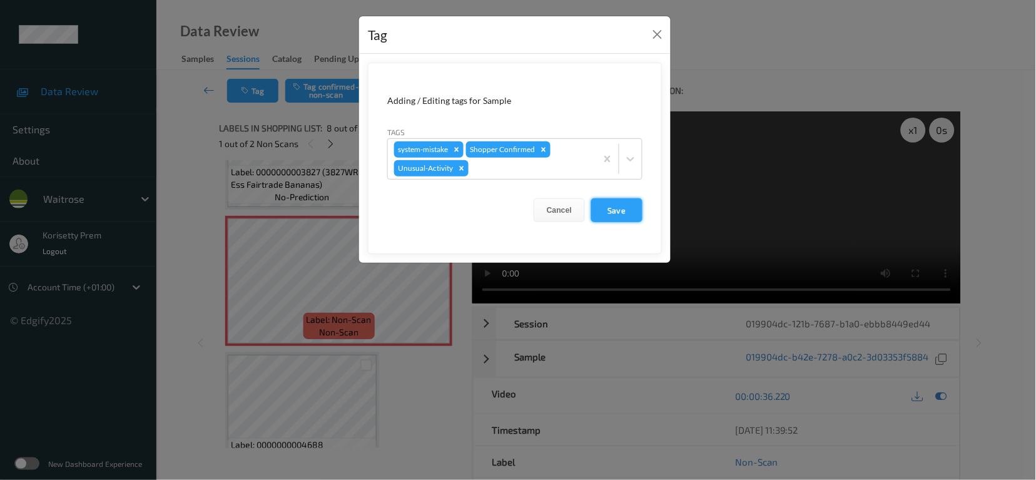
click at [638, 209] on button "Save" at bounding box center [616, 210] width 51 height 24
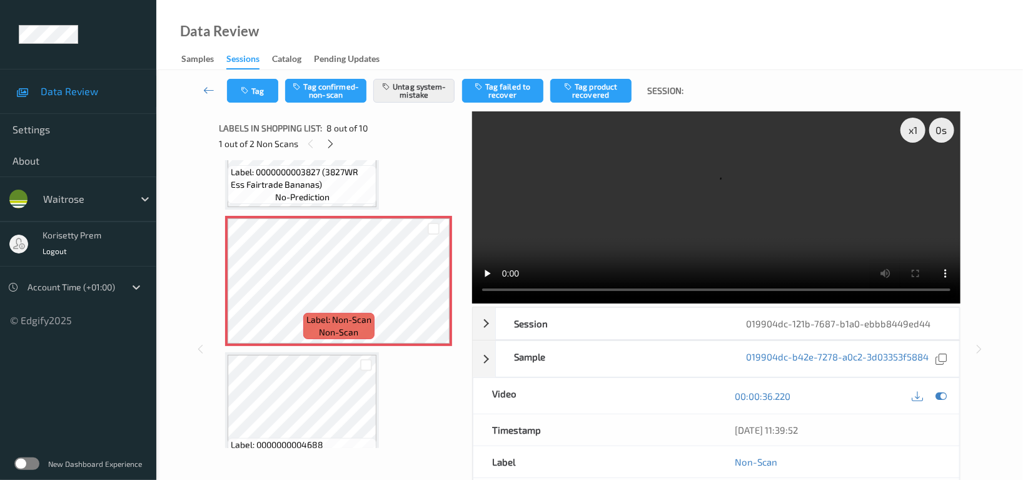
click at [245, 103] on div "Tag Tag confirmed-non-scan Untag system-mistake Tag failed to recover Tag produ…" at bounding box center [589, 90] width 815 height 41
click at [250, 98] on button "Tag" at bounding box center [252, 91] width 51 height 24
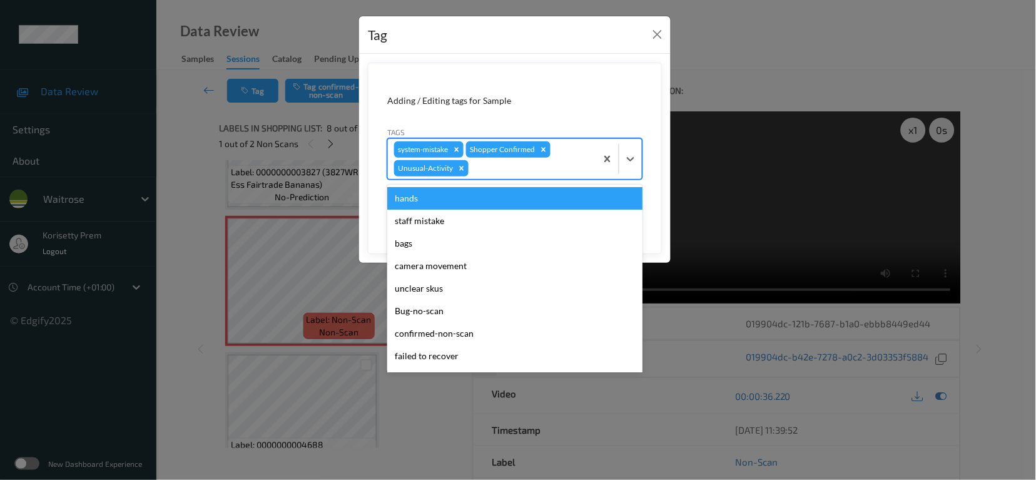
click at [540, 172] on div at bounding box center [530, 168] width 119 height 15
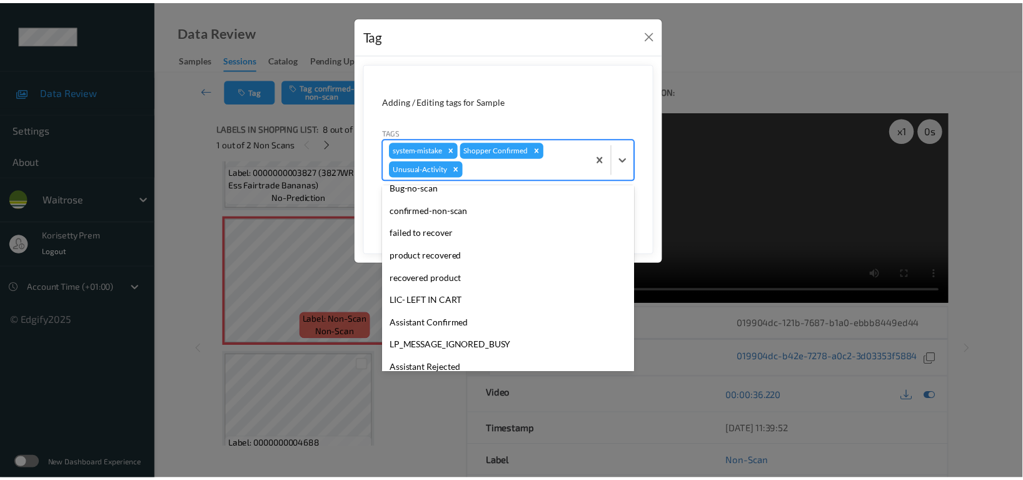
scroll to position [244, 0]
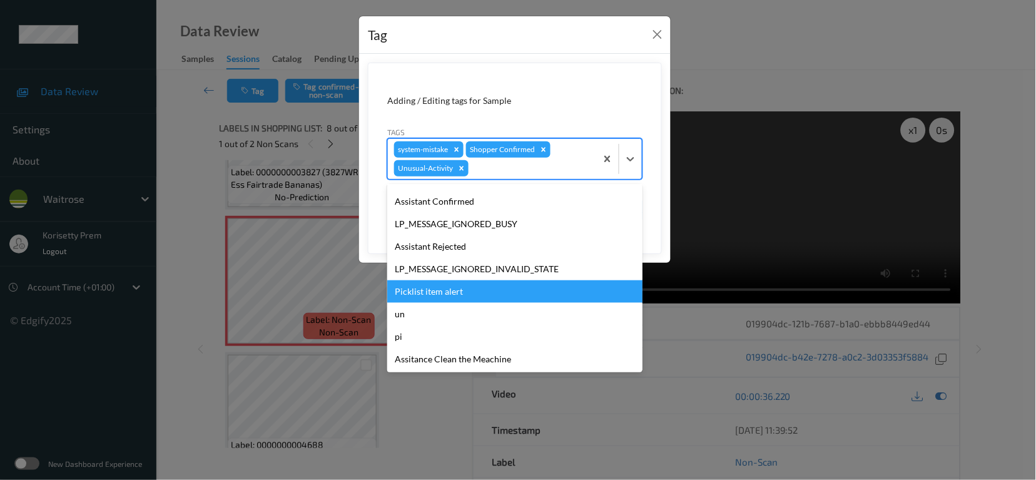
click at [441, 293] on div "Picklist item alert" at bounding box center [514, 291] width 255 height 23
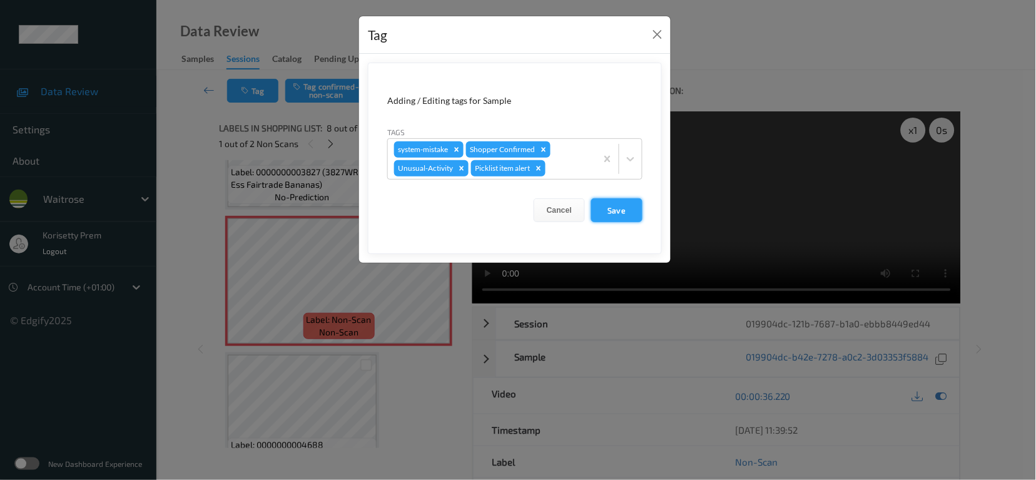
click at [623, 208] on button "Save" at bounding box center [616, 210] width 51 height 24
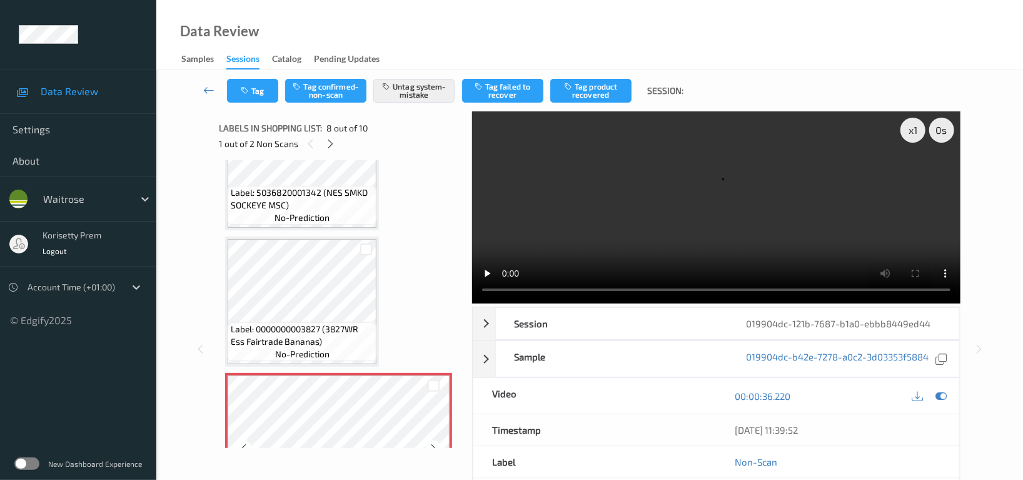
scroll to position [738, 0]
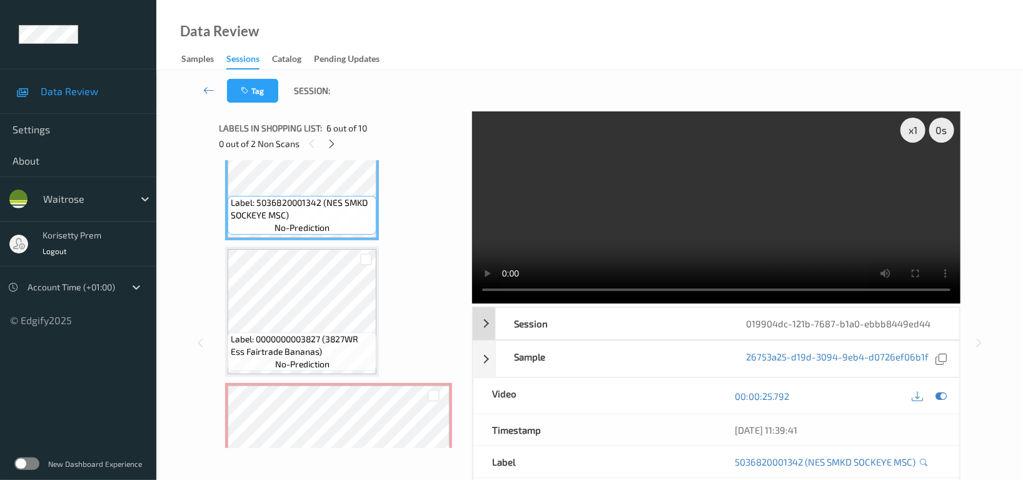
click at [558, 242] on video at bounding box center [716, 207] width 488 height 192
click at [763, 208] on video at bounding box center [716, 207] width 488 height 192
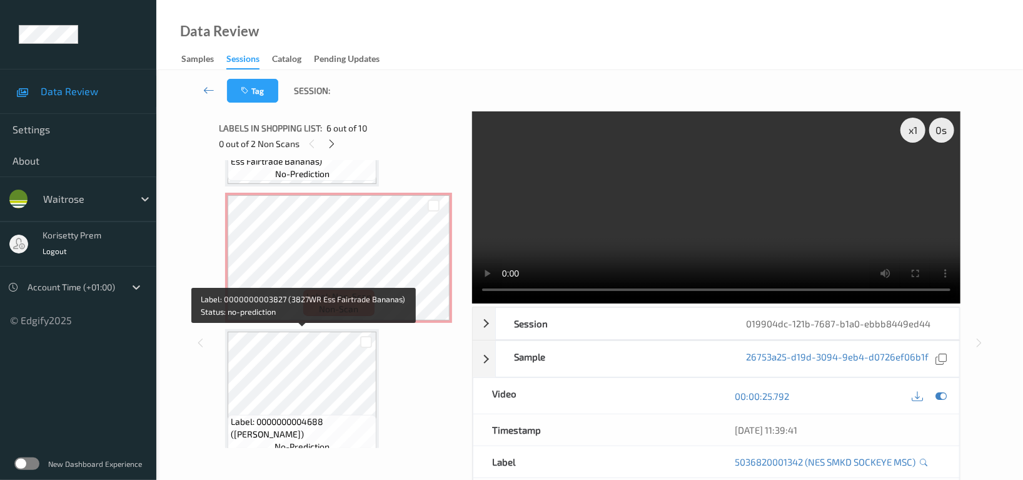
scroll to position [988, 0]
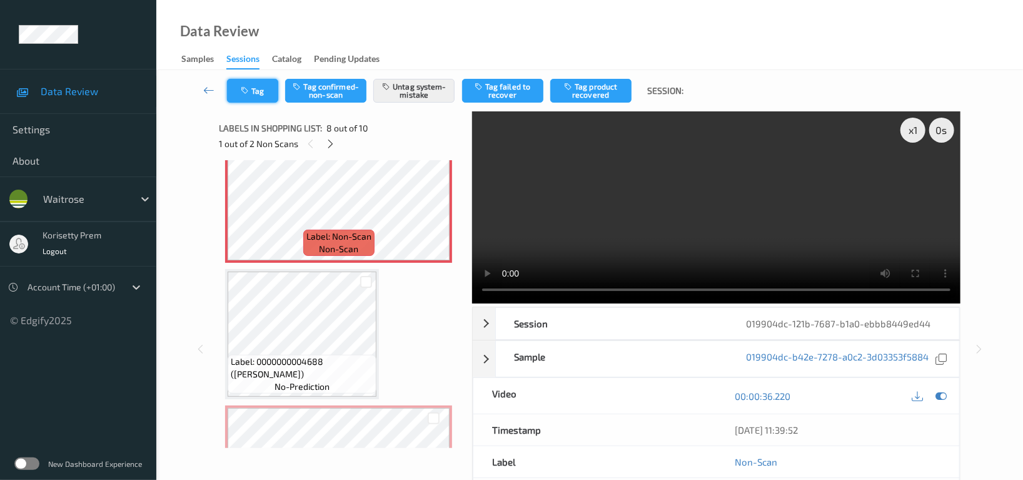
click at [255, 90] on button "Tag" at bounding box center [252, 91] width 51 height 24
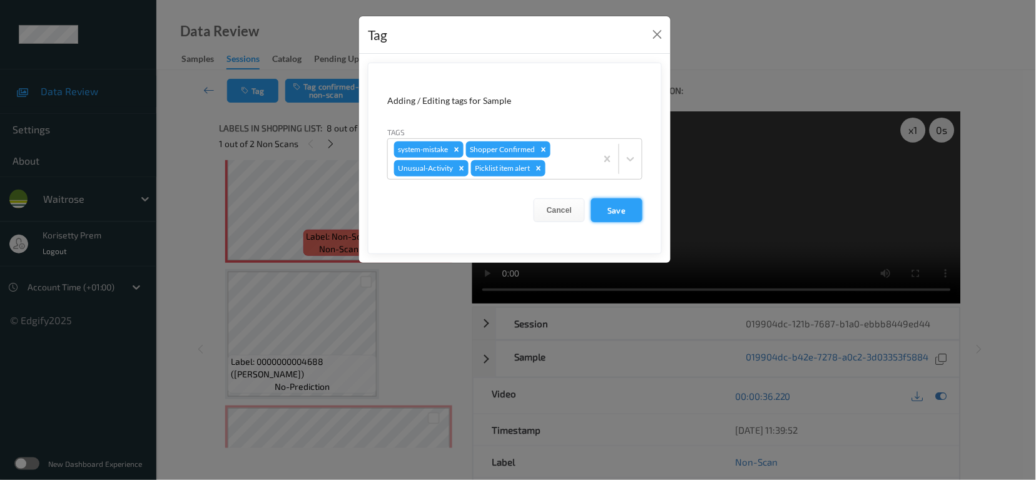
click at [619, 213] on button "Save" at bounding box center [616, 210] width 51 height 24
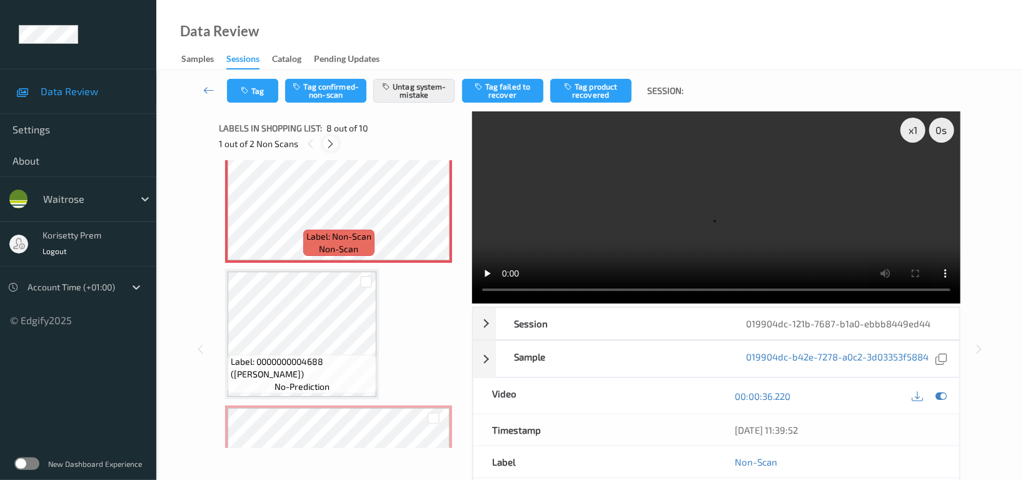
click at [329, 141] on icon at bounding box center [331, 143] width 11 height 11
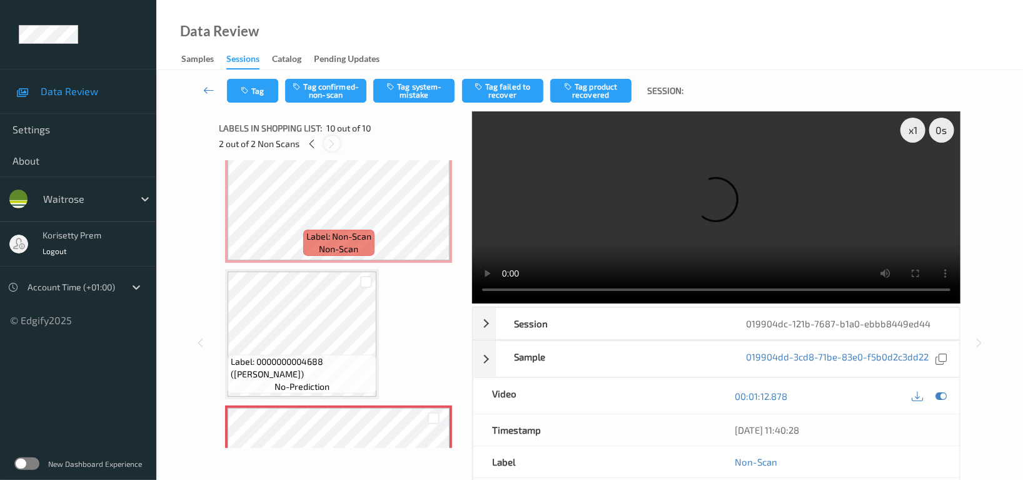
scroll to position [1077, 0]
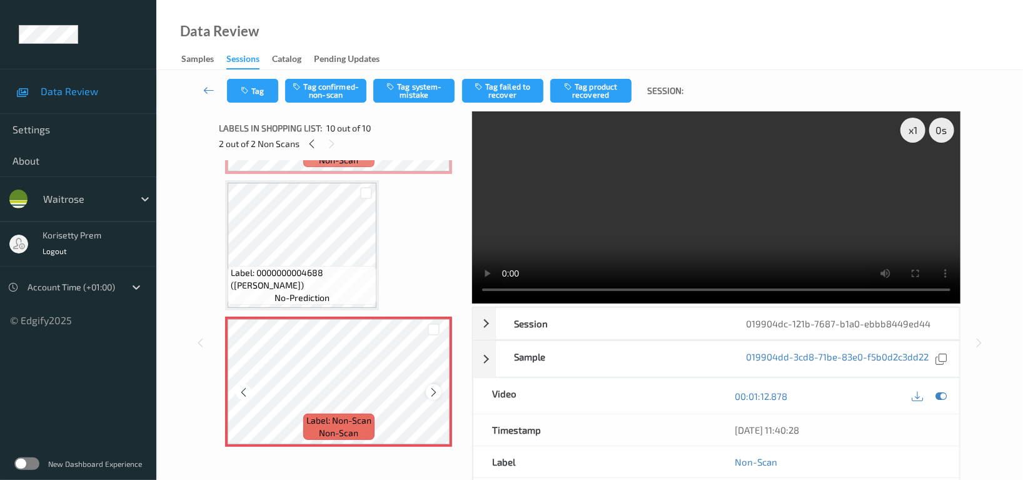
click at [433, 386] on icon at bounding box center [433, 391] width 11 height 11
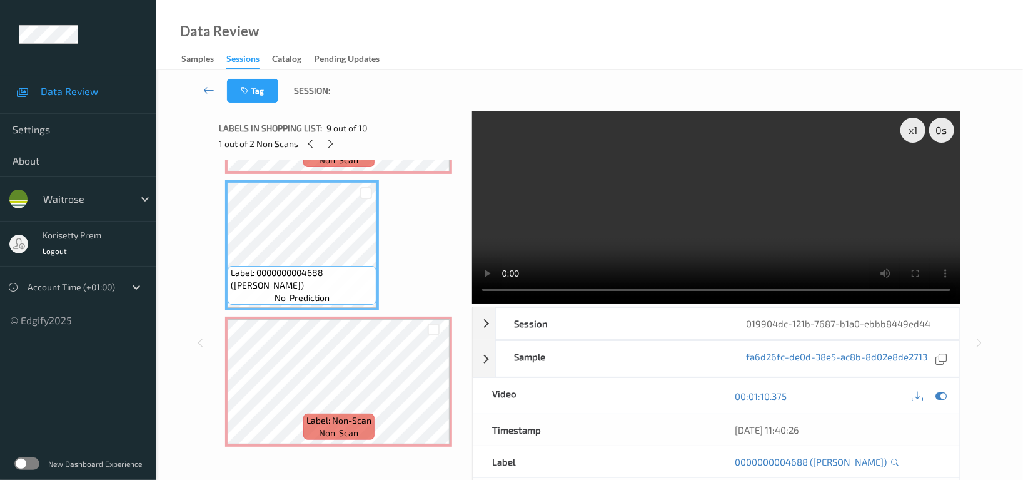
click at [657, 228] on video at bounding box center [716, 207] width 488 height 192
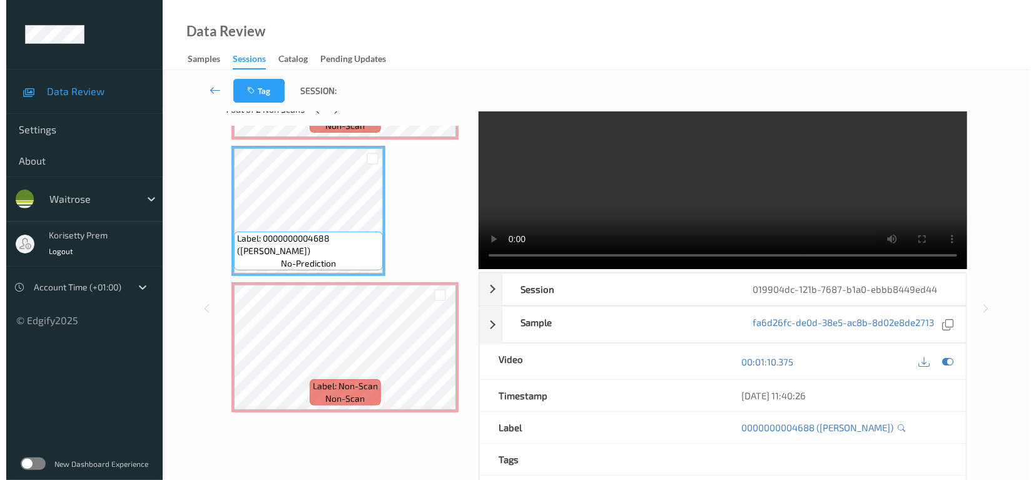
scroll to position [0, 0]
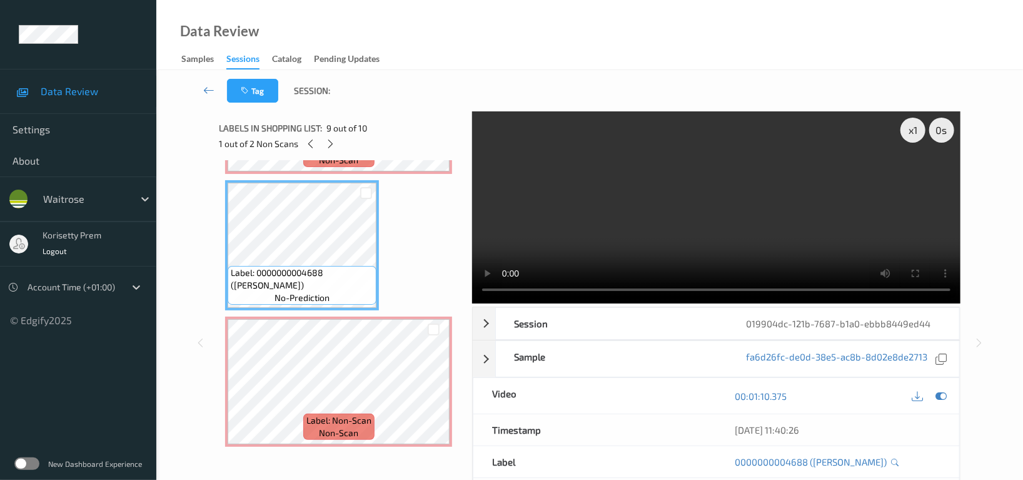
click at [701, 230] on video at bounding box center [716, 207] width 488 height 192
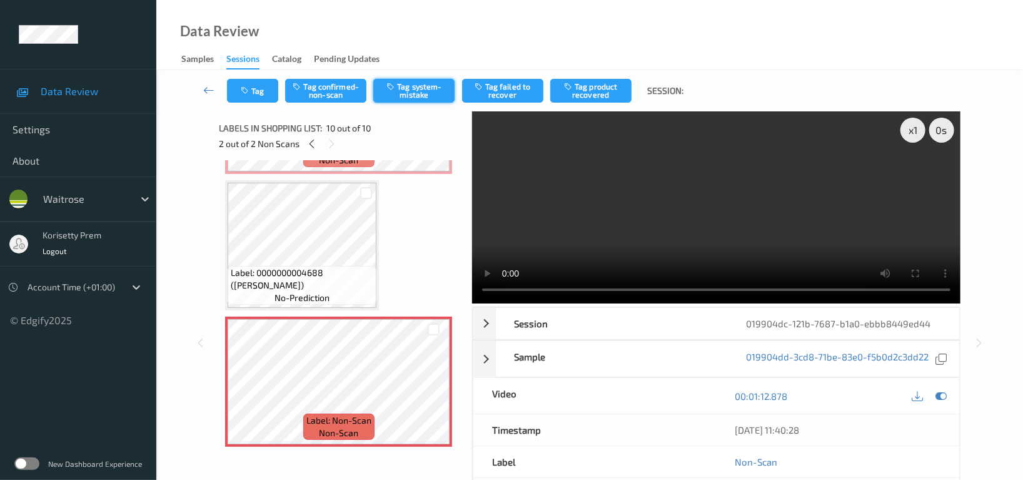
click at [418, 93] on button "Tag system-mistake" at bounding box center [413, 91] width 81 height 24
click at [256, 89] on button "Tag" at bounding box center [252, 91] width 51 height 24
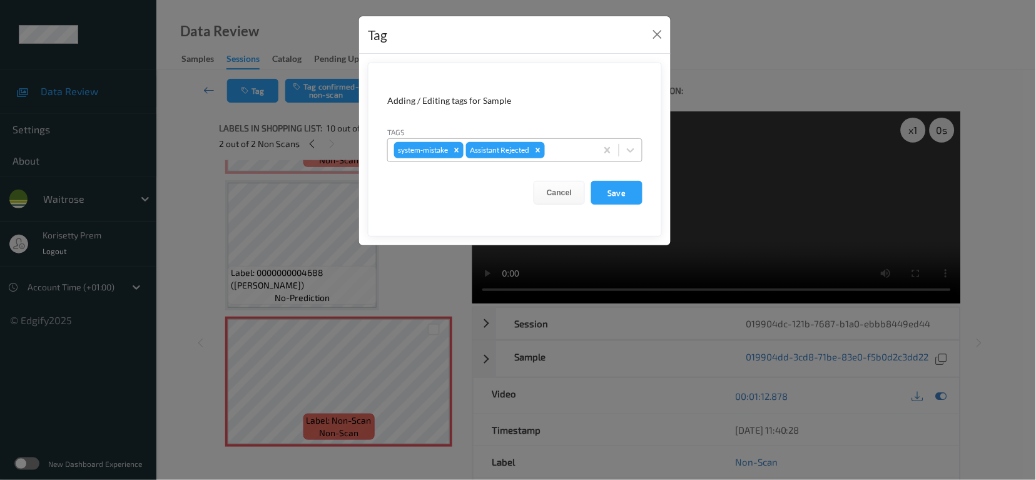
click at [570, 158] on div at bounding box center [568, 150] width 43 height 15
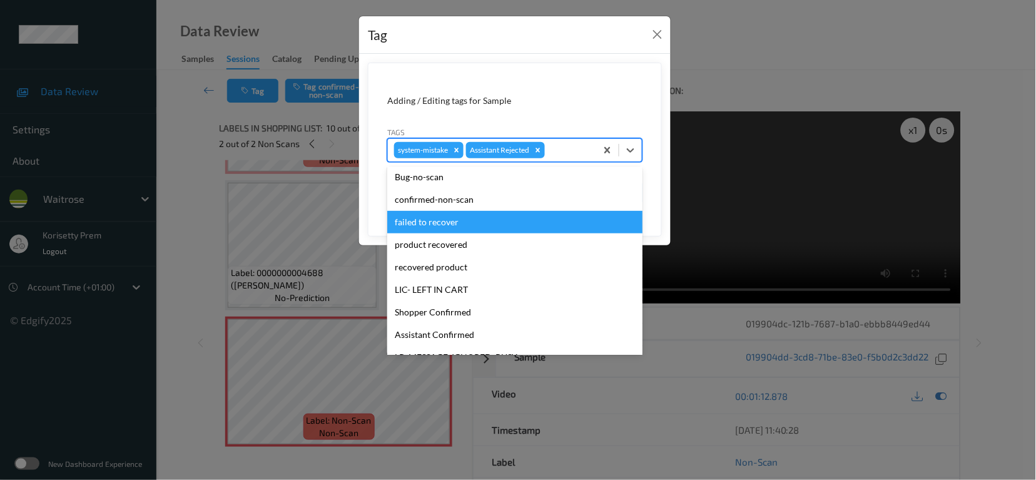
scroll to position [266, 0]
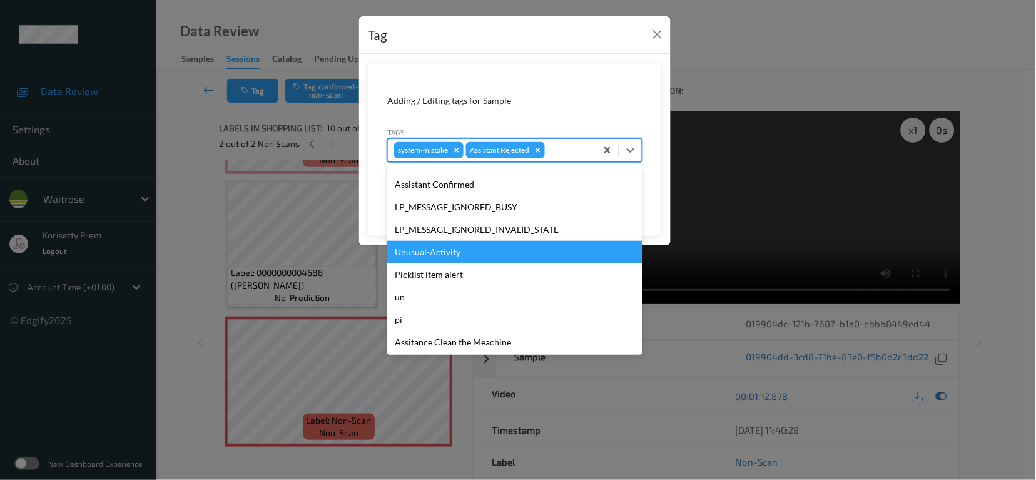
click at [441, 246] on div "Unusual-Activity" at bounding box center [514, 252] width 255 height 23
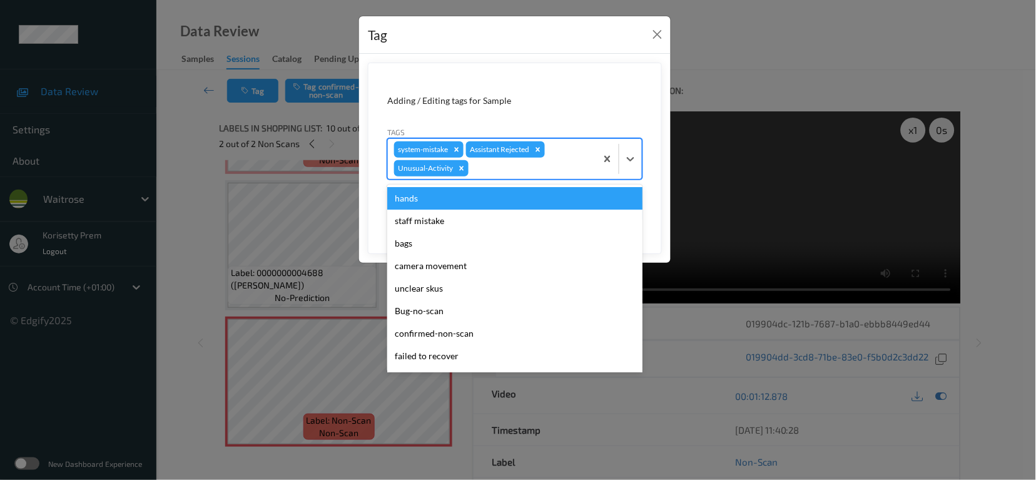
click at [512, 163] on div at bounding box center [530, 168] width 119 height 15
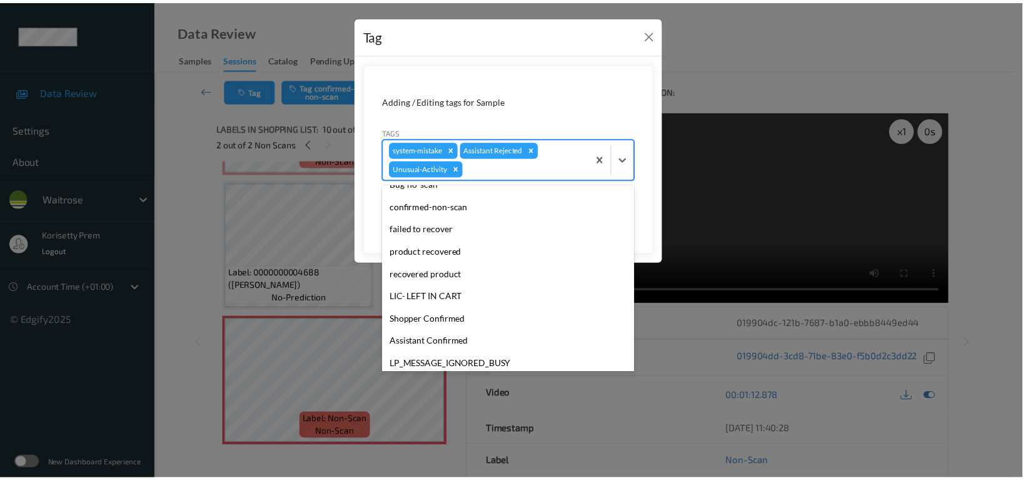
scroll to position [244, 0]
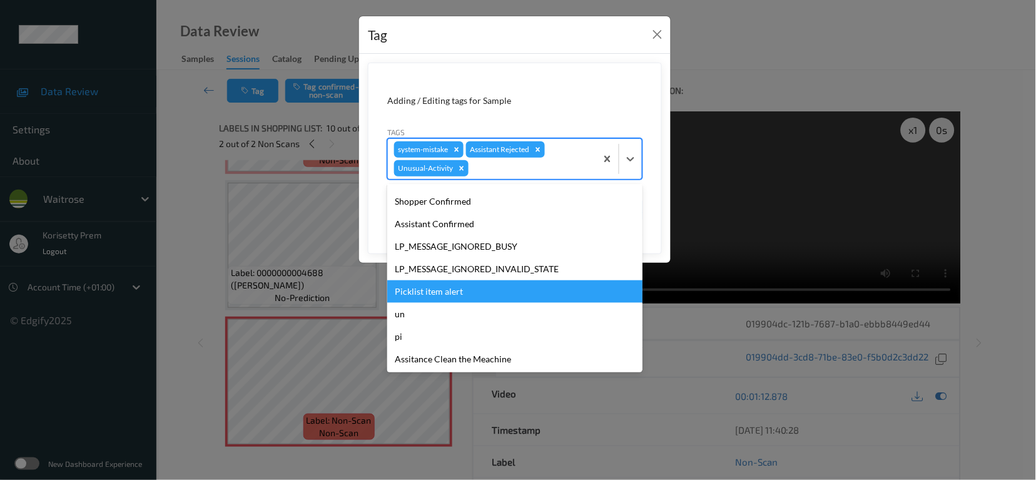
click at [435, 290] on div "Picklist item alert" at bounding box center [514, 291] width 255 height 23
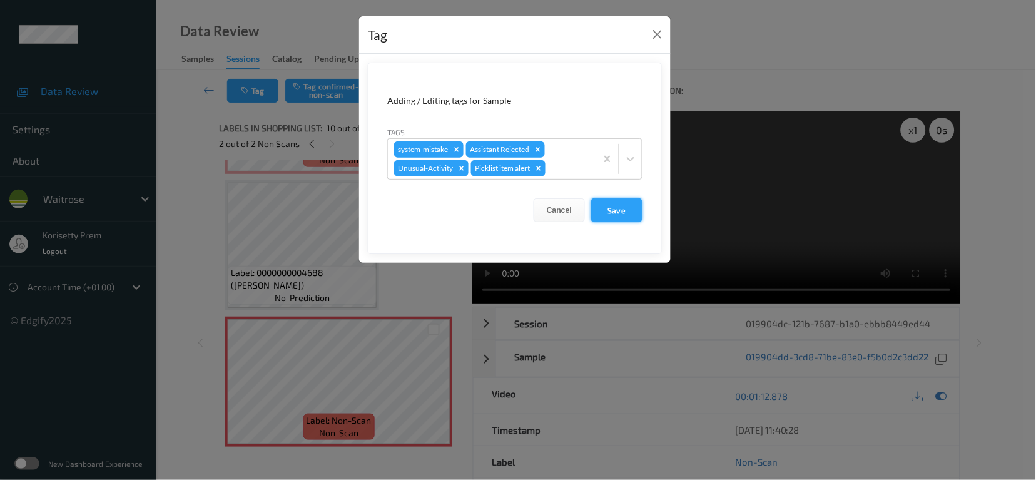
click at [621, 208] on button "Save" at bounding box center [616, 210] width 51 height 24
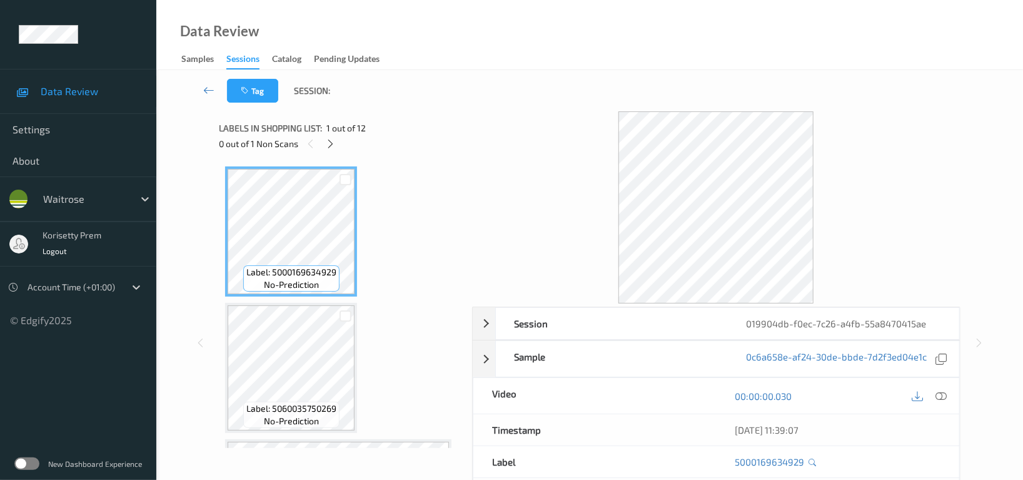
click at [537, 79] on div "Tag Session:" at bounding box center [589, 90] width 815 height 41
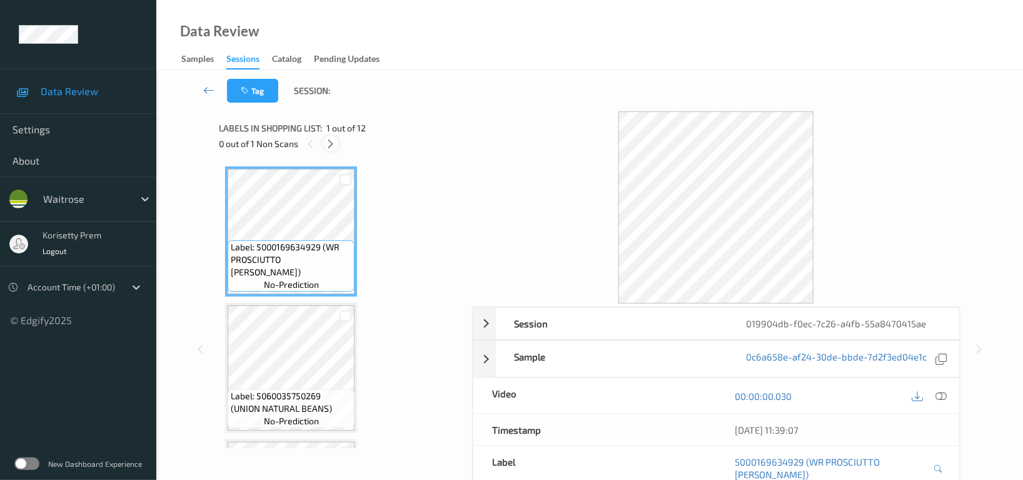
click at [333, 141] on icon at bounding box center [331, 143] width 11 height 11
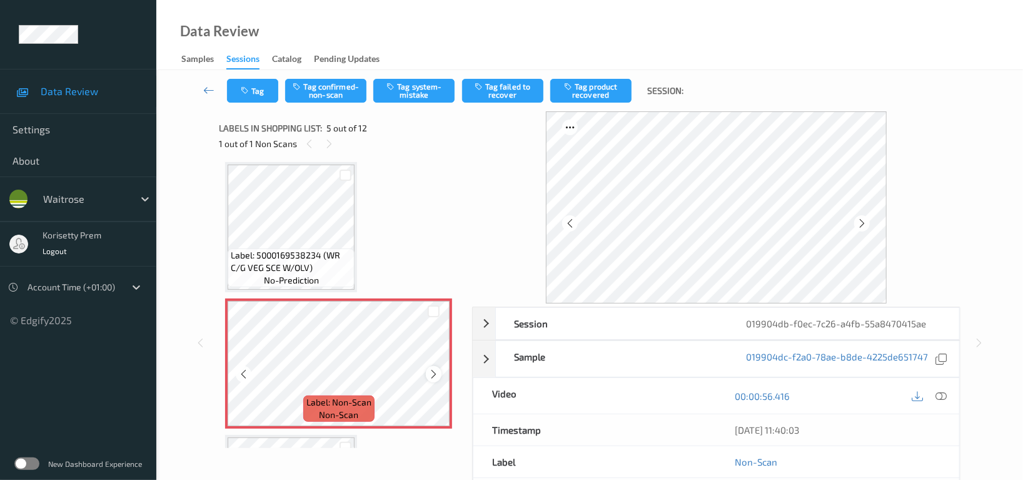
click at [435, 370] on icon at bounding box center [433, 373] width 11 height 11
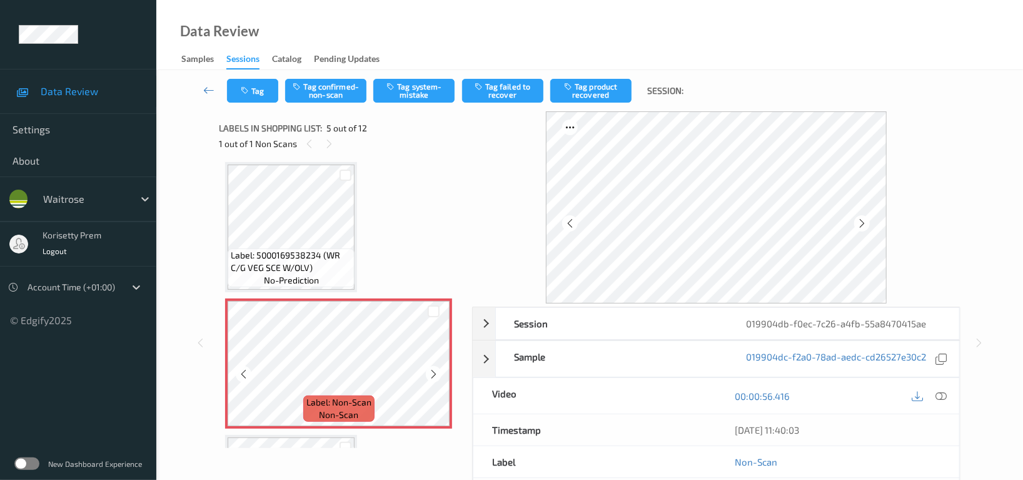
click at [435, 370] on icon at bounding box center [433, 373] width 11 height 11
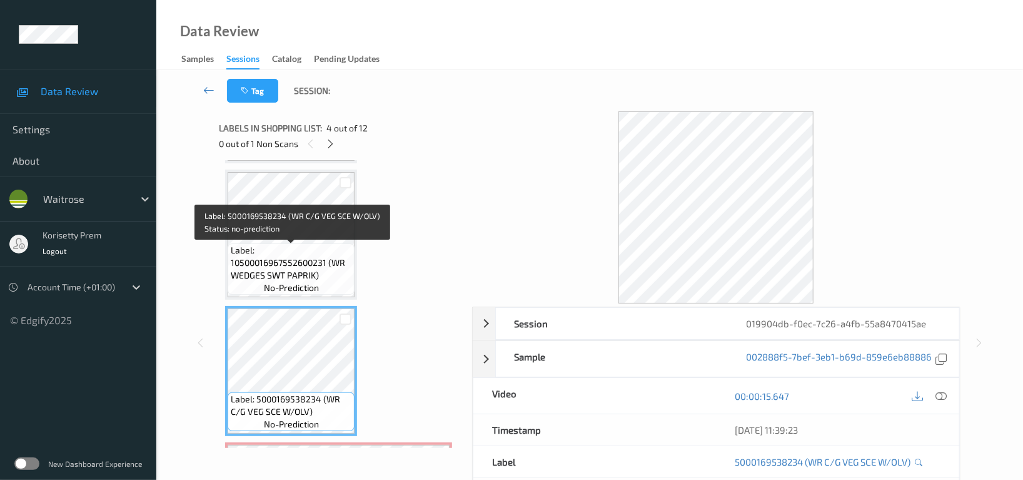
scroll to position [247, 0]
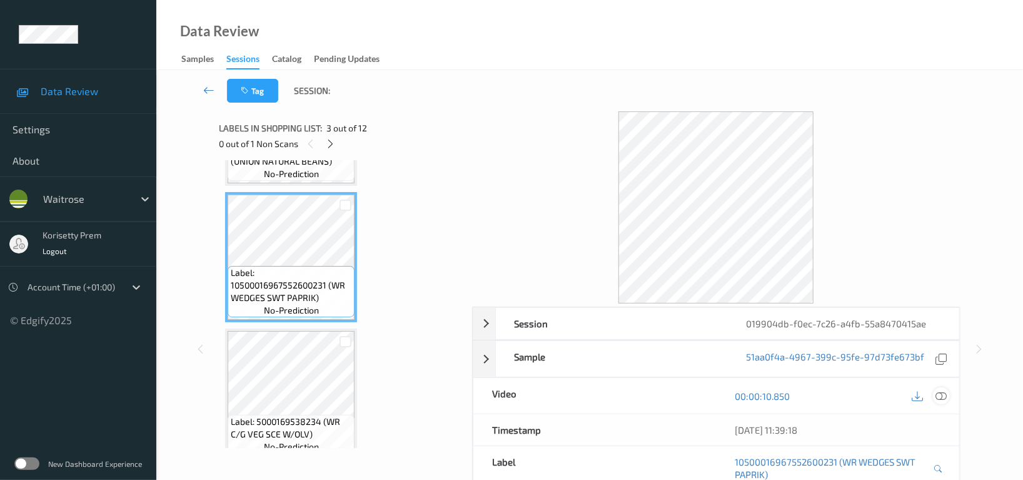
click at [944, 400] on icon at bounding box center [940, 395] width 11 height 11
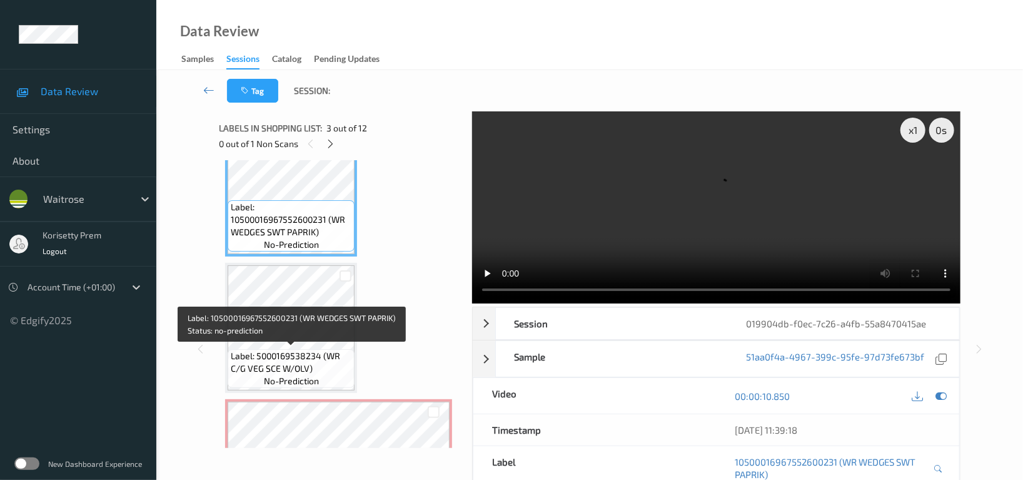
scroll to position [330, 0]
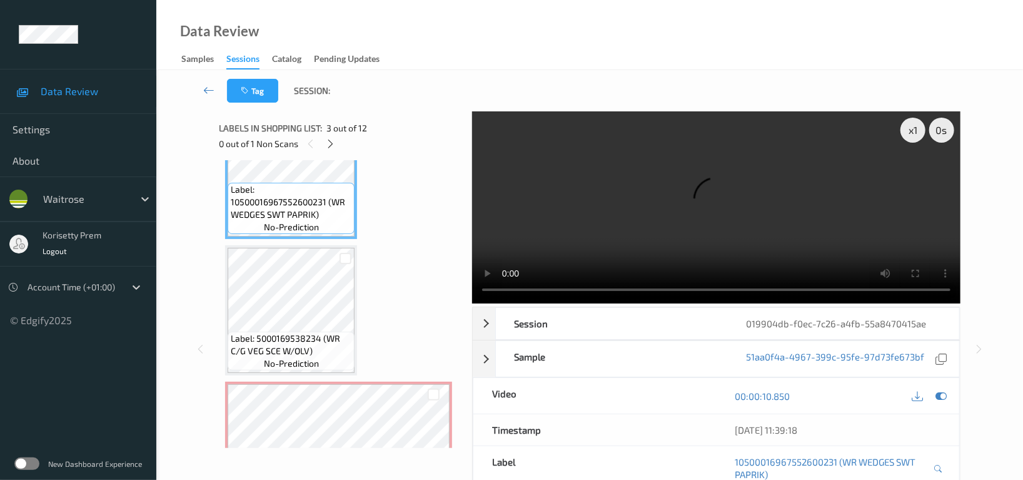
click at [560, 248] on video at bounding box center [716, 207] width 488 height 192
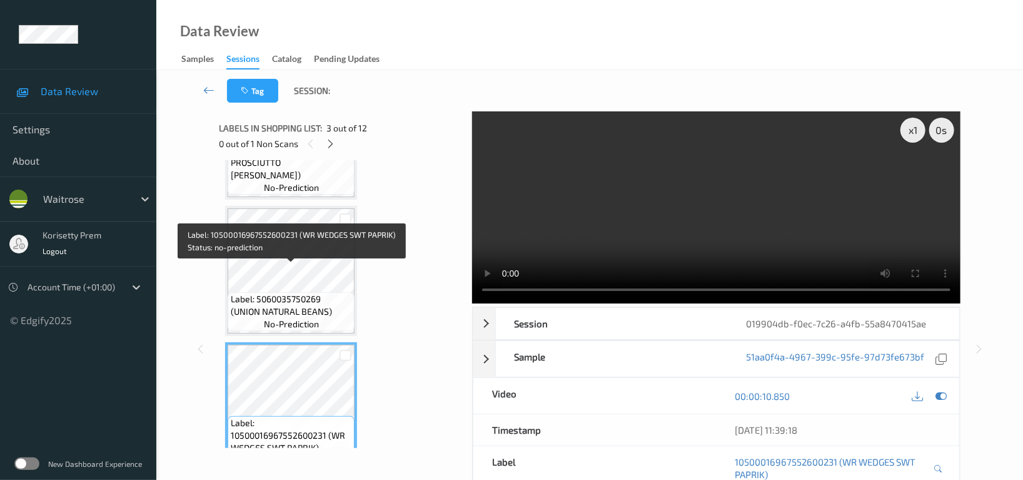
scroll to position [80, 0]
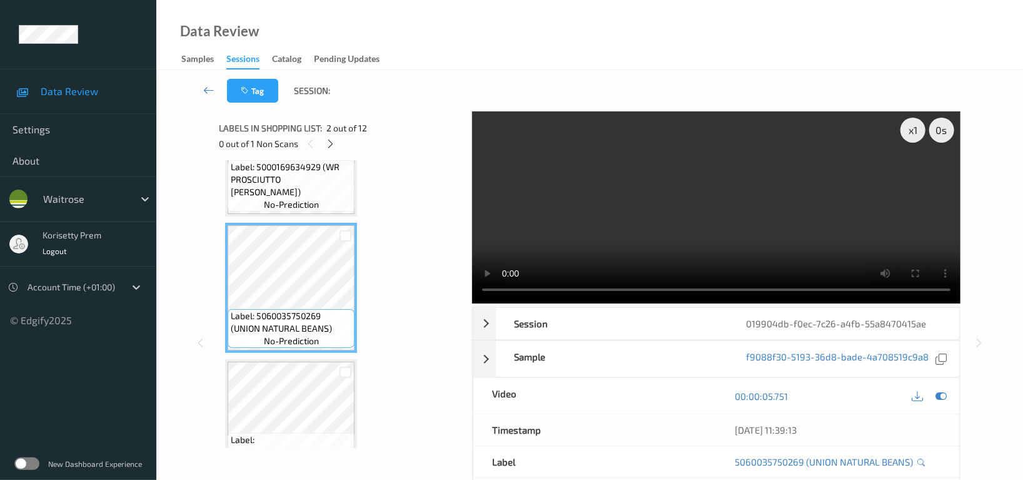
click at [724, 230] on video at bounding box center [716, 207] width 488 height 192
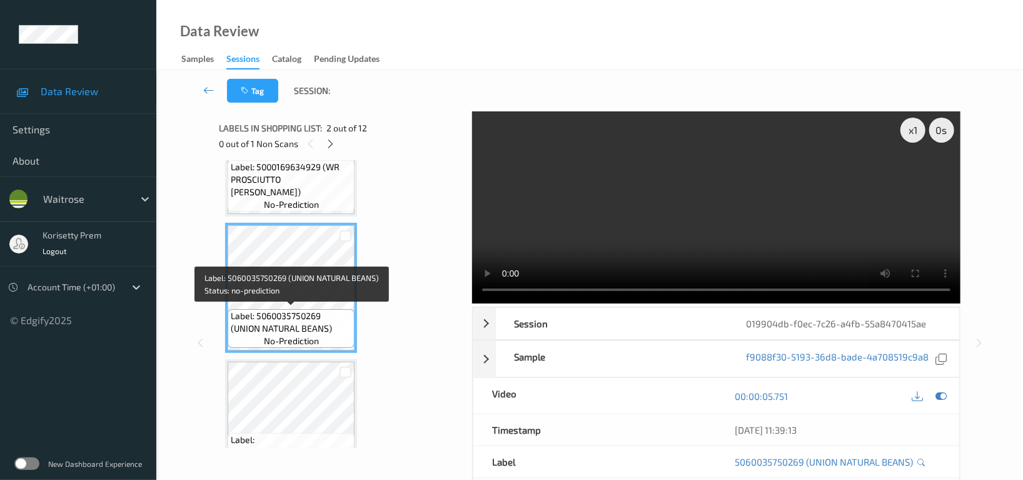
scroll to position [163, 0]
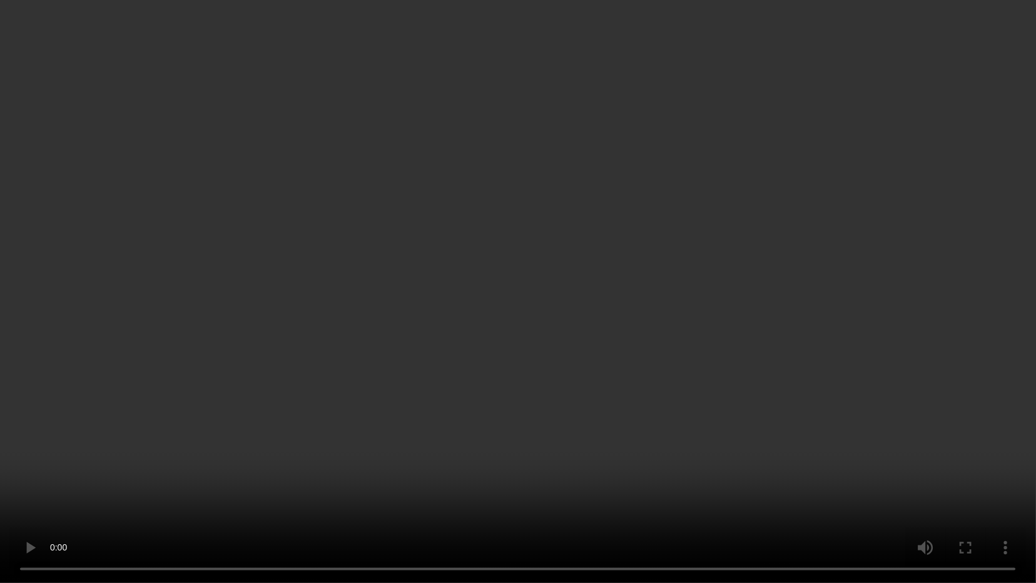
click at [799, 359] on video at bounding box center [518, 291] width 1036 height 583
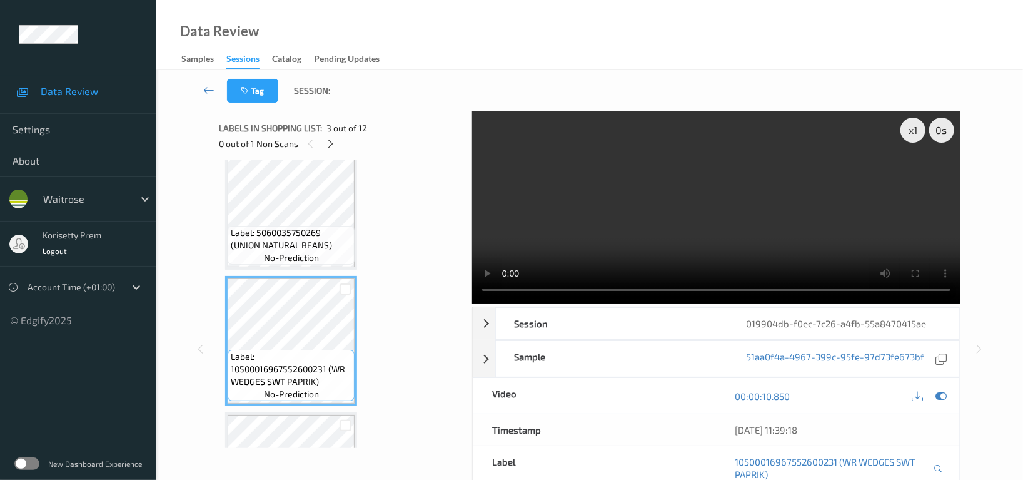
click at [710, 208] on video at bounding box center [716, 207] width 488 height 192
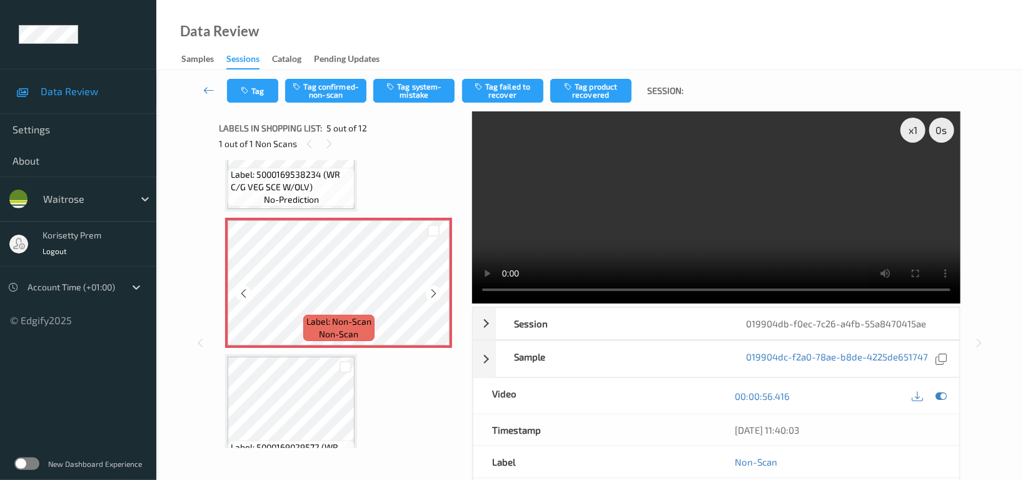
scroll to position [580, 0]
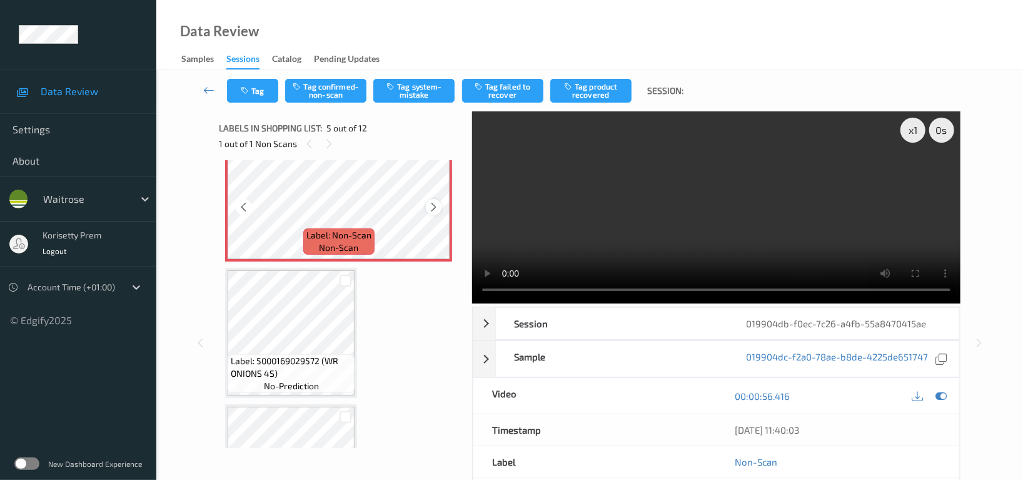
click at [428, 208] on icon at bounding box center [433, 206] width 11 height 11
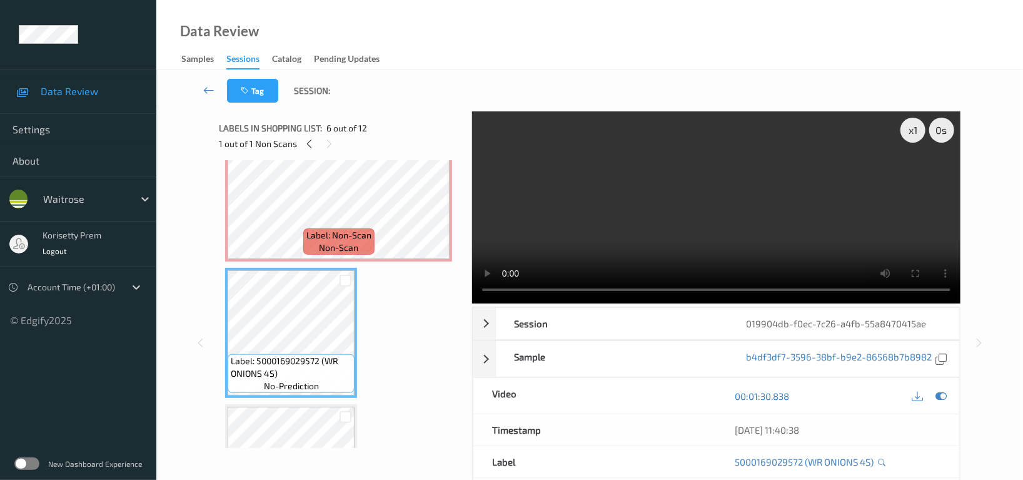
click at [703, 215] on video at bounding box center [716, 207] width 488 height 192
click at [731, 221] on video at bounding box center [716, 207] width 488 height 192
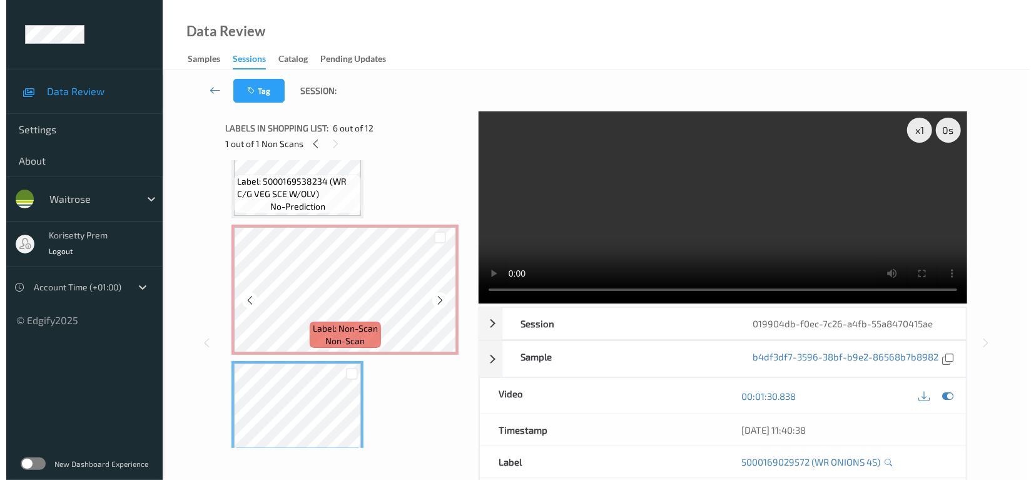
scroll to position [431, 0]
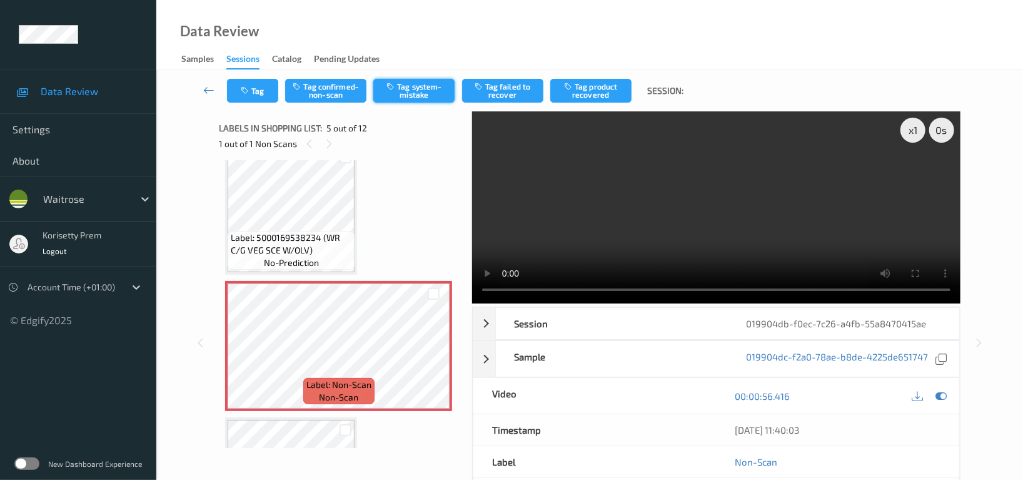
click at [406, 89] on button "Tag system-mistake" at bounding box center [413, 91] width 81 height 24
click at [253, 93] on button "Tag" at bounding box center [252, 91] width 51 height 24
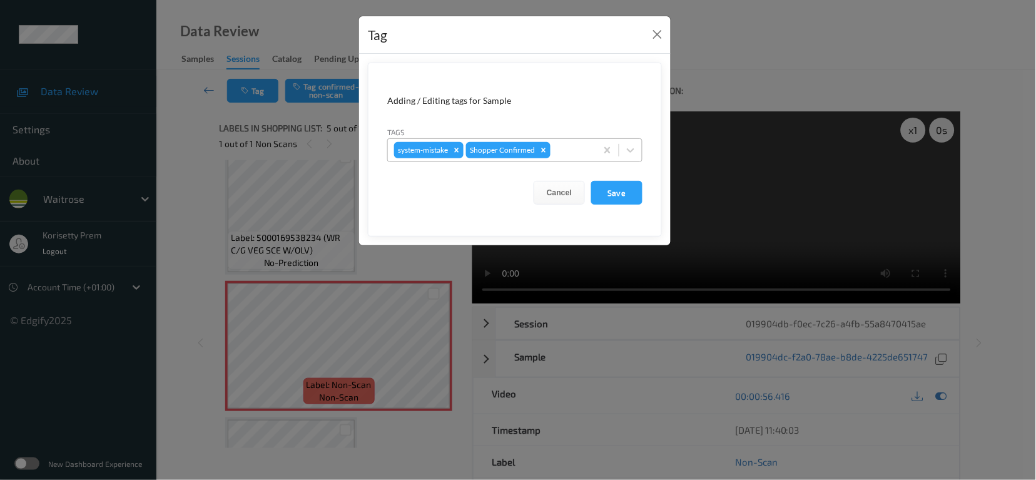
click at [565, 148] on div at bounding box center [571, 150] width 37 height 15
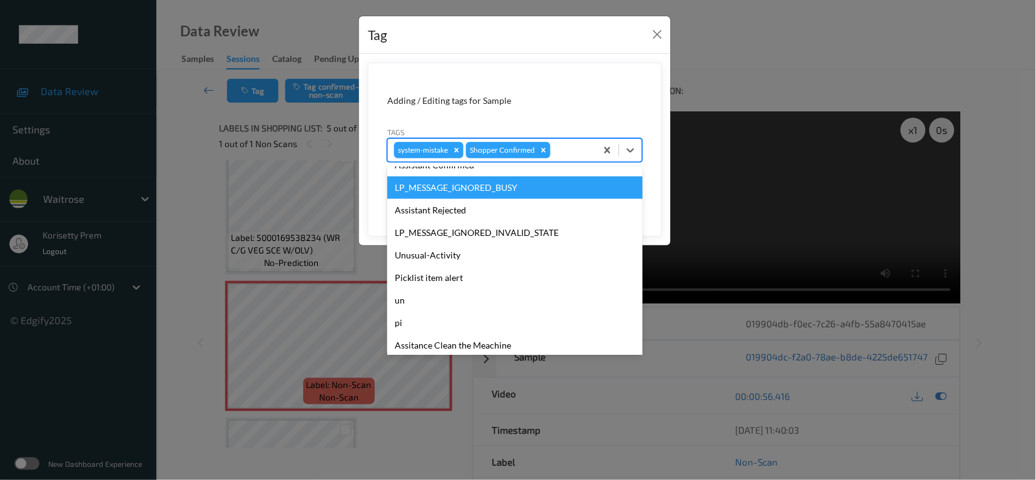
scroll to position [266, 0]
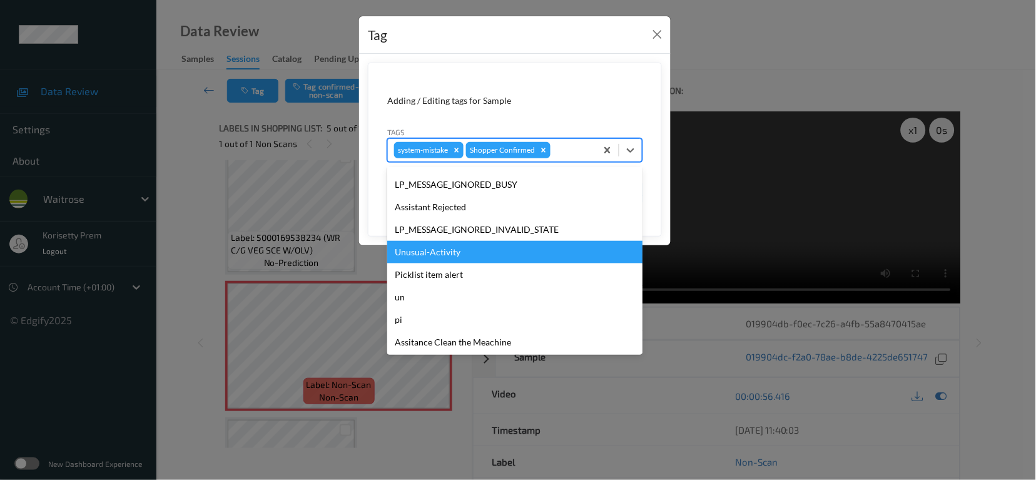
click at [429, 253] on div "Unusual-Activity" at bounding box center [514, 252] width 255 height 23
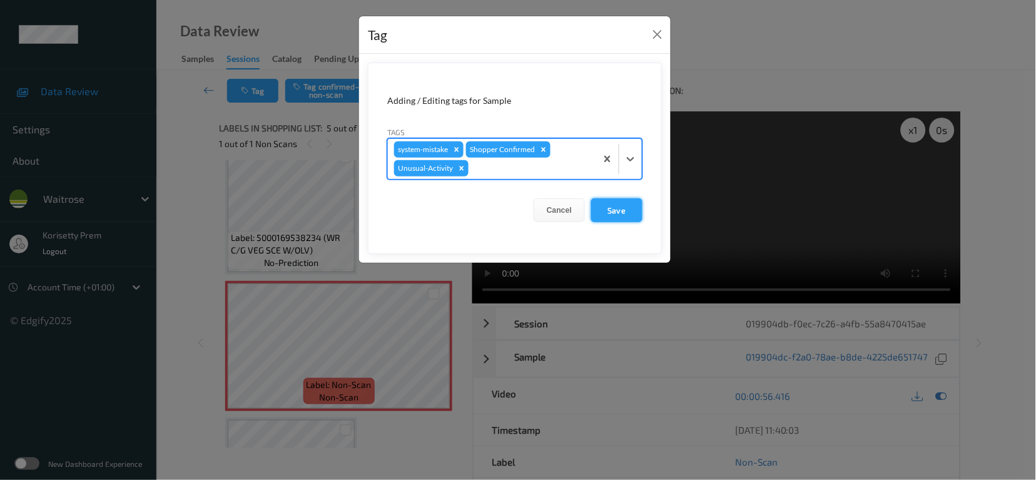
click at [642, 204] on button "Save" at bounding box center [616, 210] width 51 height 24
click at [622, 212] on button "Save" at bounding box center [616, 210] width 51 height 24
click at [620, 217] on button "Save" at bounding box center [616, 210] width 51 height 24
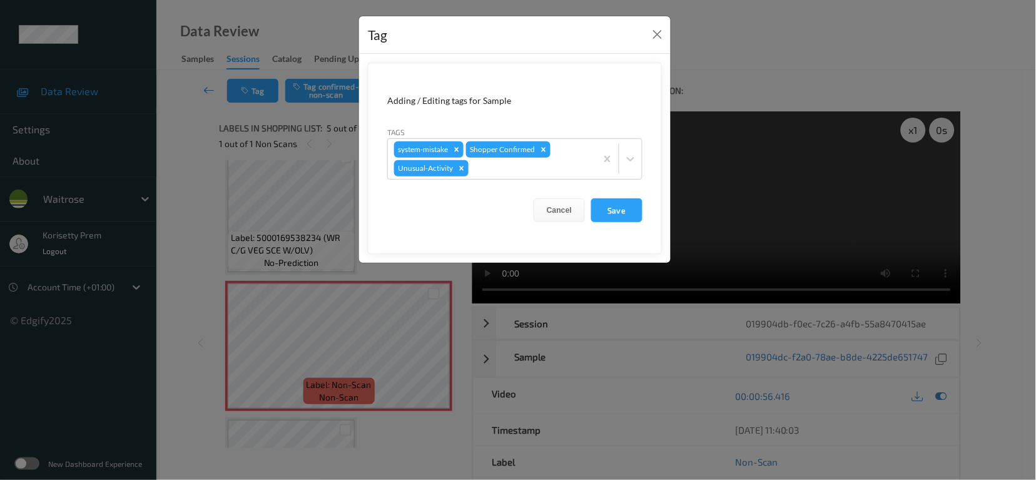
click at [295, 100] on div "Tag Adding / Editing tags for Sample Tags system-mistake Shopper Confirmed Unus…" at bounding box center [518, 240] width 1036 height 480
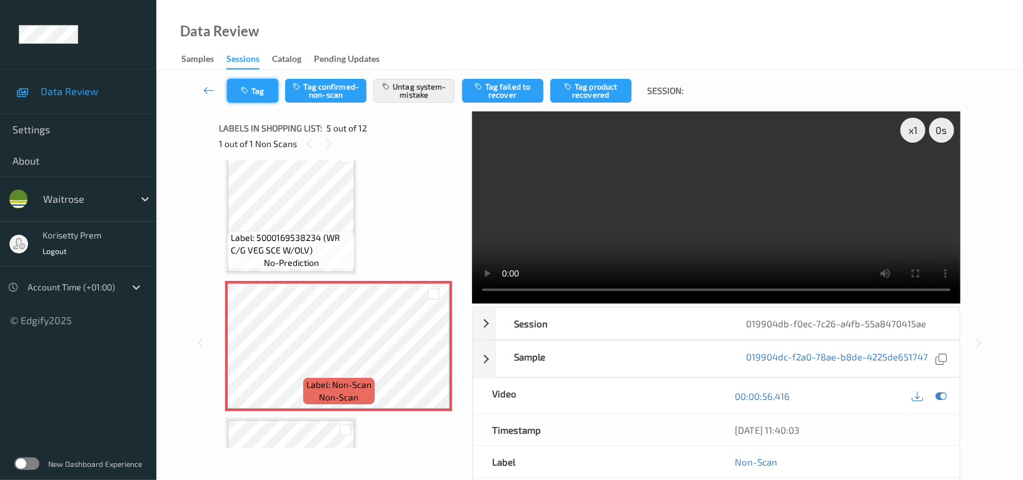
click at [244, 93] on icon "button" at bounding box center [246, 90] width 11 height 9
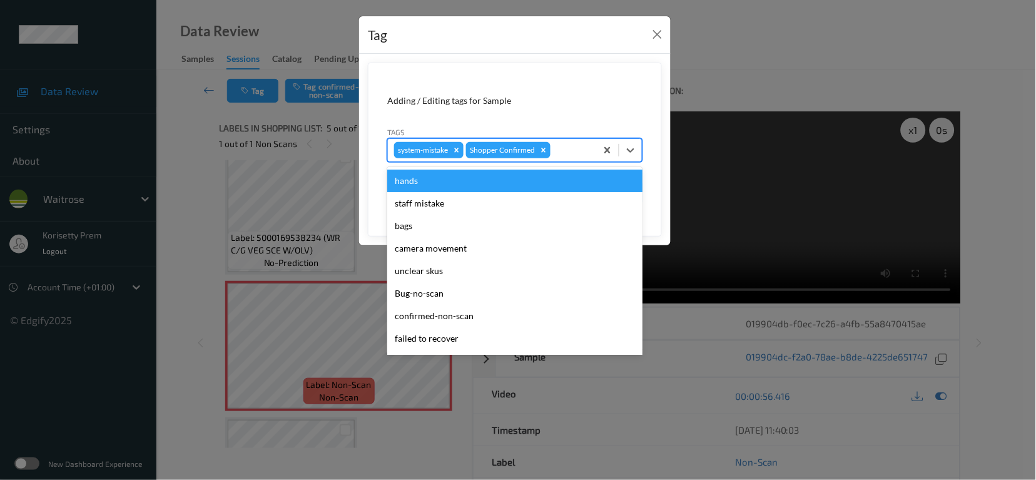
click at [588, 154] on div at bounding box center [571, 150] width 37 height 15
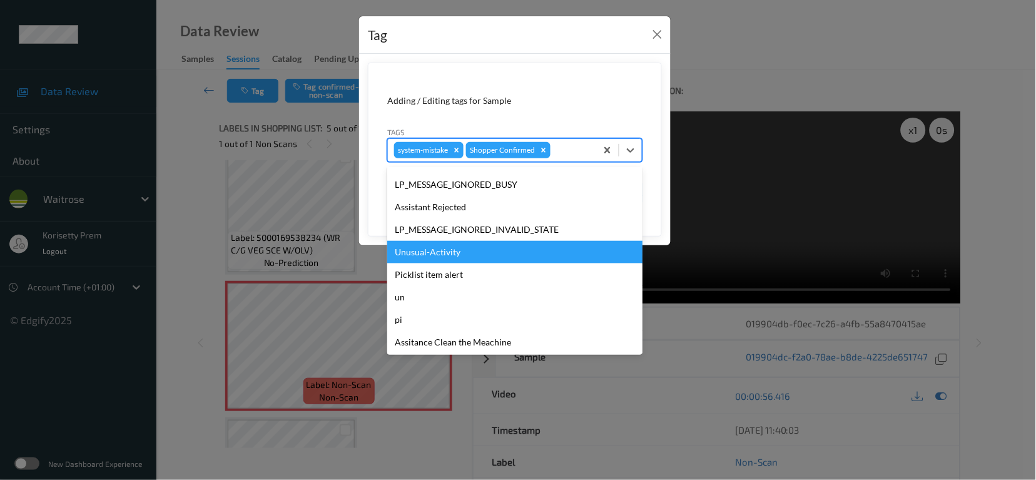
click at [426, 243] on div "Unusual-Activity" at bounding box center [514, 252] width 255 height 23
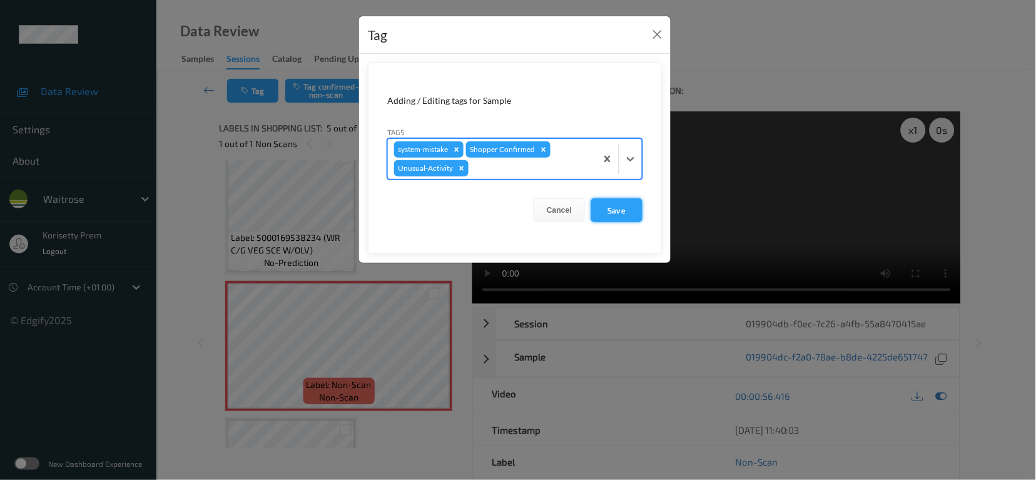
click at [620, 204] on button "Save" at bounding box center [616, 210] width 51 height 24
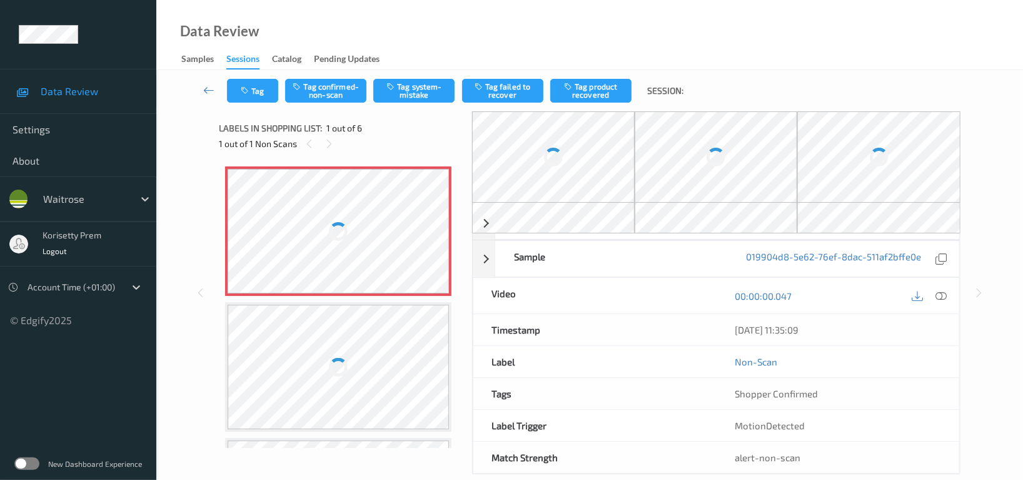
click at [562, 51] on div "Data Review Samples Sessions Catalog Pending Updates" at bounding box center [589, 35] width 867 height 70
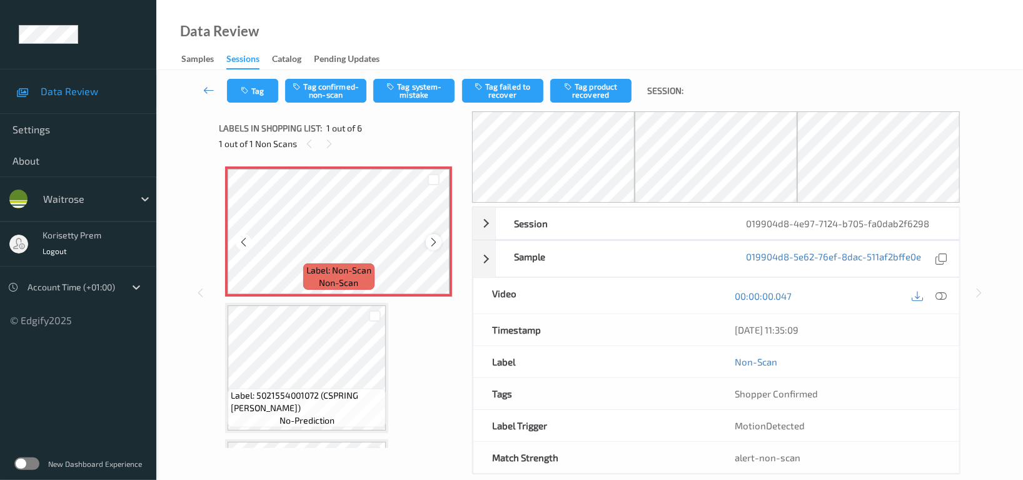
click at [431, 240] on icon at bounding box center [433, 241] width 11 height 11
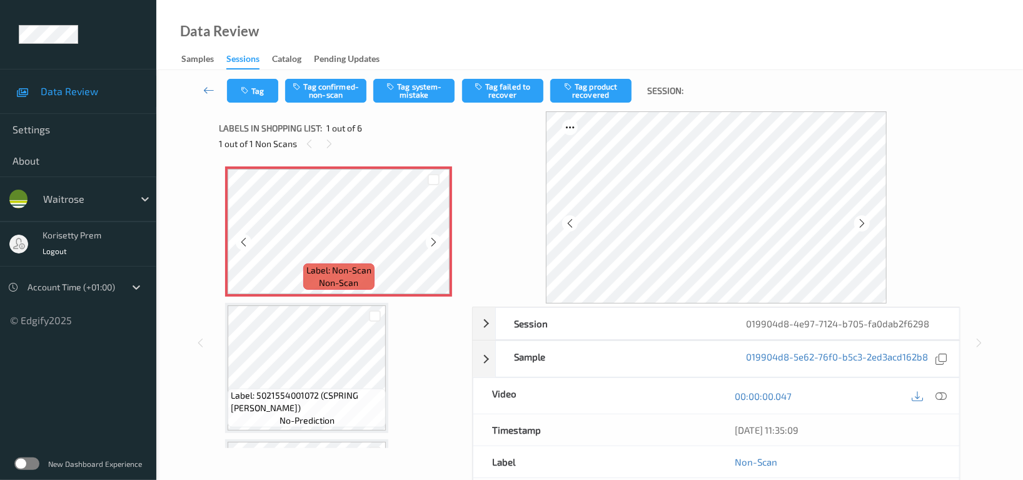
click at [431, 240] on icon at bounding box center [433, 241] width 11 height 11
click at [940, 398] on icon at bounding box center [940, 395] width 11 height 11
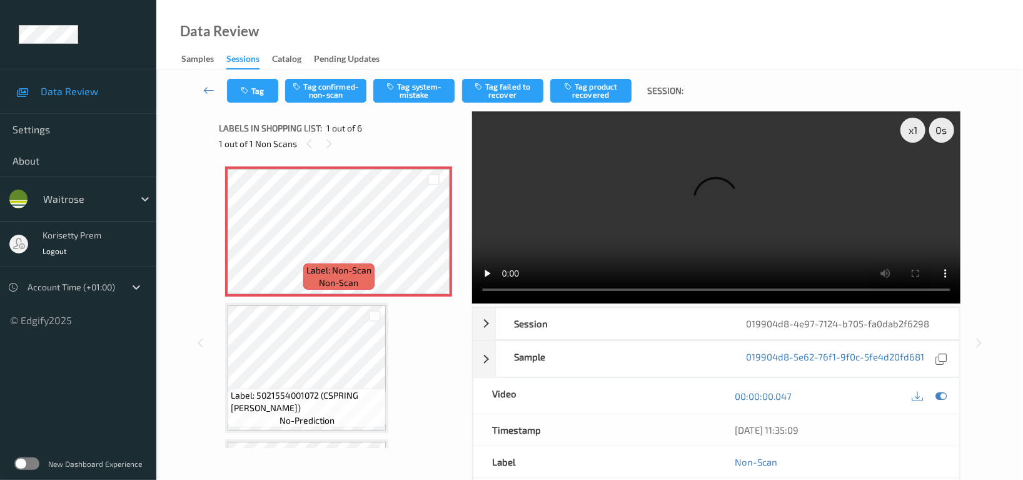
click at [588, 221] on video at bounding box center [716, 207] width 488 height 192
click at [448, 305] on div "x 1 0 s Session 019904d8-4e97-7124-b705-fa0dab2f6298 Session ID 019904d8-4e97-7…" at bounding box center [589, 342] width 741 height 463
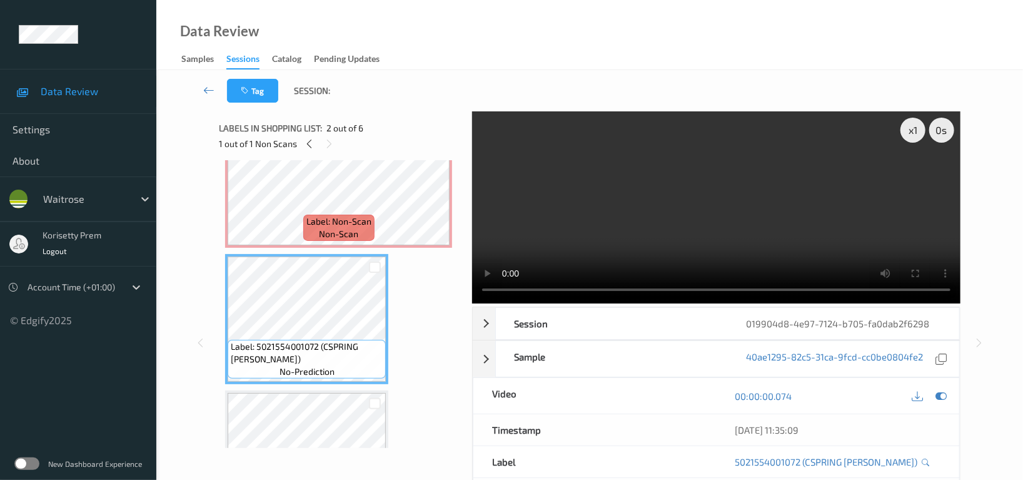
scroll to position [83, 0]
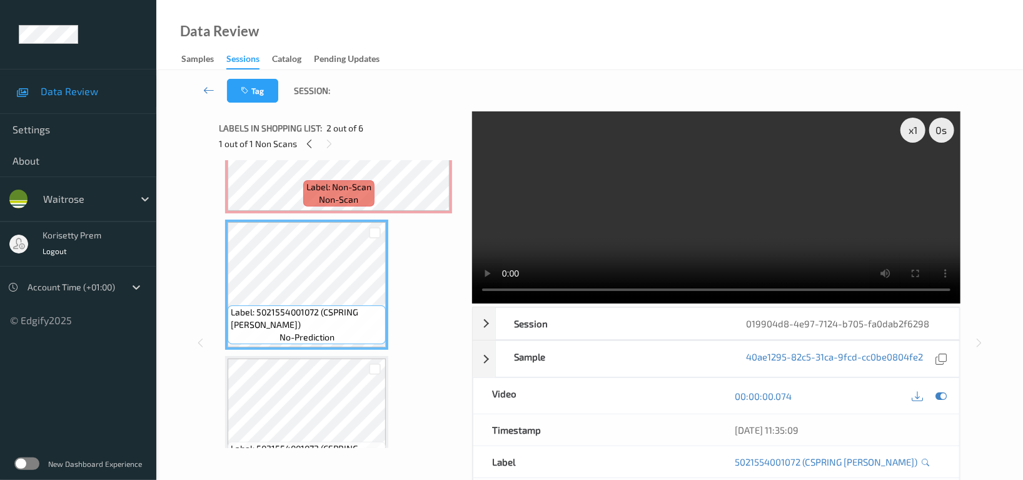
click at [683, 207] on video at bounding box center [716, 207] width 488 height 192
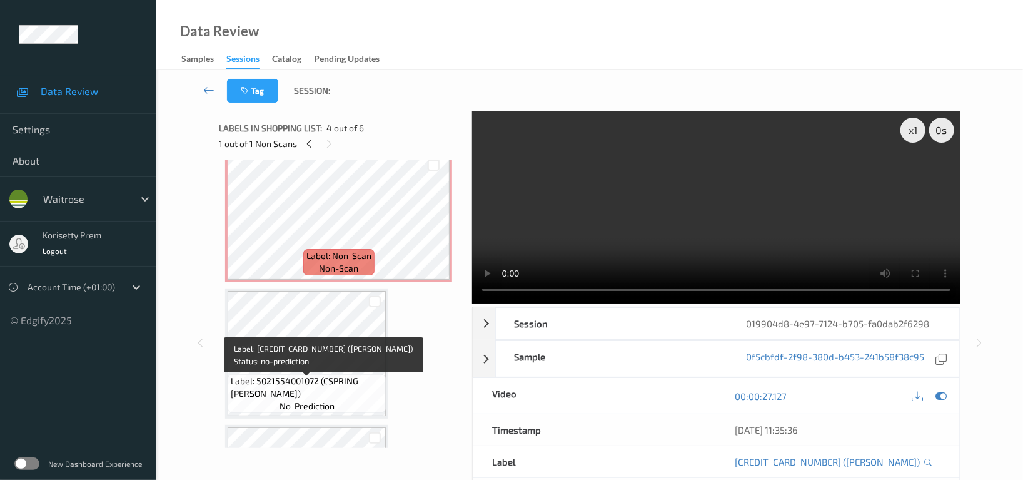
scroll to position [0, 0]
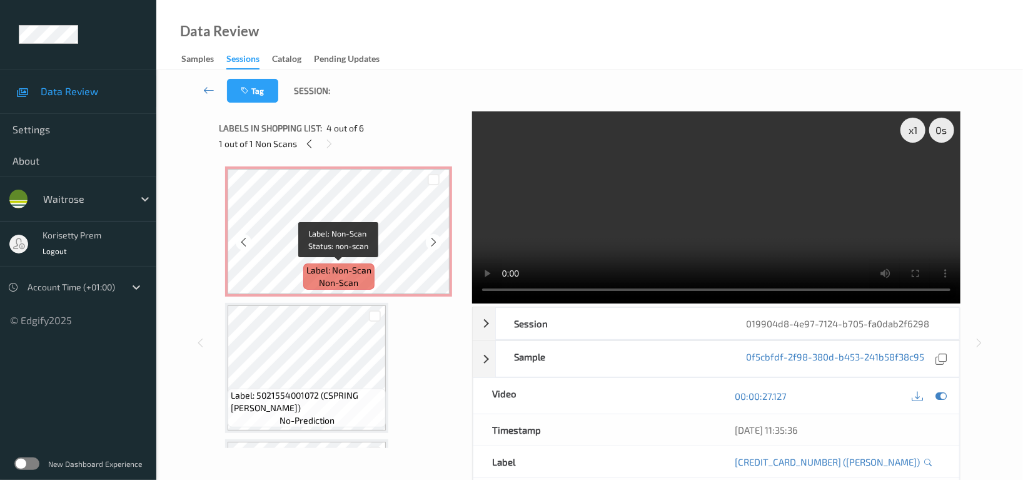
click at [312, 269] on span "Label: Non-Scan" at bounding box center [338, 270] width 65 height 13
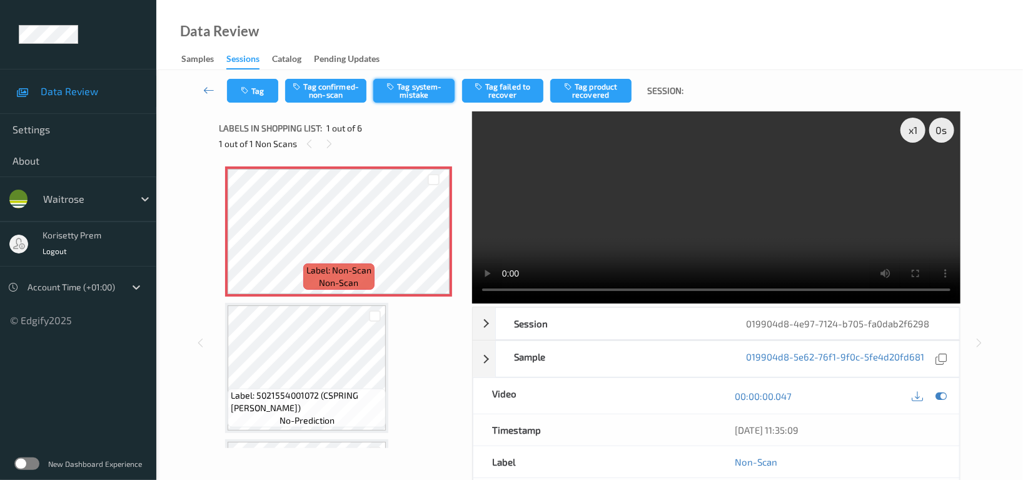
click at [420, 89] on button "Tag system-mistake" at bounding box center [413, 91] width 81 height 24
click at [423, 87] on button "Untag system-mistake" at bounding box center [413, 91] width 81 height 24
click at [437, 240] on icon at bounding box center [433, 241] width 11 height 11
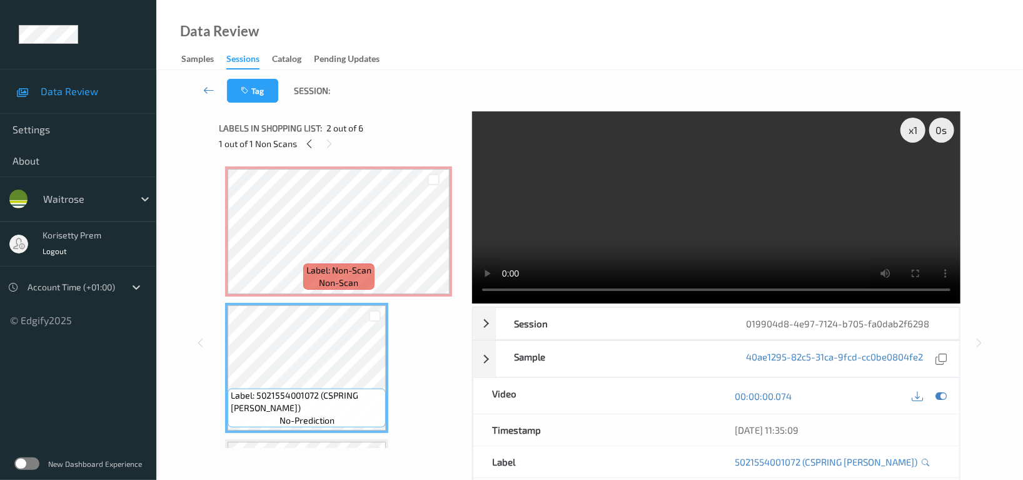
click at [658, 225] on video at bounding box center [716, 207] width 488 height 192
click at [749, 228] on video at bounding box center [716, 207] width 488 height 192
click at [733, 214] on video at bounding box center [716, 207] width 488 height 192
click at [794, 219] on video at bounding box center [716, 207] width 488 height 192
click at [431, 244] on icon at bounding box center [433, 241] width 11 height 11
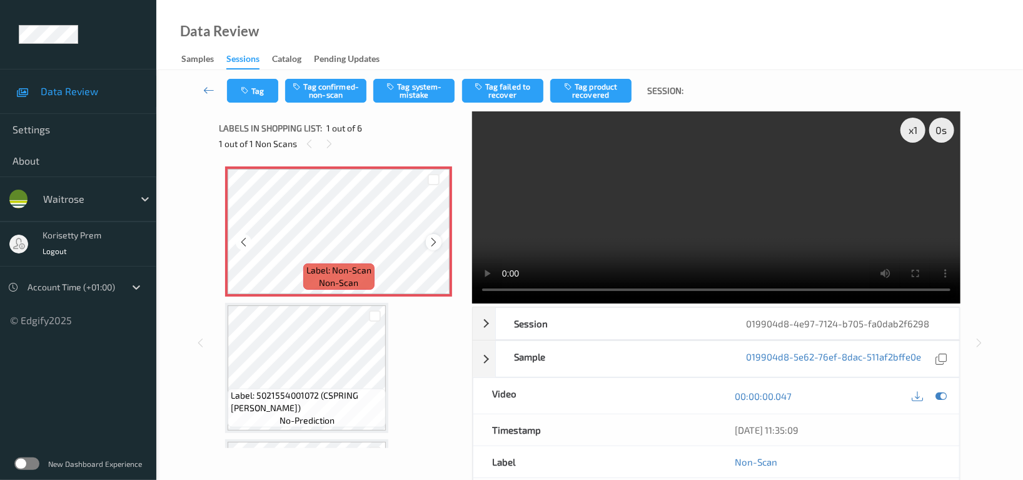
click at [428, 243] on icon at bounding box center [433, 241] width 11 height 11
click at [423, 88] on button "Tag system-mistake" at bounding box center [413, 91] width 81 height 24
click at [258, 84] on button "Tag" at bounding box center [252, 91] width 51 height 24
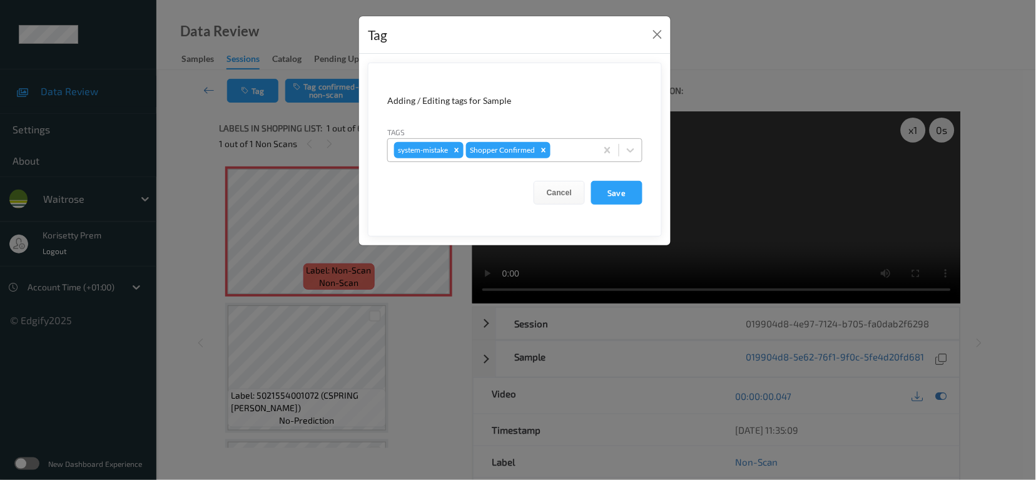
click at [568, 144] on div at bounding box center [571, 150] width 37 height 15
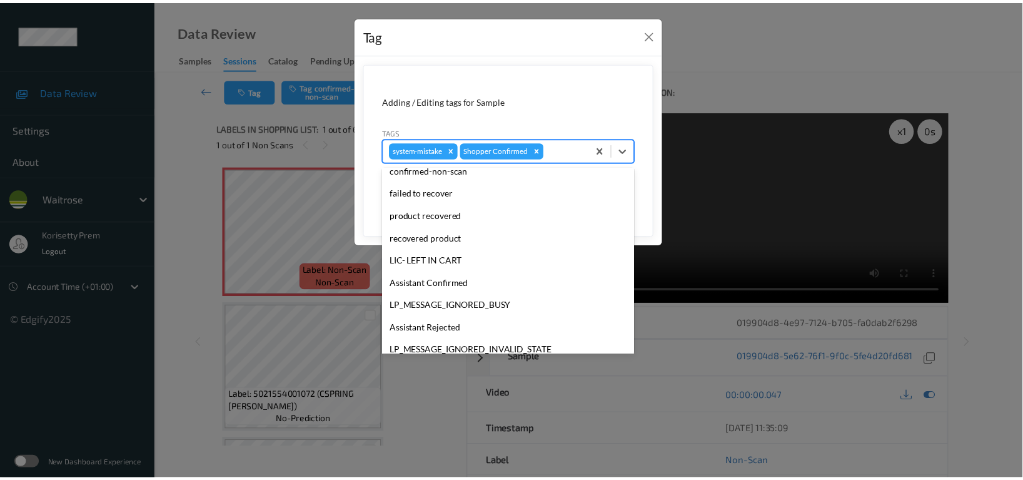
scroll to position [266, 0]
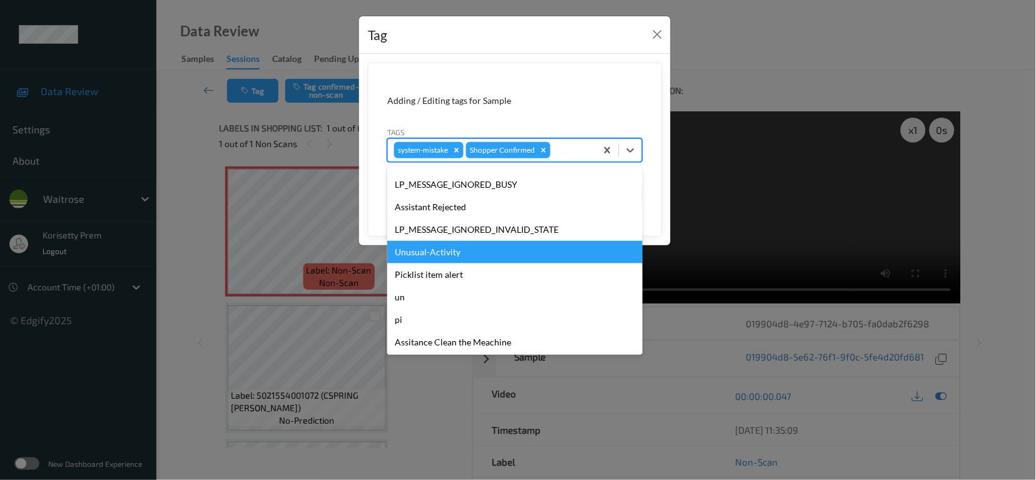
click at [517, 250] on div "Unusual-Activity" at bounding box center [514, 252] width 255 height 23
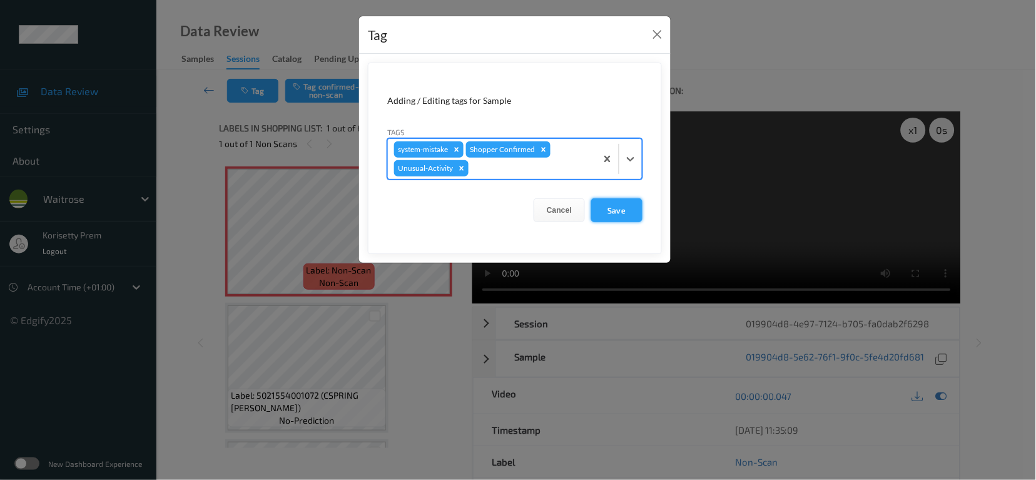
click at [610, 208] on button "Save" at bounding box center [616, 210] width 51 height 24
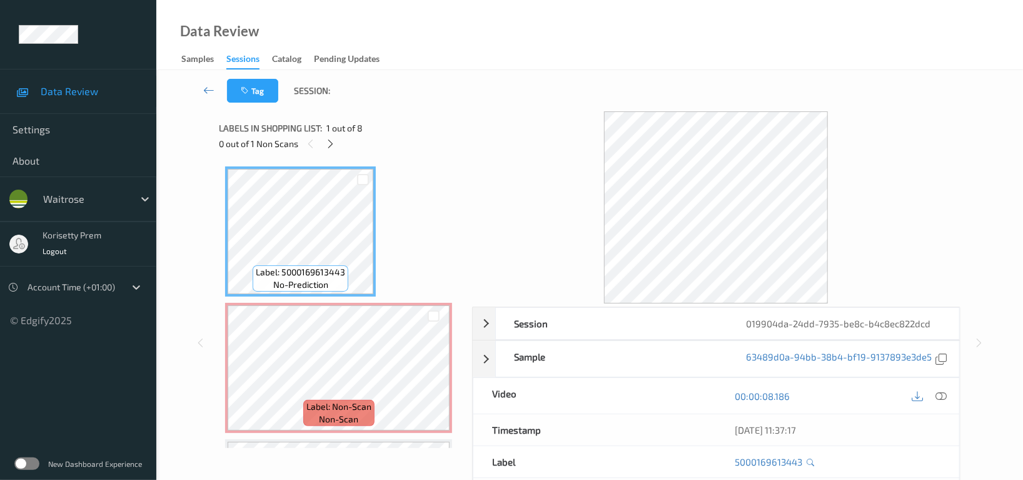
click at [520, 96] on div "Tag Session:" at bounding box center [589, 90] width 815 height 41
click at [328, 144] on icon at bounding box center [331, 143] width 11 height 11
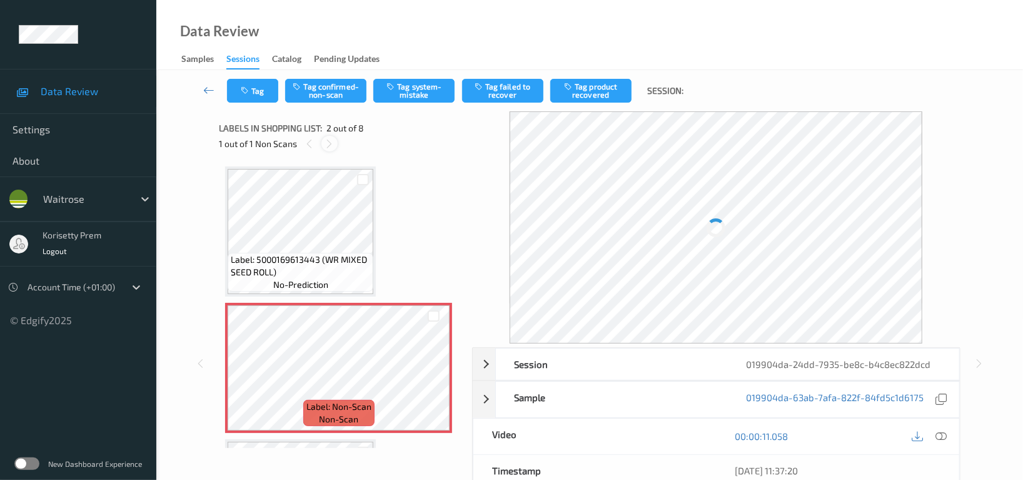
scroll to position [6, 0]
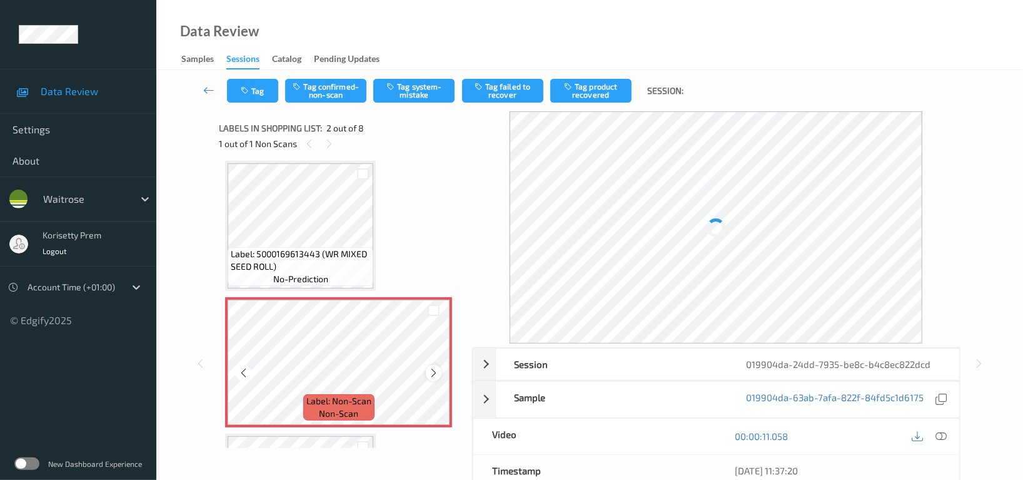
click at [431, 375] on icon at bounding box center [433, 372] width 11 height 11
click at [430, 375] on icon at bounding box center [433, 372] width 11 height 11
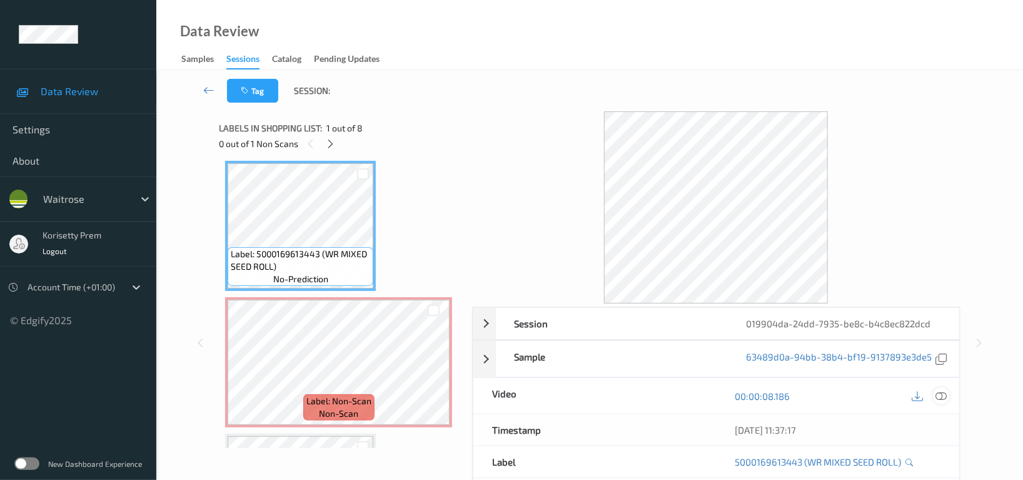
click at [944, 394] on icon at bounding box center [940, 395] width 11 height 11
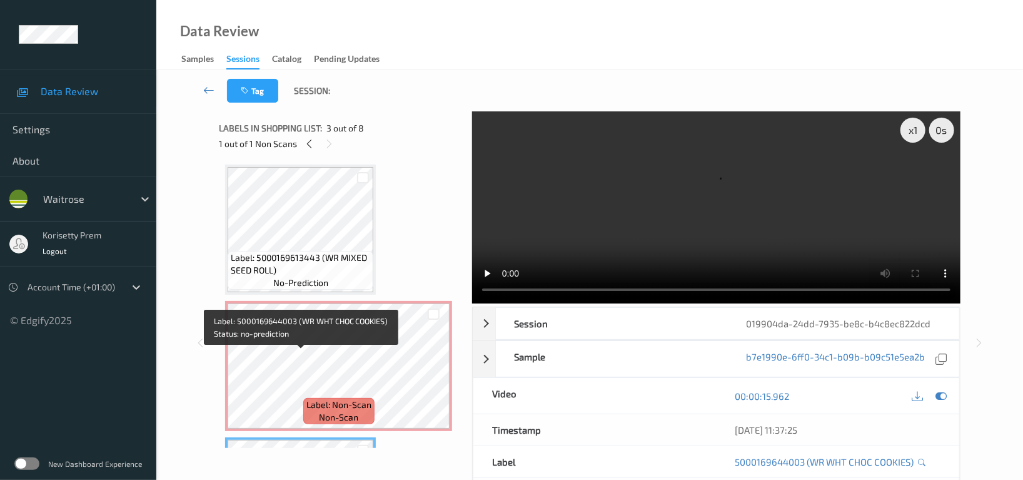
scroll to position [0, 0]
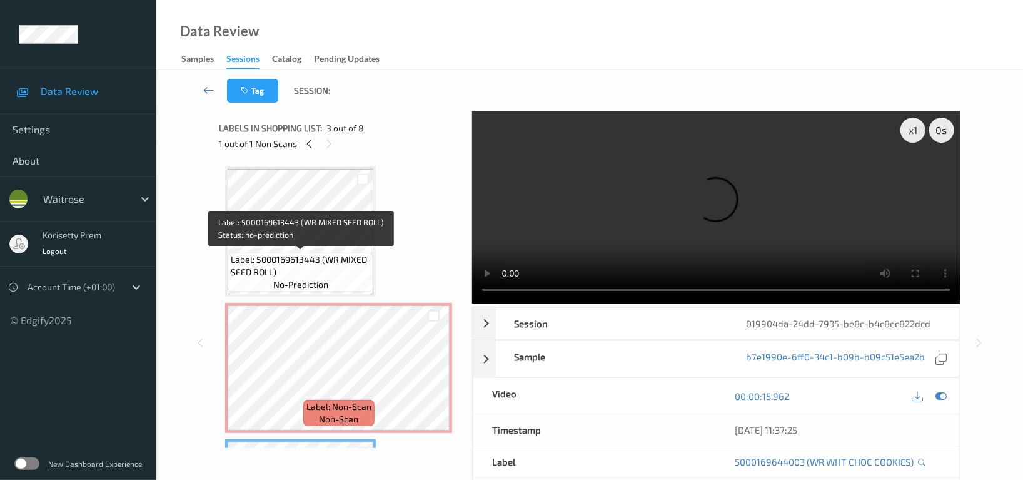
click at [300, 261] on span "Label: 5000169613443 (WR MIXED SEED ROLL)" at bounding box center [300, 265] width 139 height 25
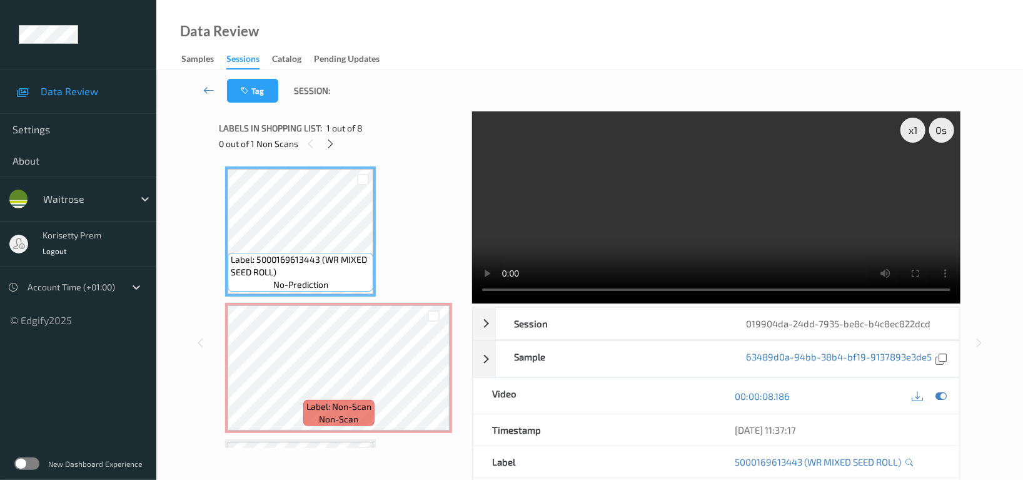
click at [621, 189] on video at bounding box center [716, 207] width 488 height 192
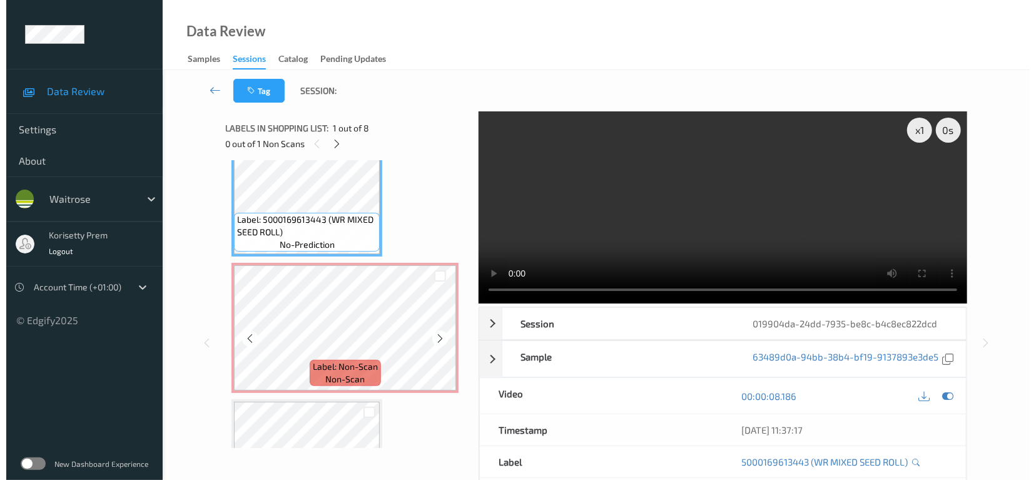
scroll to position [83, 0]
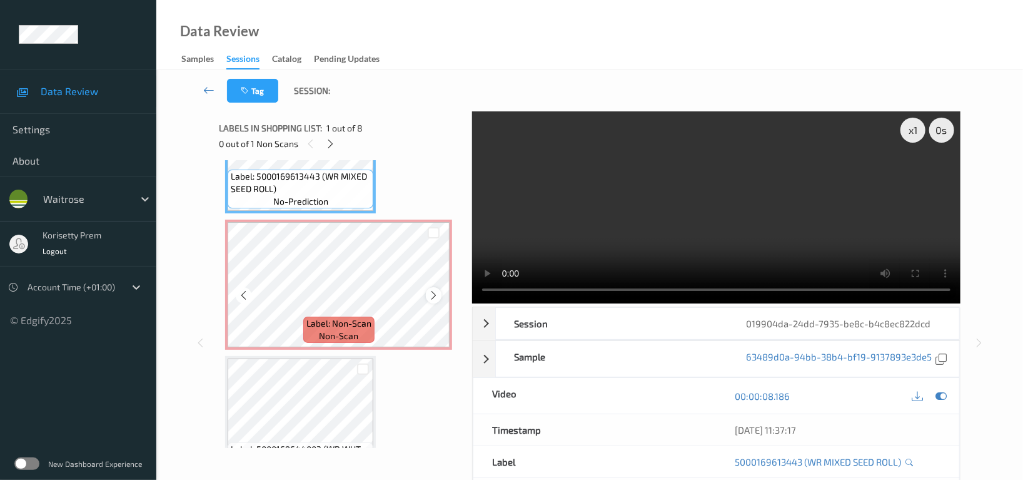
click at [428, 291] on icon at bounding box center [433, 295] width 11 height 11
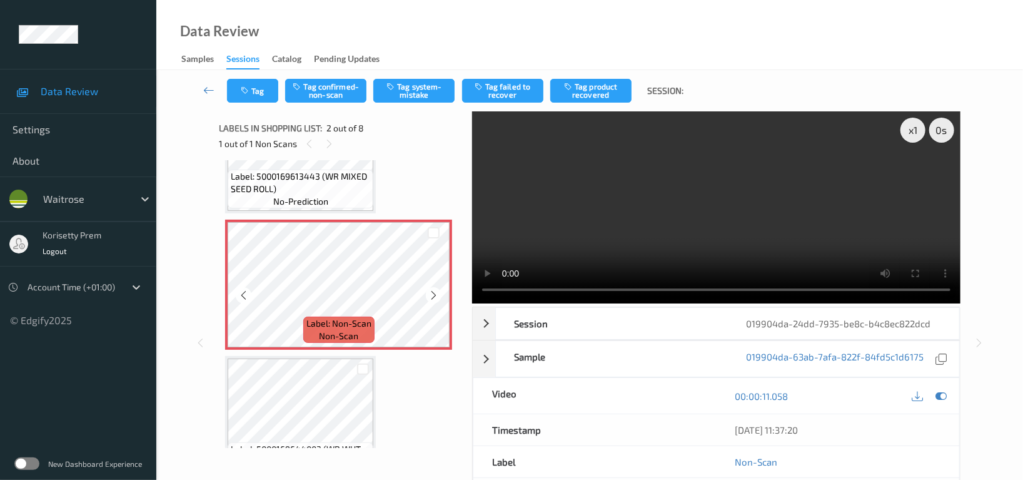
click at [428, 291] on icon at bounding box center [433, 295] width 11 height 11
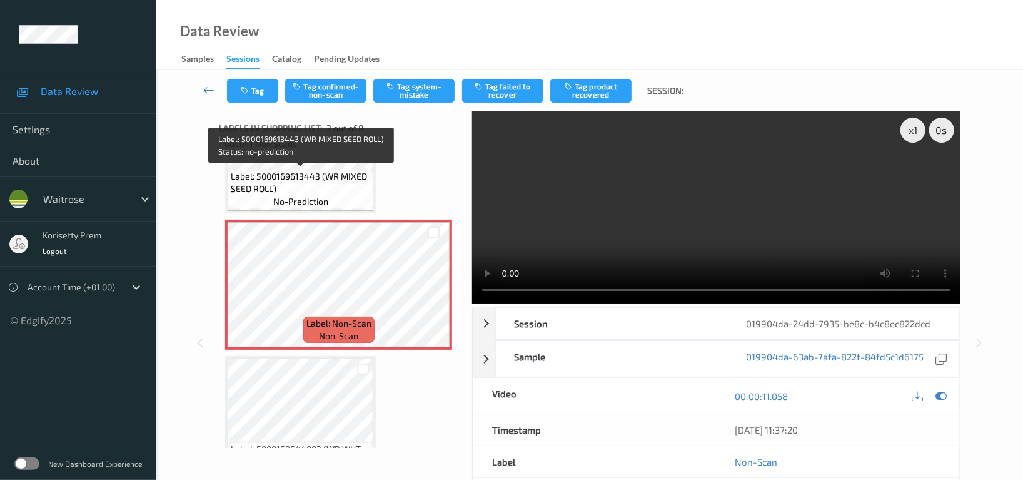
click at [276, 187] on span "Label: 5000169613443 (WR MIXED SEED ROLL)" at bounding box center [300, 182] width 139 height 25
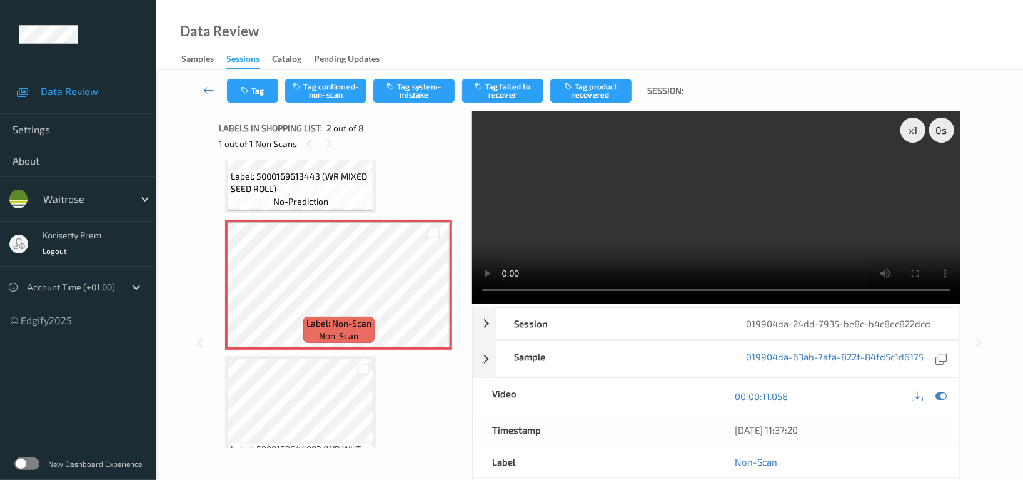
click at [658, 224] on video at bounding box center [716, 207] width 488 height 192
click at [416, 88] on button "Tag system-mistake" at bounding box center [413, 91] width 81 height 24
click at [416, 103] on div "Tag Tag confirmed-non-scan Tag system-mistake Tag failed to recover Tag product…" at bounding box center [589, 90] width 815 height 41
click at [417, 92] on button "Tag system-mistake" at bounding box center [413, 91] width 81 height 24
click at [248, 88] on icon "button" at bounding box center [246, 90] width 11 height 9
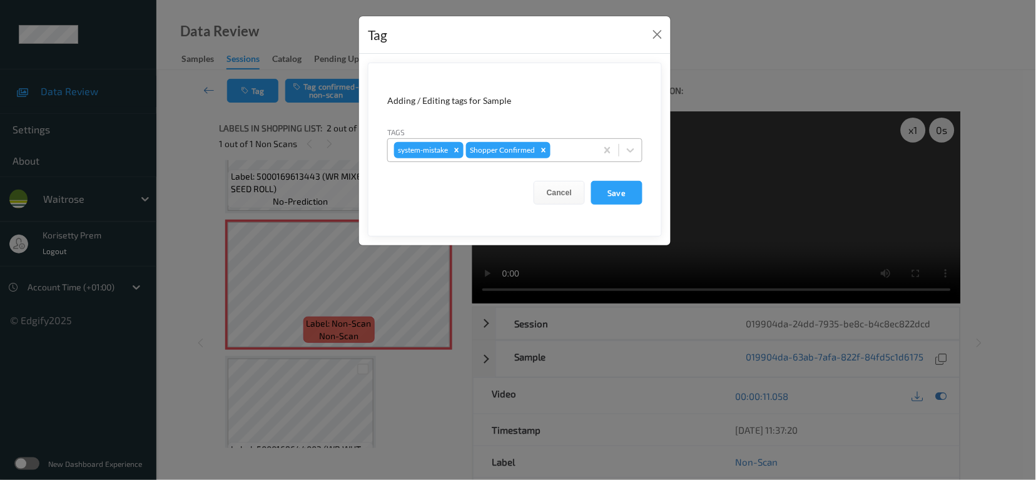
click at [567, 146] on div at bounding box center [571, 150] width 37 height 15
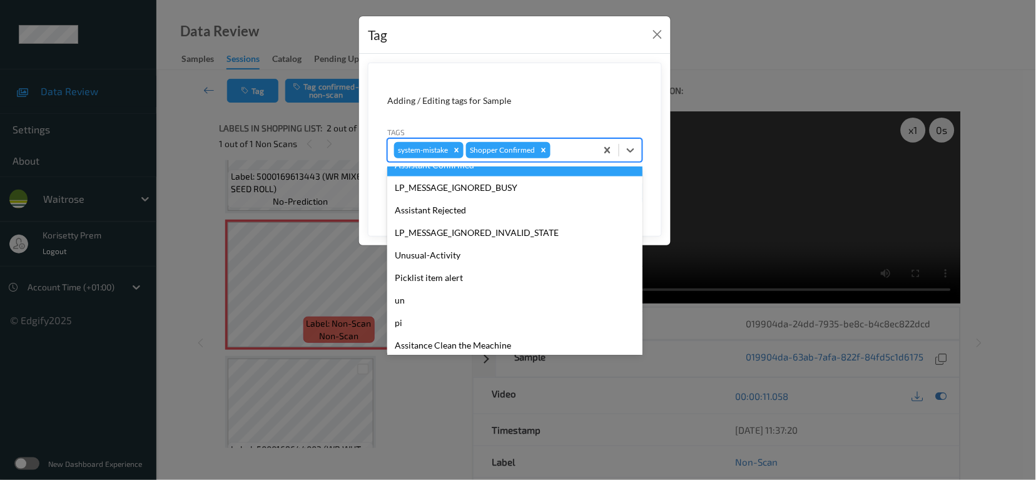
scroll to position [266, 0]
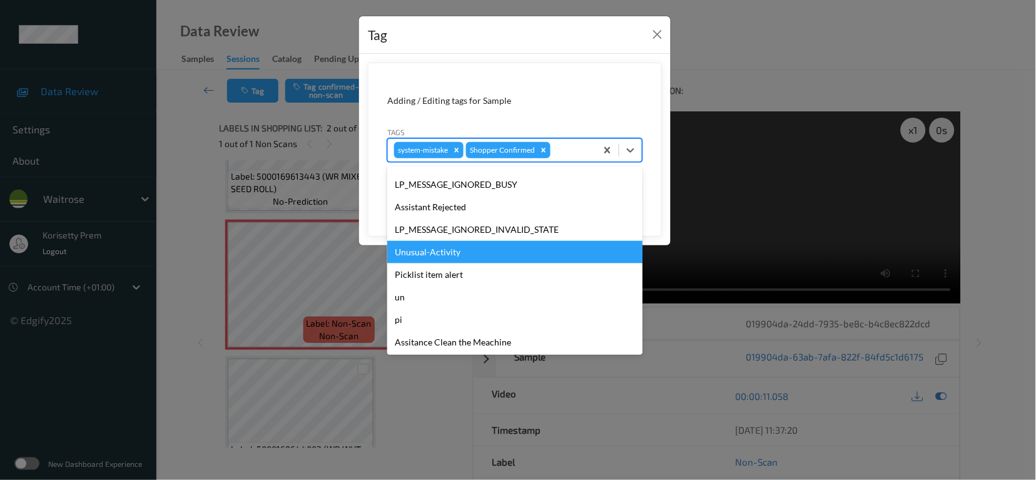
click at [445, 258] on div "Unusual-Activity" at bounding box center [514, 252] width 255 height 23
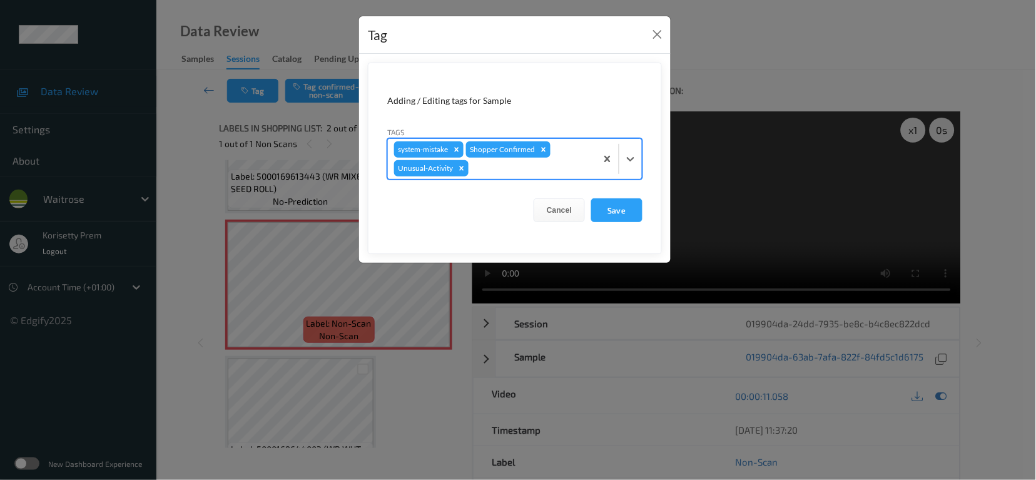
click at [503, 179] on div "system-mistake Shopper Confirmed Unusual-Activity" at bounding box center [492, 159] width 208 height 40
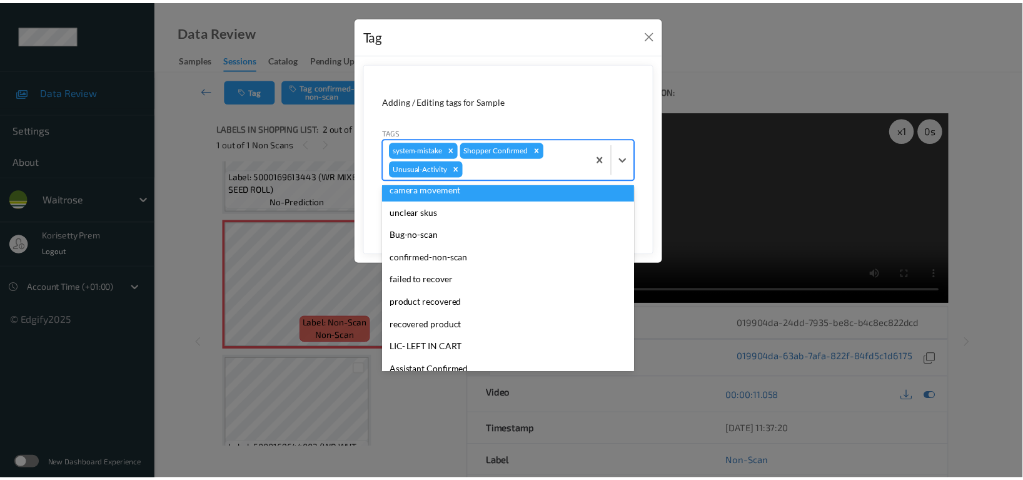
scroll to position [244, 0]
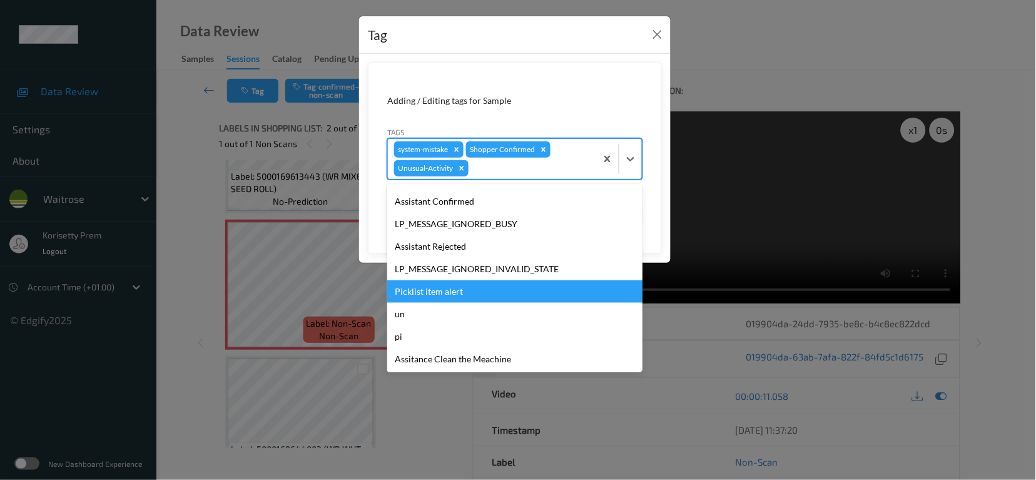
click at [455, 296] on div "Picklist item alert" at bounding box center [514, 291] width 255 height 23
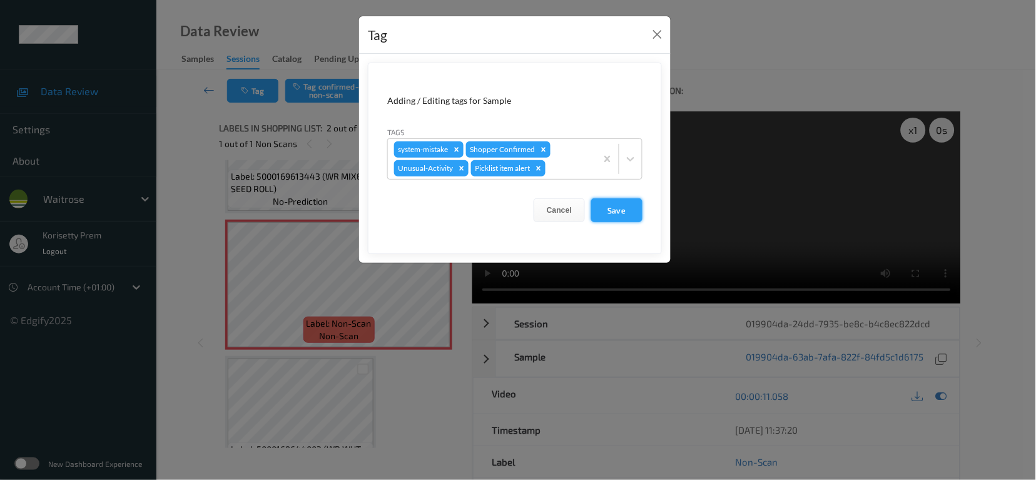
click at [620, 212] on button "Save" at bounding box center [616, 210] width 51 height 24
click at [617, 204] on button "Save" at bounding box center [616, 210] width 51 height 24
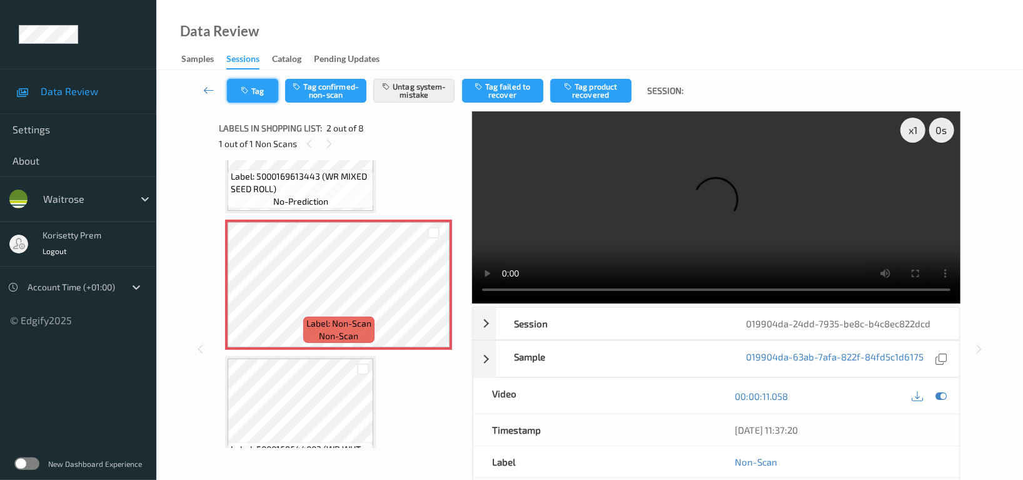
click at [249, 85] on button "Tag" at bounding box center [252, 91] width 51 height 24
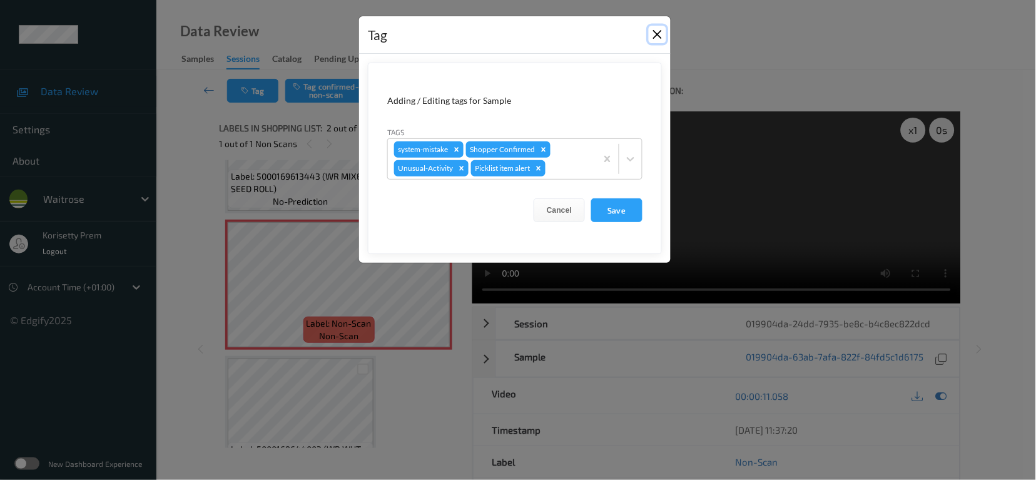
click at [658, 29] on button "Close" at bounding box center [657, 35] width 18 height 18
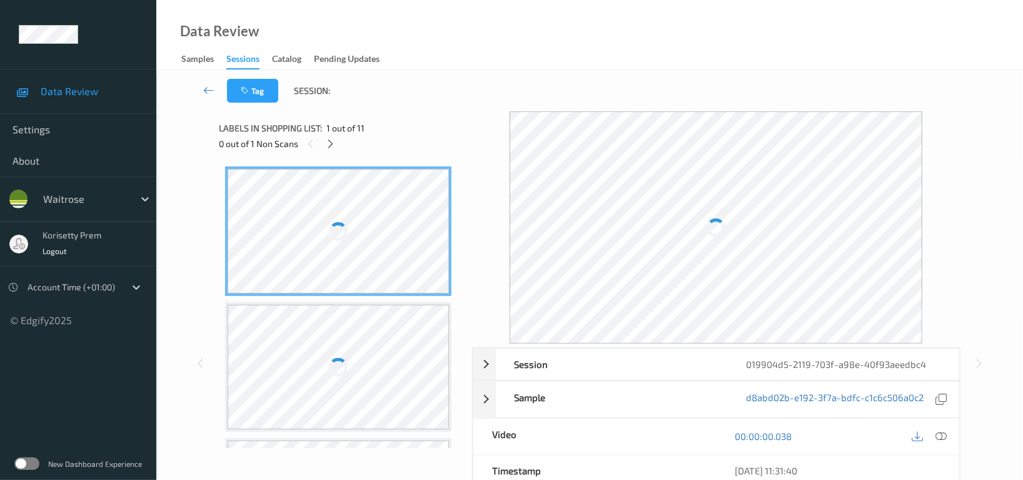
click at [583, 82] on div "Tag Session:" at bounding box center [589, 90] width 815 height 41
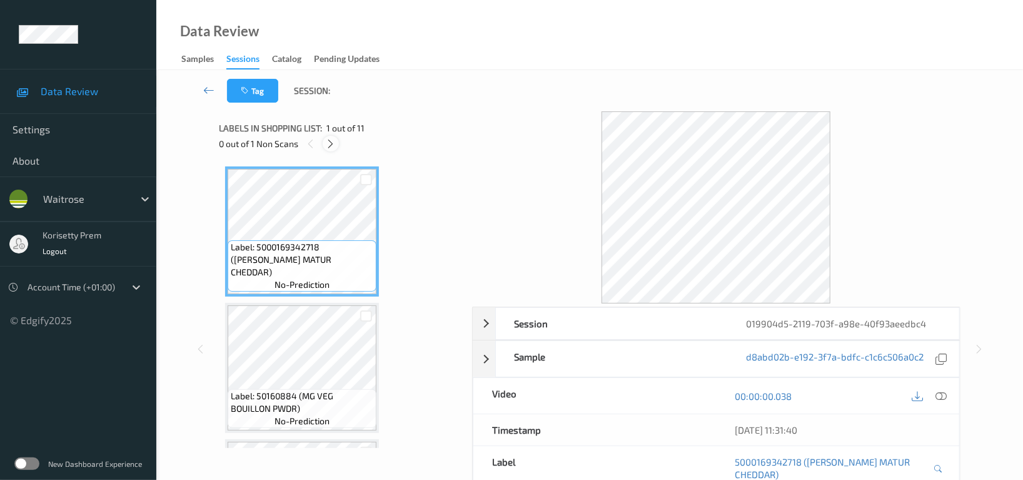
click at [335, 144] on icon at bounding box center [331, 143] width 11 height 11
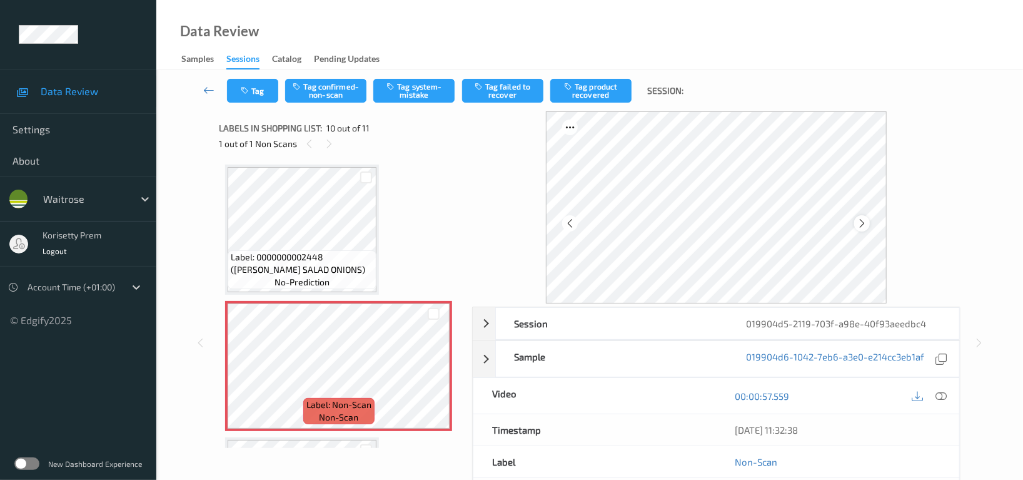
click at [862, 218] on icon at bounding box center [862, 223] width 11 height 11
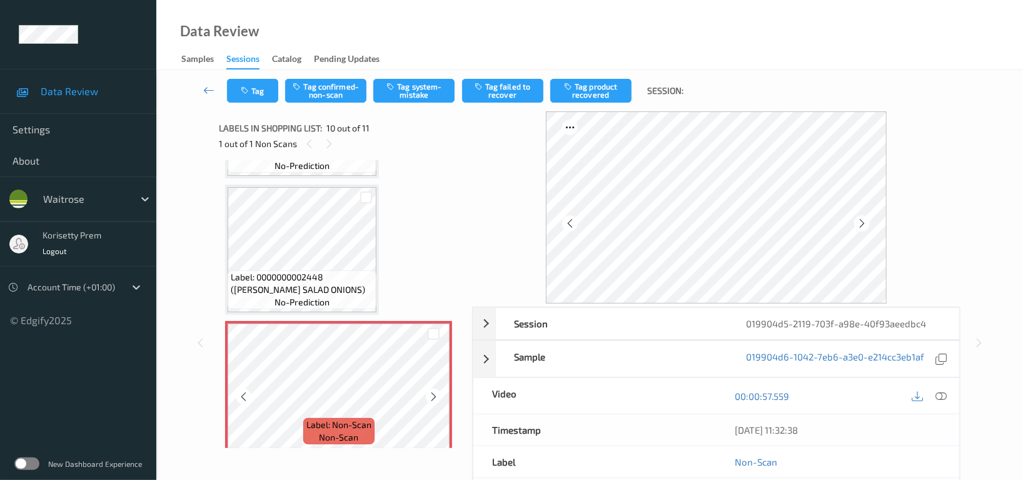
scroll to position [1046, 0]
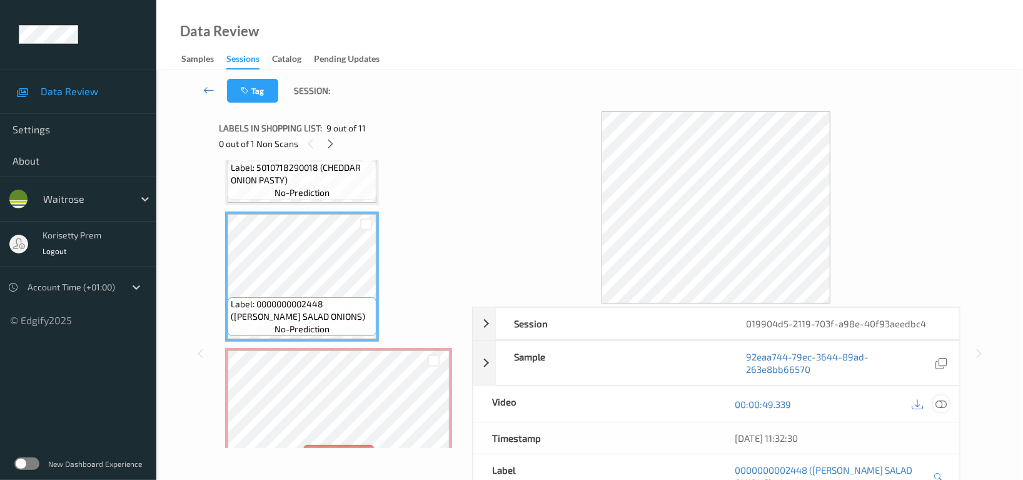
click at [942, 398] on icon at bounding box center [940, 403] width 11 height 11
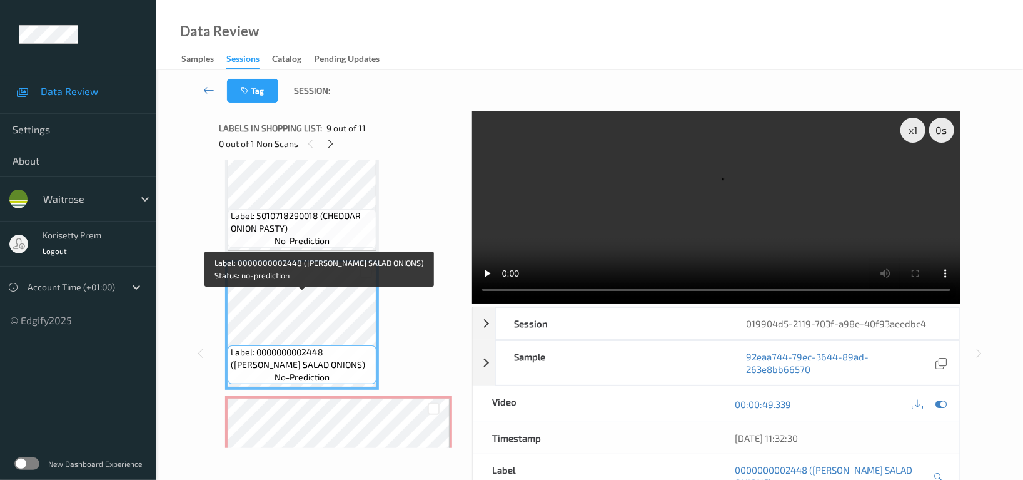
scroll to position [962, 0]
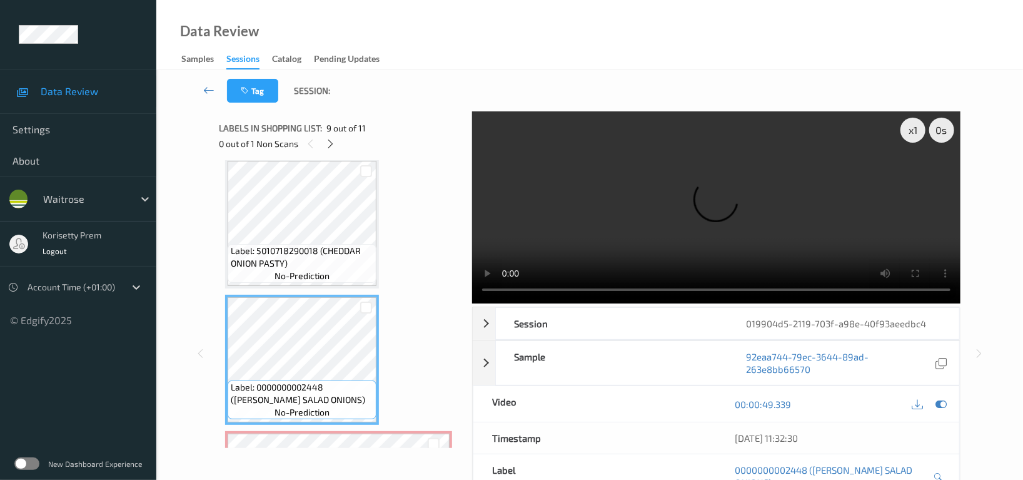
click at [643, 198] on video at bounding box center [716, 207] width 488 height 192
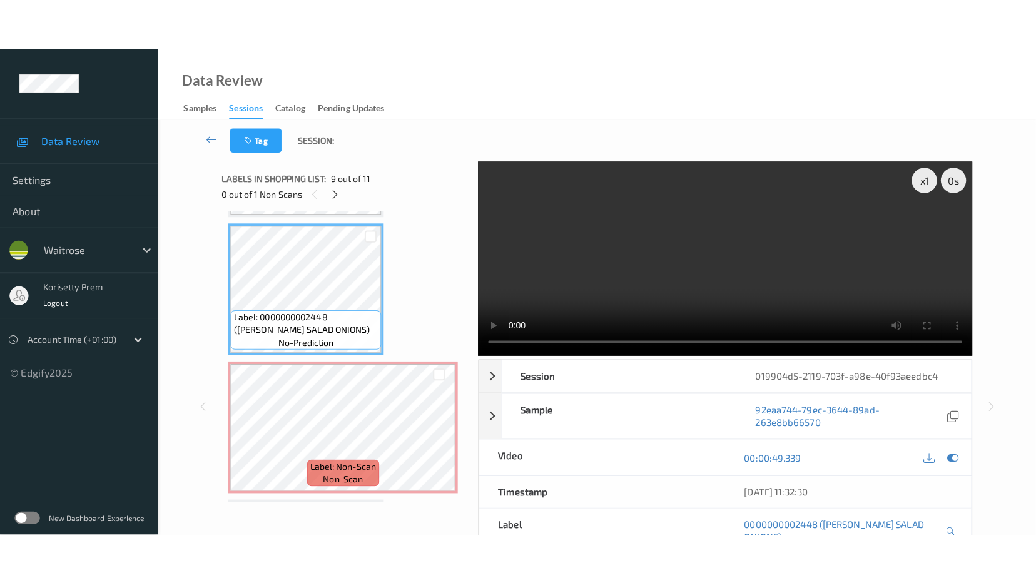
scroll to position [1129, 0]
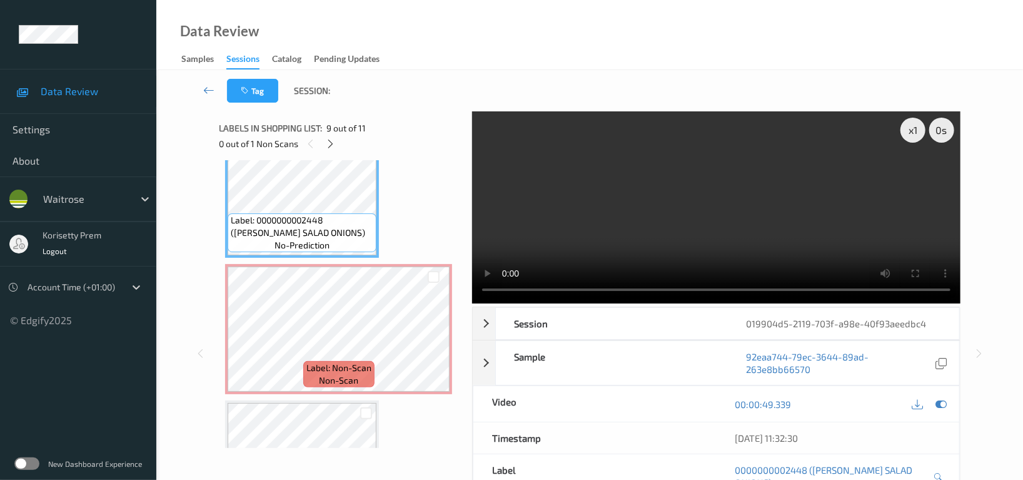
click at [806, 228] on video at bounding box center [716, 207] width 488 height 192
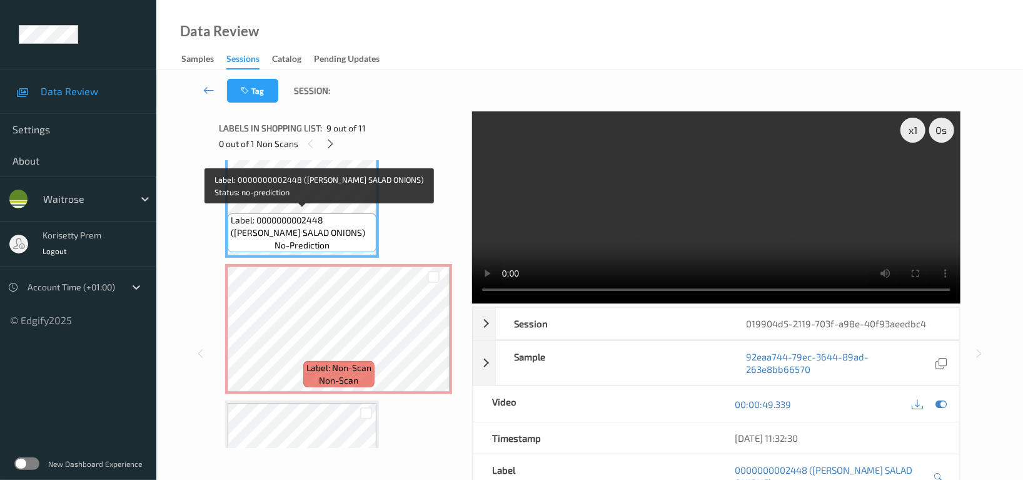
click at [318, 217] on span "Label: 0000000002448 (WR ESS SALAD ONIONS)" at bounding box center [302, 226] width 143 height 25
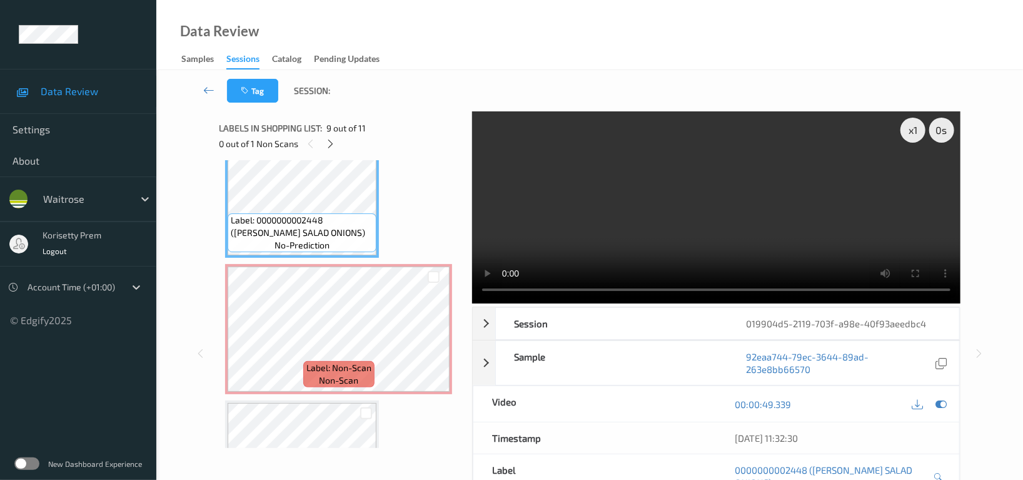
scroll to position [1109, 0]
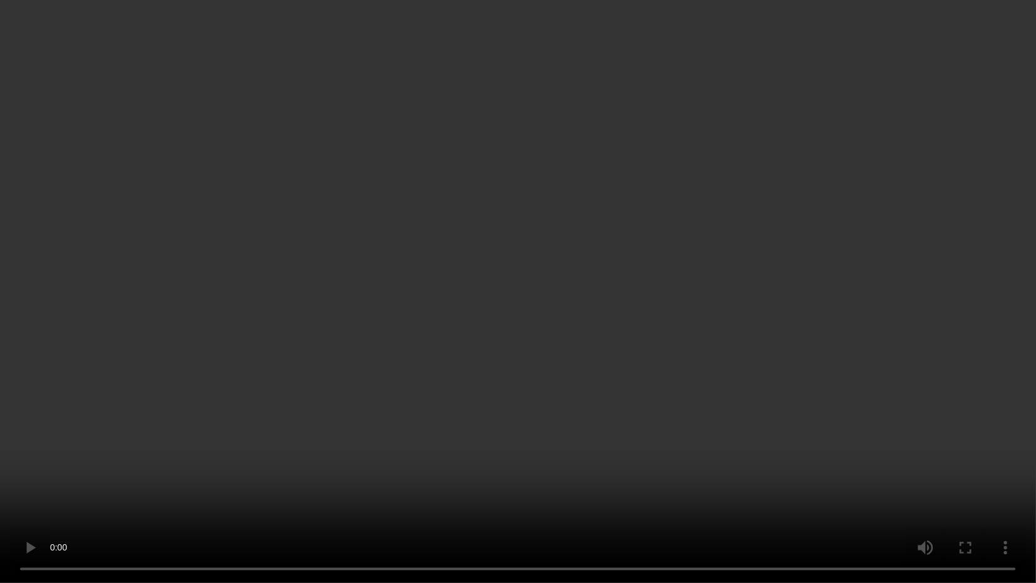
click at [576, 377] on video at bounding box center [518, 291] width 1036 height 583
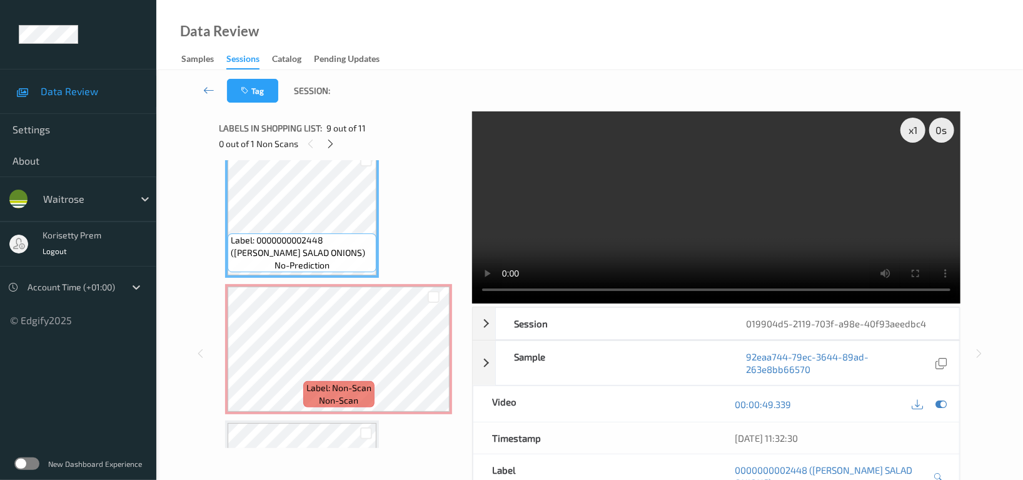
click at [710, 240] on video at bounding box center [716, 207] width 488 height 192
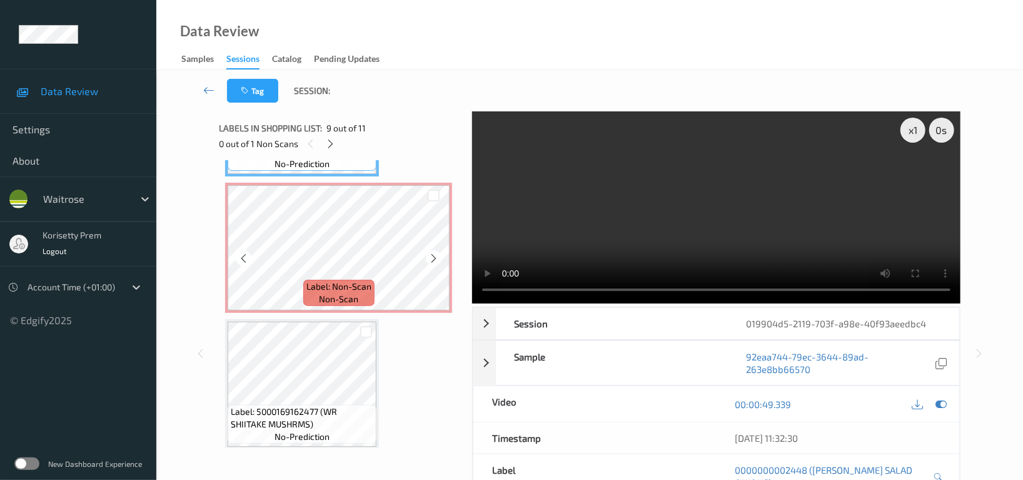
scroll to position [1212, 0]
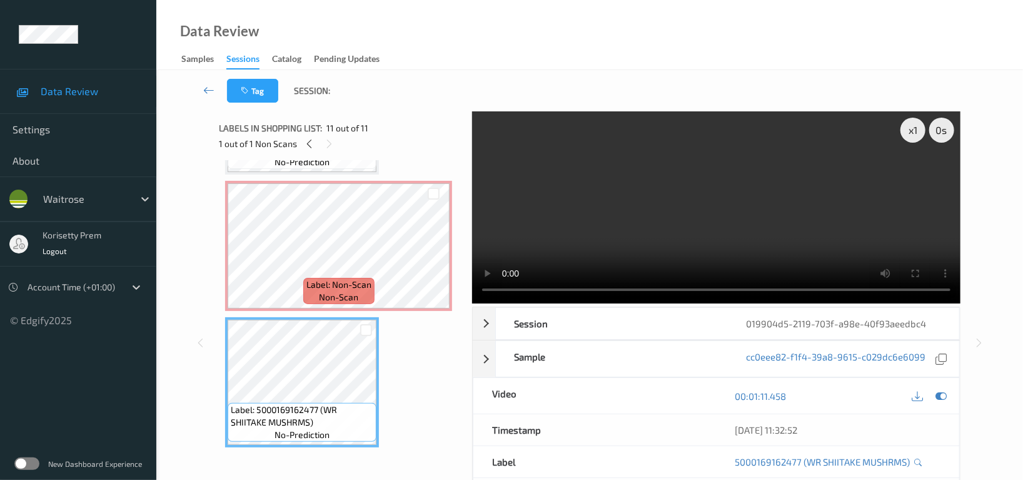
click at [623, 194] on video at bounding box center [716, 207] width 488 height 192
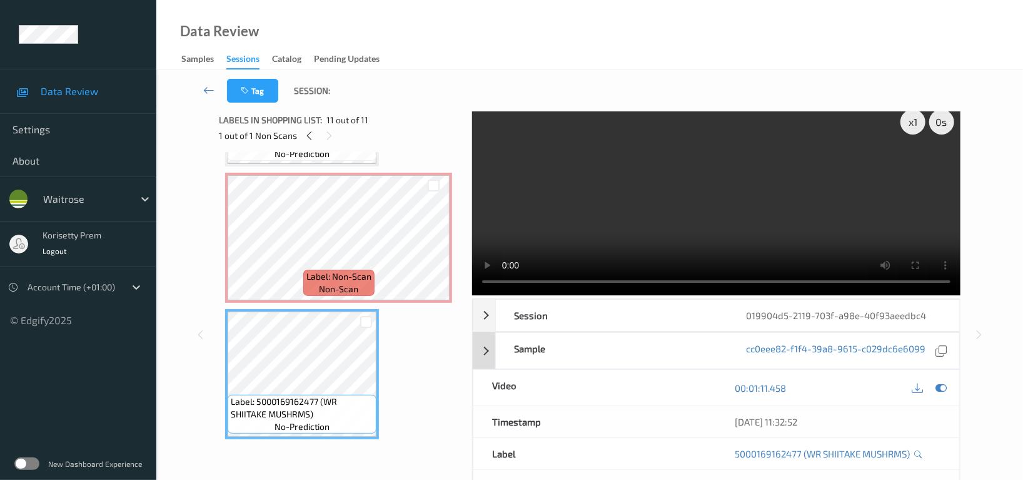
scroll to position [0, 0]
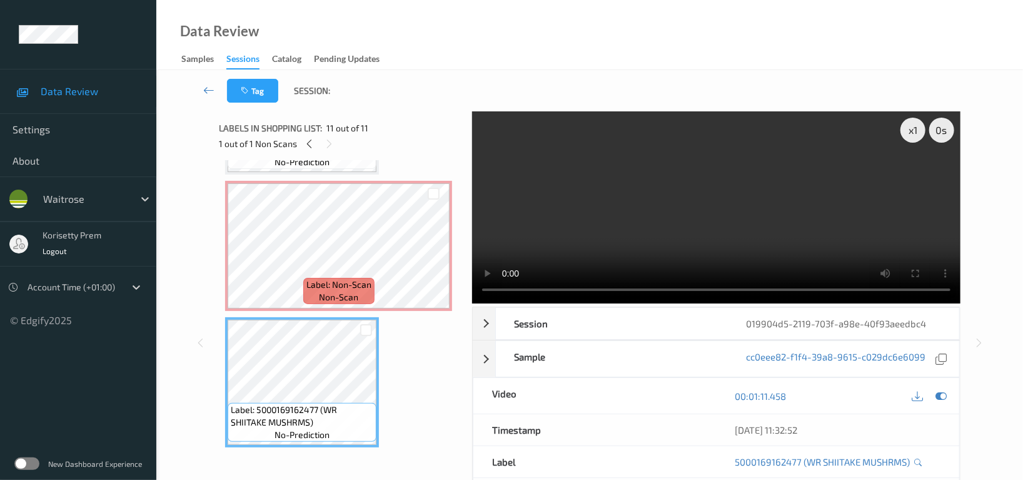
click at [672, 222] on video at bounding box center [716, 207] width 488 height 192
click at [244, 253] on icon at bounding box center [243, 256] width 11 height 11
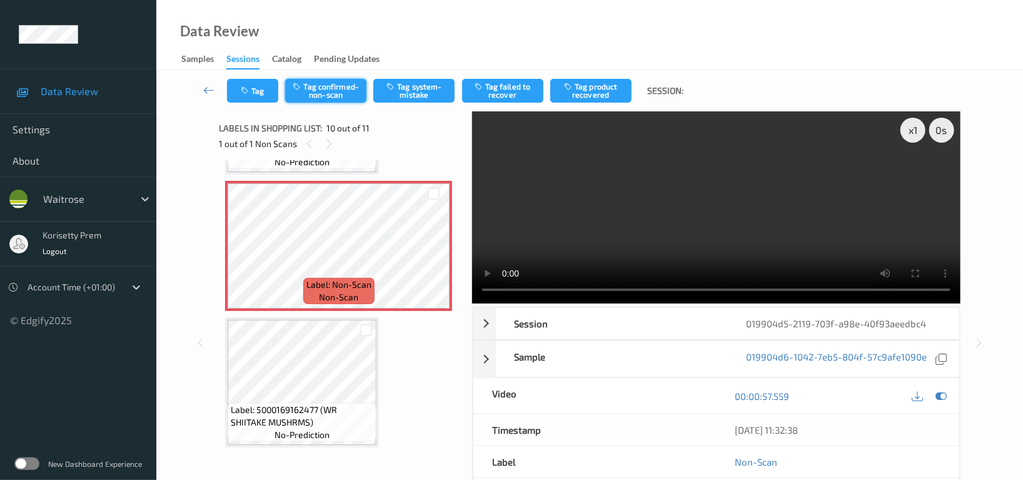
click at [350, 93] on button "Tag confirmed-non-scan" at bounding box center [325, 91] width 81 height 24
click at [598, 96] on button "Tag product recovered" at bounding box center [590, 91] width 81 height 24
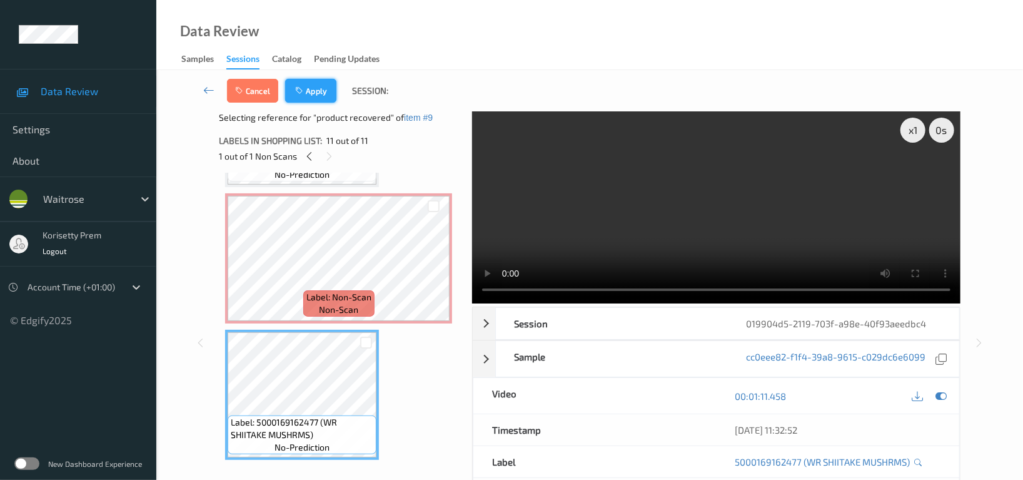
click at [320, 93] on button "Apply" at bounding box center [310, 91] width 51 height 24
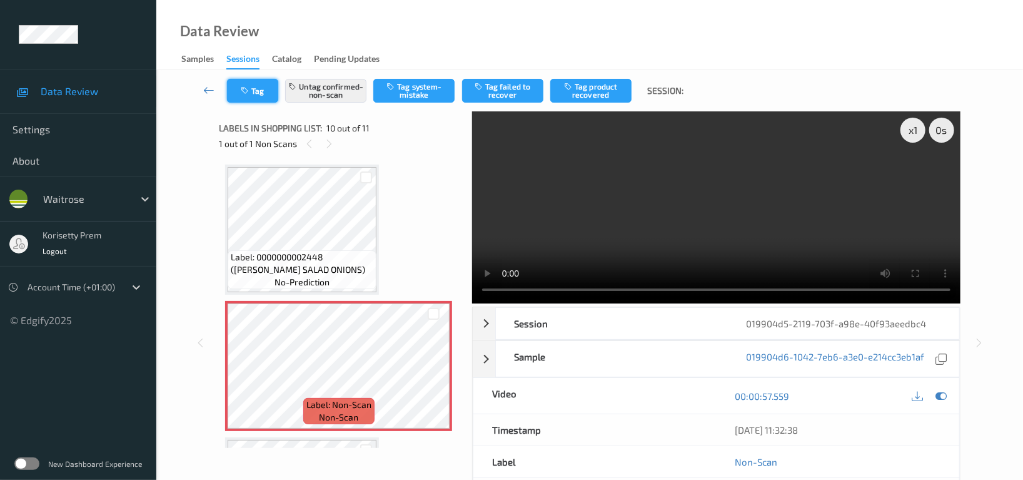
click at [251, 94] on button "Tag" at bounding box center [252, 91] width 51 height 24
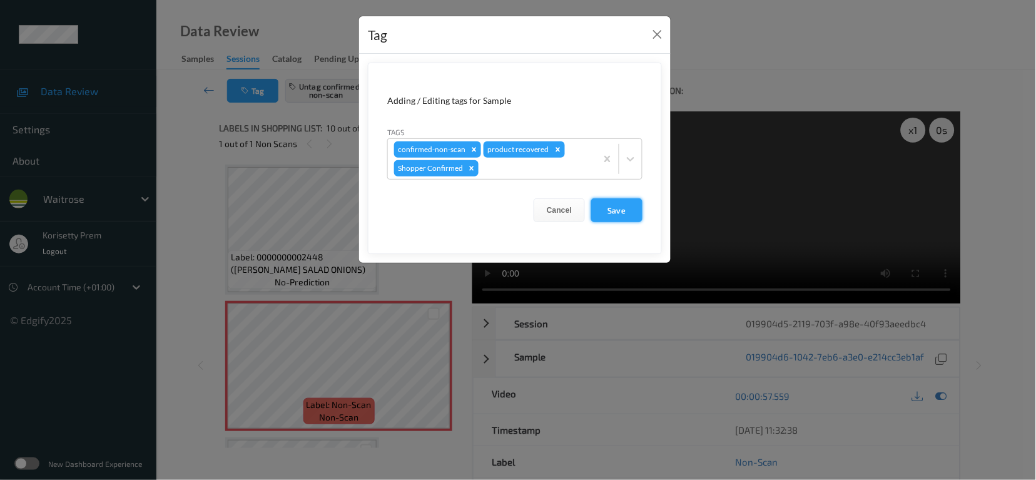
click at [613, 209] on button "Save" at bounding box center [616, 210] width 51 height 24
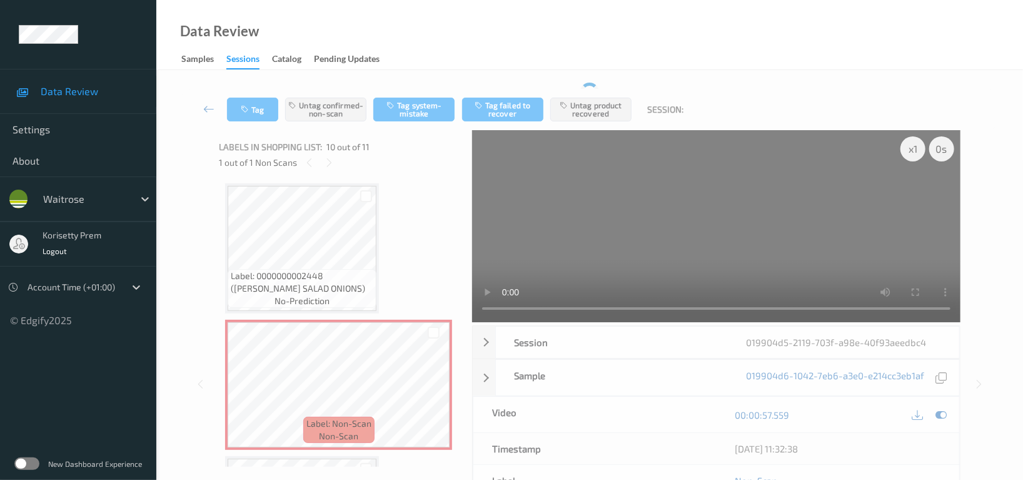
scroll to position [83, 0]
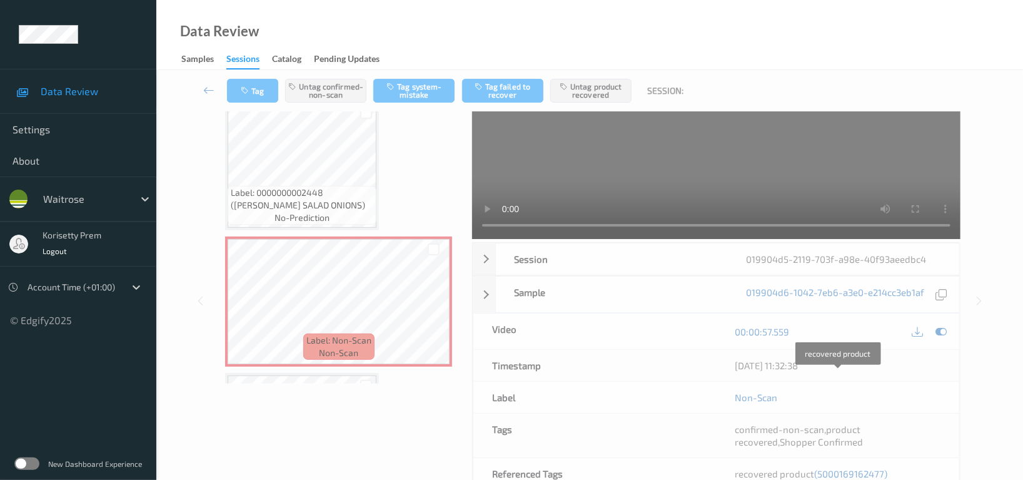
click at [822, 468] on span "(5000169162477)" at bounding box center [850, 473] width 73 height 11
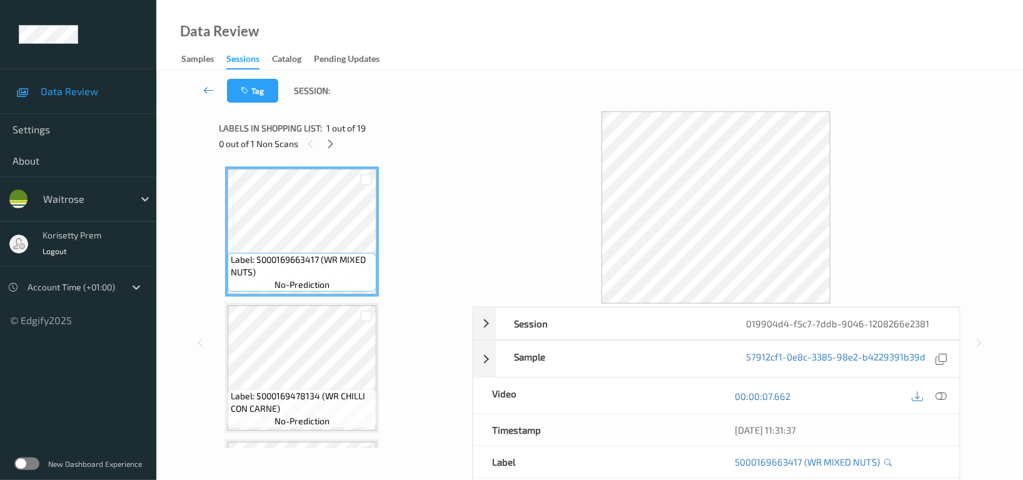
click at [538, 78] on div "Tag Session:" at bounding box center [589, 90] width 815 height 41
click at [334, 143] on icon at bounding box center [331, 143] width 11 height 11
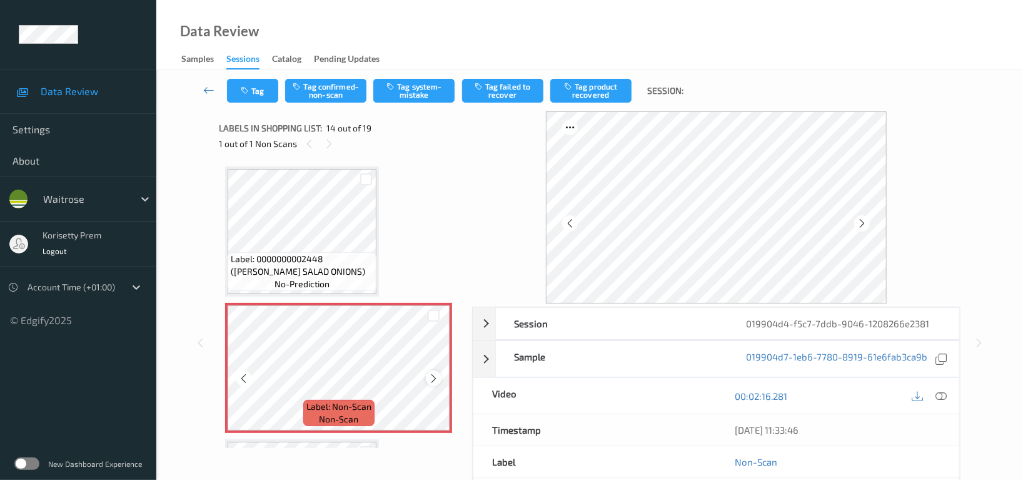
click at [430, 373] on icon at bounding box center [433, 378] width 11 height 11
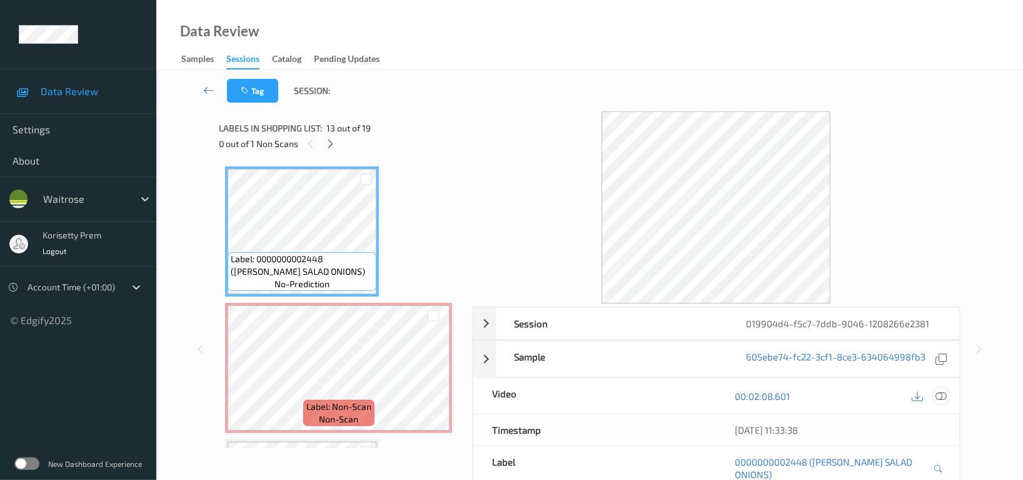
click at [939, 389] on div at bounding box center [941, 395] width 17 height 17
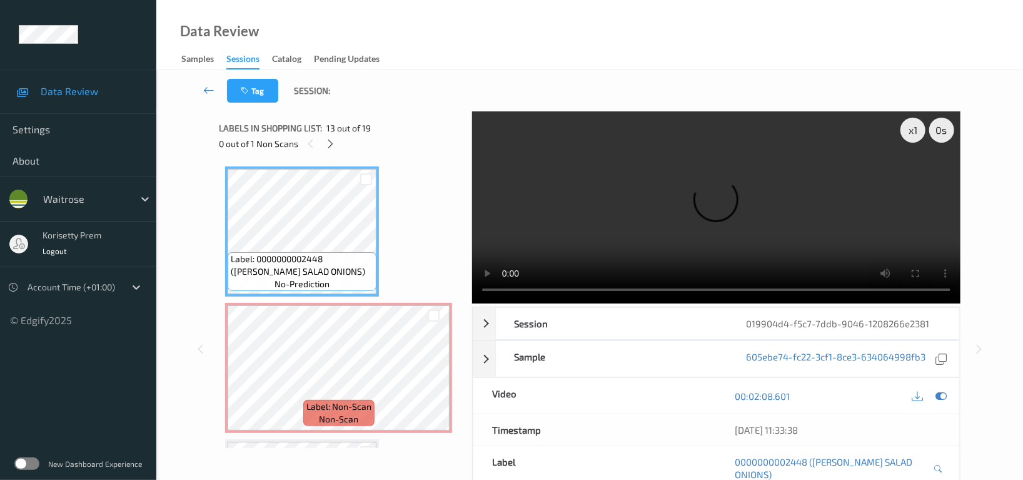
click at [702, 216] on video at bounding box center [716, 207] width 488 height 192
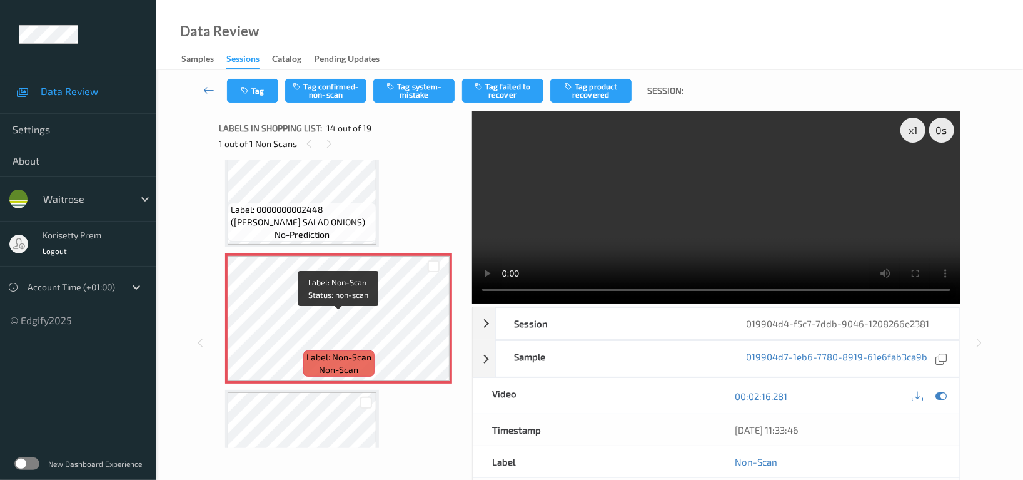
scroll to position [1720, 0]
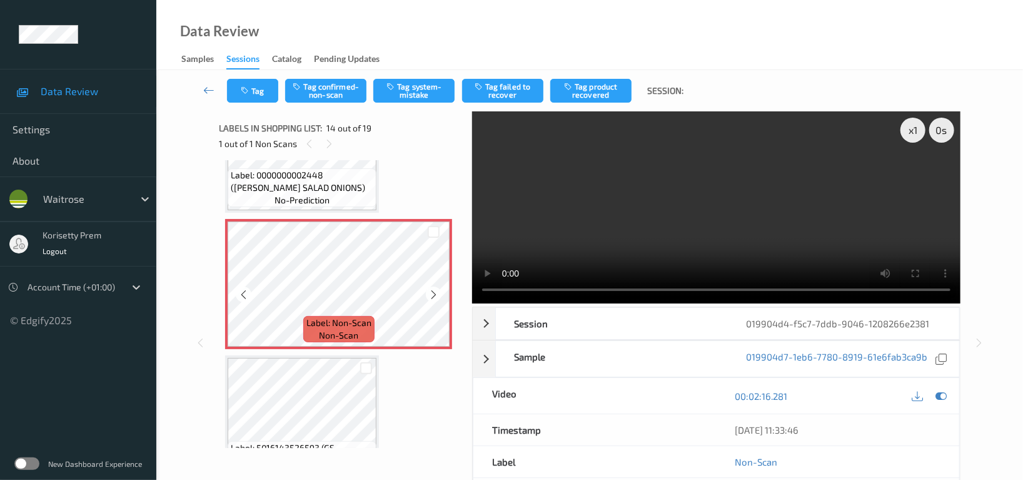
click at [433, 289] on icon at bounding box center [433, 294] width 11 height 11
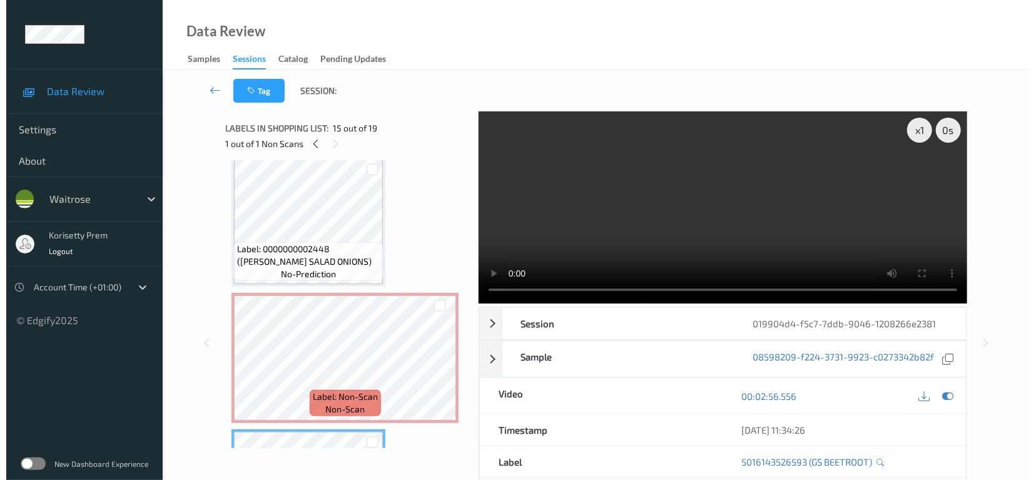
scroll to position [1636, 0]
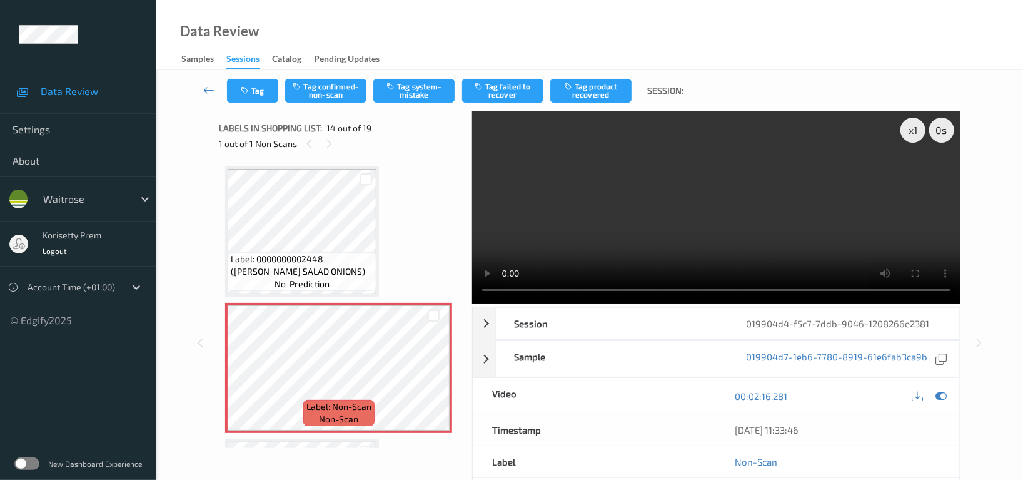
click at [794, 200] on video at bounding box center [716, 207] width 488 height 192
click at [421, 91] on button "Tag system-mistake" at bounding box center [413, 91] width 81 height 24
click at [266, 88] on button "Tag" at bounding box center [252, 91] width 51 height 24
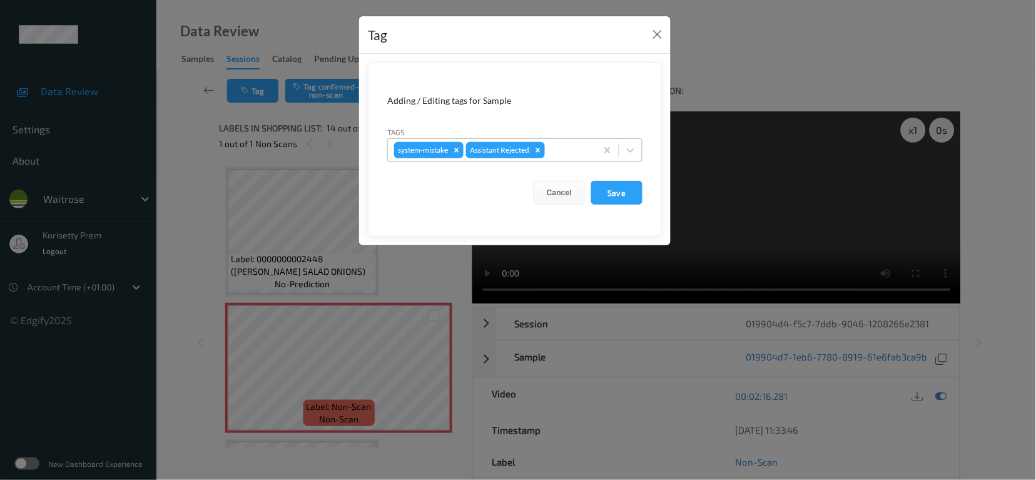
click at [558, 151] on div at bounding box center [568, 150] width 43 height 15
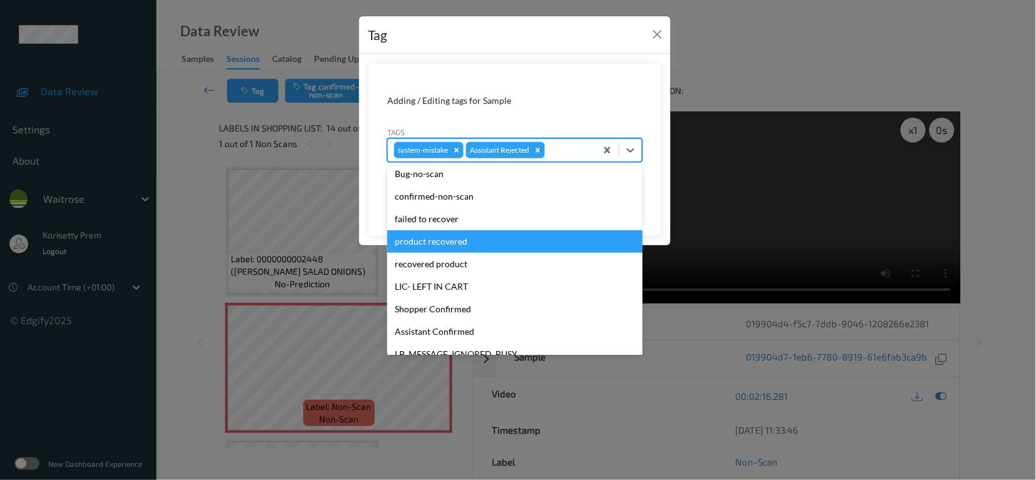
scroll to position [250, 0]
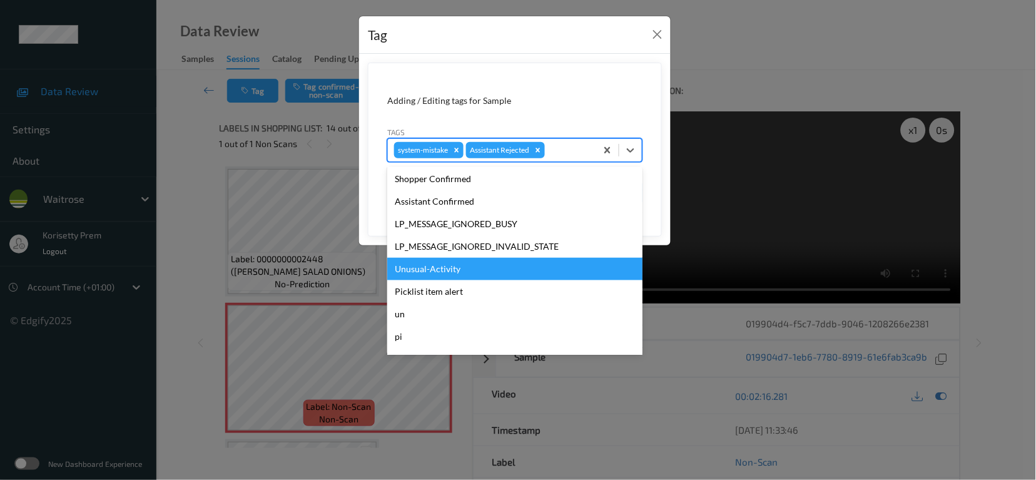
click at [448, 266] on div "Unusual-Activity" at bounding box center [514, 269] width 255 height 23
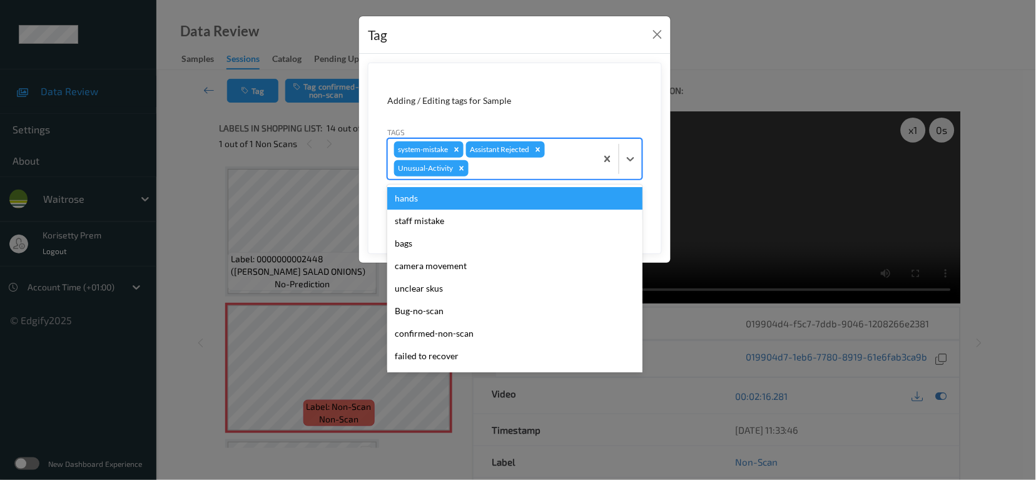
click at [488, 163] on div at bounding box center [530, 168] width 119 height 15
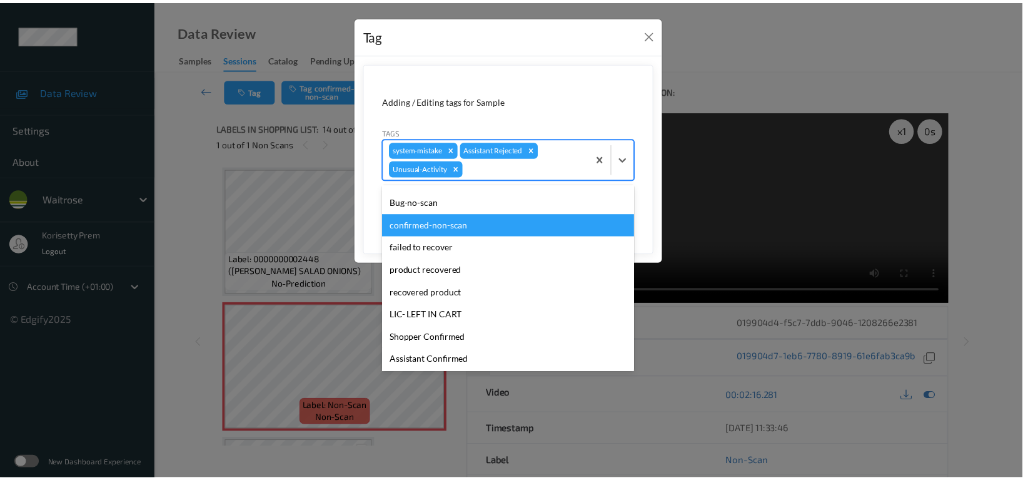
scroll to position [244, 0]
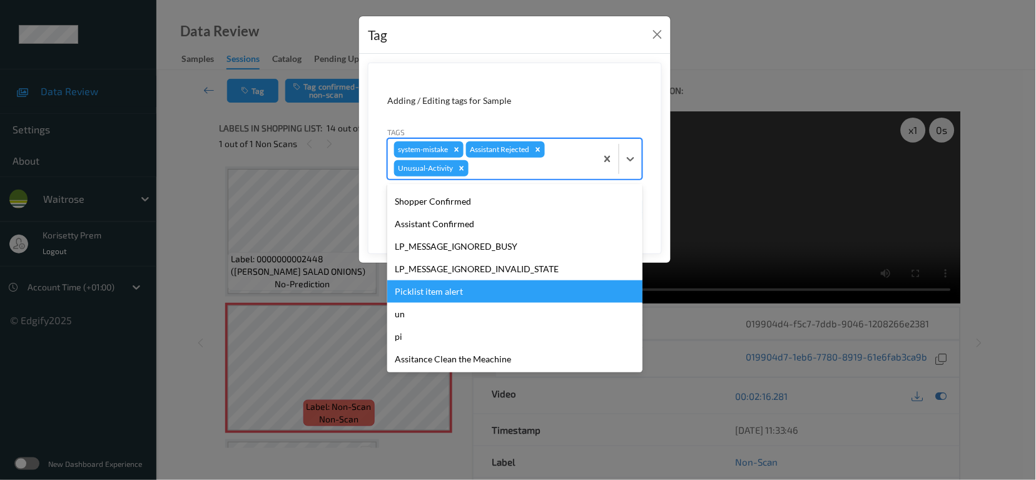
click at [431, 290] on div "Picklist item alert" at bounding box center [514, 291] width 255 height 23
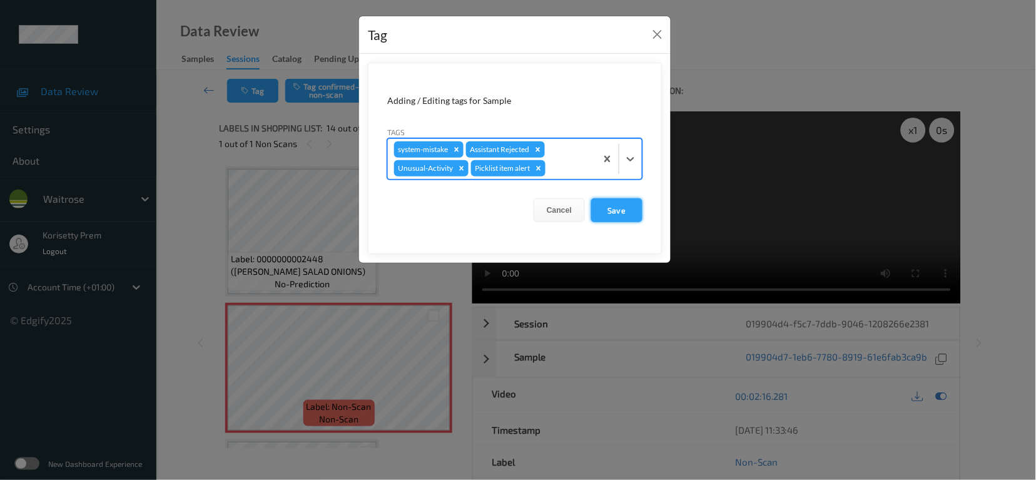
click at [617, 201] on button "Save" at bounding box center [616, 210] width 51 height 24
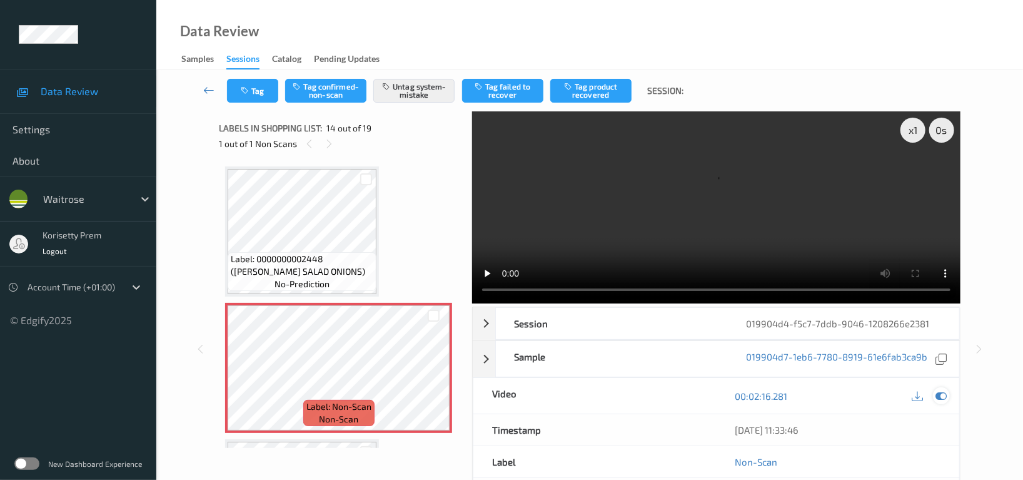
click at [942, 390] on icon at bounding box center [940, 395] width 11 height 11
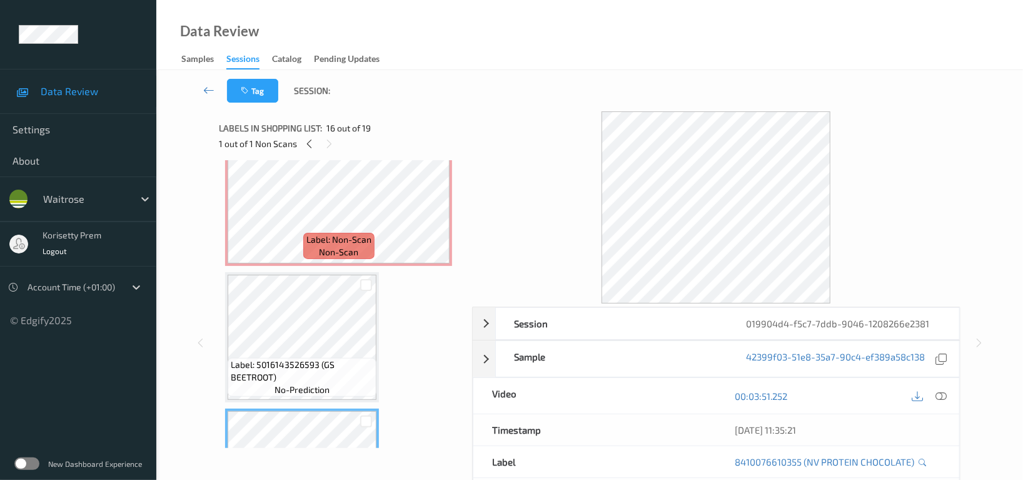
scroll to position [1720, 0]
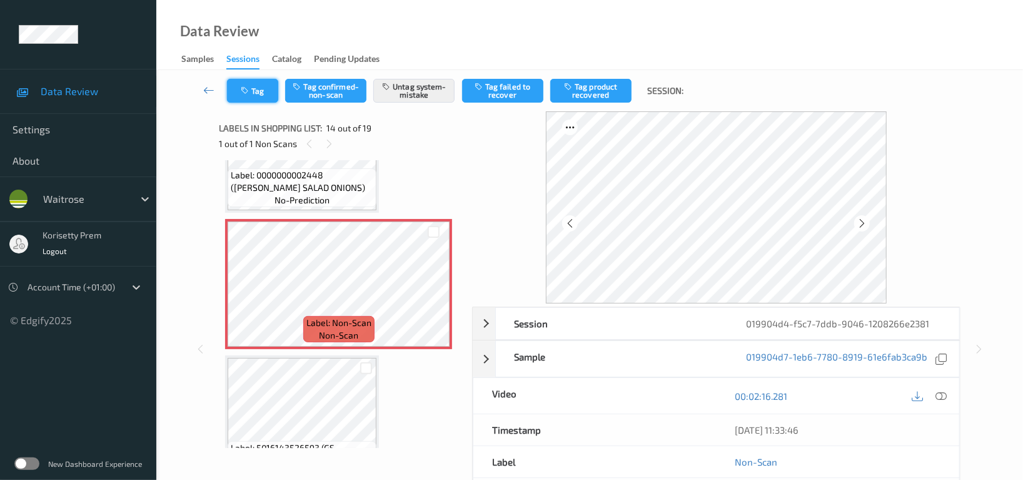
click at [244, 89] on icon "button" at bounding box center [246, 90] width 11 height 9
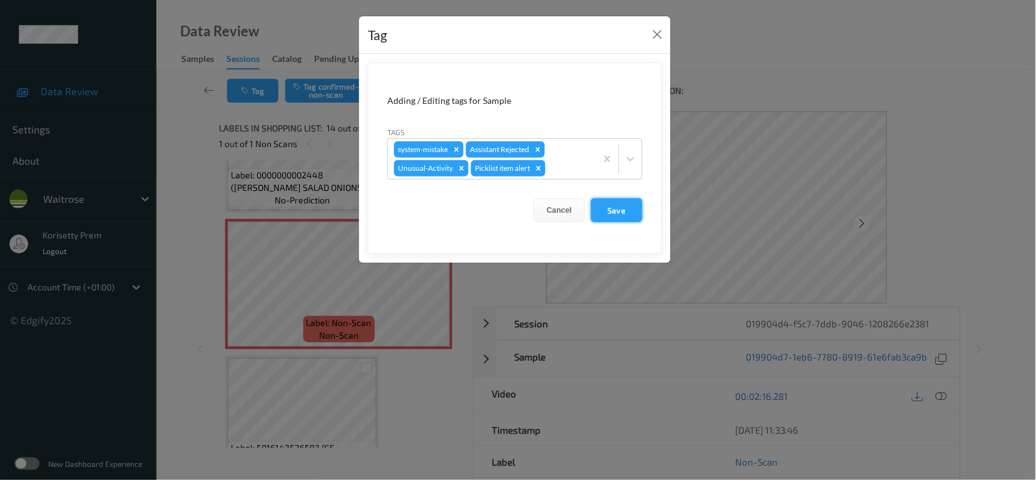
click at [613, 204] on button "Save" at bounding box center [616, 210] width 51 height 24
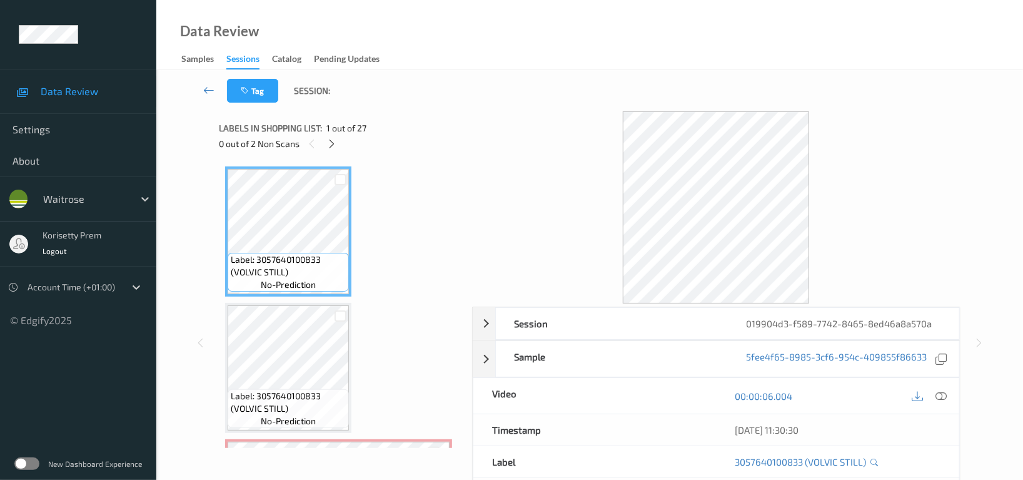
click at [553, 139] on div at bounding box center [716, 207] width 488 height 192
click at [329, 144] on icon at bounding box center [332, 143] width 11 height 11
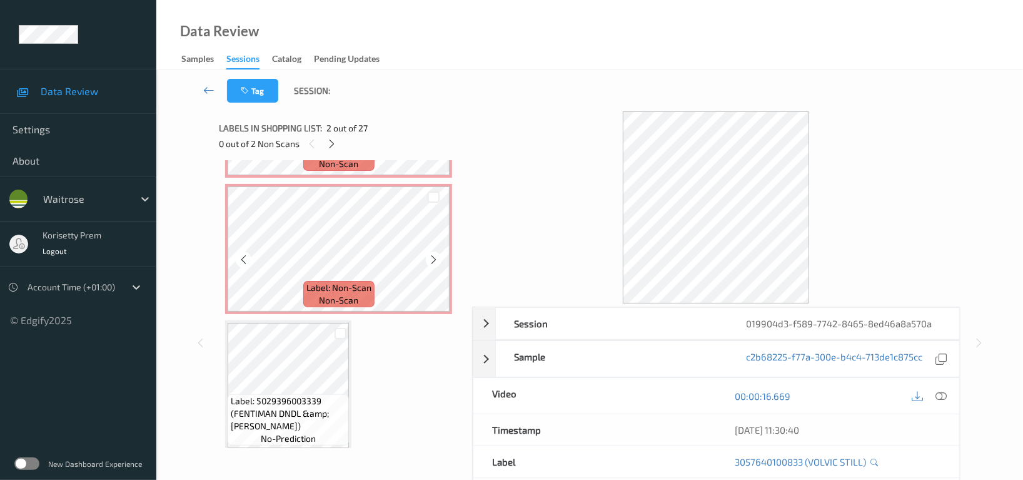
scroll to position [308, 0]
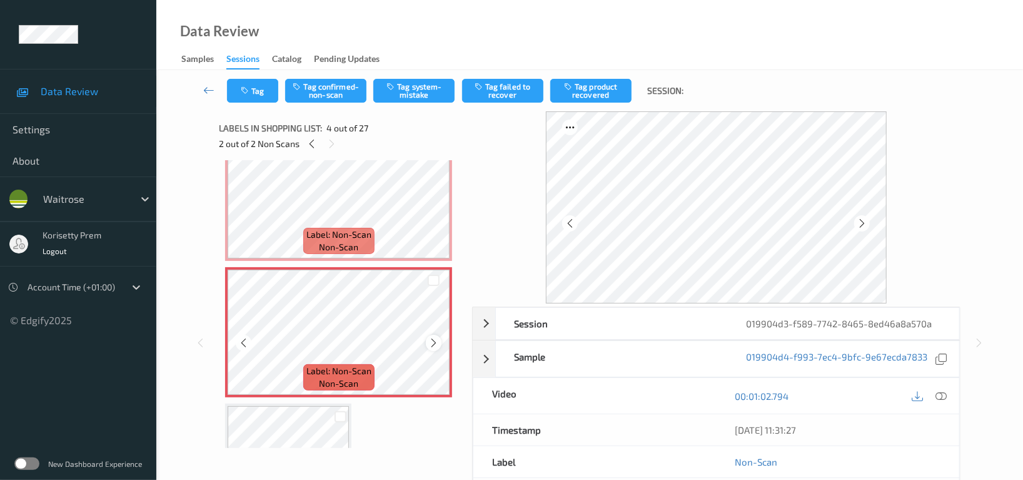
click at [426, 341] on div at bounding box center [434, 343] width 16 height 16
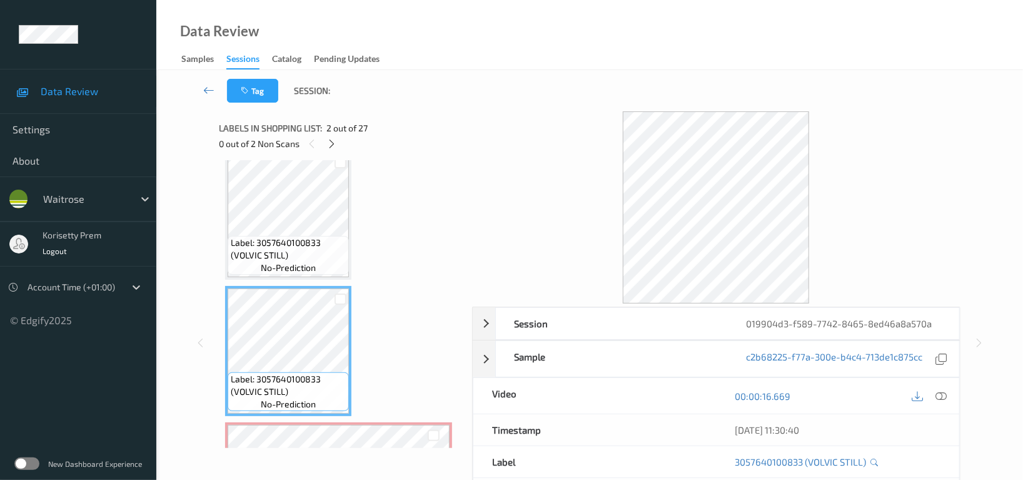
scroll to position [0, 0]
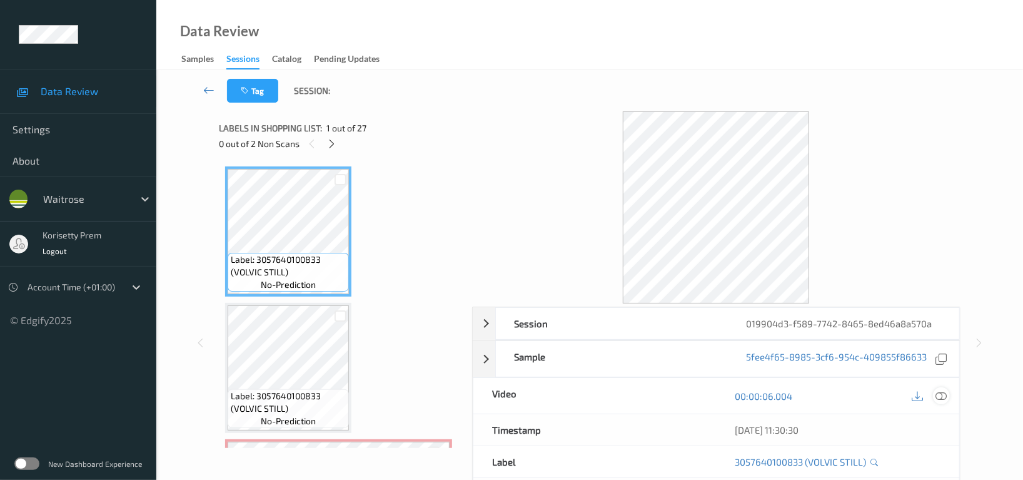
click at [940, 398] on icon at bounding box center [940, 395] width 11 height 11
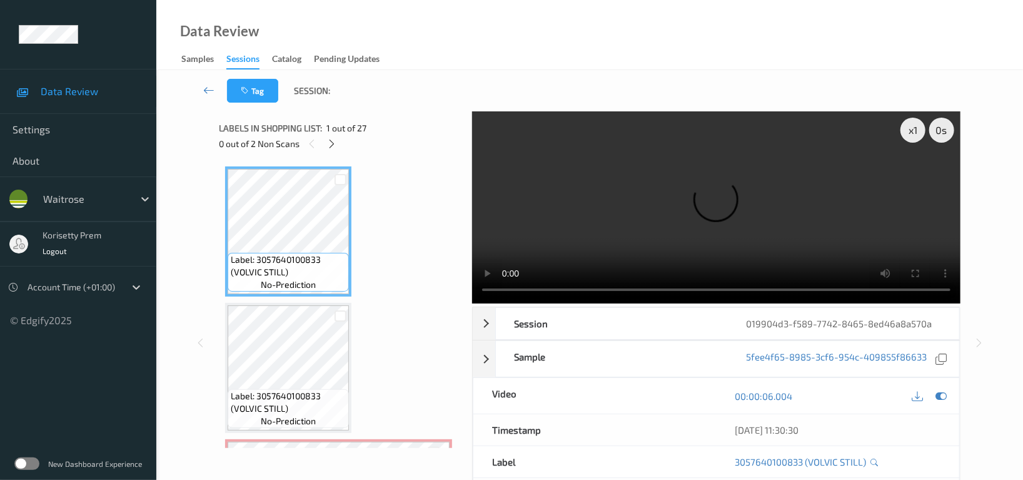
click at [625, 193] on video at bounding box center [716, 207] width 488 height 192
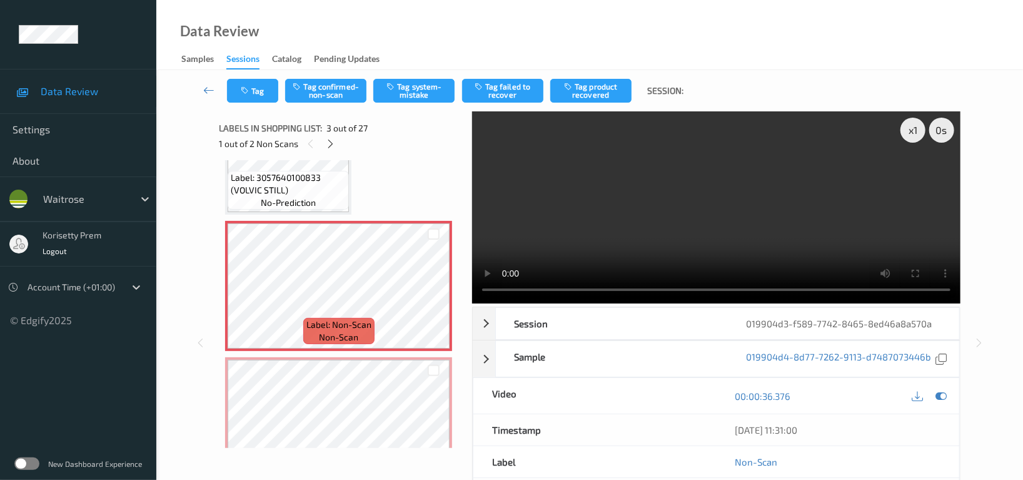
scroll to position [250, 0]
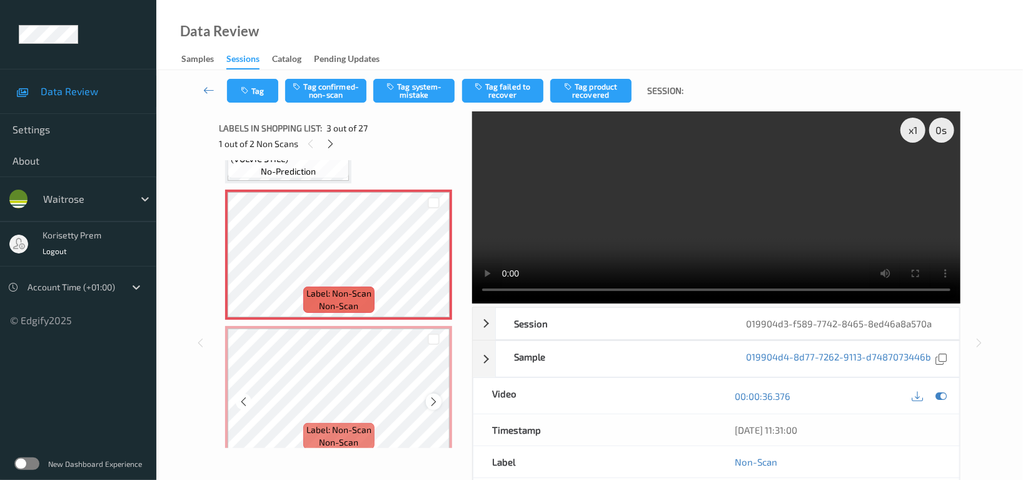
click at [433, 397] on icon at bounding box center [433, 401] width 11 height 11
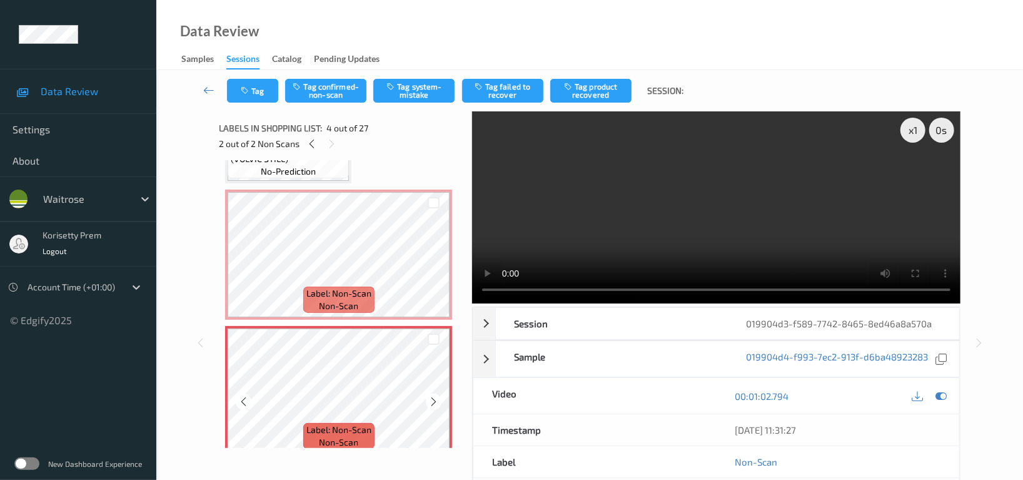
click at [433, 397] on icon at bounding box center [433, 401] width 11 height 11
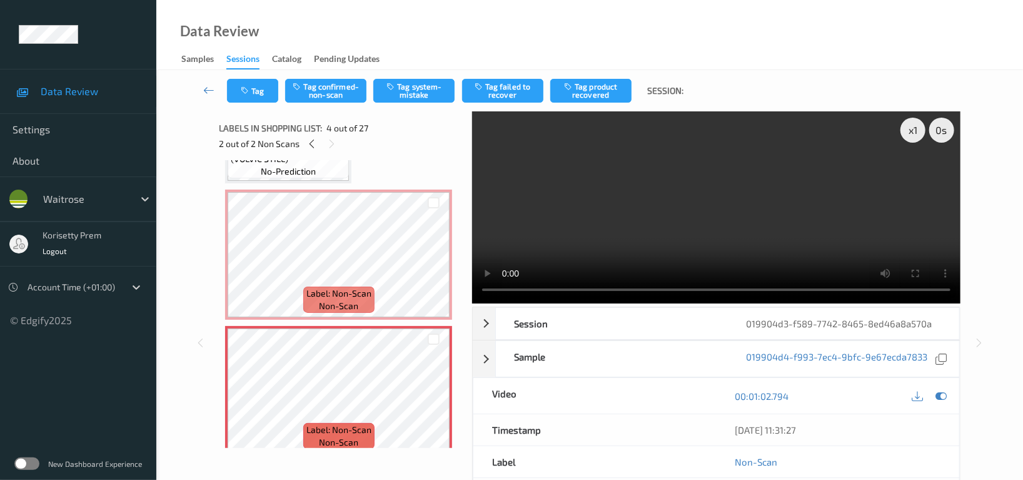
click at [652, 212] on video at bounding box center [716, 207] width 488 height 192
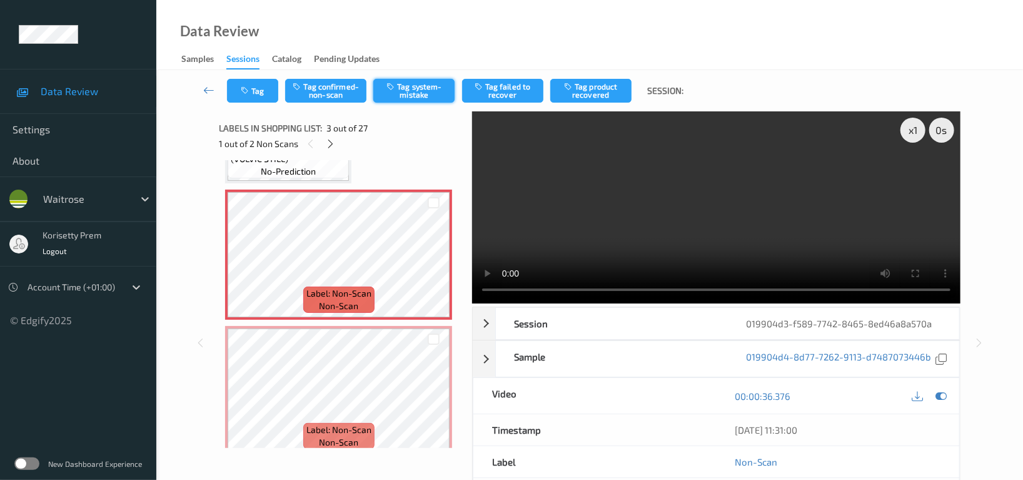
click at [412, 84] on button "Tag system-mistake" at bounding box center [413, 91] width 81 height 24
click at [408, 90] on button "Tag system-mistake" at bounding box center [413, 91] width 81 height 24
click at [258, 86] on button "Tag" at bounding box center [252, 91] width 51 height 24
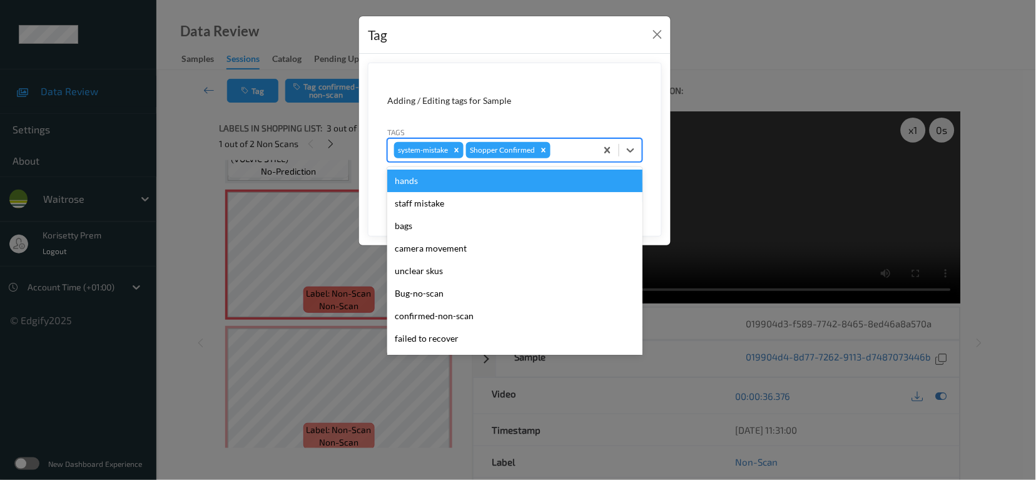
click at [582, 154] on div at bounding box center [571, 150] width 37 height 15
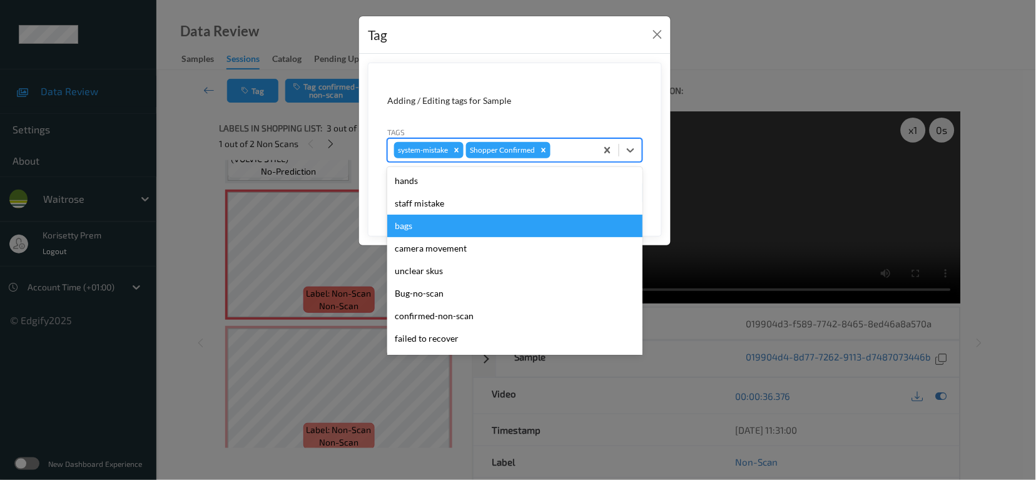
click at [446, 234] on div "bags" at bounding box center [514, 225] width 255 height 23
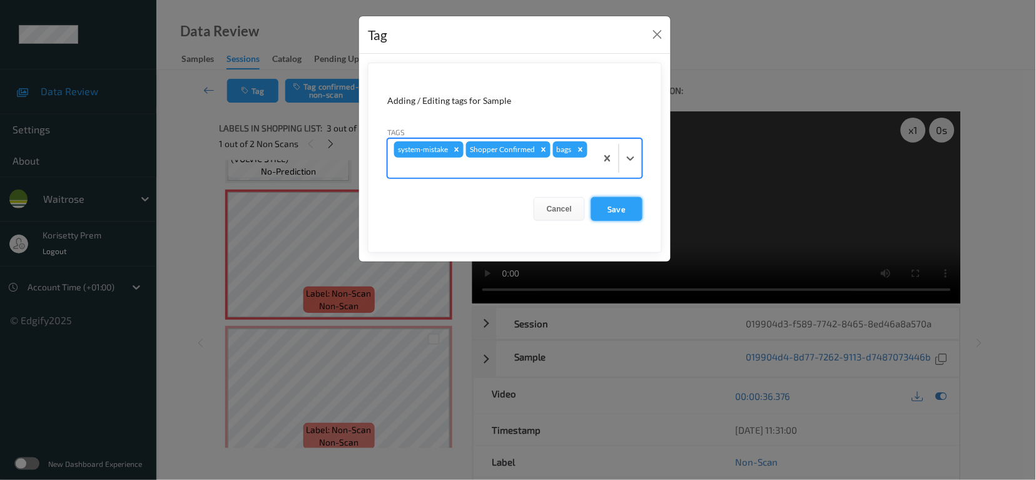
click at [627, 214] on button "Save" at bounding box center [616, 209] width 51 height 24
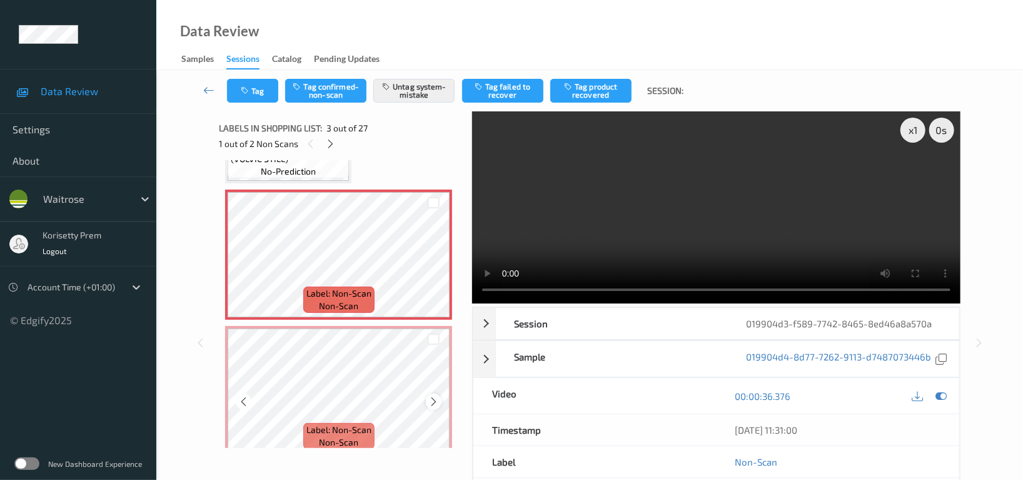
click at [433, 396] on icon at bounding box center [433, 401] width 11 height 11
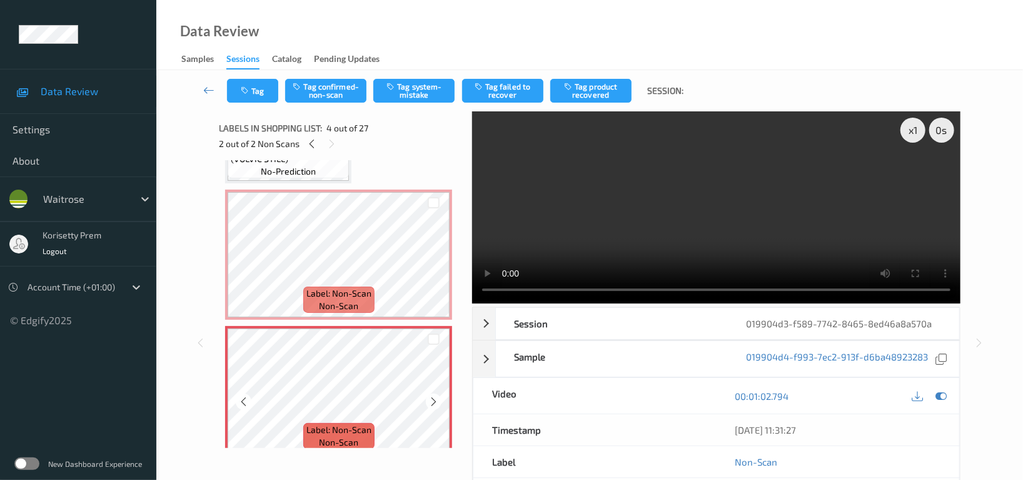
click at [433, 396] on icon at bounding box center [433, 401] width 11 height 11
click at [422, 89] on button "Tag system-mistake" at bounding box center [413, 91] width 81 height 24
click at [258, 92] on button "Tag" at bounding box center [252, 91] width 51 height 24
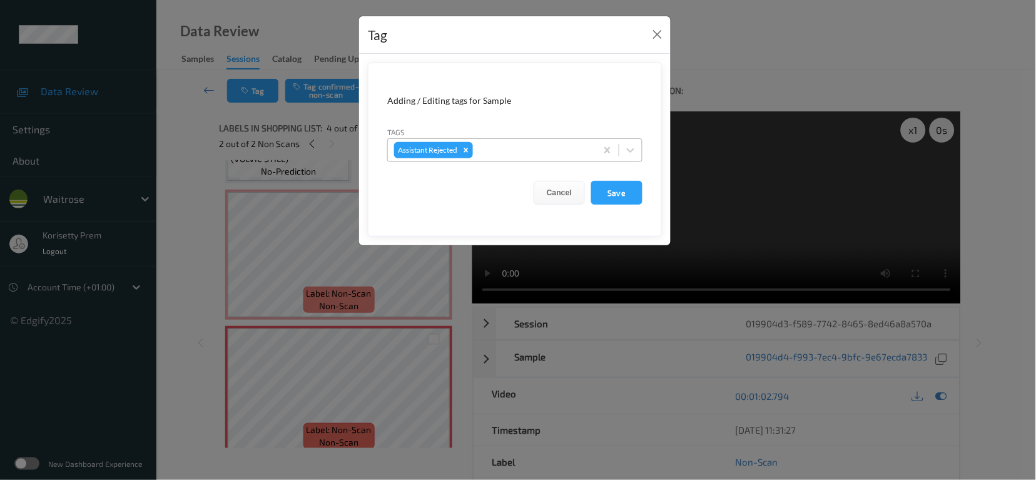
click at [515, 147] on div at bounding box center [532, 150] width 114 height 15
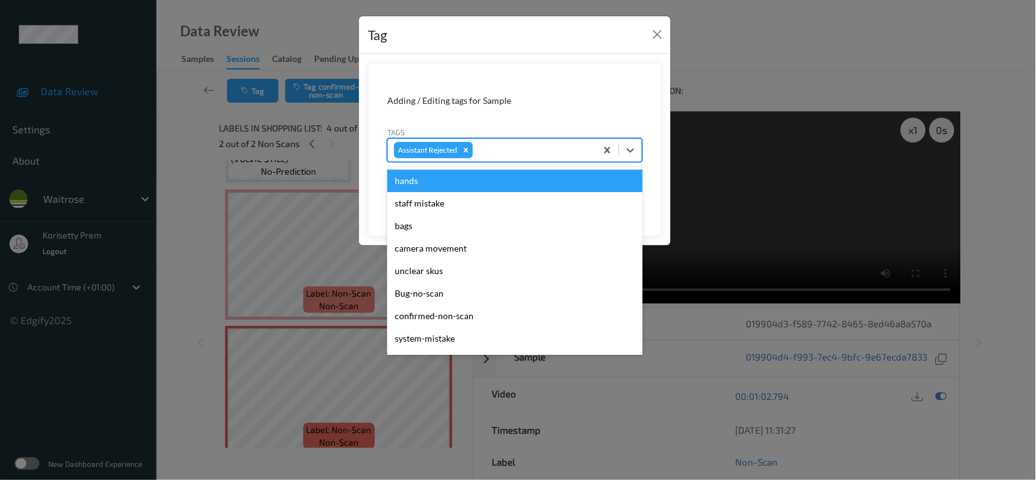
click at [416, 38] on div "Tag" at bounding box center [514, 35] width 311 height 38
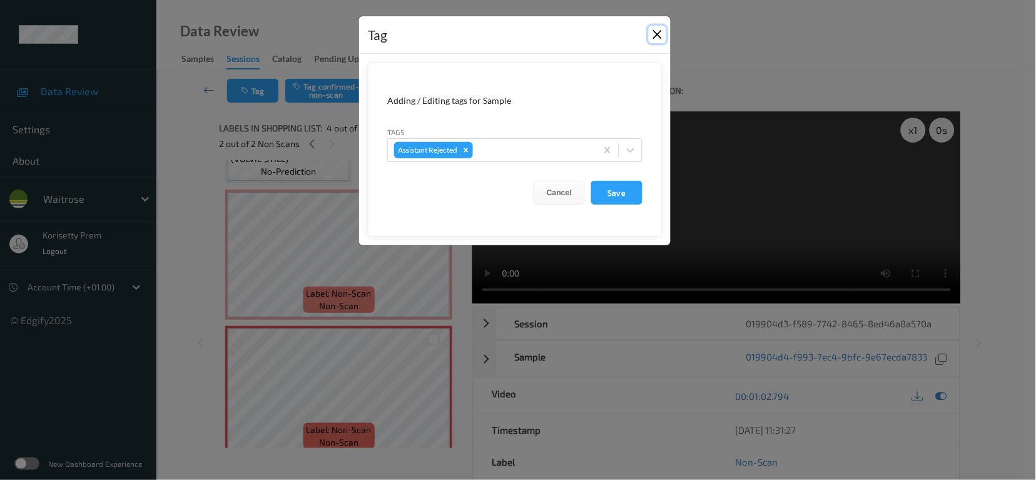
click at [653, 36] on button "Close" at bounding box center [657, 35] width 18 height 18
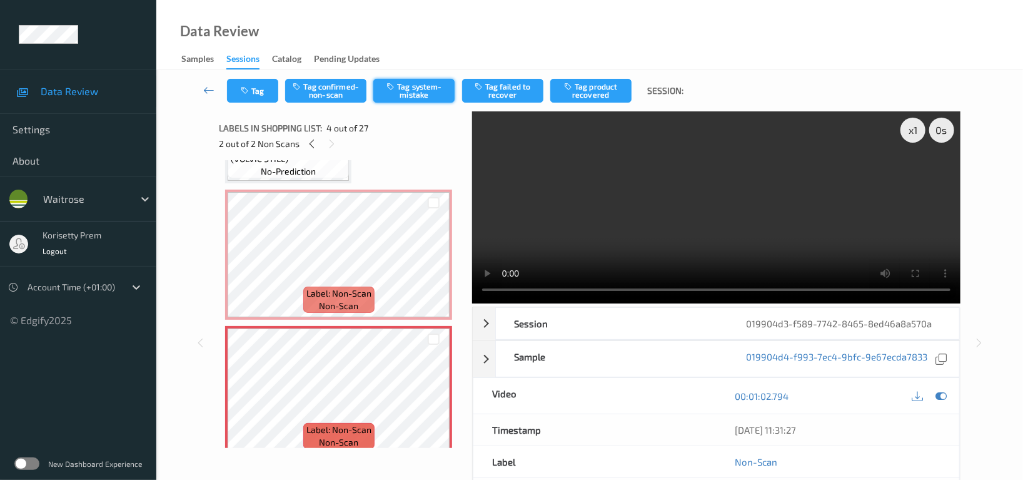
click at [421, 85] on button "Tag system-mistake" at bounding box center [413, 91] width 81 height 24
click at [419, 88] on button "Tag system-mistake" at bounding box center [413, 91] width 81 height 24
click at [254, 104] on div "Tag Tag confirmed-non-scan Untag system-mistake Tag failed to recover Tag produ…" at bounding box center [589, 90] width 815 height 41
click at [263, 86] on button "Tag" at bounding box center [252, 91] width 51 height 24
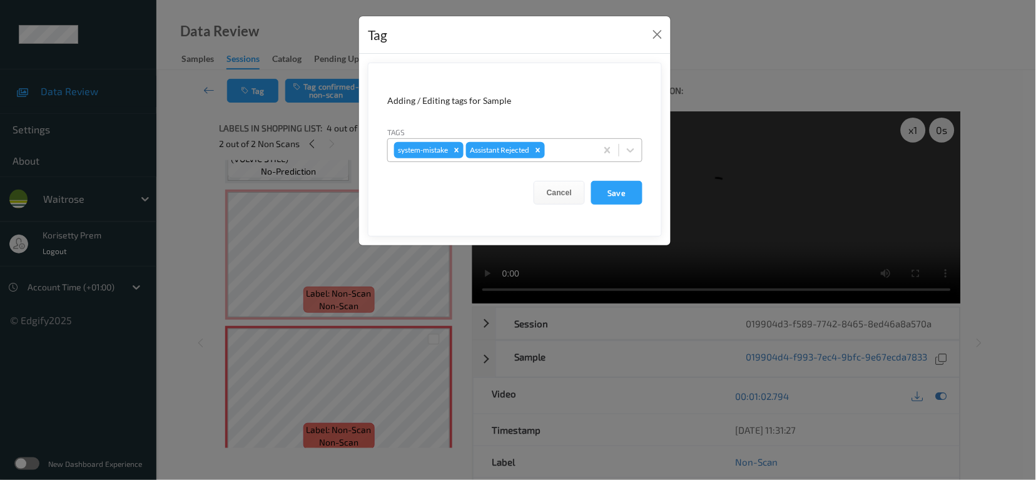
click at [563, 151] on div at bounding box center [568, 150] width 43 height 15
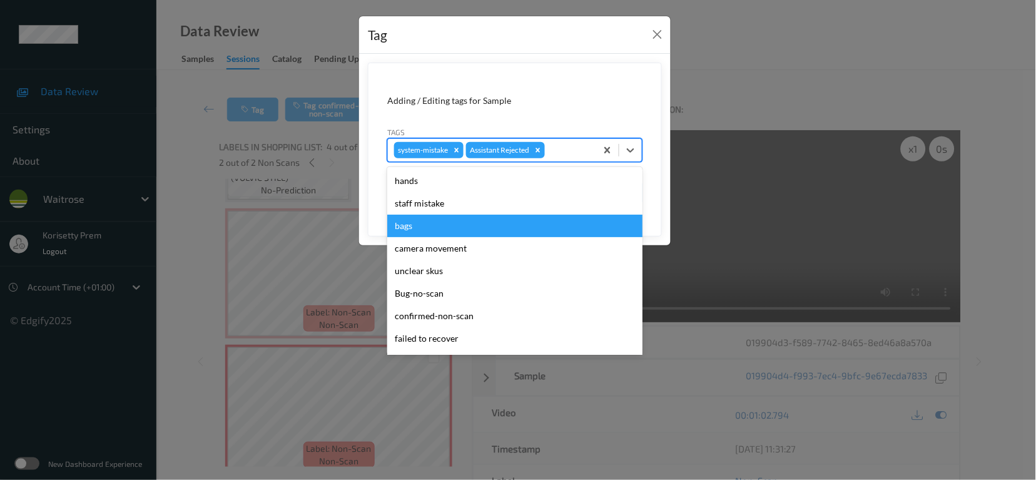
click at [441, 223] on div "bags" at bounding box center [514, 225] width 255 height 23
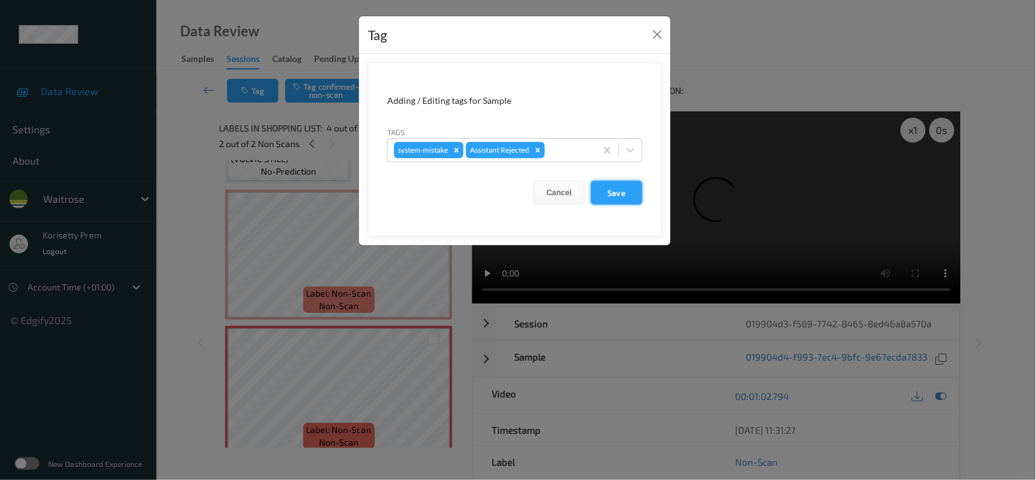
click at [620, 198] on button "Save" at bounding box center [616, 193] width 51 height 24
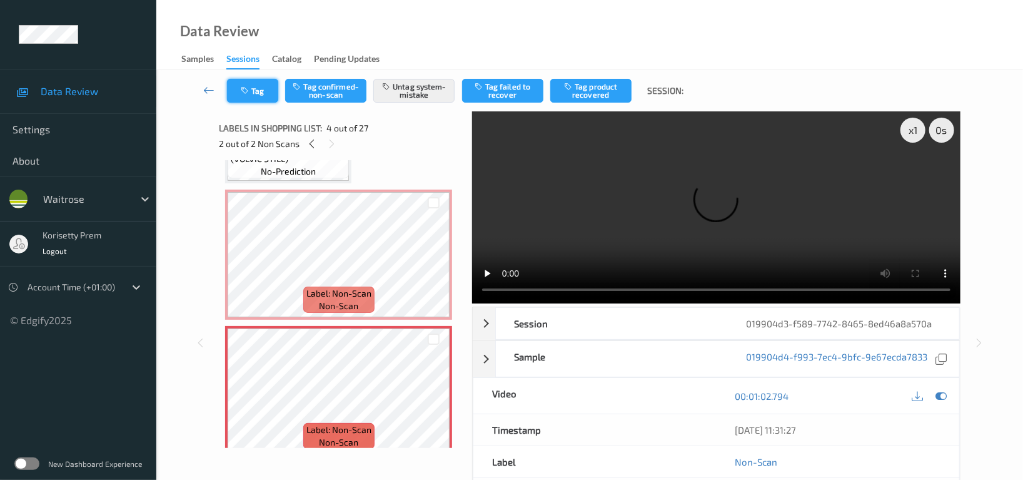
click at [244, 83] on button "Tag" at bounding box center [252, 91] width 51 height 24
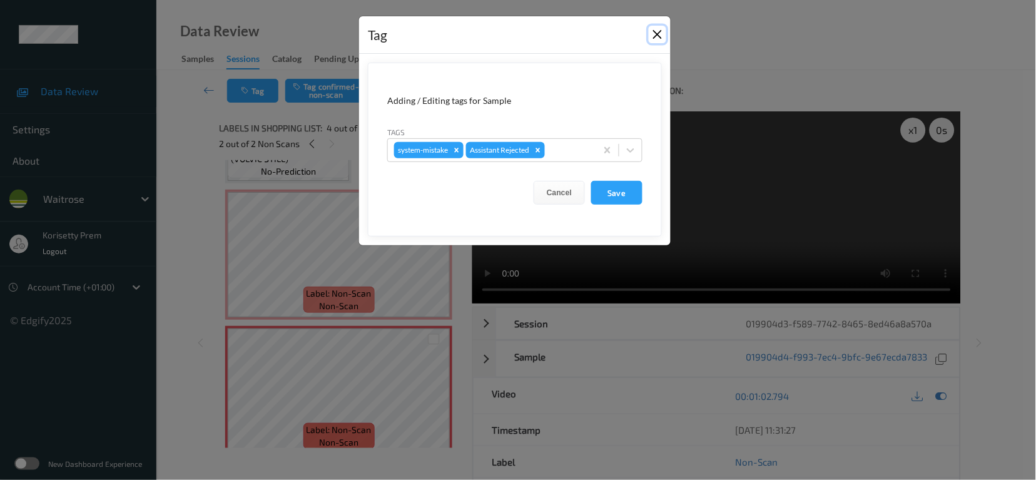
click at [662, 34] on button "Close" at bounding box center [657, 35] width 18 height 18
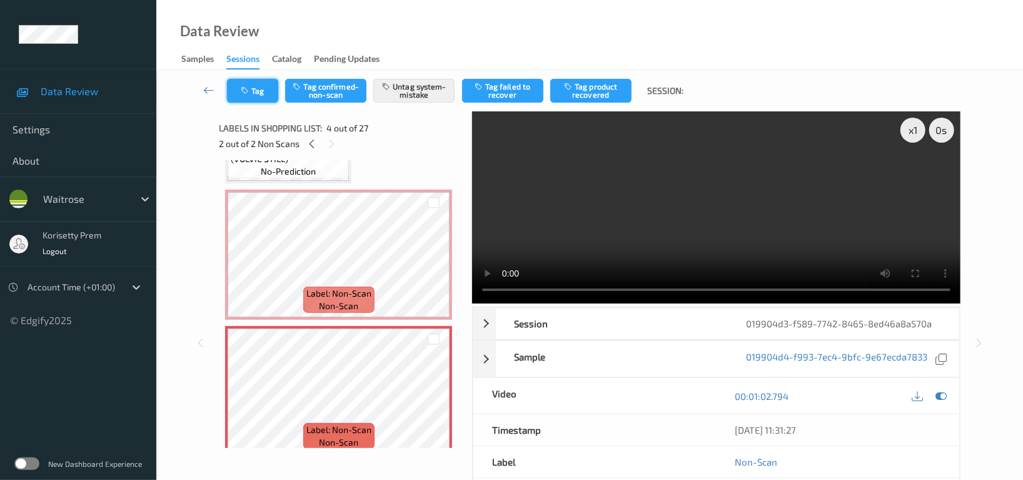
click at [260, 93] on button "Tag" at bounding box center [252, 91] width 51 height 24
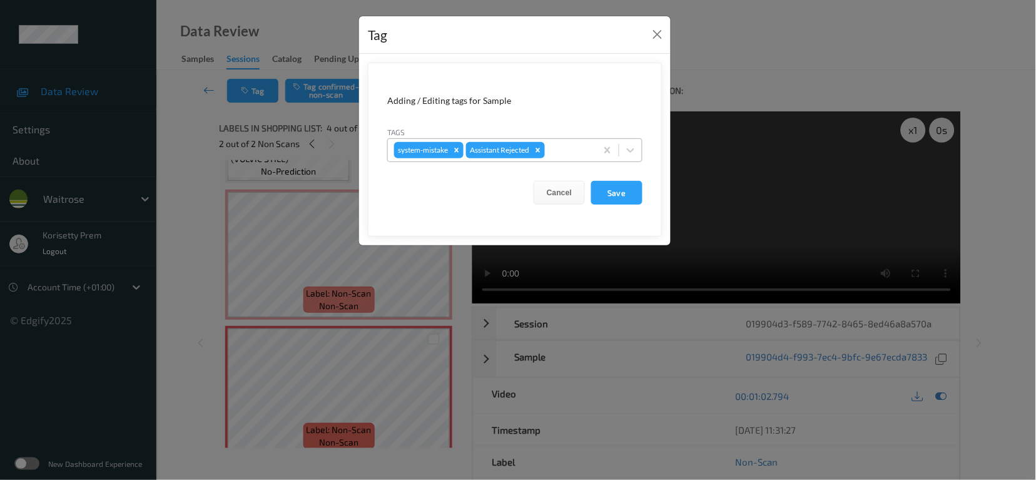
click at [577, 148] on div at bounding box center [568, 150] width 43 height 15
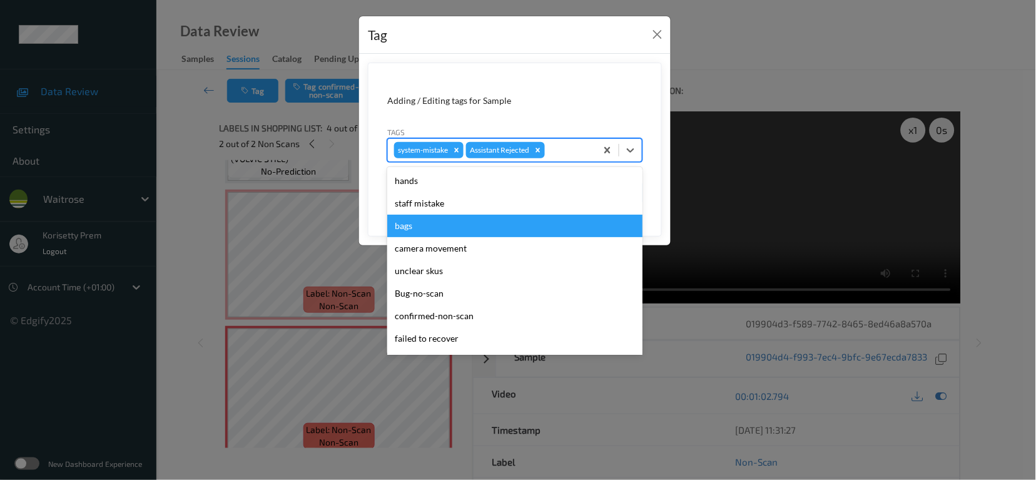
click at [431, 230] on div "bags" at bounding box center [514, 225] width 255 height 23
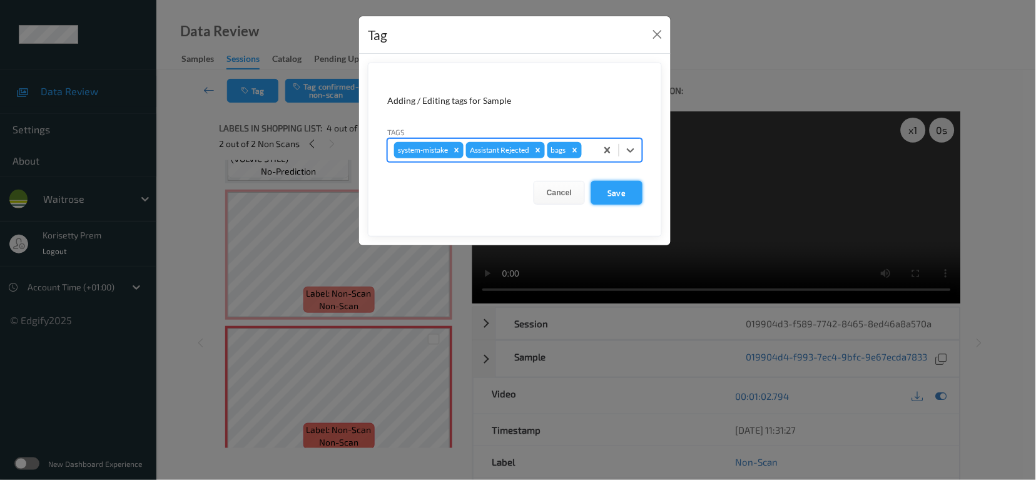
click at [608, 192] on button "Save" at bounding box center [616, 193] width 51 height 24
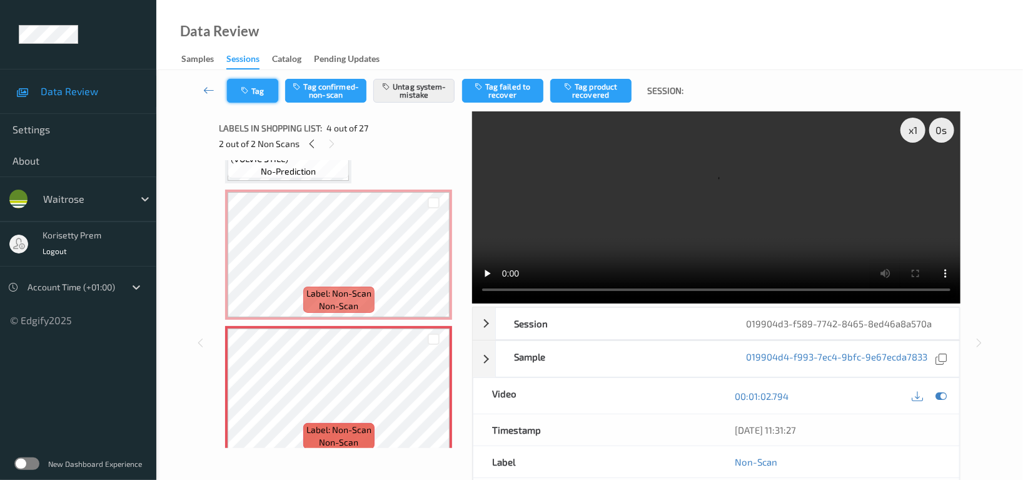
click at [249, 93] on icon "button" at bounding box center [246, 90] width 11 height 9
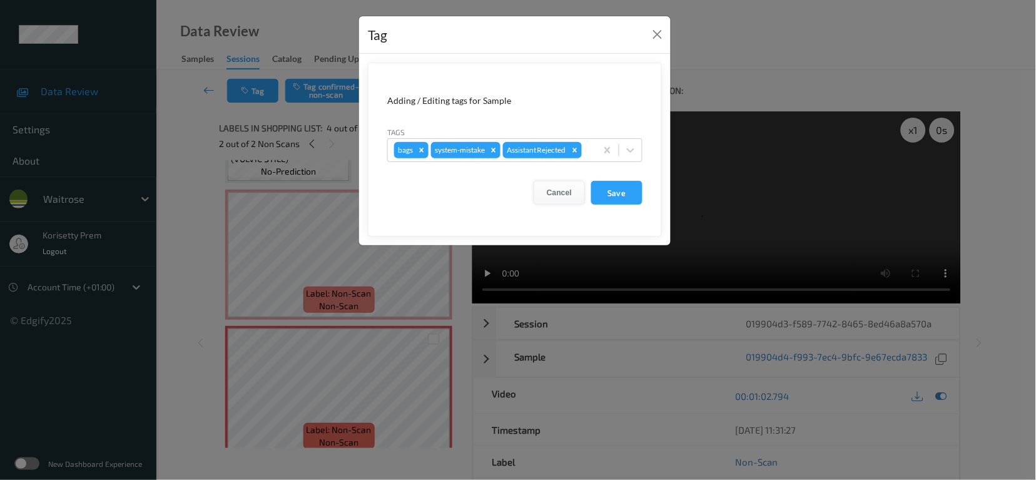
click at [554, 194] on button "Cancel" at bounding box center [558, 193] width 51 height 24
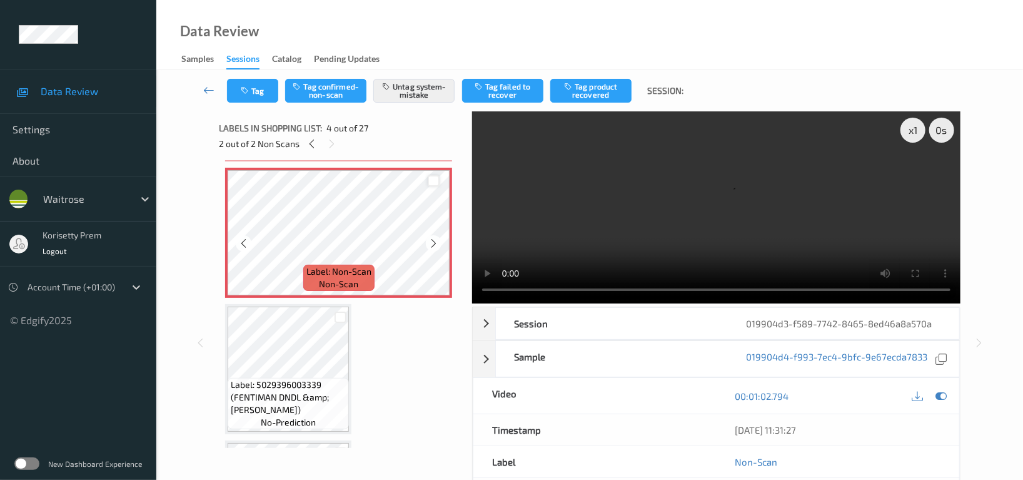
scroll to position [416, 0]
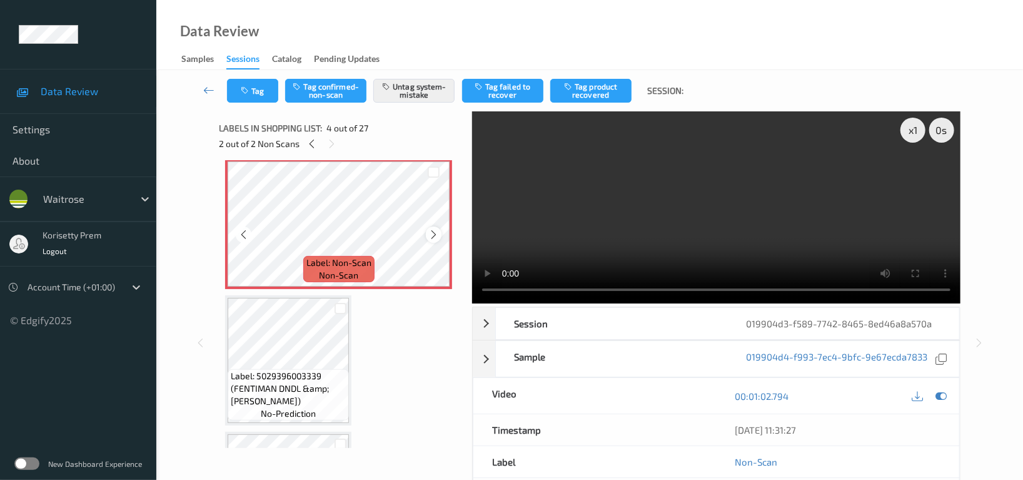
click at [438, 229] on icon at bounding box center [433, 234] width 11 height 11
click at [659, 228] on video at bounding box center [716, 207] width 488 height 192
click at [727, 213] on video at bounding box center [716, 207] width 488 height 192
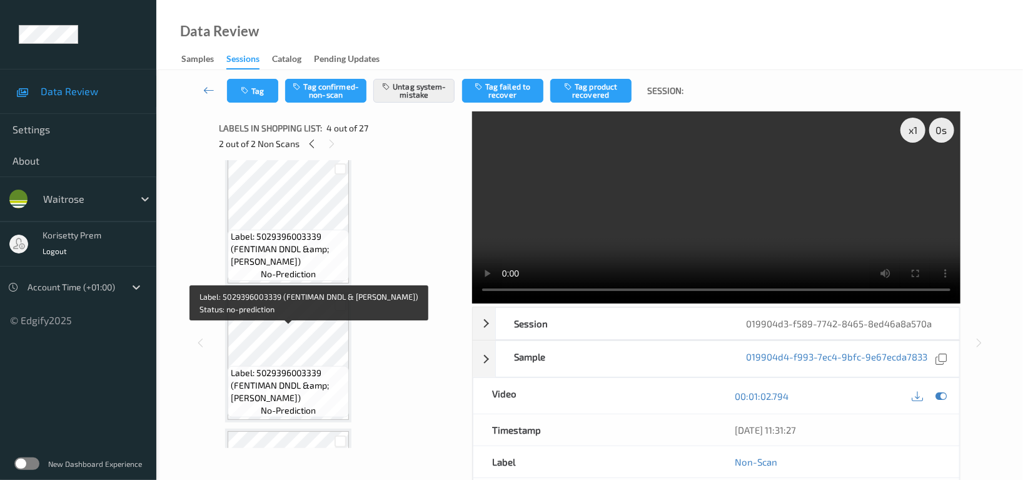
scroll to position [583, 0]
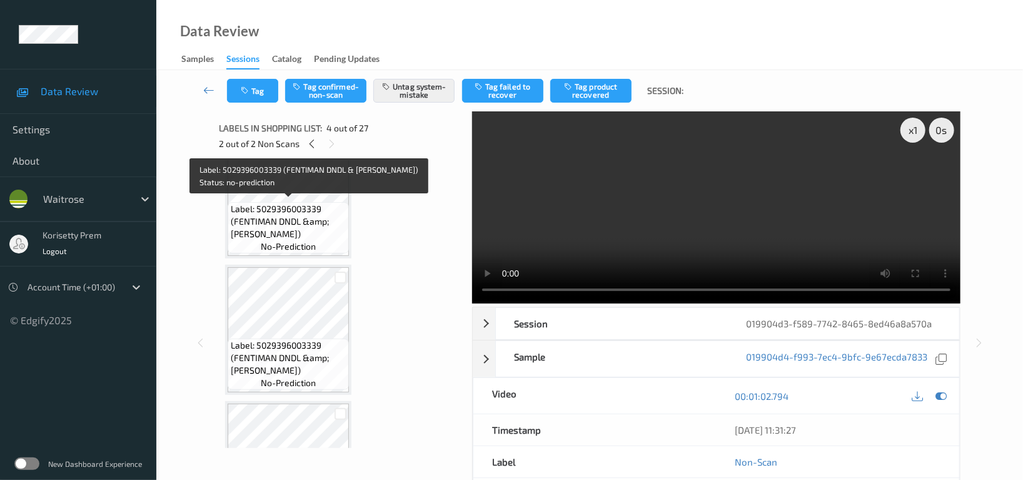
click at [283, 209] on span "Label: 5029396003339 (FENTIMAN DNDL &amp; BURD)" at bounding box center [288, 222] width 115 height 38
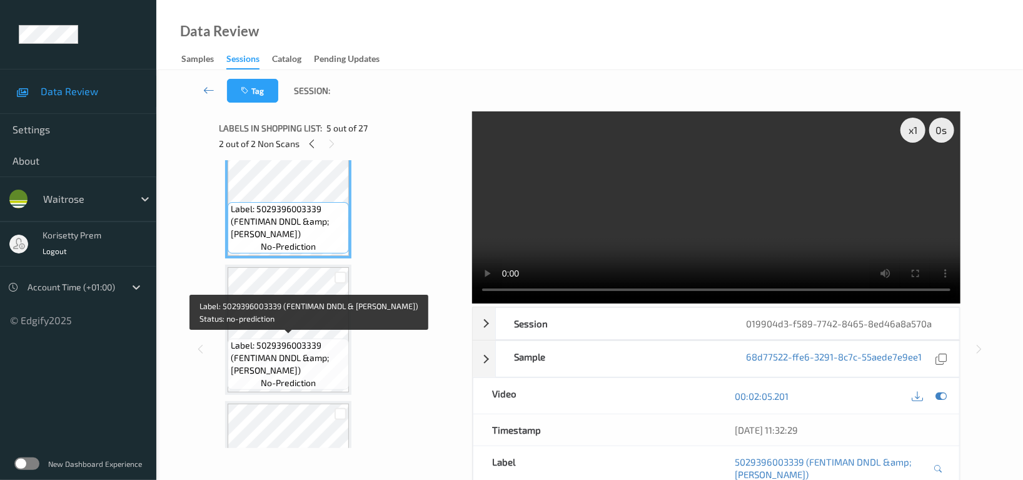
click at [338, 339] on span "Label: 5029396003339 (FENTIMAN DNDL &amp; BURD)" at bounding box center [288, 358] width 115 height 38
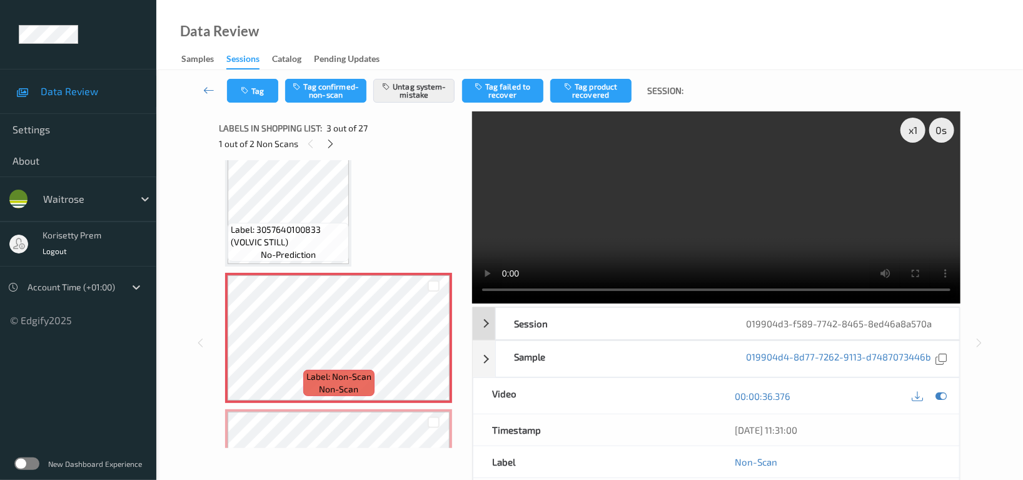
scroll to position [250, 0]
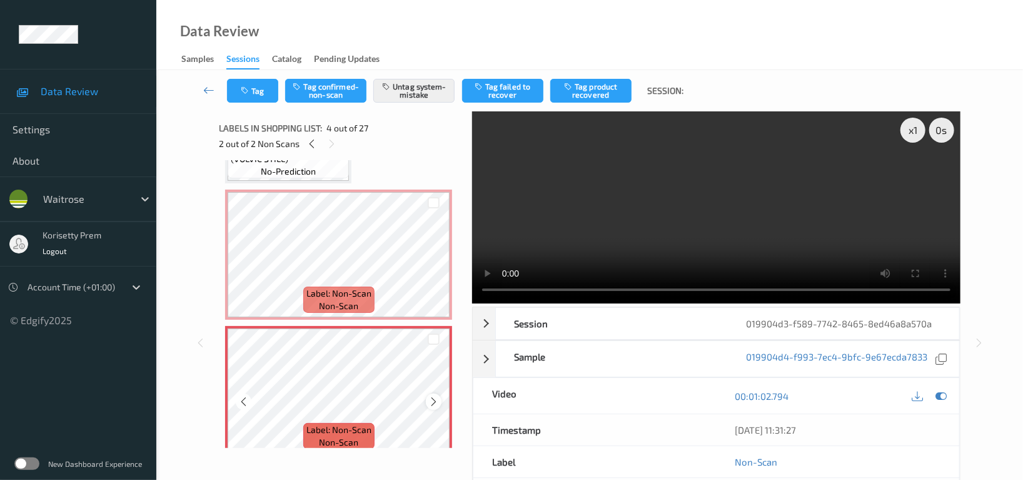
click at [433, 400] on icon at bounding box center [433, 401] width 11 height 11
click at [431, 398] on icon at bounding box center [433, 401] width 11 height 11
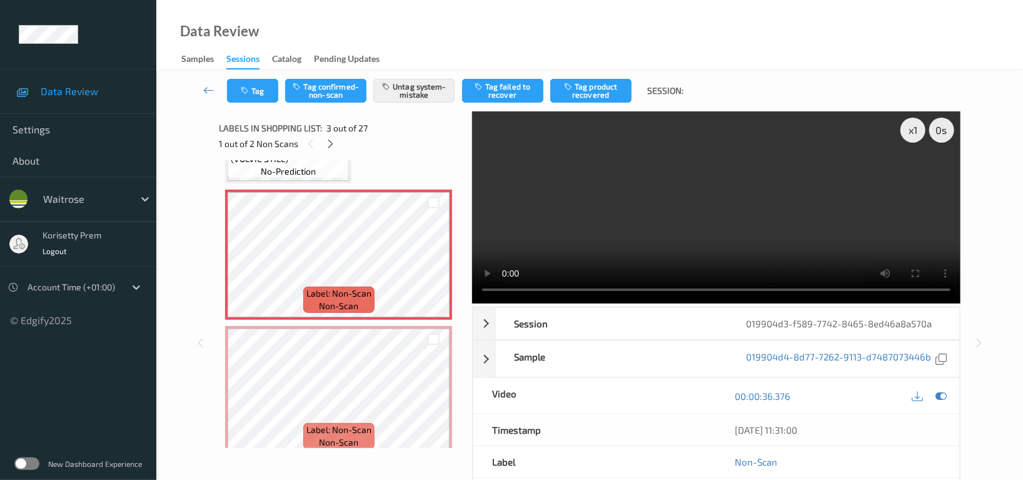
click at [613, 224] on video at bounding box center [716, 207] width 488 height 192
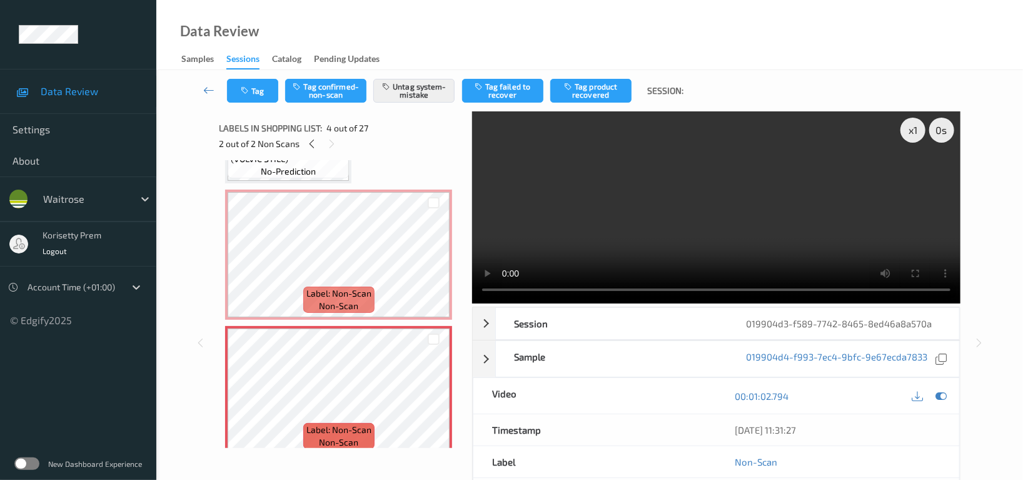
click at [784, 196] on video at bounding box center [716, 207] width 488 height 192
click at [434, 400] on icon at bounding box center [433, 401] width 11 height 11
click at [430, 396] on icon at bounding box center [433, 401] width 11 height 11
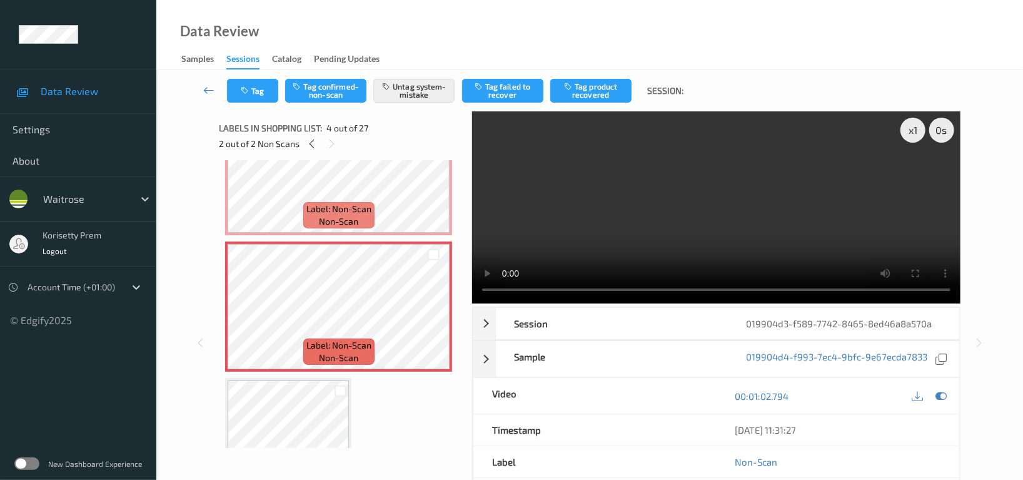
scroll to position [333, 0]
click at [262, 79] on button "Tag" at bounding box center [252, 91] width 51 height 24
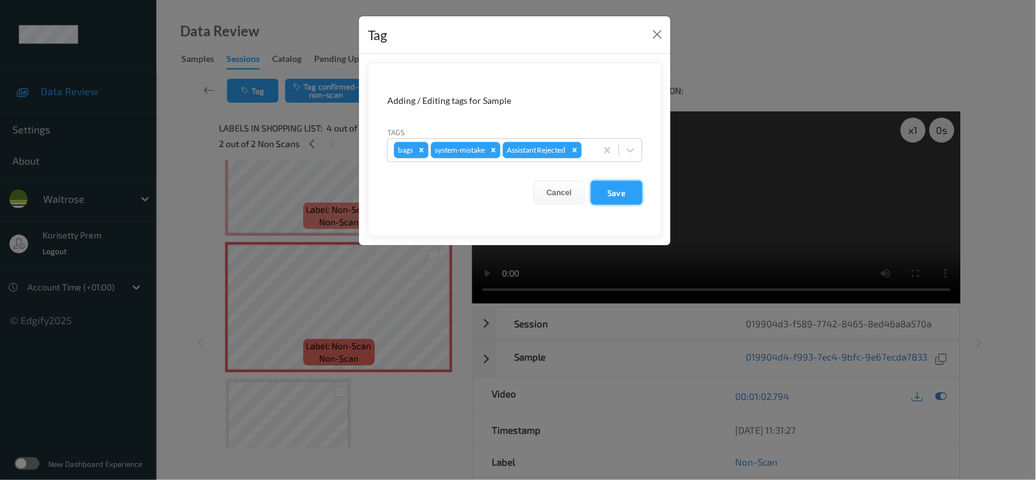
click at [616, 189] on button "Save" at bounding box center [616, 193] width 51 height 24
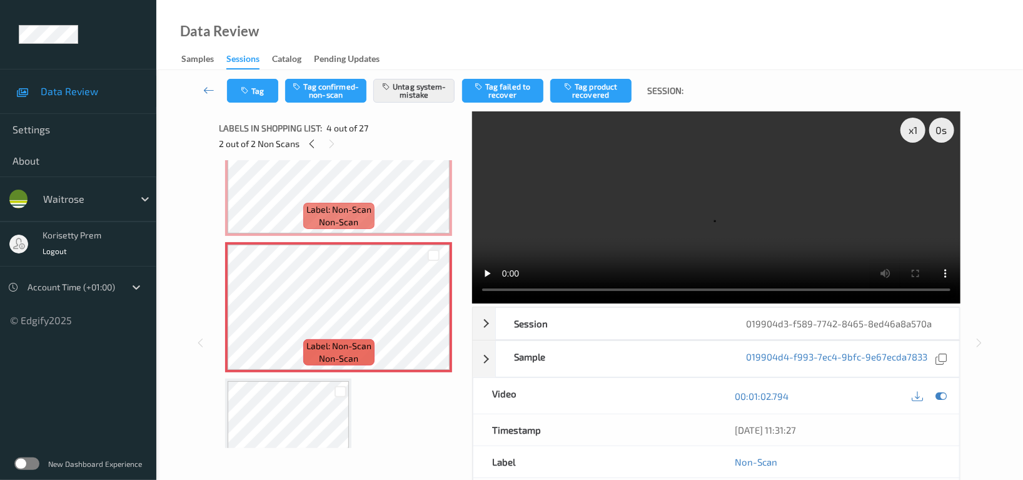
click at [347, 221] on span "non-scan" at bounding box center [338, 222] width 39 height 13
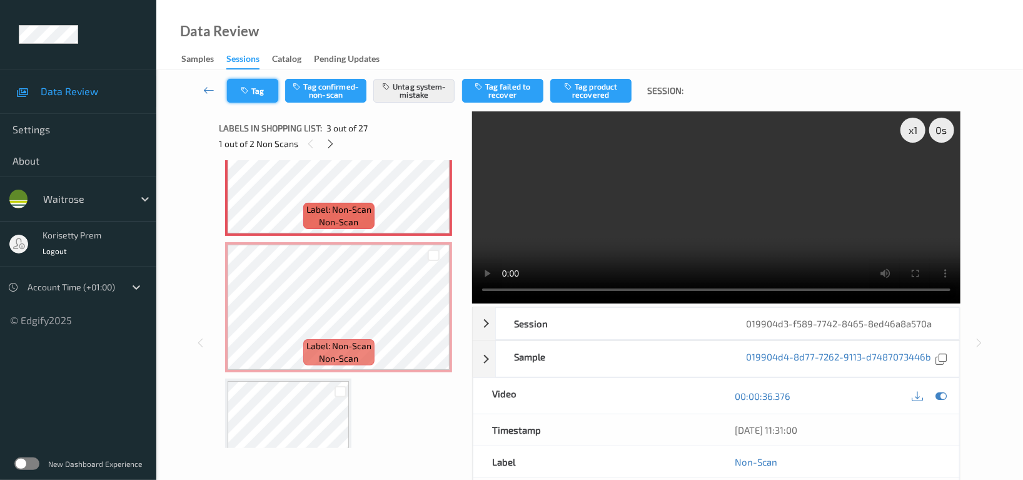
click at [260, 96] on button "Tag" at bounding box center [252, 91] width 51 height 24
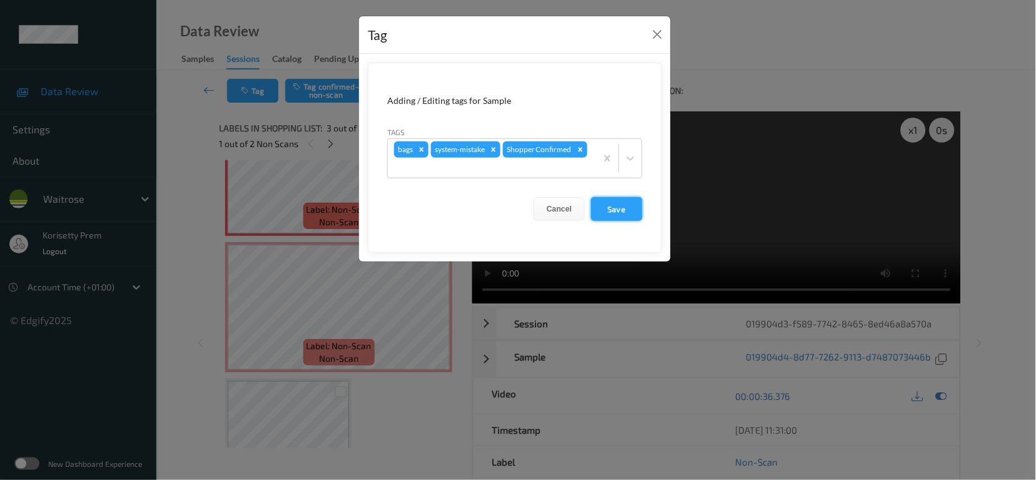
click at [613, 209] on button "Save" at bounding box center [616, 209] width 51 height 24
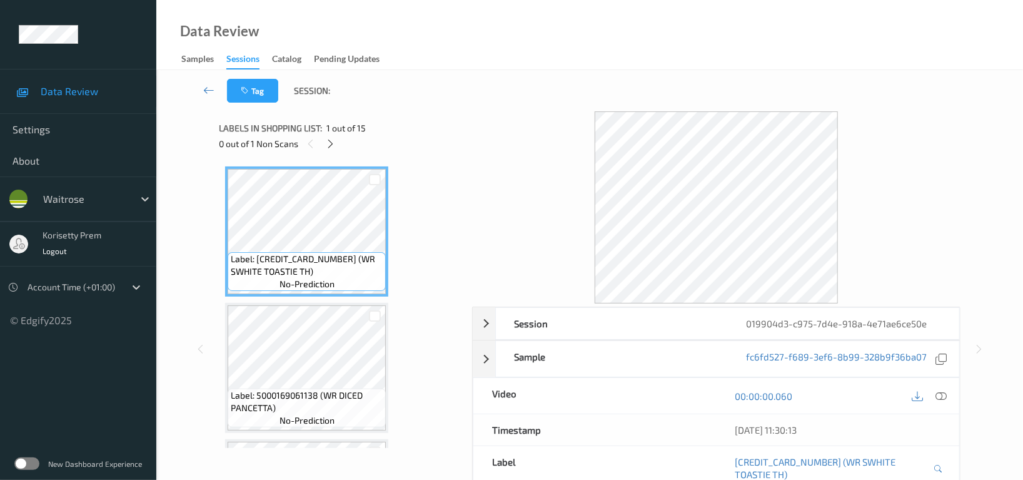
click at [488, 94] on div "Tag Session:" at bounding box center [589, 90] width 815 height 41
click at [583, 73] on div "Tag Session:" at bounding box center [589, 90] width 815 height 41
click at [613, 96] on div "Tag Session:" at bounding box center [589, 90] width 815 height 41
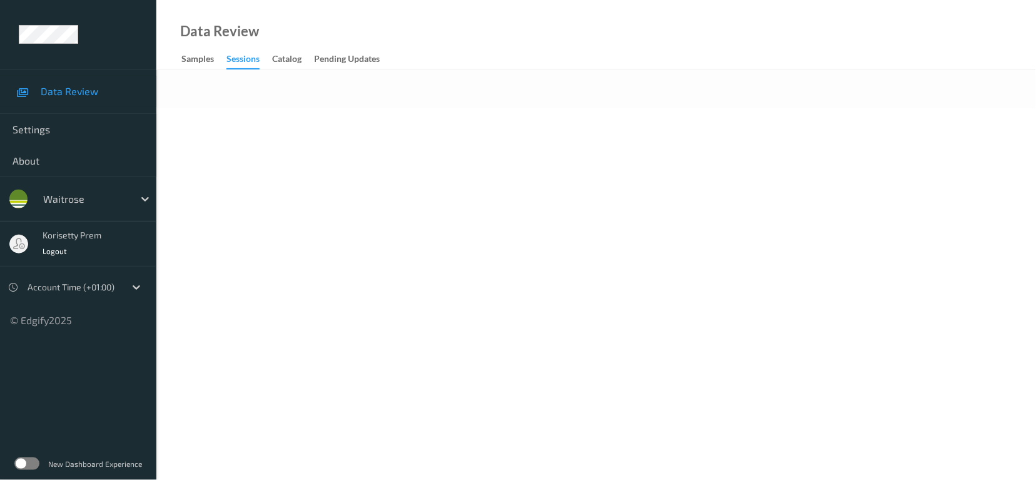
click at [330, 140] on body "Data Review Settings About waitrose korisetty prem Logout Account Time (+01:00)…" at bounding box center [518, 240] width 1036 height 480
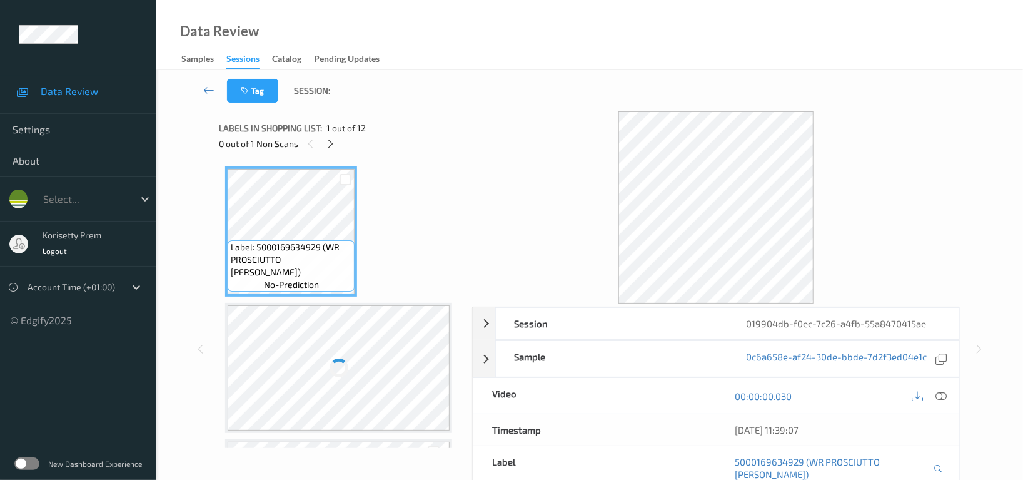
click at [338, 140] on div "0 out of 1 Non Scans" at bounding box center [341, 144] width 244 height 16
click at [331, 140] on icon at bounding box center [331, 143] width 11 height 11
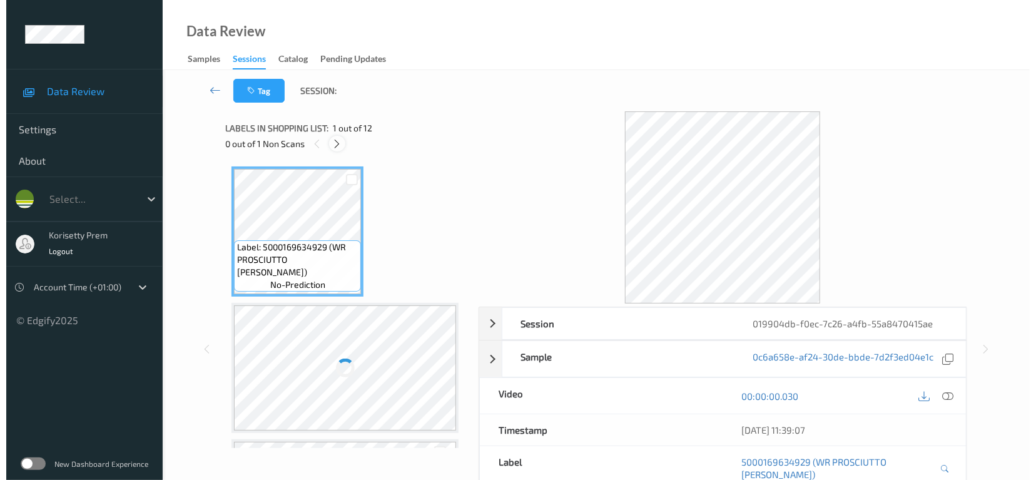
scroll to position [413, 0]
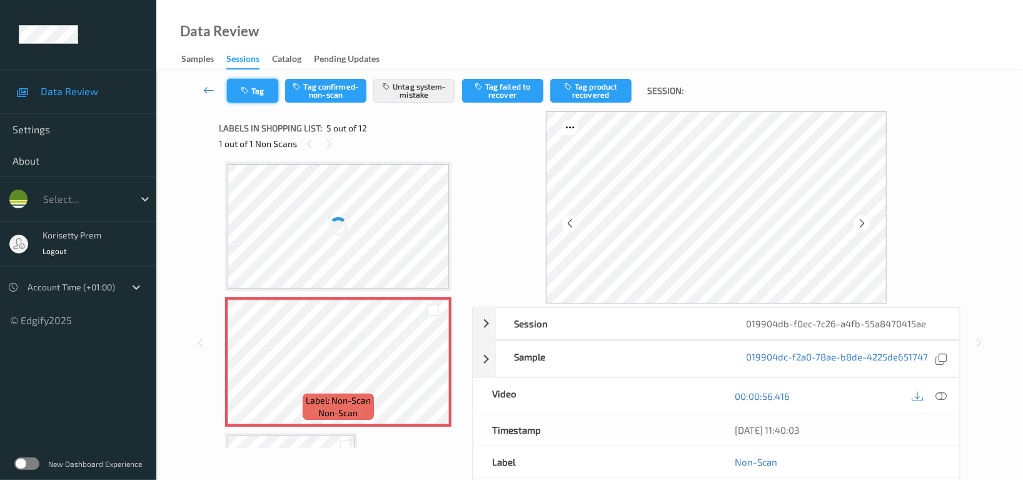
click at [258, 93] on button "Tag" at bounding box center [252, 91] width 51 height 24
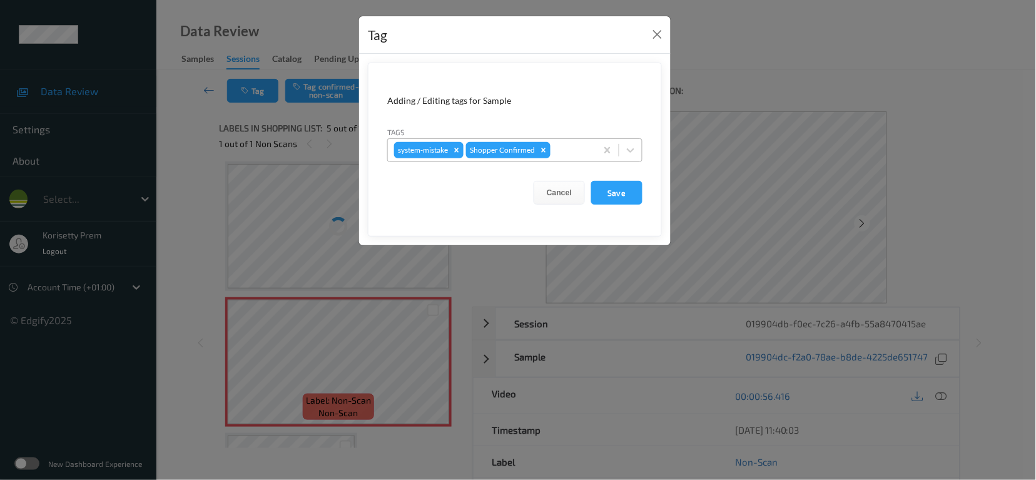
click at [569, 149] on div at bounding box center [571, 150] width 37 height 15
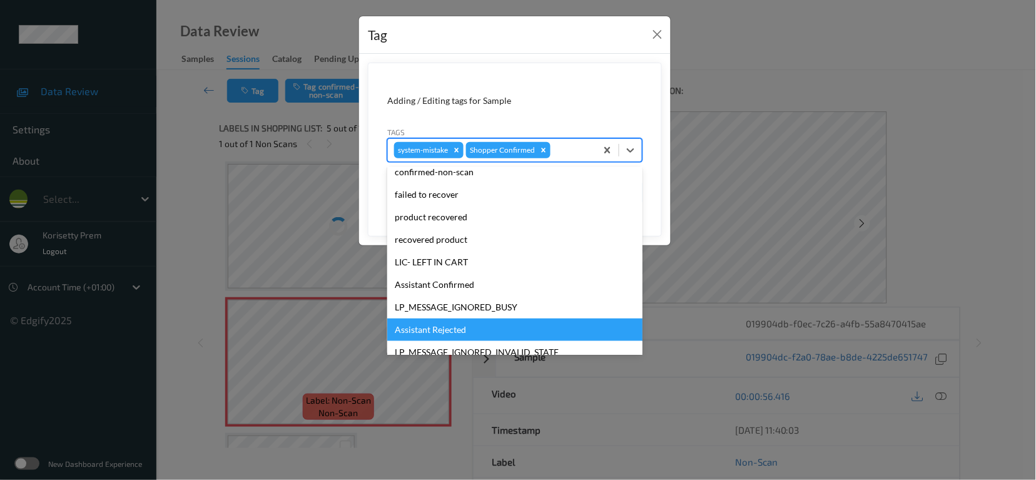
scroll to position [250, 0]
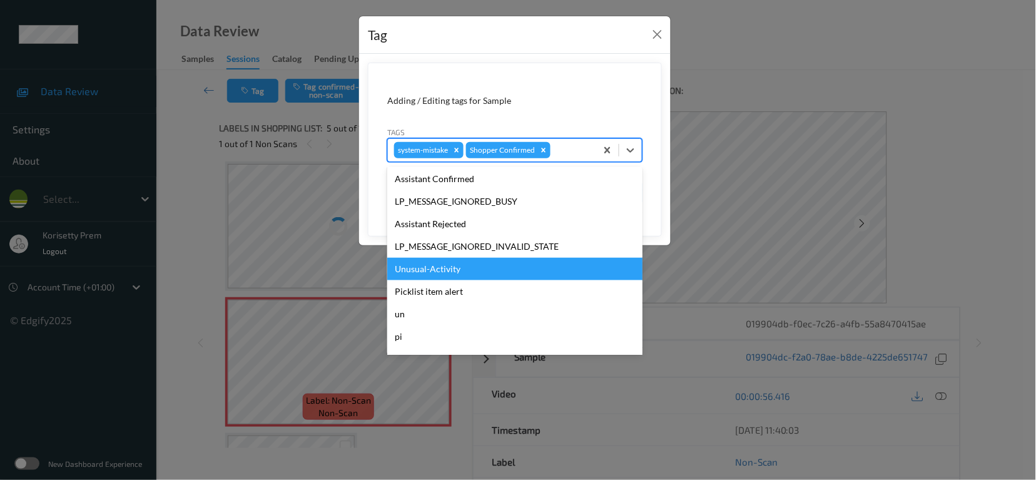
click at [449, 268] on div "Unusual-Activity" at bounding box center [514, 269] width 255 height 23
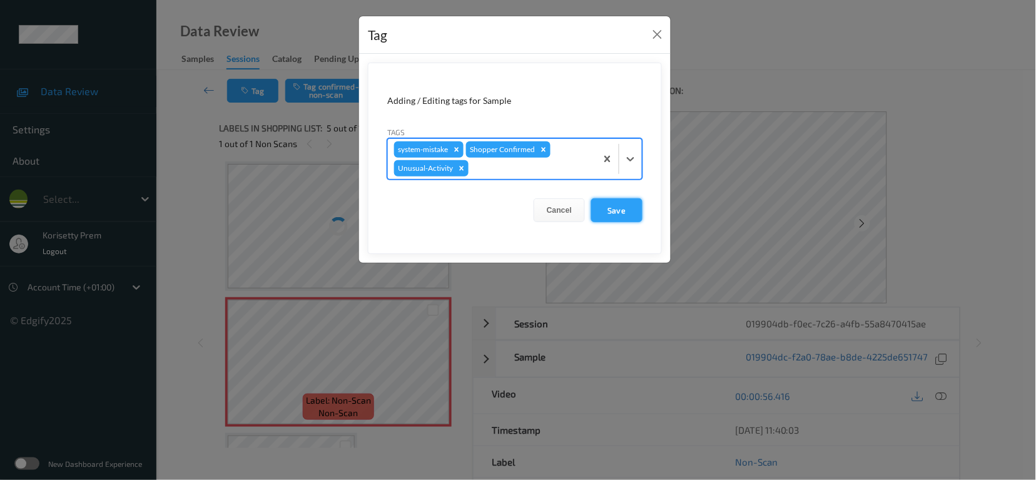
click at [615, 208] on button "Save" at bounding box center [616, 210] width 51 height 24
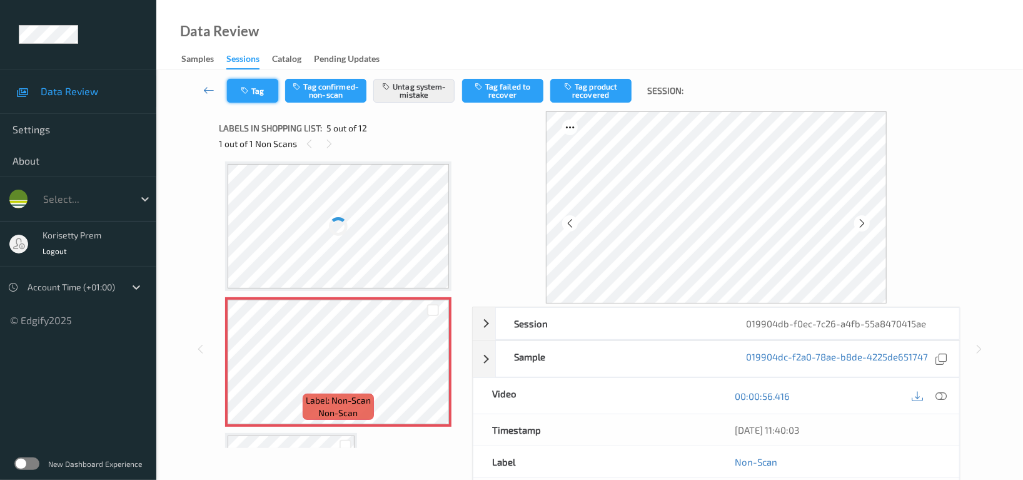
click at [239, 90] on button "Tag" at bounding box center [252, 91] width 51 height 24
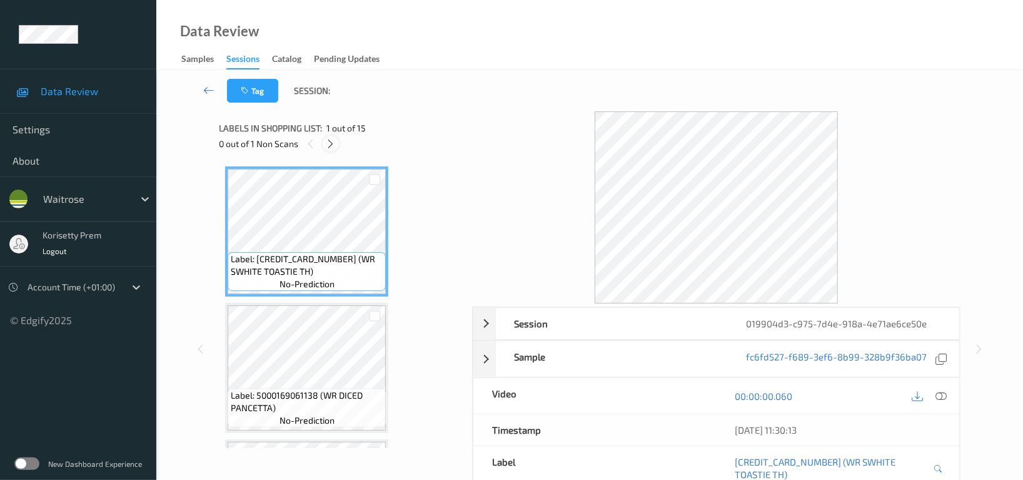
click at [329, 143] on icon at bounding box center [331, 143] width 11 height 11
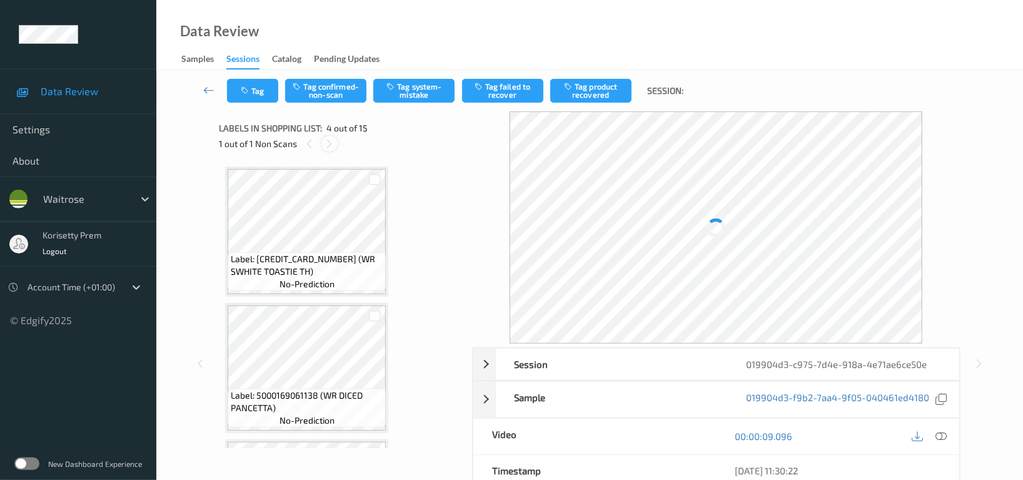
scroll to position [278, 0]
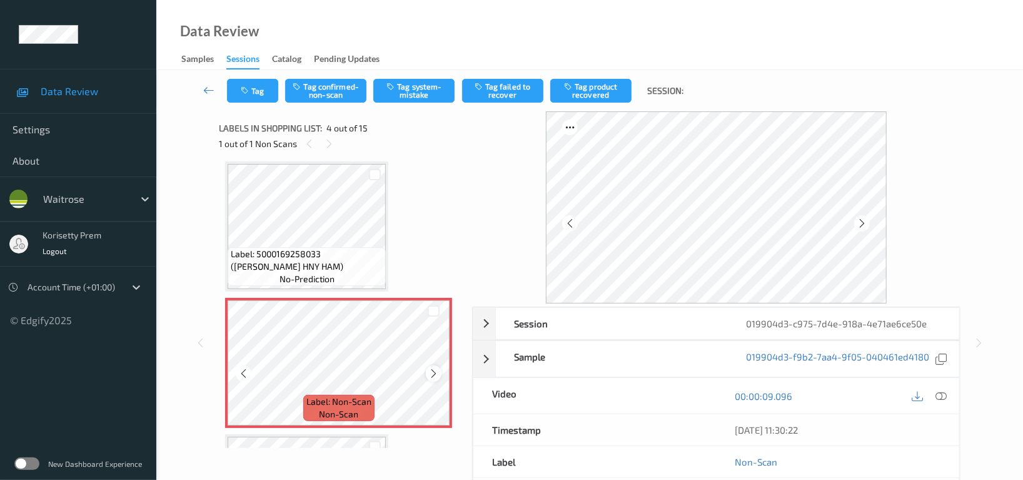
click at [431, 373] on icon at bounding box center [433, 373] width 11 height 11
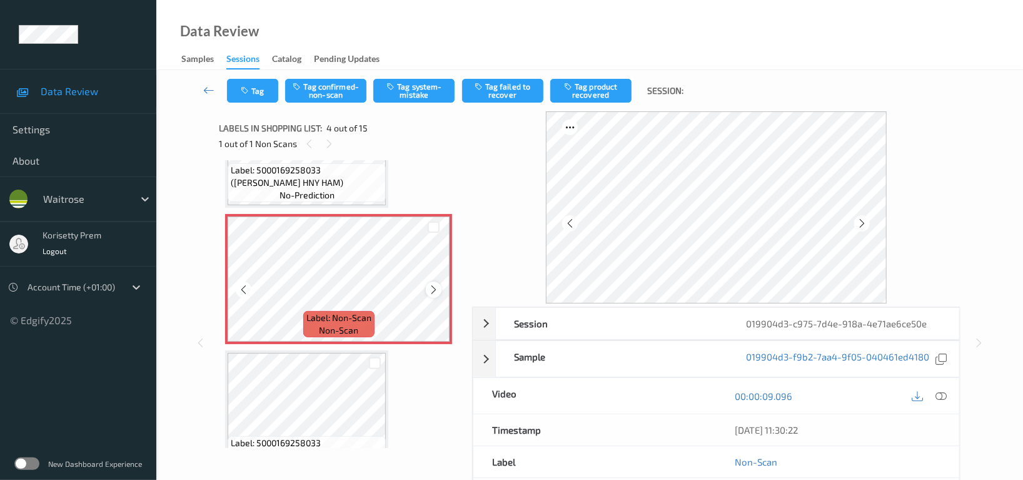
scroll to position [445, 0]
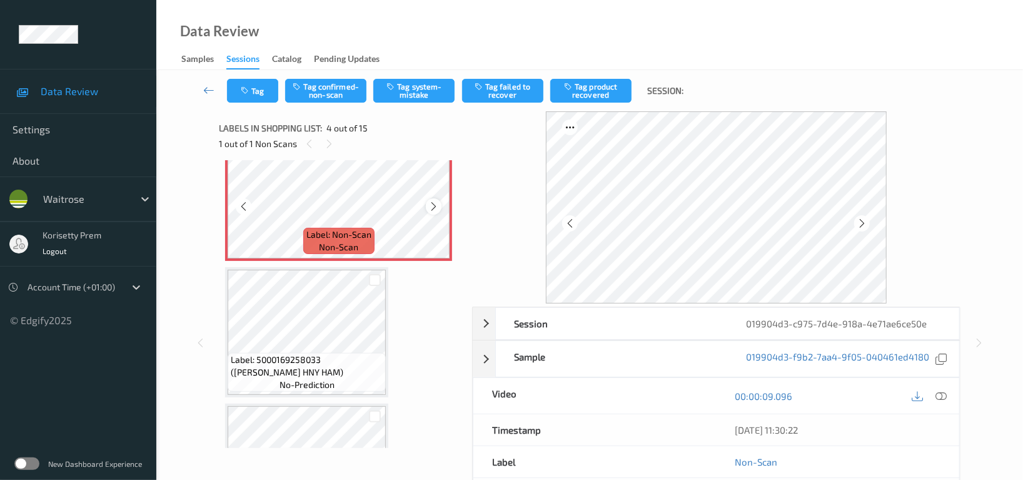
click at [431, 201] on icon at bounding box center [433, 206] width 11 height 11
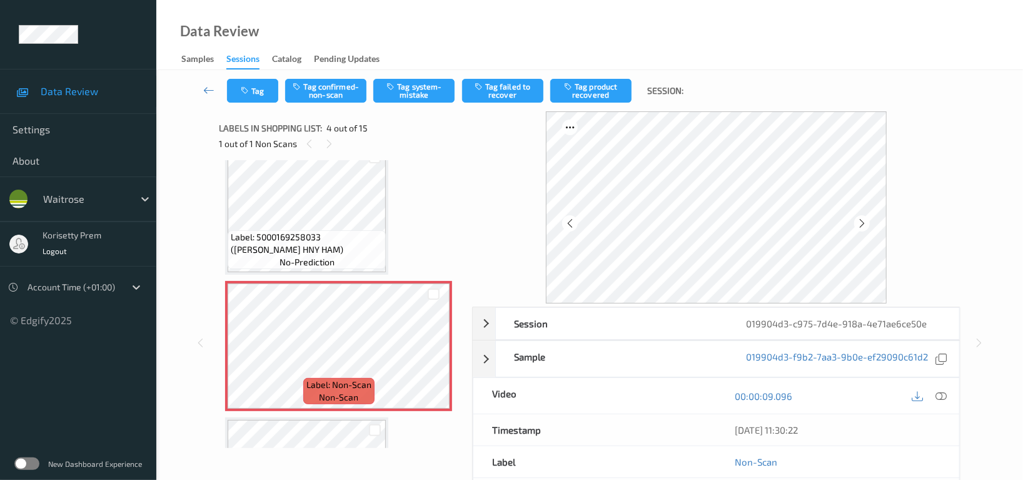
scroll to position [278, 0]
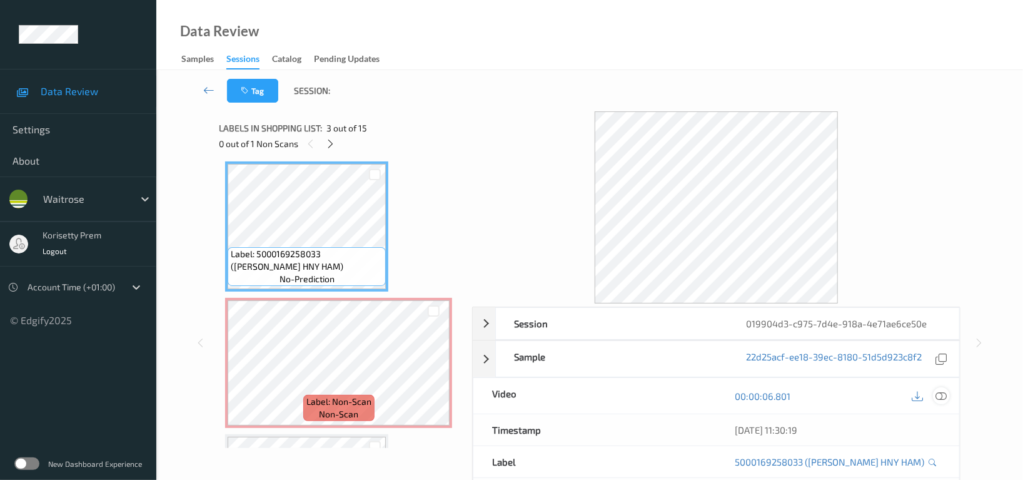
click at [942, 400] on icon at bounding box center [940, 395] width 11 height 11
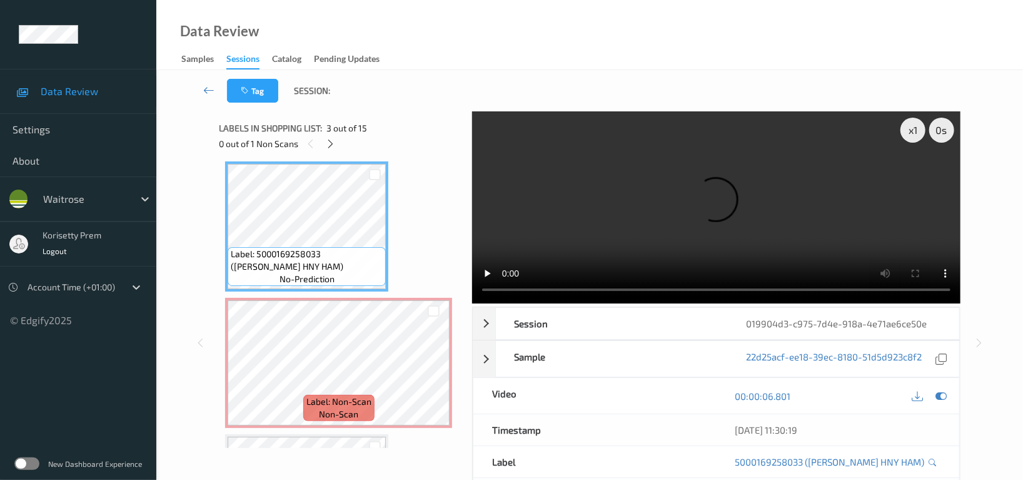
click at [631, 179] on video at bounding box center [716, 207] width 488 height 192
click at [735, 189] on video at bounding box center [716, 207] width 488 height 192
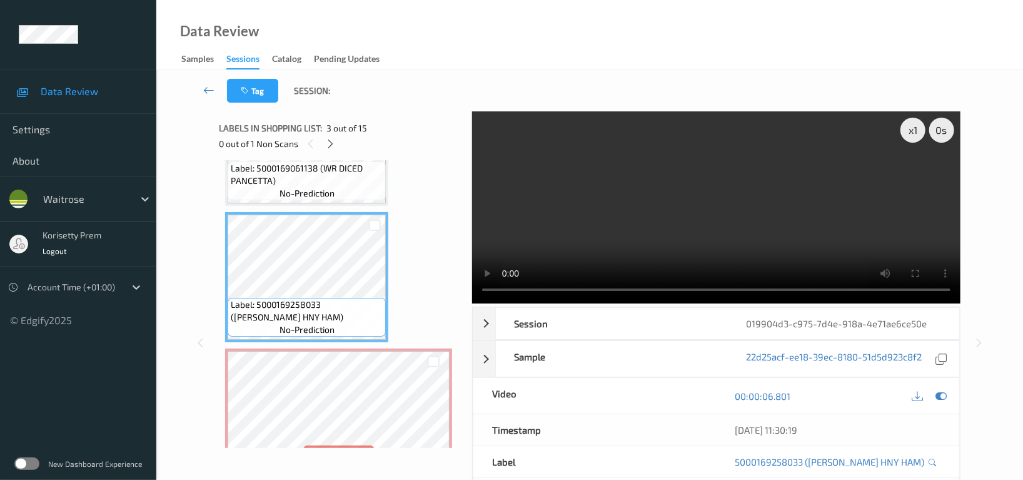
scroll to position [194, 0]
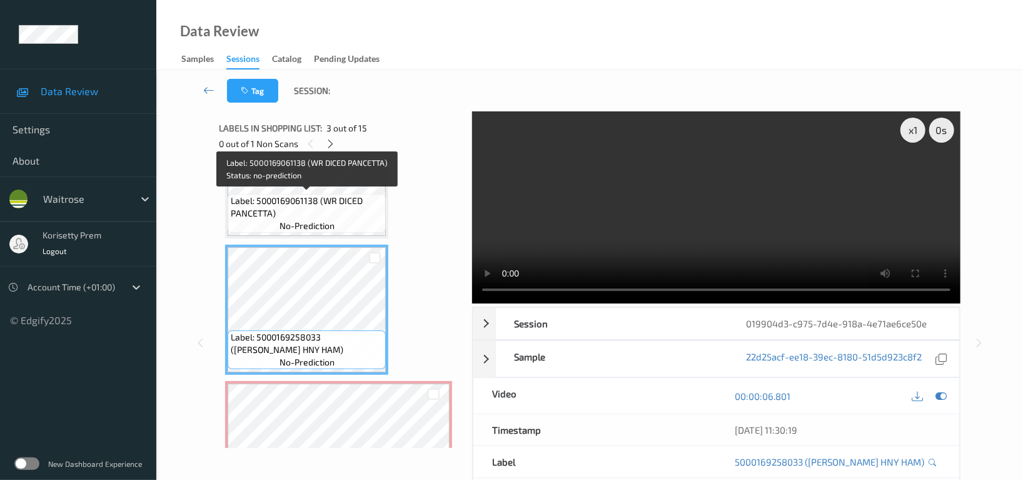
click at [298, 204] on span "Label: 5000169061138 (WR DICED PANCETTA)" at bounding box center [307, 206] width 152 height 25
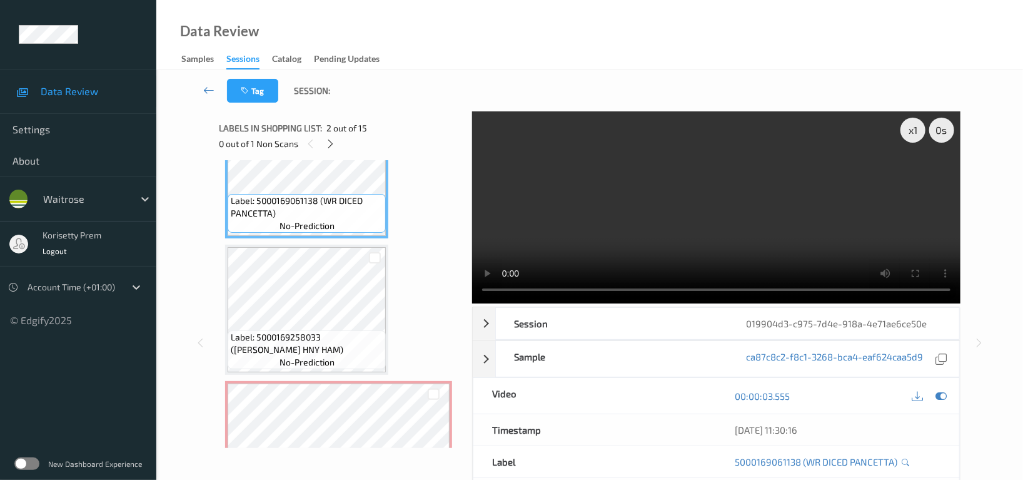
click at [729, 224] on video at bounding box center [716, 207] width 488 height 192
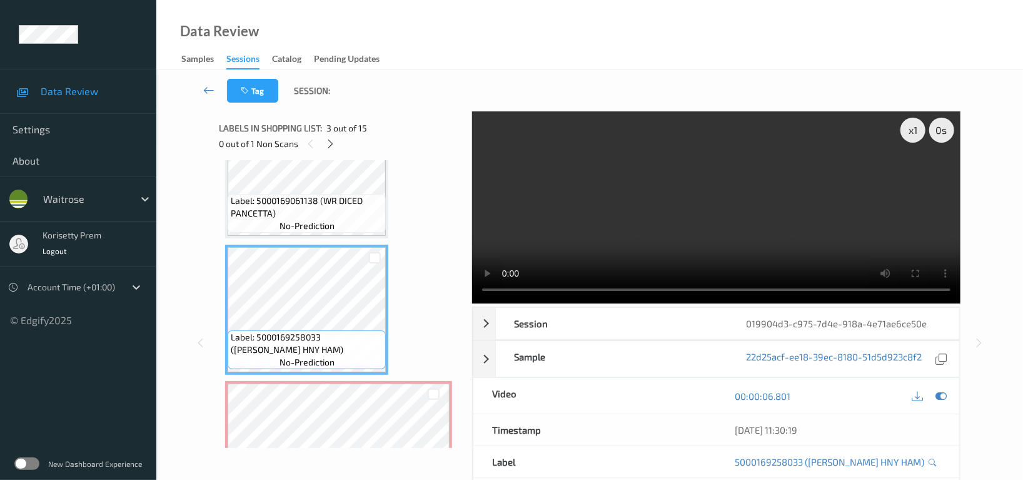
click at [824, 208] on video at bounding box center [716, 207] width 488 height 192
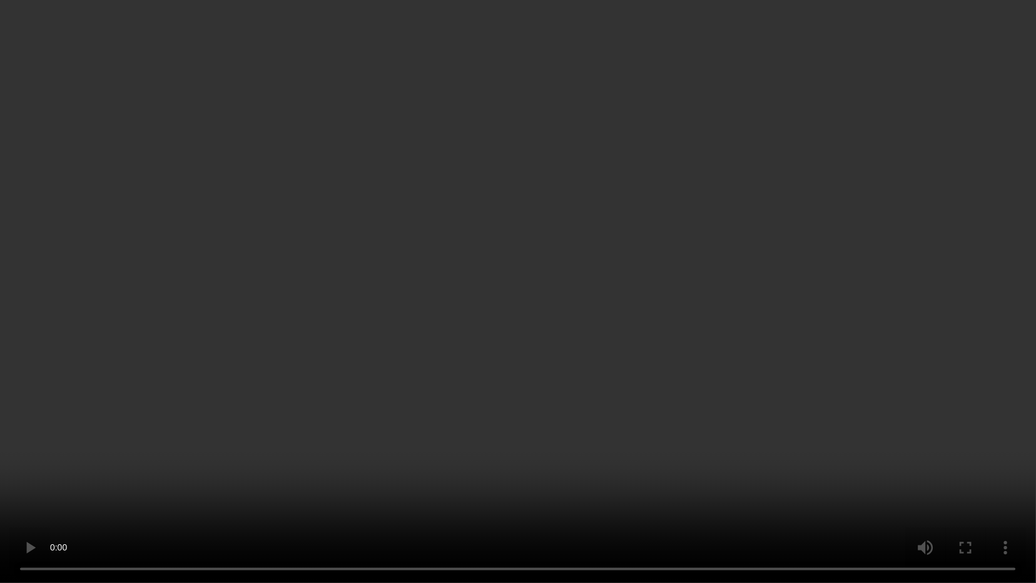
click at [608, 365] on video at bounding box center [518, 291] width 1036 height 583
click at [819, 349] on video at bounding box center [518, 291] width 1036 height 583
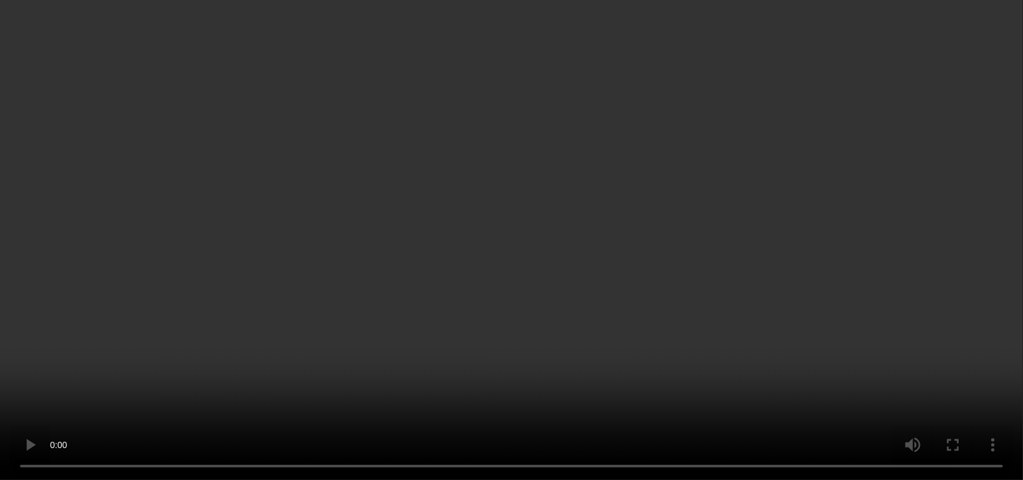
scroll to position [278, 0]
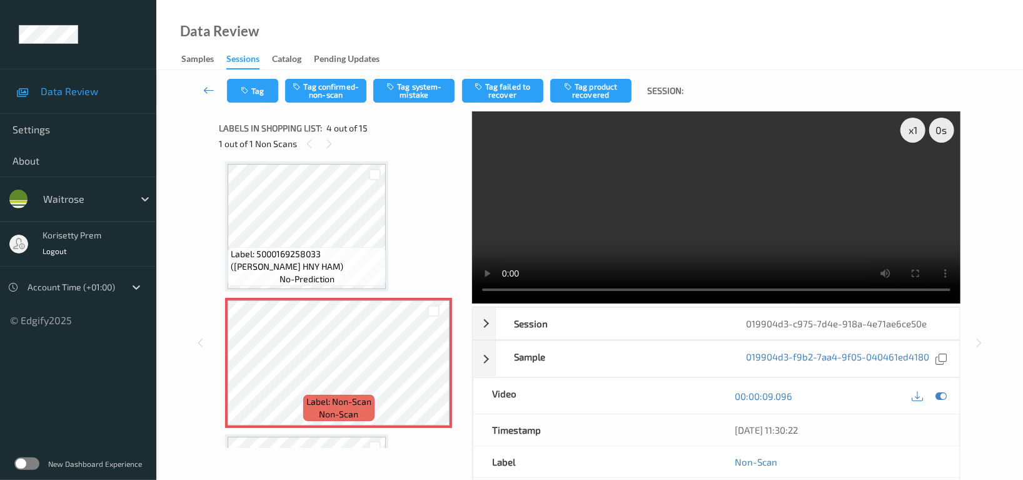
click at [712, 193] on video at bounding box center [716, 207] width 488 height 192
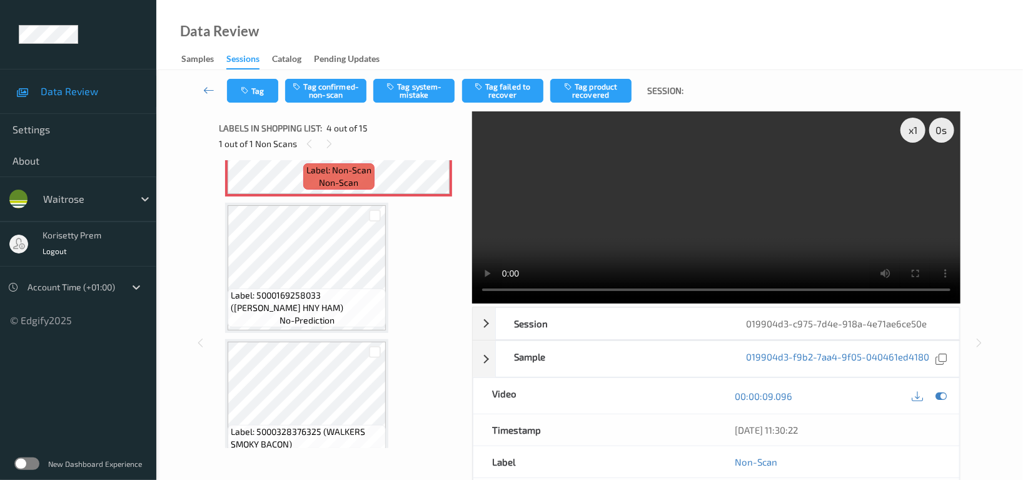
scroll to position [528, 0]
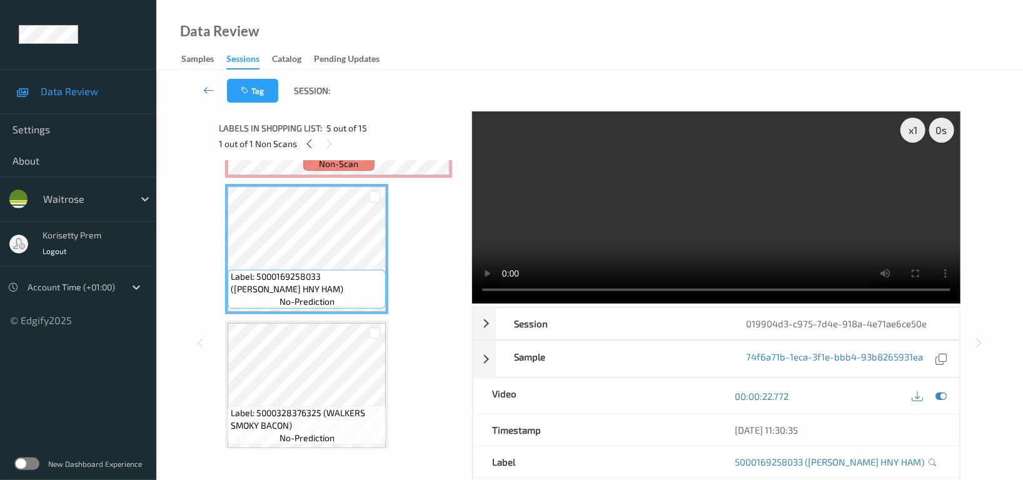
click at [812, 244] on video at bounding box center [716, 207] width 488 height 192
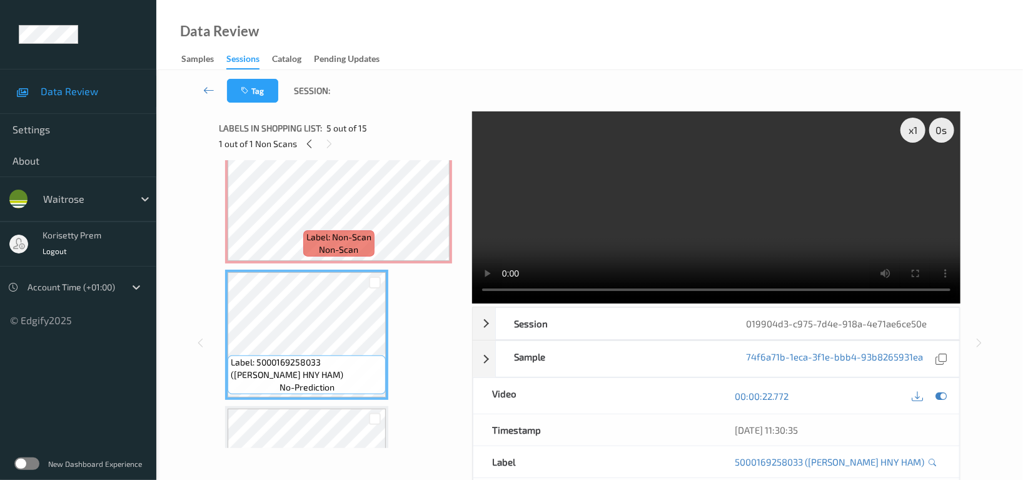
scroll to position [361, 0]
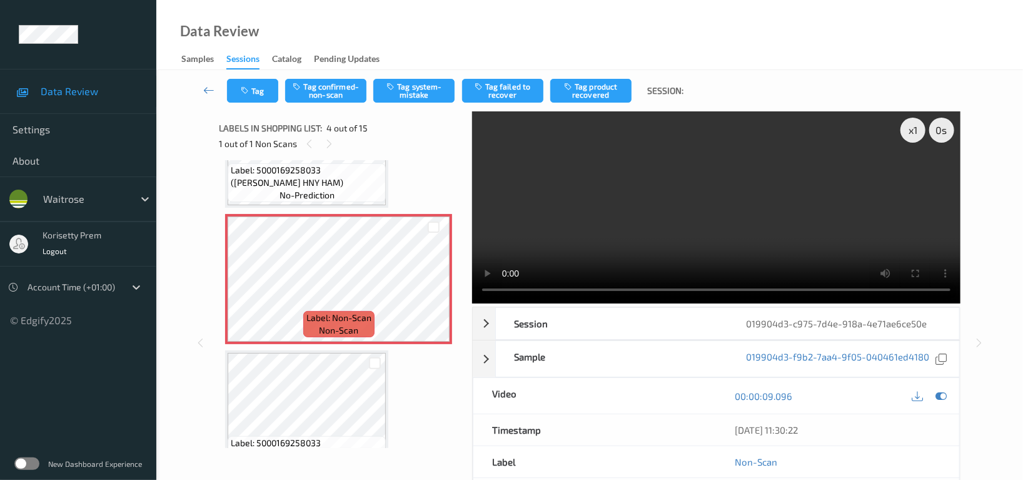
click at [730, 223] on video at bounding box center [716, 207] width 488 height 192
click at [670, 214] on video at bounding box center [716, 207] width 488 height 192
click at [591, 248] on video at bounding box center [716, 207] width 488 height 192
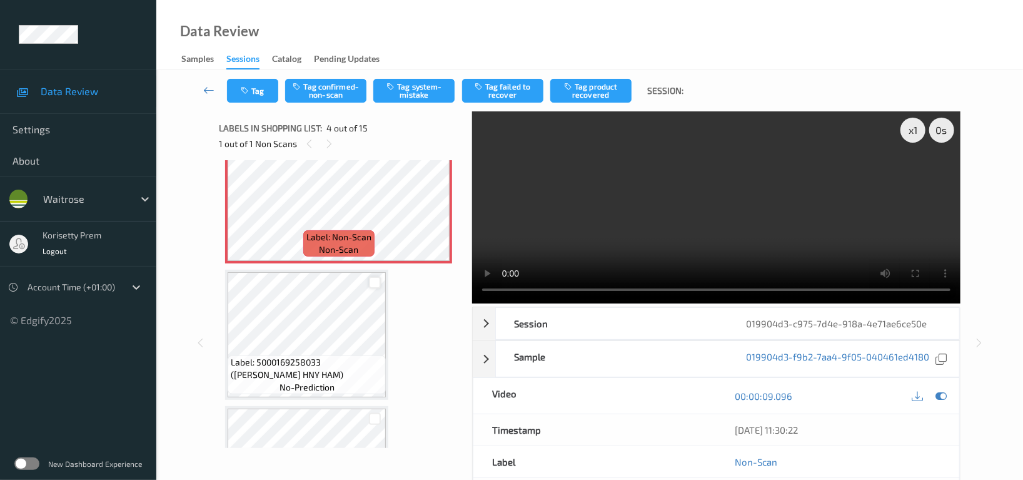
scroll to position [445, 0]
click at [715, 219] on video at bounding box center [716, 207] width 488 height 192
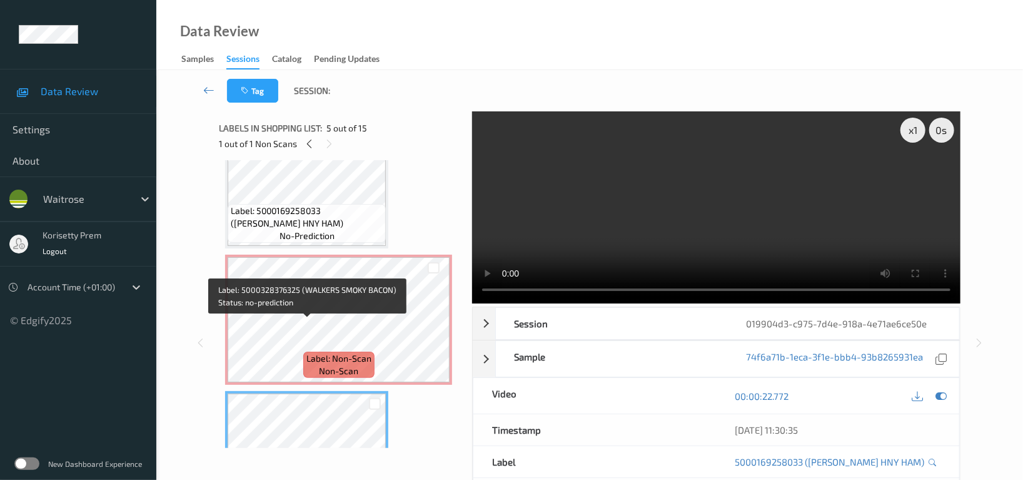
scroll to position [278, 0]
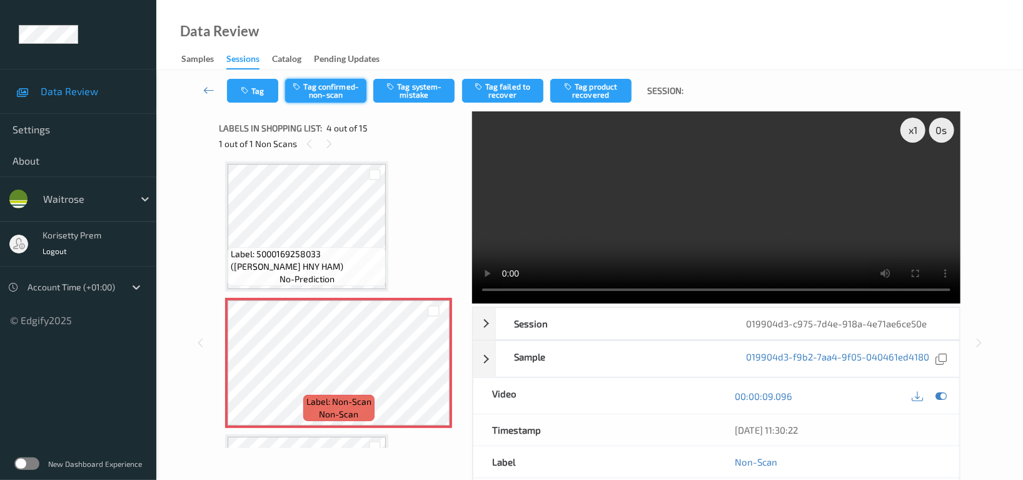
click at [330, 85] on button "Tag confirmed-non-scan" at bounding box center [325, 91] width 81 height 24
click at [315, 89] on button "Tag confirmed-non-scan" at bounding box center [325, 91] width 81 height 24
click at [602, 93] on button "Tag product recovered" at bounding box center [590, 91] width 81 height 24
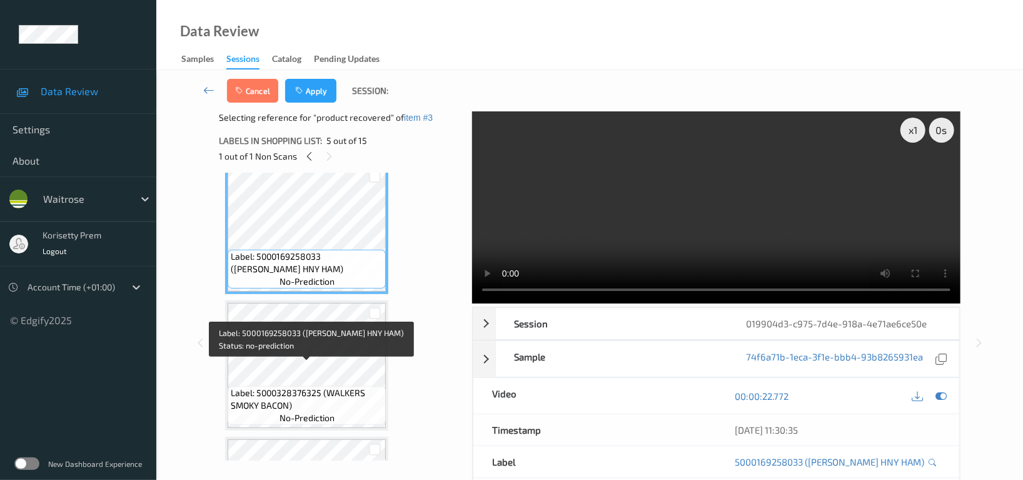
scroll to position [612, 0]
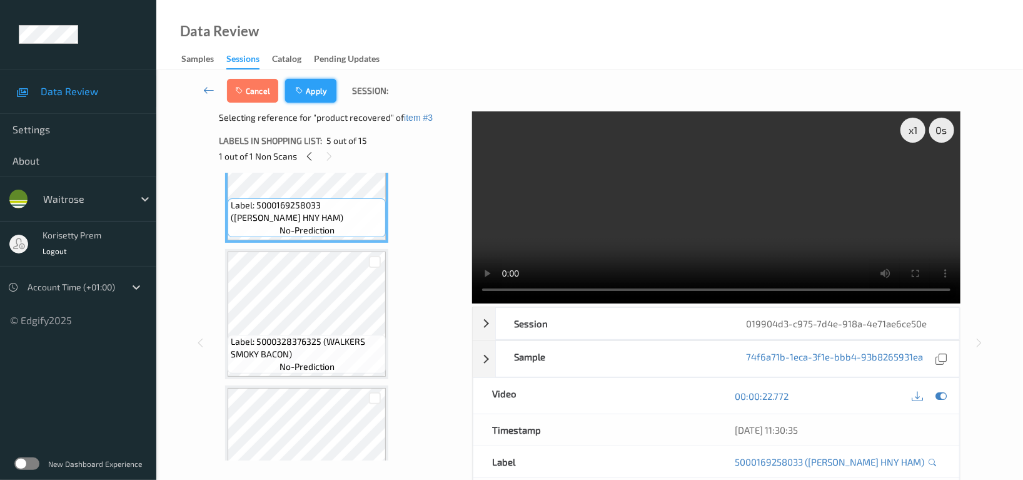
click at [312, 94] on button "Apply" at bounding box center [310, 91] width 51 height 24
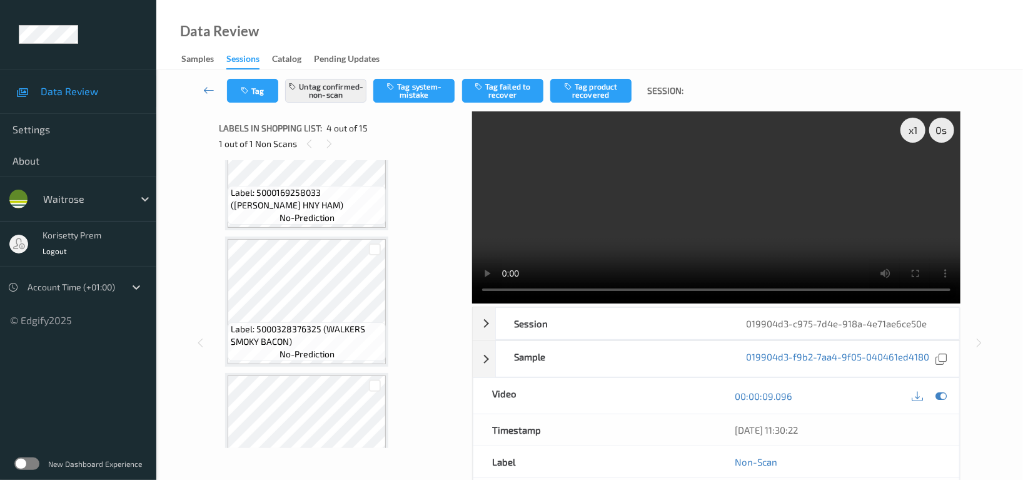
scroll to position [278, 0]
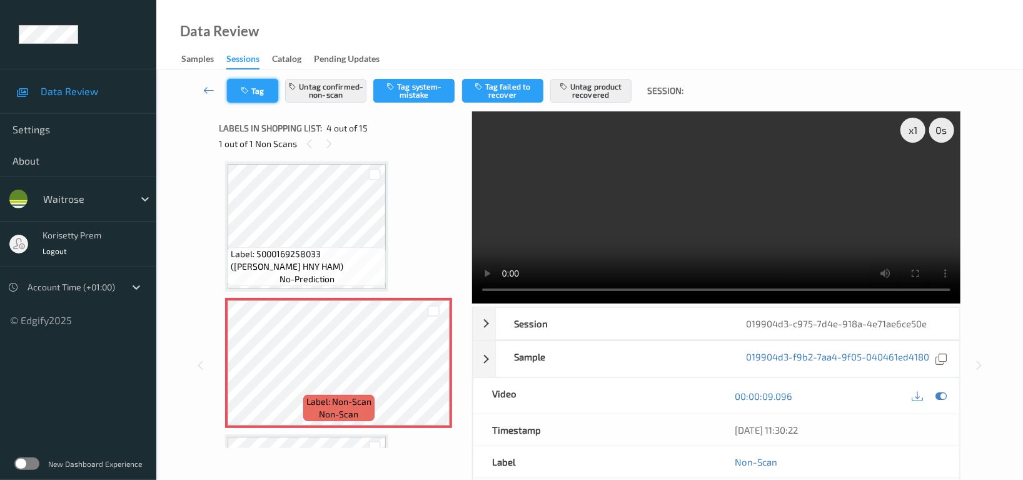
click at [246, 84] on button "Tag" at bounding box center [252, 91] width 51 height 24
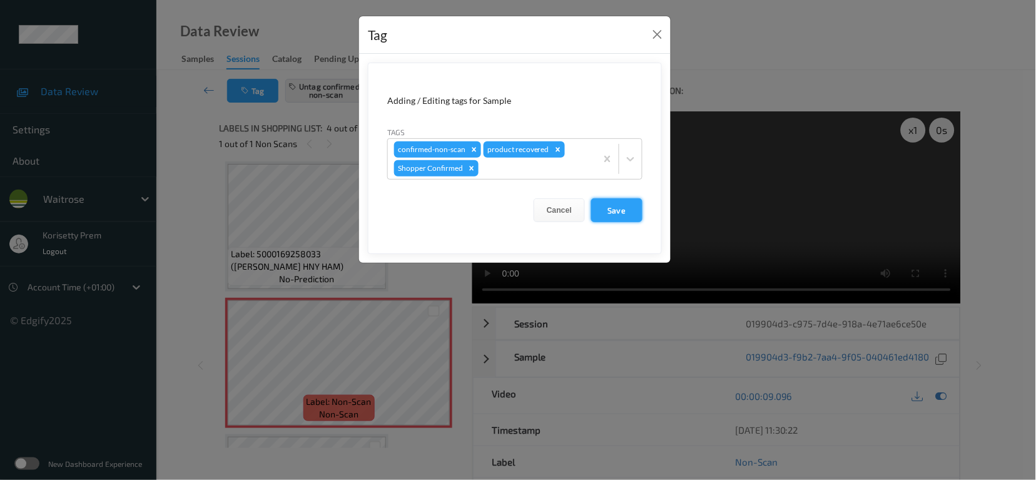
click at [626, 204] on button "Save" at bounding box center [616, 210] width 51 height 24
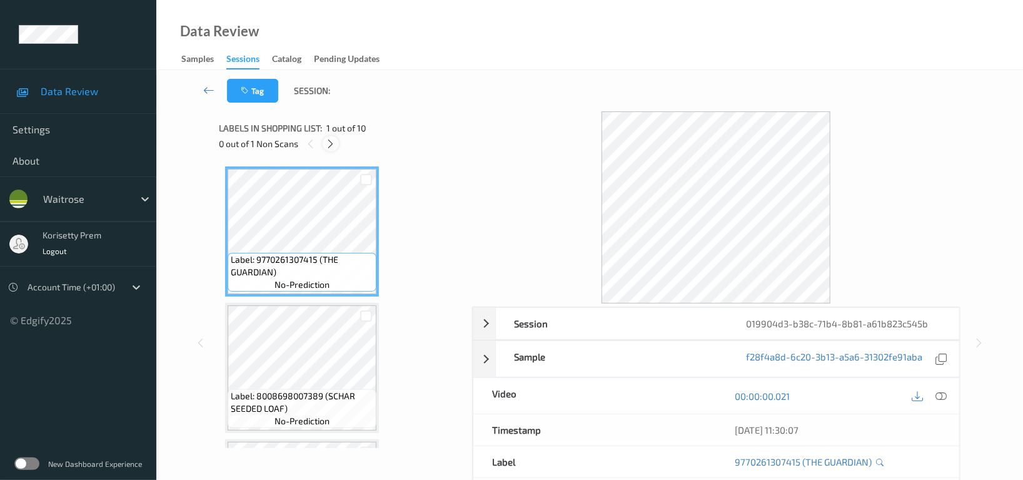
click at [326, 141] on icon at bounding box center [331, 143] width 11 height 11
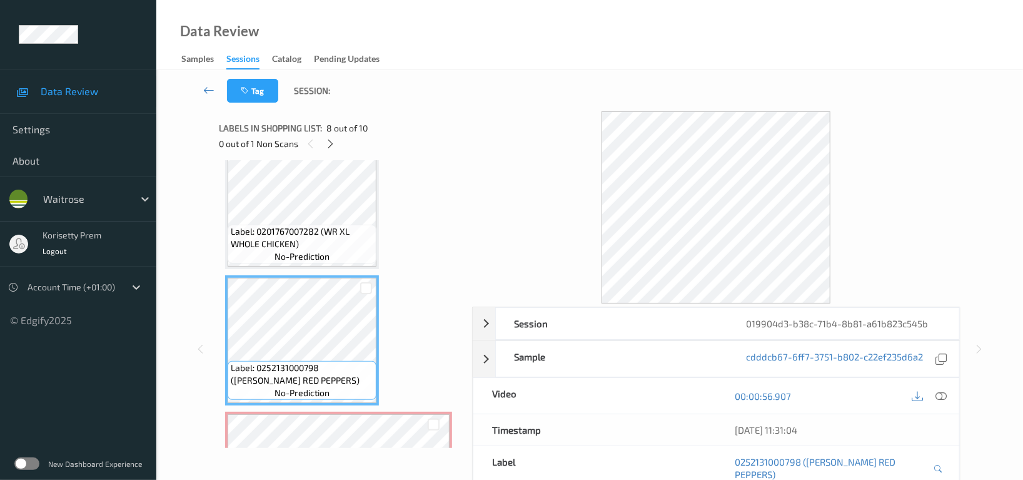
scroll to position [827, 0]
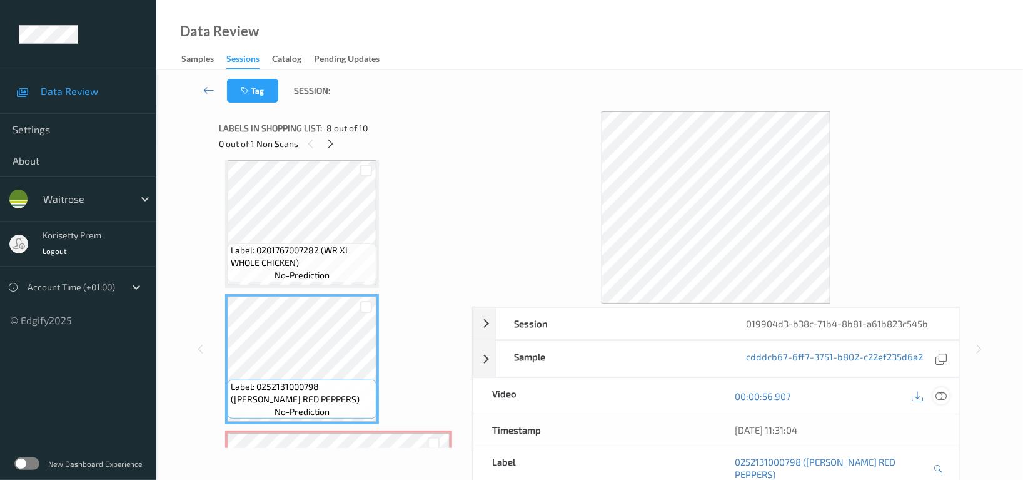
click at [941, 391] on icon at bounding box center [940, 395] width 11 height 11
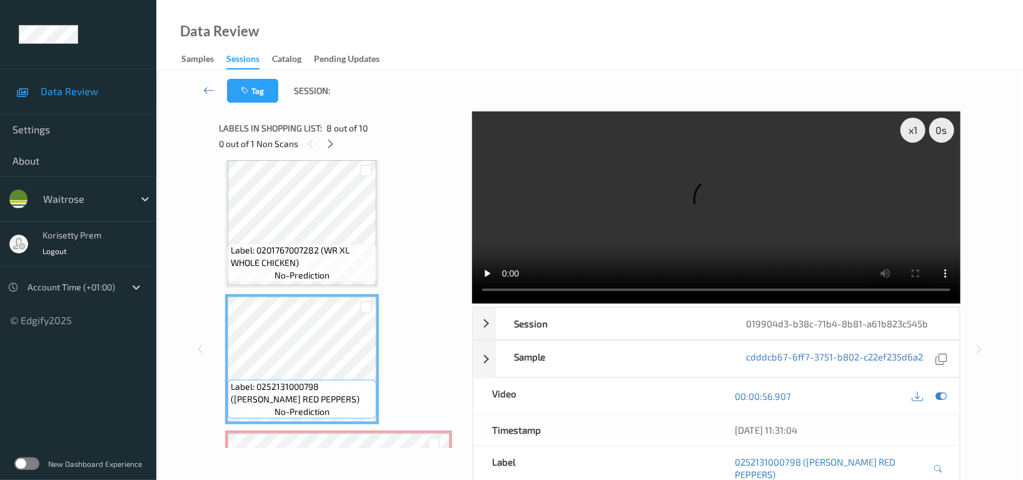
click at [679, 203] on video at bounding box center [716, 207] width 488 height 192
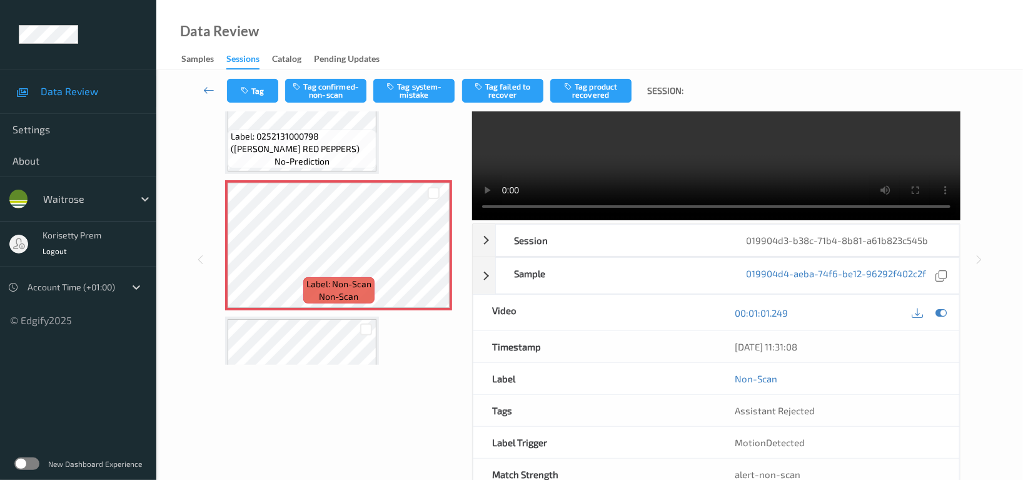
scroll to position [0, 0]
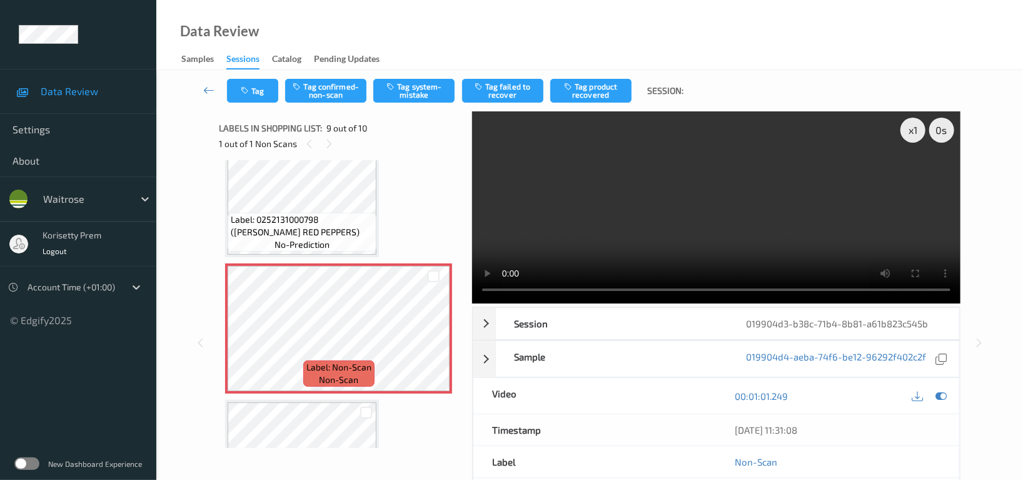
click at [730, 219] on video at bounding box center [716, 207] width 488 height 192
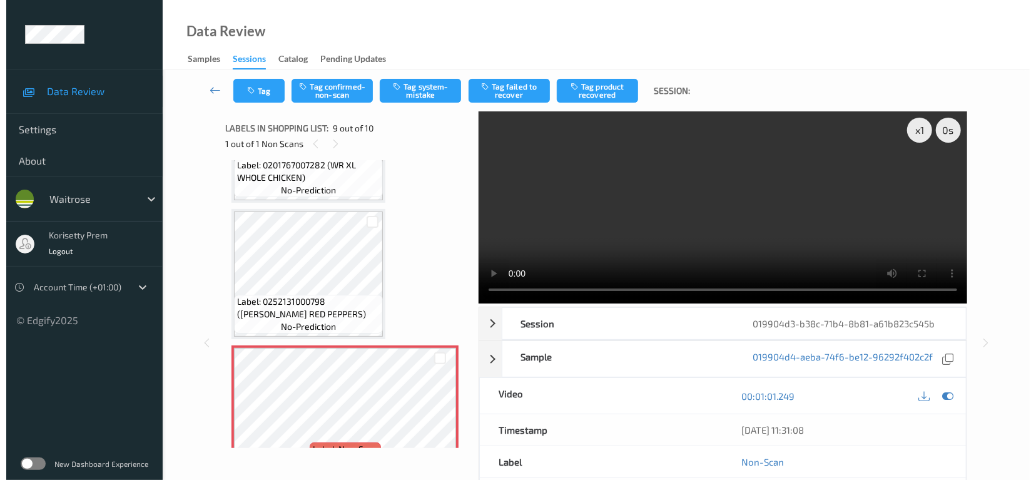
scroll to position [910, 0]
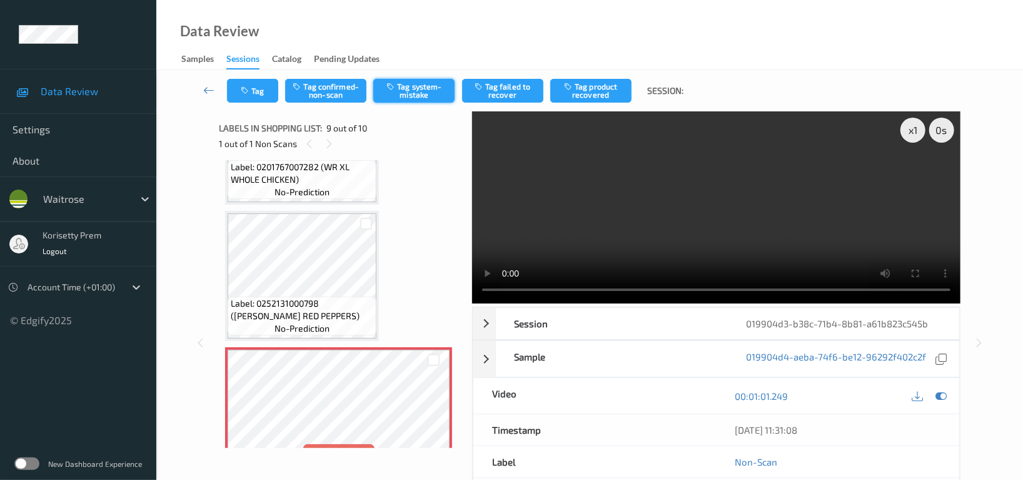
click at [412, 97] on button "Tag system-mistake" at bounding box center [413, 91] width 81 height 24
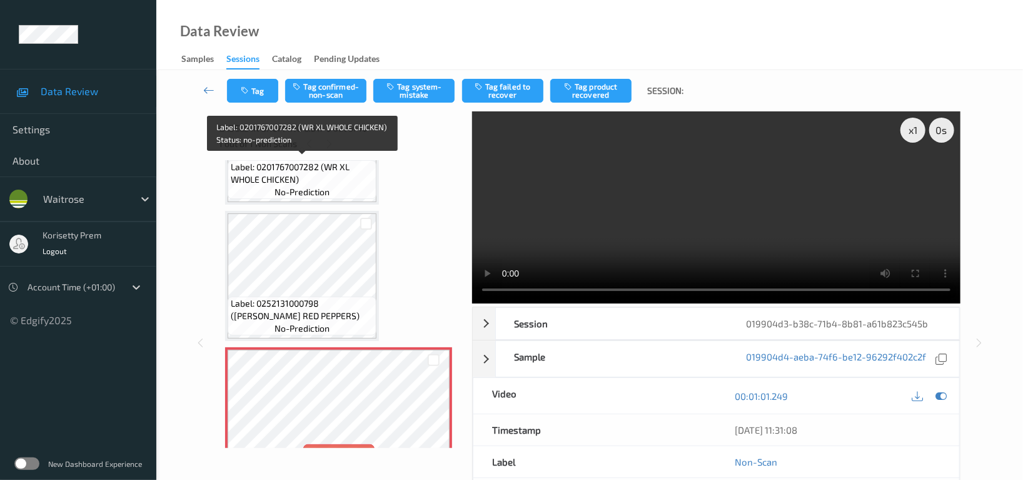
click at [303, 169] on span "Label: 0201767007282 (WR XL WHOLE CHICKEN)" at bounding box center [302, 173] width 143 height 25
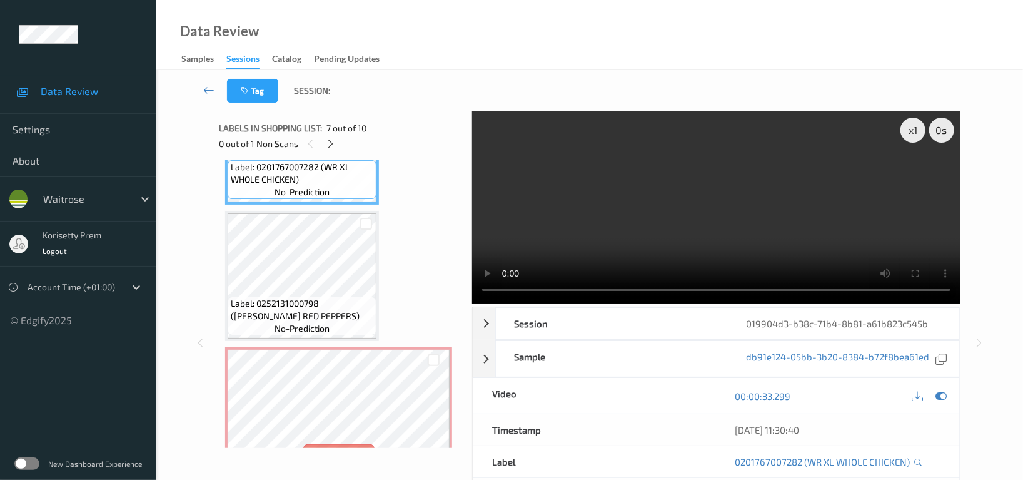
click at [604, 232] on video at bounding box center [716, 207] width 488 height 192
click at [702, 231] on video at bounding box center [716, 207] width 488 height 192
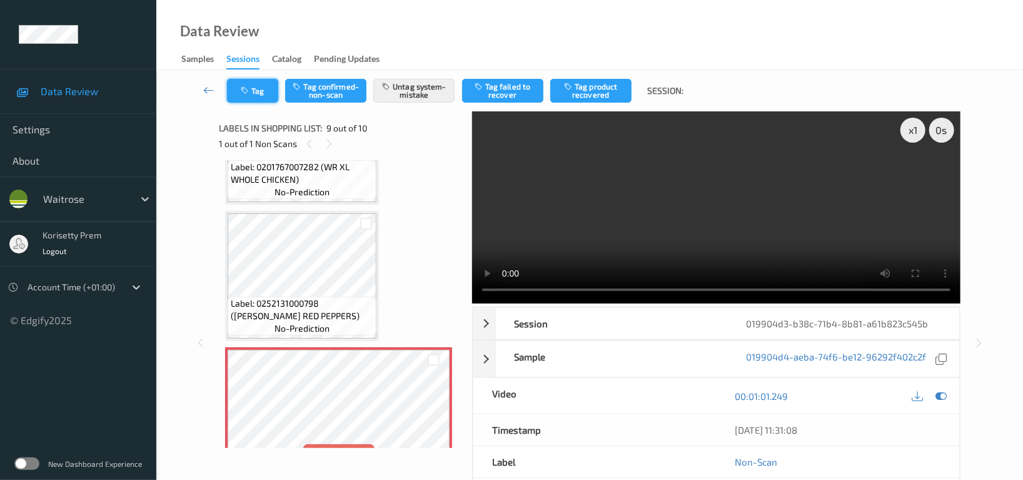
click at [242, 81] on button "Tag" at bounding box center [252, 91] width 51 height 24
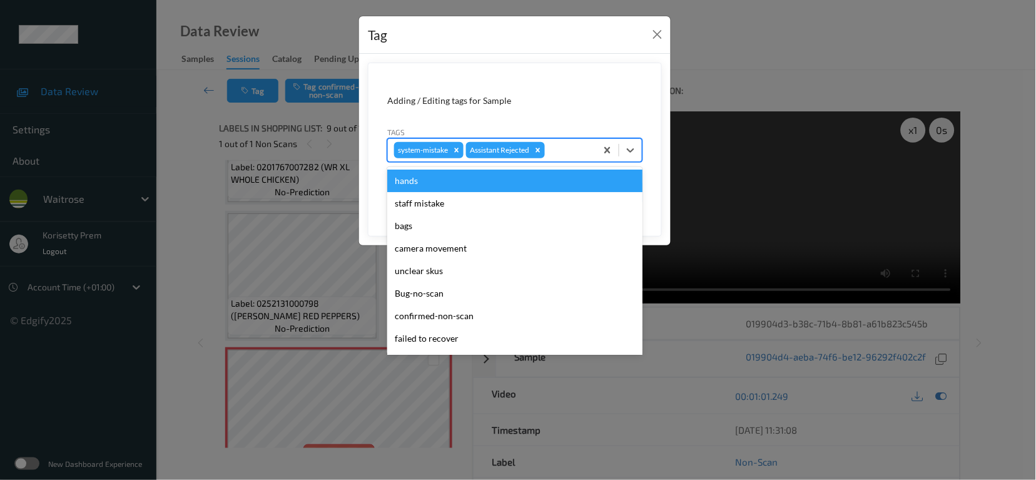
click at [560, 153] on div at bounding box center [568, 150] width 43 height 15
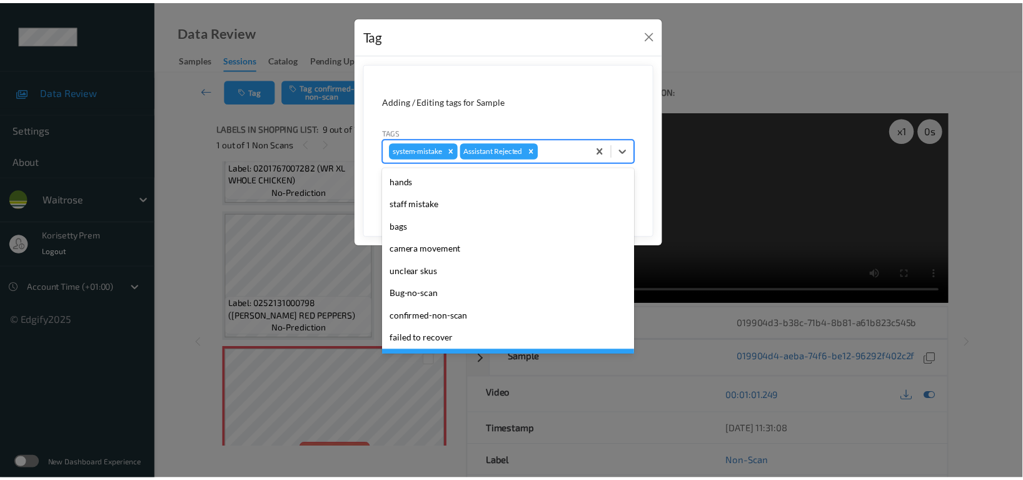
scroll to position [266, 0]
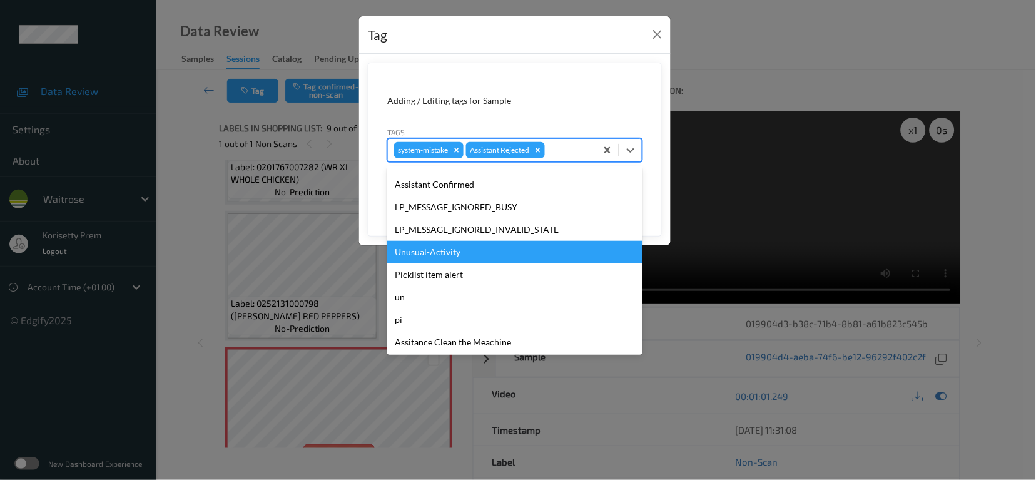
click at [418, 246] on div "Unusual-Activity" at bounding box center [514, 252] width 255 height 23
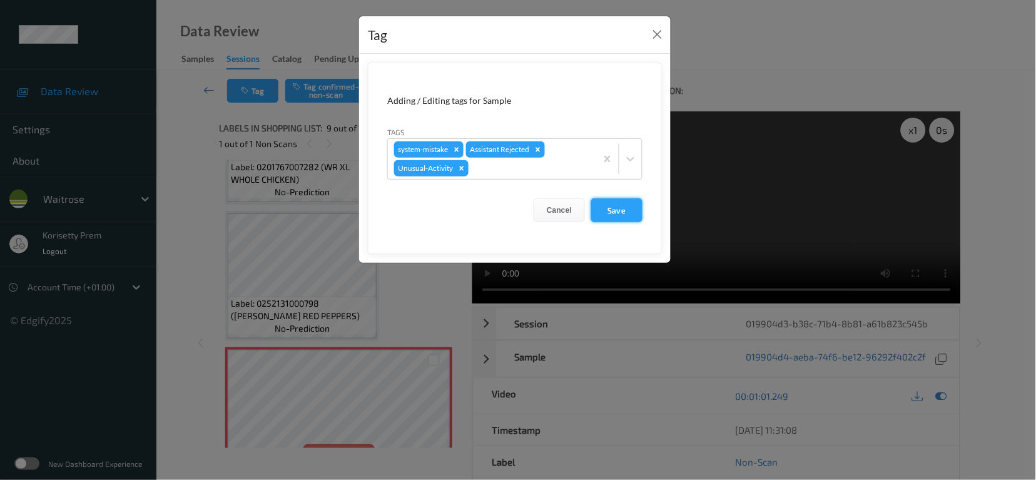
click at [608, 211] on button "Save" at bounding box center [616, 210] width 51 height 24
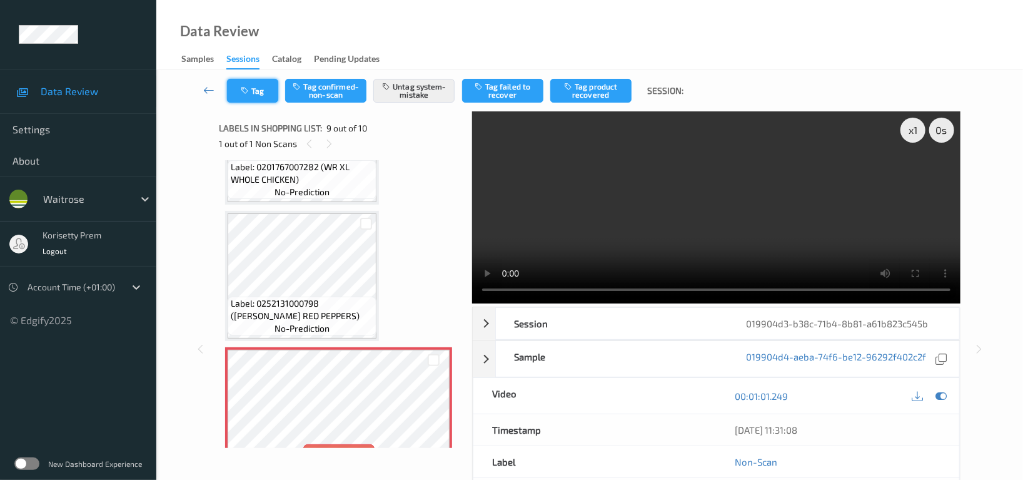
click at [267, 84] on button "Tag" at bounding box center [252, 91] width 51 height 24
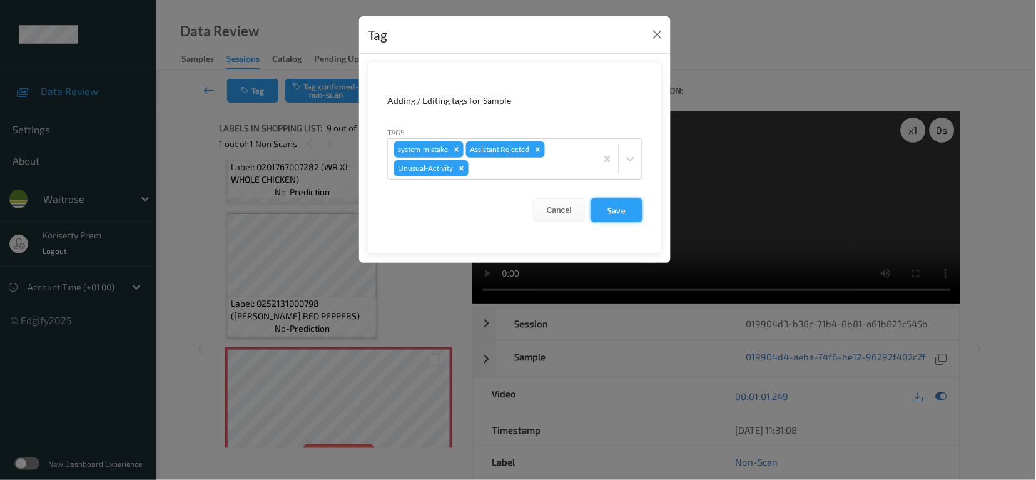
click at [624, 212] on button "Save" at bounding box center [616, 210] width 51 height 24
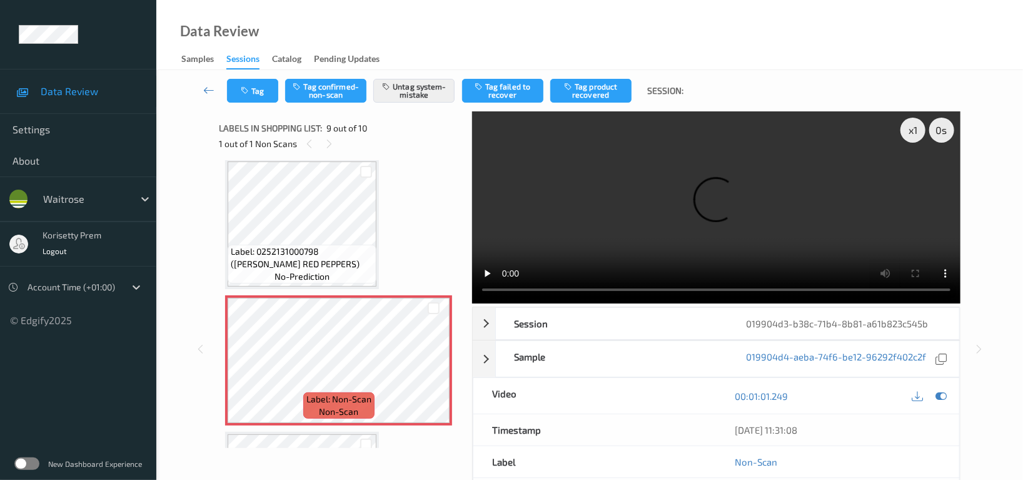
scroll to position [994, 0]
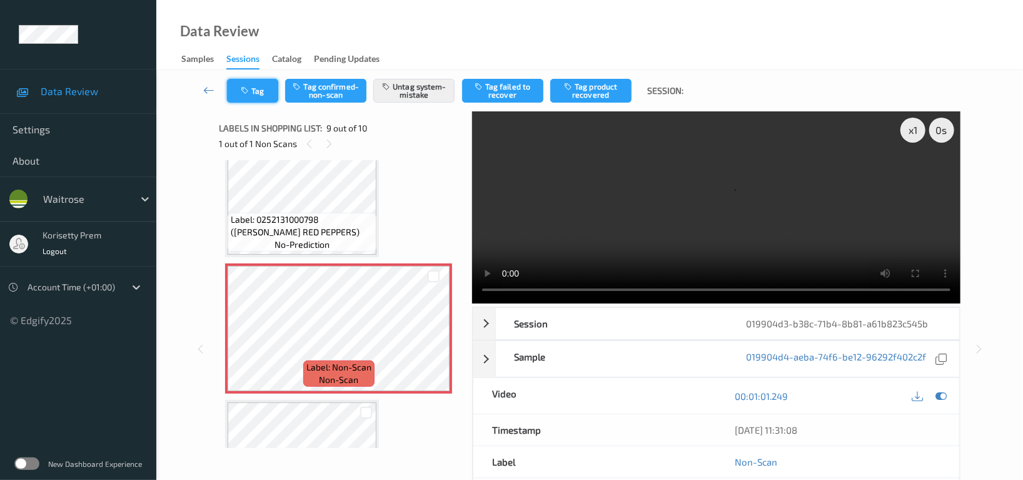
click at [246, 93] on icon "button" at bounding box center [246, 90] width 11 height 9
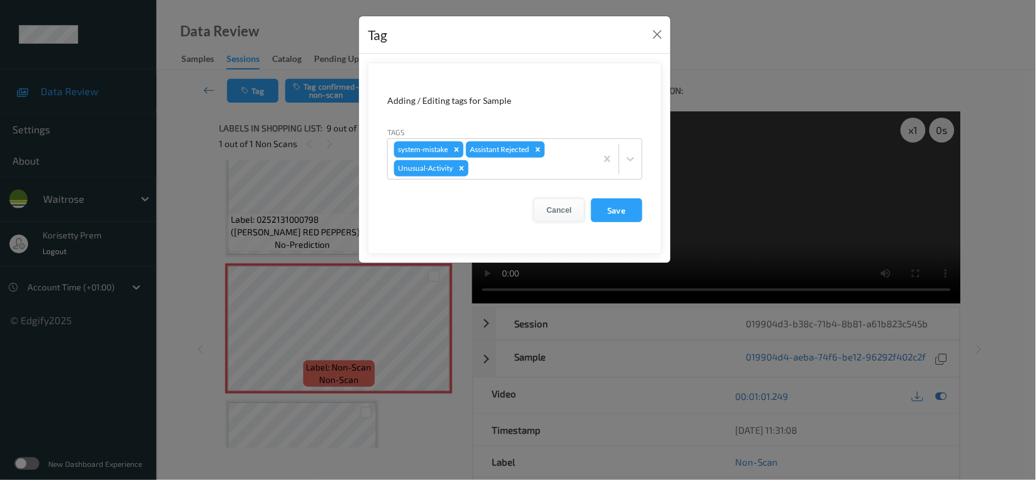
click at [552, 211] on button "Cancel" at bounding box center [558, 210] width 51 height 24
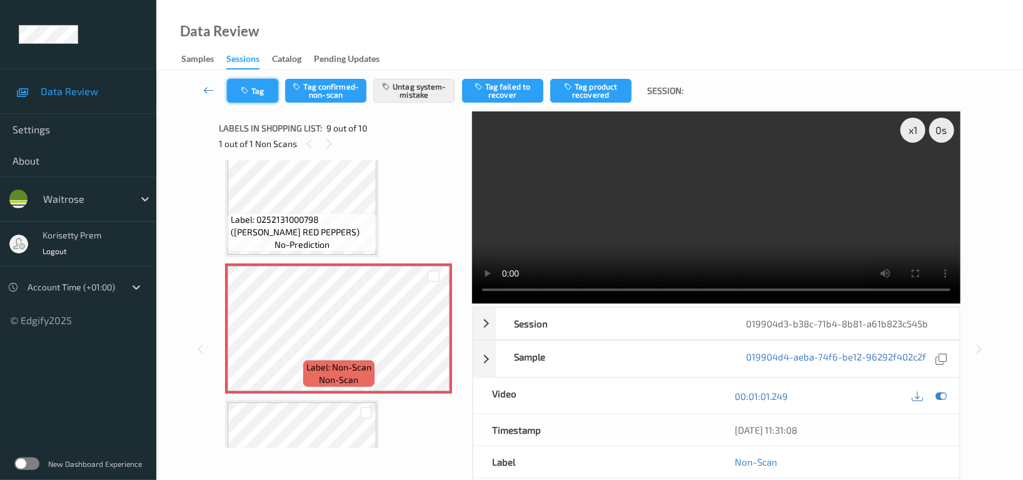
click at [248, 80] on button "Tag" at bounding box center [252, 91] width 51 height 24
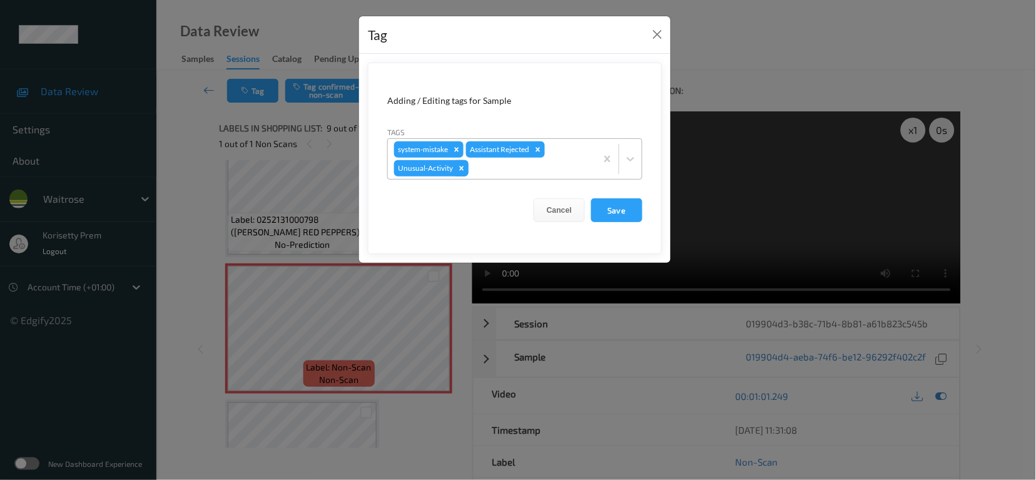
click at [460, 171] on icon "Remove Unusual-Activity" at bounding box center [461, 168] width 9 height 9
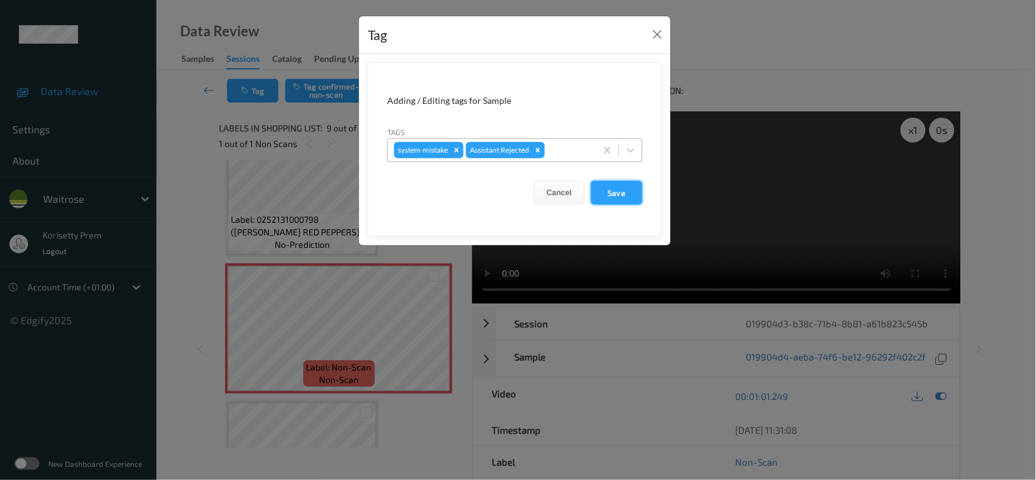
click at [613, 194] on button "Save" at bounding box center [616, 193] width 51 height 24
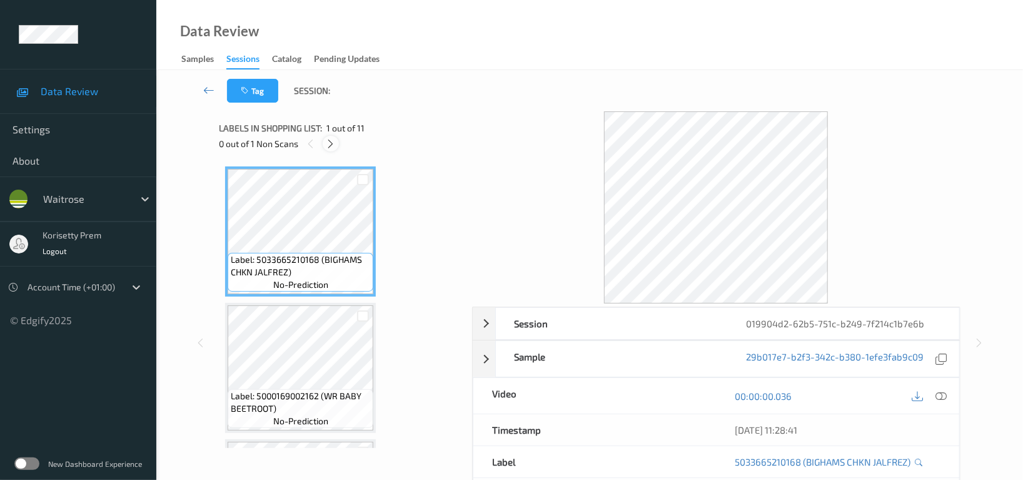
click at [330, 142] on icon at bounding box center [331, 143] width 11 height 11
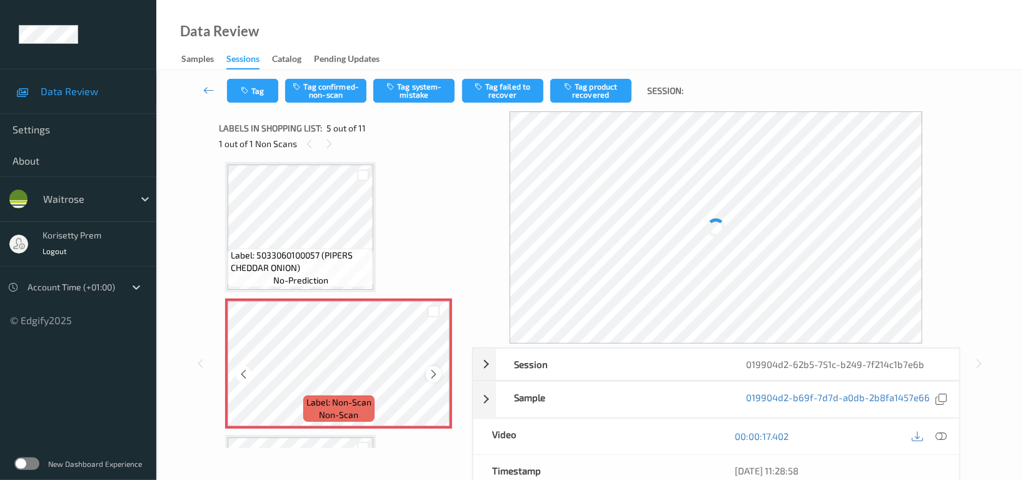
click at [431, 371] on icon at bounding box center [433, 373] width 11 height 11
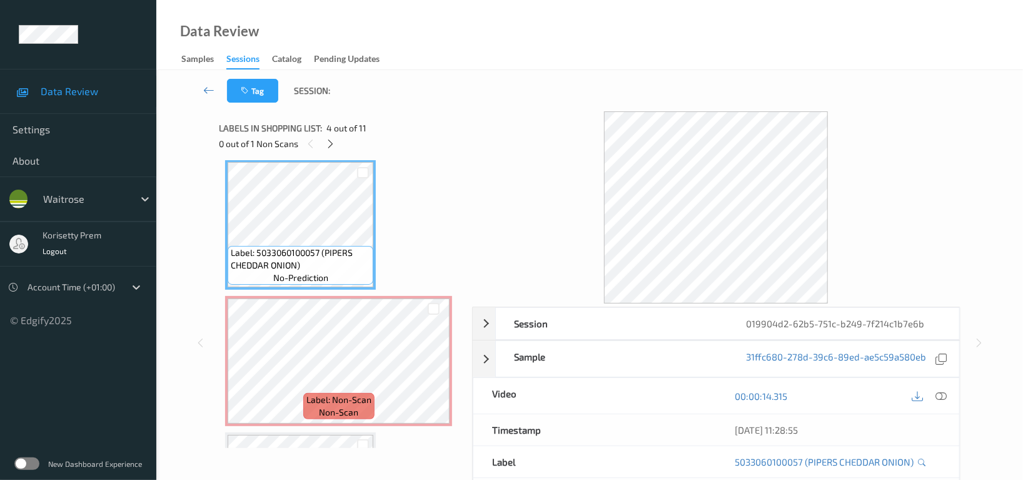
scroll to position [330, 0]
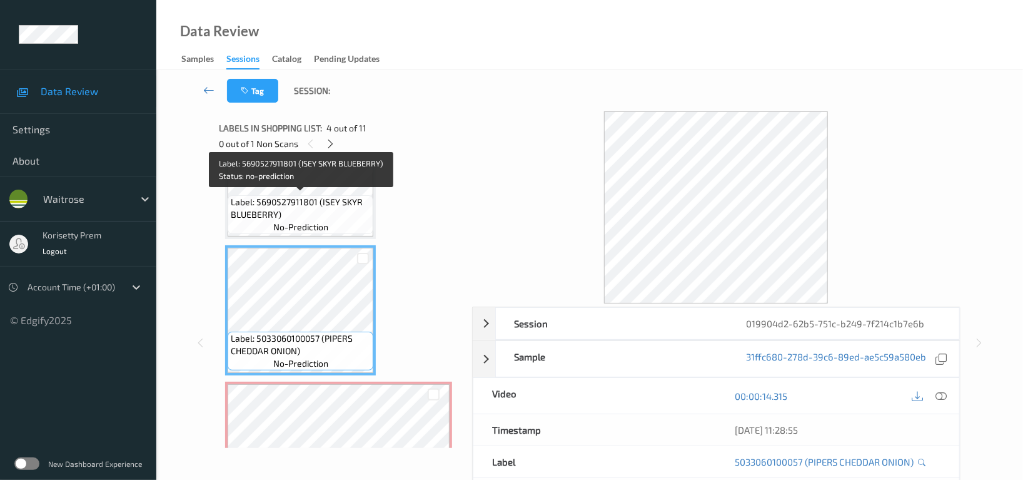
click at [292, 201] on span "Label: 5690527911801 (ISEY SKYR BLUEBERRY)" at bounding box center [300, 208] width 139 height 25
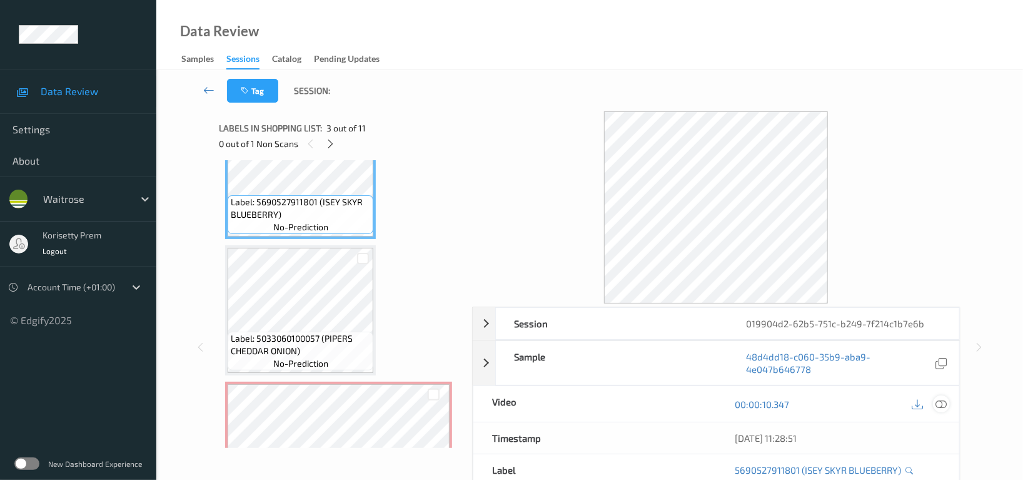
click at [941, 404] on icon at bounding box center [940, 403] width 11 height 11
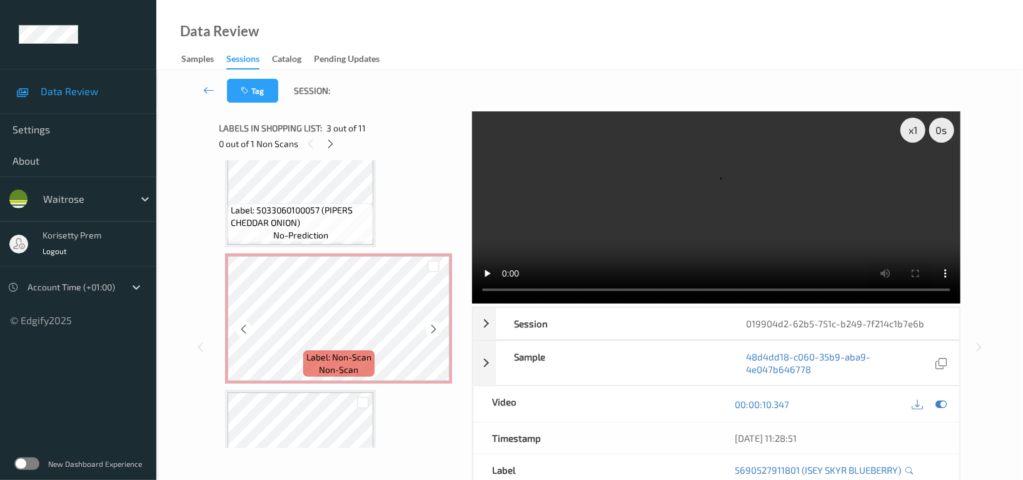
scroll to position [413, 0]
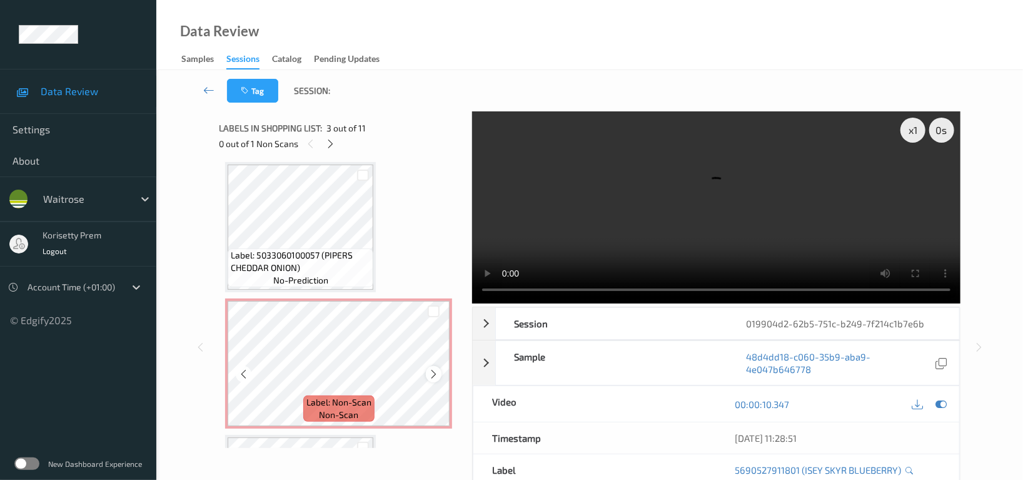
click at [435, 372] on icon at bounding box center [433, 373] width 11 height 11
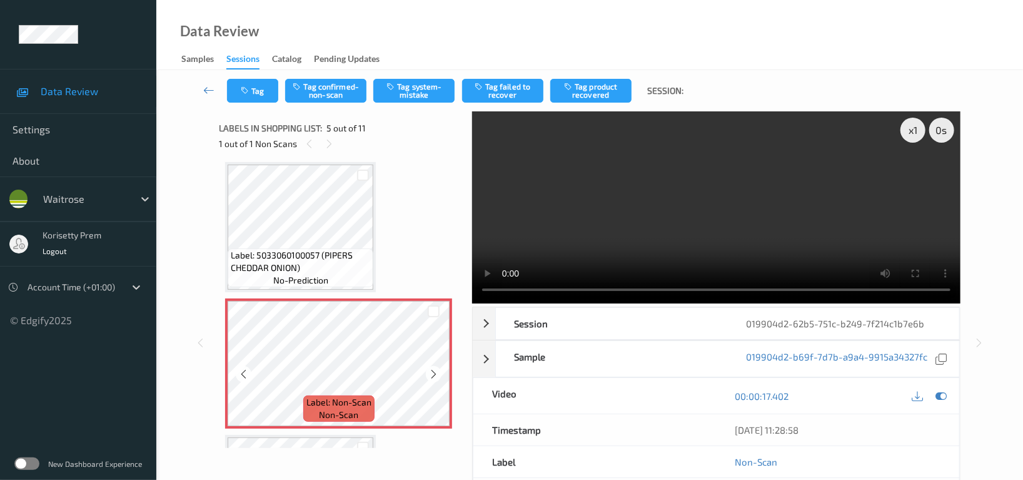
click at [435, 372] on icon at bounding box center [433, 373] width 11 height 11
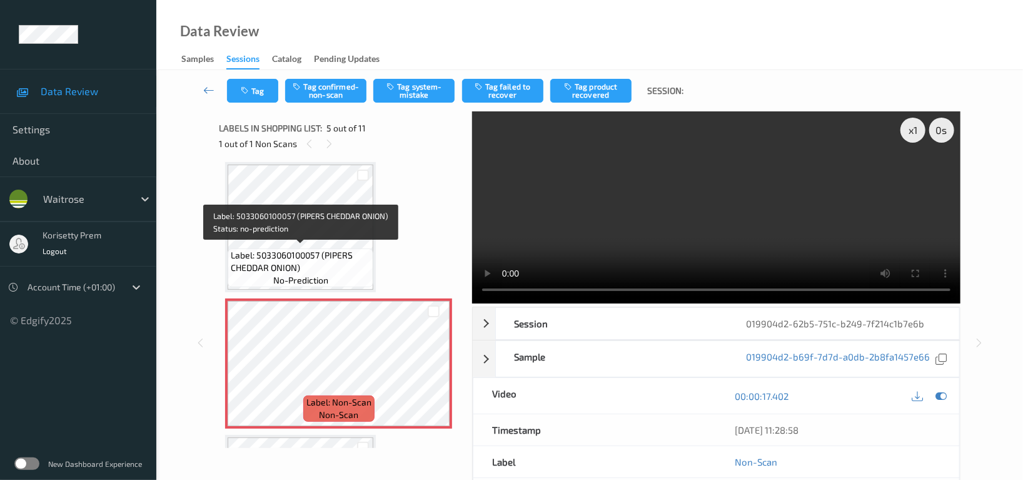
scroll to position [330, 0]
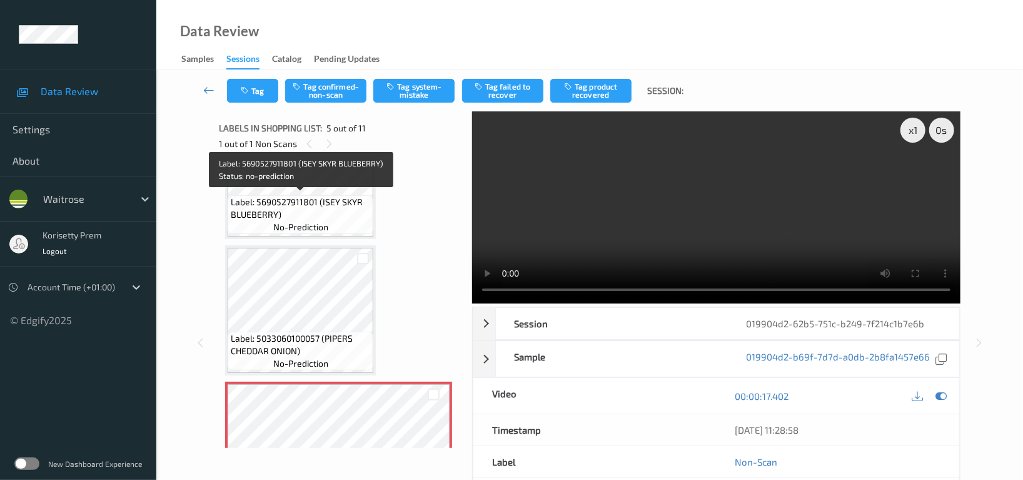
click at [298, 204] on span "Label: 5690527911801 (ISEY SKYR BLUEBERRY)" at bounding box center [300, 208] width 139 height 25
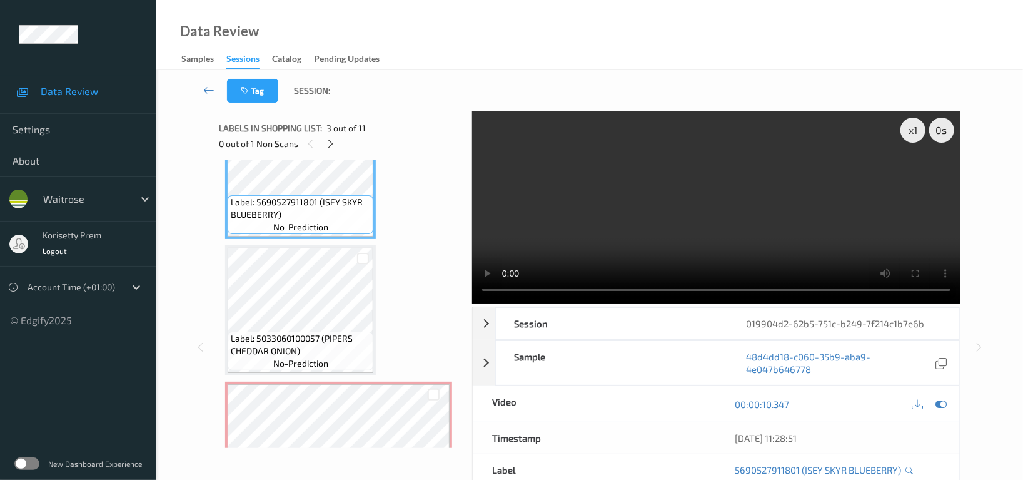
click at [593, 226] on video at bounding box center [716, 207] width 488 height 192
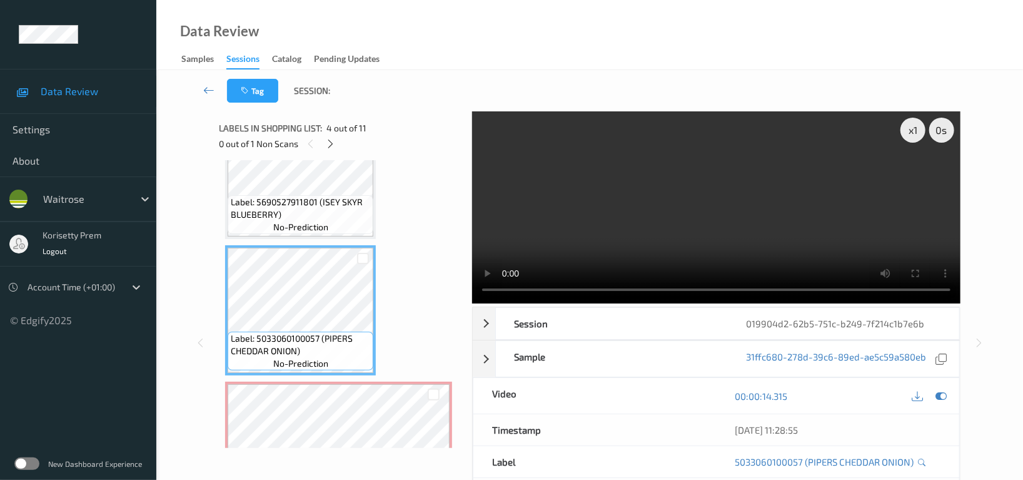
click at [673, 213] on video at bounding box center [716, 207] width 488 height 192
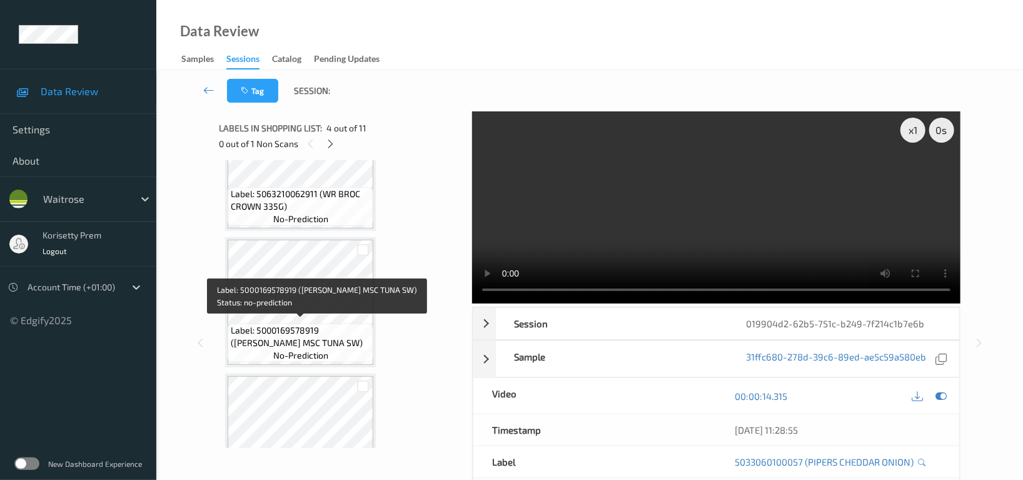
scroll to position [663, 0]
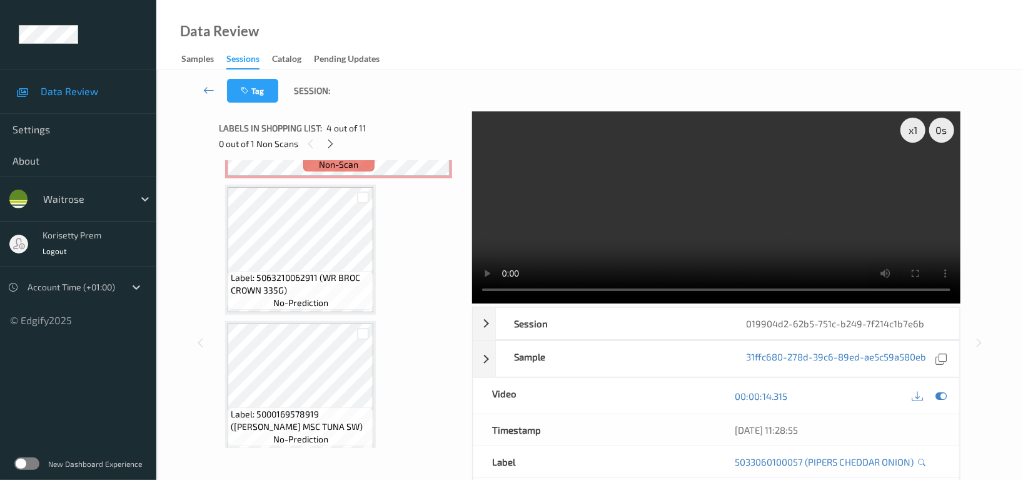
click at [805, 229] on video at bounding box center [716, 207] width 488 height 192
click at [907, 203] on video at bounding box center [716, 207] width 488 height 192
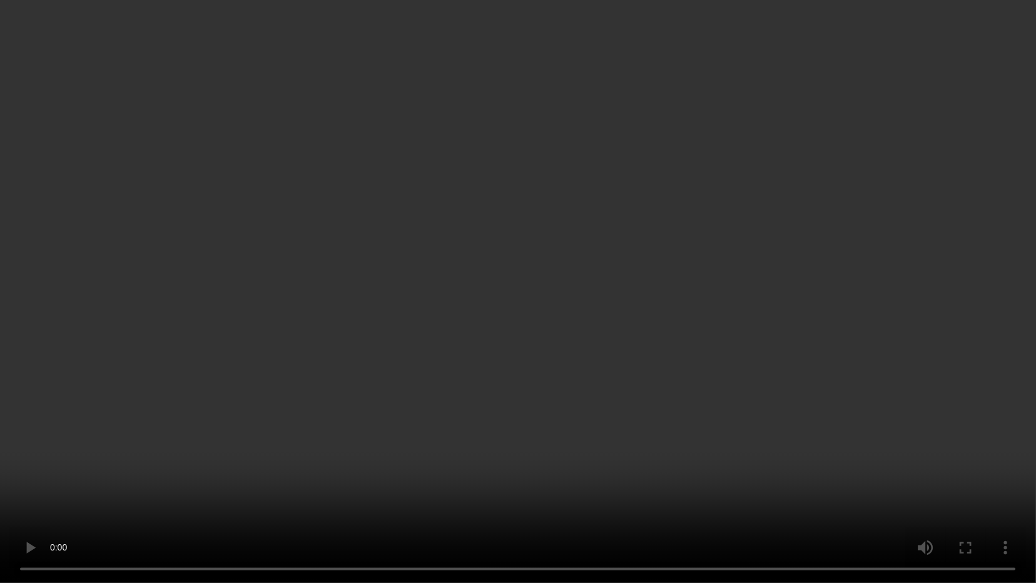
click at [889, 350] on video at bounding box center [518, 291] width 1036 height 583
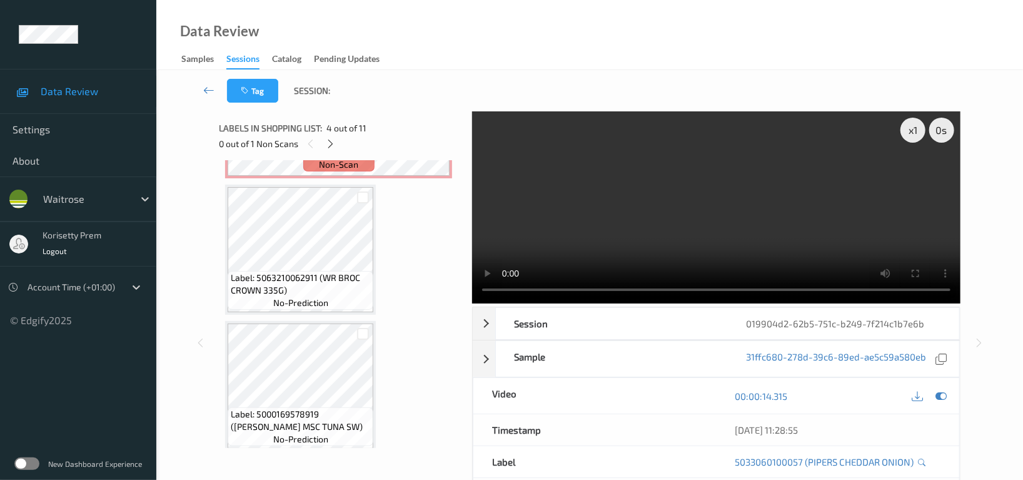
click at [834, 187] on video at bounding box center [716, 207] width 488 height 192
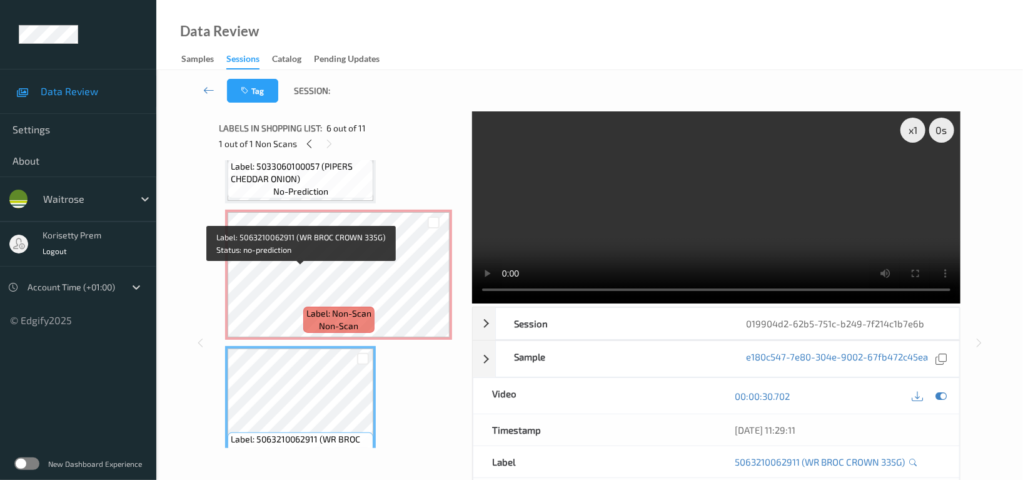
scroll to position [497, 0]
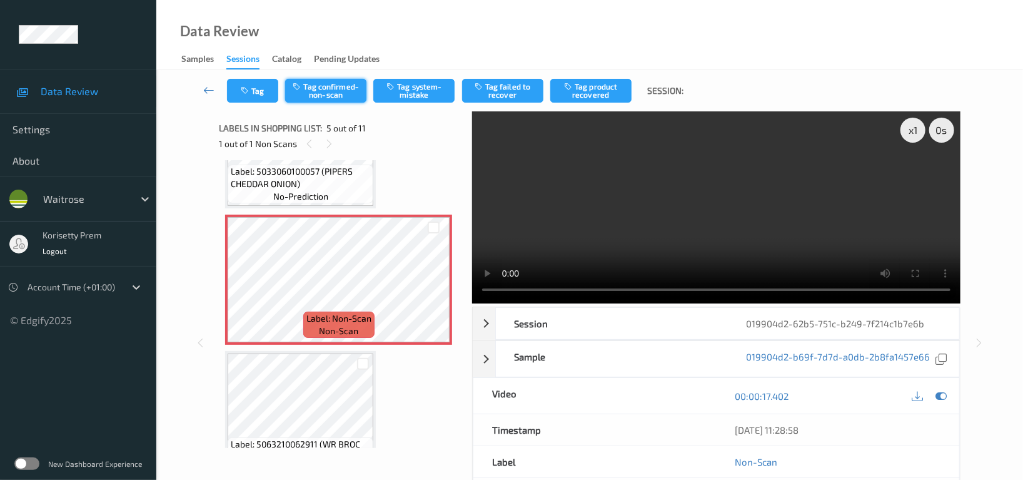
click at [331, 83] on button "Tag confirmed-non-scan" at bounding box center [325, 91] width 81 height 24
click at [585, 93] on button "Tag product recovered" at bounding box center [590, 91] width 81 height 24
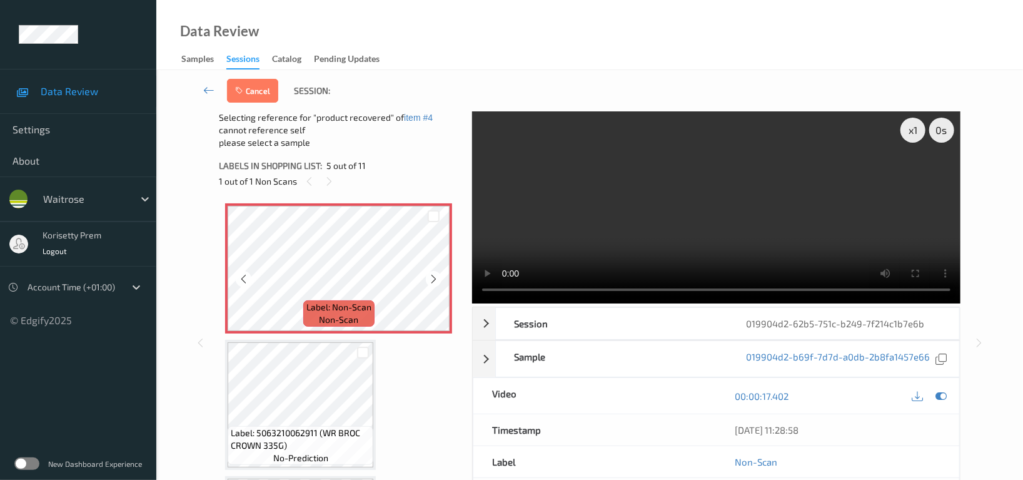
scroll to position [580, 0]
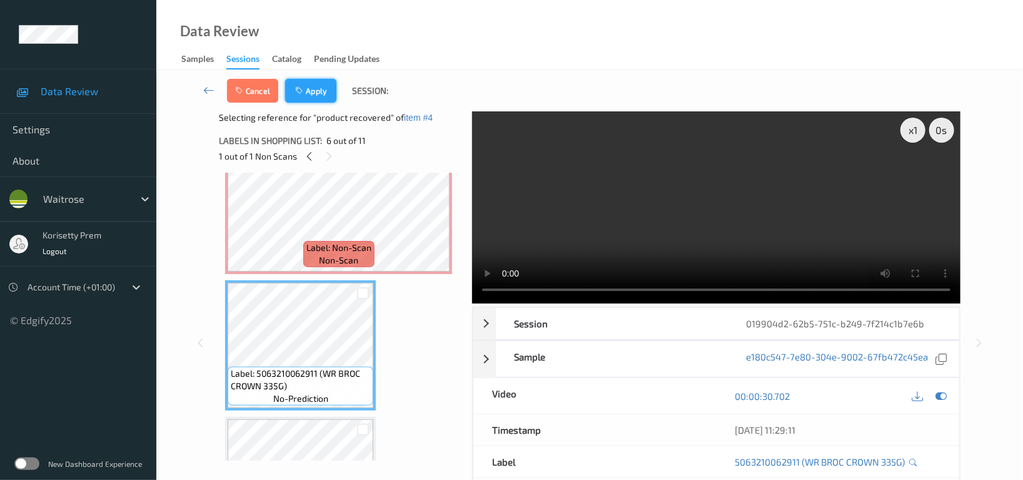
click at [313, 100] on button "Apply" at bounding box center [310, 91] width 51 height 24
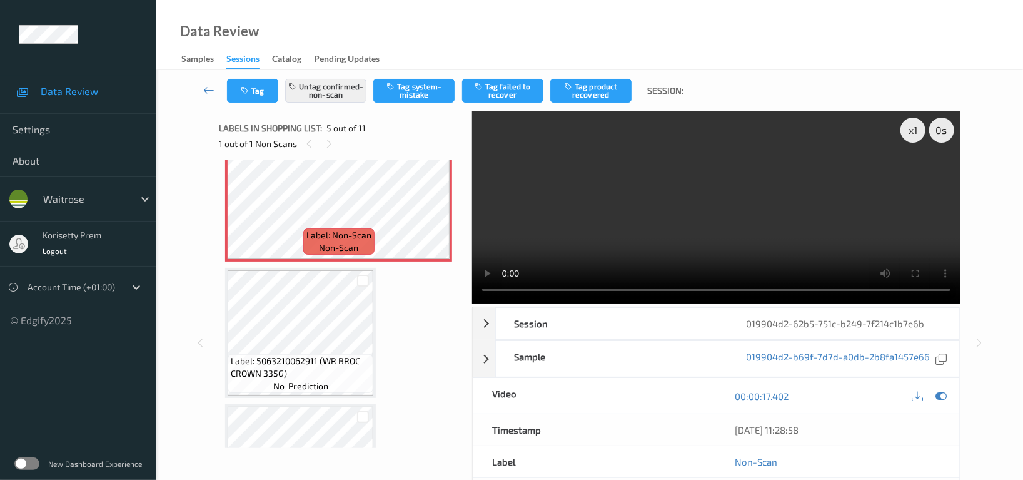
scroll to position [413, 0]
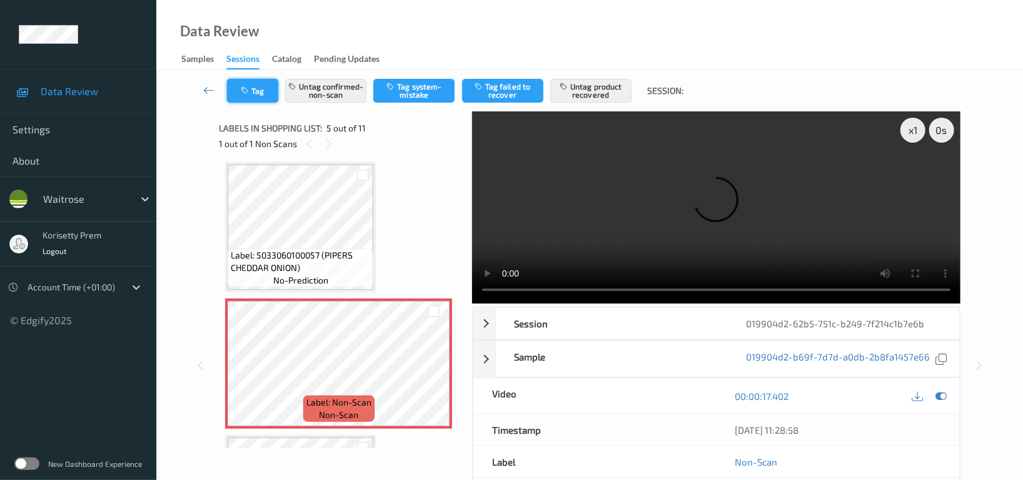
click at [259, 88] on button "Tag" at bounding box center [252, 91] width 51 height 24
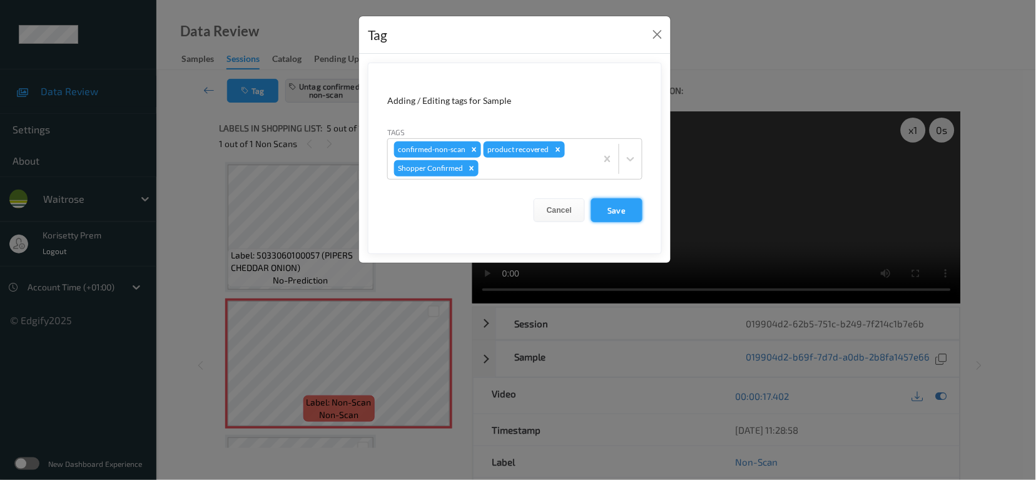
click at [605, 208] on button "Save" at bounding box center [616, 210] width 51 height 24
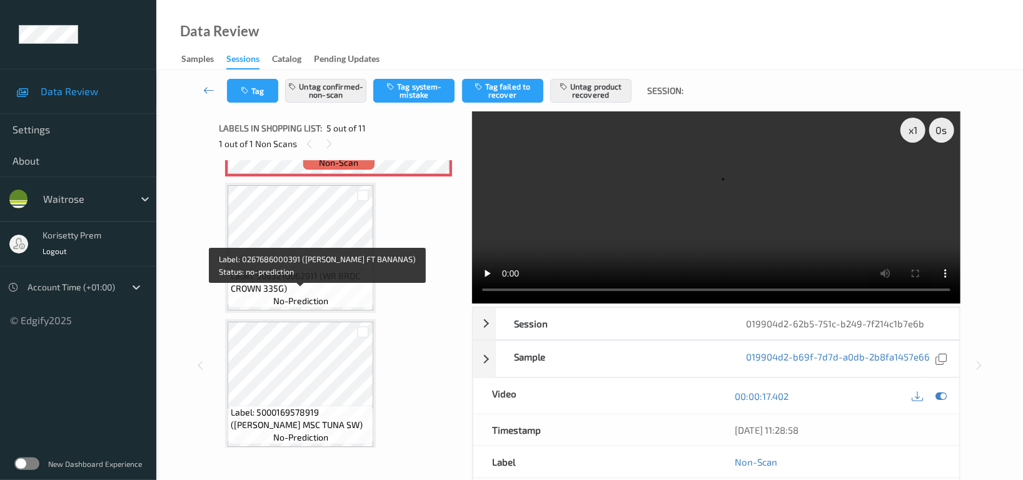
scroll to position [663, 0]
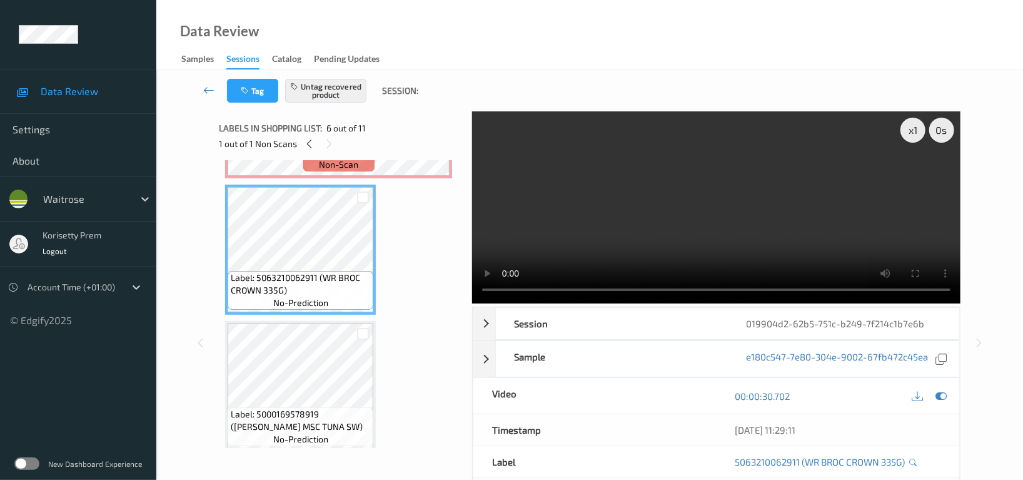
scroll to position [549, 0]
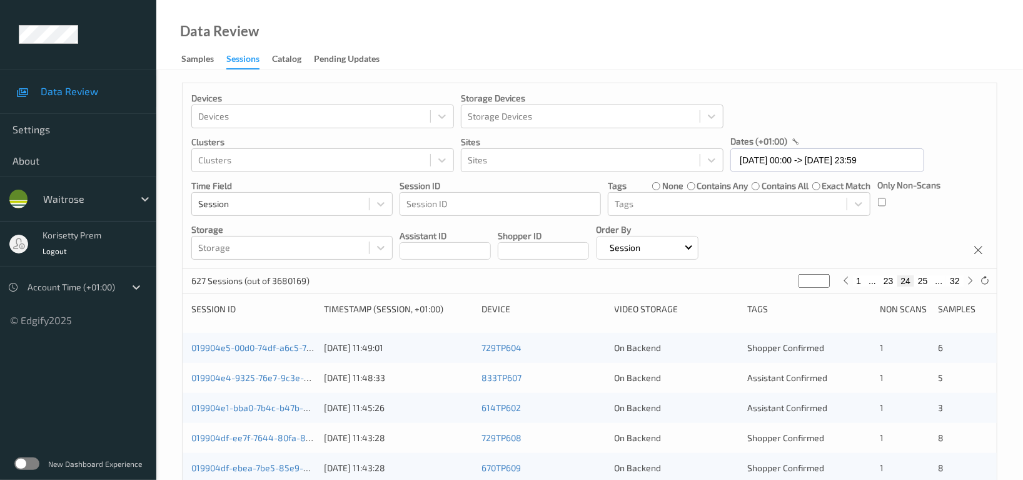
click at [955, 283] on button "32" at bounding box center [955, 280] width 18 height 11
type input "**"
click at [924, 280] on button "31" at bounding box center [928, 280] width 18 height 11
type input "**"
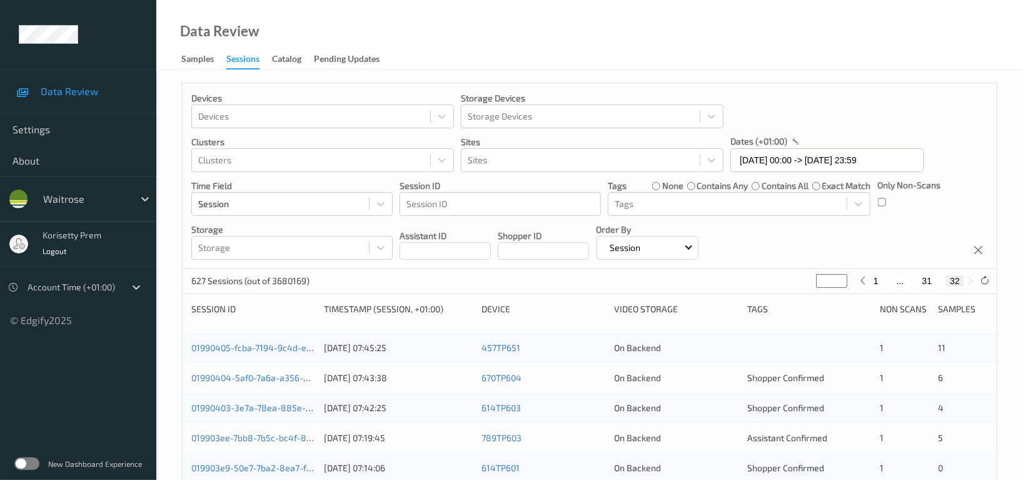
type input "**"
click at [910, 282] on button "30" at bounding box center [913, 280] width 18 height 11
type input "**"
click at [898, 237] on div "Devices Devices Storage Devices Storage Devices Clusters Clusters Sites Sites d…" at bounding box center [590, 176] width 814 height 186
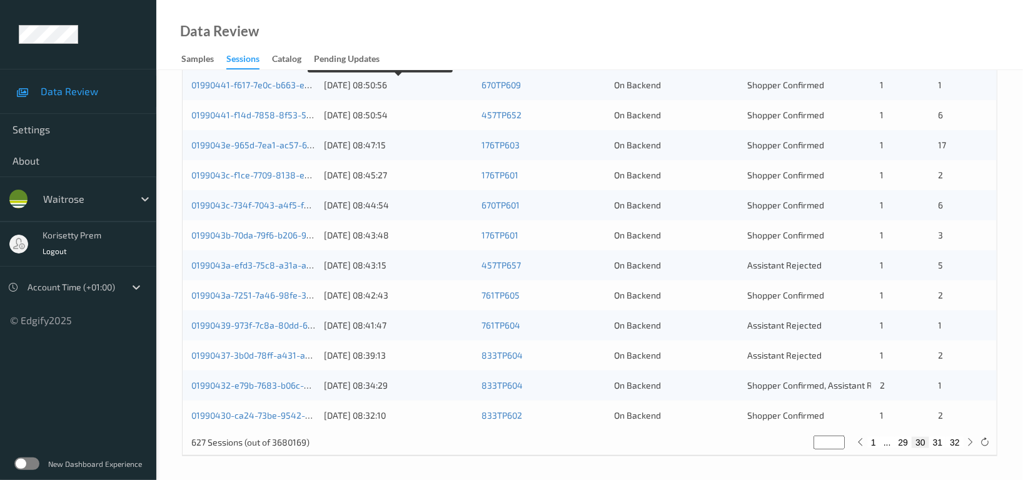
scroll to position [505, 0]
click at [946, 143] on div "17" at bounding box center [963, 143] width 49 height 13
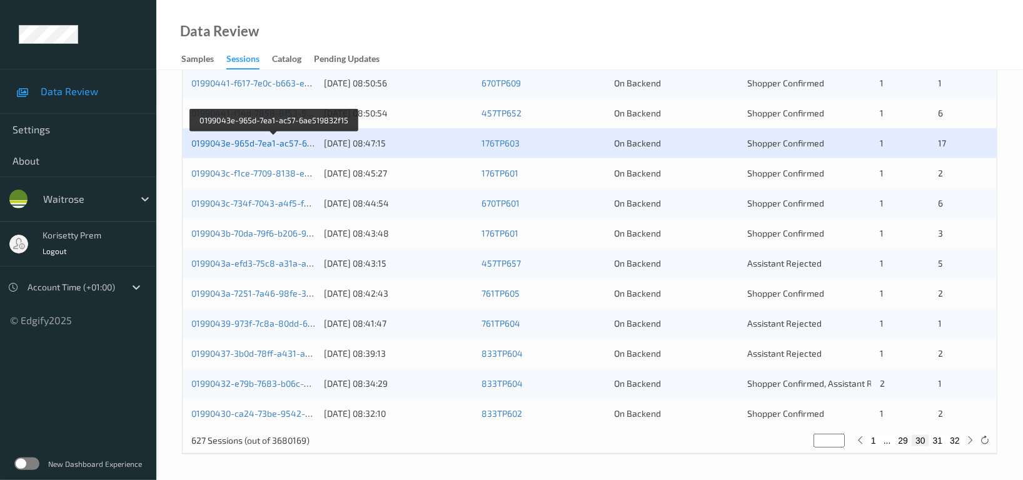
click at [304, 146] on link "0199043e-965d-7ea1-ac57-6ae519832f15" at bounding box center [274, 143] width 167 height 11
click at [276, 174] on link "0199043c-f1ce-7709-8138-eaf6ee5bea61" at bounding box center [273, 173] width 165 height 11
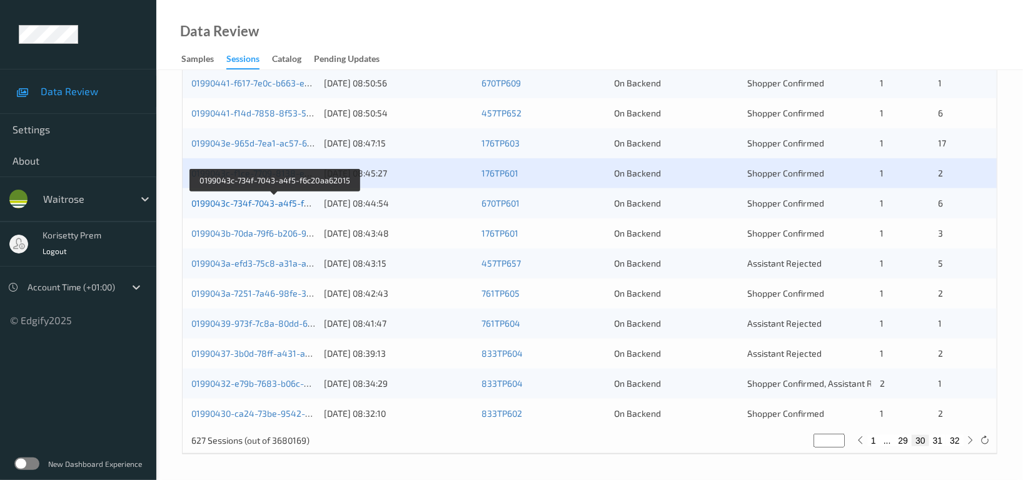
click at [271, 204] on link "0199043c-734f-7043-a4f5-f6c20aa62015" at bounding box center [274, 203] width 166 height 11
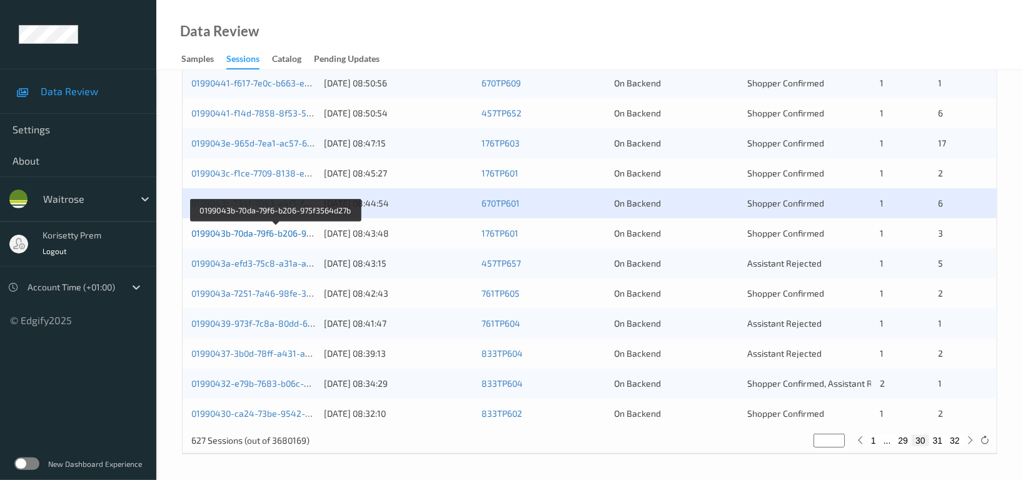
click at [275, 233] on link "0199043b-70da-79f6-b206-975f3564d27b" at bounding box center [275, 233] width 168 height 11
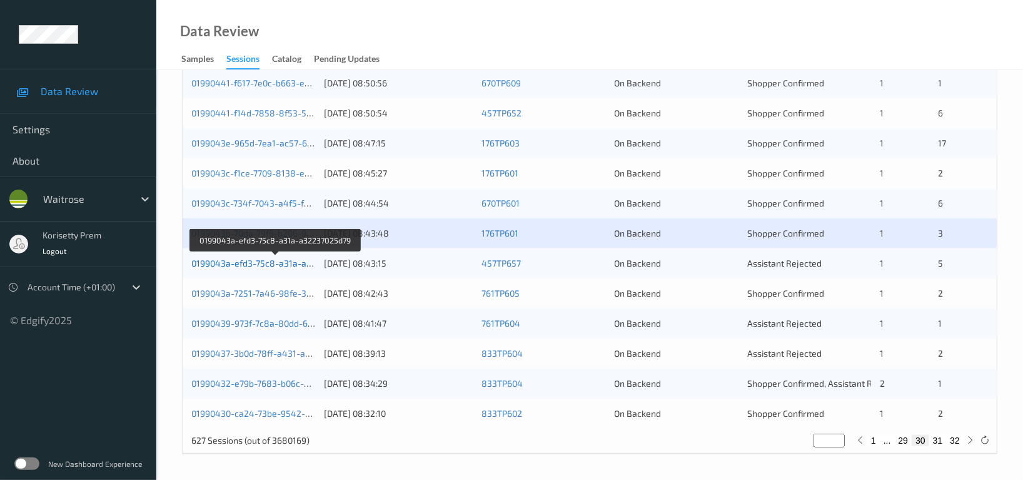
click at [290, 265] on link "0199043a-efd3-75c8-a31a-a32237025d79" at bounding box center [275, 263] width 169 height 11
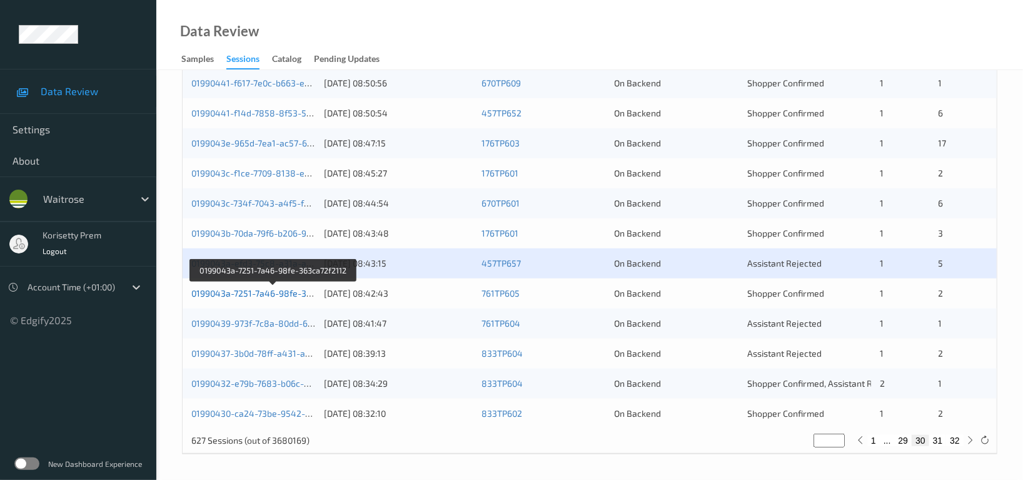
click at [288, 296] on link "0199043a-7251-7a46-98fe-363ca72f2112" at bounding box center [273, 293] width 164 height 11
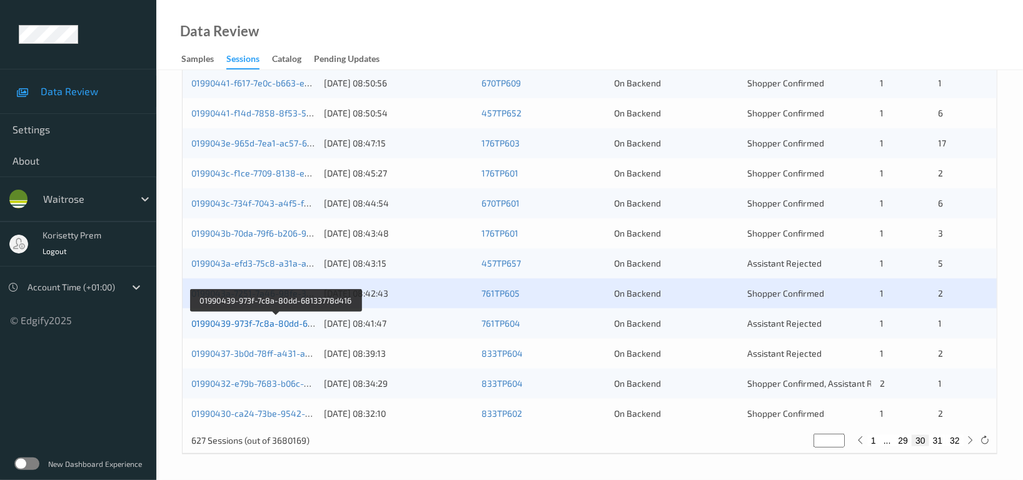
click at [288, 320] on link "01990439-973f-7c8a-80dd-68133778d416" at bounding box center [275, 323] width 169 height 11
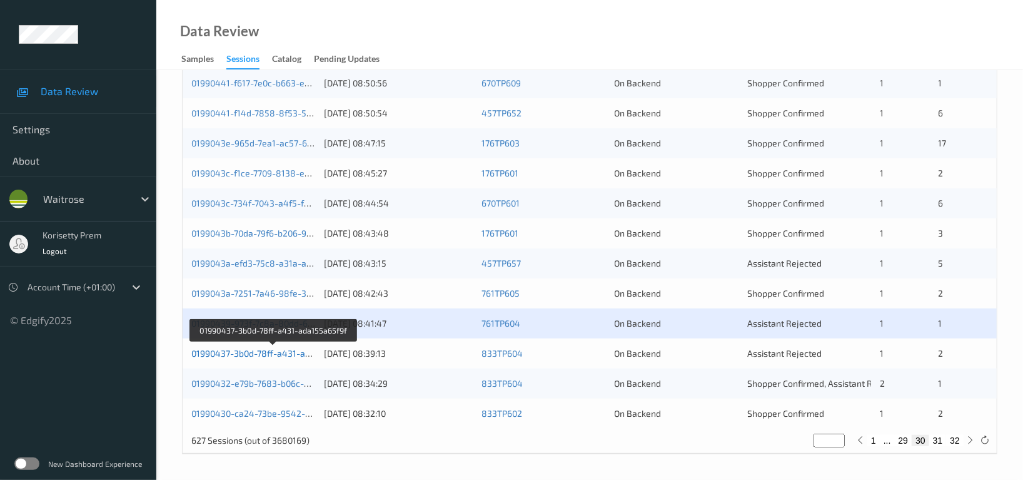
click at [280, 351] on link "01990437-3b0d-78ff-a431-ada155a65f9f" at bounding box center [273, 353] width 164 height 11
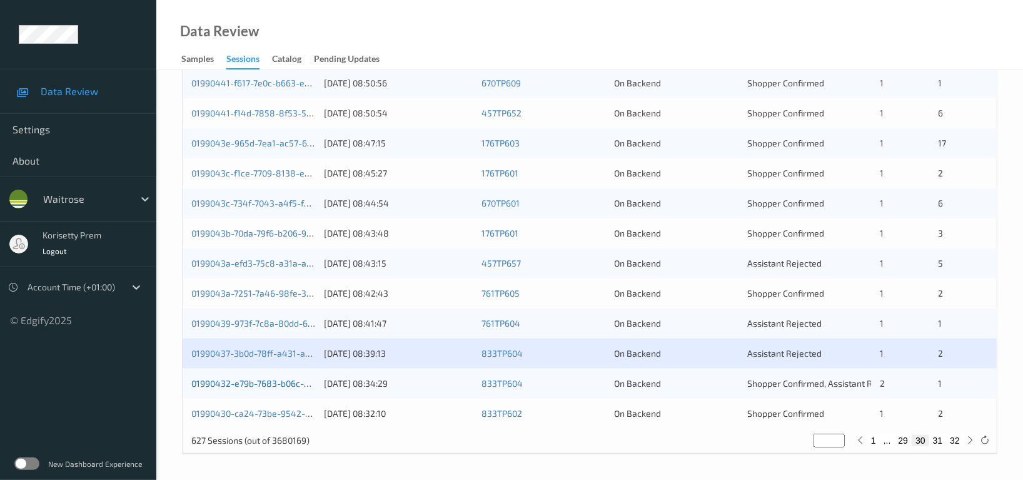
click at [287, 381] on link "01990432-e79b-7683-b06c-331652ad2204" at bounding box center [277, 383] width 172 height 11
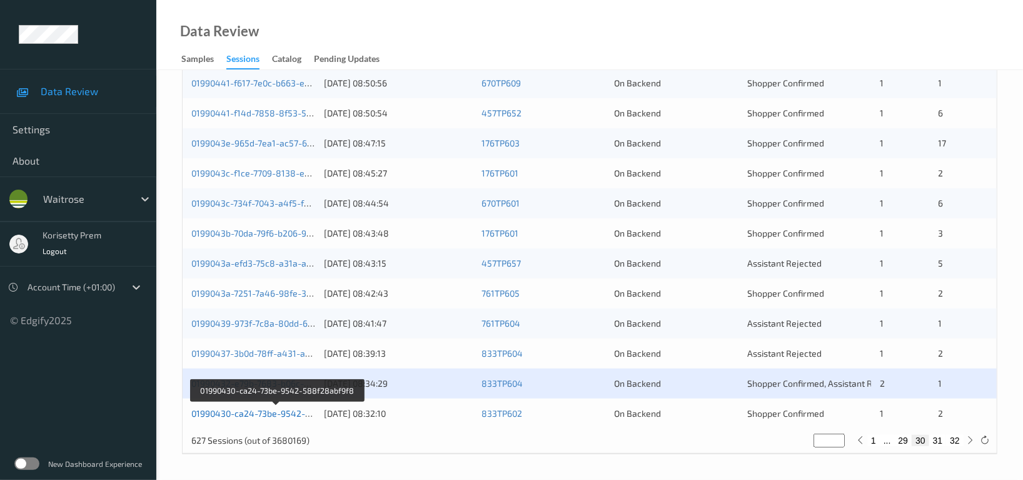
click at [285, 412] on link "01990430-ca24-73be-9542-588f28abf9f8" at bounding box center [276, 413] width 171 height 11
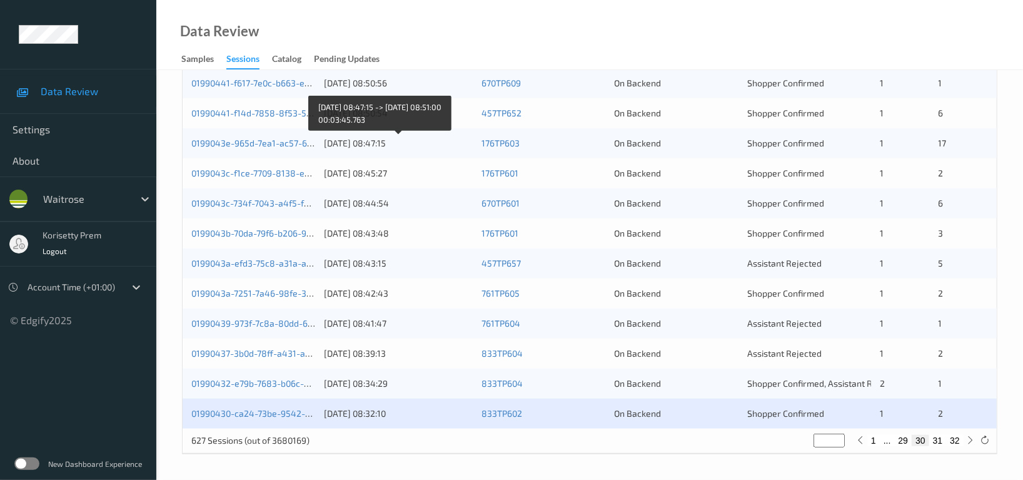
click at [347, 146] on div "01/09/2025 08:47:15" at bounding box center [398, 143] width 149 height 13
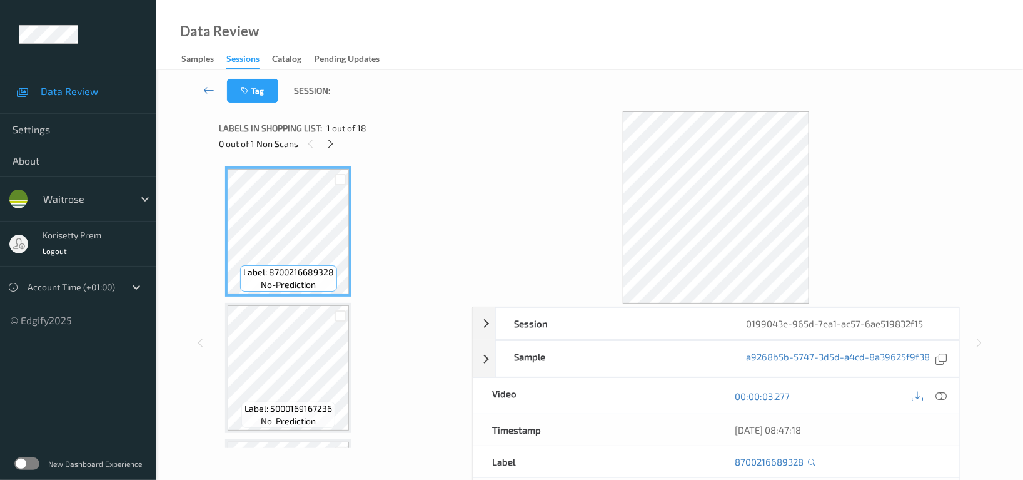
click at [543, 3] on div "Data Review Samples Sessions Catalog Pending Updates" at bounding box center [589, 35] width 867 height 70
click at [545, 44] on div "Data Review Samples Sessions Catalog Pending Updates" at bounding box center [589, 35] width 867 height 70
click at [335, 140] on icon at bounding box center [331, 143] width 11 height 11
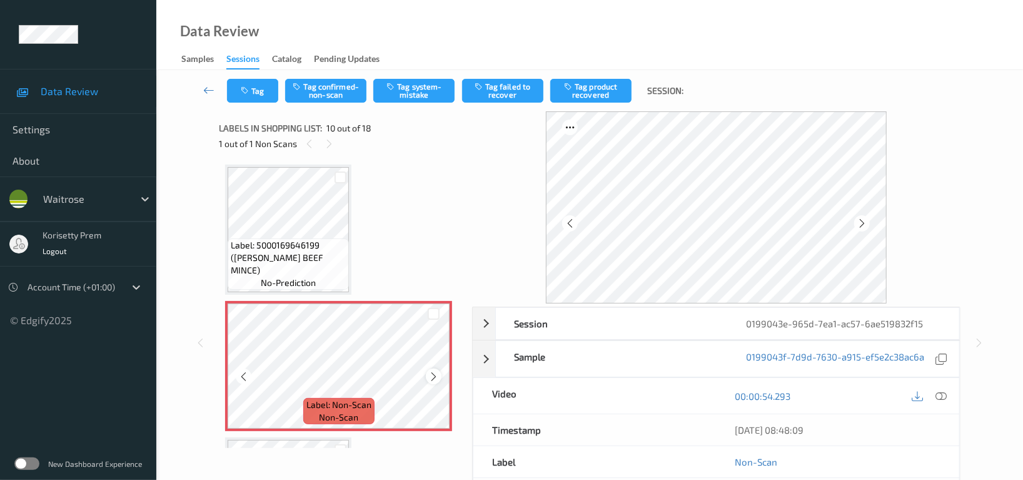
click at [431, 371] on icon at bounding box center [433, 376] width 11 height 11
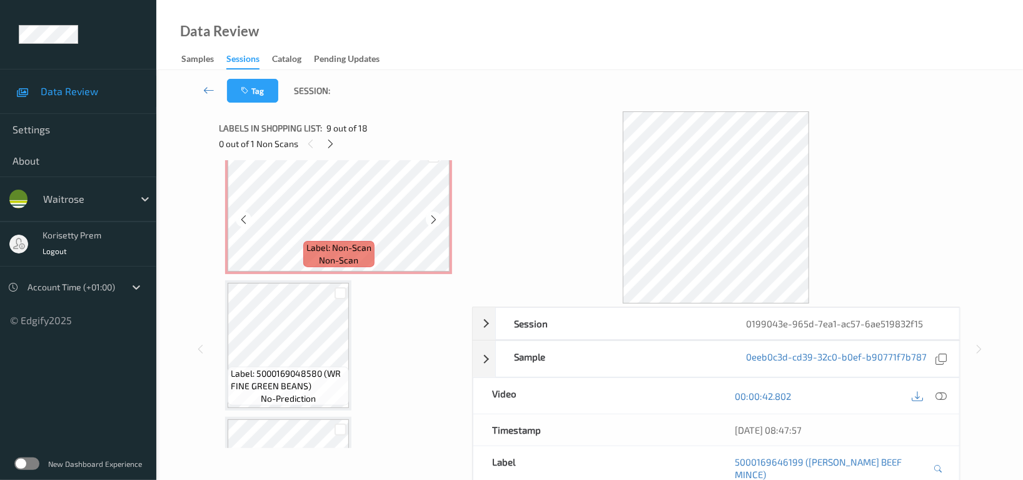
scroll to position [1259, 0]
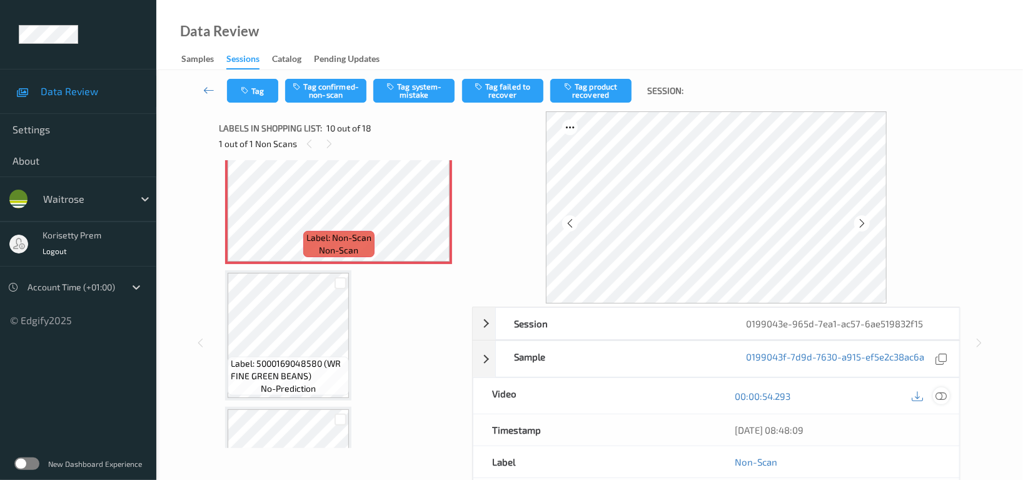
click at [939, 397] on icon at bounding box center [940, 395] width 11 height 11
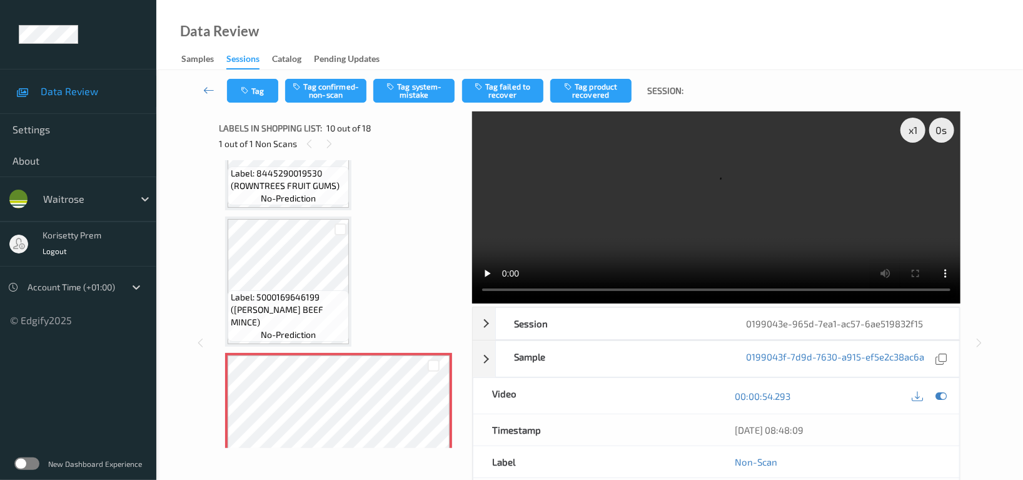
scroll to position [1092, 0]
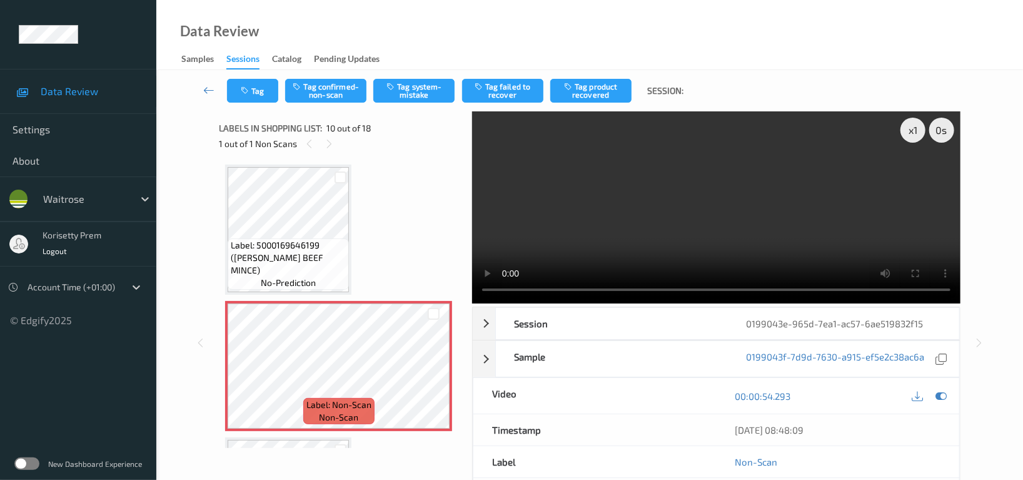
click at [628, 240] on video at bounding box center [716, 207] width 488 height 192
click at [724, 229] on video at bounding box center [716, 207] width 488 height 192
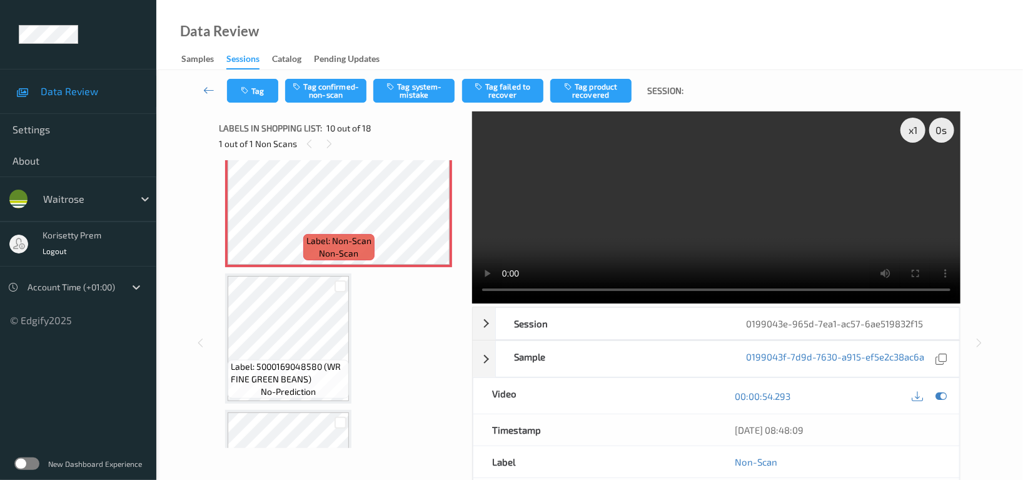
scroll to position [1259, 0]
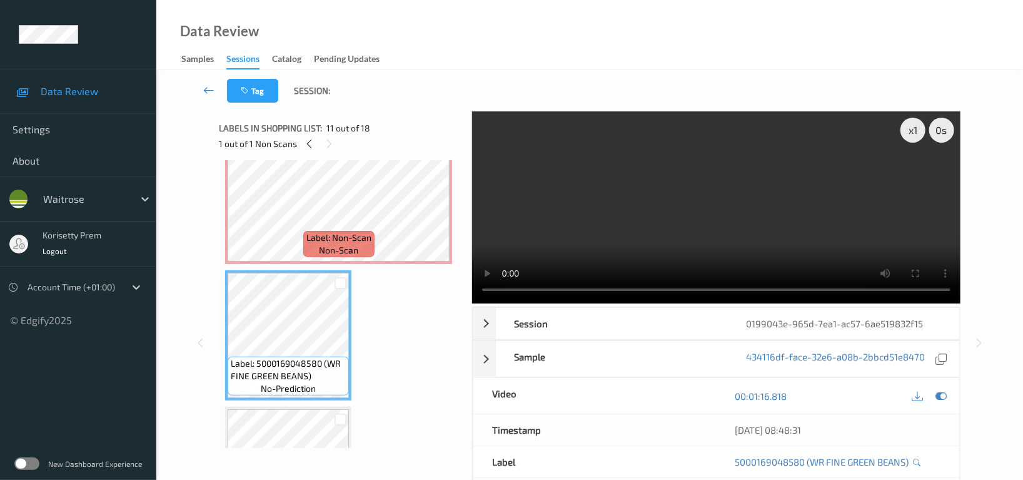
click at [730, 183] on video at bounding box center [716, 207] width 488 height 192
click at [640, 218] on video at bounding box center [716, 207] width 488 height 192
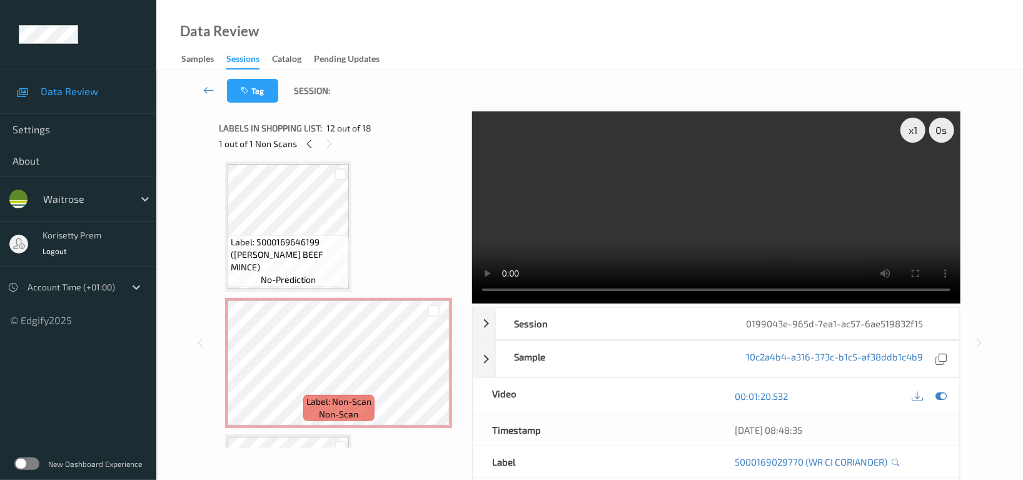
scroll to position [1092, 0]
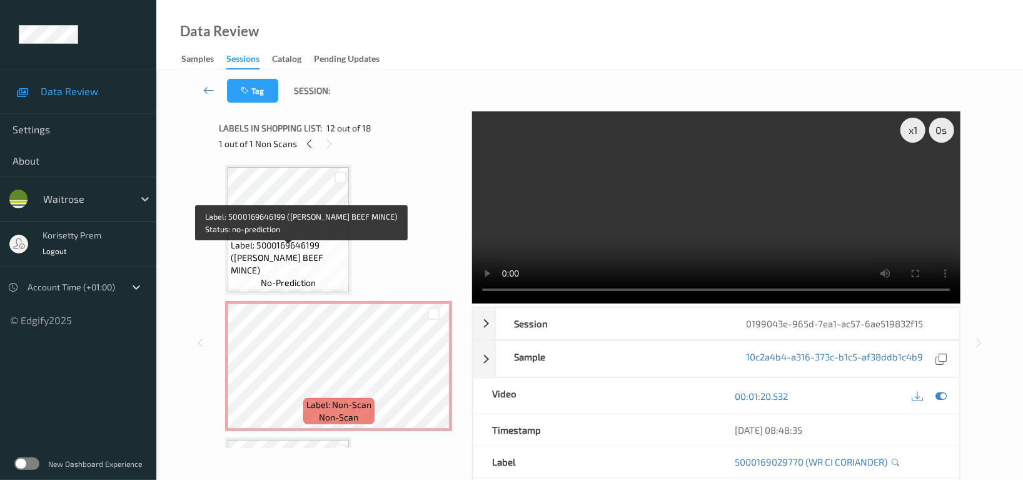
click at [285, 248] on span "Label: 5000169646199 (WR DORG BEEF MINCE)" at bounding box center [288, 258] width 115 height 38
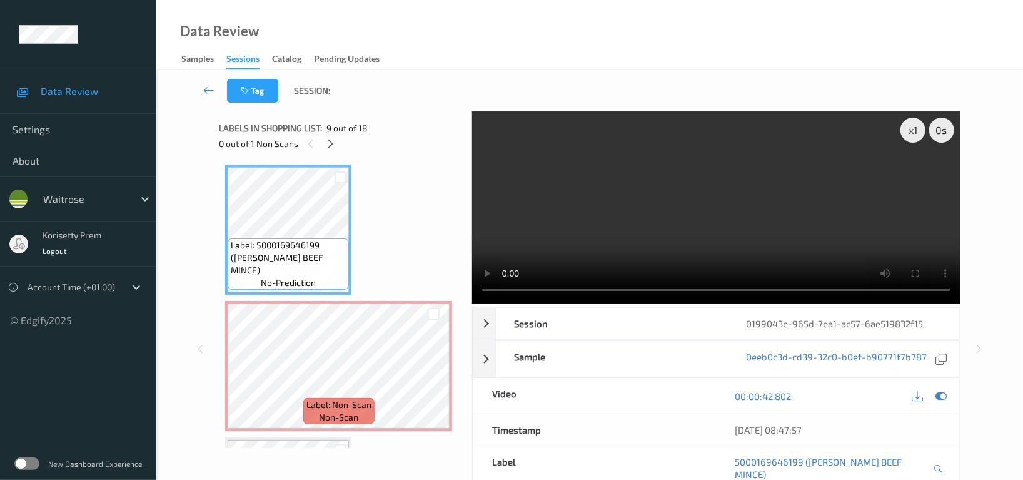
click at [875, 233] on video at bounding box center [716, 207] width 488 height 192
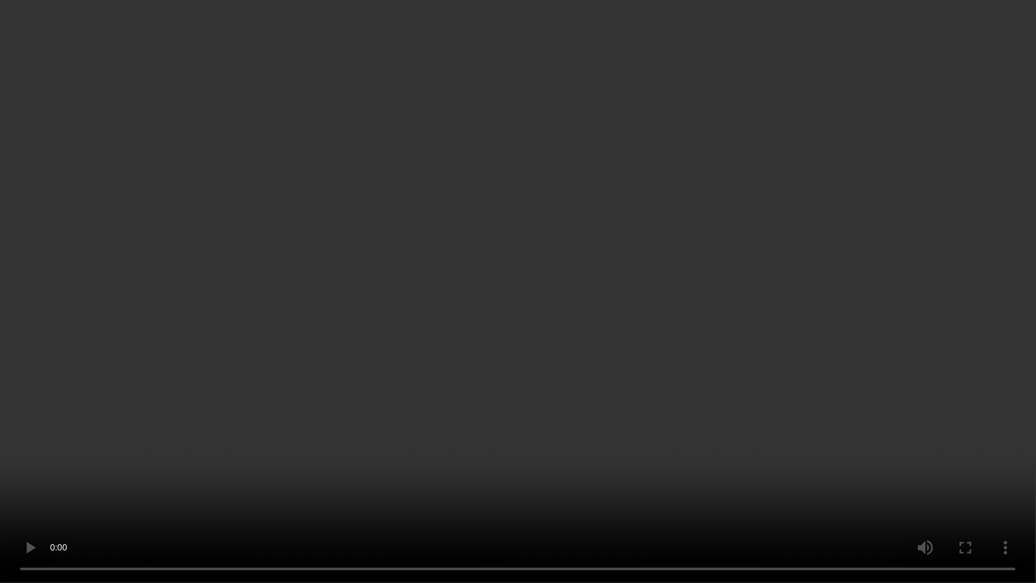
click at [493, 284] on video at bounding box center [518, 291] width 1036 height 583
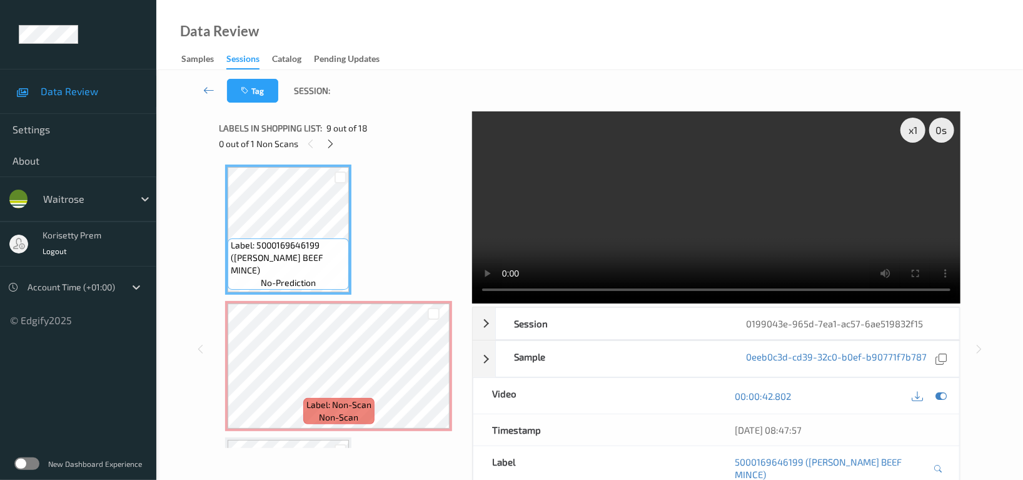
click at [662, 138] on video at bounding box center [716, 207] width 488 height 192
click at [939, 400] on icon at bounding box center [940, 395] width 11 height 11
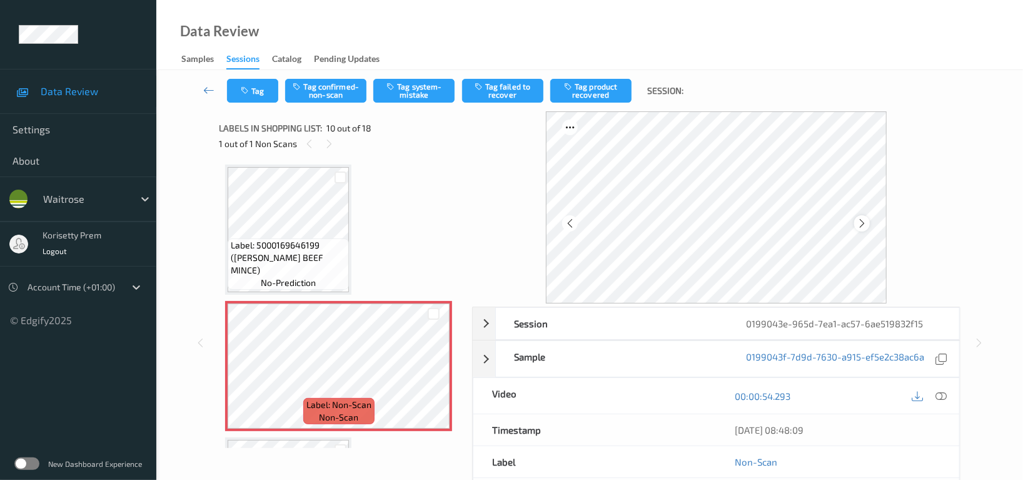
click at [859, 226] on icon at bounding box center [862, 223] width 11 height 11
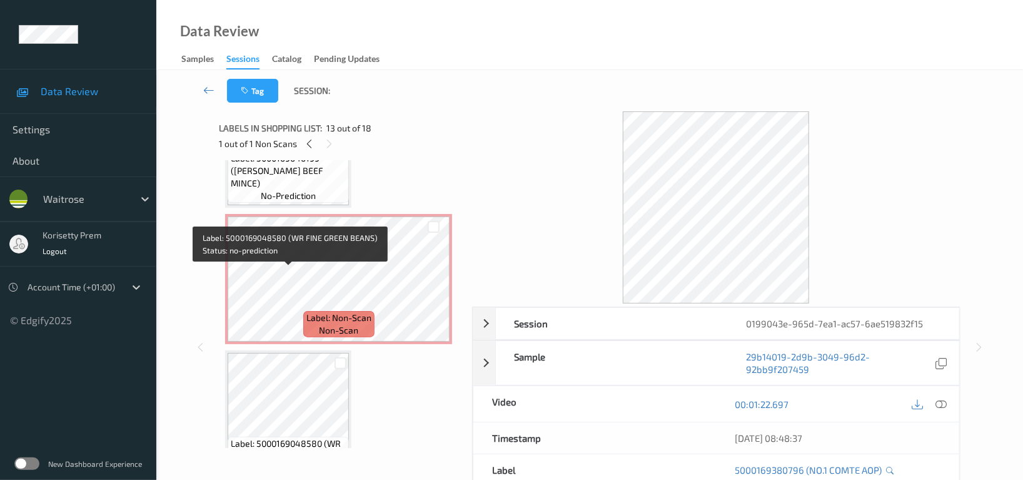
scroll to position [1176, 0]
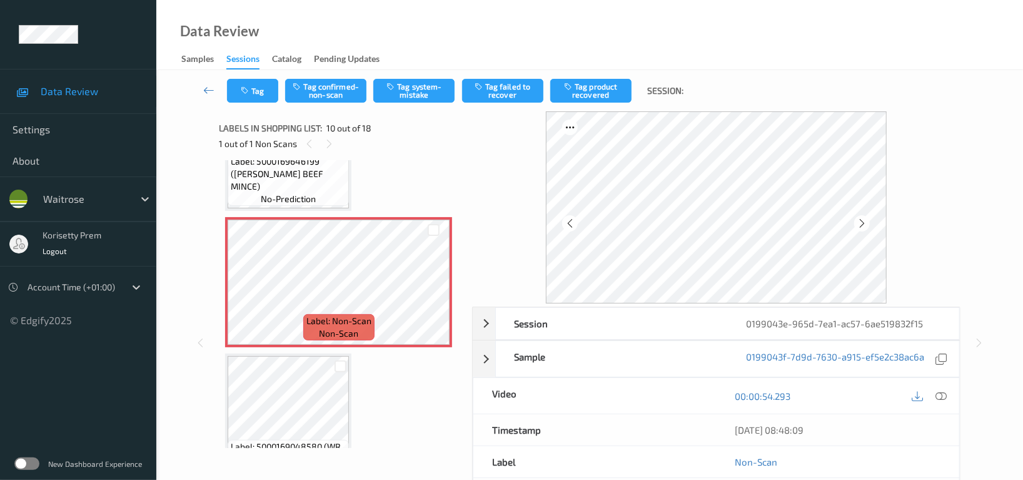
click at [330, 103] on div "Tag Tag confirmed-non-scan Tag system-mistake Tag failed to recover Tag product…" at bounding box center [589, 90] width 815 height 41
click at [330, 96] on button "Tag confirmed-non-scan" at bounding box center [325, 91] width 81 height 24
click at [590, 89] on button "Tag product recovered" at bounding box center [590, 91] width 81 height 24
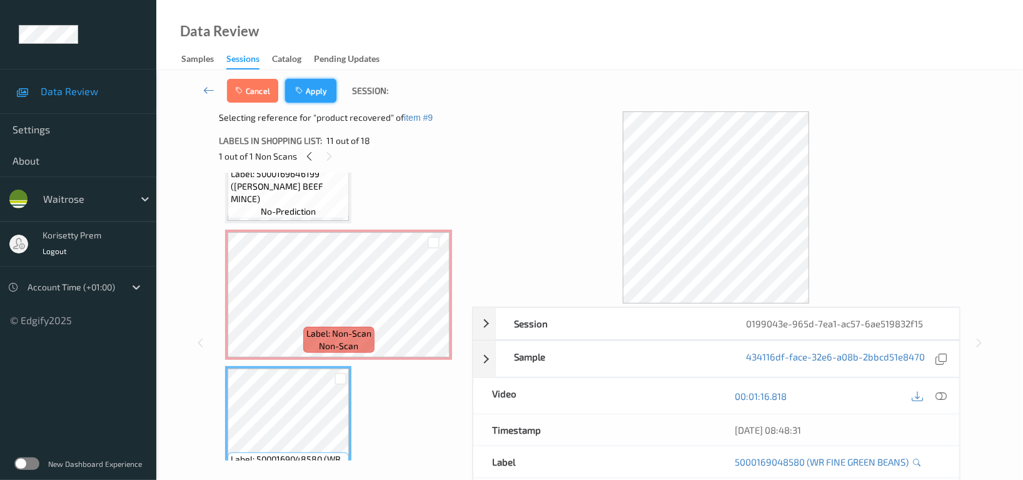
click at [309, 94] on button "Apply" at bounding box center [310, 91] width 51 height 24
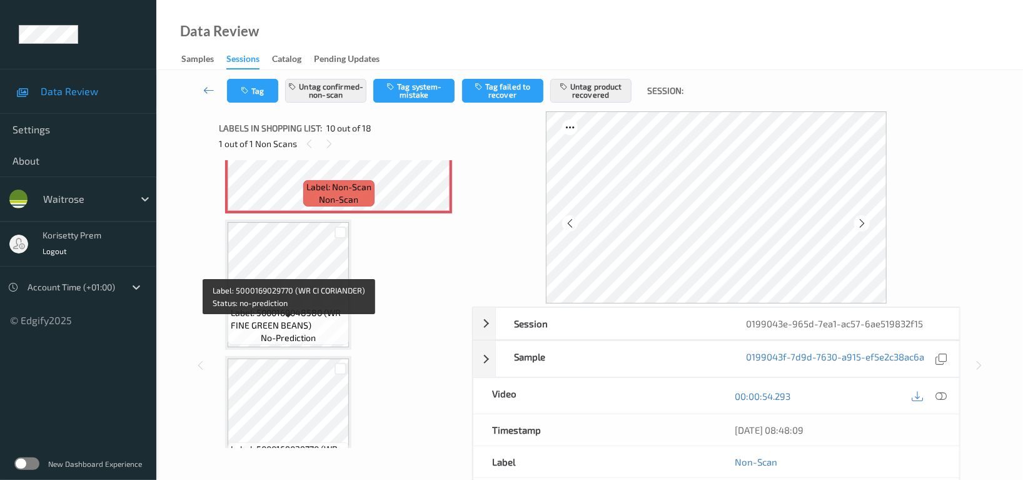
scroll to position [1259, 0]
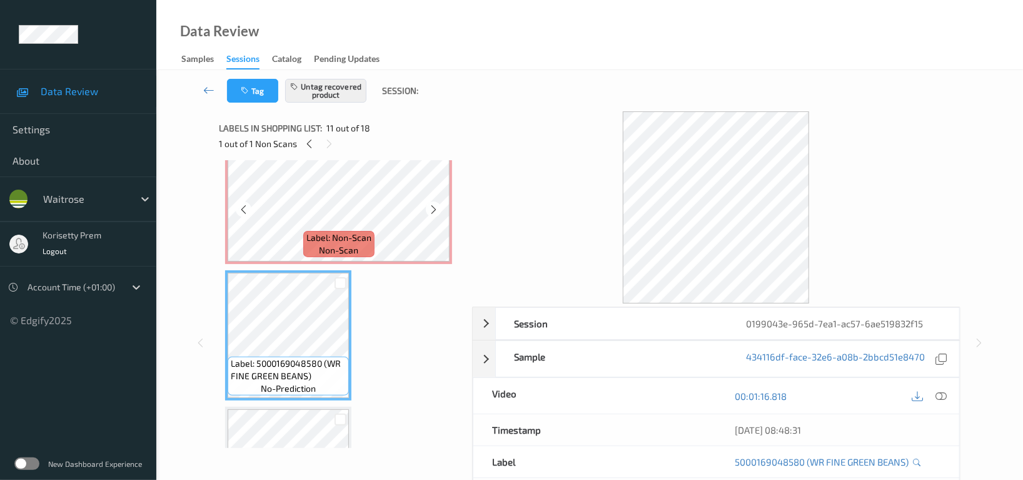
click at [353, 232] on span "Label: Non-Scan" at bounding box center [338, 237] width 65 height 13
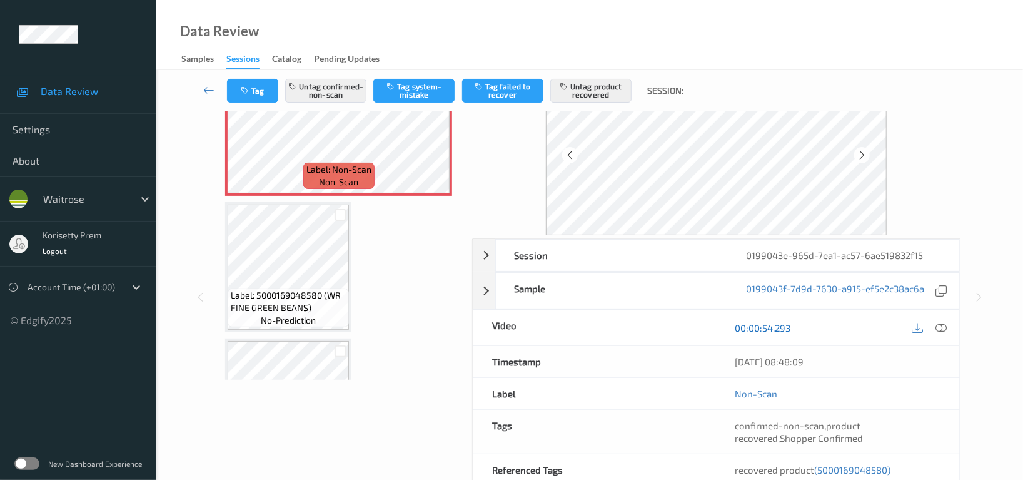
scroll to position [166, 0]
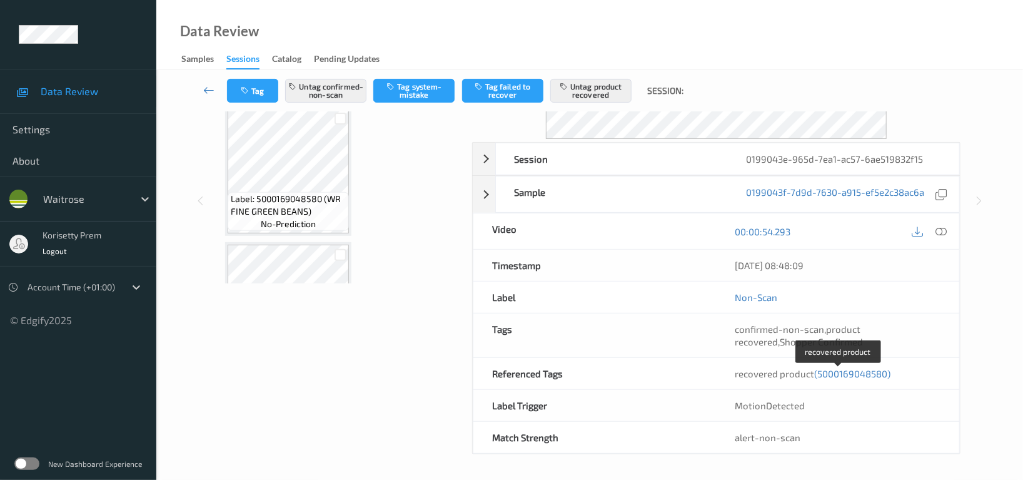
click at [856, 373] on span "(5000169048580)" at bounding box center [852, 373] width 76 height 11
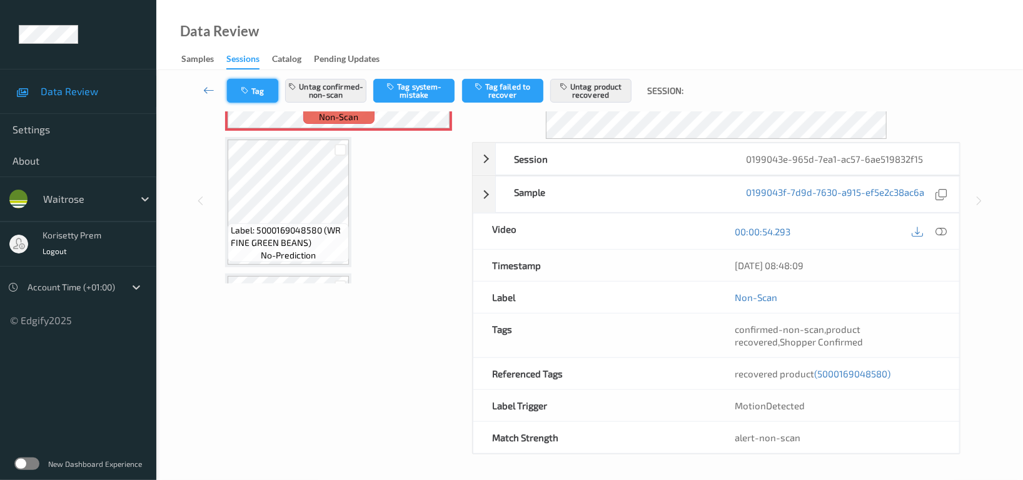
click at [260, 86] on button "Tag" at bounding box center [252, 91] width 51 height 24
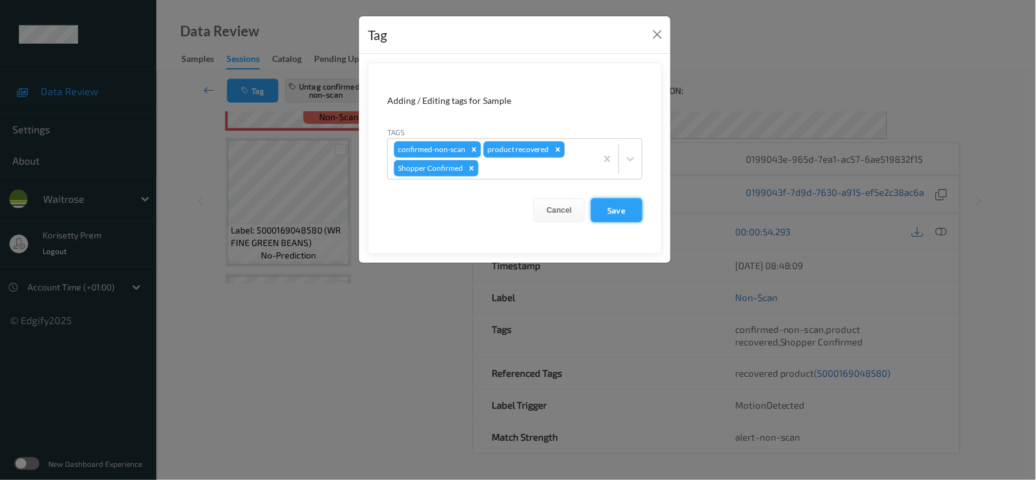
click at [623, 210] on button "Save" at bounding box center [616, 210] width 51 height 24
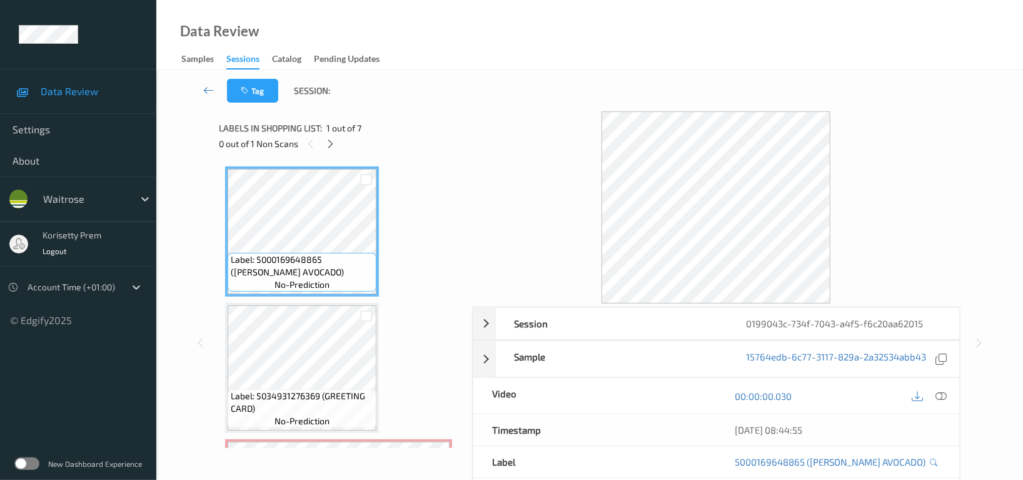
click at [528, 35] on div "Data Review Samples Sessions Catalog Pending Updates" at bounding box center [589, 35] width 867 height 70
click at [637, 9] on div "Data Review Samples Sessions Catalog Pending Updates" at bounding box center [589, 35] width 867 height 70
click at [330, 143] on icon at bounding box center [331, 143] width 11 height 11
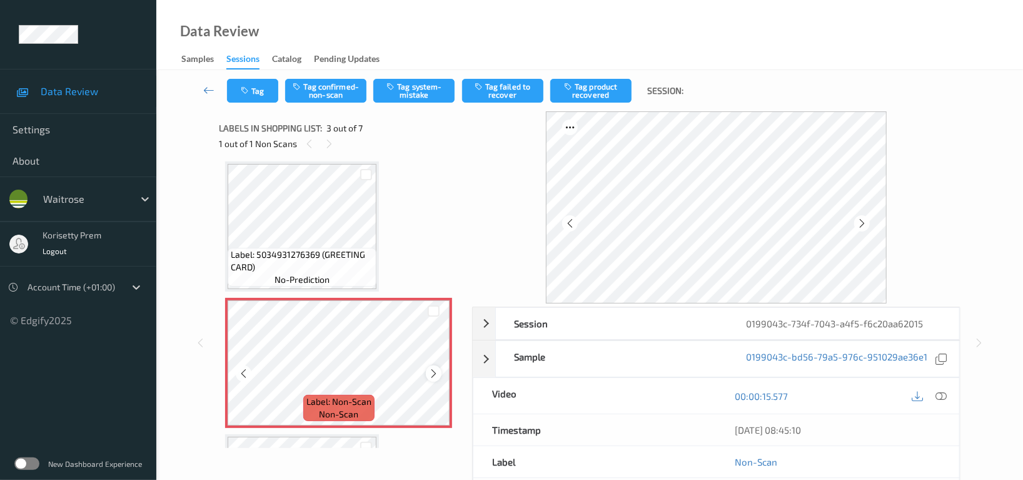
click at [431, 369] on icon at bounding box center [433, 373] width 11 height 11
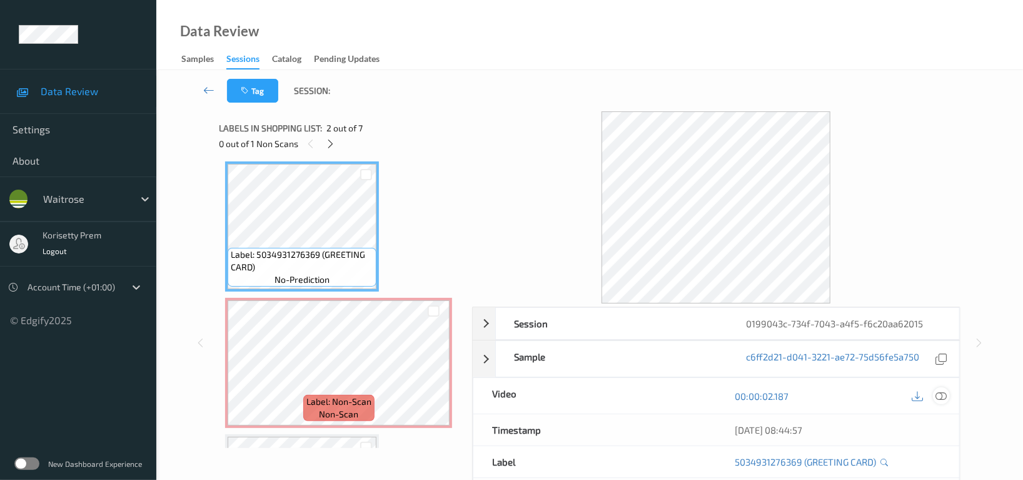
click at [939, 394] on icon at bounding box center [940, 395] width 11 height 11
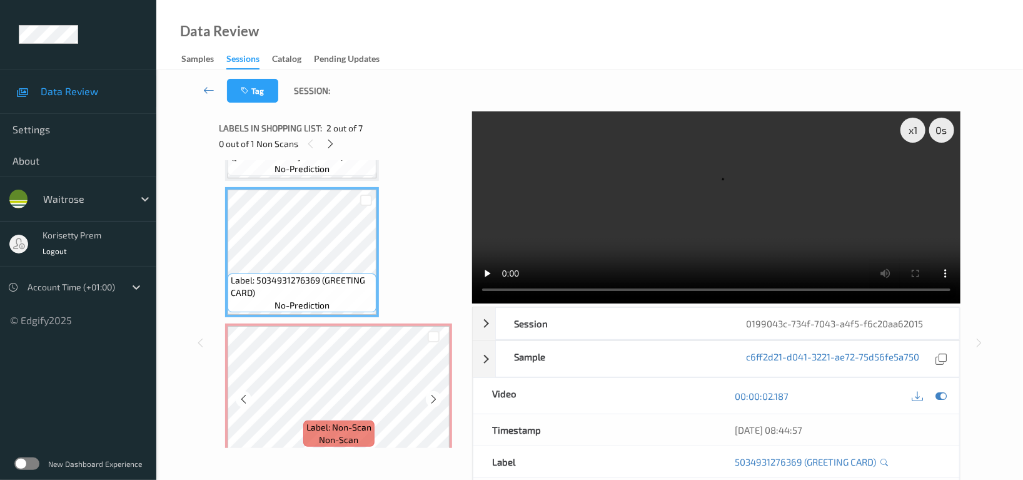
scroll to position [83, 0]
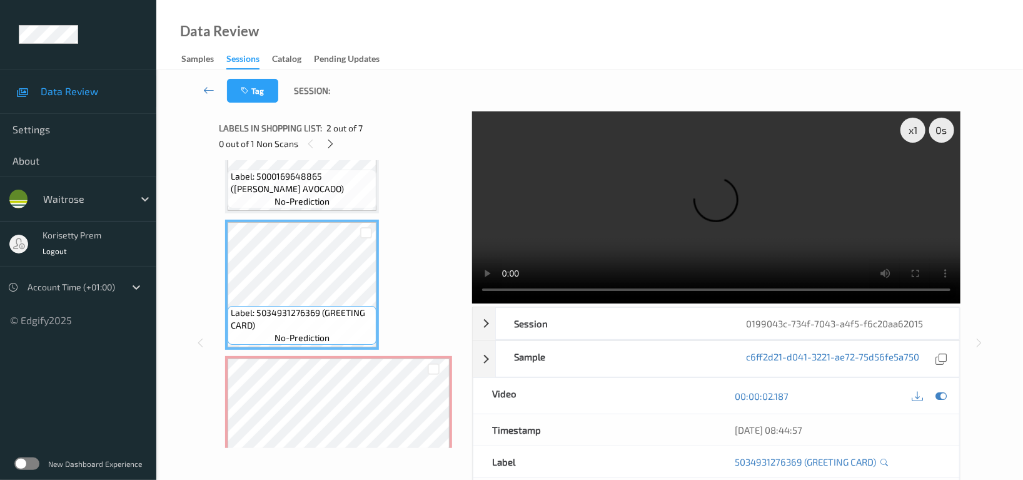
click at [765, 201] on video at bounding box center [716, 207] width 488 height 192
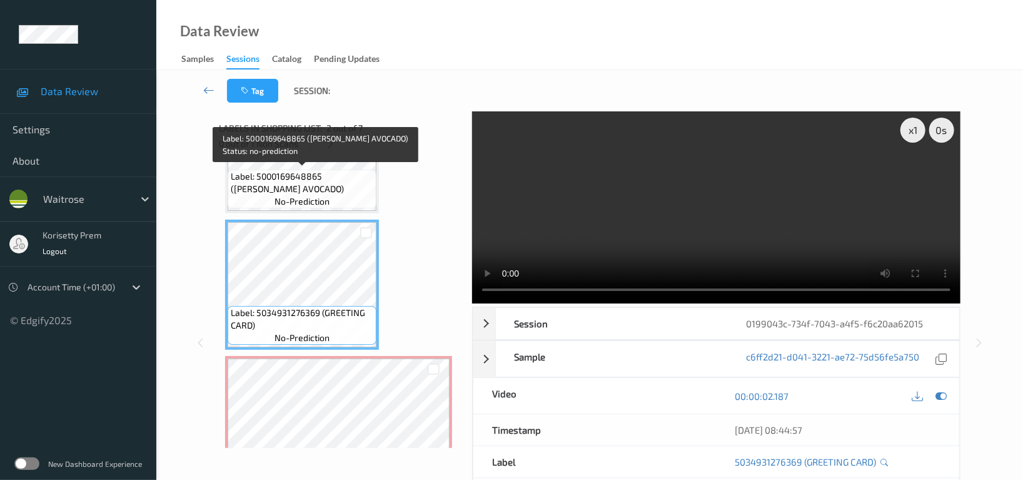
click at [299, 185] on span "Label: 5000169648865 (WR PRIPE AVOCADO)" at bounding box center [302, 182] width 143 height 25
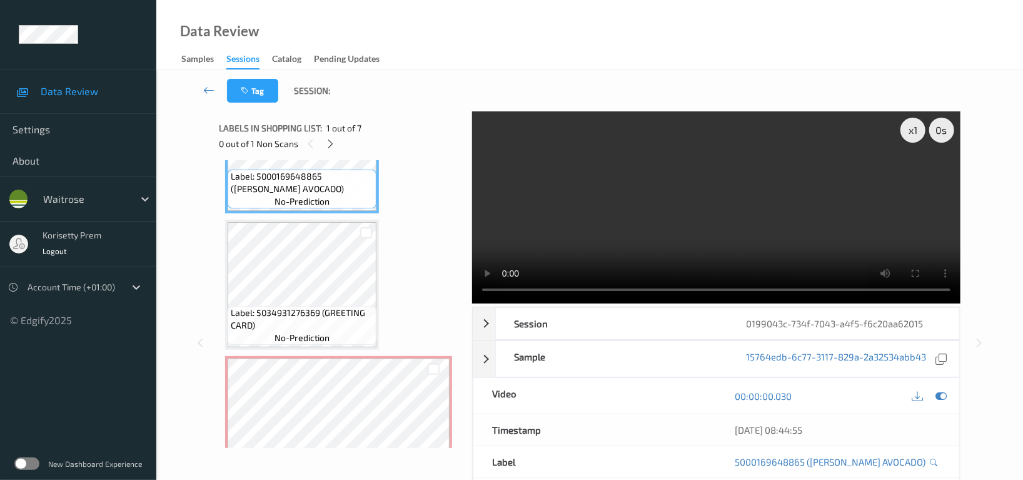
click at [634, 148] on video at bounding box center [716, 207] width 488 height 192
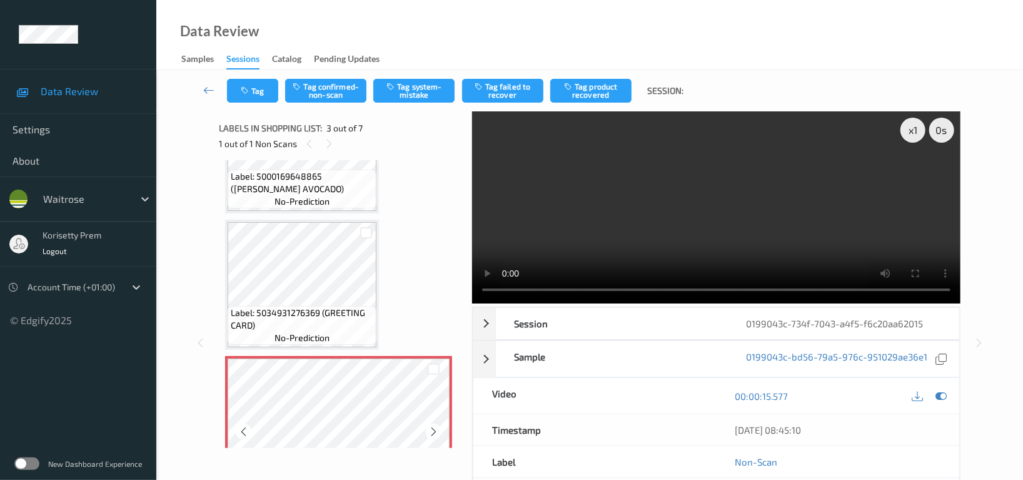
scroll to position [166, 0]
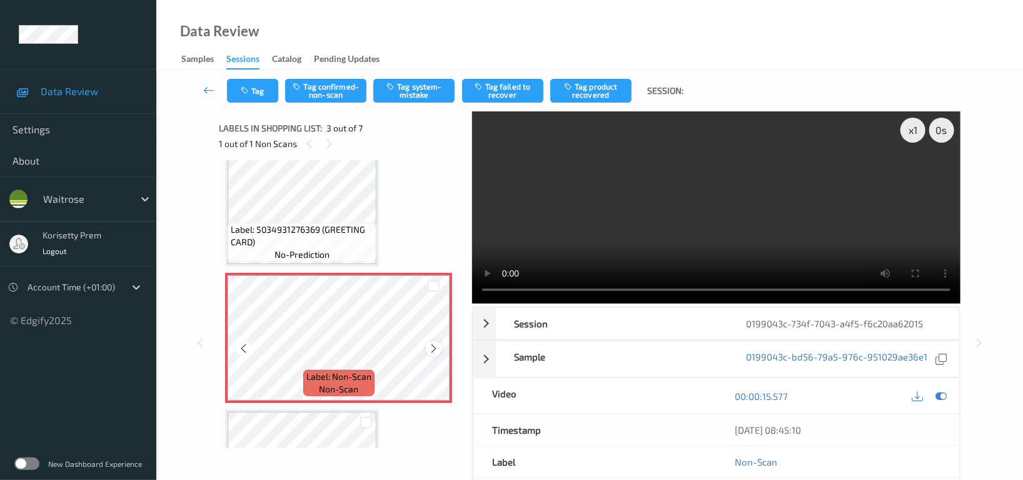
click at [437, 351] on icon at bounding box center [433, 348] width 11 height 11
click at [436, 351] on icon at bounding box center [433, 348] width 11 height 11
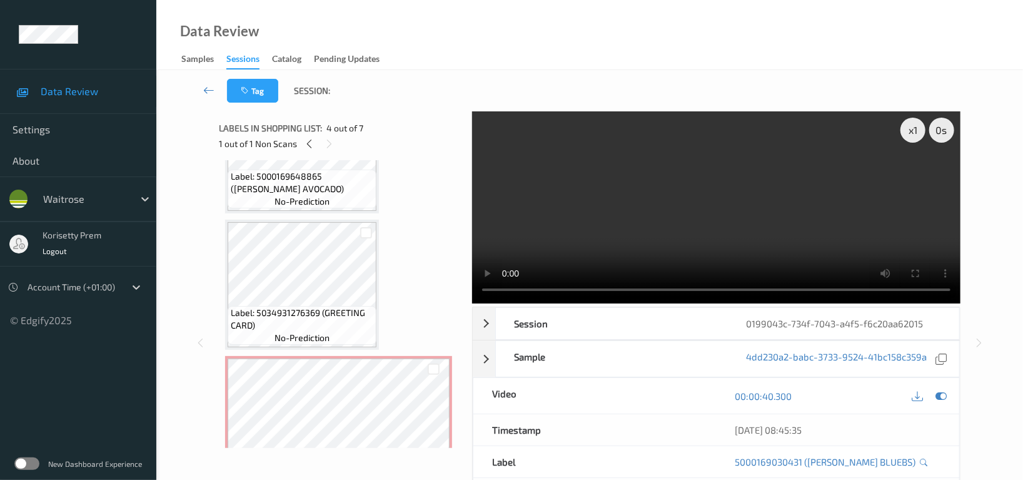
scroll to position [0, 0]
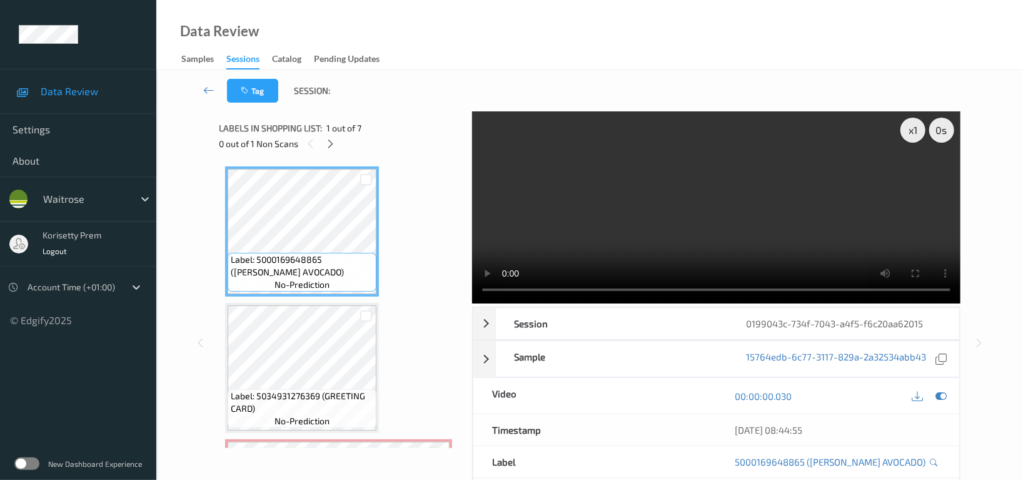
click at [817, 218] on video at bounding box center [716, 207] width 488 height 192
click at [691, 210] on video at bounding box center [716, 207] width 488 height 192
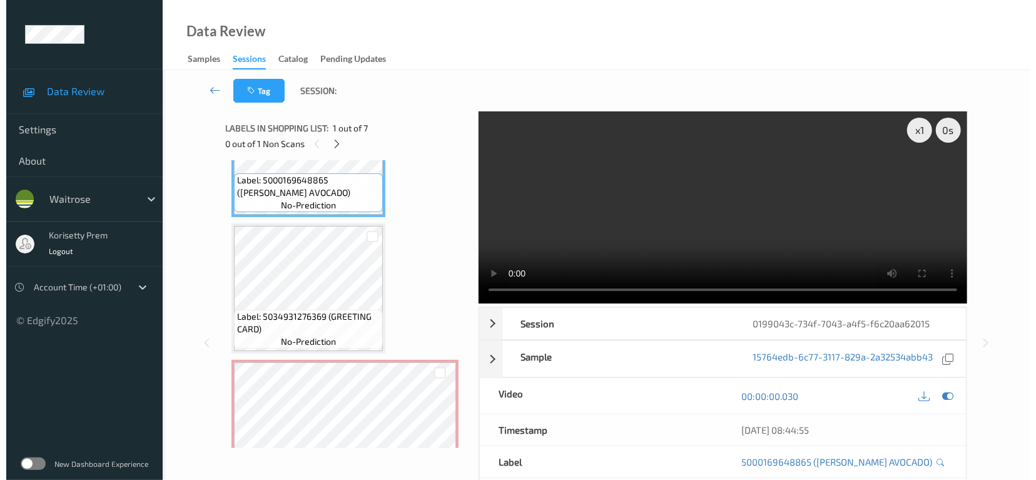
scroll to position [166, 0]
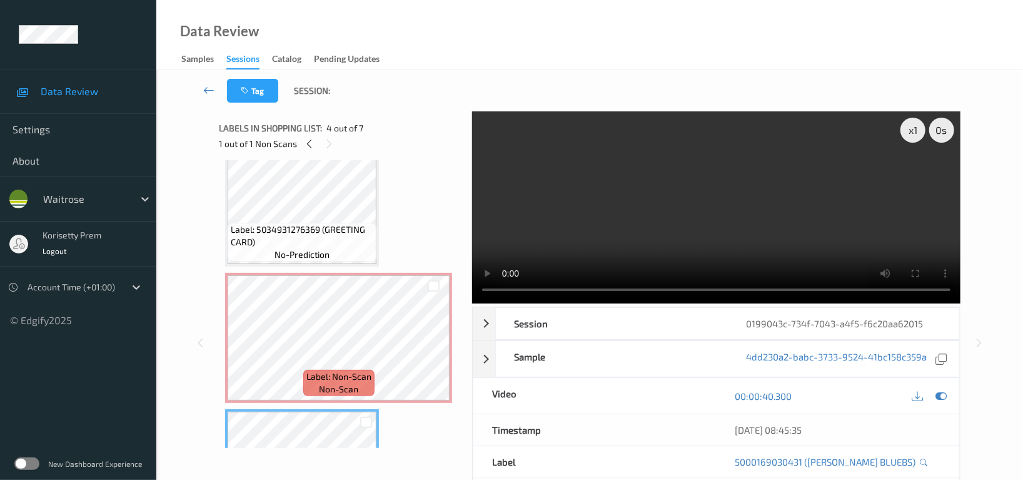
click at [674, 221] on video at bounding box center [716, 207] width 488 height 192
click at [762, 209] on video at bounding box center [716, 207] width 488 height 192
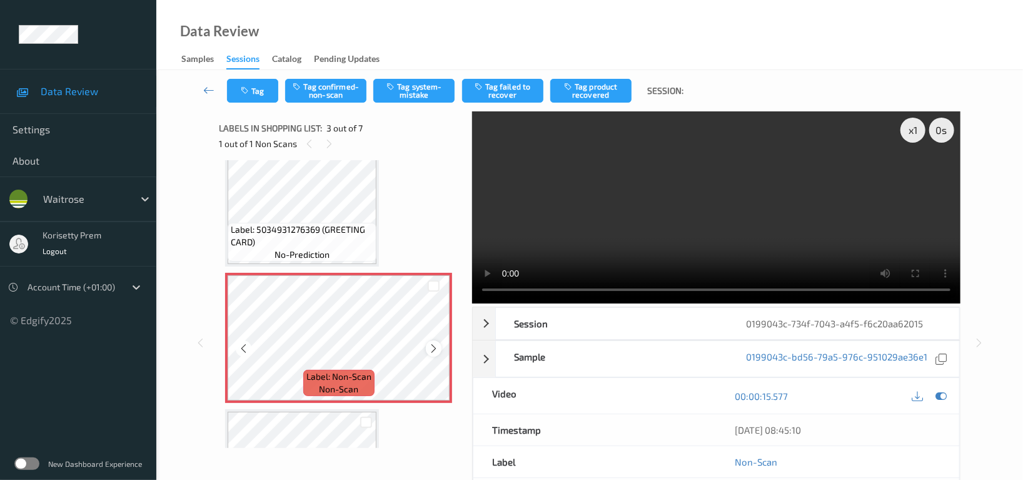
click at [433, 348] on icon at bounding box center [433, 348] width 11 height 11
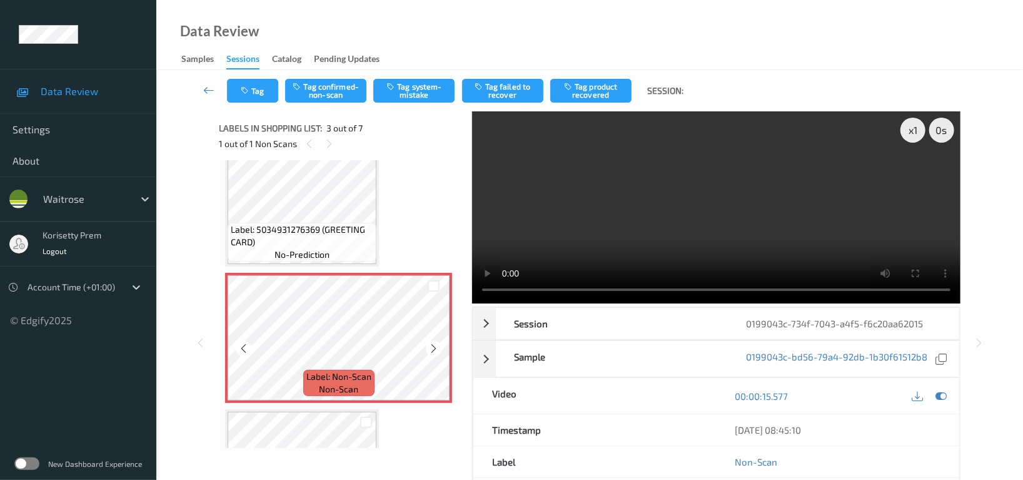
click at [433, 348] on icon at bounding box center [433, 348] width 11 height 11
click at [420, 92] on button "Tag system-mistake" at bounding box center [413, 91] width 81 height 24
click at [256, 89] on button "Tag" at bounding box center [252, 91] width 51 height 24
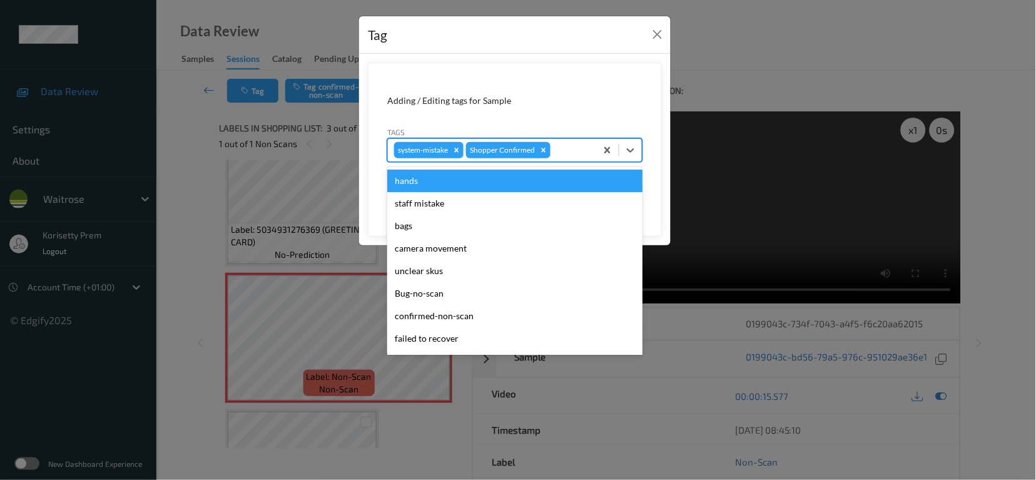
click at [560, 153] on div at bounding box center [571, 150] width 37 height 15
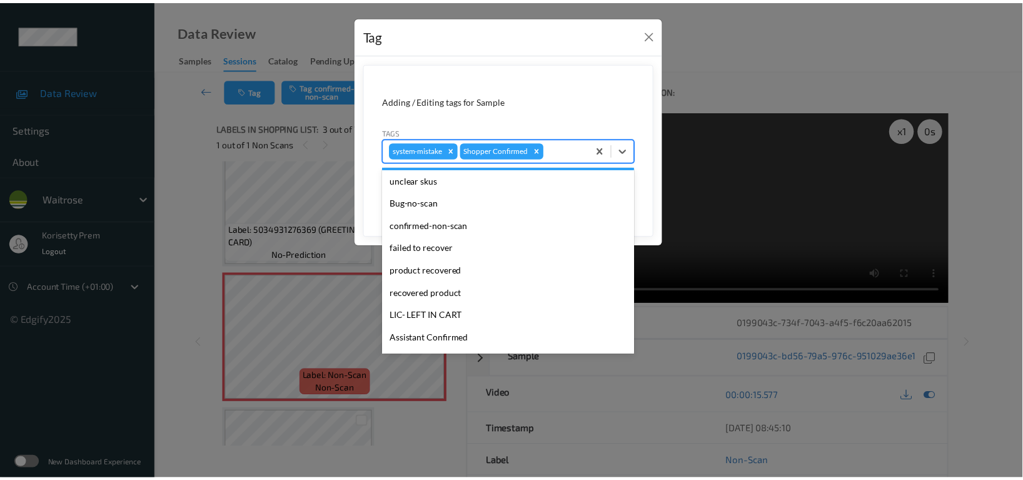
scroll to position [266, 0]
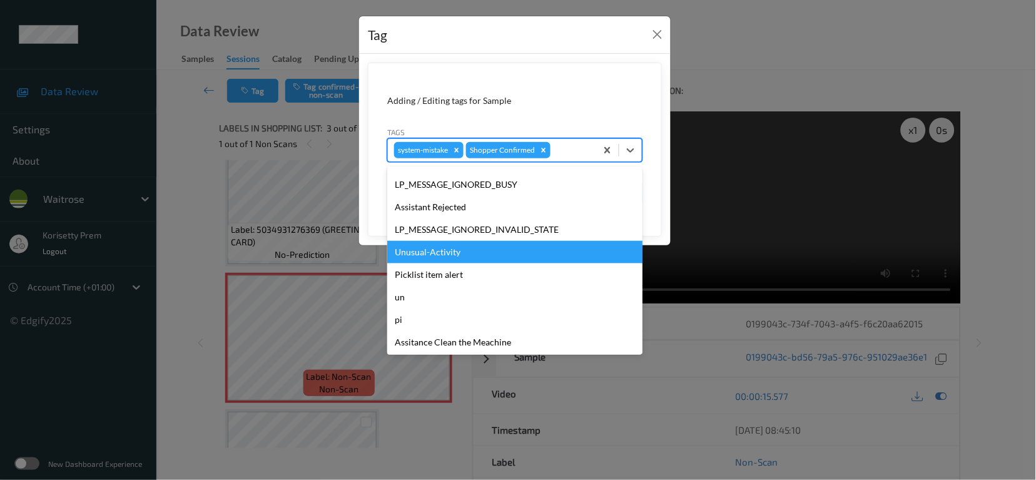
click at [443, 258] on div "Unusual-Activity" at bounding box center [514, 252] width 255 height 23
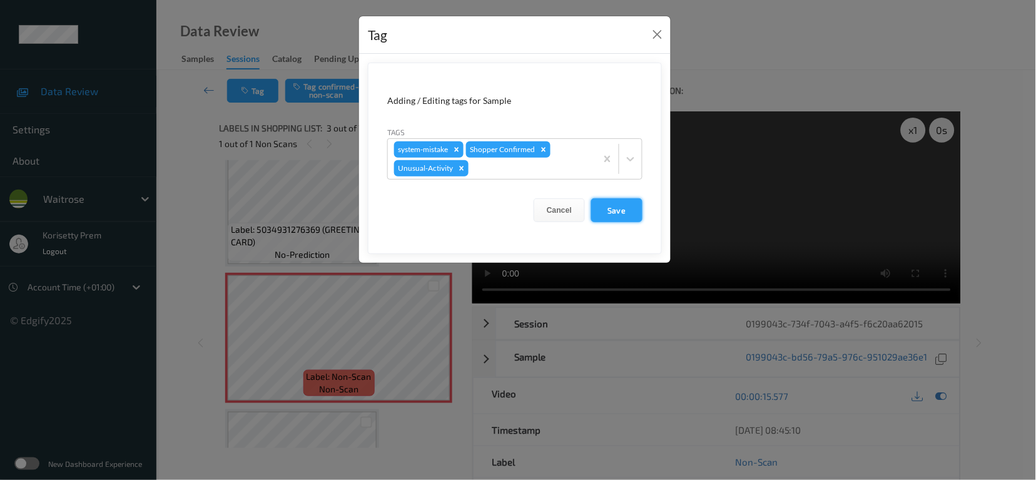
click at [620, 204] on button "Save" at bounding box center [616, 210] width 51 height 24
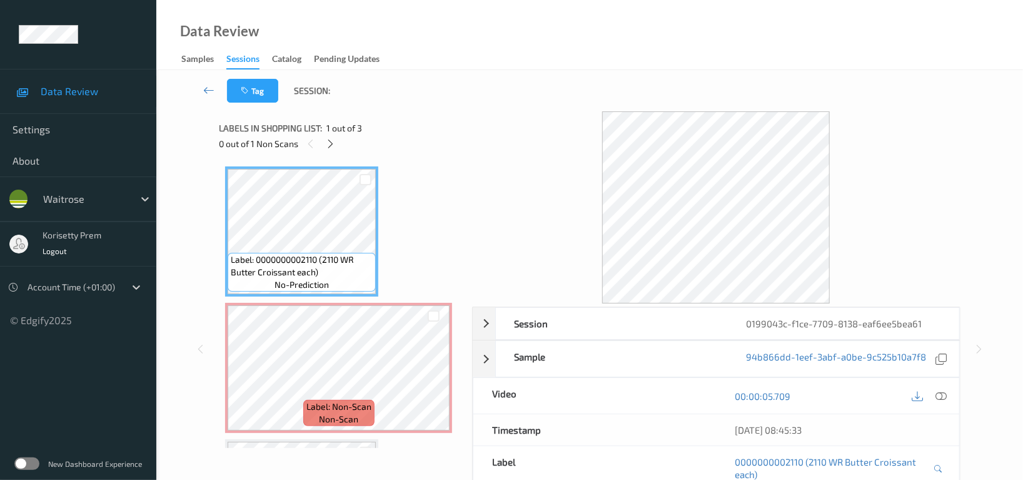
click at [613, 18] on div "Data Review Samples Sessions Catalog Pending Updates" at bounding box center [589, 35] width 867 height 70
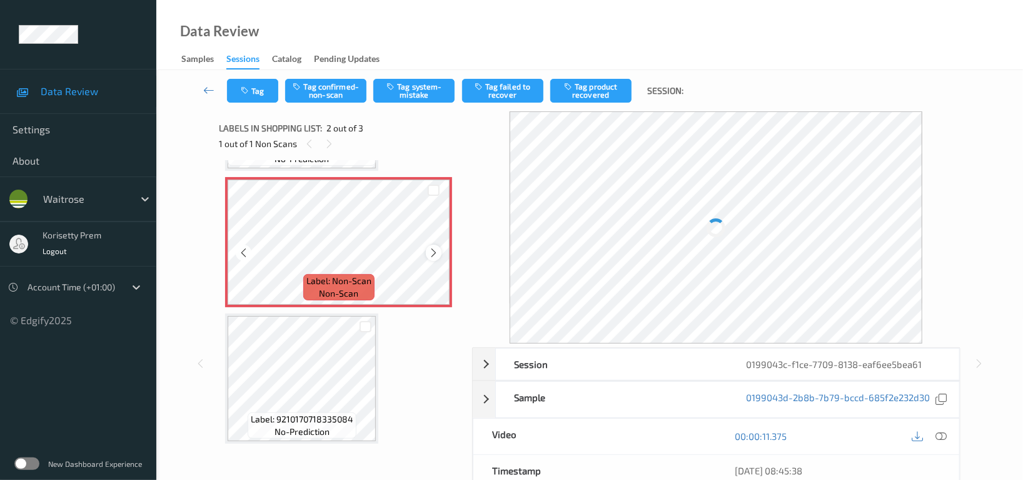
click at [430, 255] on icon at bounding box center [433, 252] width 11 height 11
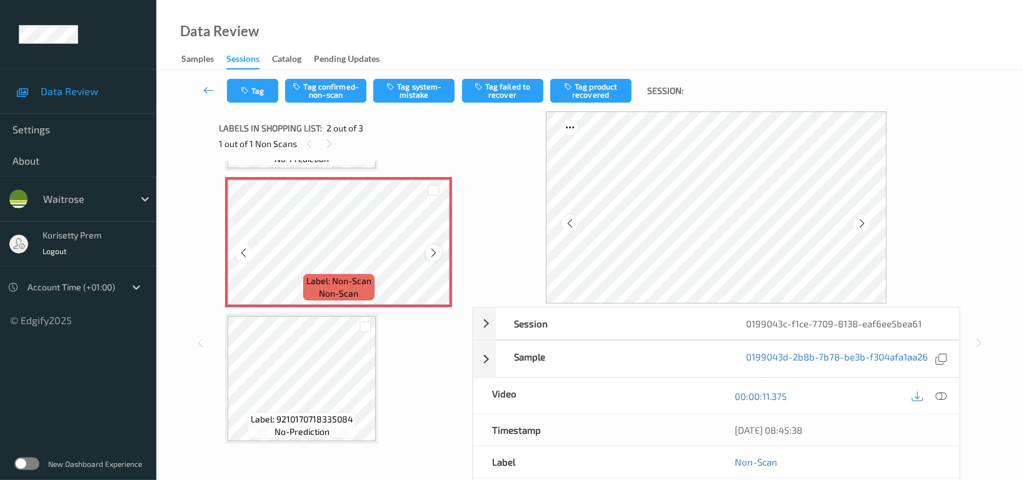
click at [434, 255] on icon at bounding box center [433, 252] width 11 height 11
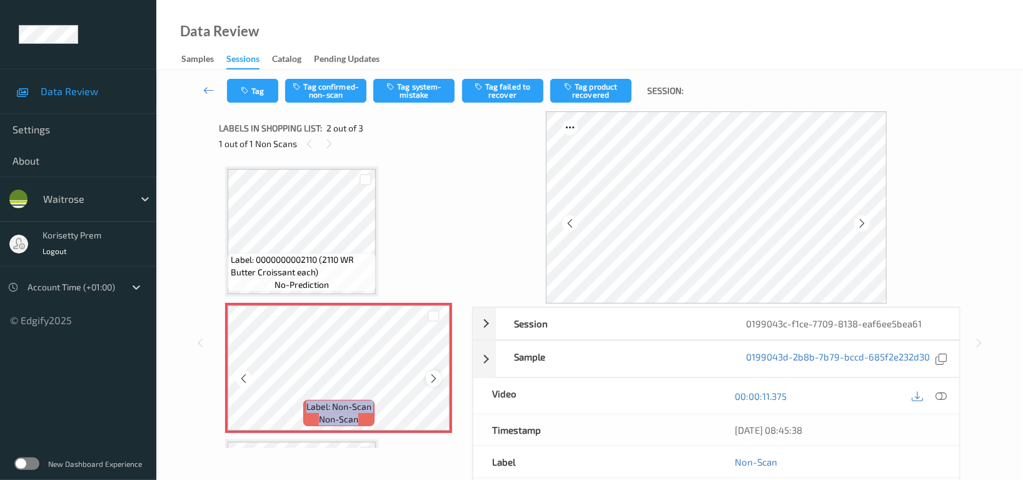
click at [431, 376] on icon at bounding box center [433, 378] width 11 height 11
click at [419, 90] on button "Tag system-mistake" at bounding box center [413, 91] width 81 height 24
click at [255, 91] on button "Tag" at bounding box center [252, 91] width 51 height 24
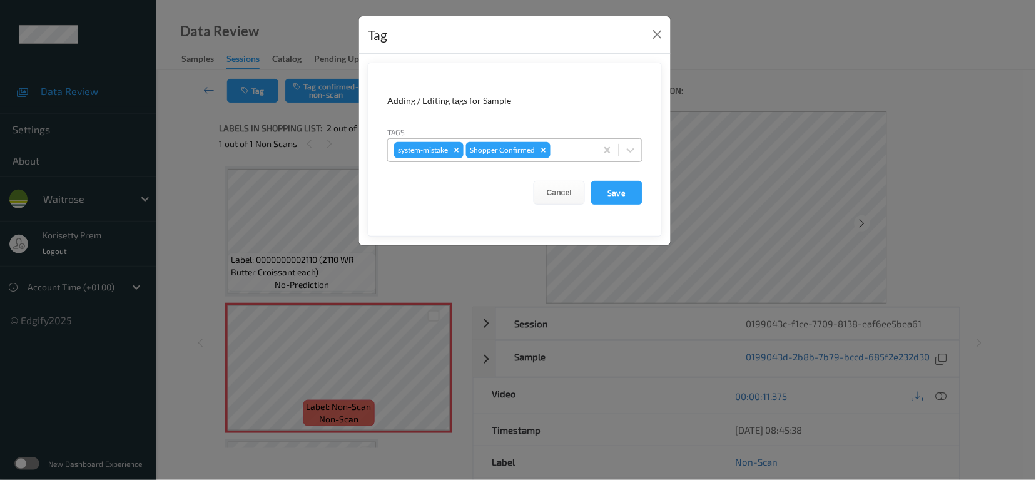
click at [558, 146] on div at bounding box center [571, 150] width 37 height 15
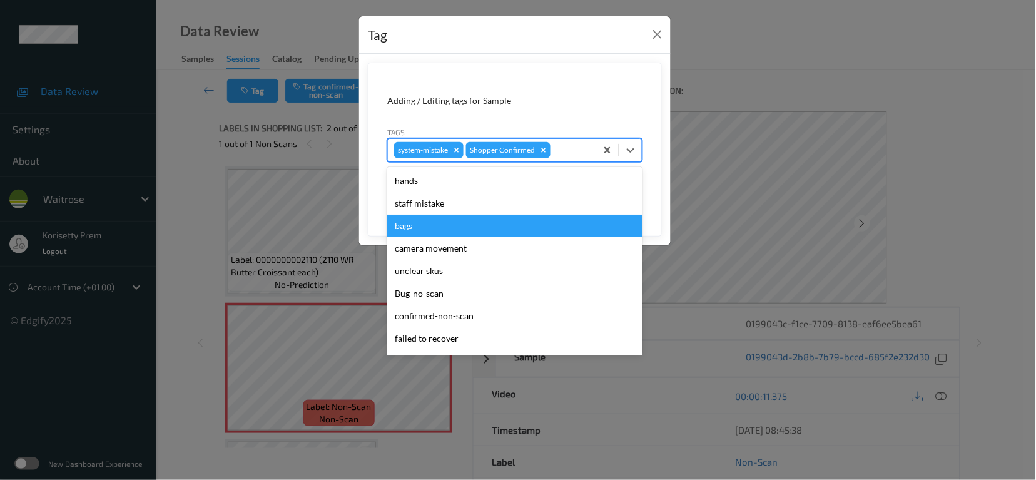
scroll to position [266, 0]
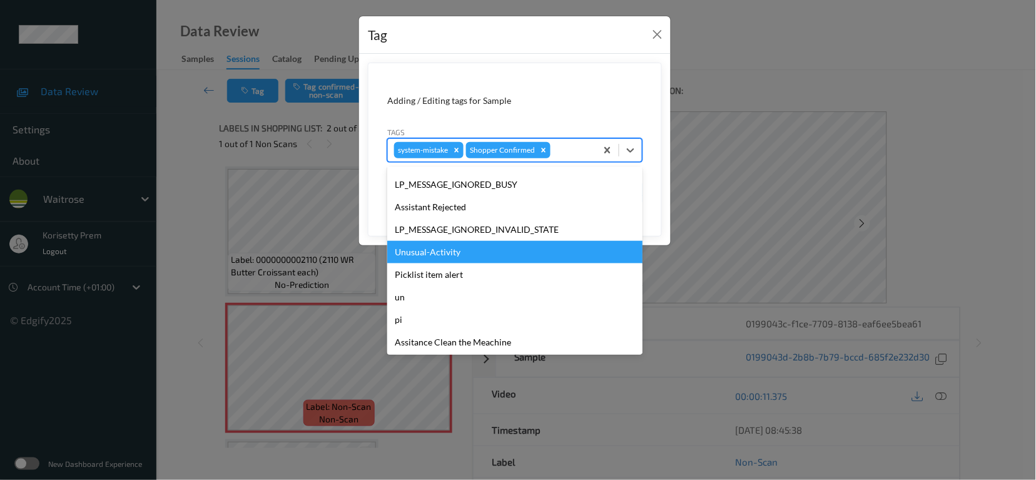
click at [448, 254] on div "Unusual-Activity" at bounding box center [514, 252] width 255 height 23
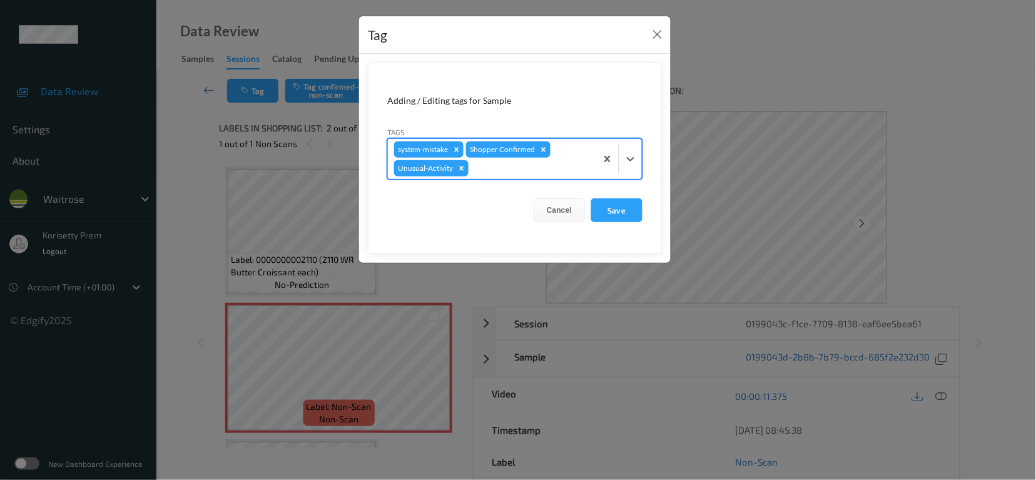
click at [495, 169] on div at bounding box center [530, 168] width 119 height 15
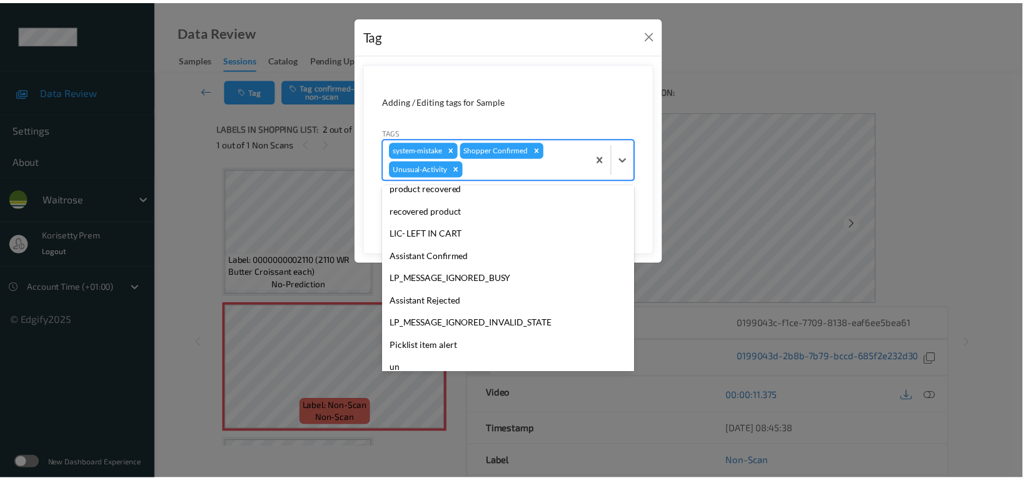
scroll to position [244, 0]
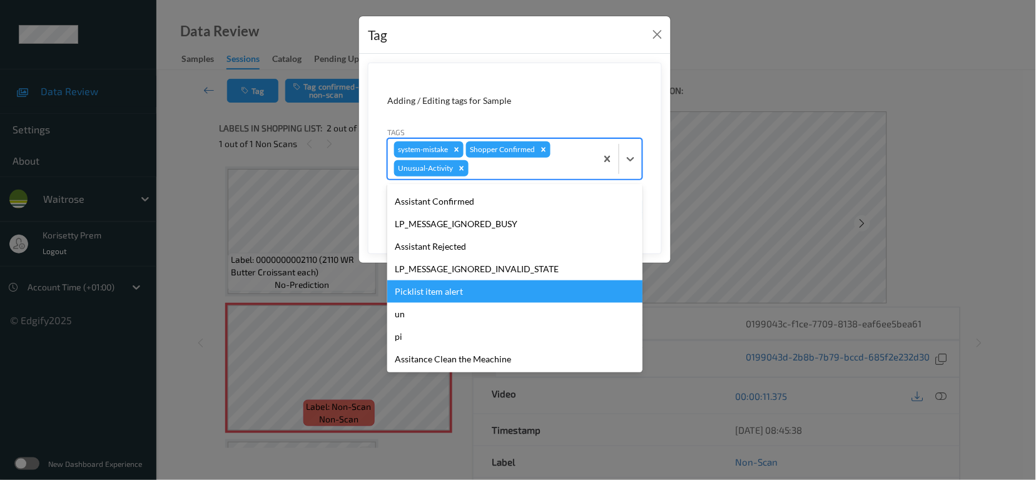
click at [444, 298] on div "Picklist item alert" at bounding box center [514, 291] width 255 height 23
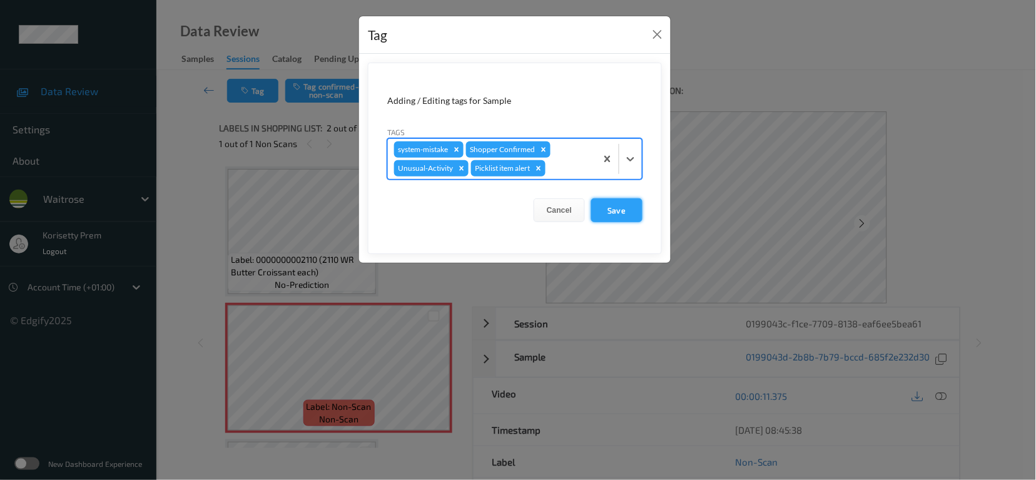
click at [628, 218] on button "Save" at bounding box center [616, 210] width 51 height 24
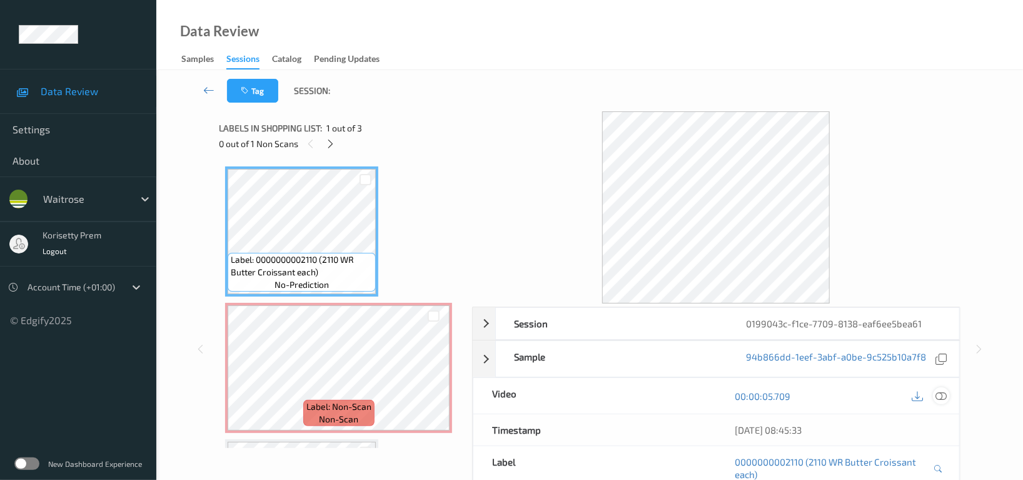
click at [945, 400] on icon at bounding box center [940, 395] width 11 height 11
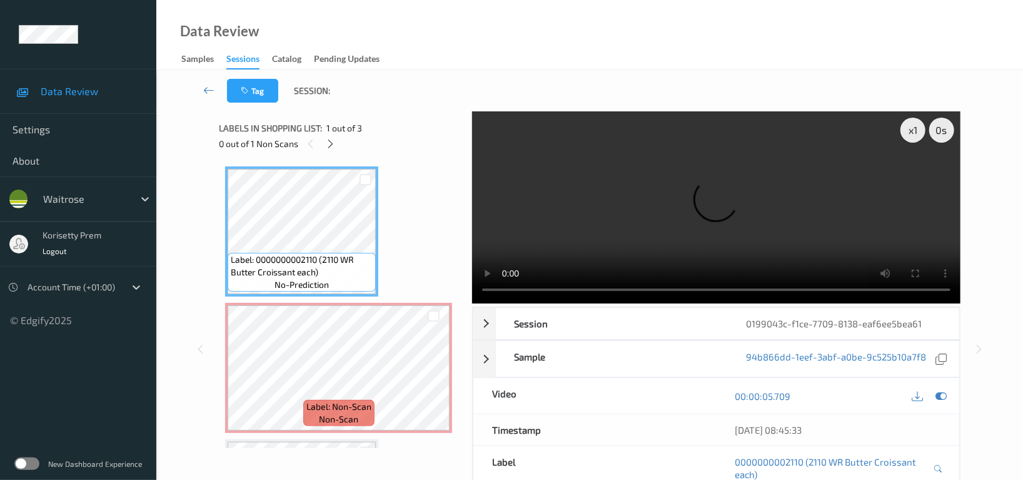
click at [718, 214] on video at bounding box center [716, 207] width 488 height 192
click at [692, 238] on video at bounding box center [716, 207] width 488 height 192
click at [572, 154] on video at bounding box center [716, 207] width 488 height 192
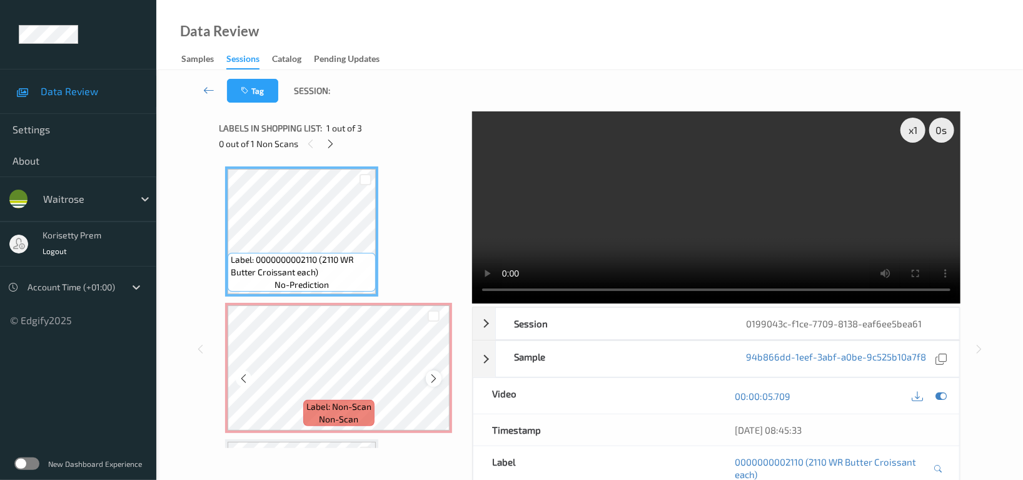
click at [435, 378] on icon at bounding box center [433, 378] width 11 height 11
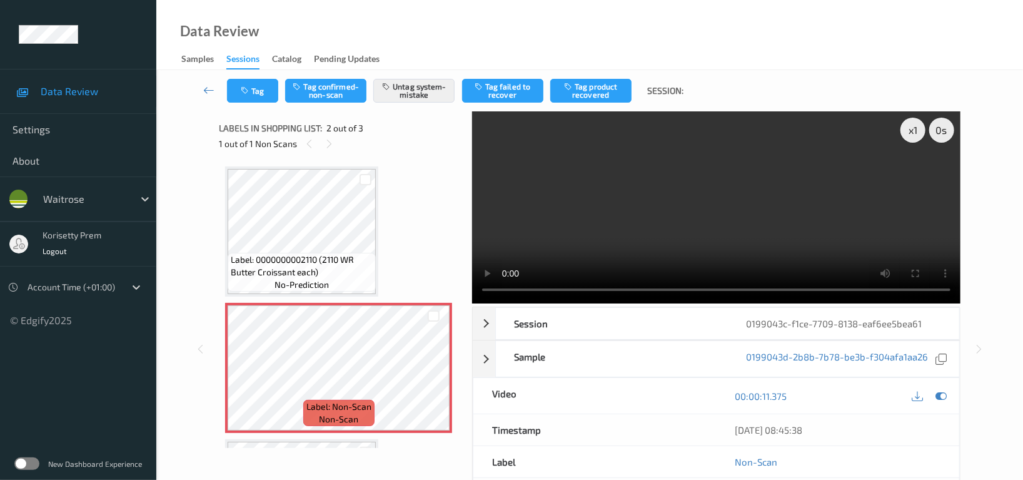
click at [690, 198] on video at bounding box center [716, 207] width 488 height 192
click at [266, 83] on button "Tag" at bounding box center [252, 91] width 51 height 24
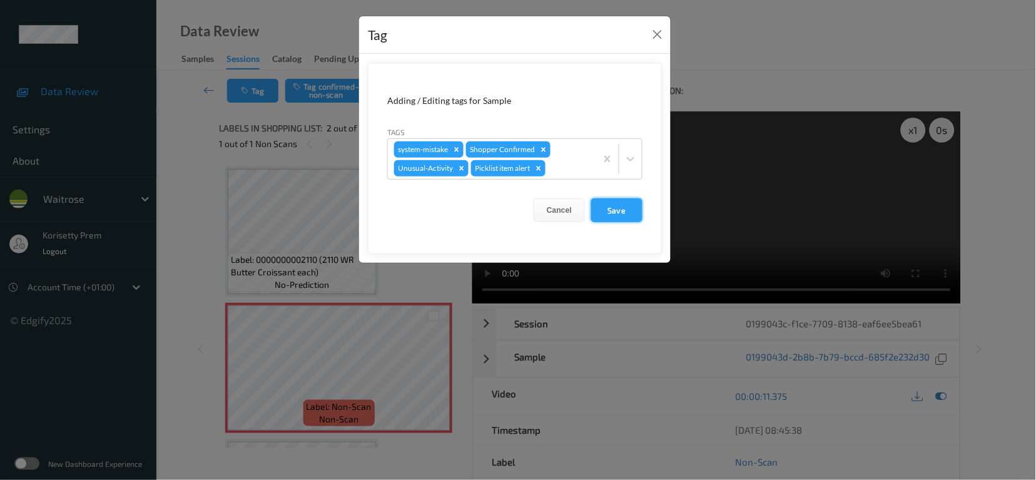
click at [605, 204] on button "Save" at bounding box center [616, 210] width 51 height 24
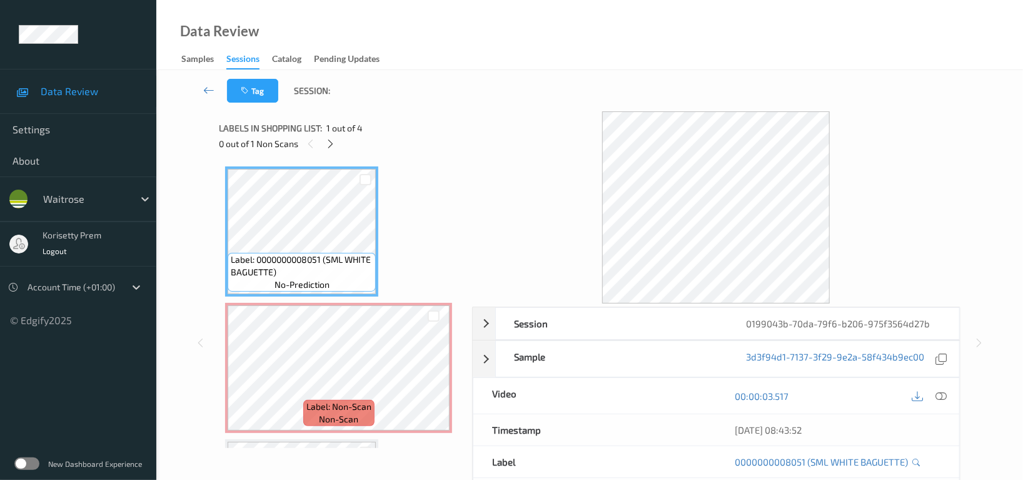
click at [909, 78] on div "Tag Session:" at bounding box center [589, 90] width 815 height 41
click at [433, 376] on icon at bounding box center [433, 378] width 11 height 11
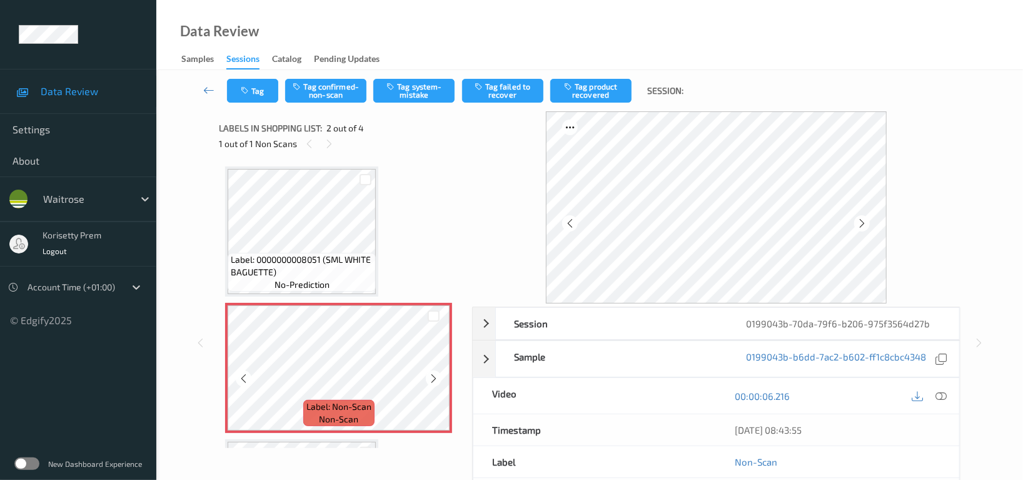
click at [433, 376] on icon at bounding box center [433, 378] width 11 height 11
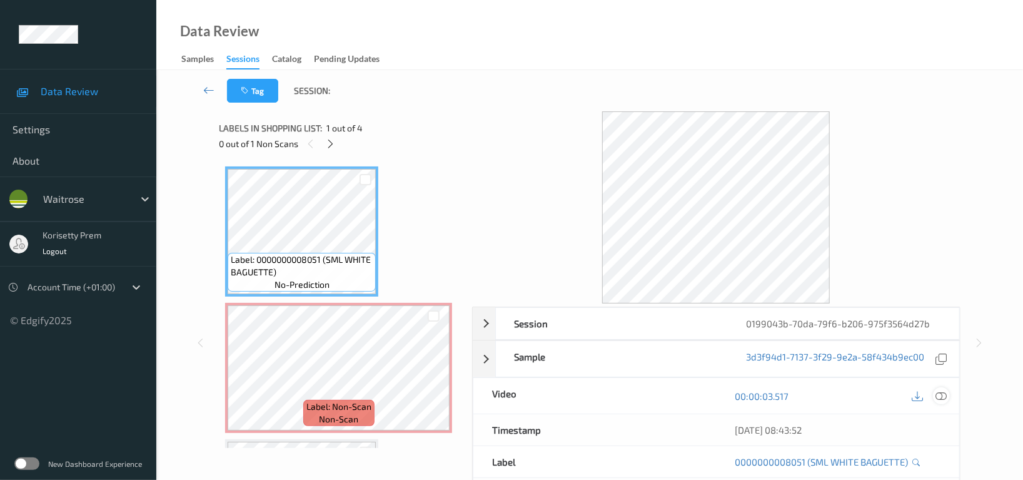
click at [940, 396] on icon at bounding box center [940, 395] width 11 height 11
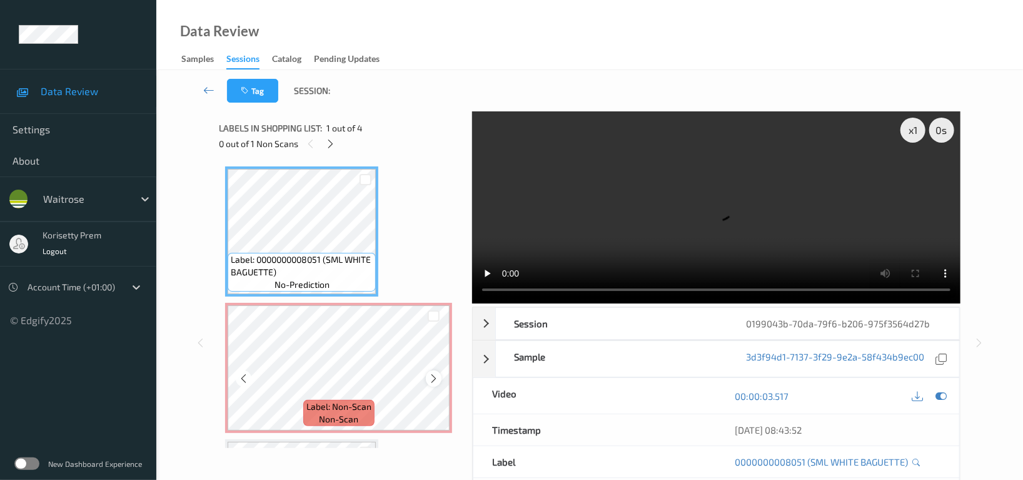
click at [435, 373] on icon at bounding box center [433, 378] width 11 height 11
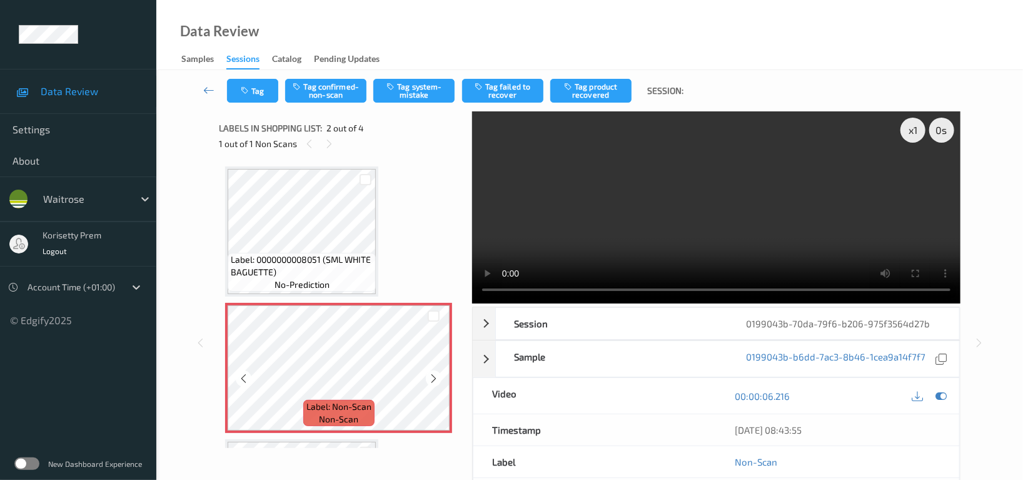
click at [435, 373] on icon at bounding box center [433, 378] width 11 height 11
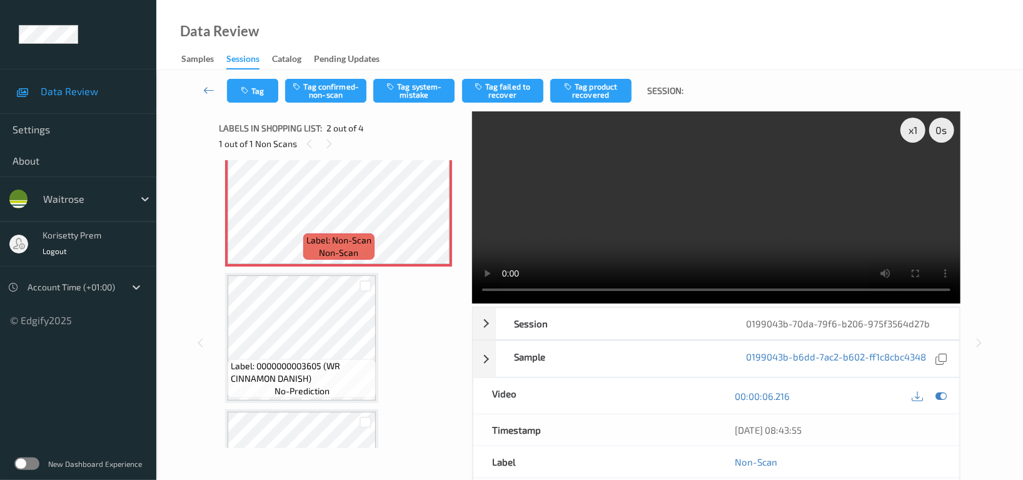
scroll to position [158, 0]
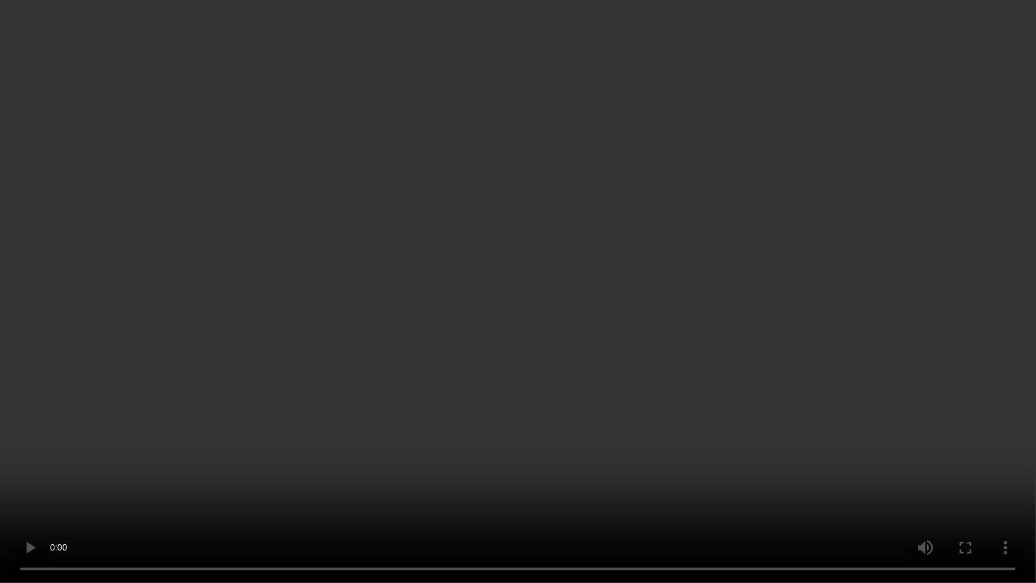
click at [456, 370] on video at bounding box center [518, 291] width 1036 height 583
click at [830, 270] on video at bounding box center [518, 291] width 1036 height 583
click at [710, 331] on video at bounding box center [518, 291] width 1036 height 583
click at [744, 308] on video at bounding box center [518, 291] width 1036 height 583
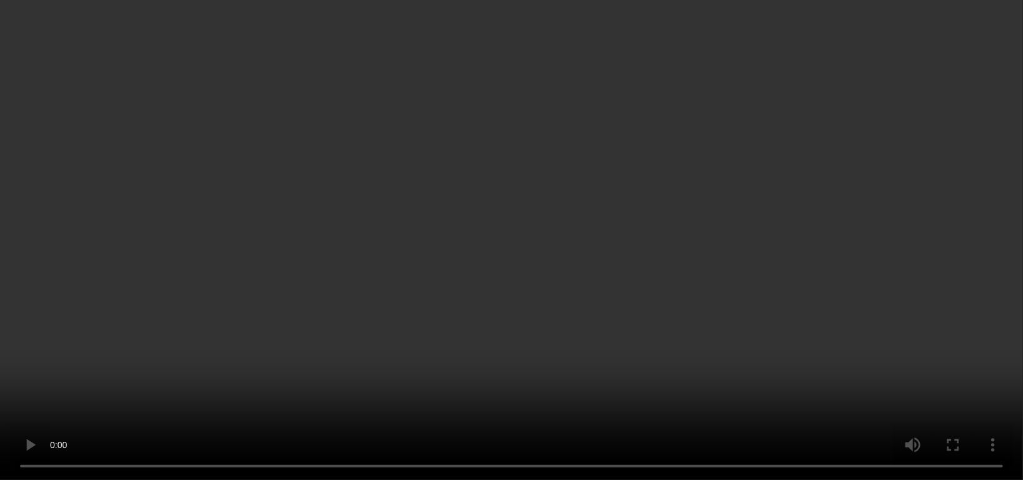
scroll to position [261, 0]
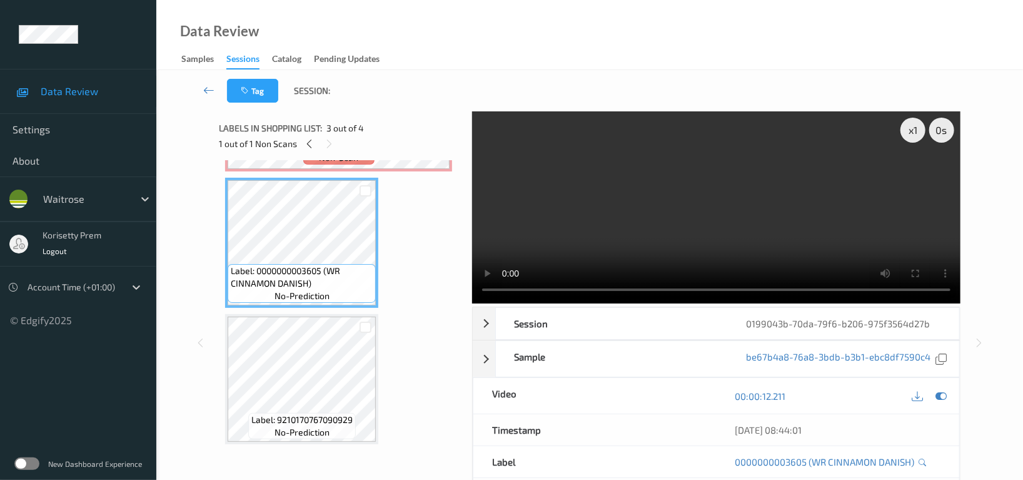
click at [827, 211] on video at bounding box center [716, 207] width 488 height 192
click at [620, 232] on video at bounding box center [716, 207] width 488 height 192
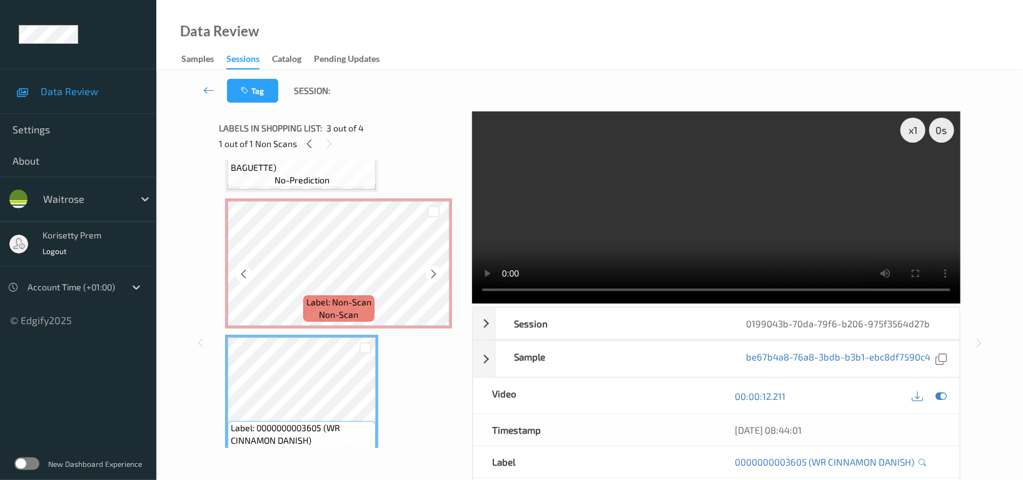
scroll to position [94, 0]
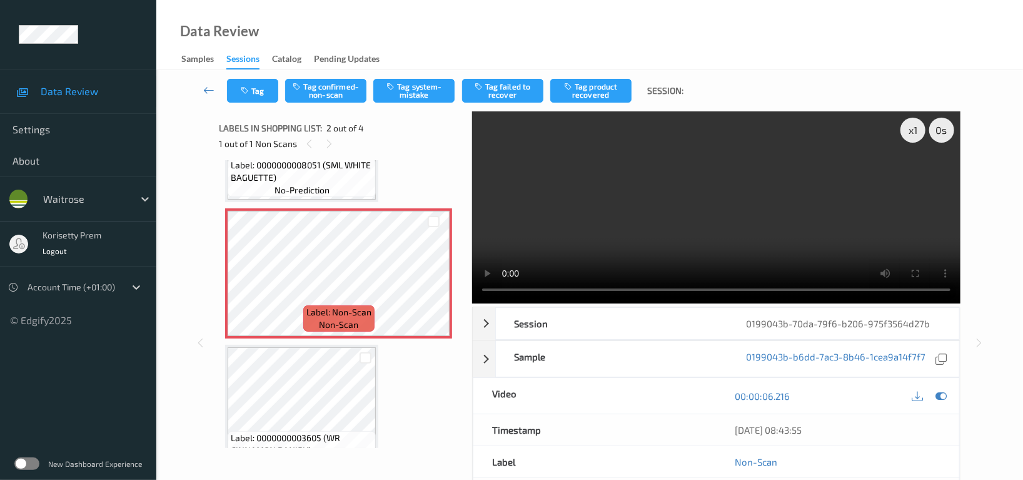
click at [770, 203] on video at bounding box center [716, 207] width 488 height 192
click at [708, 233] on video at bounding box center [716, 207] width 488 height 192
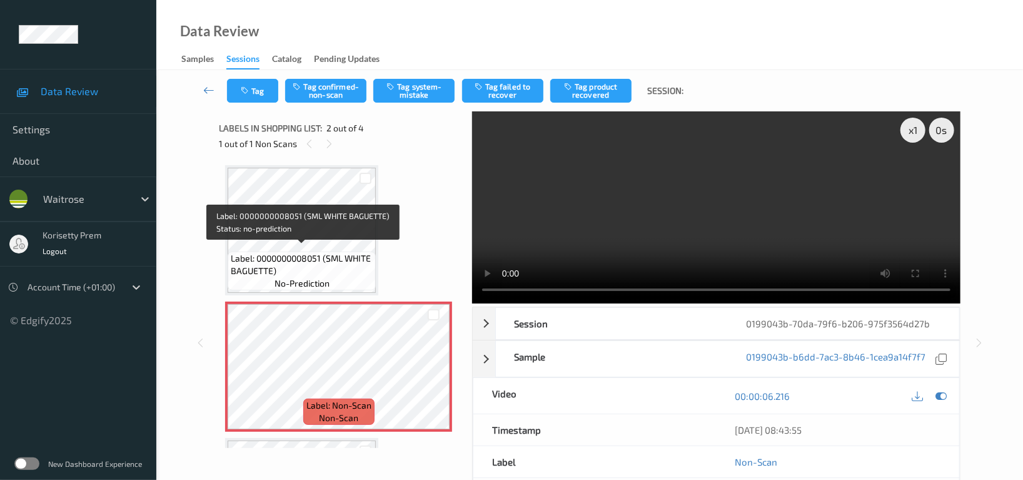
scroll to position [0, 0]
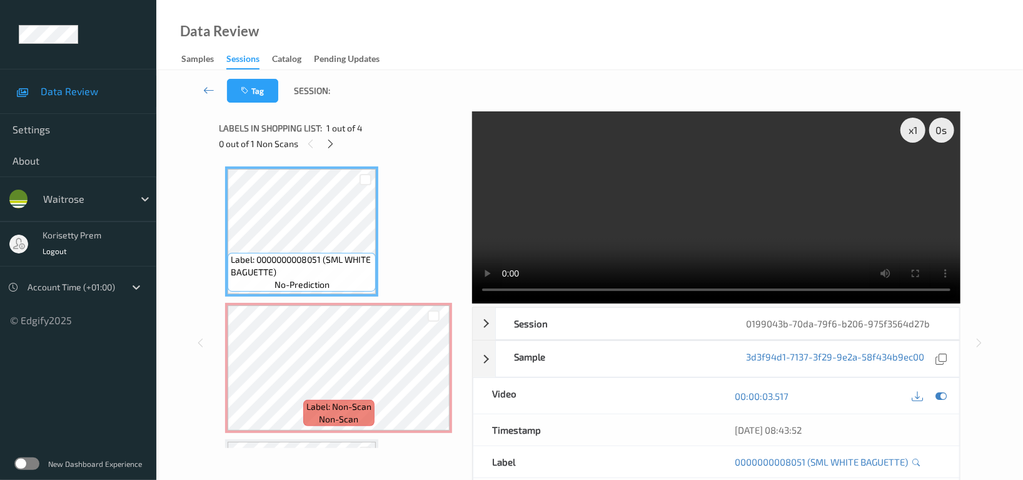
click at [741, 226] on video at bounding box center [716, 207] width 488 height 192
click at [682, 206] on video at bounding box center [716, 207] width 488 height 192
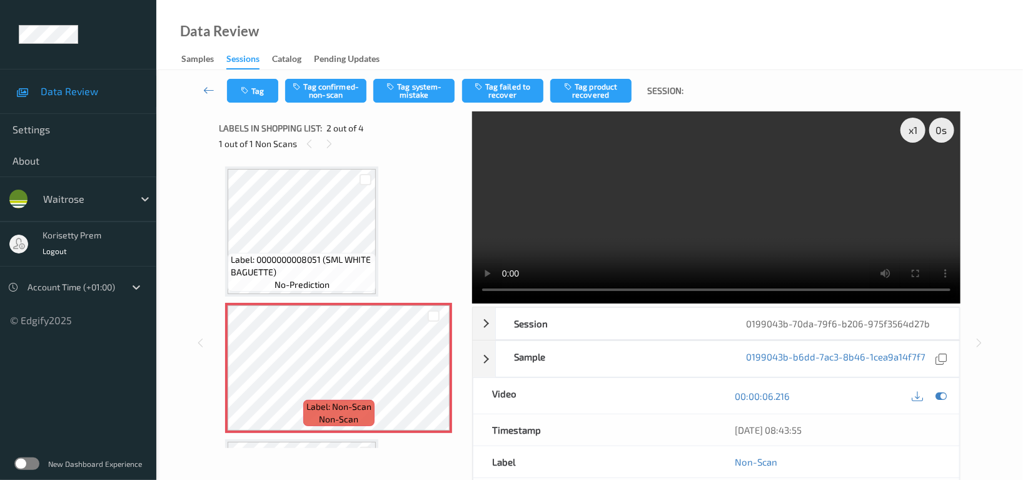
click at [684, 222] on video at bounding box center [716, 207] width 488 height 192
click at [681, 233] on video at bounding box center [716, 207] width 488 height 192
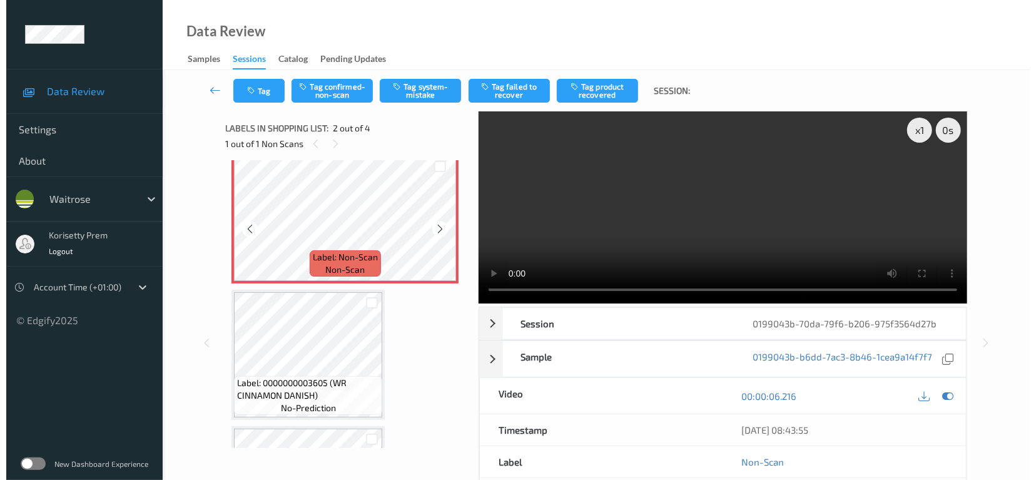
scroll to position [166, 0]
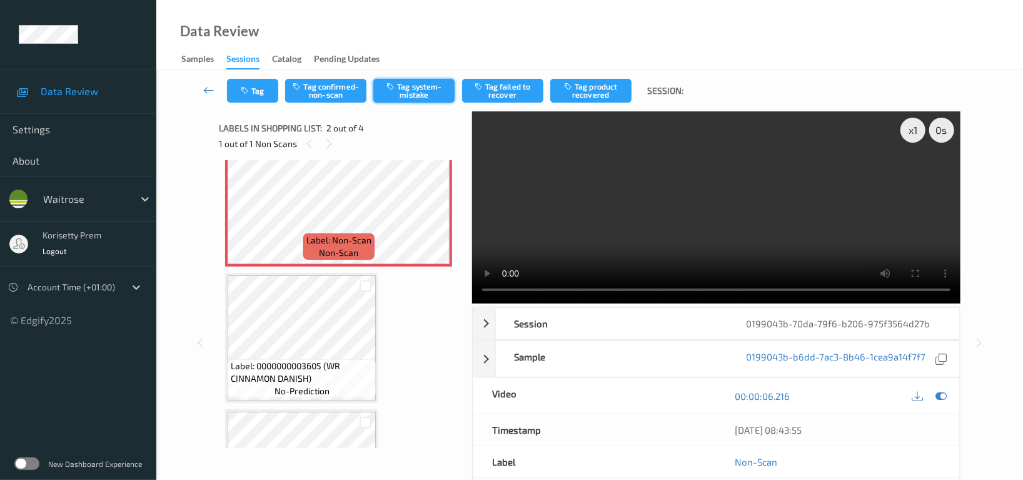
click at [421, 89] on button "Tag system-mistake" at bounding box center [413, 91] width 81 height 24
click at [256, 93] on button "Tag" at bounding box center [252, 91] width 51 height 24
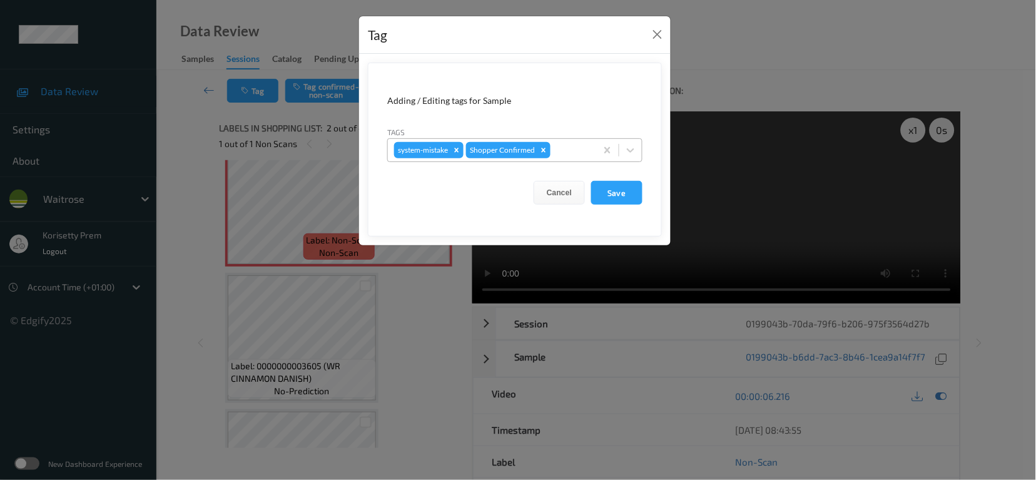
click at [570, 151] on div at bounding box center [571, 150] width 37 height 15
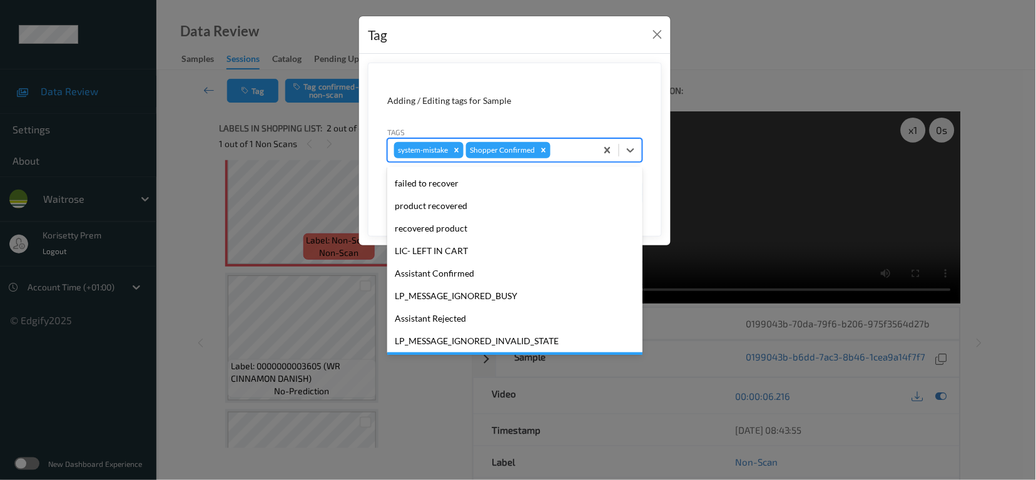
scroll to position [266, 0]
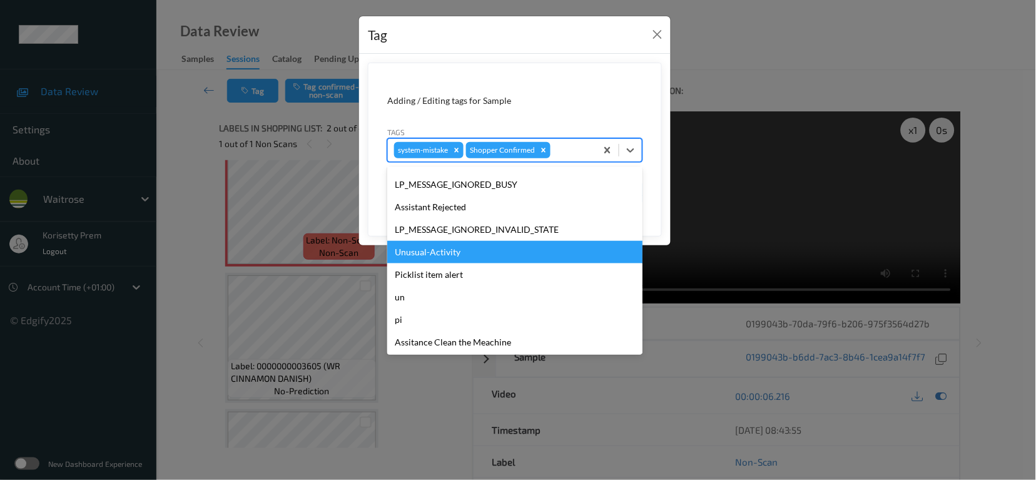
click at [431, 254] on div "Unusual-Activity" at bounding box center [514, 252] width 255 height 23
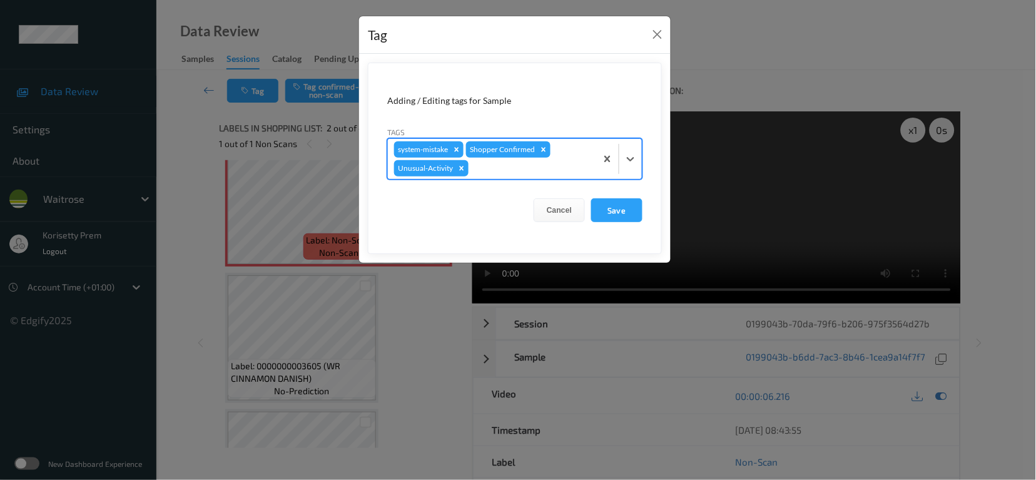
click at [509, 164] on div at bounding box center [530, 168] width 119 height 15
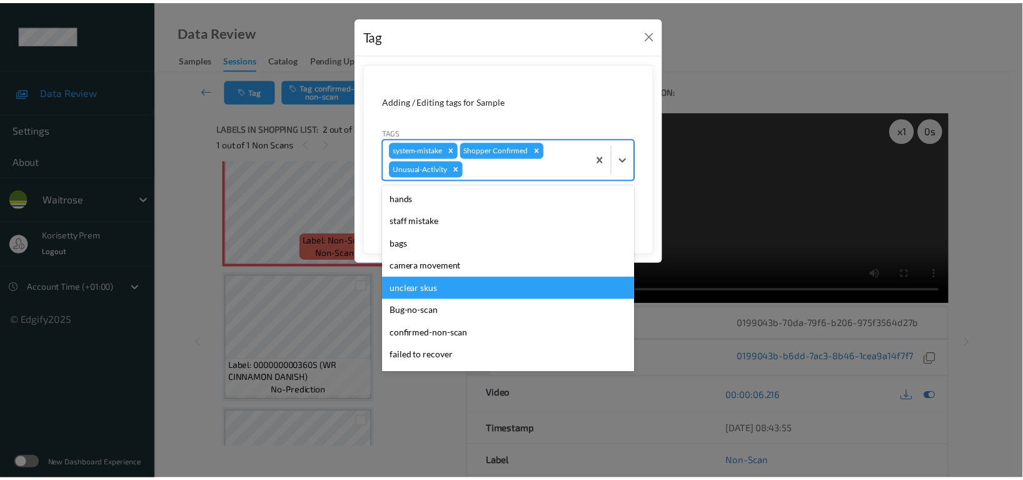
scroll to position [244, 0]
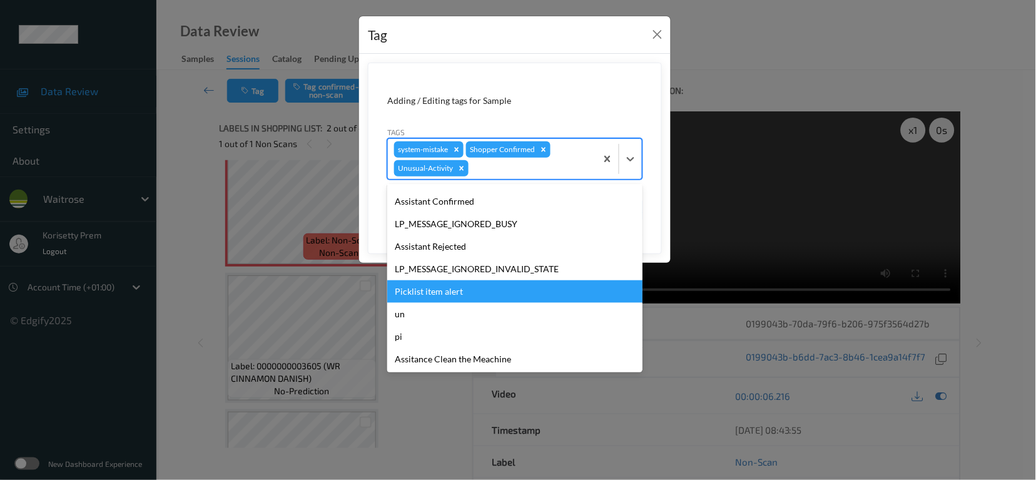
click at [433, 287] on div "Picklist item alert" at bounding box center [514, 291] width 255 height 23
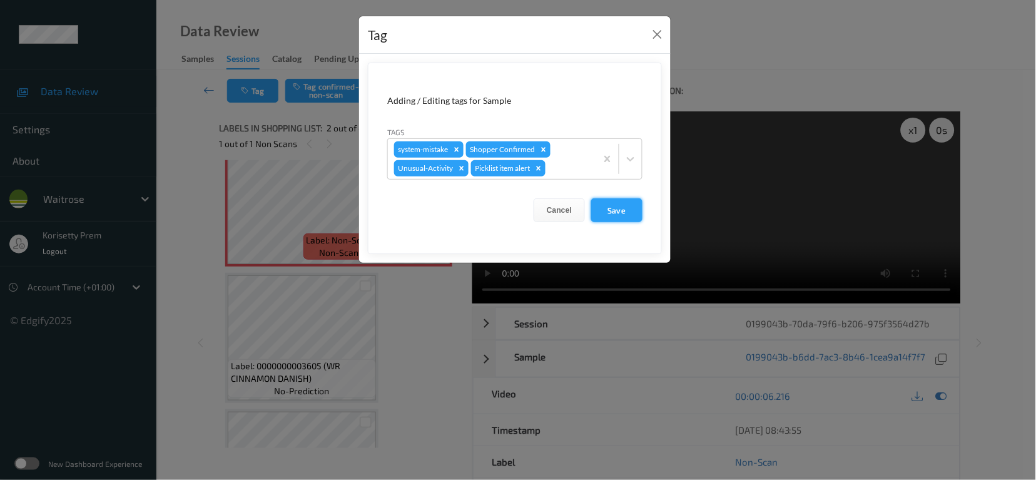
click at [623, 205] on button "Save" at bounding box center [616, 210] width 51 height 24
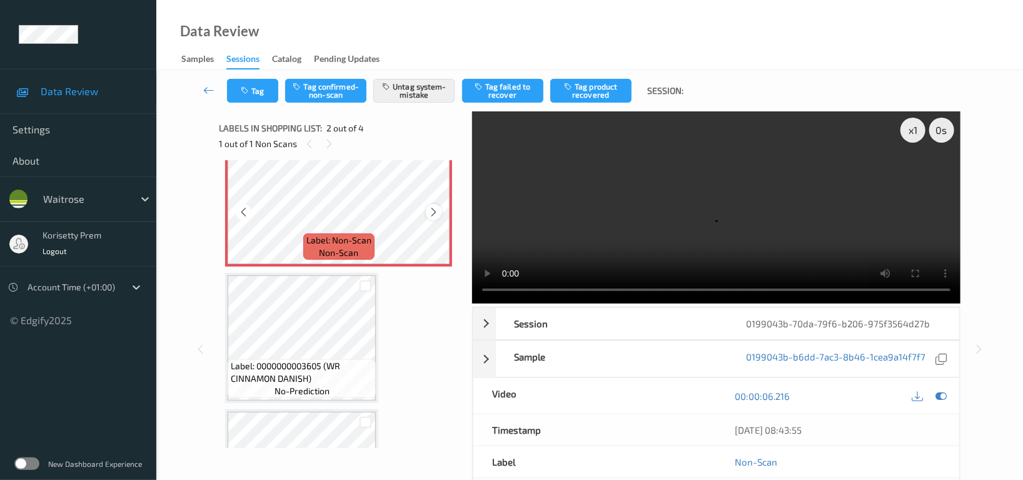
click at [435, 211] on icon at bounding box center [433, 211] width 11 height 11
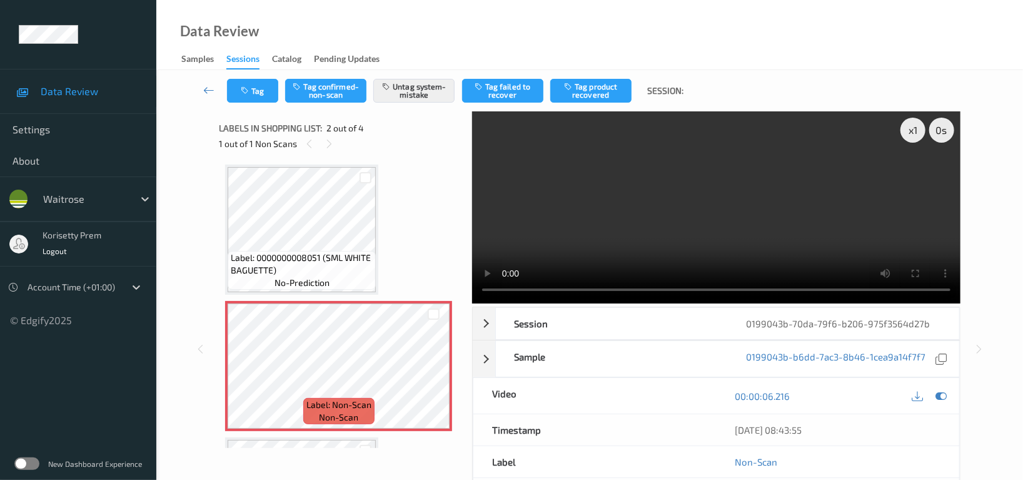
scroll to position [0, 0]
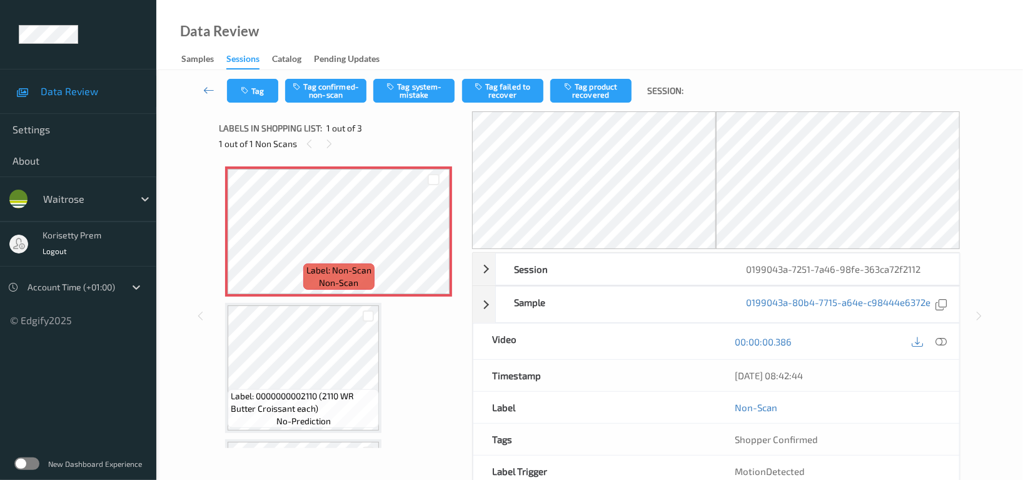
click at [620, 58] on div "Data Review Samples Sessions Catalog Pending Updates" at bounding box center [589, 35] width 867 height 70
click at [431, 242] on icon at bounding box center [433, 241] width 11 height 11
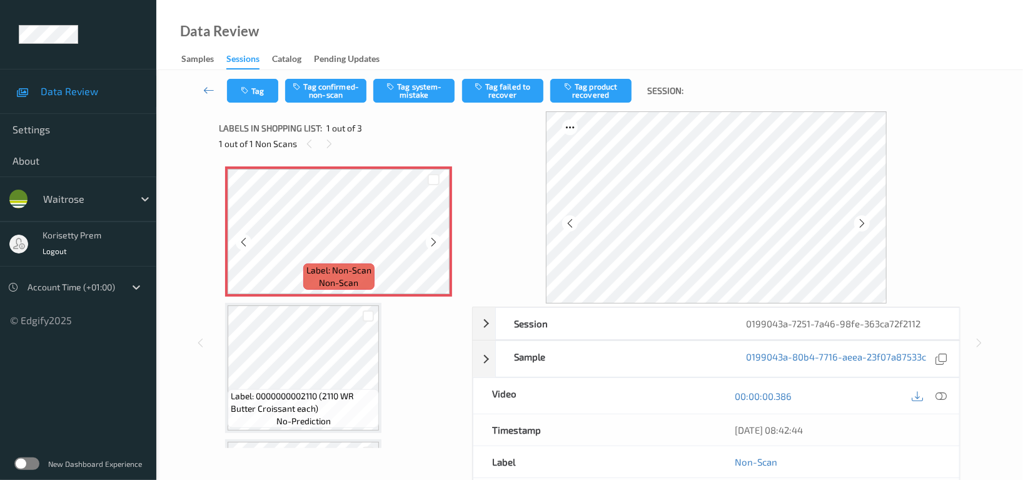
click at [431, 242] on icon at bounding box center [433, 241] width 11 height 11
click at [940, 398] on icon at bounding box center [940, 395] width 11 height 11
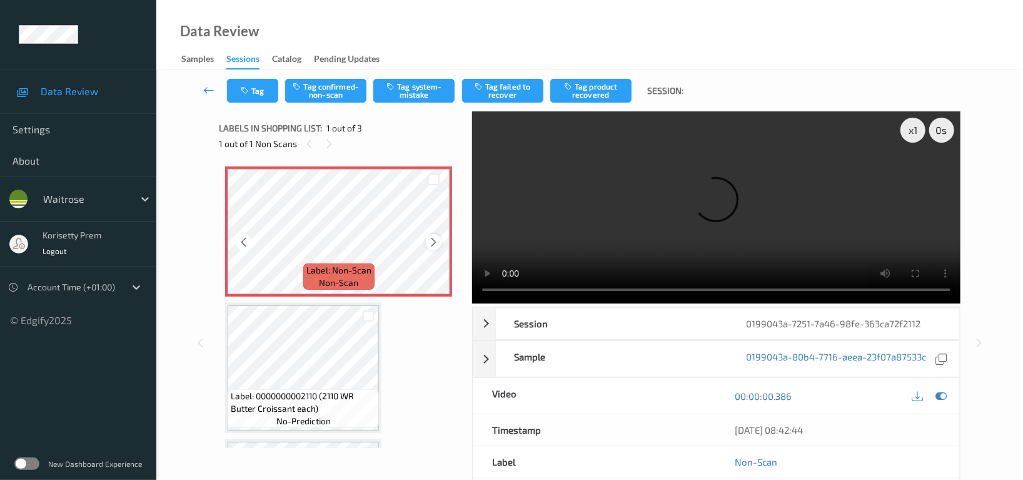
click at [434, 243] on icon at bounding box center [433, 241] width 11 height 11
click at [749, 237] on video at bounding box center [716, 207] width 488 height 192
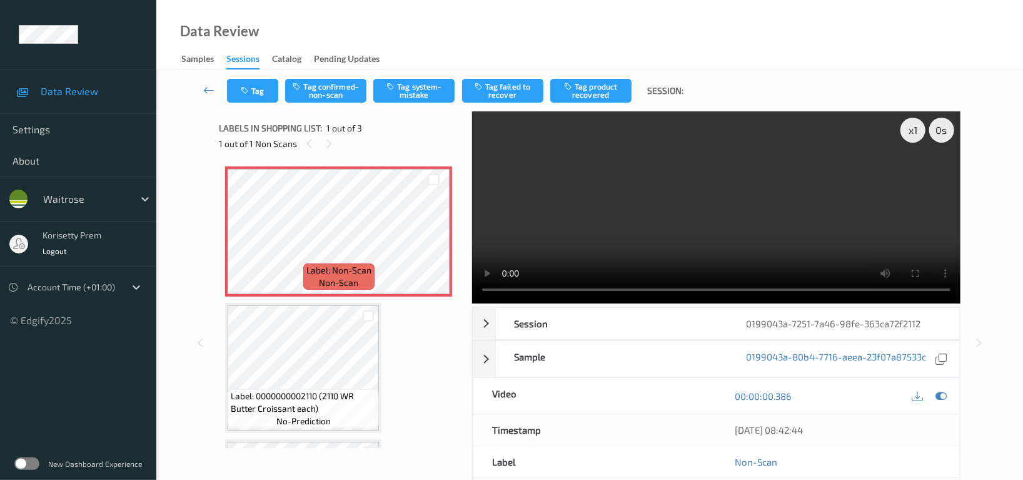
click at [709, 209] on video at bounding box center [716, 207] width 488 height 192
click at [331, 89] on button "Tag confirmed-non-scan" at bounding box center [325, 91] width 81 height 24
click at [591, 86] on button "Tag product recovered" at bounding box center [590, 91] width 81 height 24
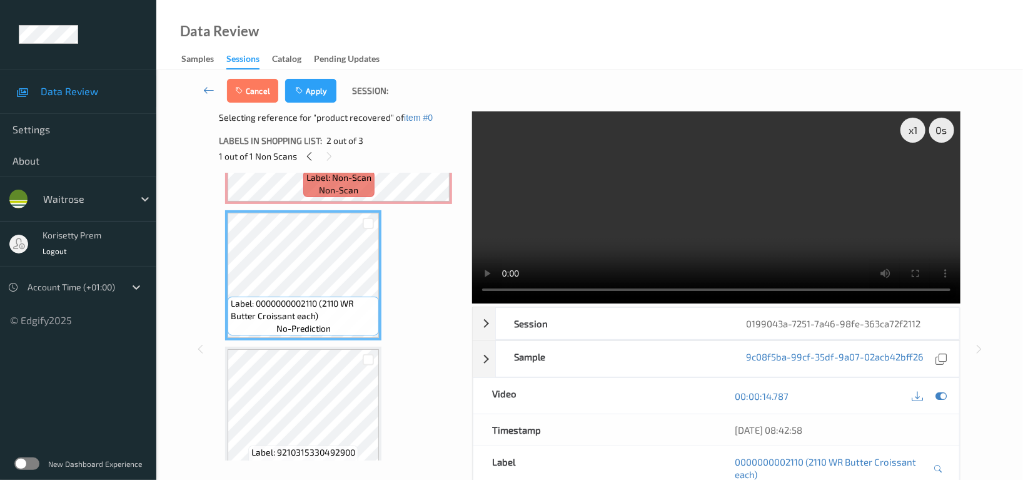
scroll to position [126, 0]
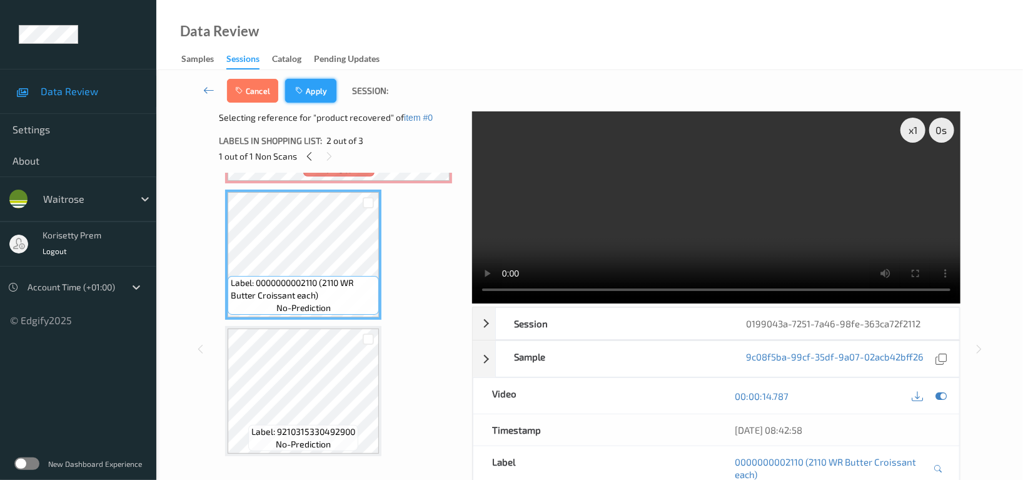
click at [321, 89] on button "Apply" at bounding box center [310, 91] width 51 height 24
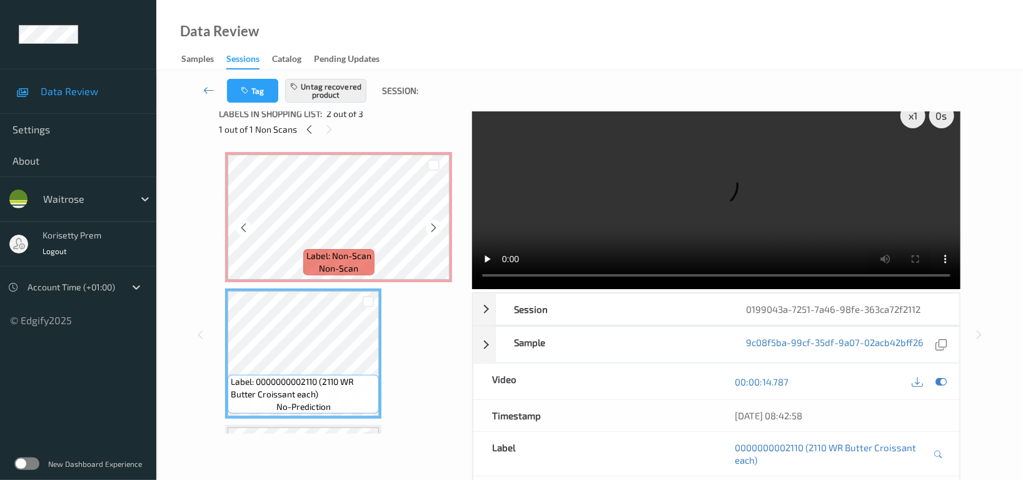
scroll to position [0, 0]
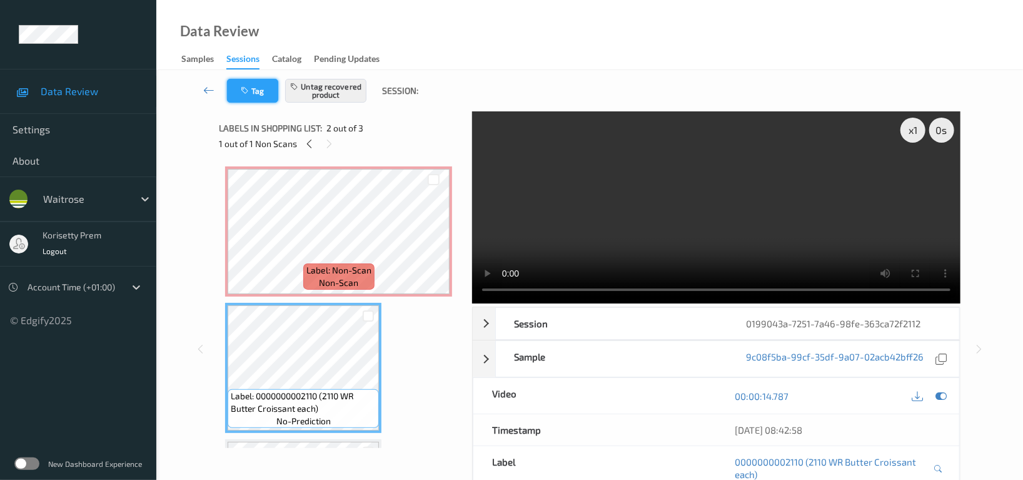
click at [258, 94] on button "Tag" at bounding box center [252, 91] width 51 height 24
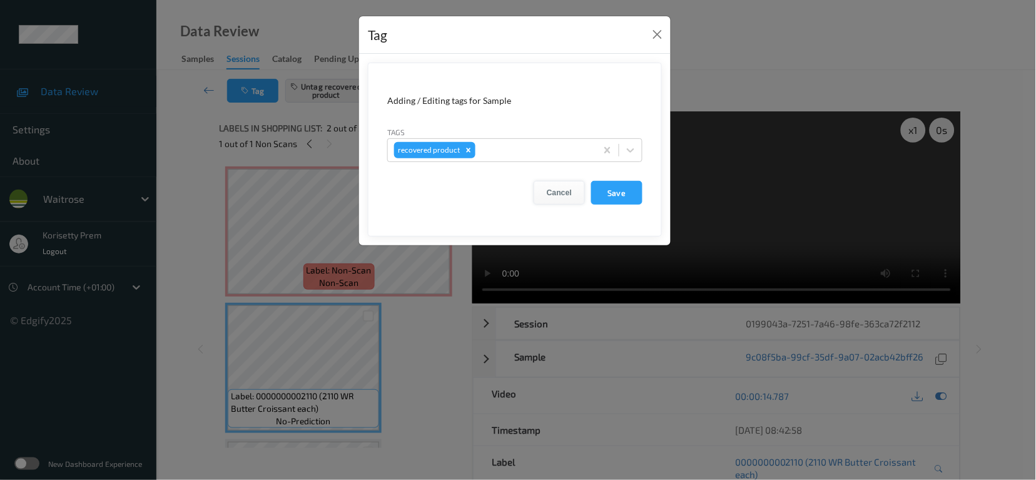
click at [560, 193] on button "Cancel" at bounding box center [558, 193] width 51 height 24
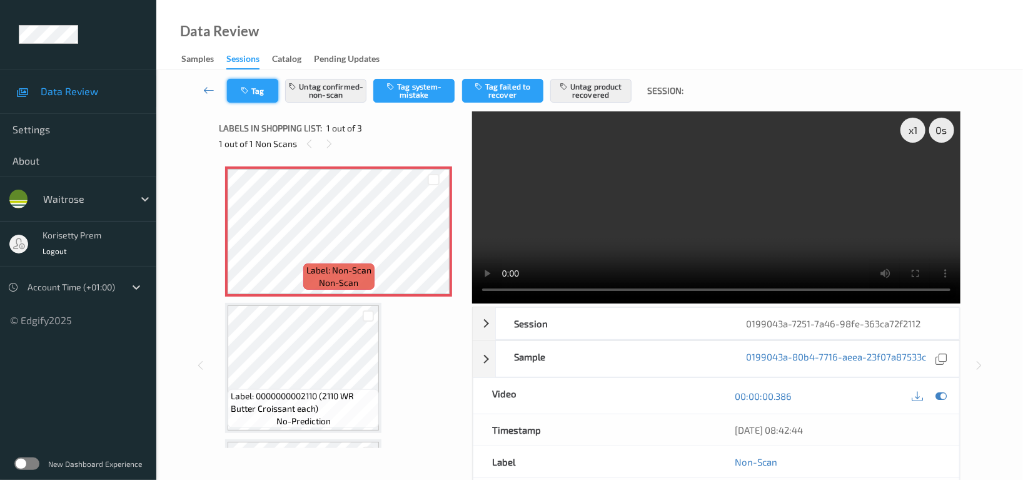
click at [258, 93] on button "Tag" at bounding box center [252, 91] width 51 height 24
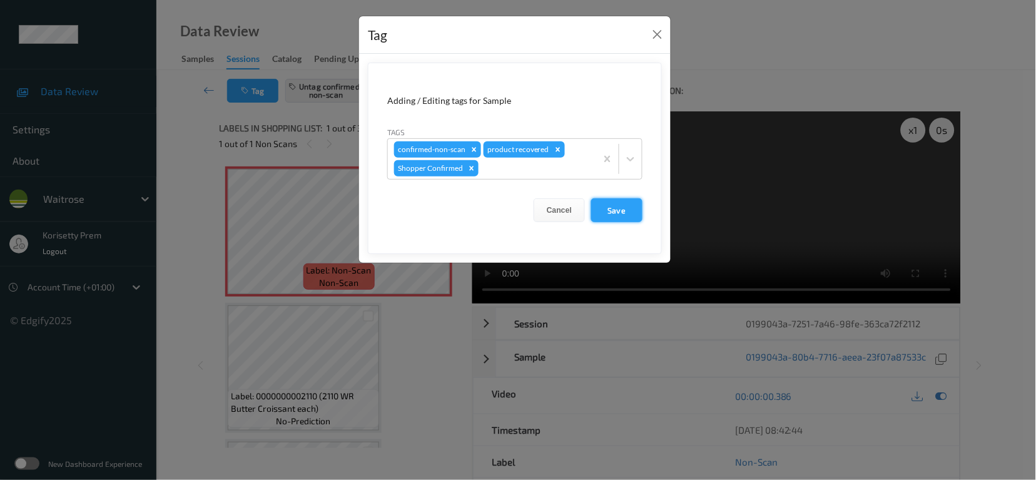
click at [618, 218] on button "Save" at bounding box center [616, 210] width 51 height 24
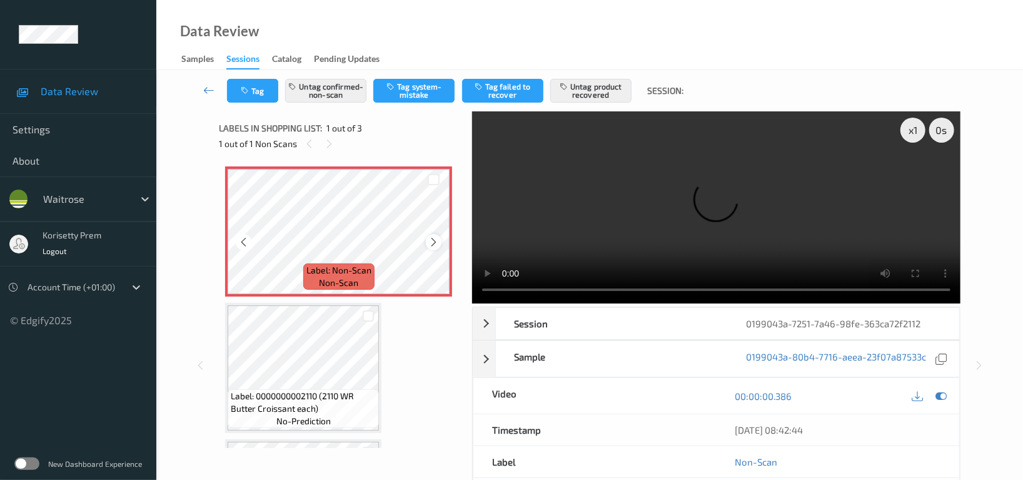
click at [431, 241] on icon at bounding box center [433, 241] width 11 height 11
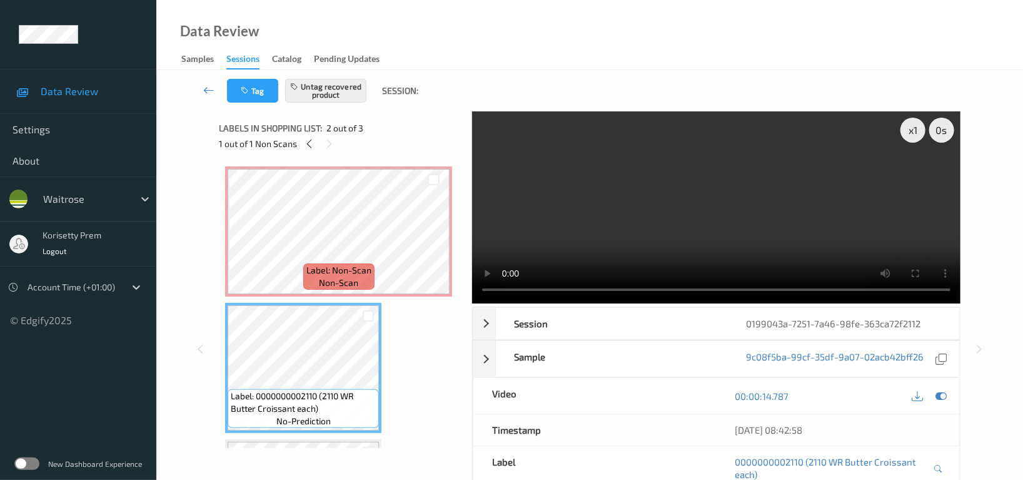
click at [633, 196] on video at bounding box center [716, 207] width 488 height 192
click at [637, 223] on video at bounding box center [716, 207] width 488 height 192
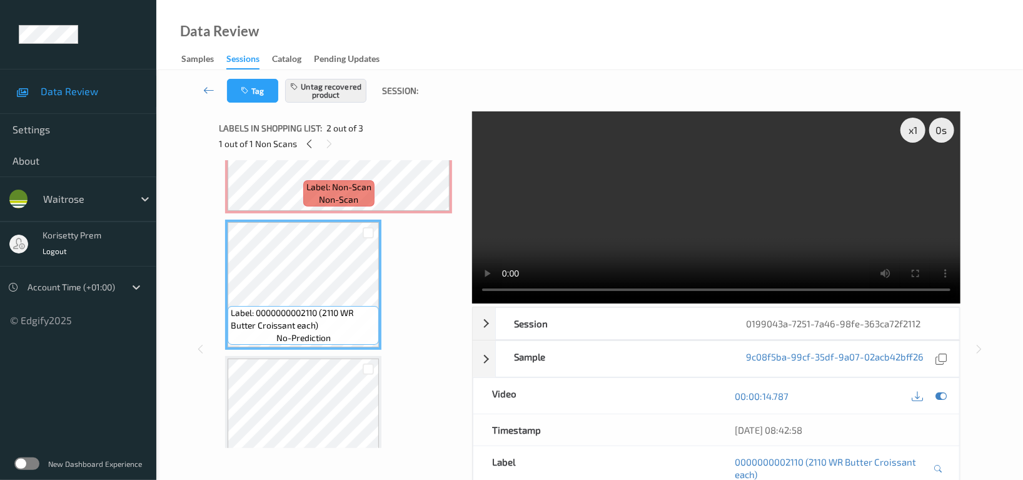
scroll to position [126, 0]
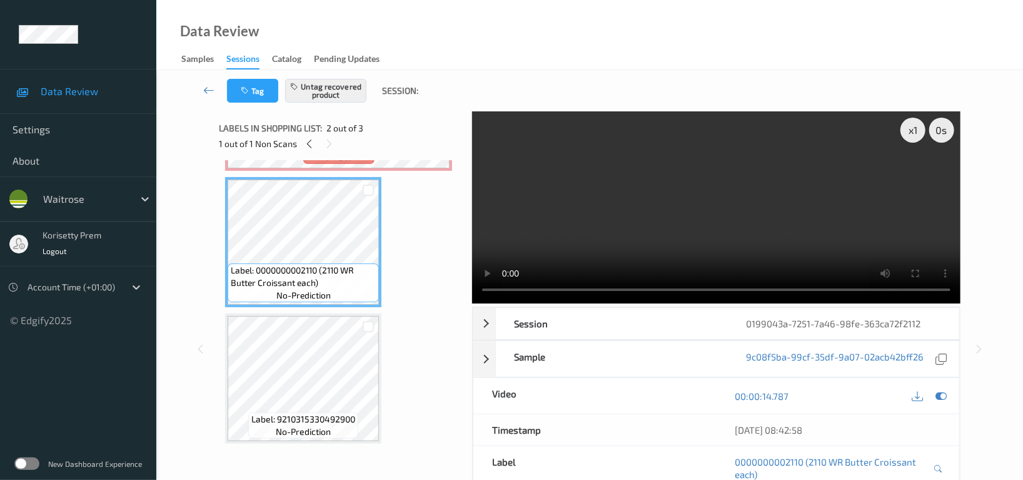
click at [669, 217] on video at bounding box center [716, 207] width 488 height 192
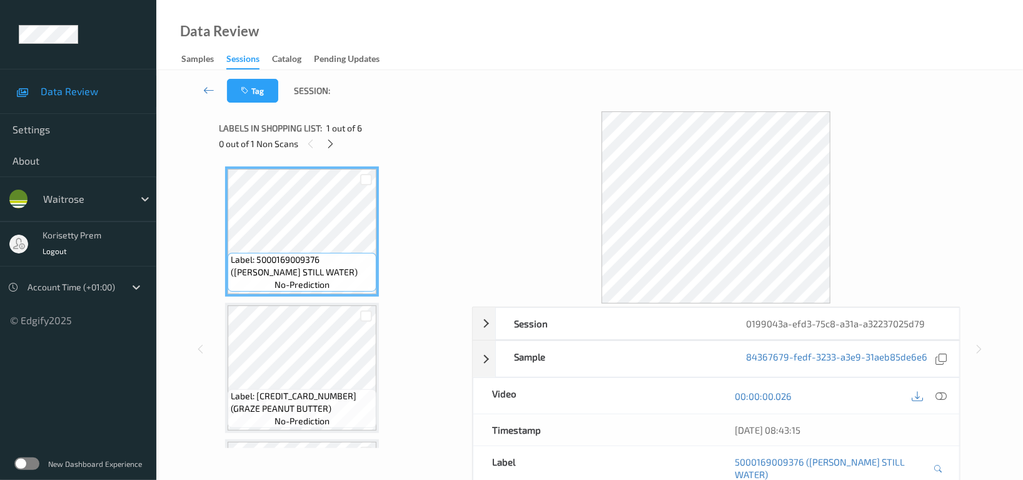
click at [602, 96] on div "Tag Session:" at bounding box center [589, 90] width 815 height 41
click at [330, 142] on icon at bounding box center [331, 143] width 11 height 11
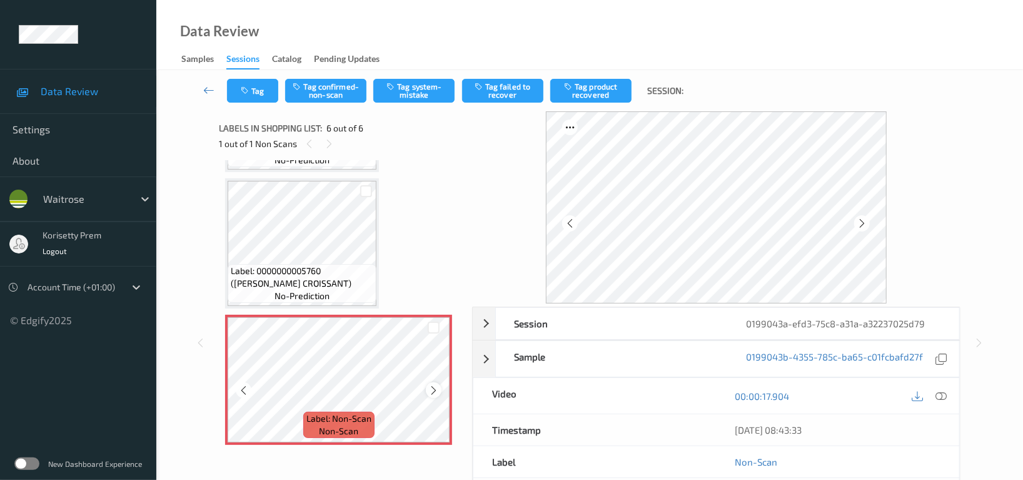
click at [431, 386] on icon at bounding box center [433, 390] width 11 height 11
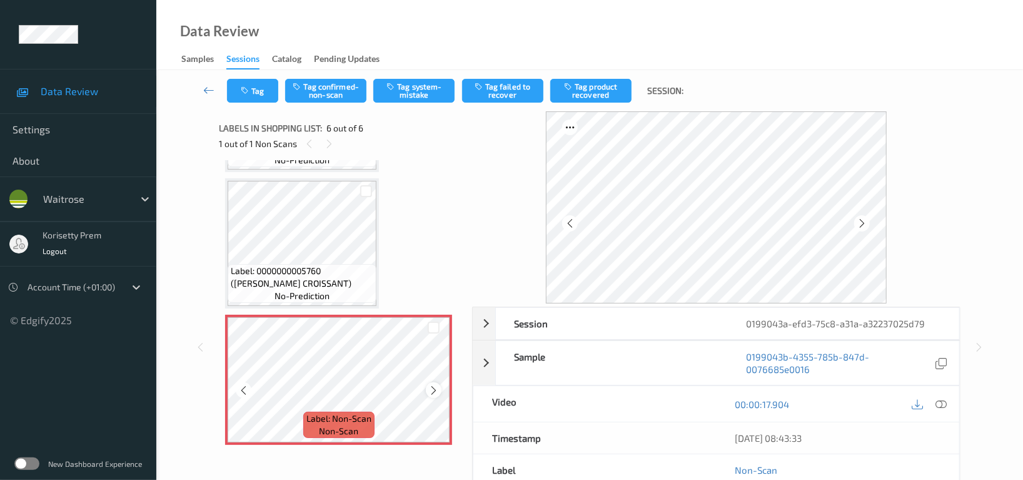
click at [431, 386] on icon at bounding box center [433, 390] width 11 height 11
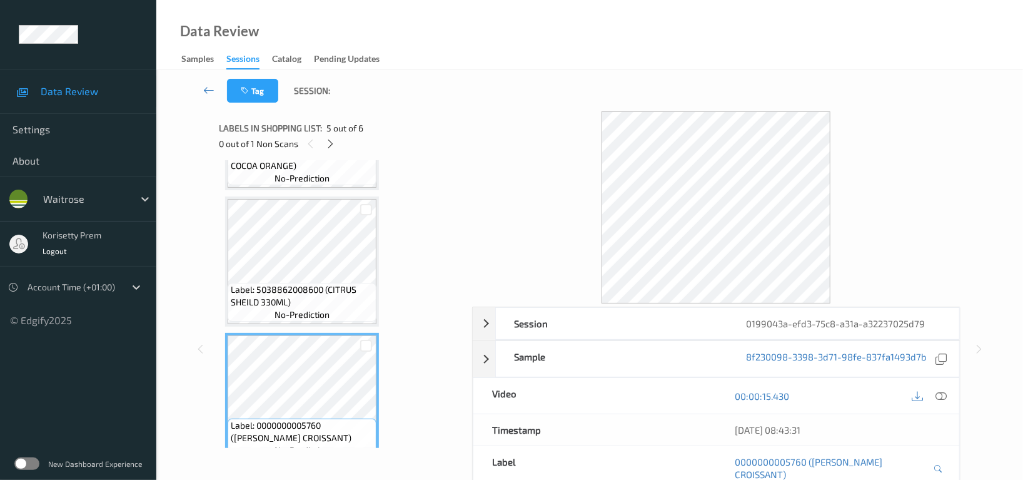
scroll to position [366, 0]
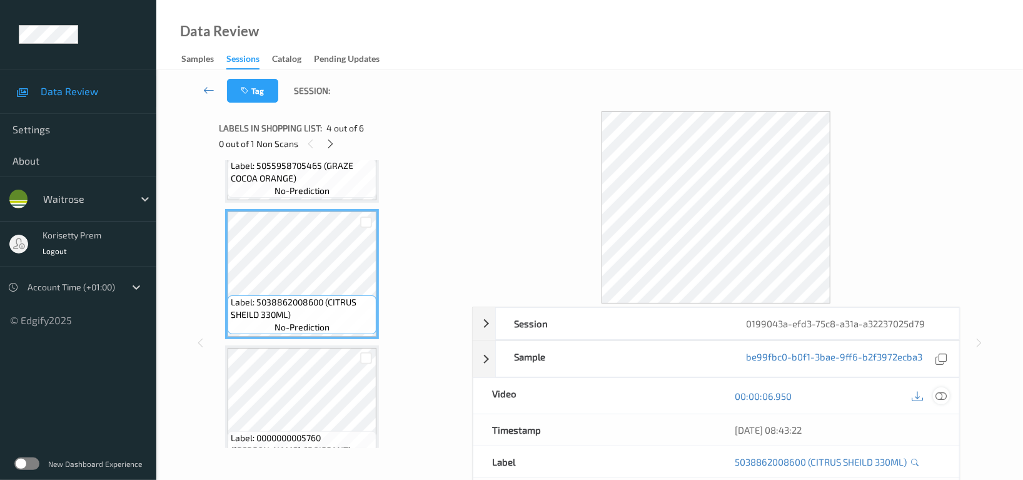
click at [941, 393] on icon at bounding box center [940, 395] width 11 height 11
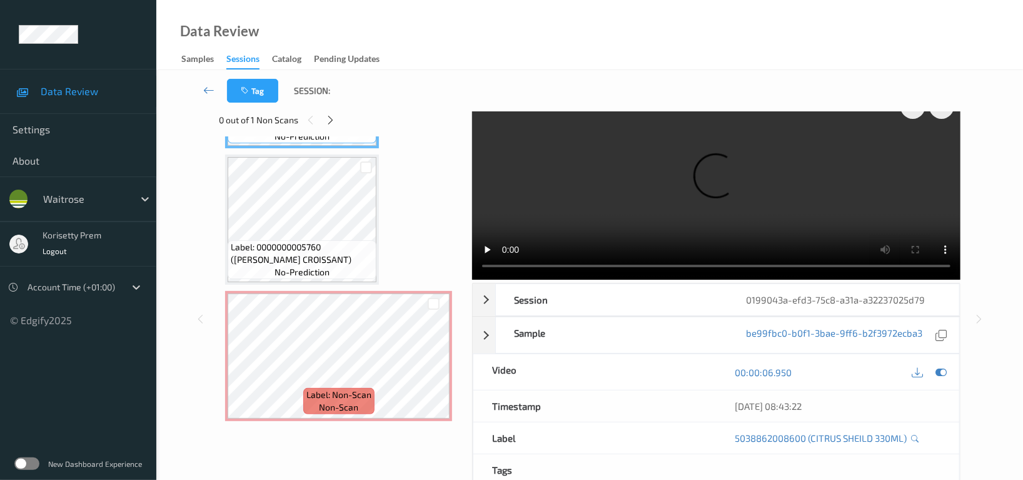
scroll to position [0, 0]
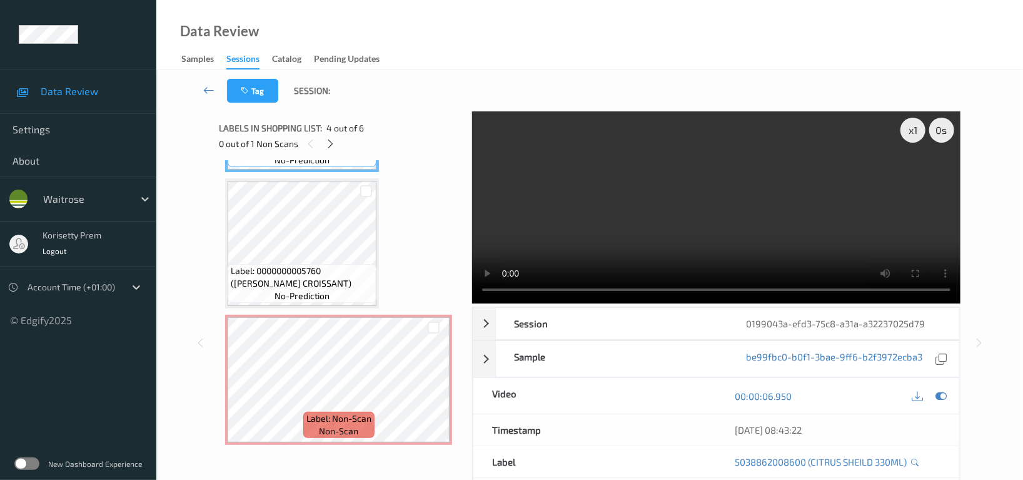
click at [751, 212] on video at bounding box center [716, 207] width 488 height 192
click at [710, 209] on video at bounding box center [716, 207] width 488 height 192
click at [433, 389] on icon at bounding box center [433, 390] width 11 height 11
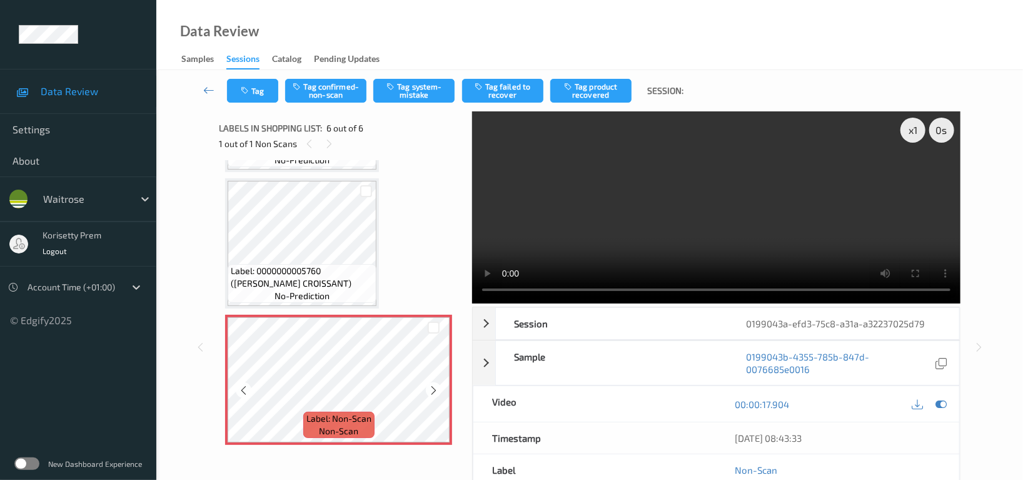
click at [433, 389] on icon at bounding box center [433, 390] width 11 height 11
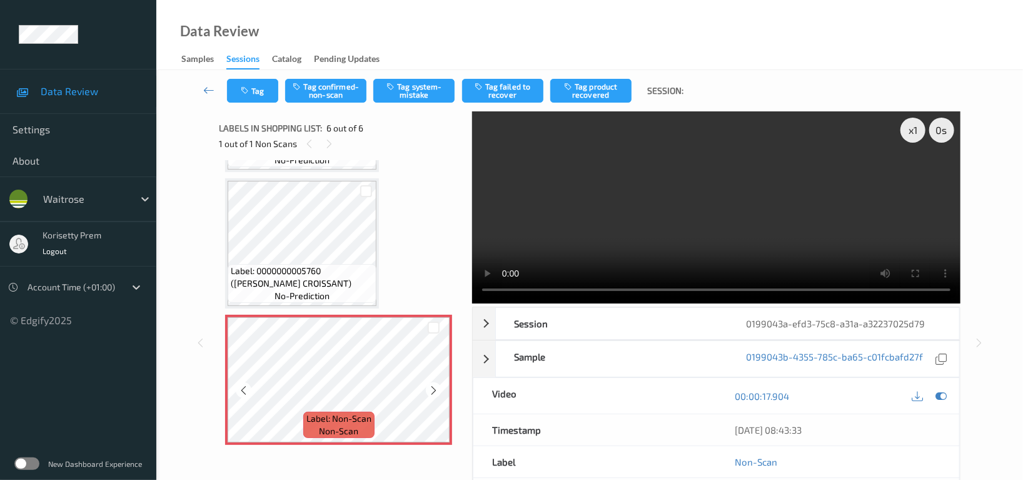
click at [433, 389] on icon at bounding box center [433, 390] width 11 height 11
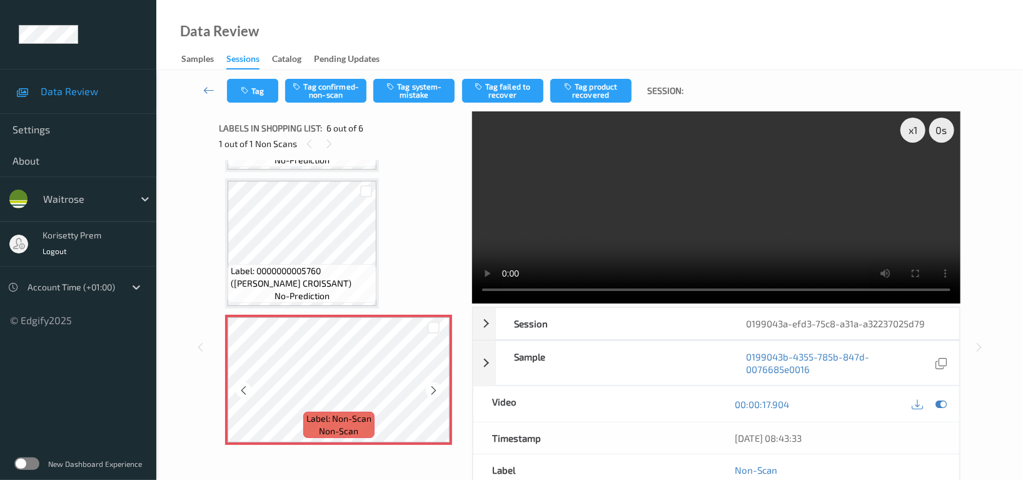
click at [433, 389] on icon at bounding box center [433, 390] width 11 height 11
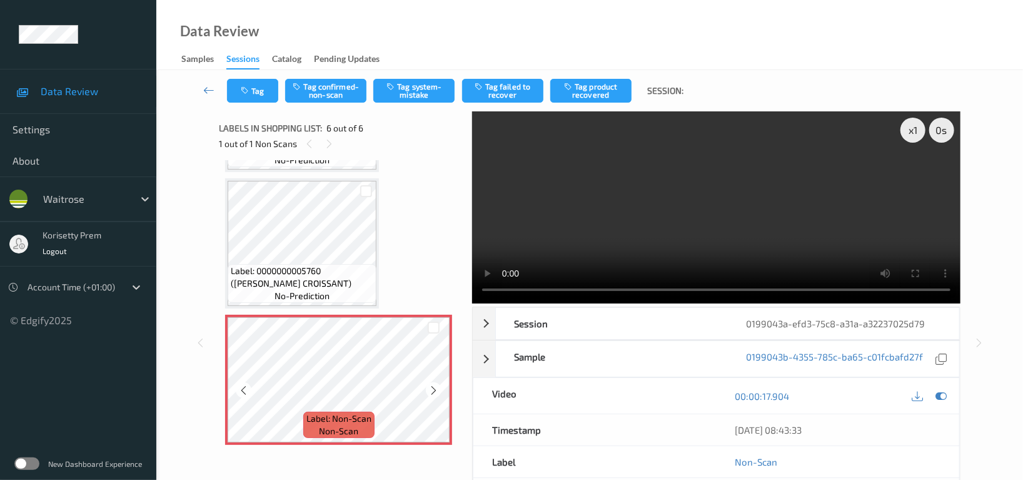
click at [433, 389] on icon at bounding box center [433, 390] width 11 height 11
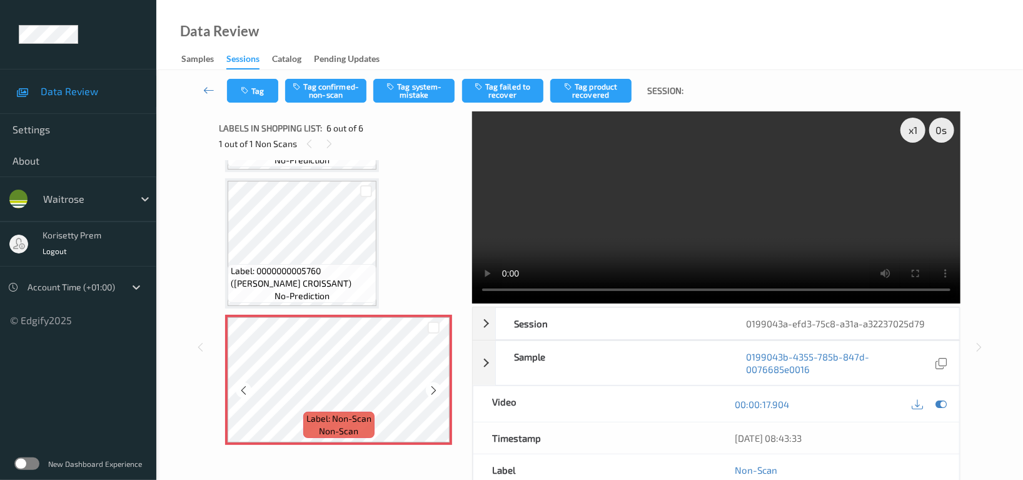
click at [433, 389] on icon at bounding box center [433, 390] width 11 height 11
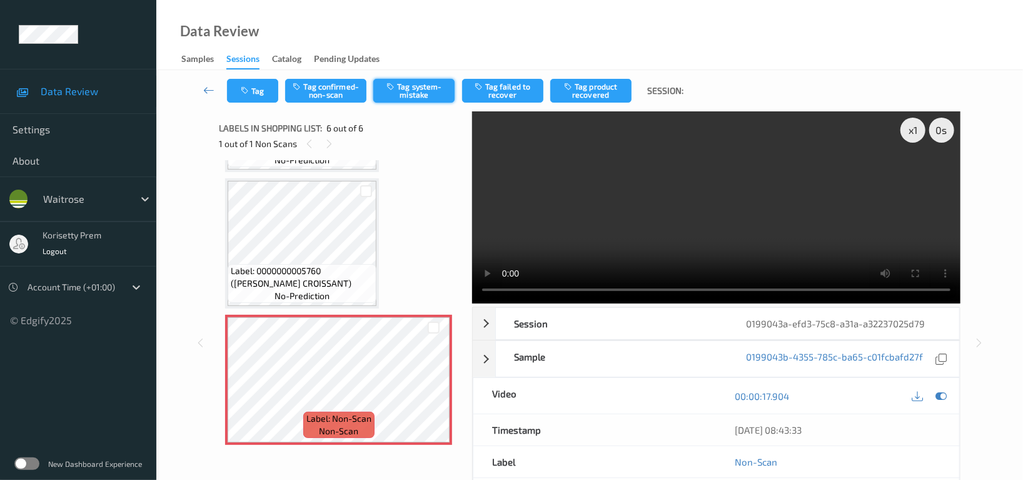
click at [420, 90] on button "Tag system-mistake" at bounding box center [413, 91] width 81 height 24
click at [244, 89] on icon "button" at bounding box center [246, 90] width 11 height 9
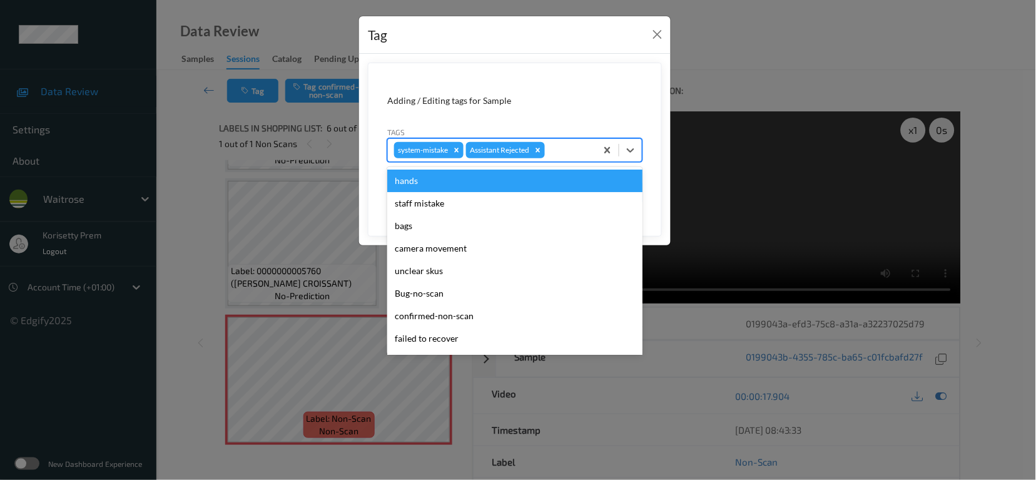
click at [590, 157] on div "system-mistake Assistant Rejected" at bounding box center [492, 149] width 208 height 21
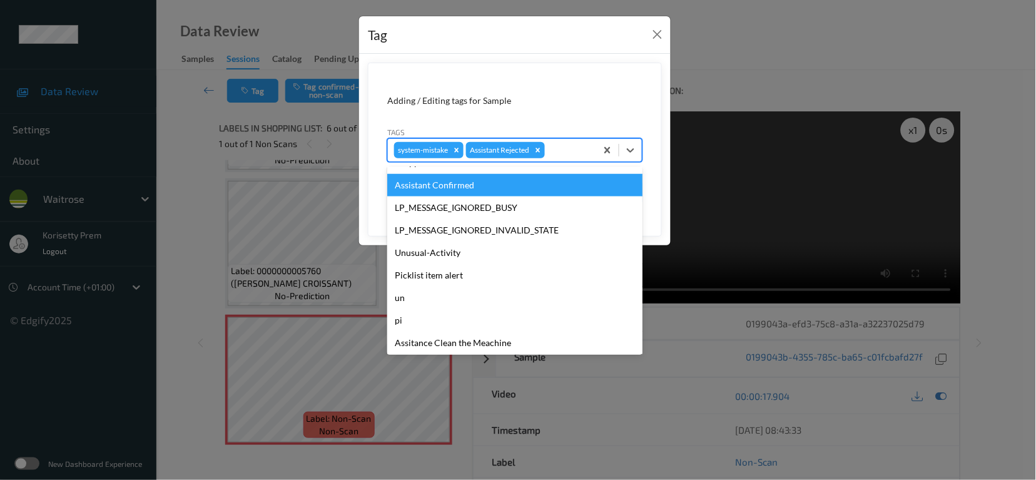
scroll to position [266, 0]
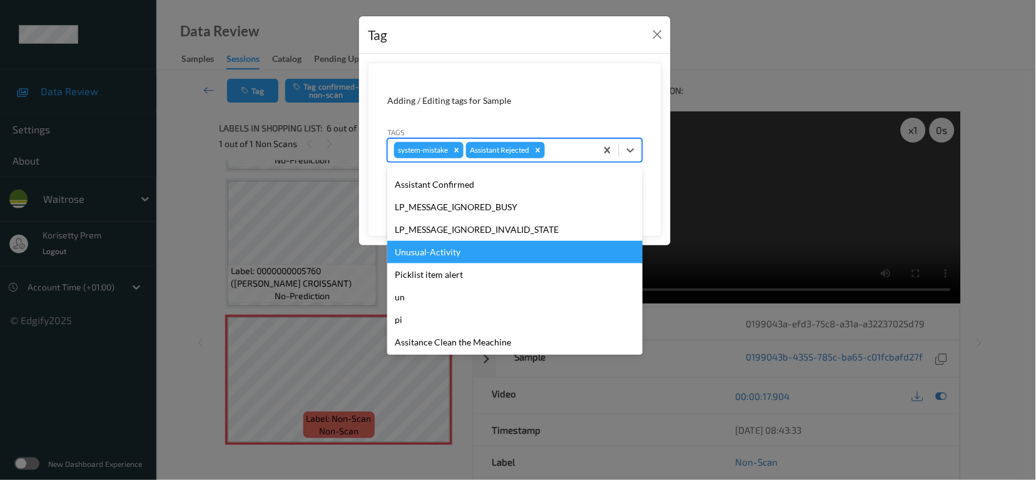
click at [455, 250] on div "Unusual-Activity" at bounding box center [514, 252] width 255 height 23
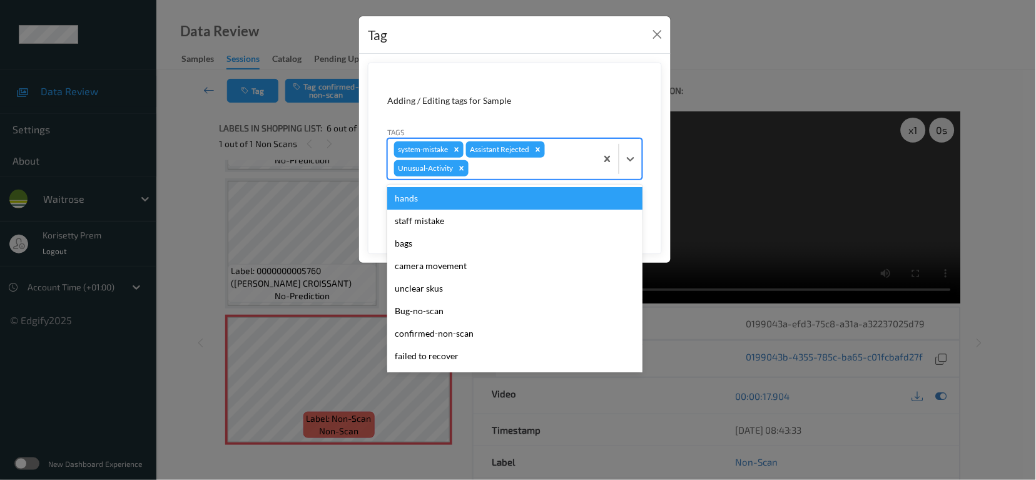
click at [490, 159] on div "system-mistake Assistant Rejected Unusual-Activity" at bounding box center [492, 159] width 208 height 40
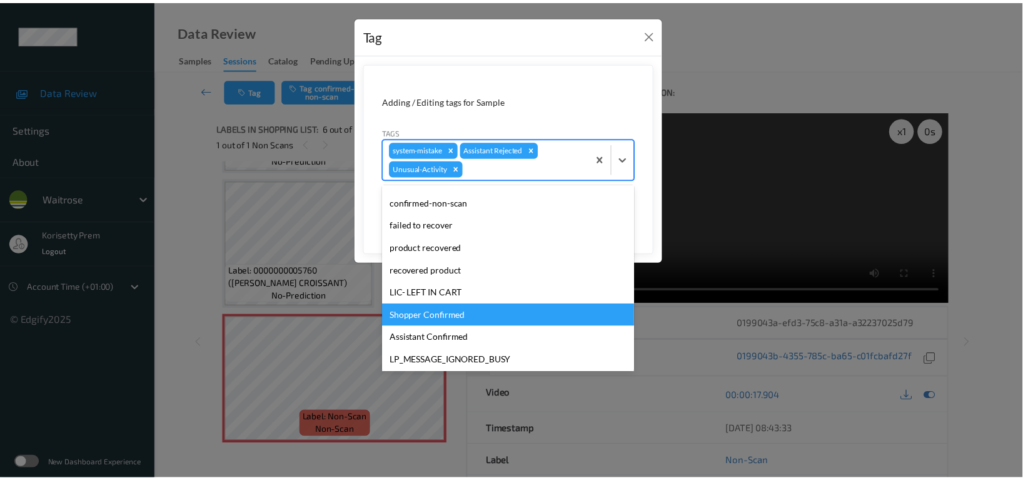
scroll to position [244, 0]
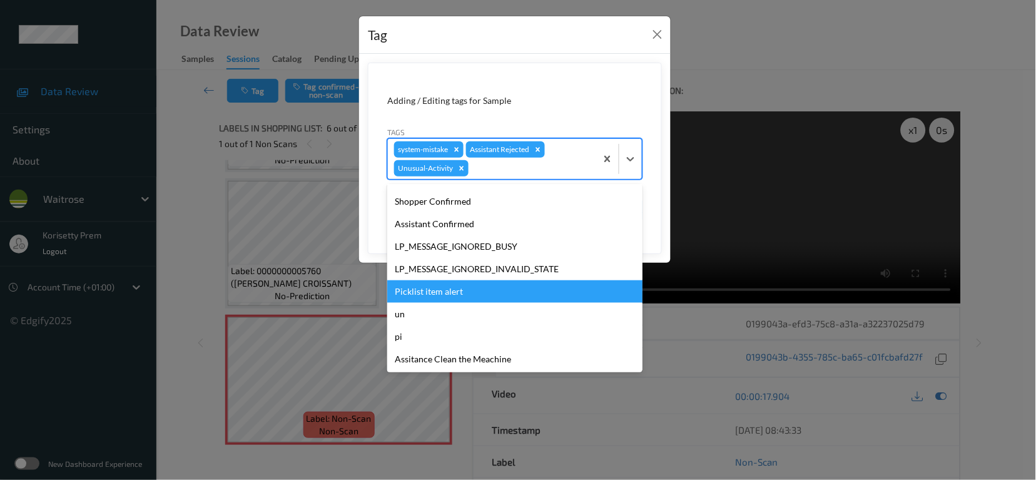
click at [440, 297] on div "Picklist item alert" at bounding box center [514, 291] width 255 height 23
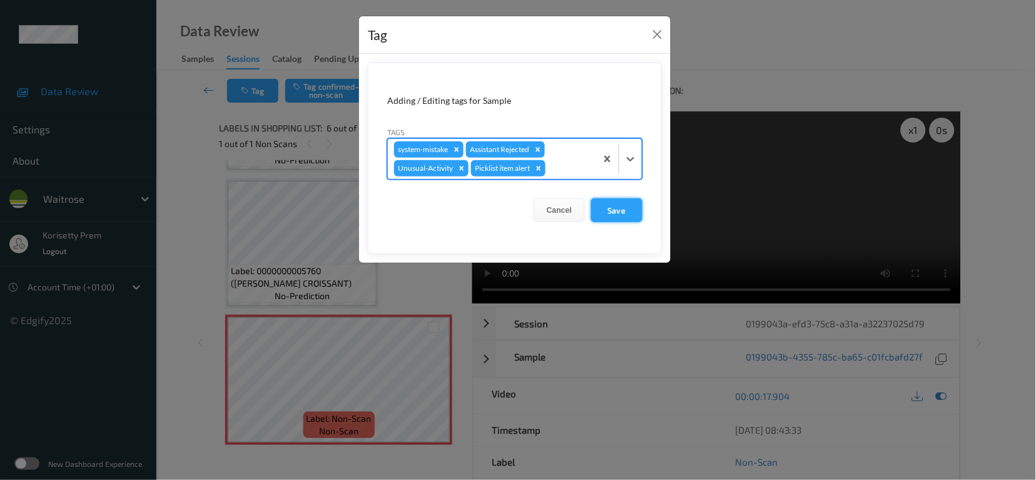
click at [632, 209] on button "Save" at bounding box center [616, 210] width 51 height 24
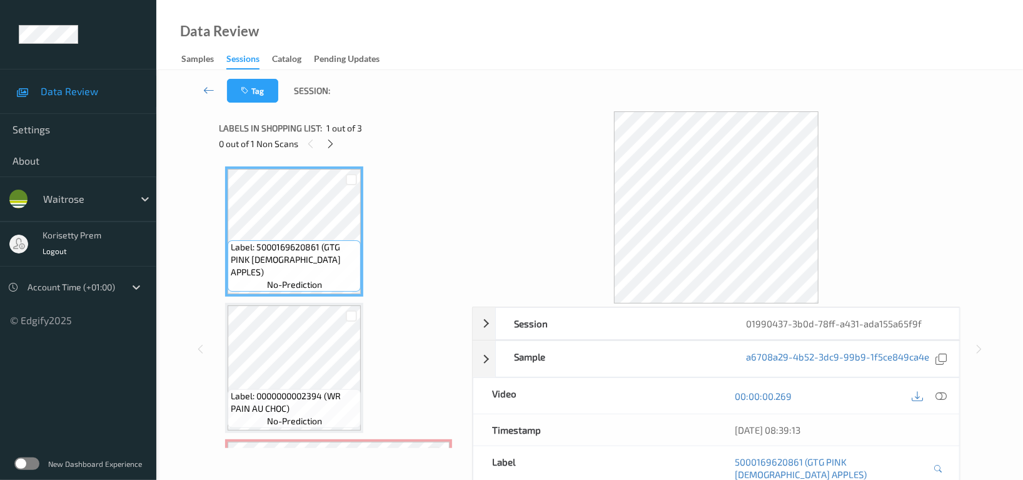
click at [545, 68] on div "Data Review Samples Sessions Catalog Pending Updates" at bounding box center [589, 35] width 867 height 70
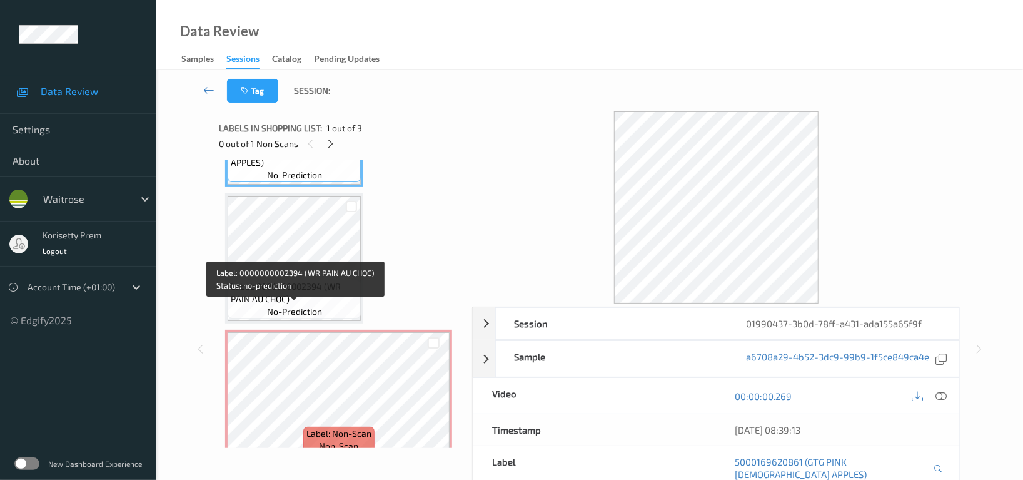
scroll to position [126, 0]
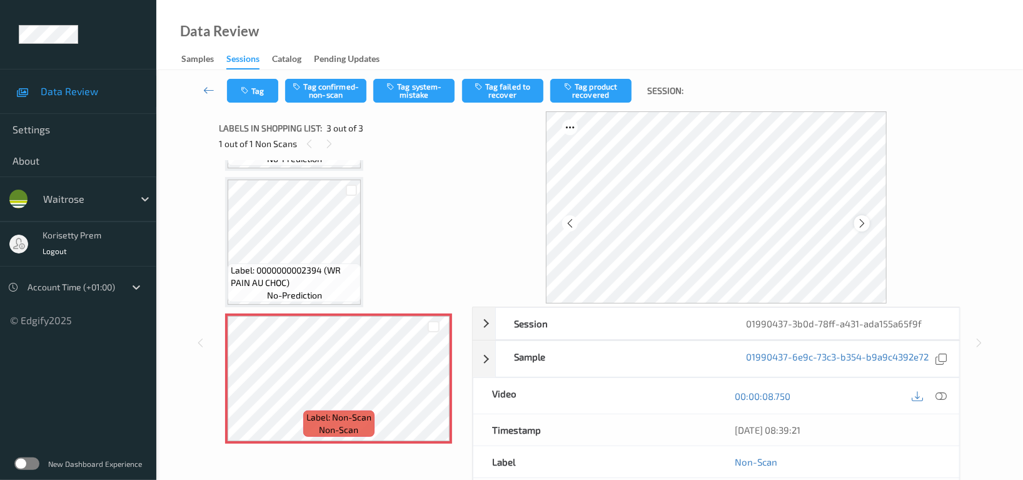
click at [865, 221] on icon at bounding box center [862, 223] width 11 height 11
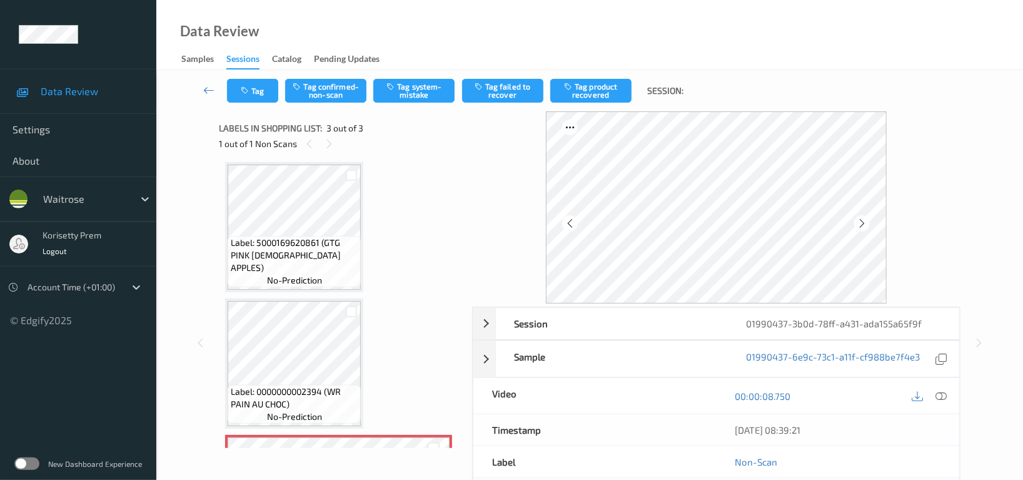
scroll to position [0, 0]
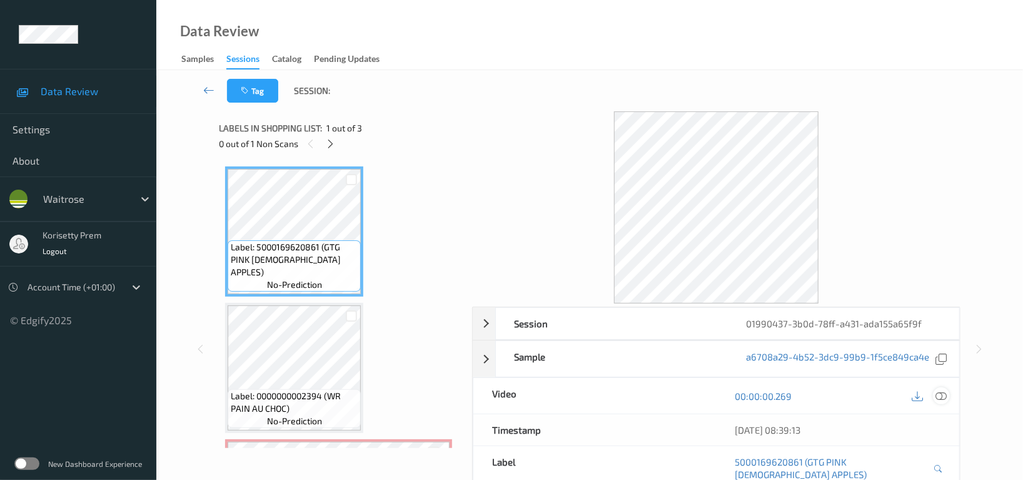
click at [934, 394] on div at bounding box center [941, 395] width 17 height 17
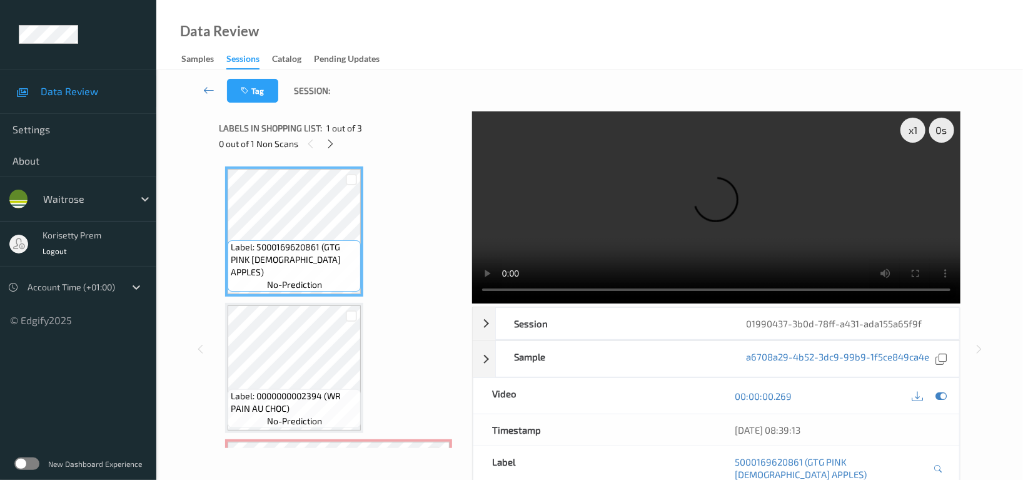
click at [760, 201] on video at bounding box center [716, 207] width 488 height 192
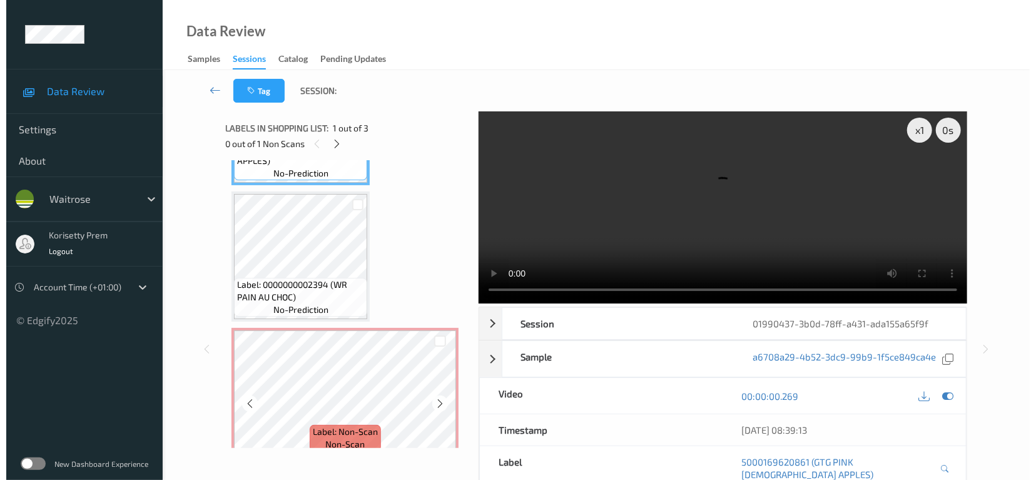
scroll to position [126, 0]
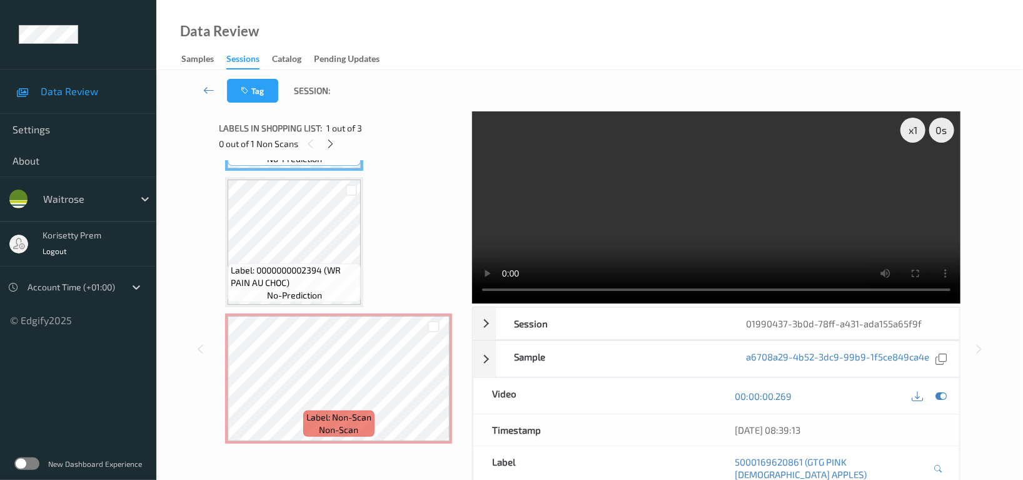
click at [673, 207] on video at bounding box center [716, 207] width 488 height 192
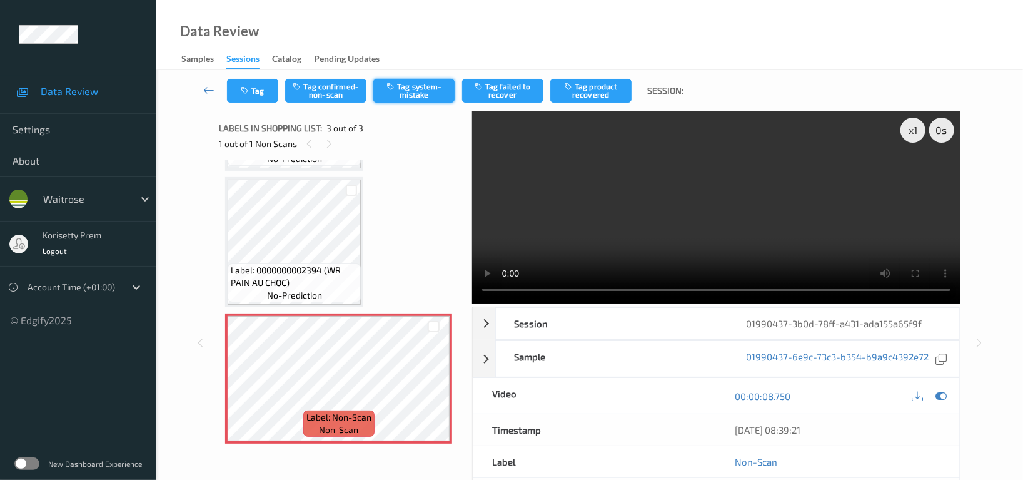
click at [412, 93] on button "Tag system-mistake" at bounding box center [413, 91] width 81 height 24
click at [258, 88] on button "Tag" at bounding box center [252, 91] width 51 height 24
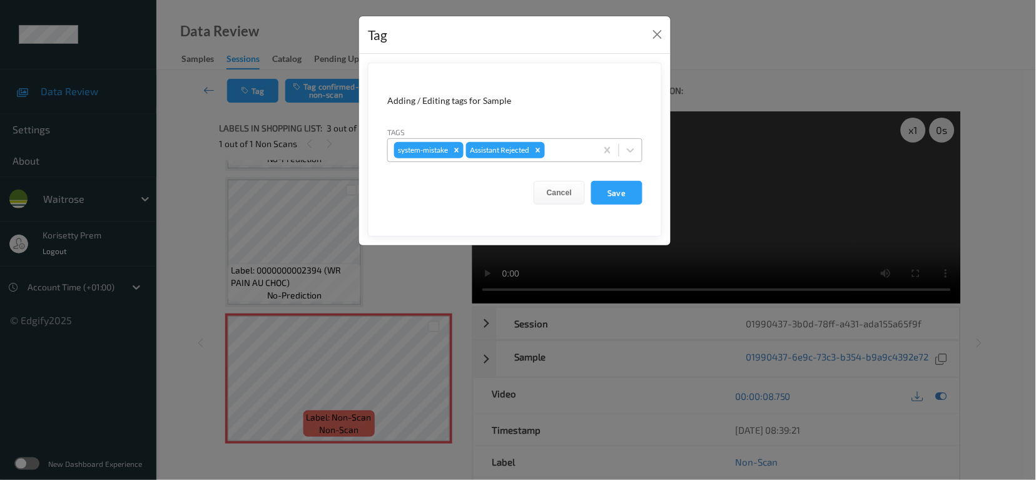
click at [555, 154] on div at bounding box center [568, 150] width 43 height 15
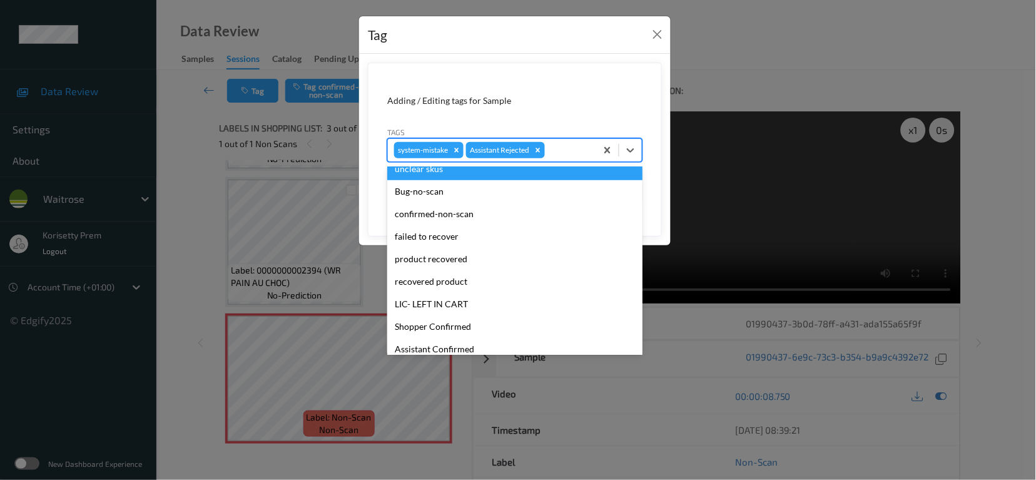
scroll to position [250, 0]
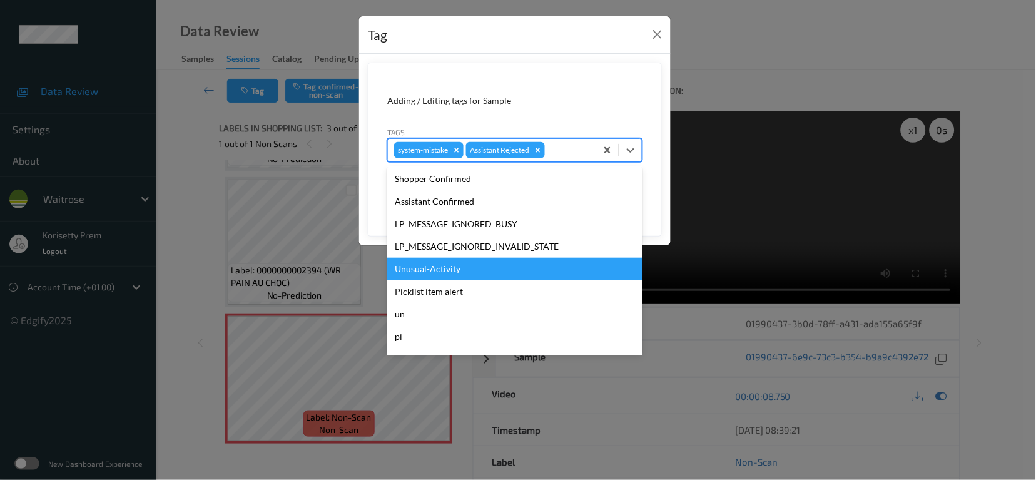
click at [435, 271] on div "Unusual-Activity" at bounding box center [514, 269] width 255 height 23
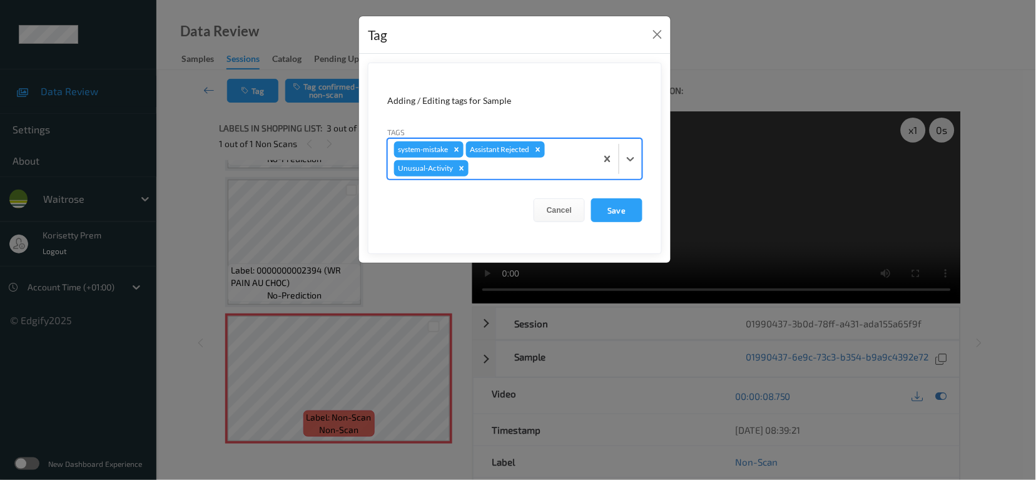
click at [504, 169] on div at bounding box center [530, 168] width 119 height 15
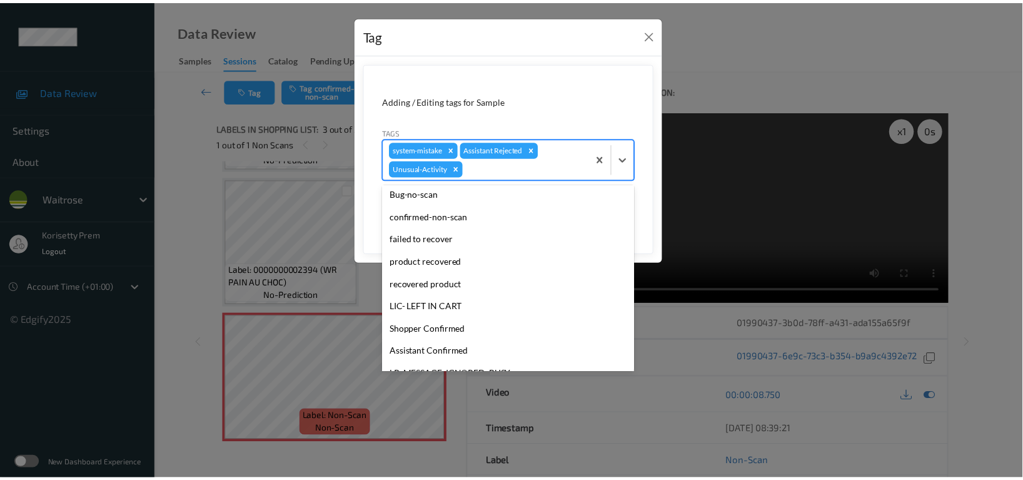
scroll to position [244, 0]
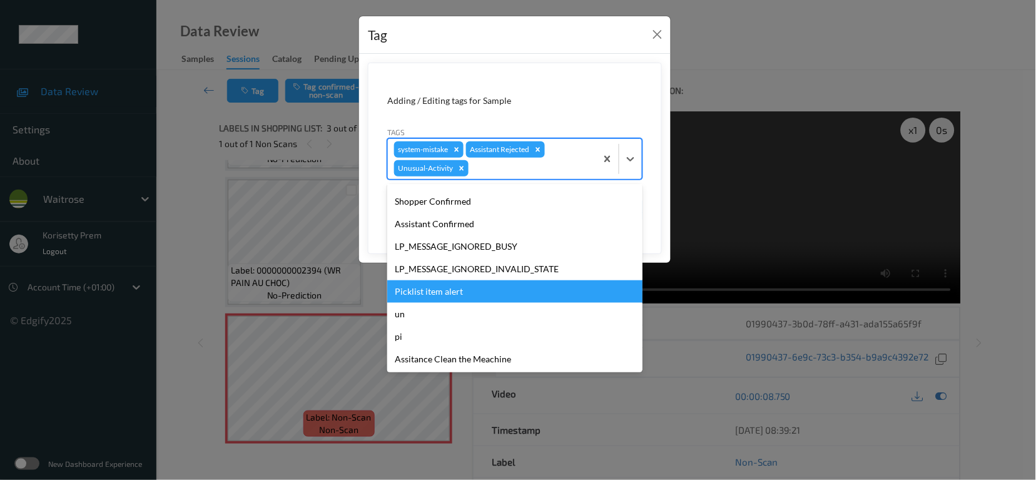
click at [448, 293] on div "Picklist item alert" at bounding box center [514, 291] width 255 height 23
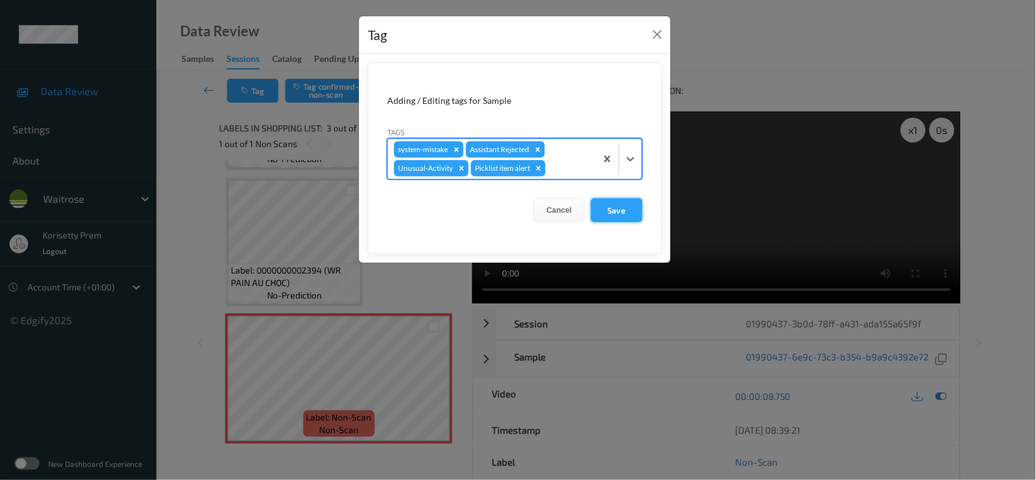
click at [618, 207] on button "Save" at bounding box center [616, 210] width 51 height 24
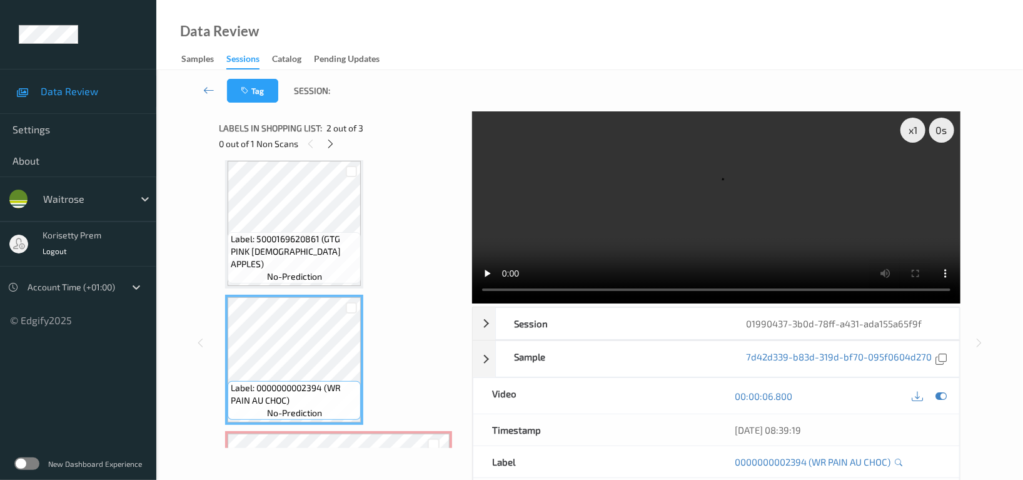
scroll to position [0, 0]
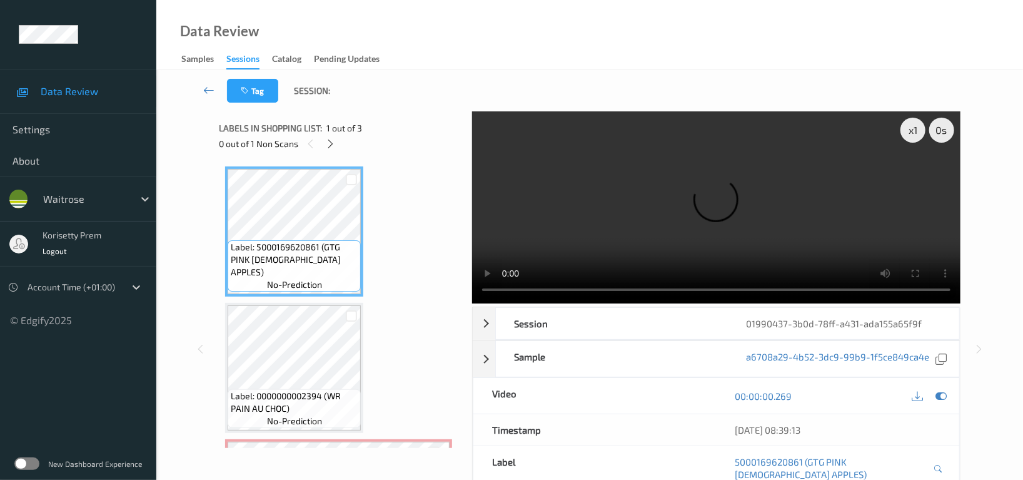
click at [626, 201] on video at bounding box center [716, 207] width 488 height 192
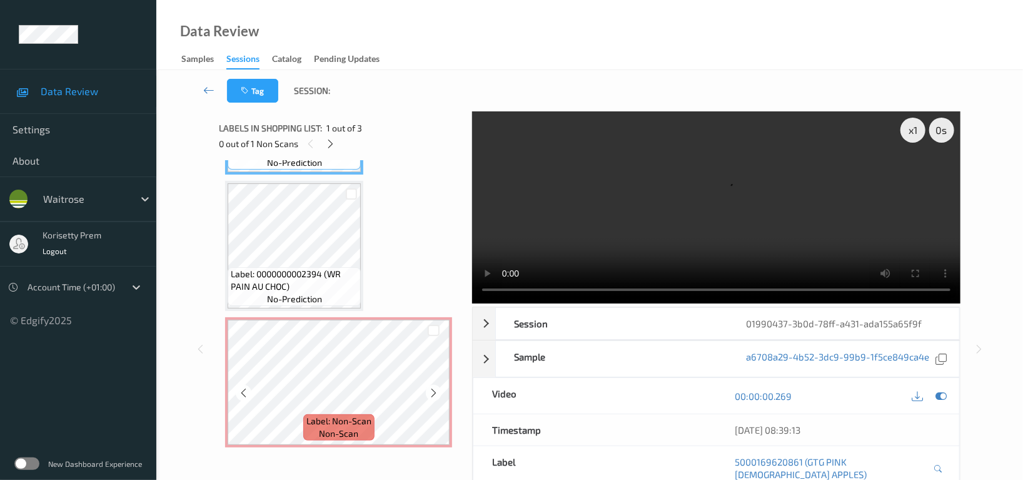
scroll to position [126, 0]
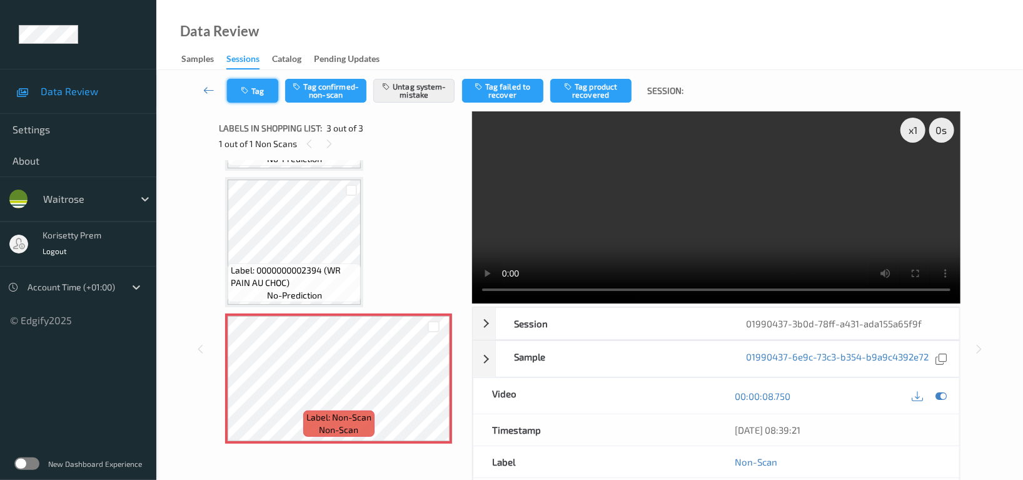
click at [246, 86] on icon "button" at bounding box center [246, 90] width 11 height 9
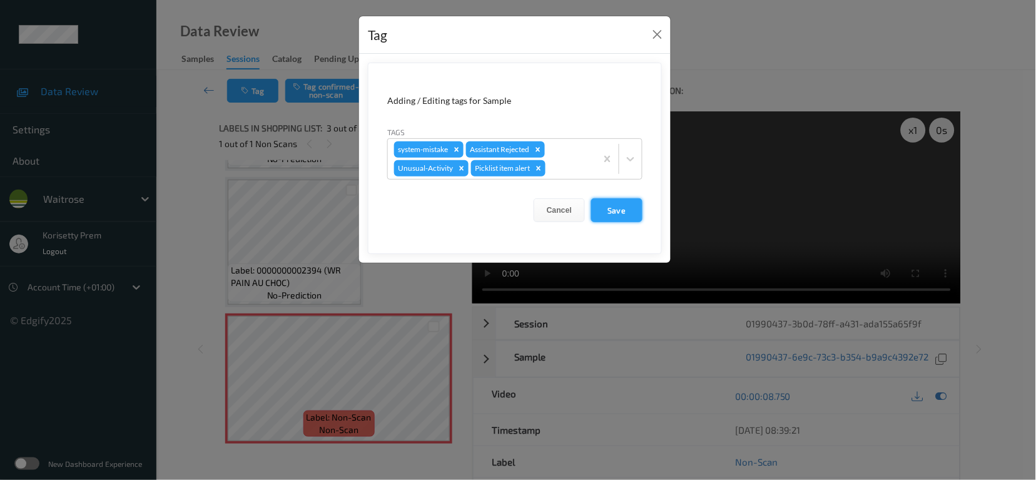
click at [619, 210] on button "Save" at bounding box center [616, 210] width 51 height 24
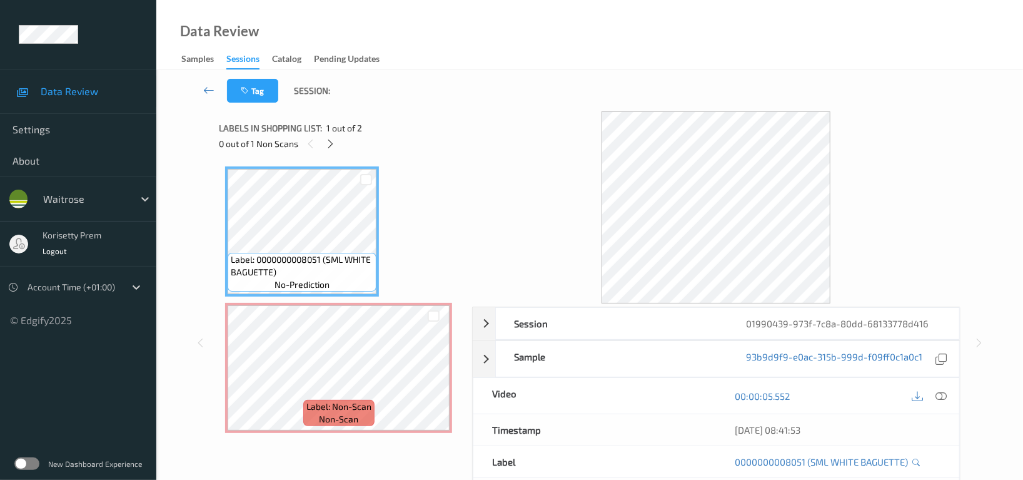
click at [638, 55] on div "Data Review Samples Sessions Catalog Pending Updates" at bounding box center [589, 35] width 867 height 70
click at [430, 375] on icon at bounding box center [433, 378] width 11 height 11
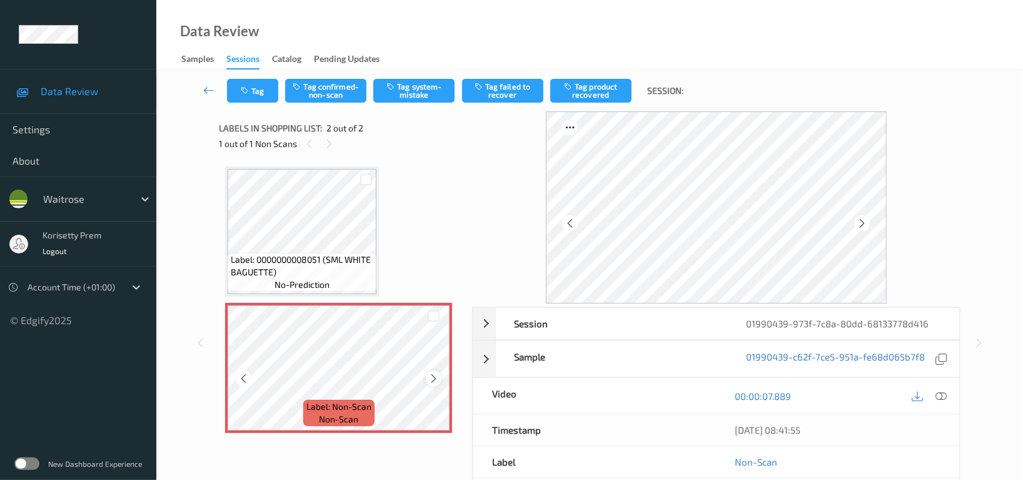
click at [433, 376] on icon at bounding box center [433, 378] width 11 height 11
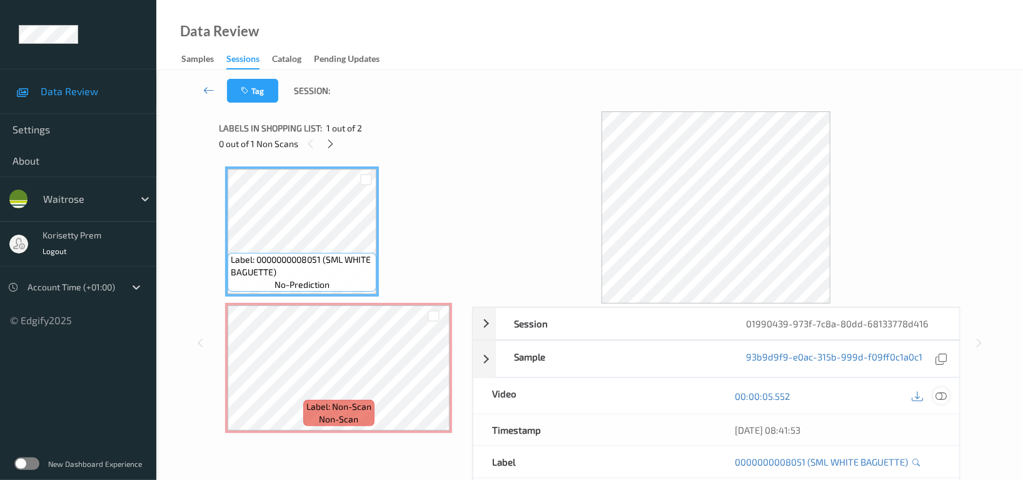
click at [942, 404] on div at bounding box center [941, 395] width 17 height 17
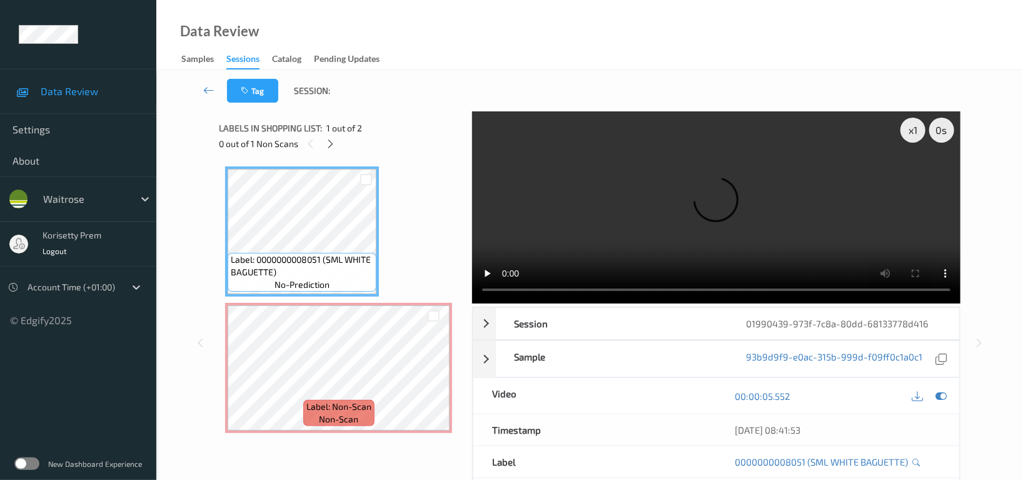
click at [650, 186] on video at bounding box center [716, 207] width 488 height 192
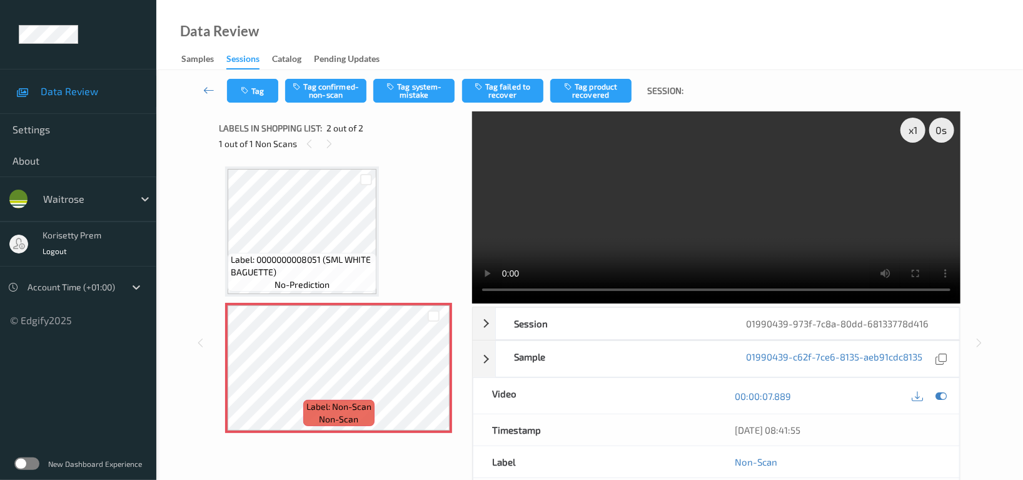
click at [712, 203] on video at bounding box center [716, 207] width 488 height 192
click at [411, 92] on button "Tag system-mistake" at bounding box center [413, 91] width 81 height 24
click at [428, 178] on div "Label: 0000000008051 (SML WHITE BAGUETTE) no-prediction Label: Non-Scan non-sca…" at bounding box center [340, 299] width 231 height 266
click at [416, 83] on button "Tag system-mistake" at bounding box center [413, 91] width 81 height 24
click at [267, 88] on button "Tag" at bounding box center [252, 91] width 51 height 24
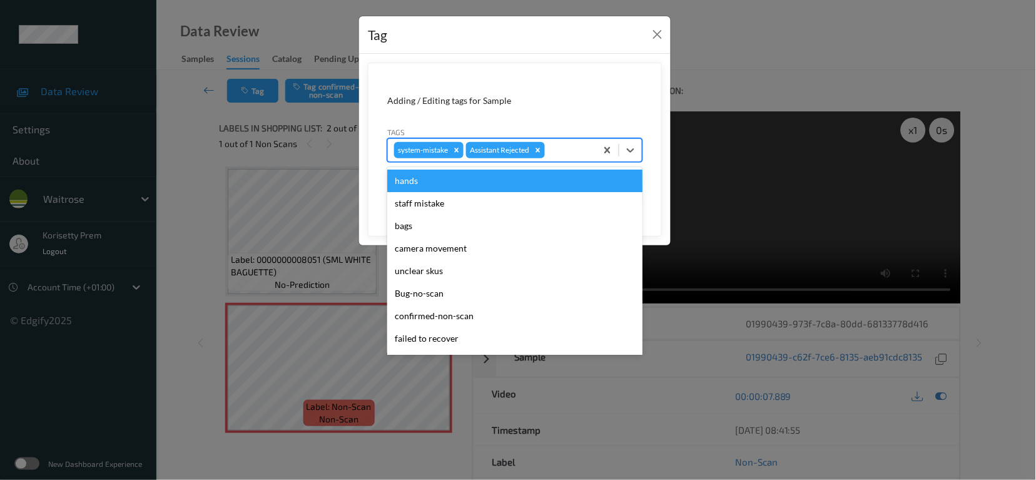
click at [572, 146] on div at bounding box center [568, 150] width 43 height 15
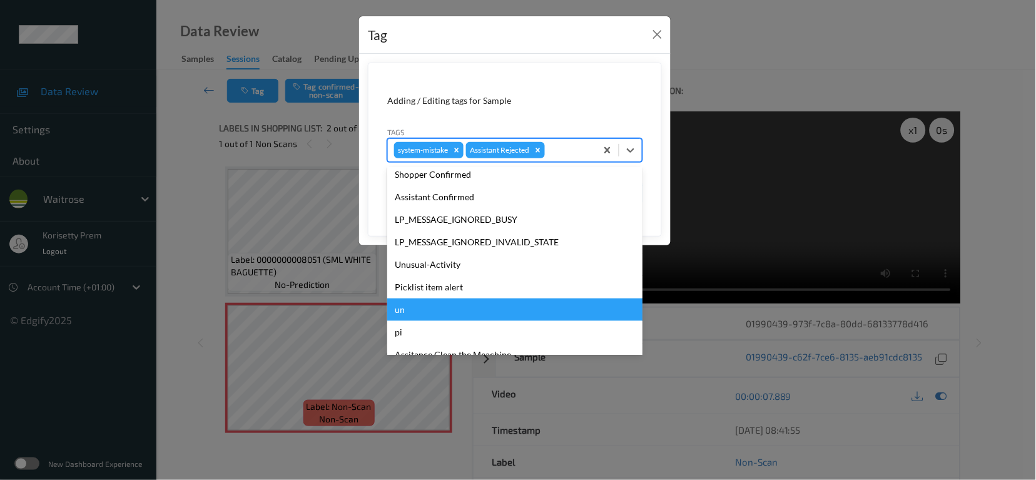
scroll to position [266, 0]
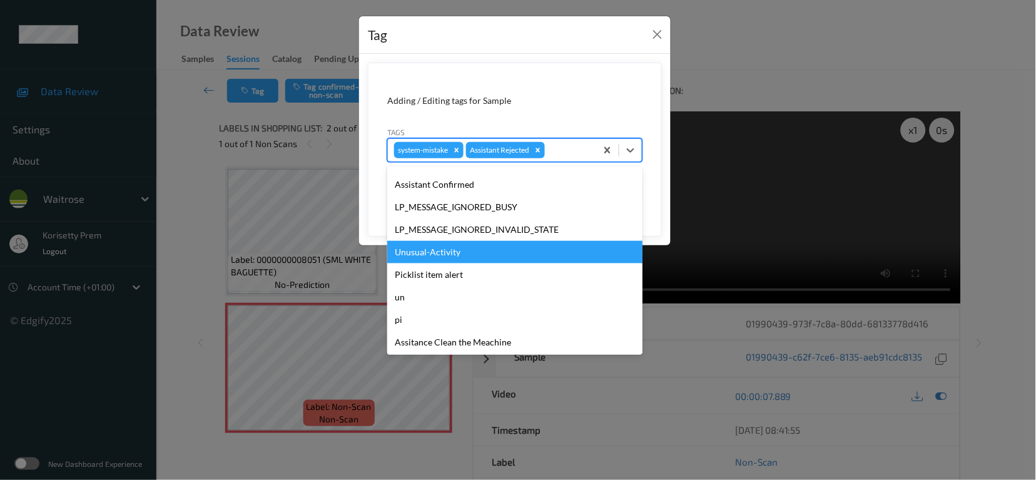
click at [441, 248] on div "Unusual-Activity" at bounding box center [514, 252] width 255 height 23
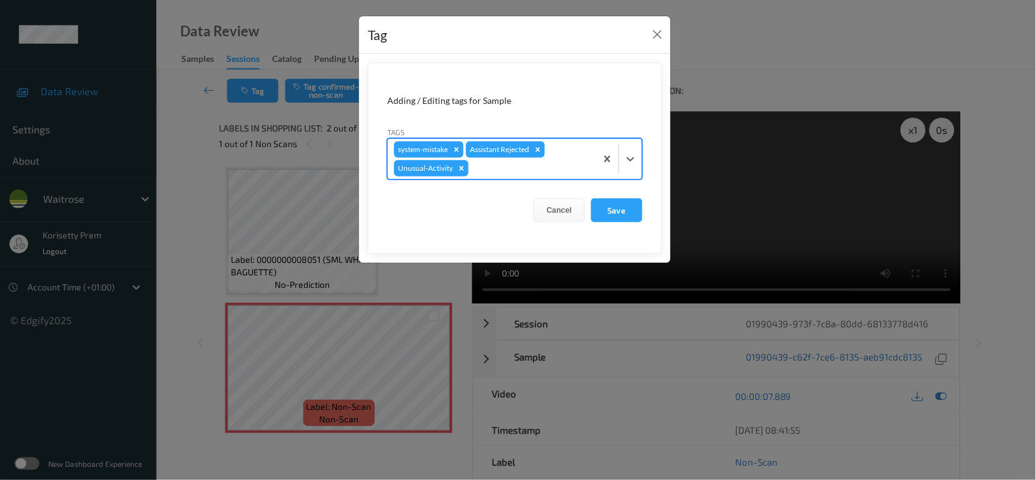
click at [504, 154] on div "Assistant Rejected" at bounding box center [498, 149] width 65 height 16
click at [507, 173] on div at bounding box center [530, 168] width 119 height 15
click at [488, 166] on div at bounding box center [530, 168] width 119 height 15
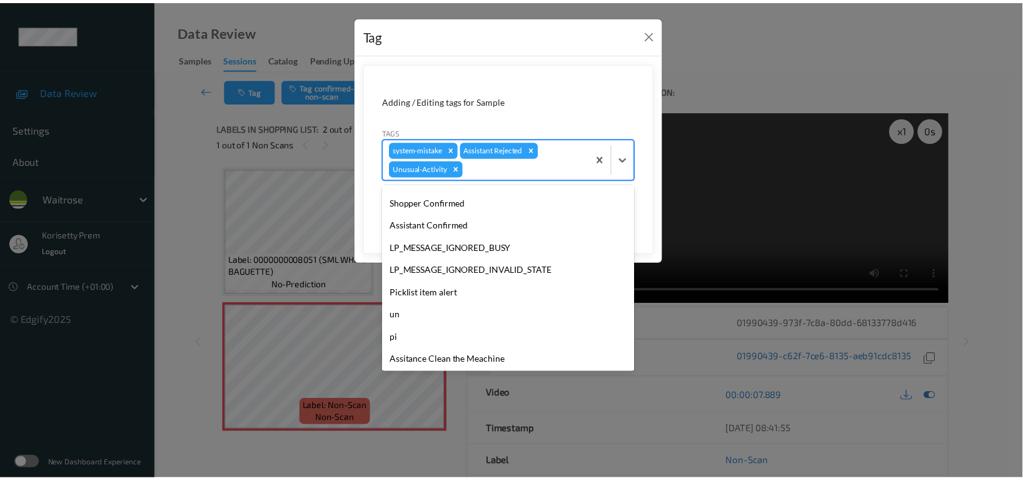
scroll to position [244, 0]
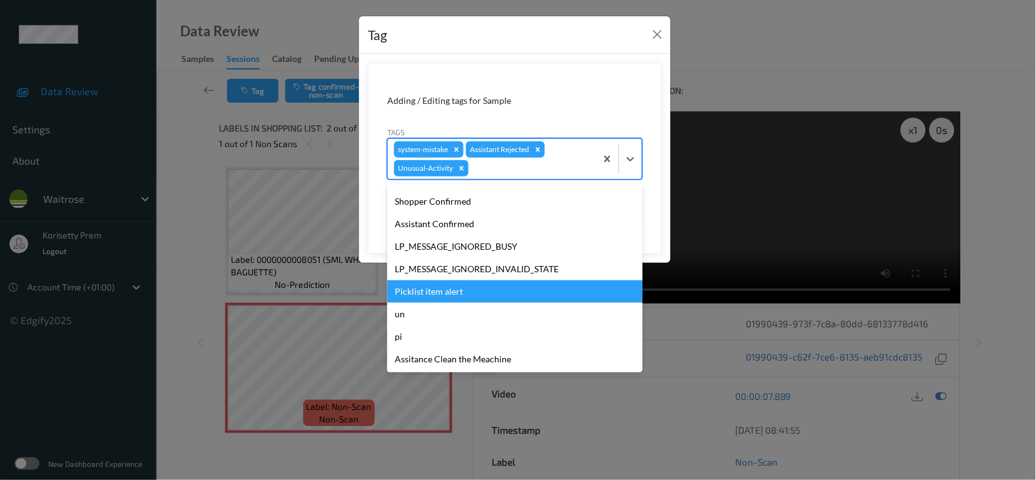
click at [433, 293] on div "Picklist item alert" at bounding box center [514, 291] width 255 height 23
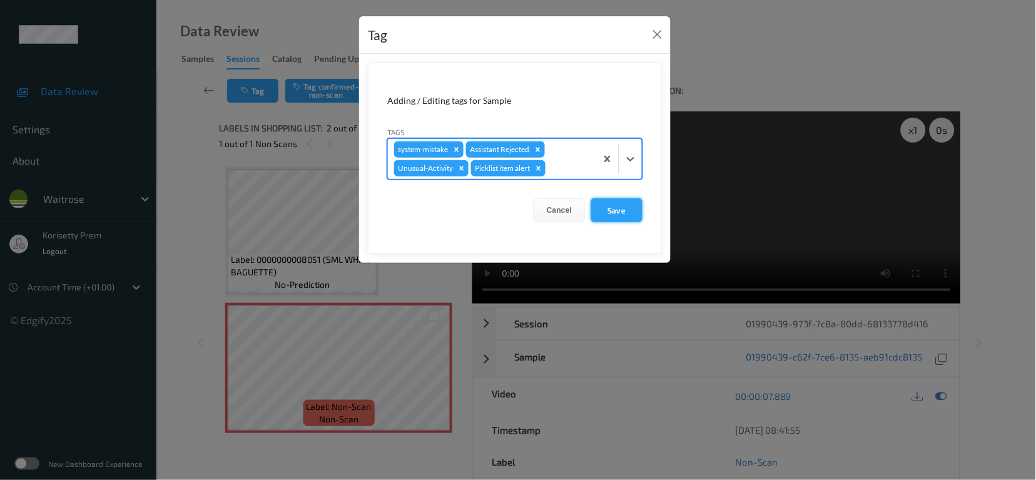
click at [609, 210] on button "Save" at bounding box center [616, 210] width 51 height 24
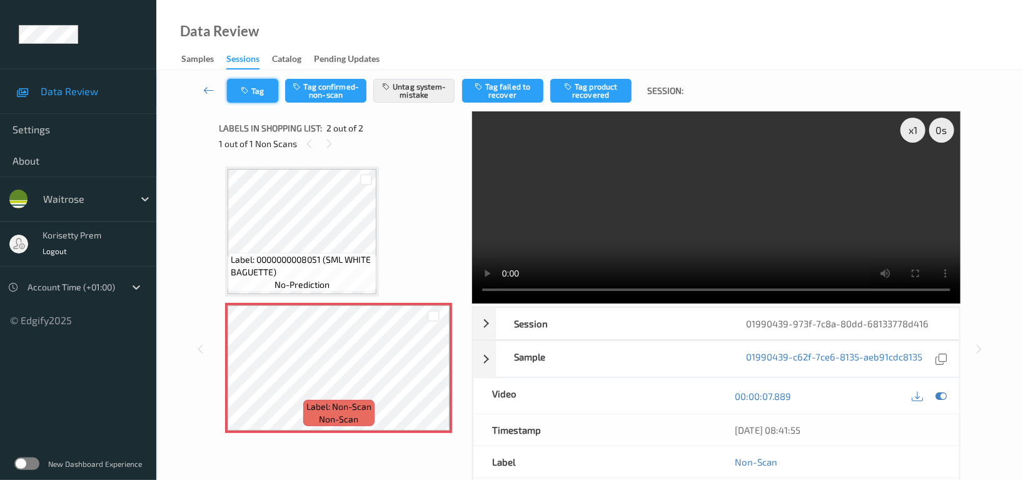
click at [255, 89] on button "Tag" at bounding box center [252, 91] width 51 height 24
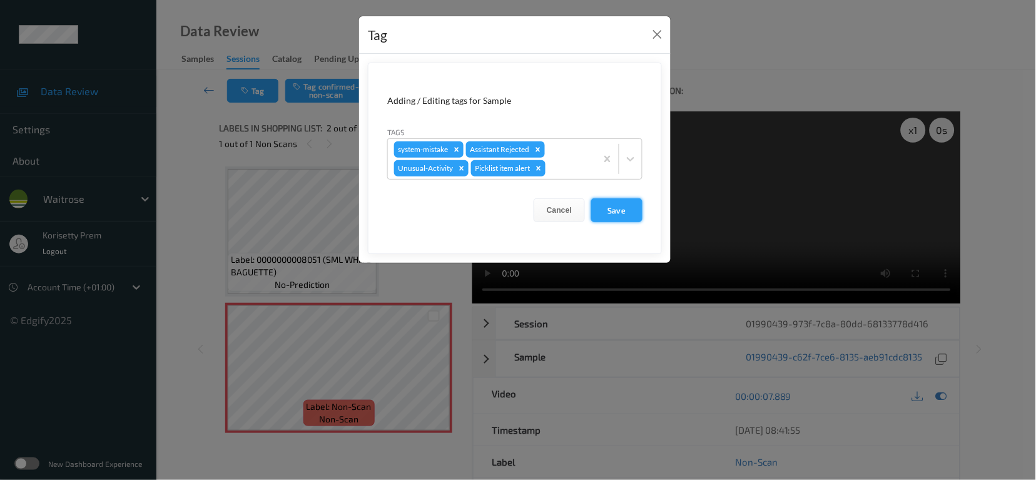
click at [625, 214] on button "Save" at bounding box center [616, 210] width 51 height 24
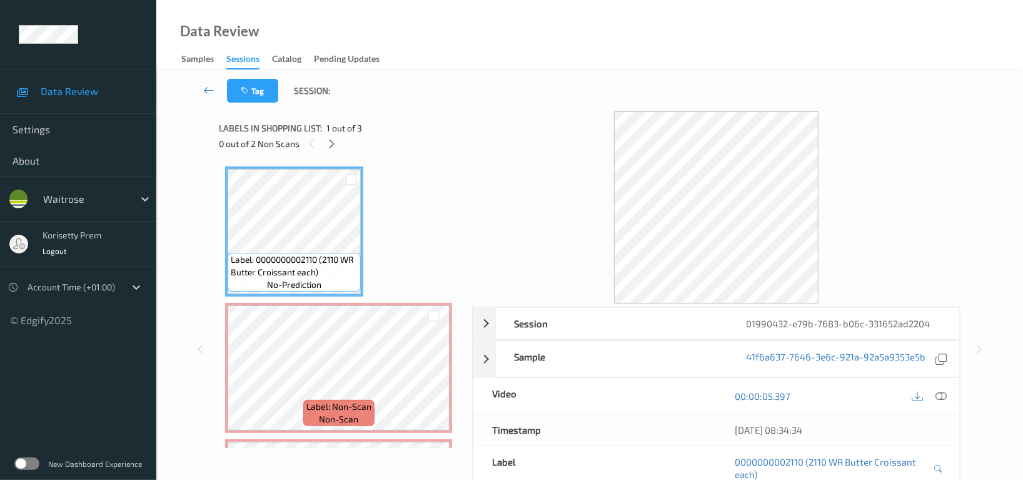
click at [568, 55] on div "Data Review Samples Sessions Catalog Pending Updates" at bounding box center [589, 35] width 867 height 70
click at [945, 397] on icon at bounding box center [940, 395] width 11 height 11
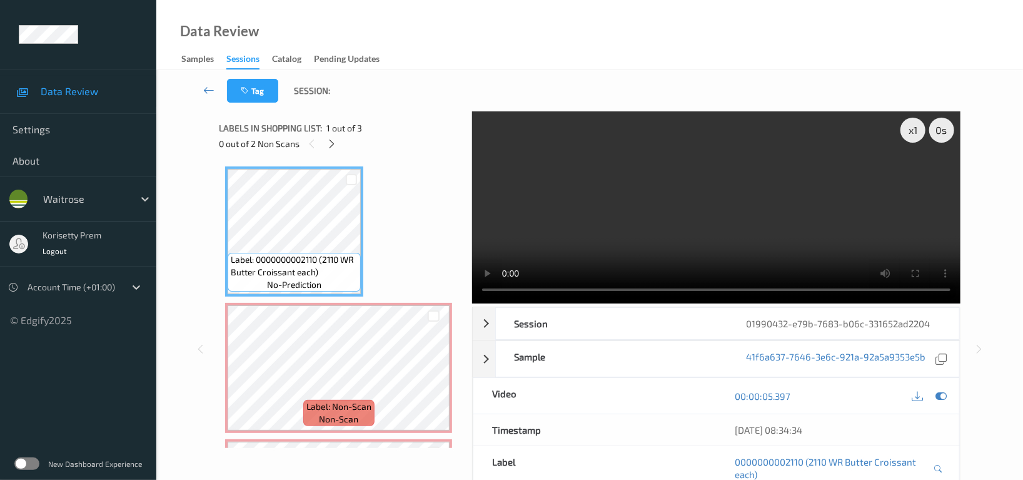
click at [581, 149] on video at bounding box center [716, 207] width 488 height 192
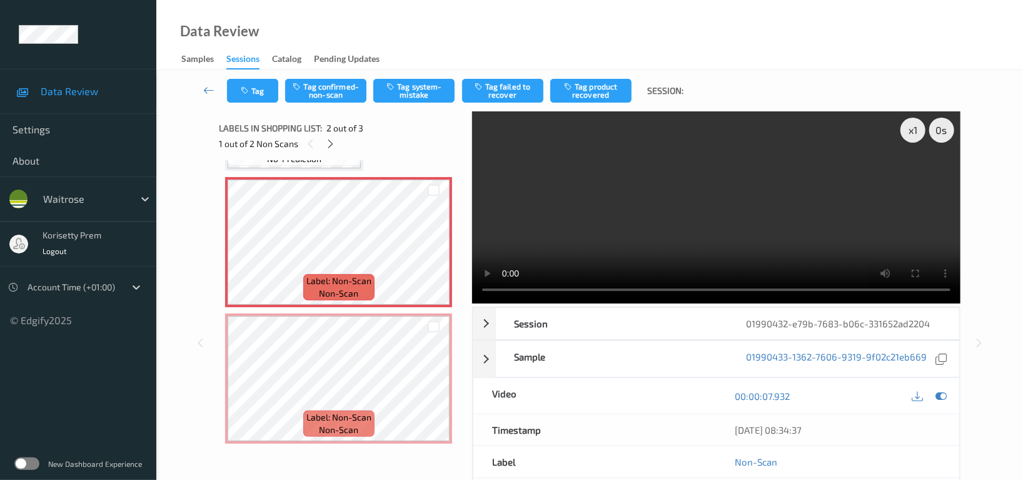
click at [755, 253] on video at bounding box center [716, 207] width 488 height 192
click at [596, 215] on video at bounding box center [716, 207] width 488 height 192
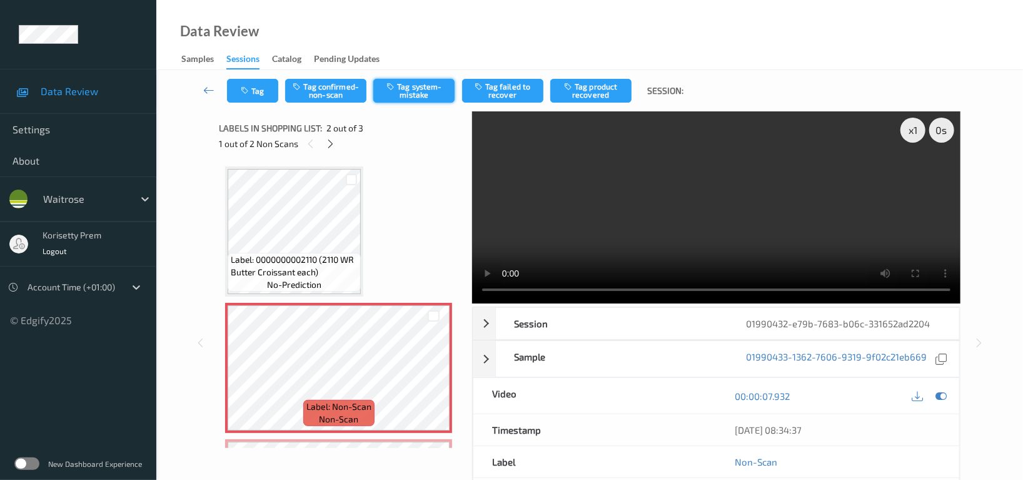
click at [415, 93] on button "Tag system-mistake" at bounding box center [413, 91] width 81 height 24
click at [260, 88] on button "Tag" at bounding box center [252, 91] width 51 height 24
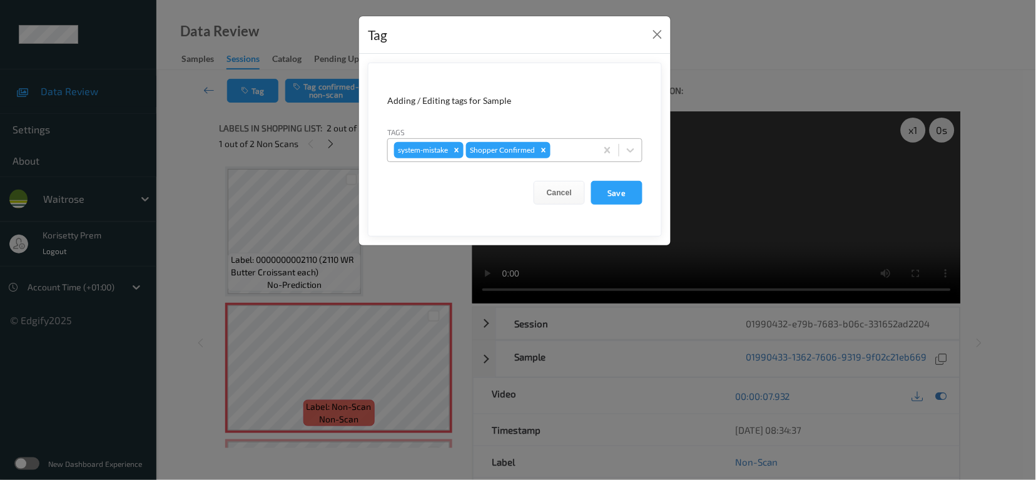
click at [570, 151] on div at bounding box center [571, 150] width 37 height 15
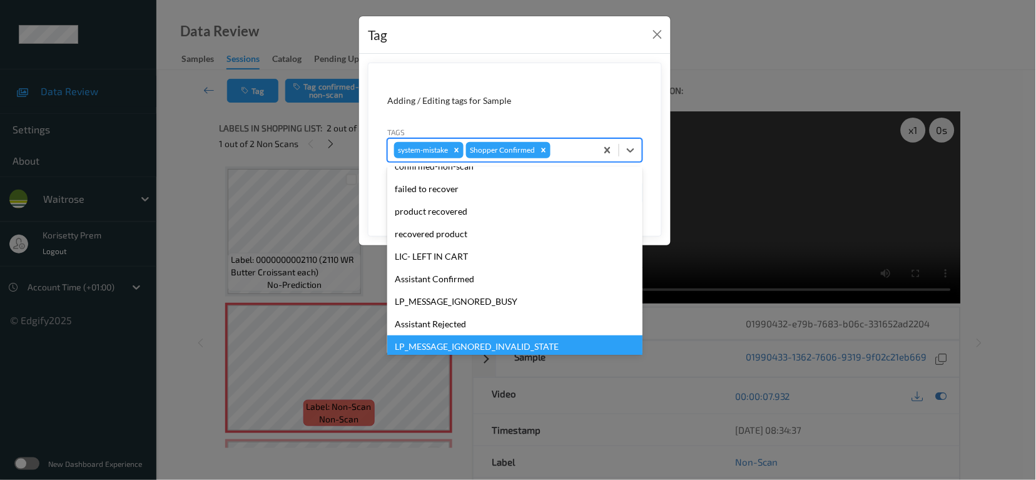
scroll to position [266, 0]
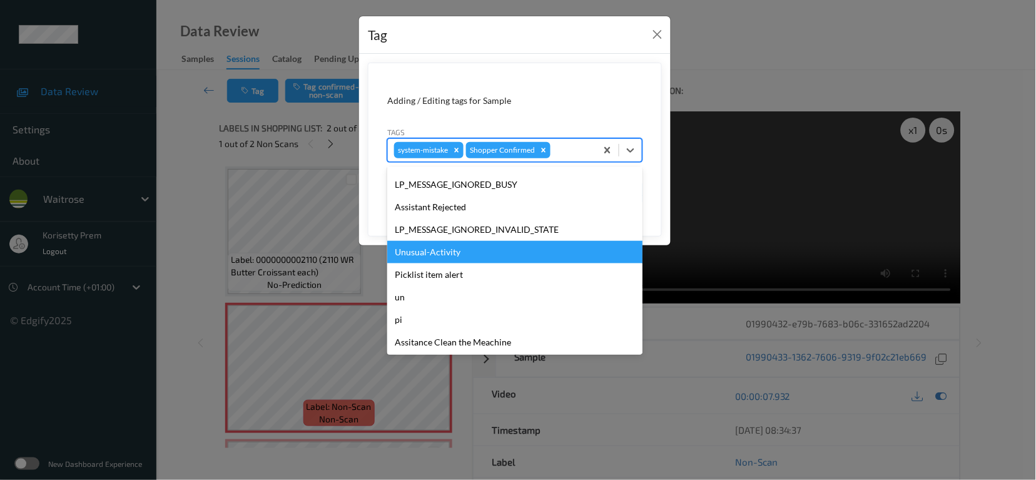
click at [420, 258] on div "Unusual-Activity" at bounding box center [514, 252] width 255 height 23
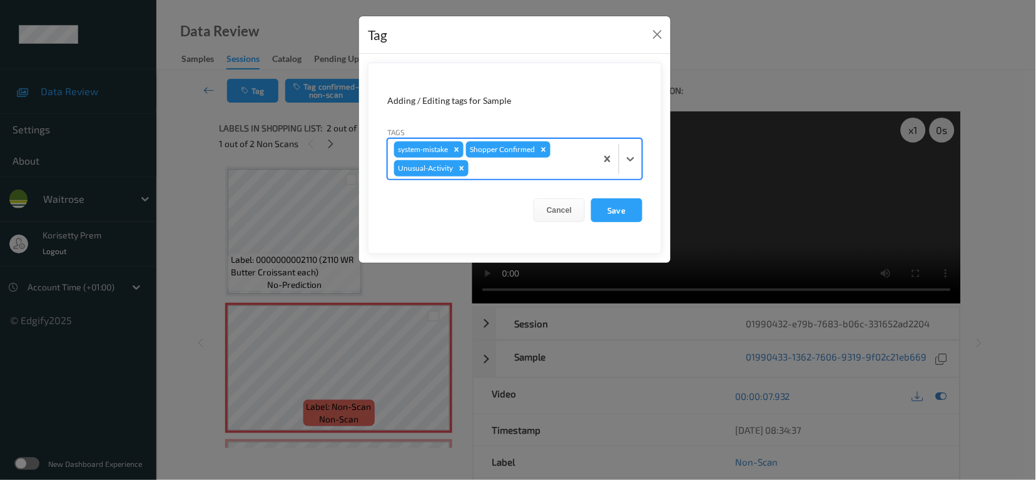
click at [506, 174] on div at bounding box center [530, 168] width 119 height 15
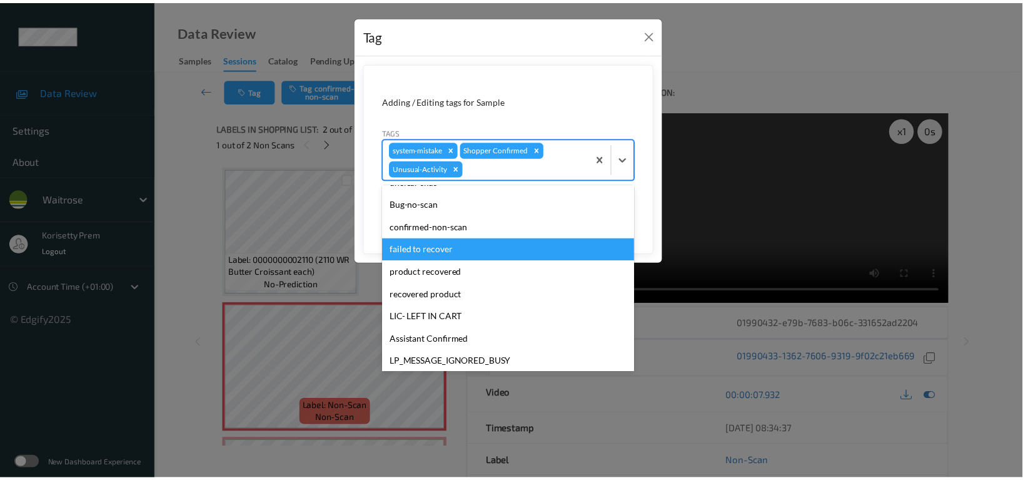
scroll to position [244, 0]
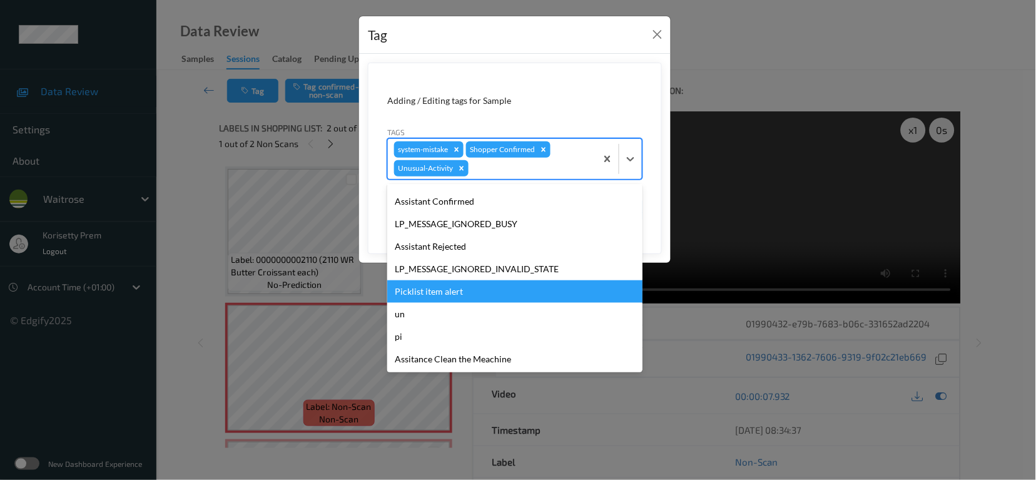
click at [424, 293] on div "Picklist item alert" at bounding box center [514, 291] width 255 height 23
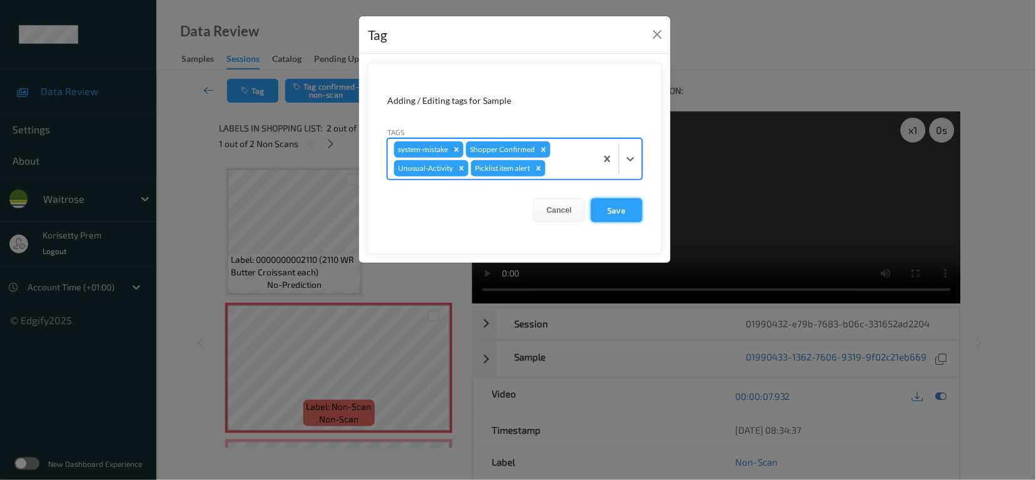
click at [630, 205] on button "Save" at bounding box center [616, 210] width 51 height 24
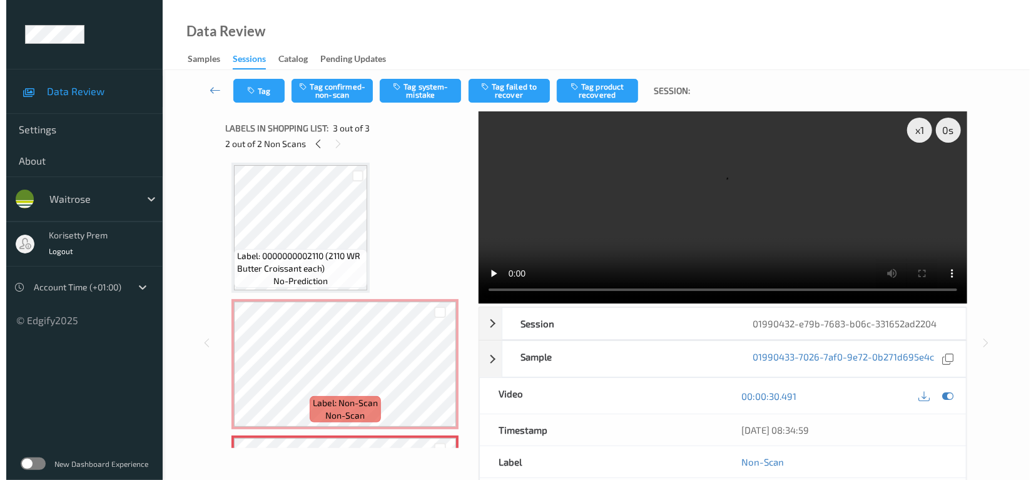
scroll to position [0, 0]
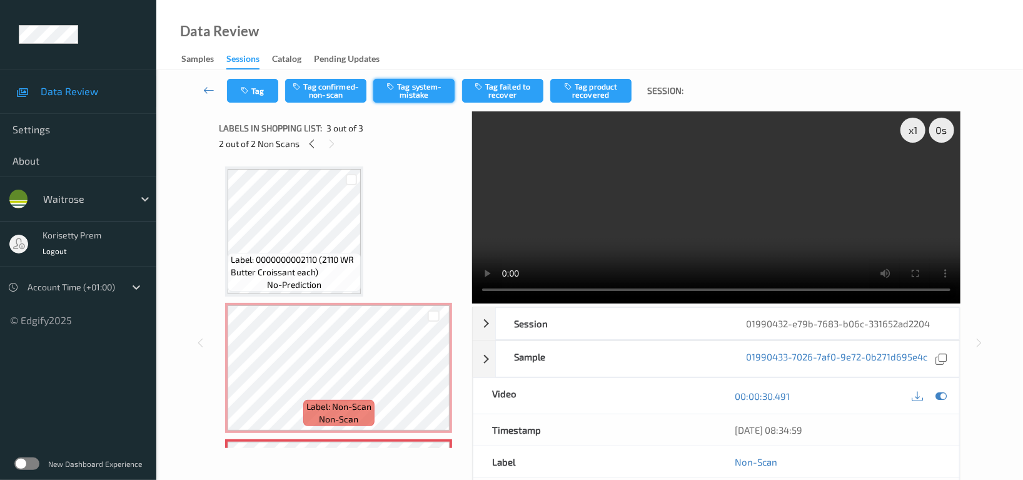
click at [430, 87] on button "Tag system-mistake" at bounding box center [413, 91] width 81 height 24
click at [234, 88] on button "Tag" at bounding box center [252, 91] width 51 height 24
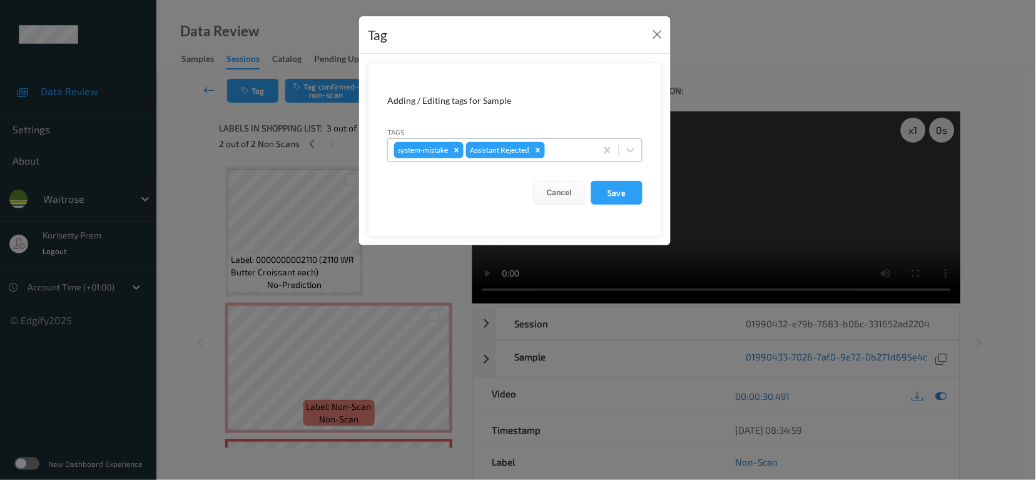
click at [563, 152] on div at bounding box center [568, 150] width 43 height 15
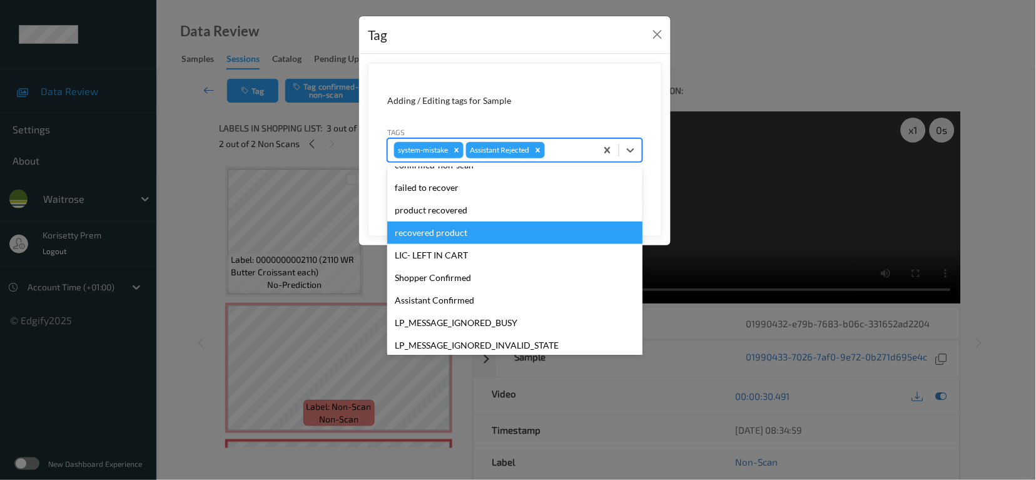
scroll to position [266, 0]
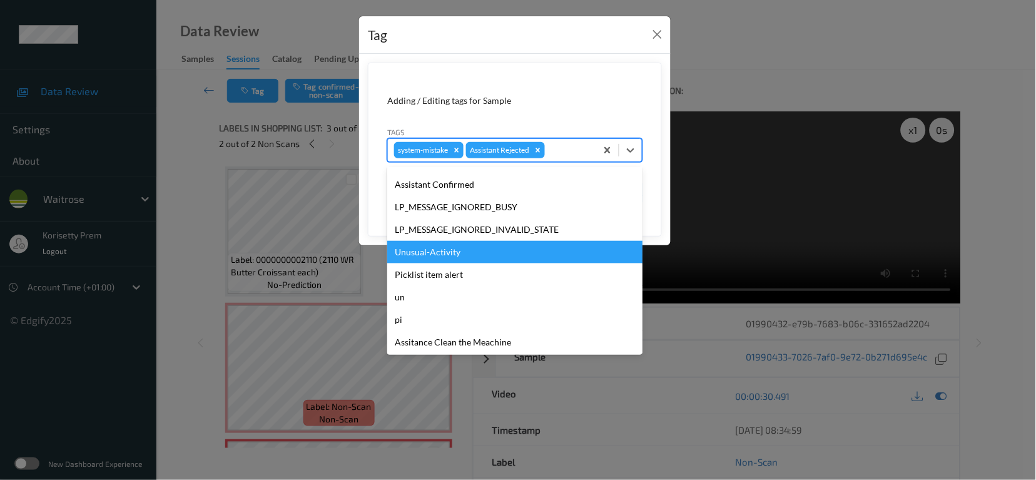
click at [428, 262] on div "Unusual-Activity" at bounding box center [514, 252] width 255 height 23
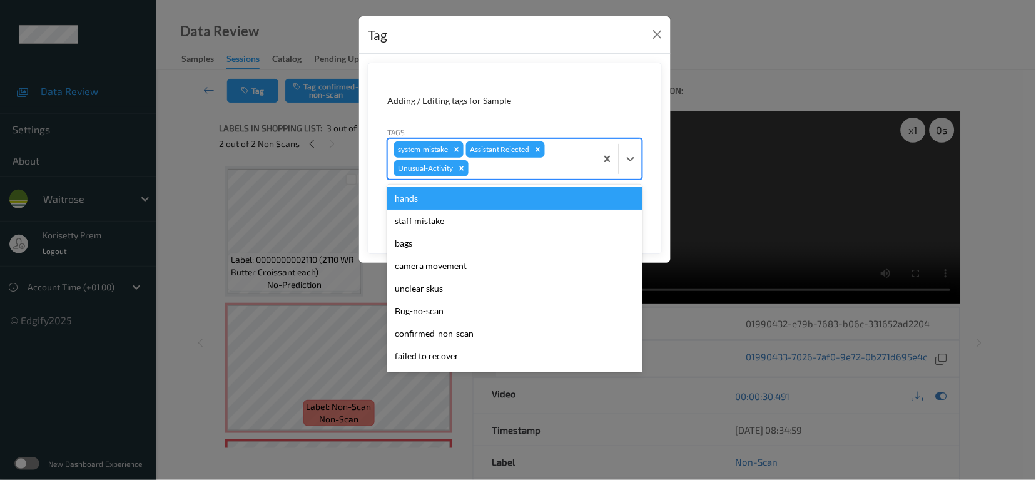
click at [502, 176] on div "system-mistake Assistant Rejected Unusual-Activity" at bounding box center [492, 159] width 208 height 40
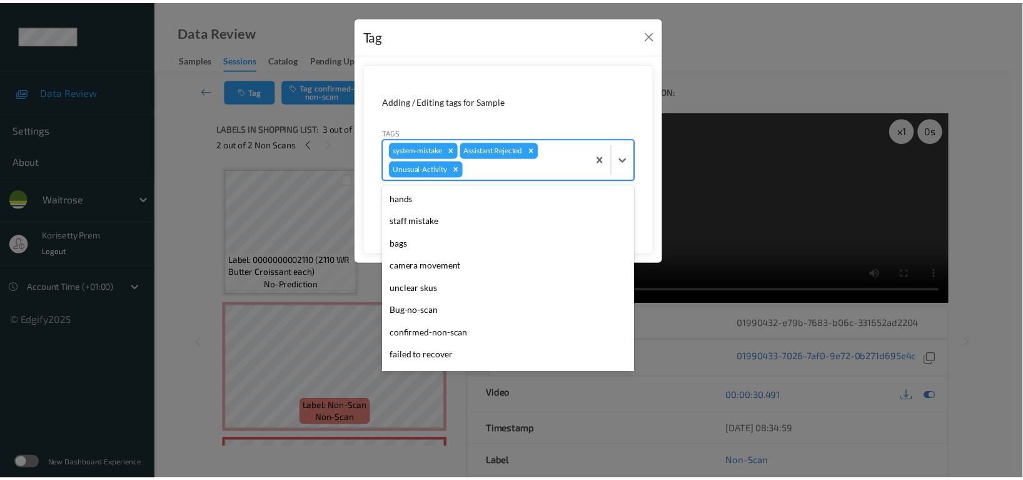
scroll to position [244, 0]
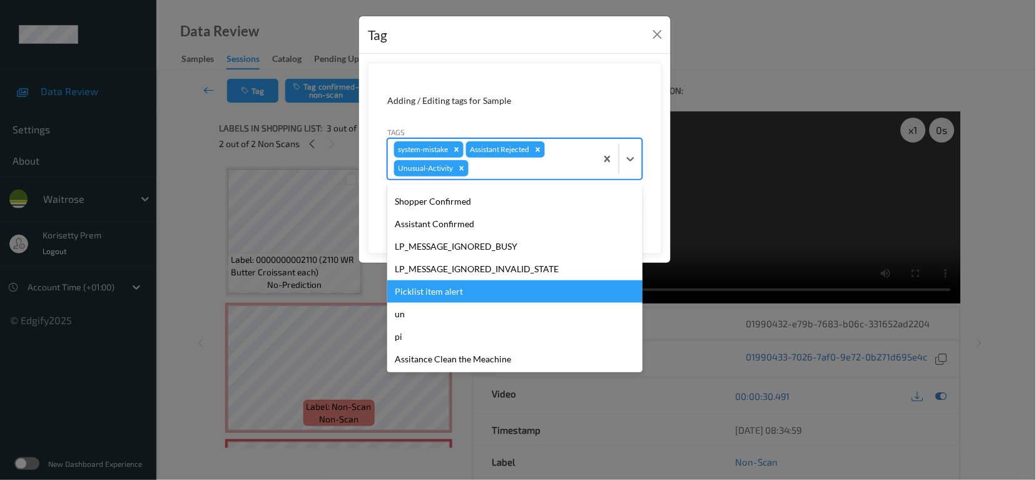
click at [438, 298] on div "Picklist item alert" at bounding box center [514, 291] width 255 height 23
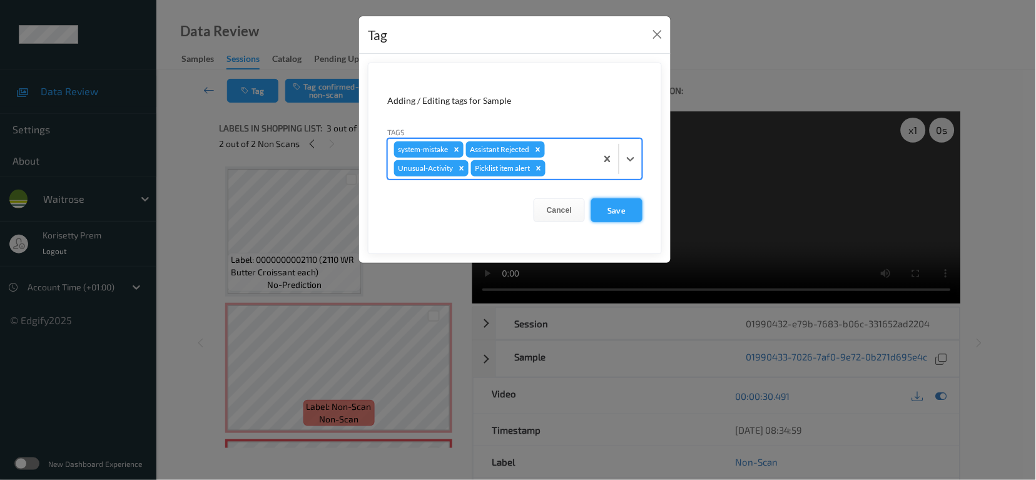
click at [624, 211] on button "Save" at bounding box center [616, 210] width 51 height 24
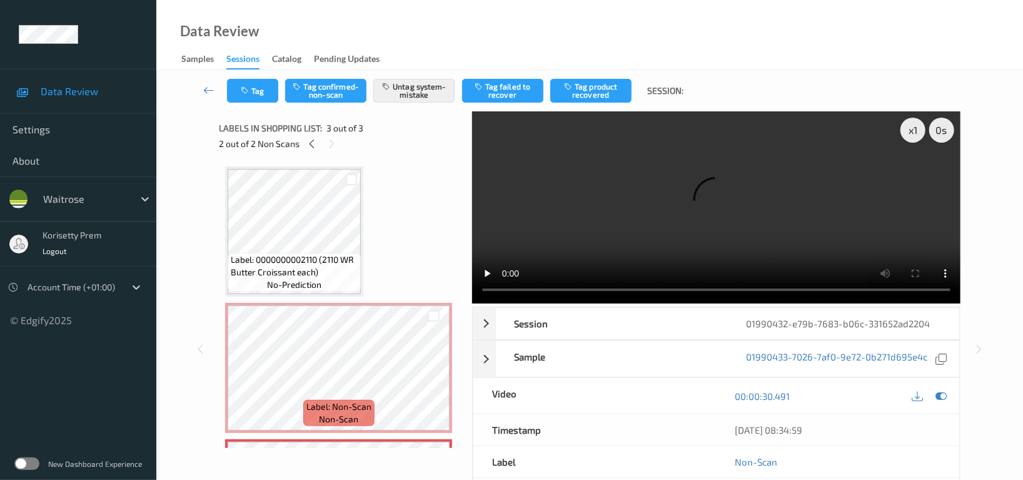
click at [594, 44] on div "Data Review Samples Sessions Catalog Pending Updates" at bounding box center [589, 35] width 867 height 70
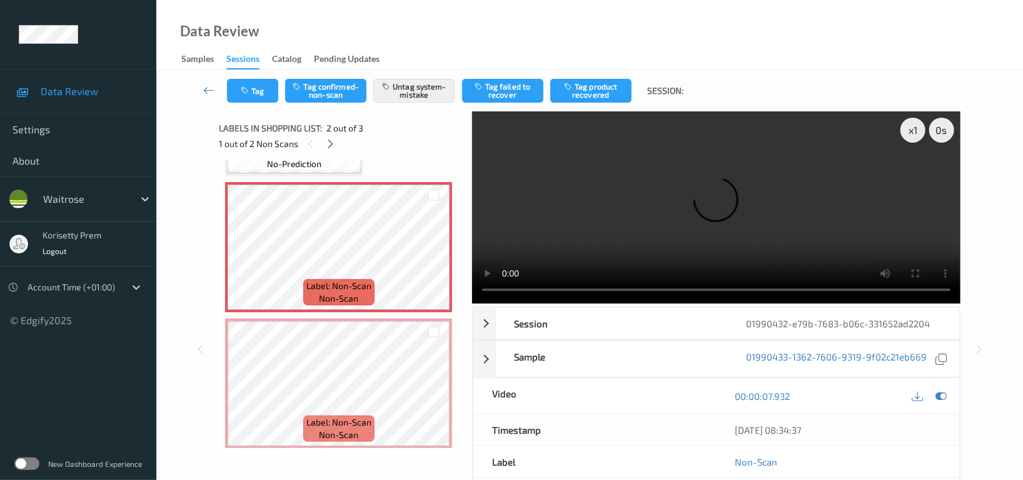
scroll to position [126, 0]
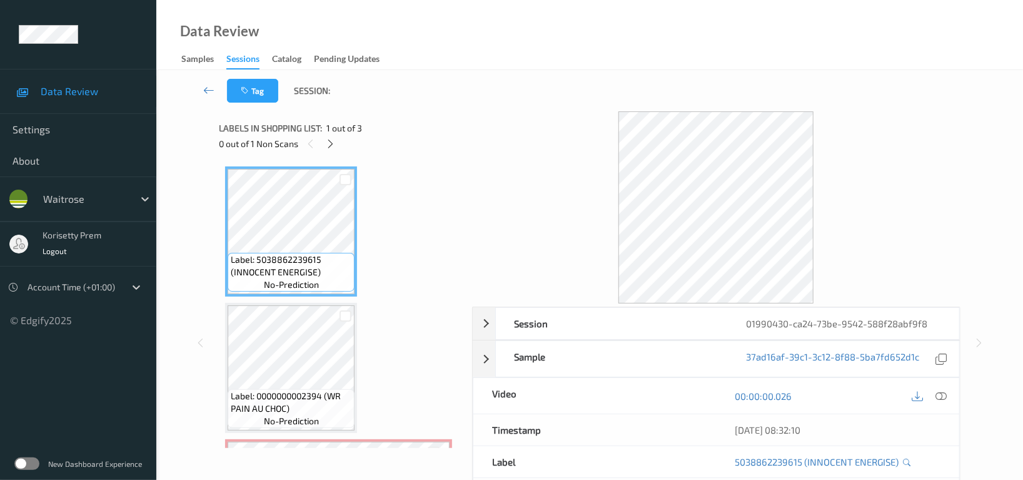
click at [492, 98] on div "Tag Session:" at bounding box center [589, 90] width 815 height 41
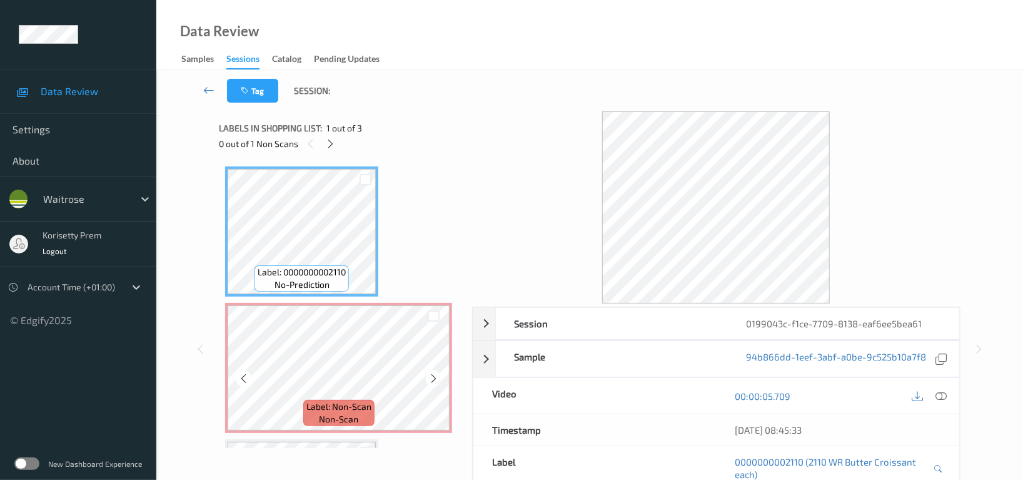
scroll to position [83, 0]
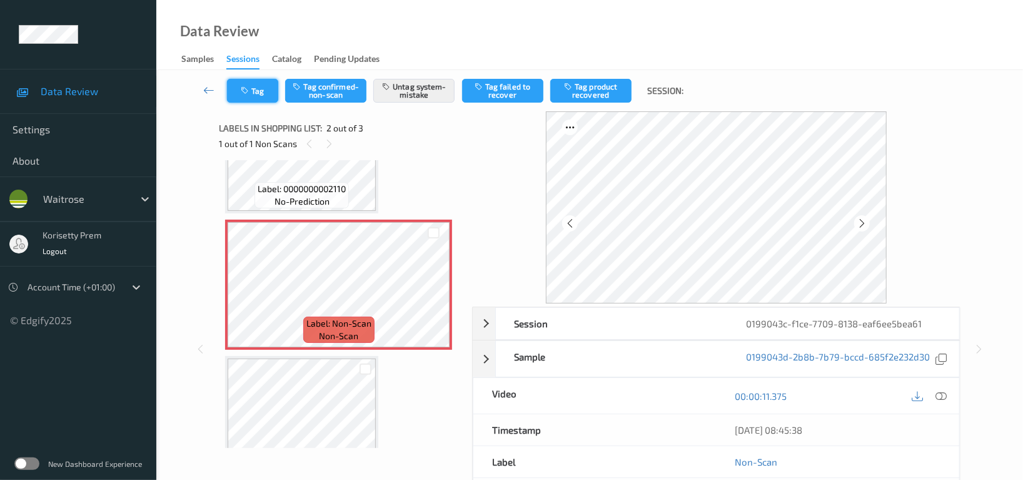
click at [245, 92] on icon "button" at bounding box center [246, 90] width 11 height 9
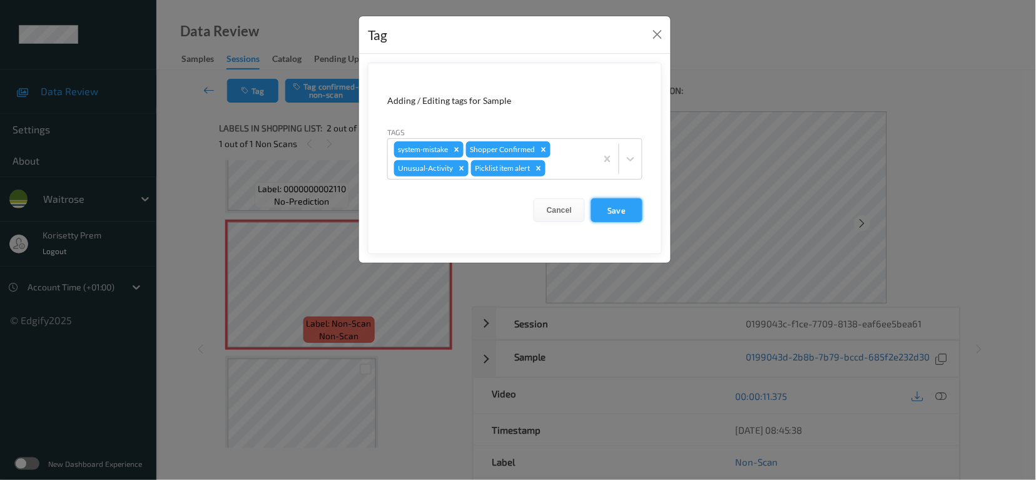
click at [623, 211] on button "Save" at bounding box center [616, 210] width 51 height 24
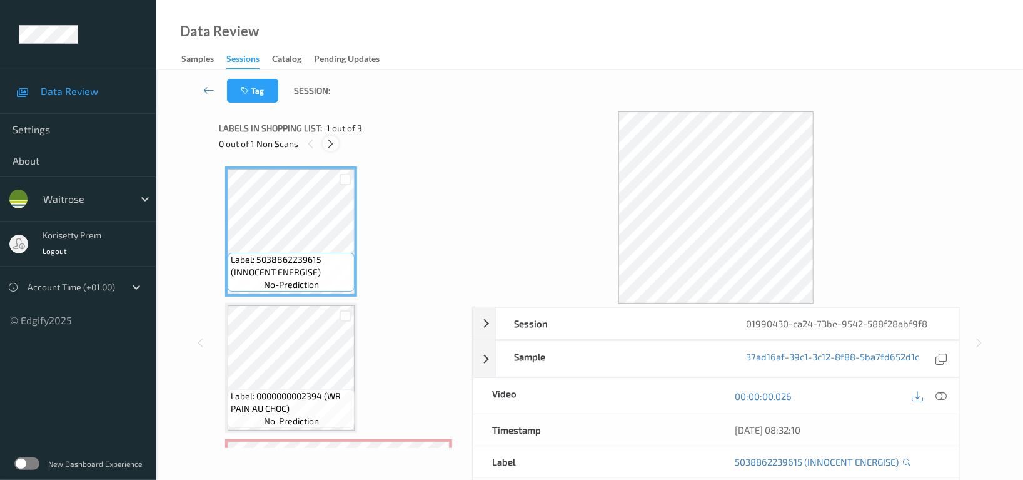
click at [326, 140] on icon at bounding box center [331, 143] width 11 height 11
click at [939, 391] on icon at bounding box center [940, 395] width 11 height 11
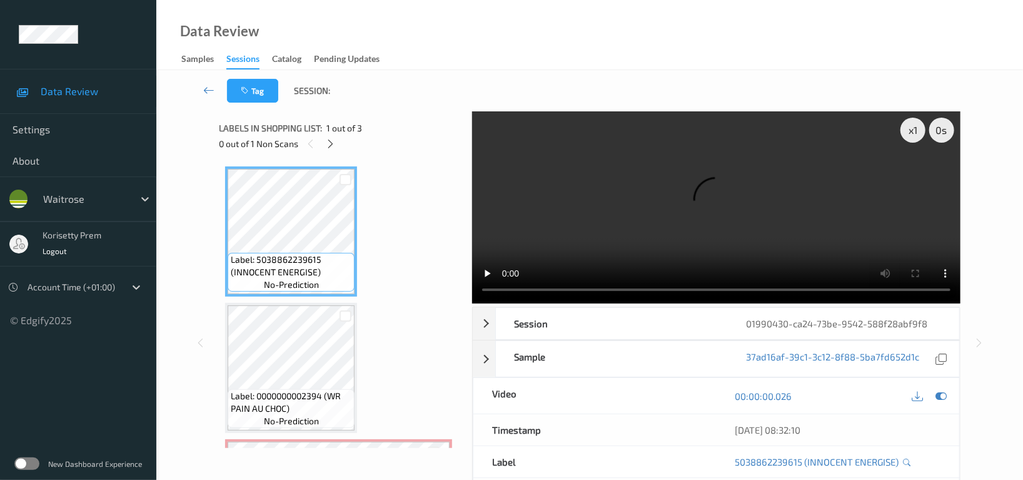
click at [590, 226] on video at bounding box center [716, 207] width 488 height 192
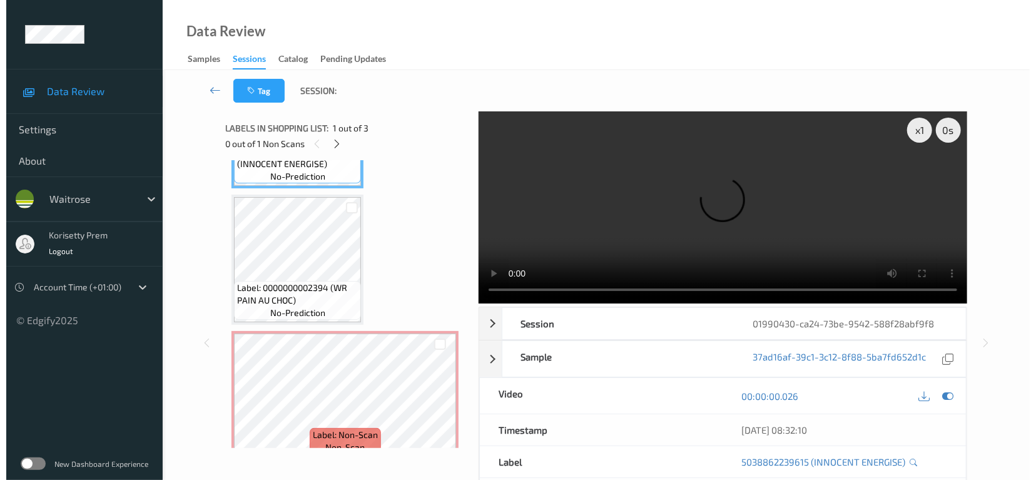
scroll to position [126, 0]
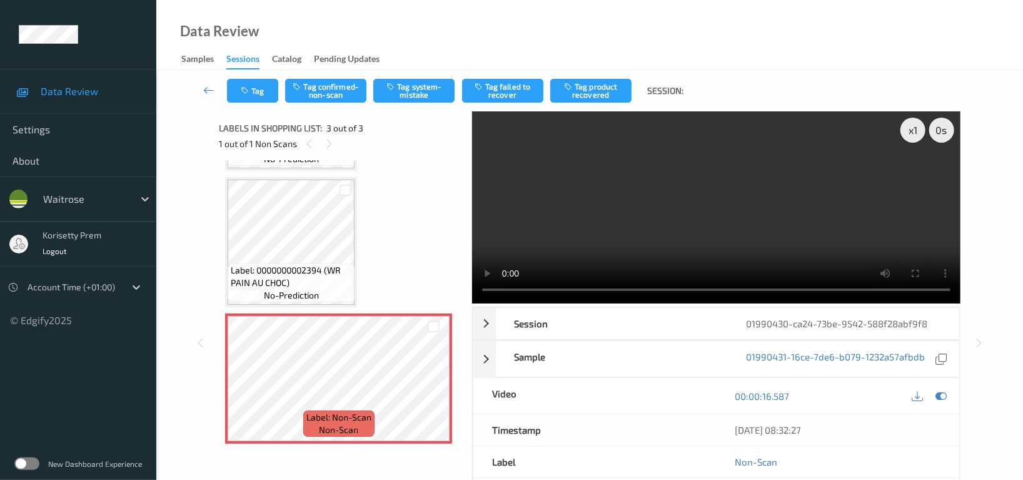
click at [667, 243] on video at bounding box center [716, 207] width 488 height 192
click at [421, 93] on button "Tag system-mistake" at bounding box center [413, 91] width 81 height 24
click at [258, 96] on button "Tag" at bounding box center [252, 91] width 51 height 24
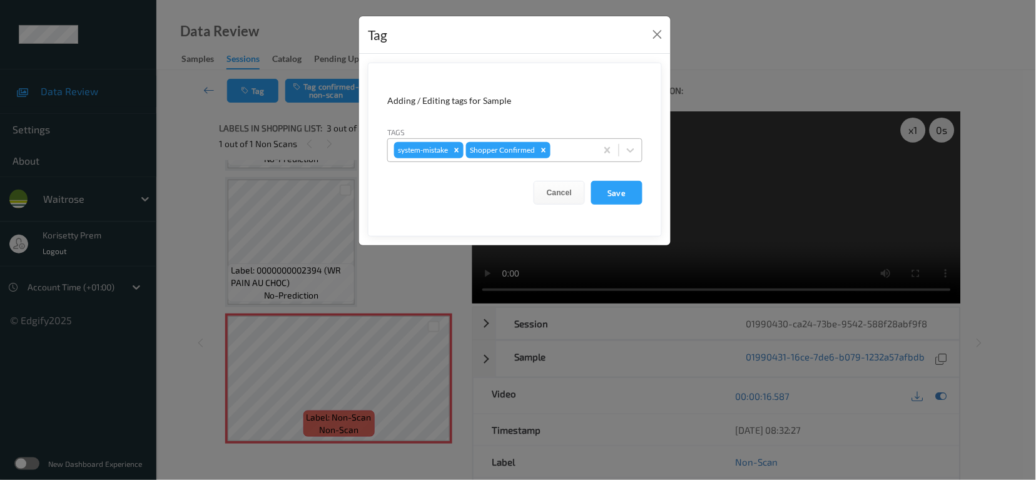
click at [567, 146] on div at bounding box center [571, 150] width 37 height 15
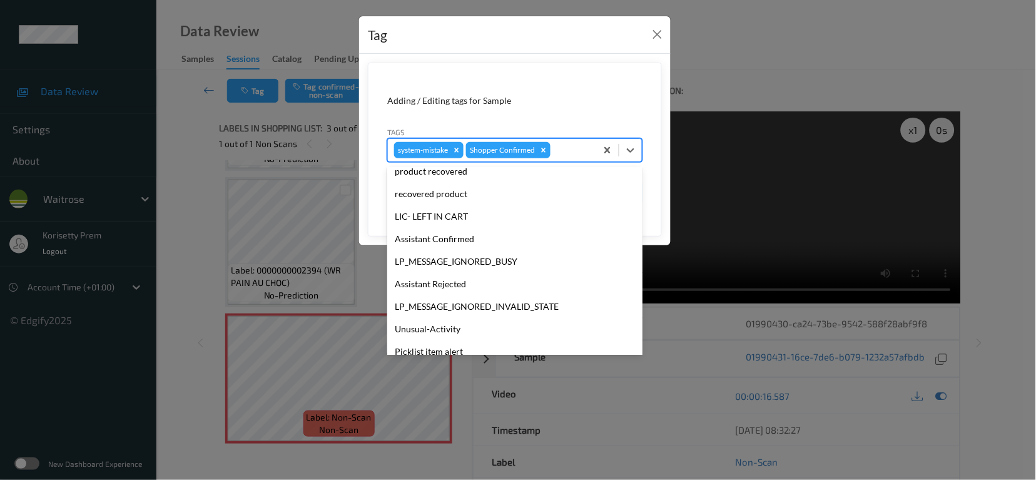
scroll to position [266, 0]
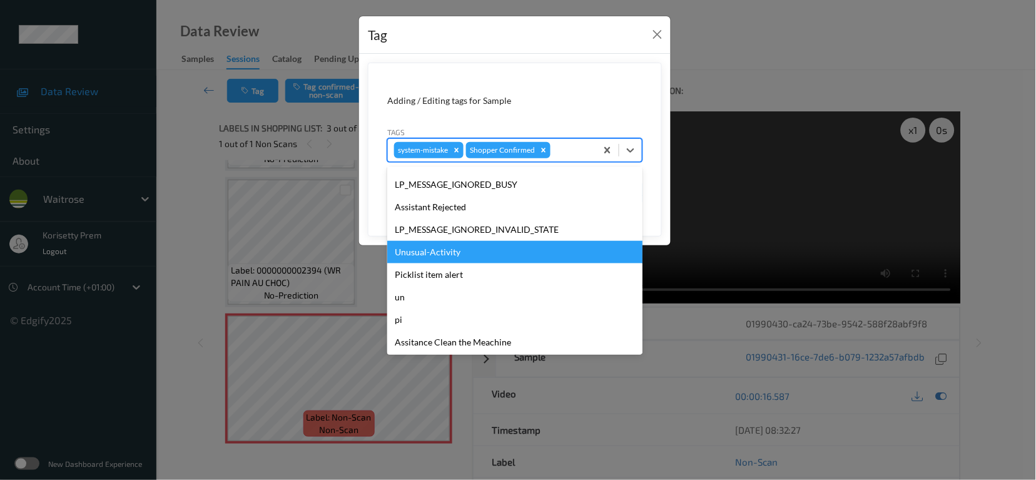
click at [419, 255] on div "Unusual-Activity" at bounding box center [514, 252] width 255 height 23
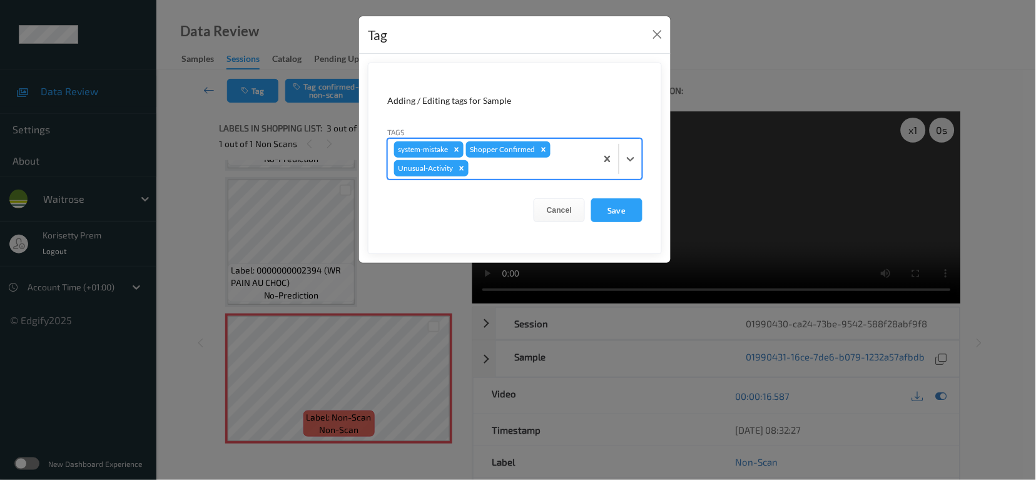
click at [505, 167] on div at bounding box center [530, 168] width 119 height 15
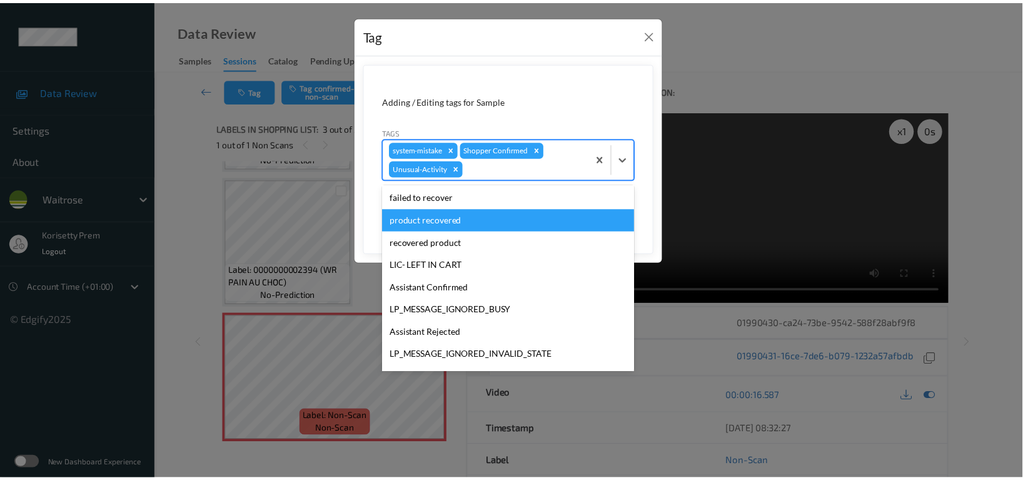
scroll to position [244, 0]
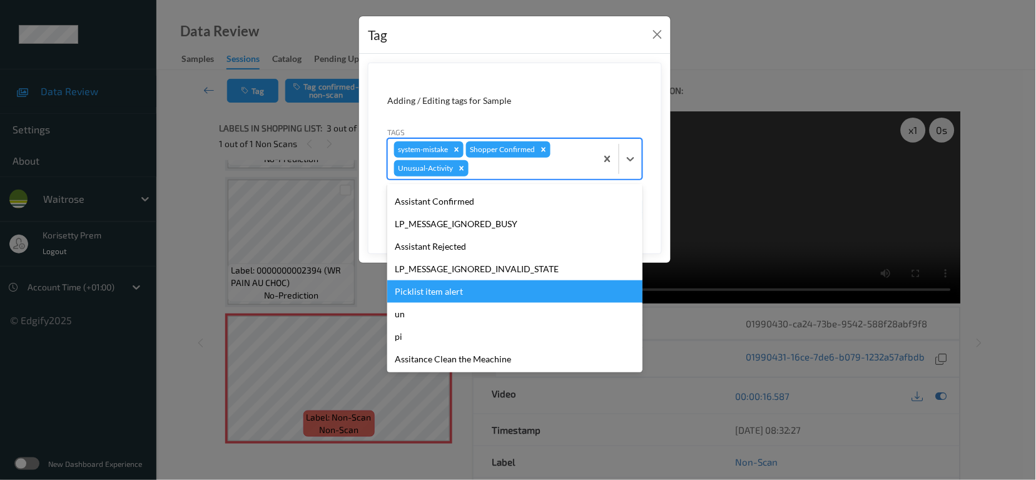
click at [441, 300] on div "Picklist item alert" at bounding box center [514, 291] width 255 height 23
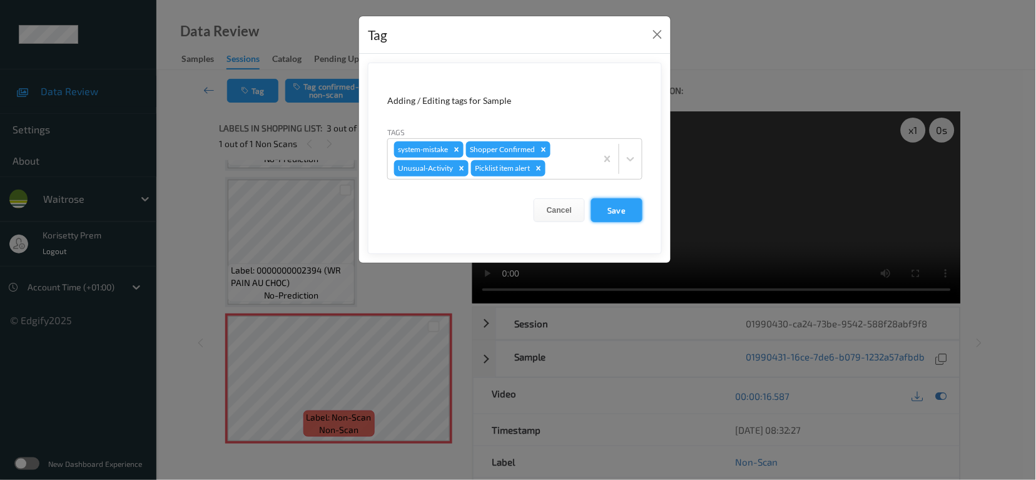
click at [604, 204] on button "Save" at bounding box center [616, 210] width 51 height 24
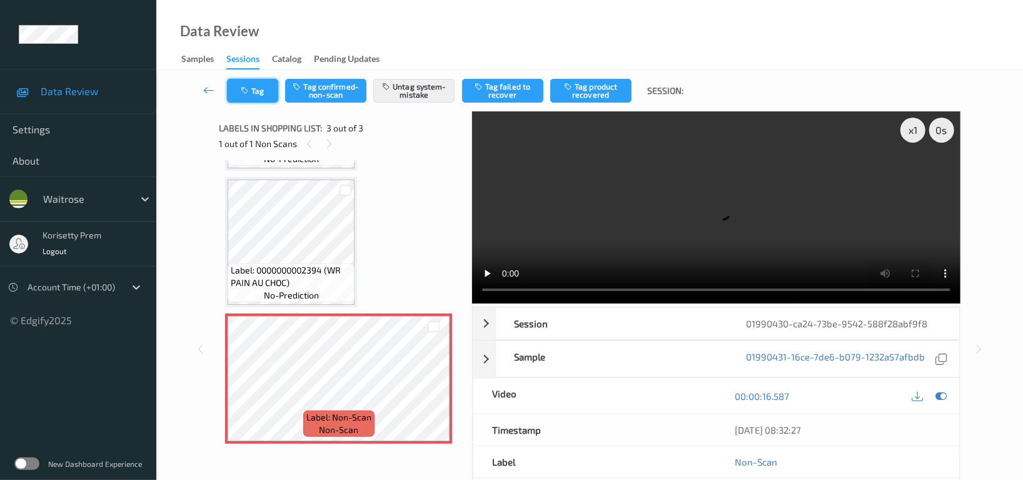
click at [248, 85] on button "Tag" at bounding box center [252, 91] width 51 height 24
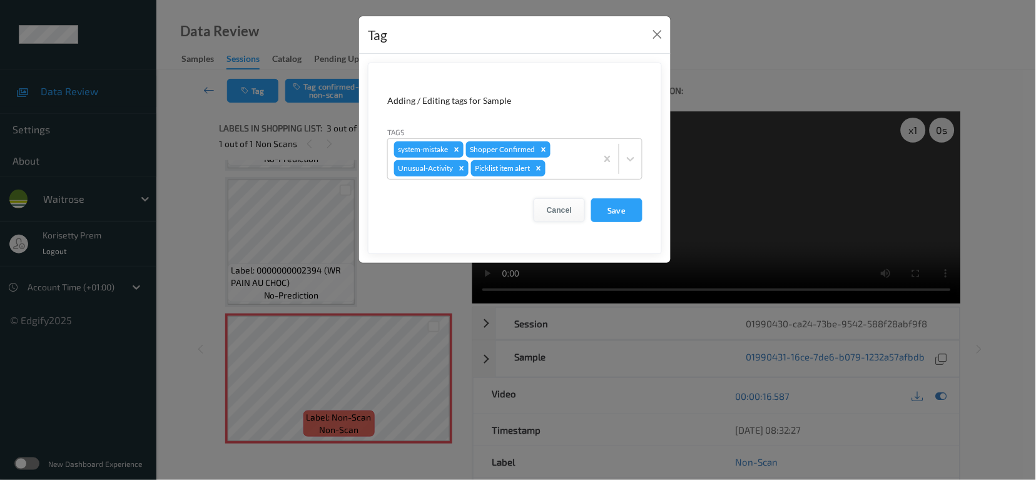
click at [582, 209] on button "Cancel" at bounding box center [558, 210] width 51 height 24
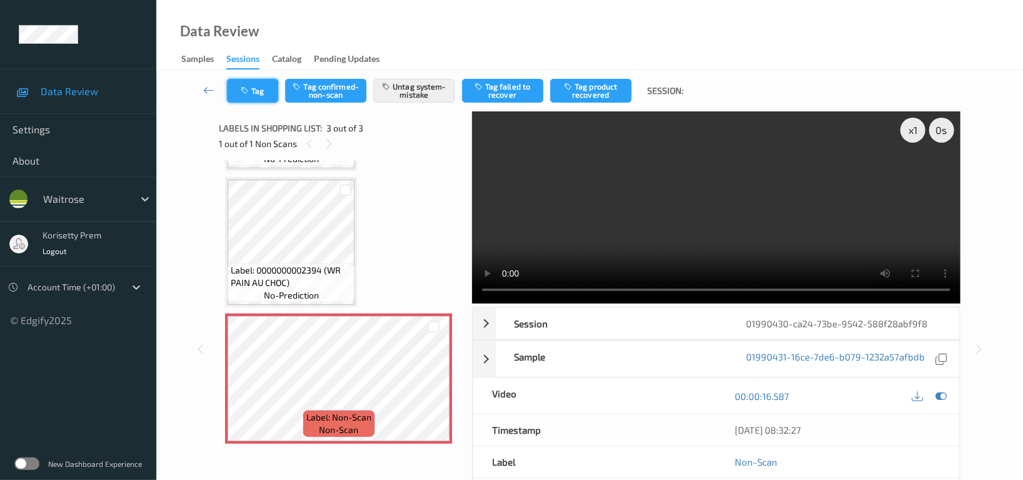
click at [260, 94] on button "Tag" at bounding box center [252, 91] width 51 height 24
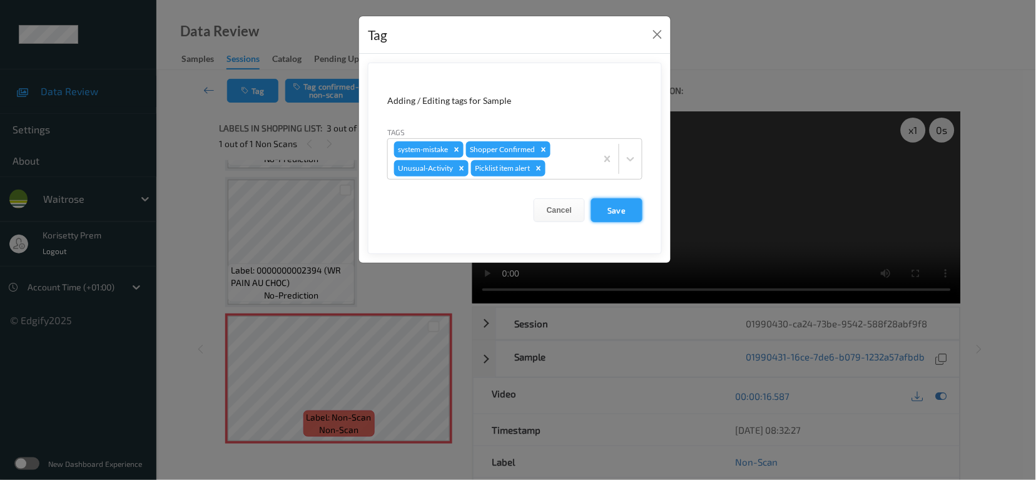
click at [617, 211] on button "Save" at bounding box center [616, 210] width 51 height 24
